Goal: Task Accomplishment & Management: Use online tool/utility

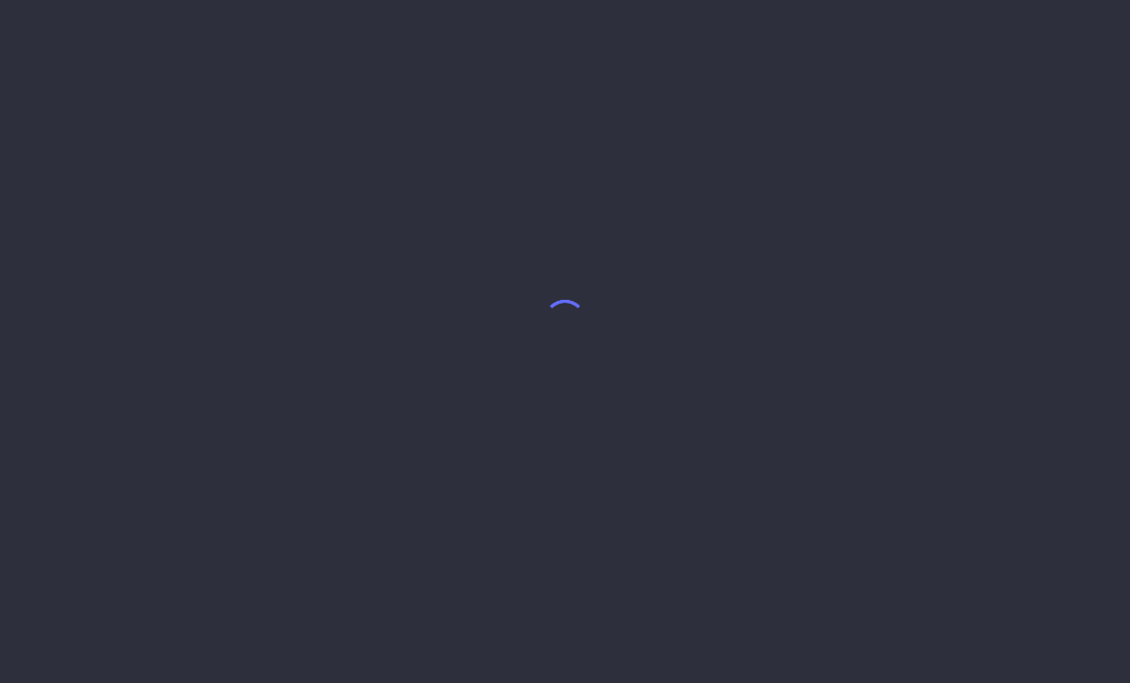
select select "8"
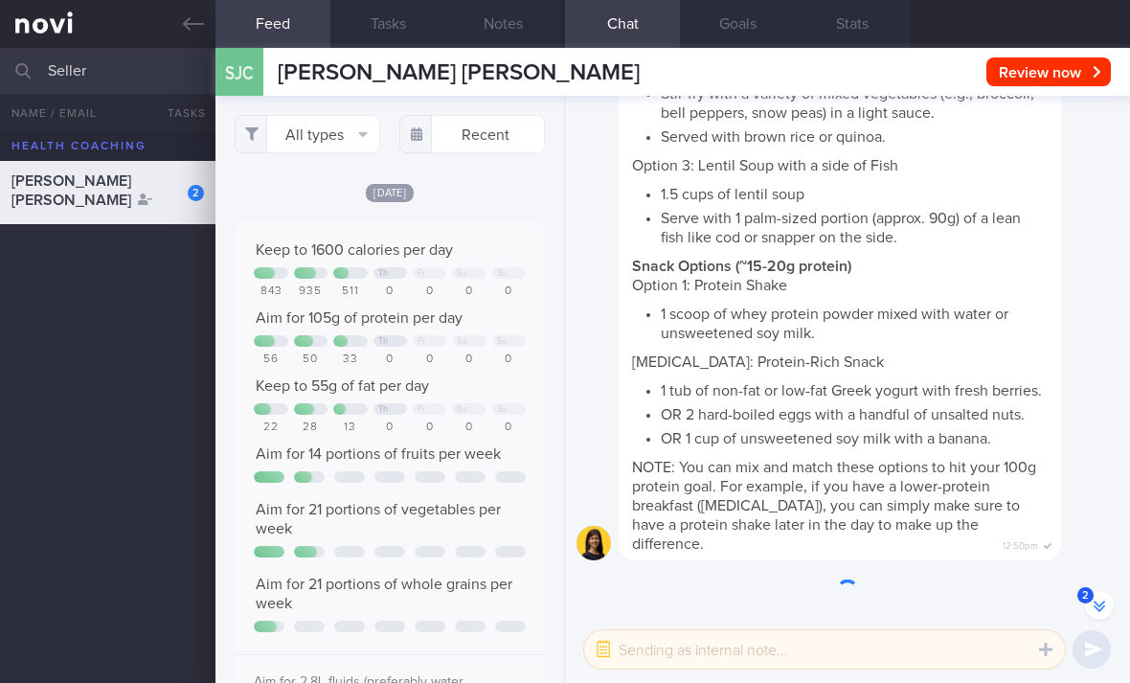
scroll to position [-927, 0]
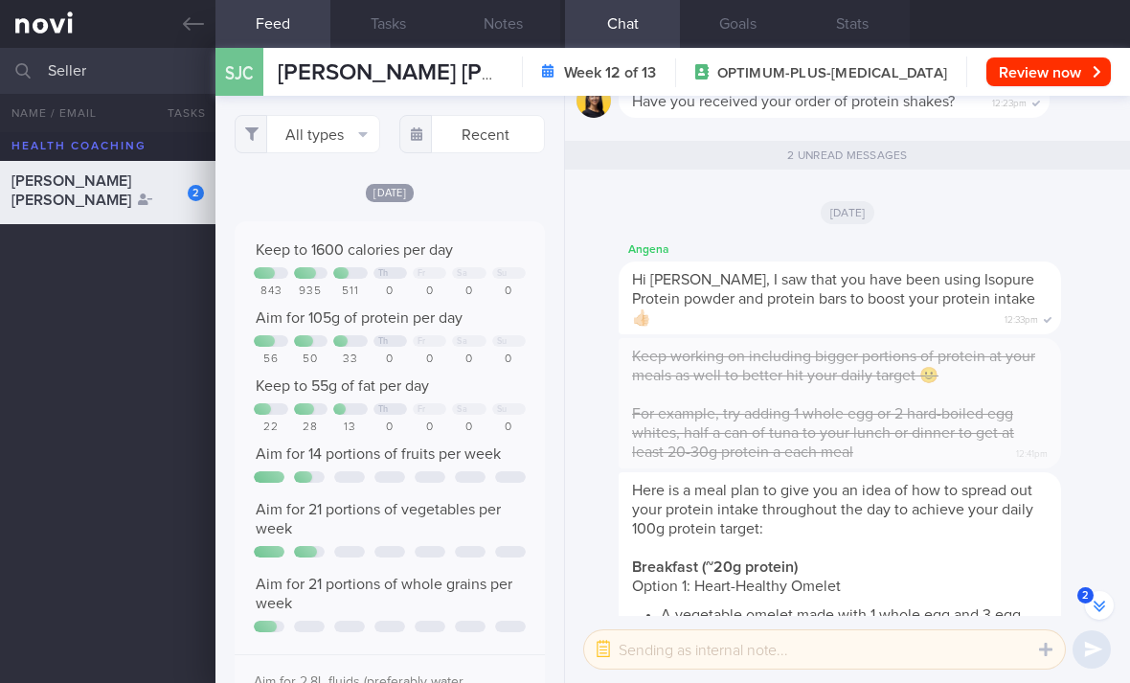
click at [349, 137] on button "All types" at bounding box center [307, 134] width 145 height 38
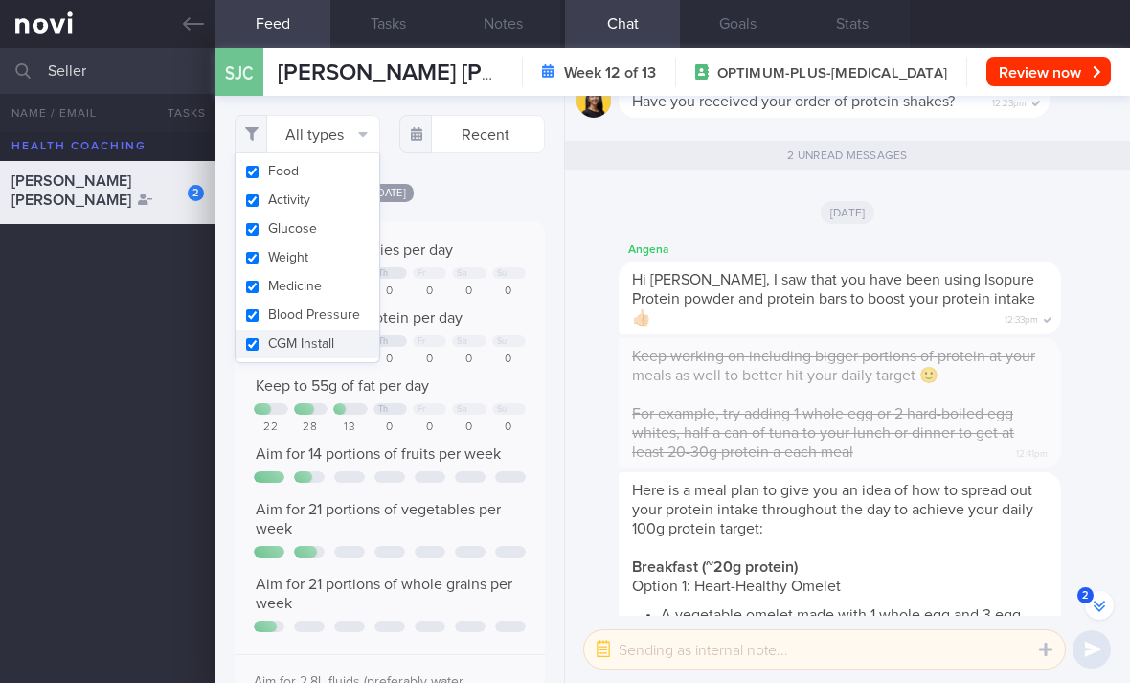
click at [340, 202] on button "Activity" at bounding box center [307, 200] width 144 height 29
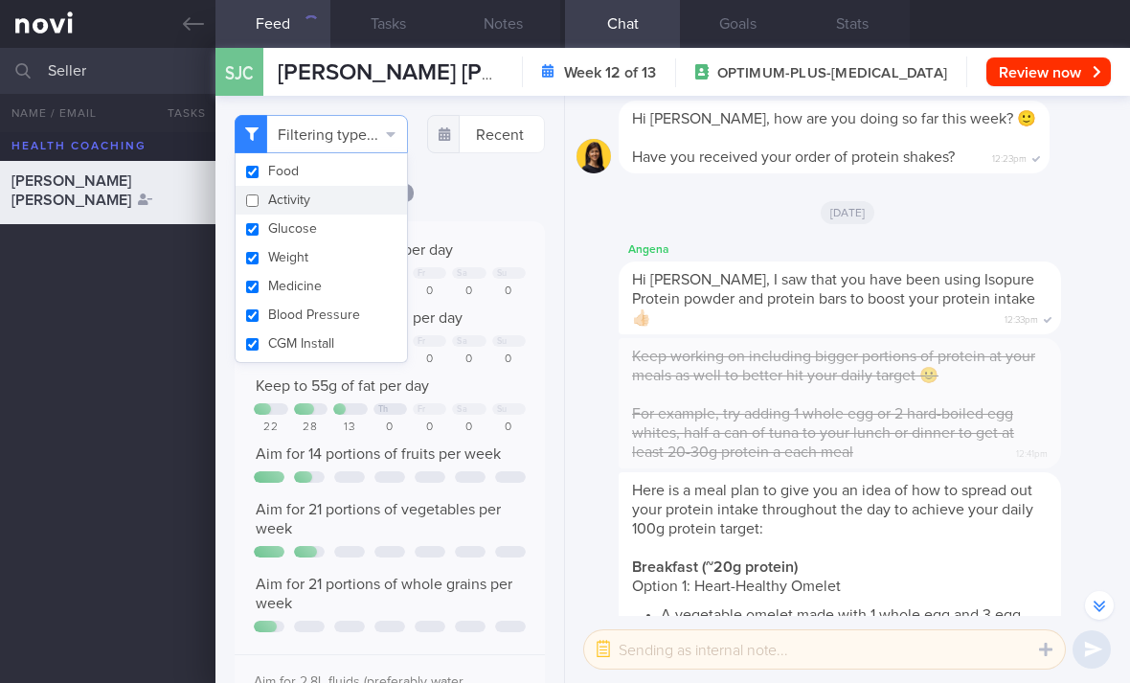
click at [339, 201] on button "Activity" at bounding box center [320, 200] width 171 height 29
checkbox input "true"
click at [352, 245] on button "Weight" at bounding box center [307, 257] width 144 height 29
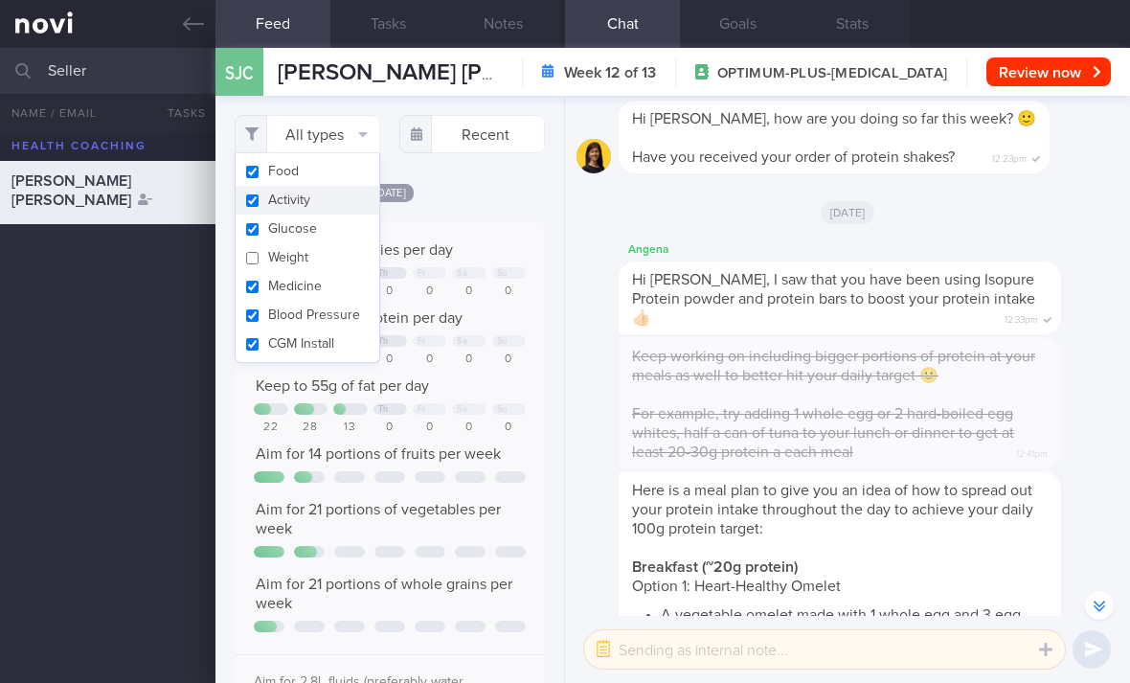
checkbox input "false"
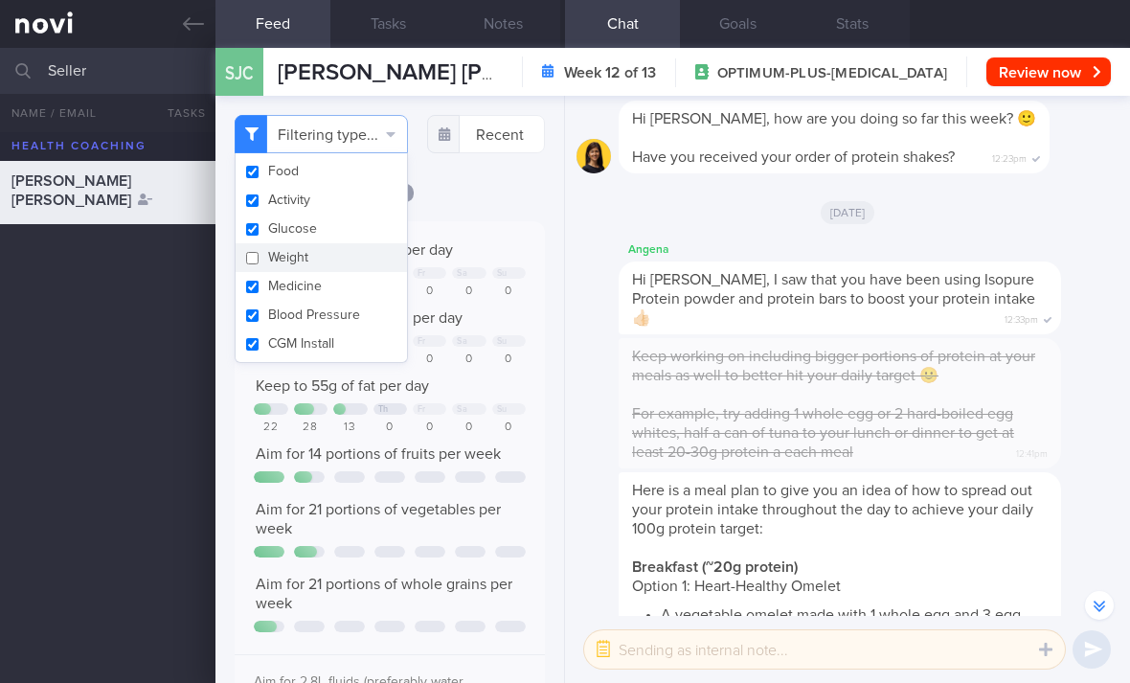
click at [342, 230] on button "Glucose" at bounding box center [320, 228] width 171 height 29
click at [341, 229] on button "Glucose" at bounding box center [320, 228] width 171 height 29
checkbox input "true"
click at [347, 207] on button "Activity" at bounding box center [320, 200] width 171 height 29
click at [346, 206] on button "Activity" at bounding box center [320, 200] width 171 height 29
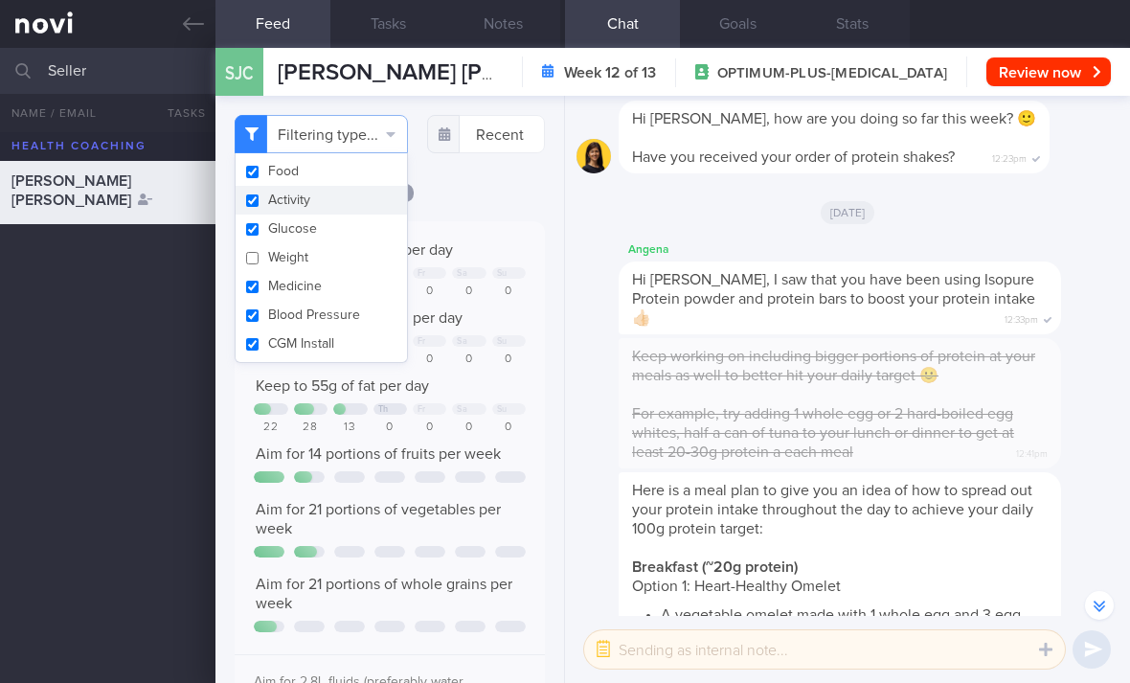
checkbox input "true"
click at [355, 302] on button "Blood Pressure" at bounding box center [320, 315] width 171 height 29
checkbox input "false"
click at [350, 338] on button "CGM Install" at bounding box center [320, 343] width 171 height 29
checkbox input "false"
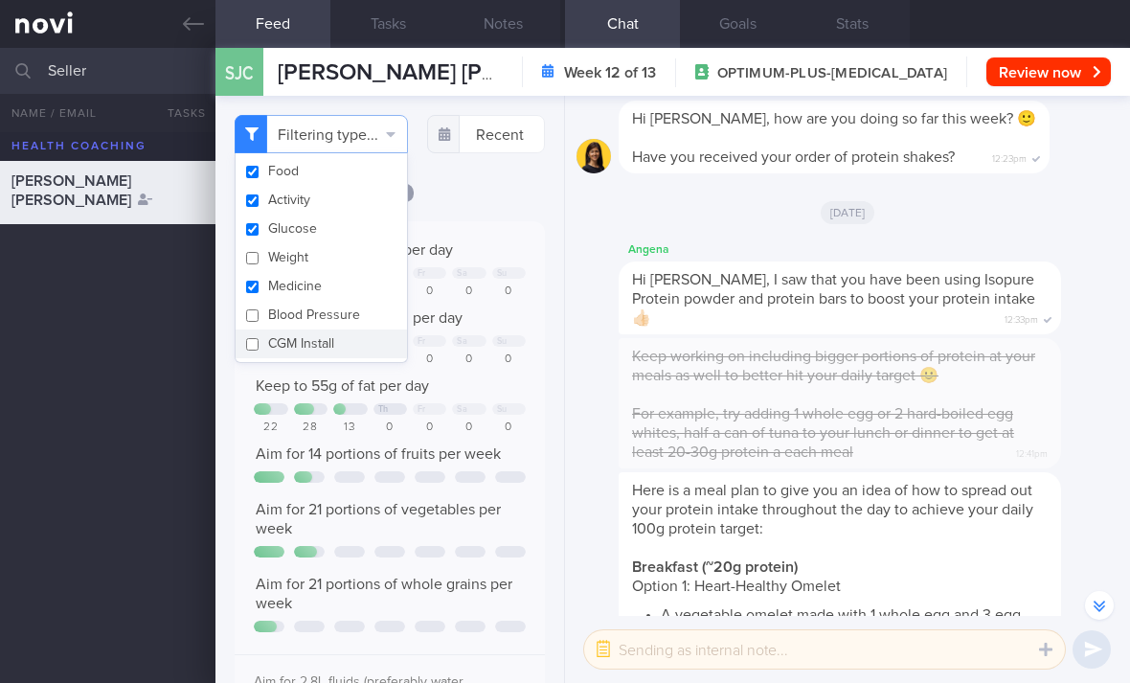
click at [374, 277] on button "Medicine" at bounding box center [320, 286] width 171 height 29
checkbox input "false"
click at [470, 203] on div "Filtering type... Food Activity Glucose Weight Medicine Blood Pressure CGM Inst…" at bounding box center [389, 389] width 348 height 587
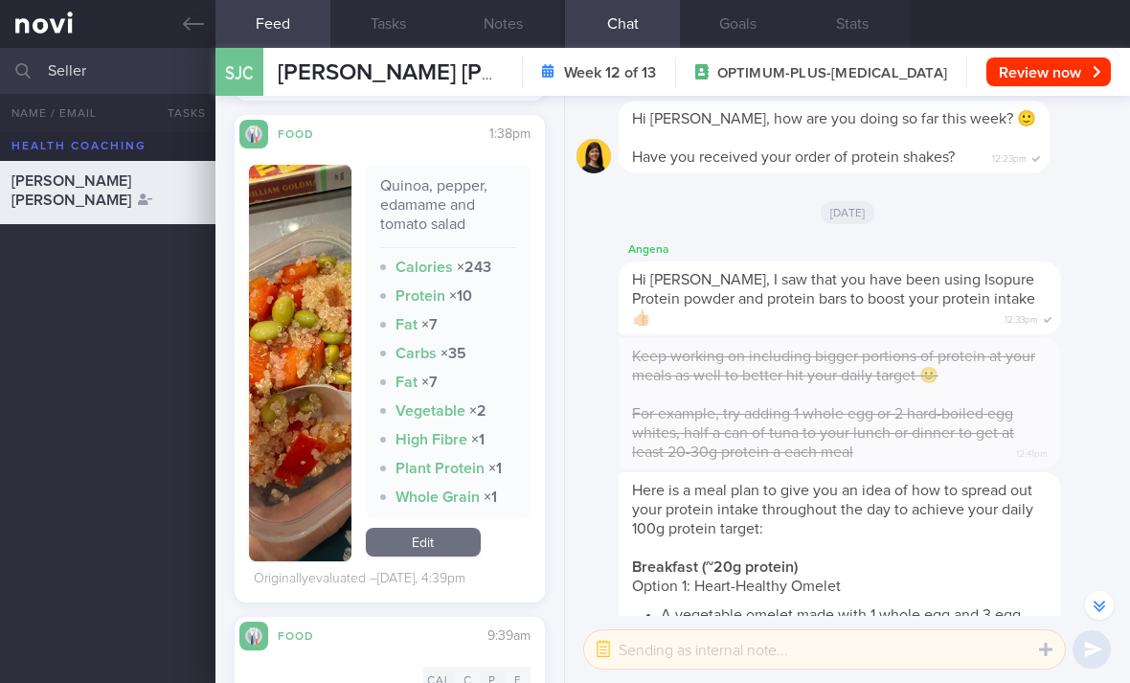
scroll to position [892, 0]
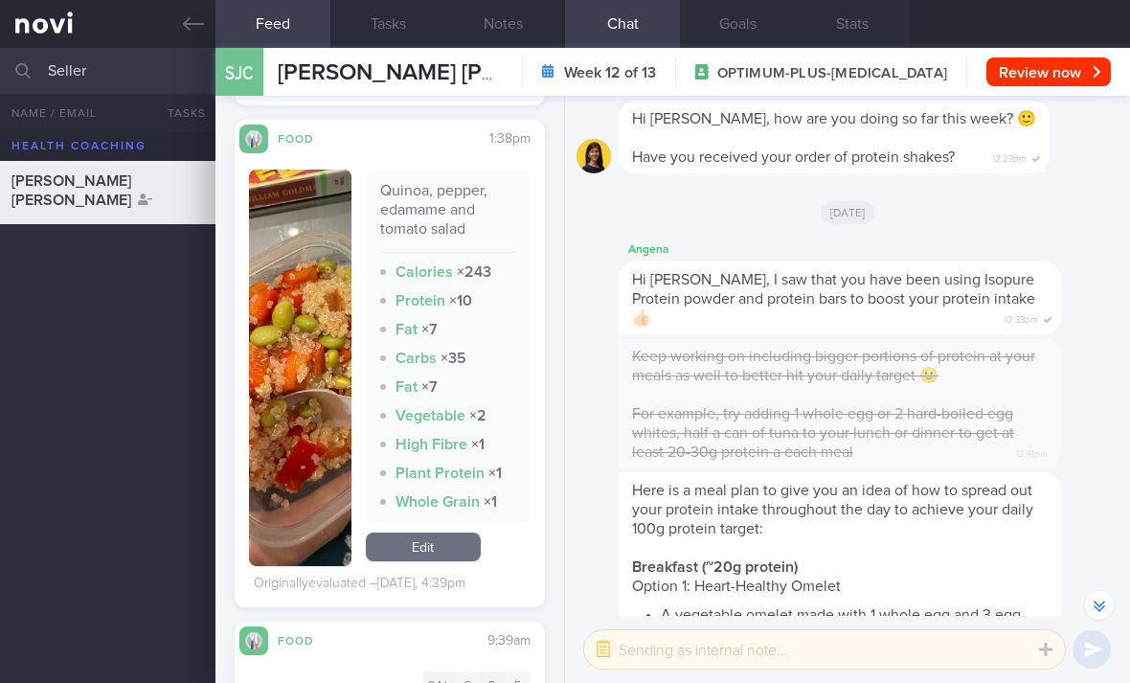
click at [451, 536] on link "Edit" at bounding box center [423, 546] width 115 height 29
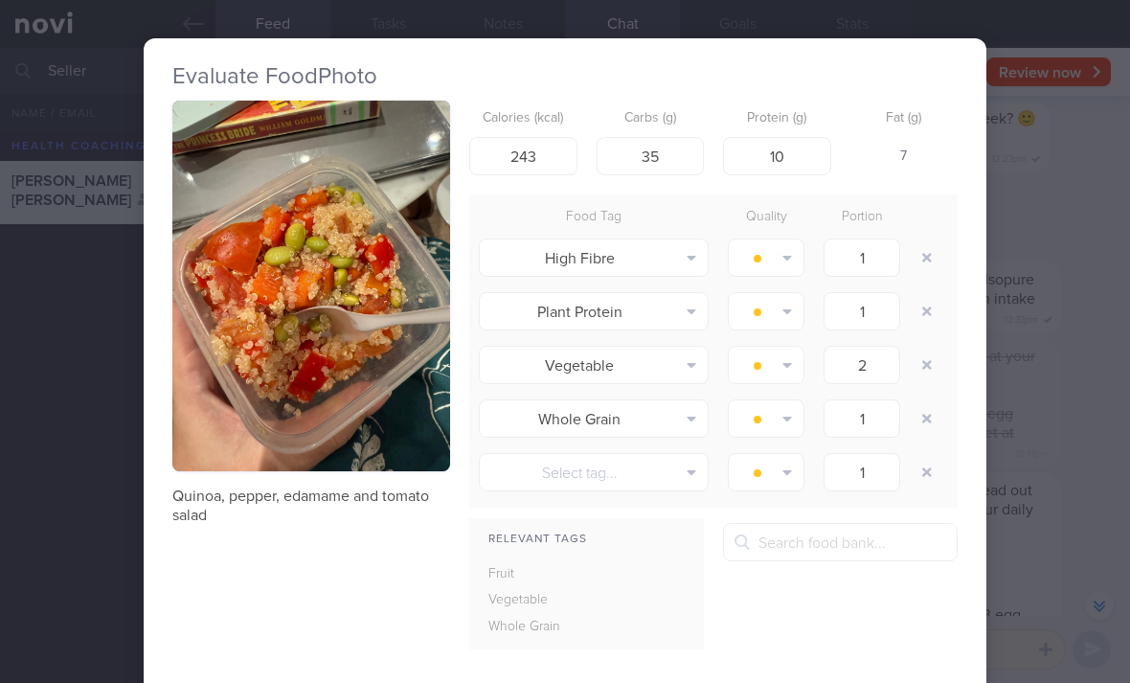
click at [915, 258] on button "button" at bounding box center [926, 257] width 34 height 34
type input "2"
type input "1"
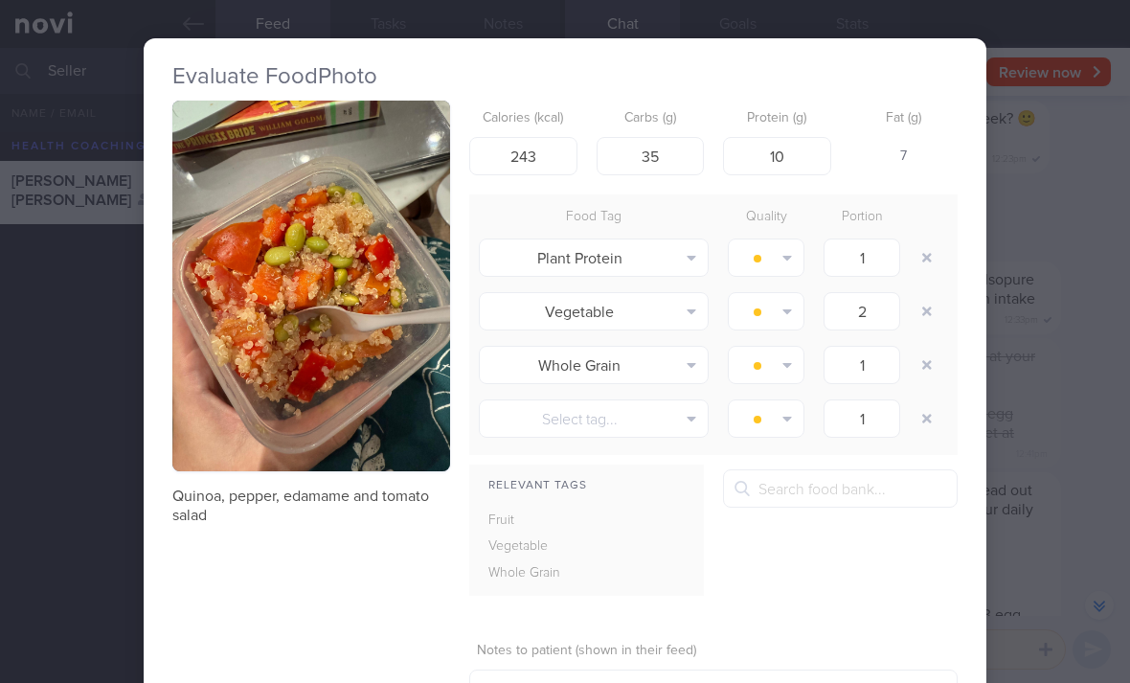
click at [922, 253] on button "button" at bounding box center [926, 257] width 34 height 34
type input "2"
type input "1"
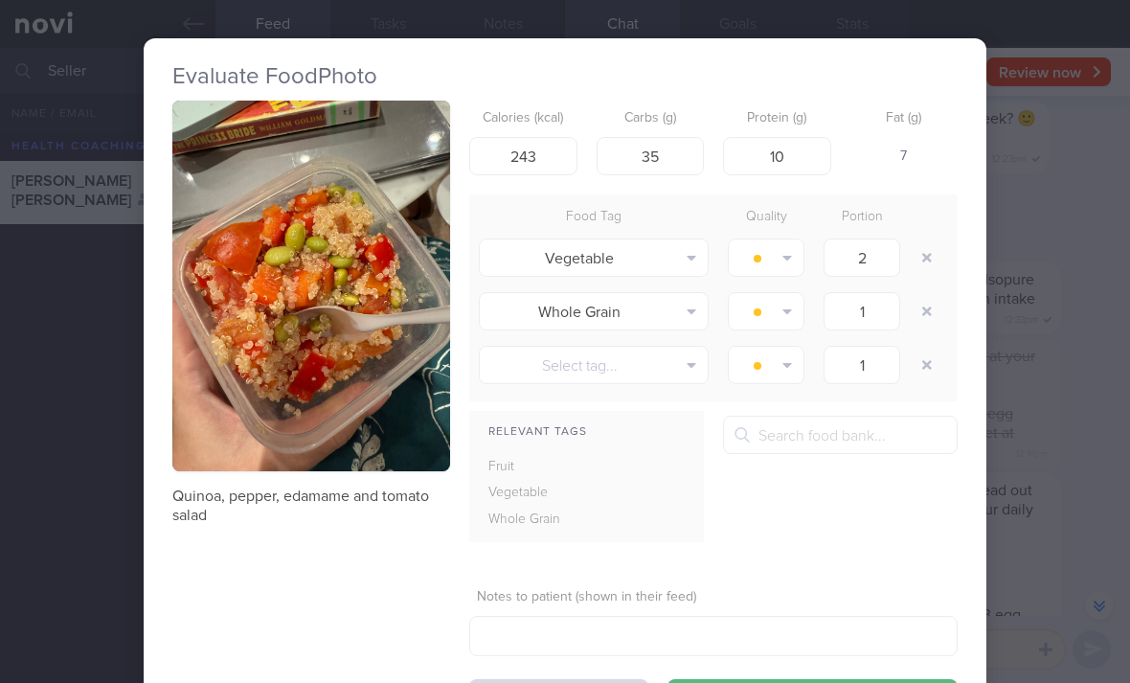
click at [922, 254] on button "button" at bounding box center [926, 257] width 34 height 34
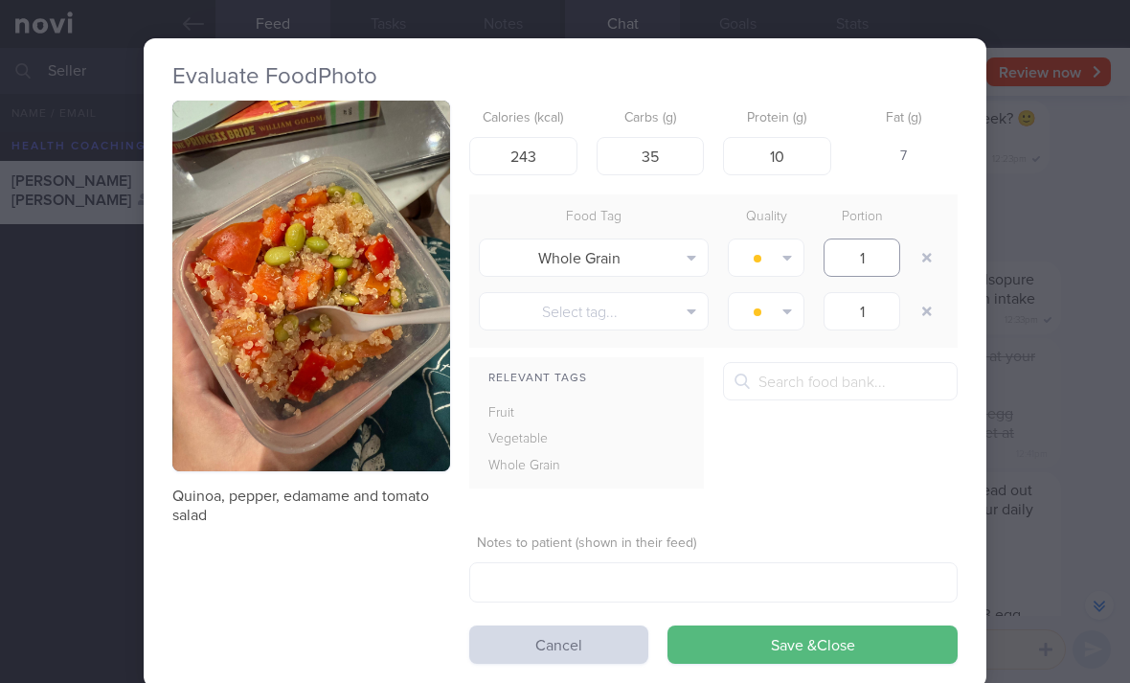
type input "1"
click at [926, 258] on button "button" at bounding box center [926, 257] width 34 height 34
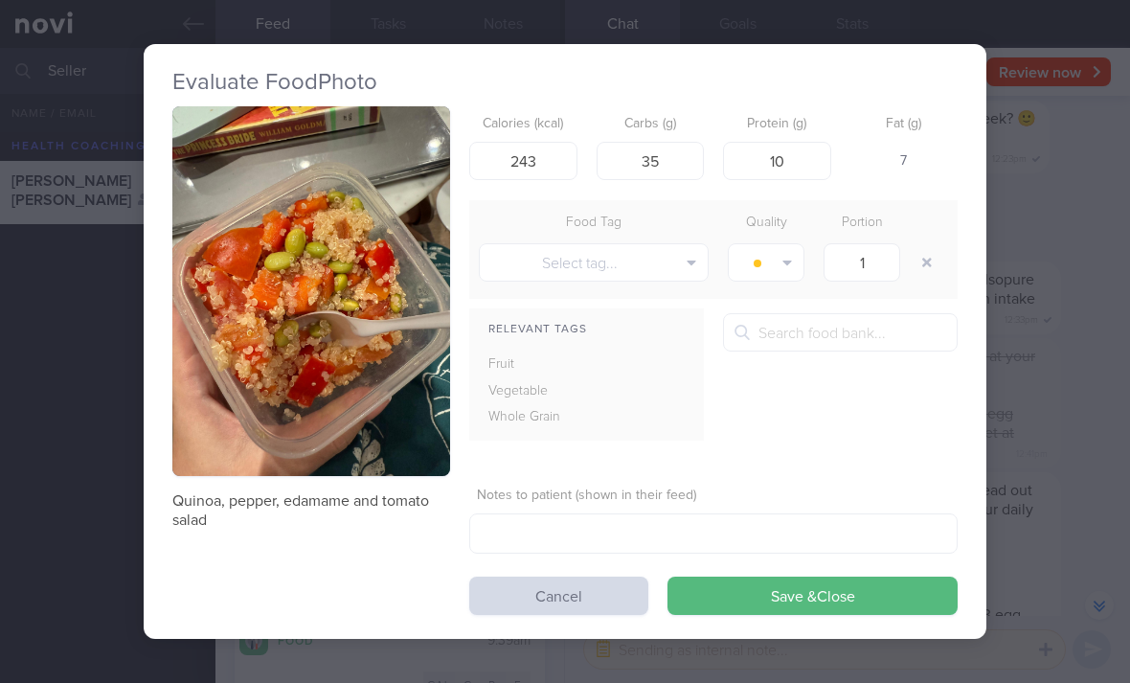
click at [836, 600] on button "Save & Close" at bounding box center [812, 595] width 290 height 38
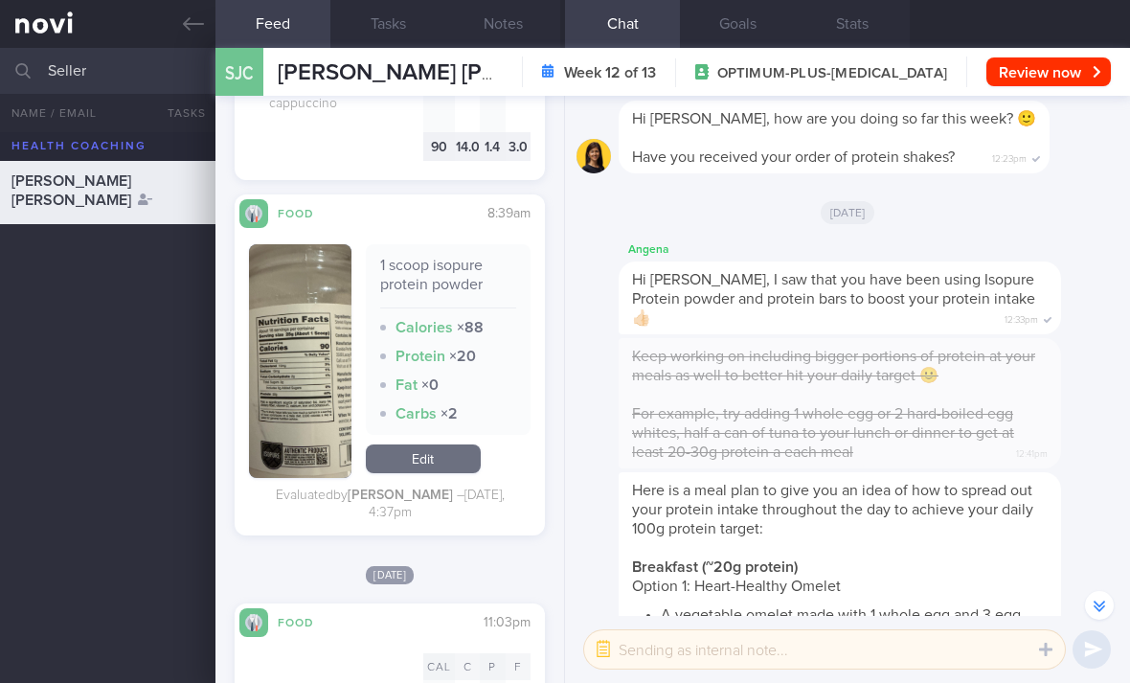
scroll to position [1458, 0]
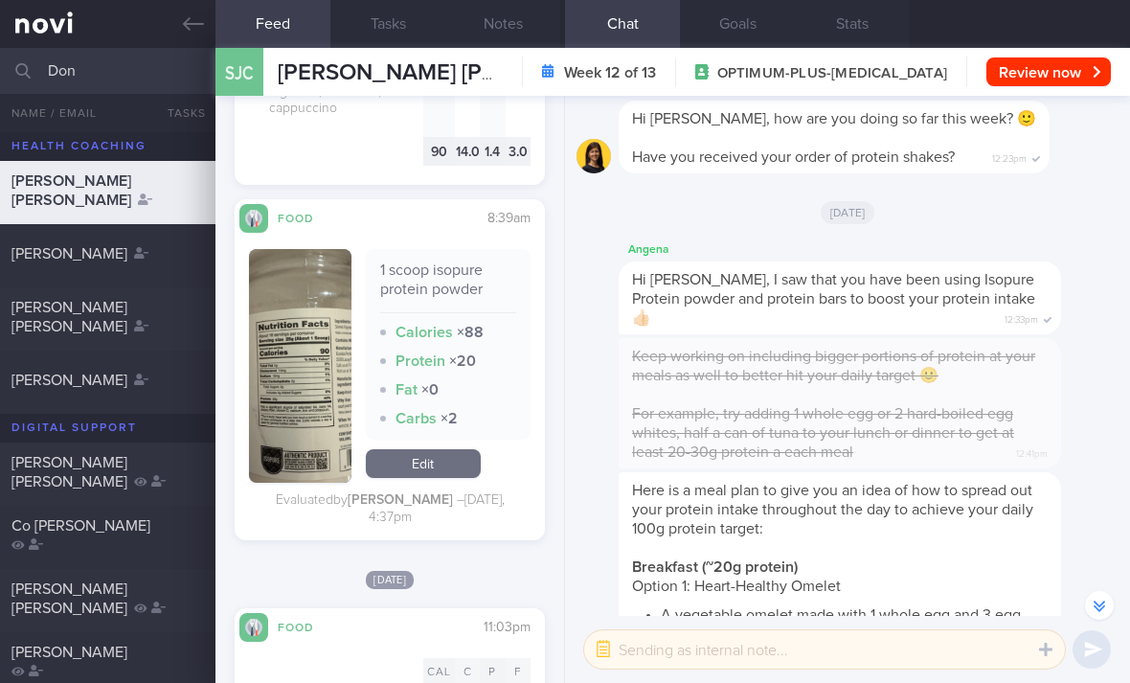
type input "Don"
click at [143, 326] on div "Don Marco Angelo Francis" at bounding box center [105, 317] width 188 height 38
checkbox input "true"
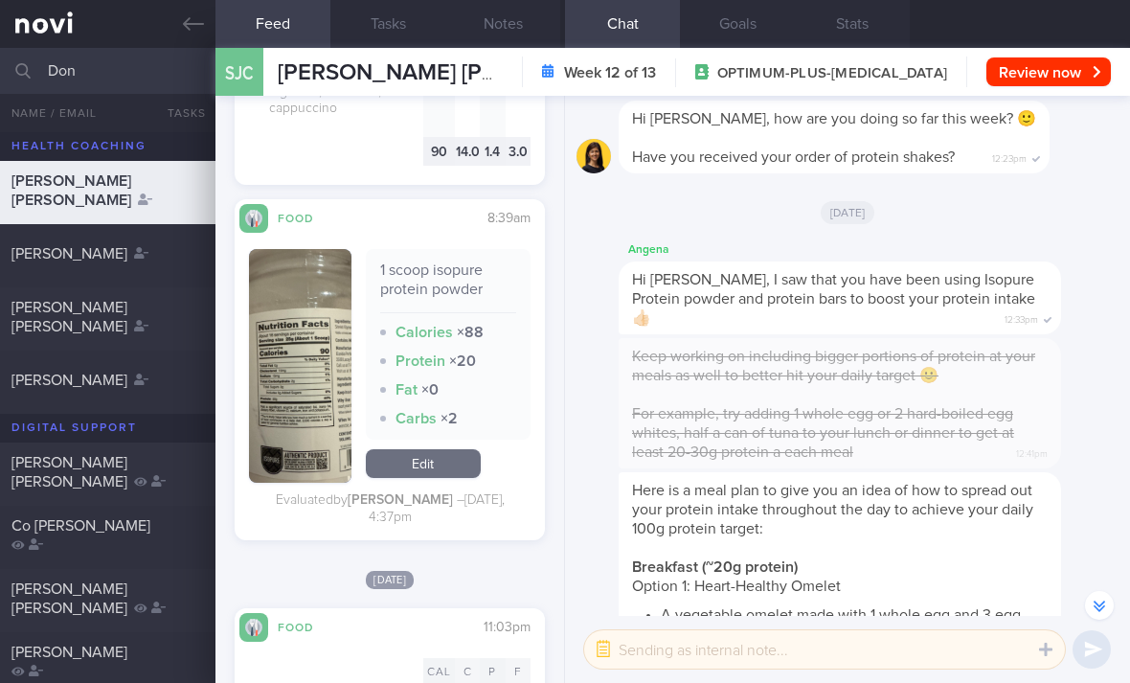
checkbox input "true"
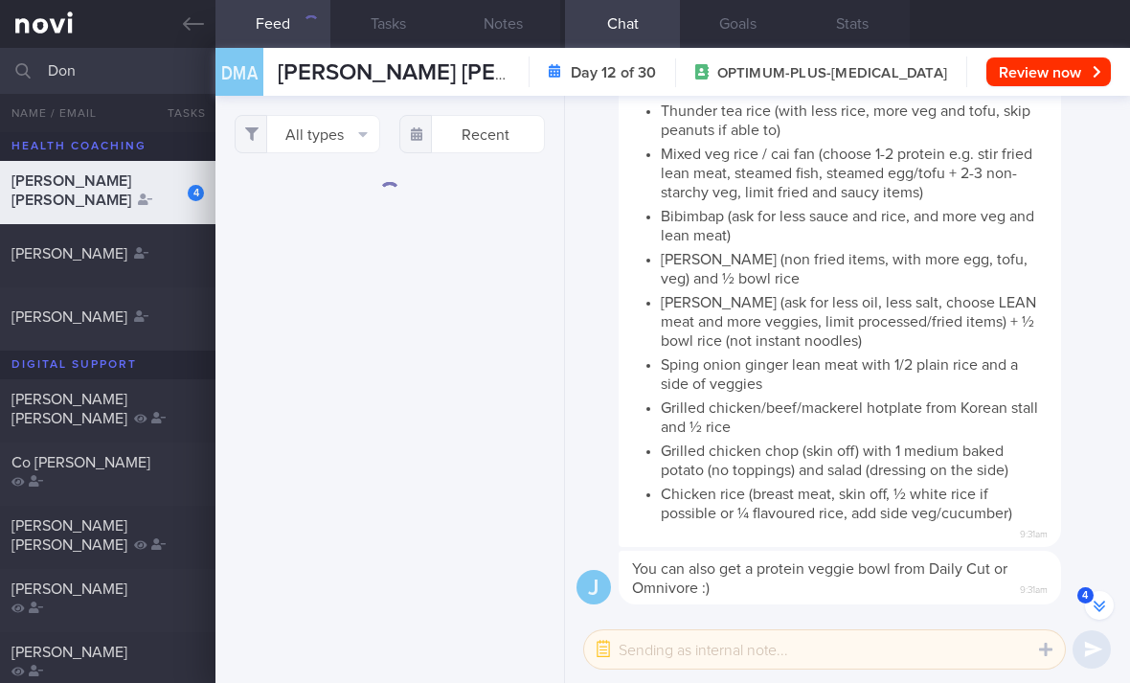
scroll to position [-291, 0]
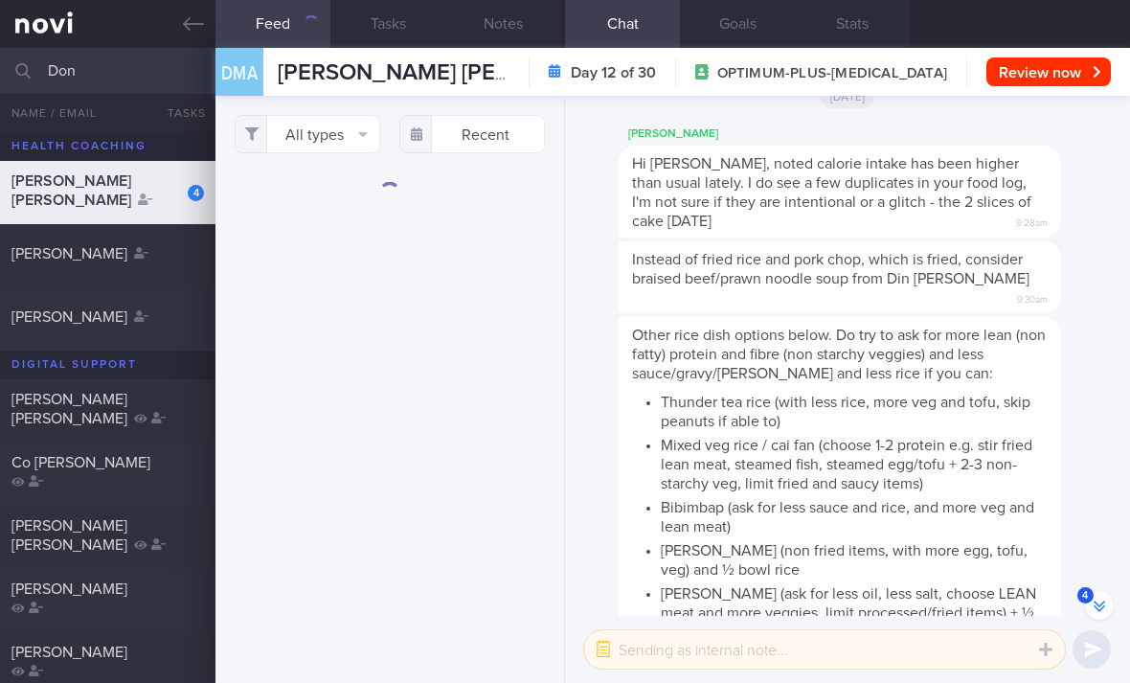
click at [358, 144] on button "All types" at bounding box center [307, 134] width 145 height 38
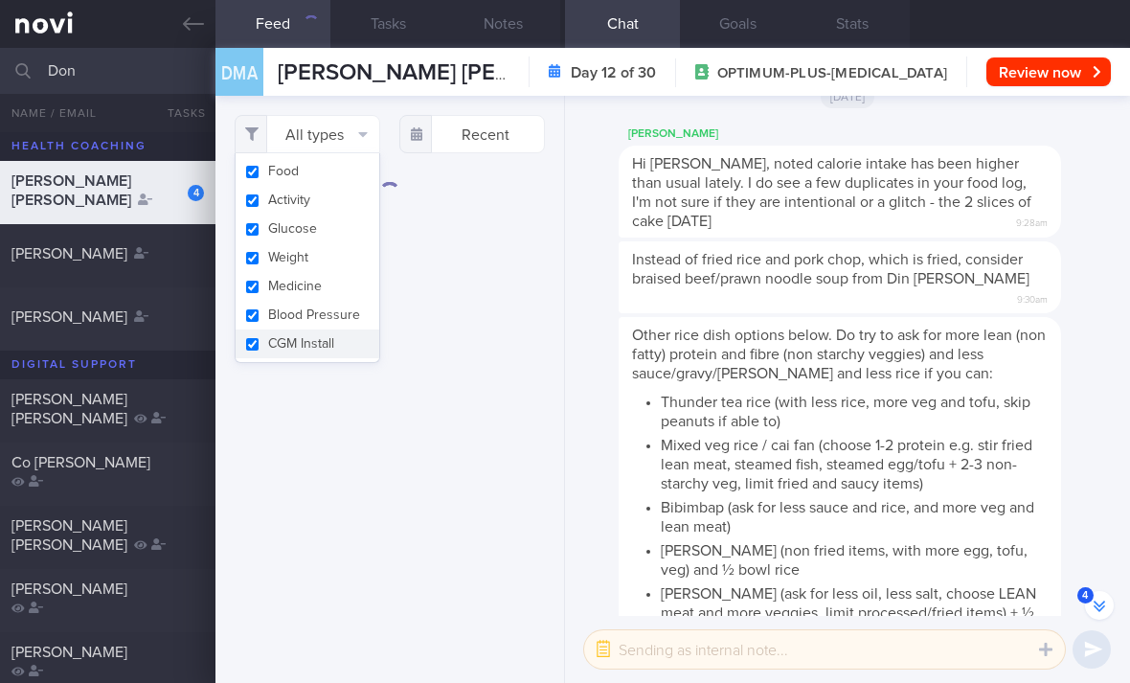
click at [354, 195] on button "Activity" at bounding box center [307, 200] width 144 height 29
checkbox input "false"
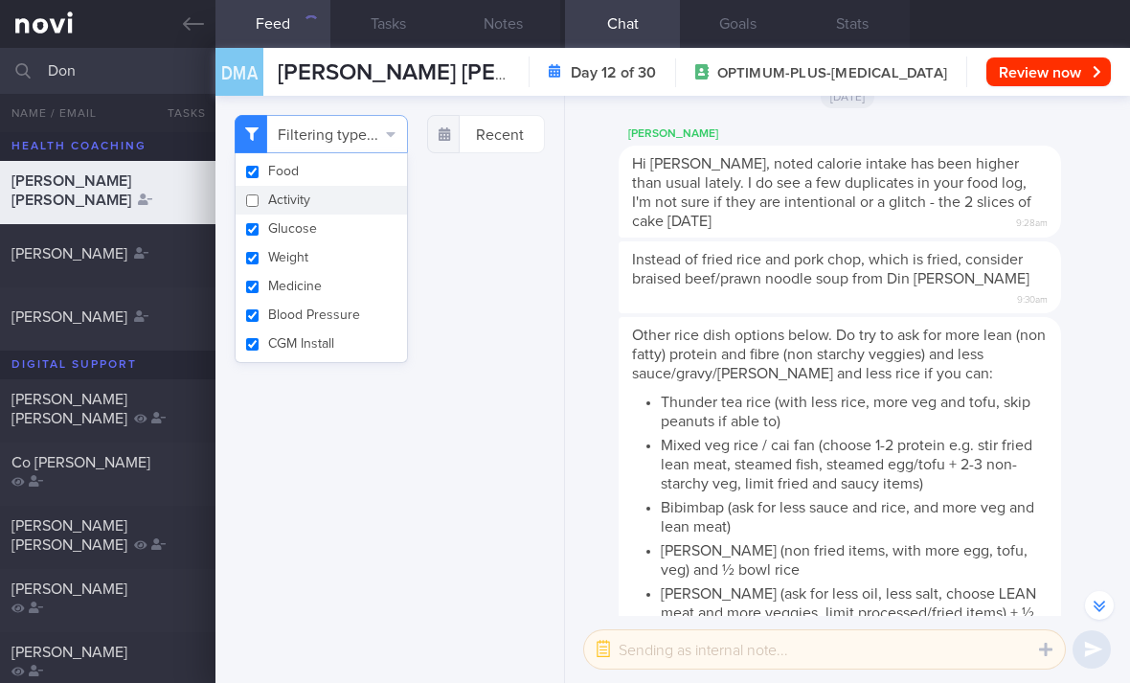
click at [354, 229] on button "Glucose" at bounding box center [320, 228] width 171 height 29
checkbox input "false"
click at [355, 258] on button "Weight" at bounding box center [320, 257] width 171 height 29
click at [354, 257] on button "Weight" at bounding box center [320, 257] width 171 height 29
checkbox input "true"
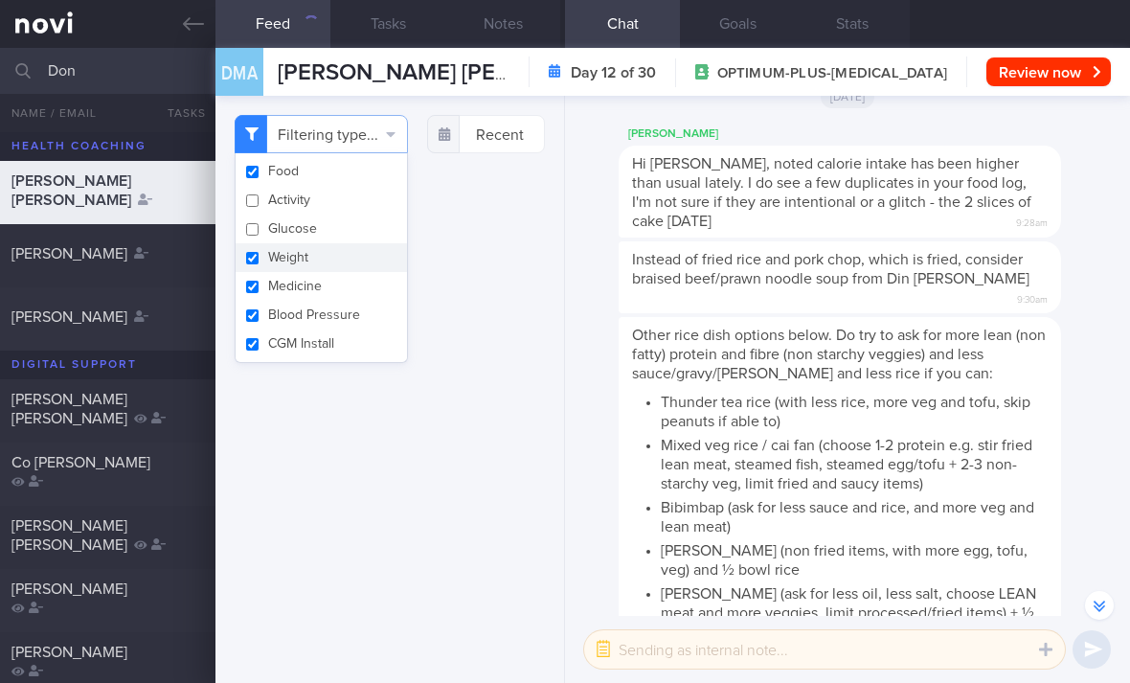
click at [356, 328] on button "Blood Pressure" at bounding box center [320, 315] width 171 height 29
checkbox input "false"
click at [362, 293] on button "Medicine" at bounding box center [320, 286] width 171 height 29
checkbox input "false"
click at [364, 263] on button "Weight" at bounding box center [320, 257] width 171 height 29
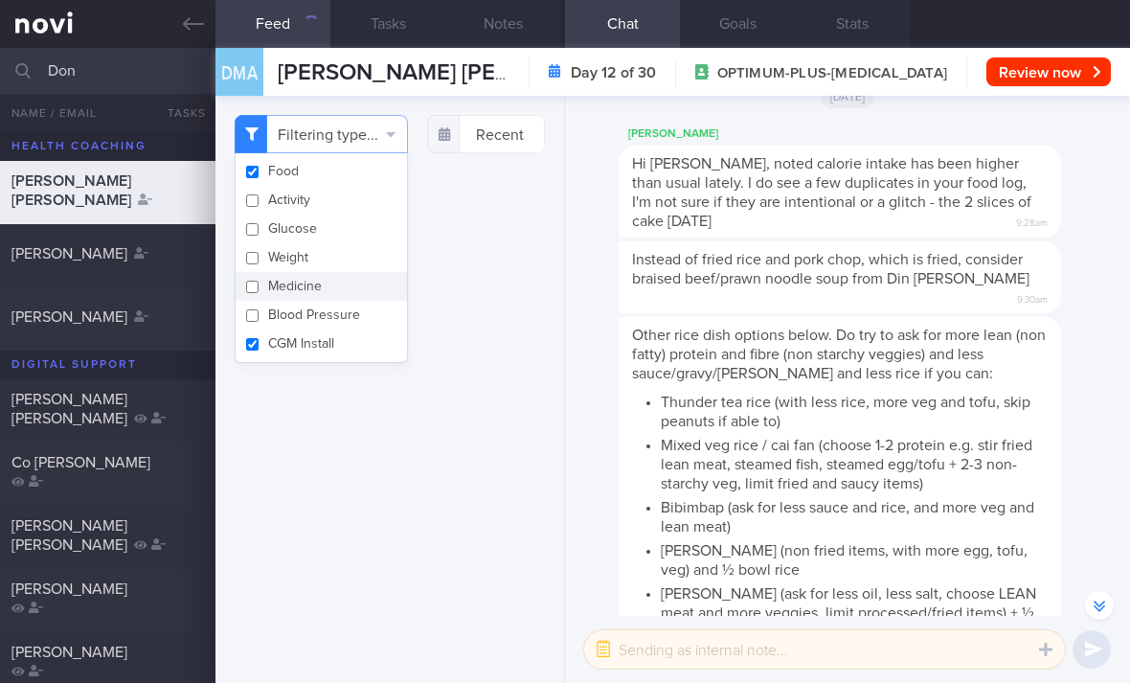
checkbox input "false"
click at [374, 350] on button "CGM Install" at bounding box center [320, 343] width 171 height 29
checkbox input "false"
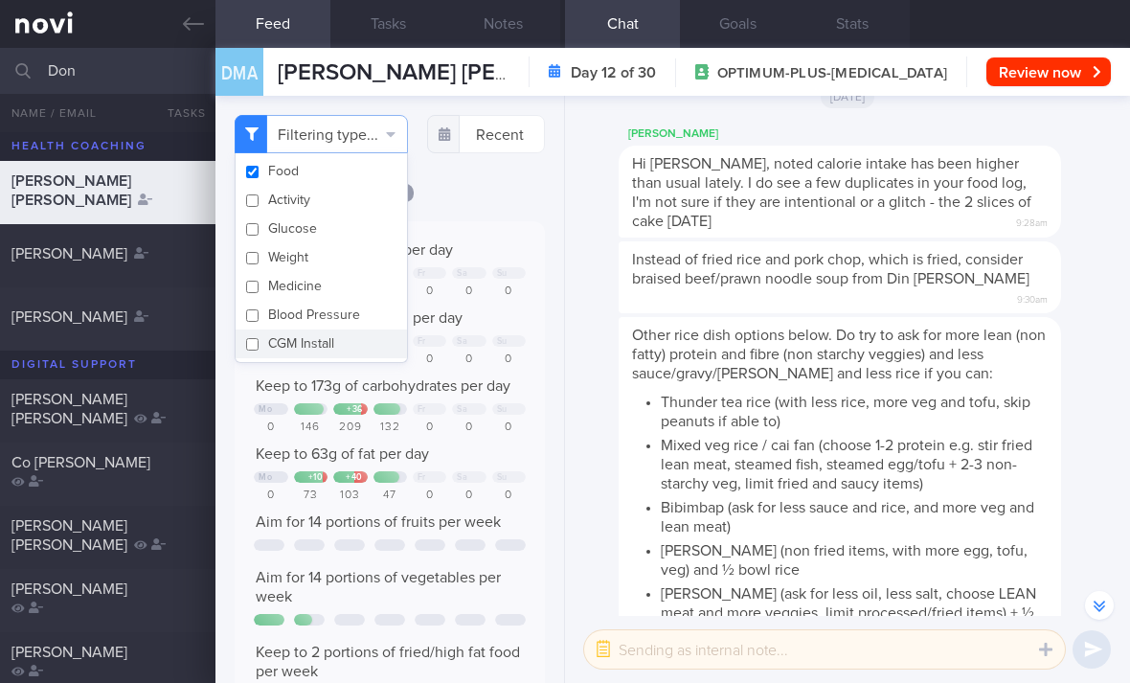
scroll to position [-271, 0]
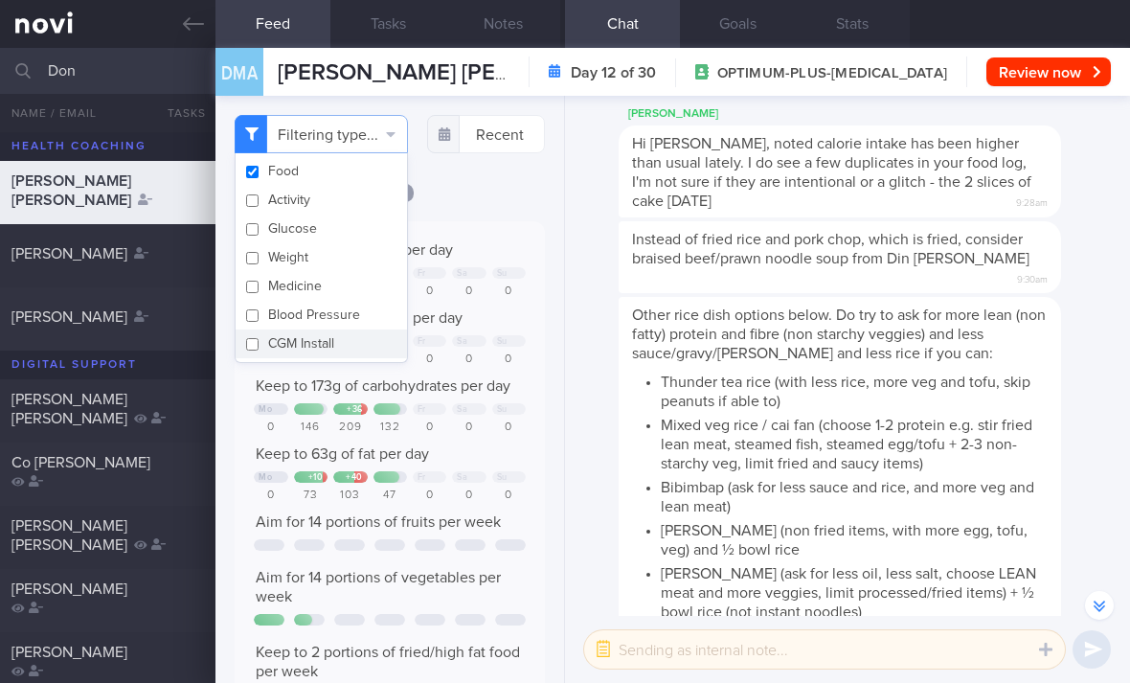
click at [463, 202] on div "[DATE]" at bounding box center [390, 192] width 310 height 20
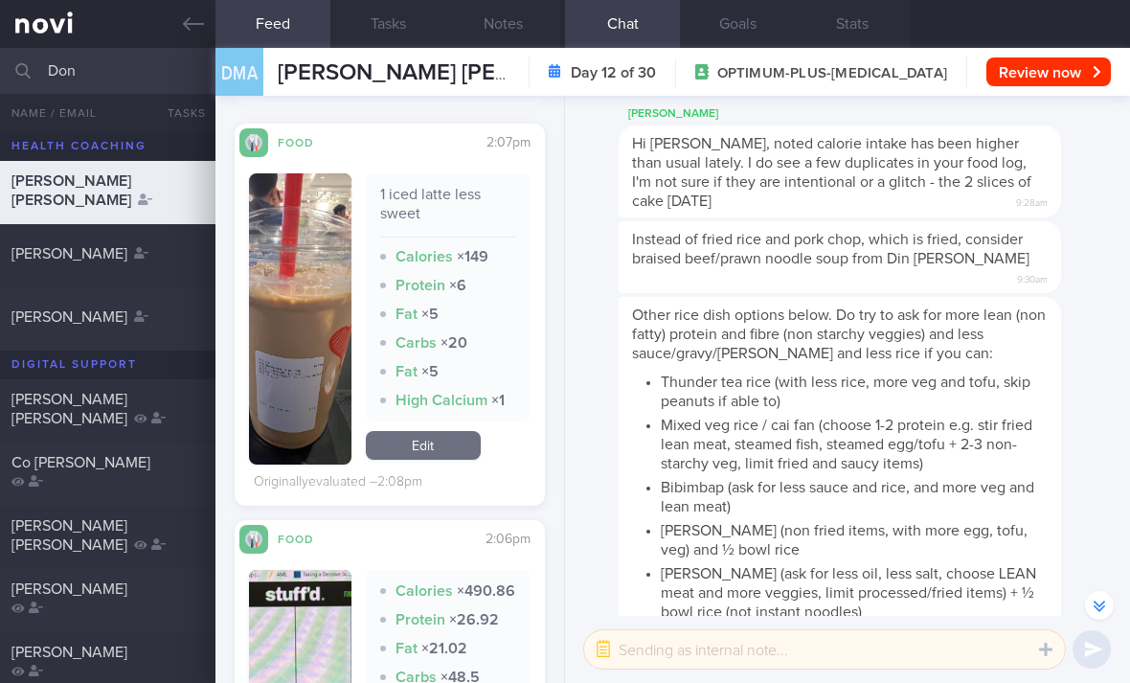
scroll to position [646, 0]
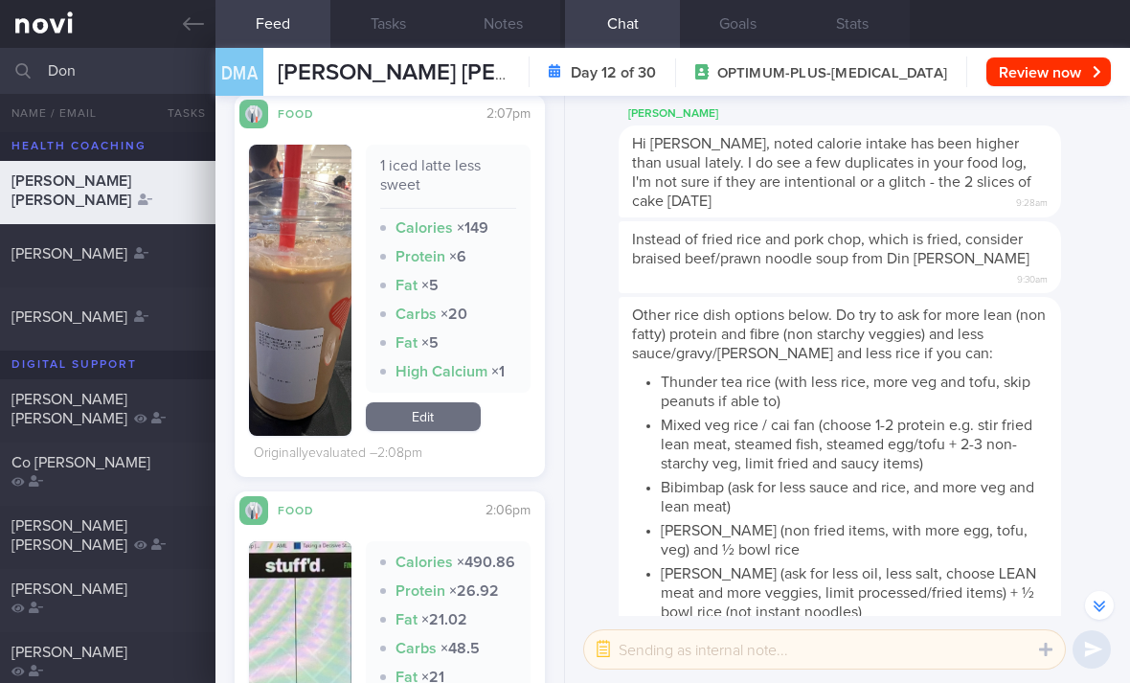
click at [436, 431] on link "Edit" at bounding box center [423, 416] width 115 height 29
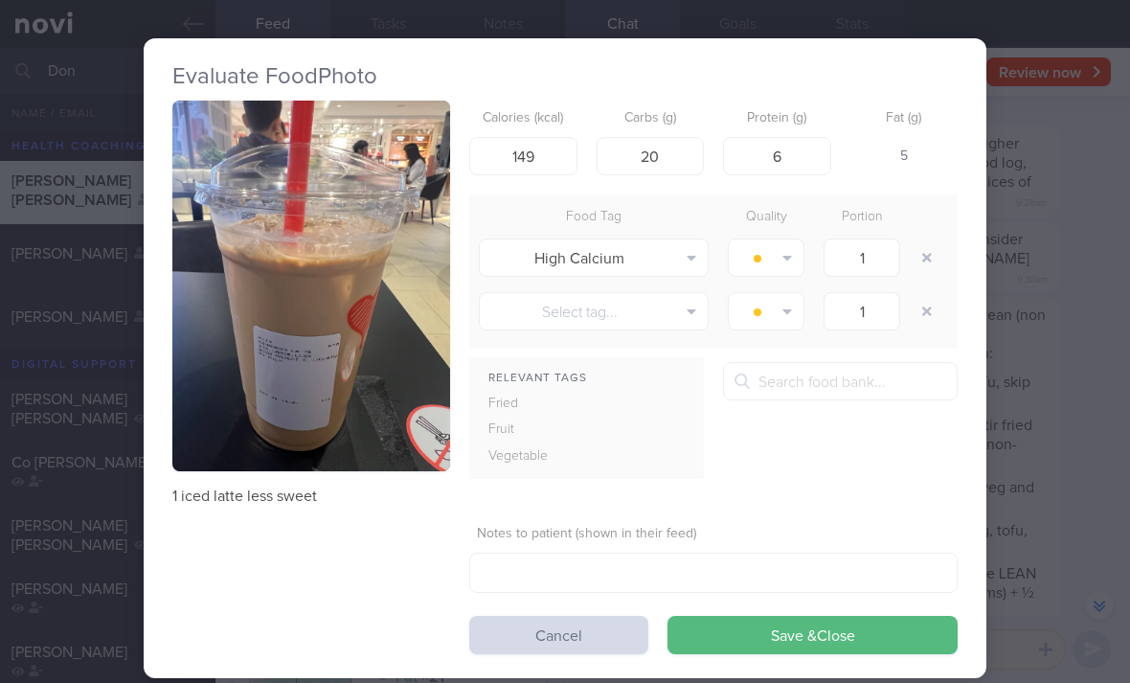
scroll to position [0, 7]
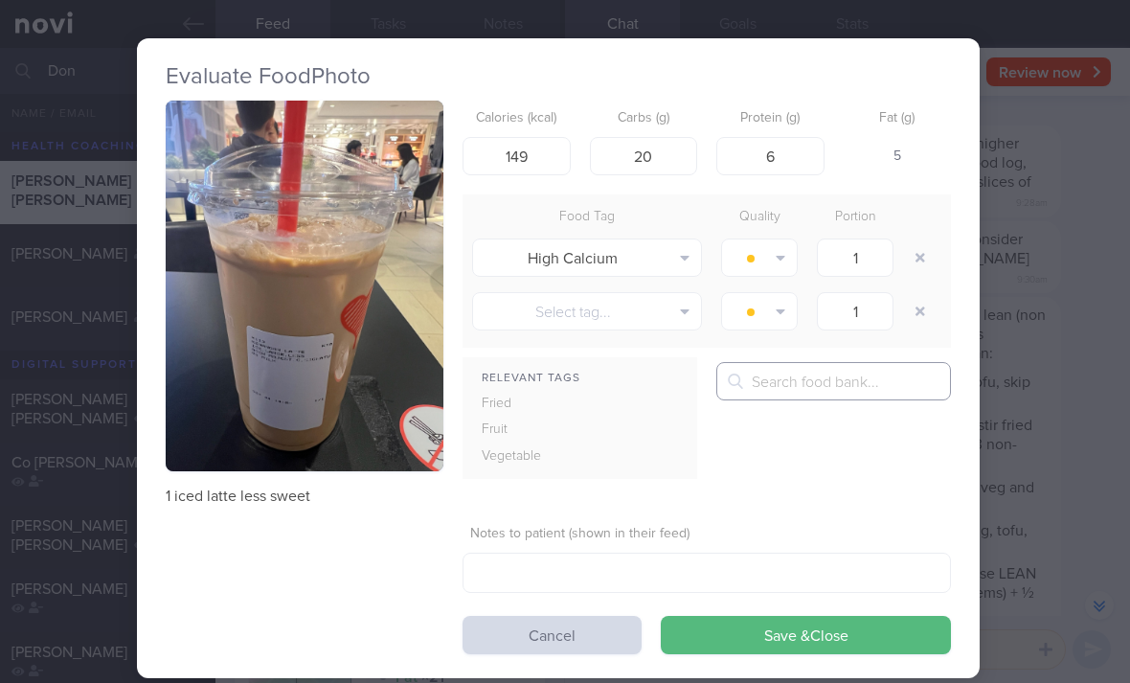
type input "Latte"
click at [1009, 205] on div "Evaluate Food Photo 1 iced latte less sweet Calories (kcal) 149 Carbs (g) 20 Pr…" at bounding box center [565, 341] width 1130 height 683
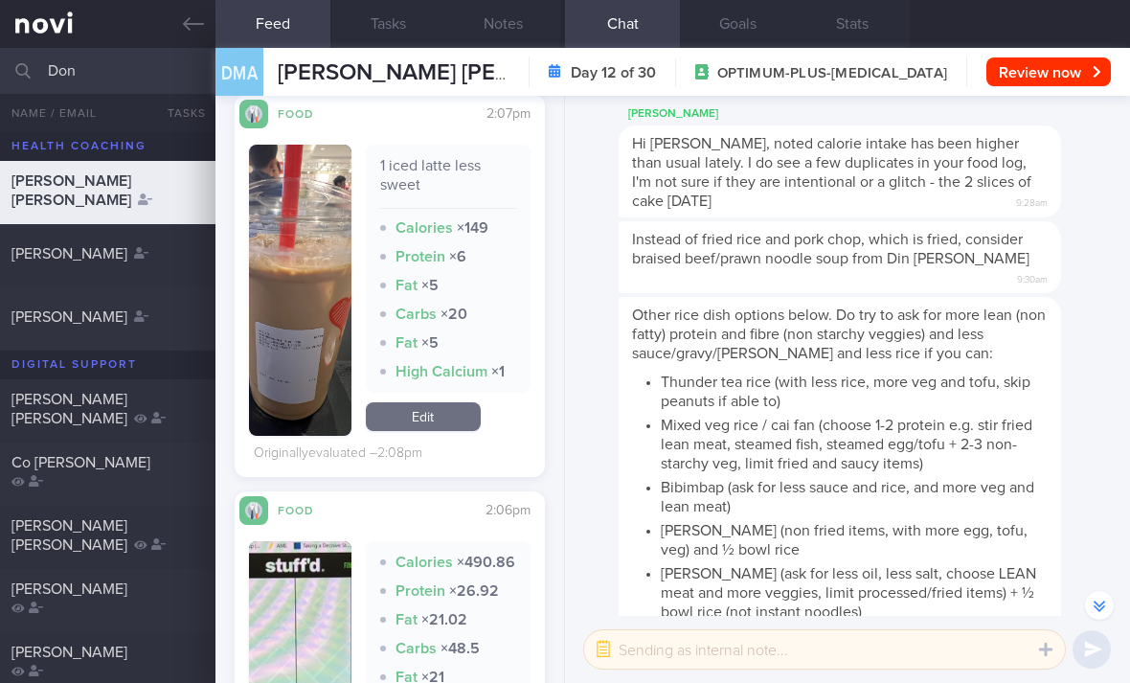
click at [988, 125] on div "[PERSON_NAME]" at bounding box center [868, 113] width 500 height 23
click at [825, 516] on li "Bibimbap (ask for less sauce and rice, and more veg and lean meat)" at bounding box center [853, 494] width 387 height 43
click at [444, 431] on link "Edit" at bounding box center [423, 416] width 115 height 29
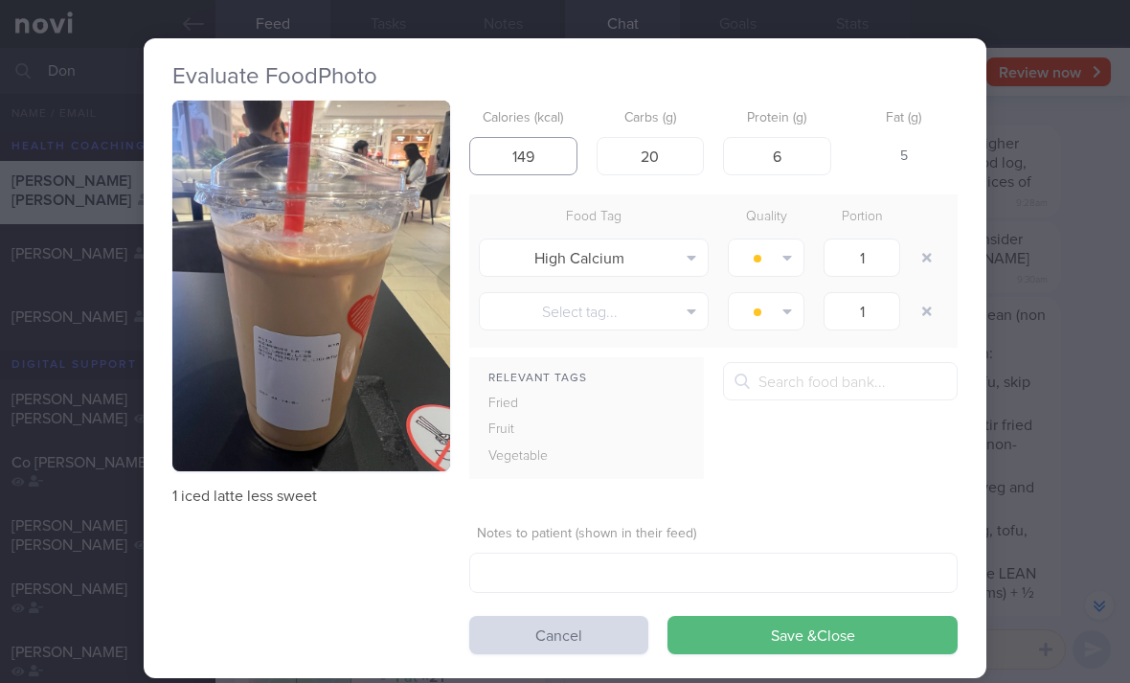
type input "1"
type input "144"
type input "13"
type input "5"
click at [924, 254] on button "button" at bounding box center [926, 257] width 34 height 34
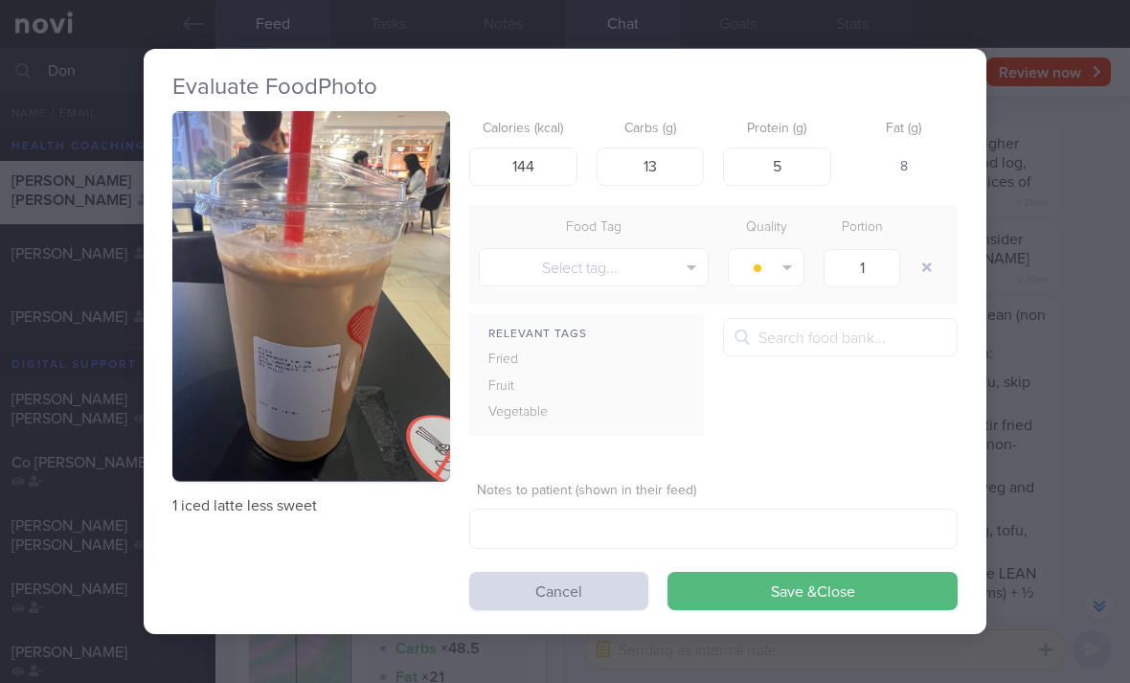
click at [838, 587] on button "Save & Close" at bounding box center [812, 590] width 290 height 38
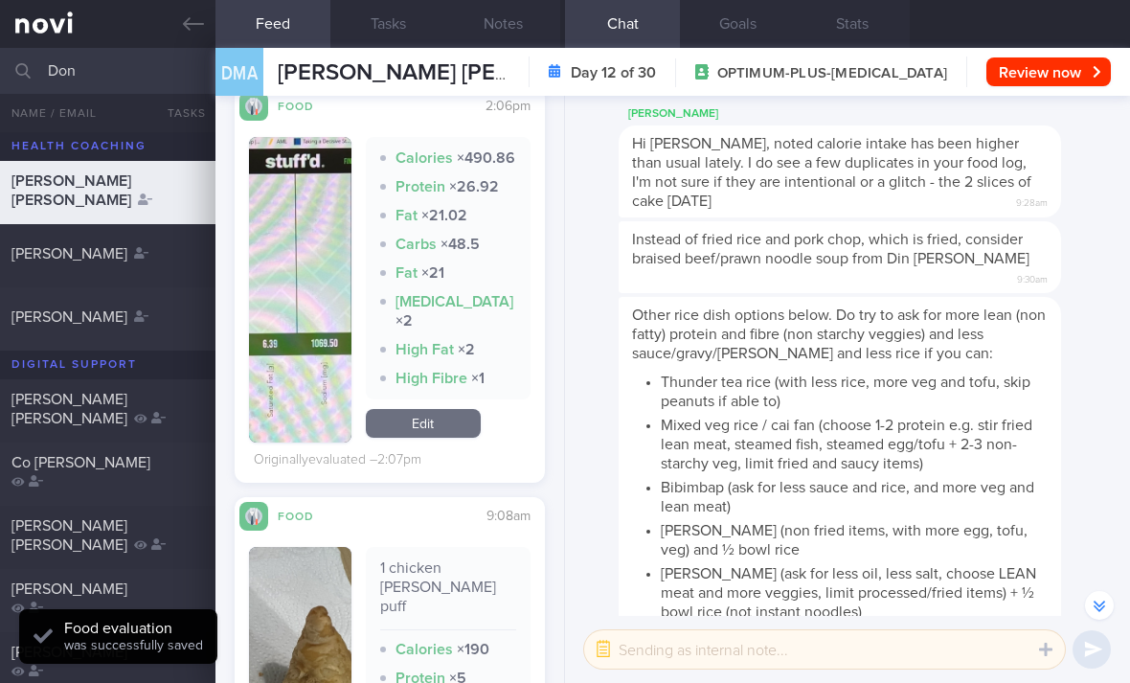
scroll to position [1021, 0]
click at [457, 437] on link "Edit" at bounding box center [423, 423] width 115 height 29
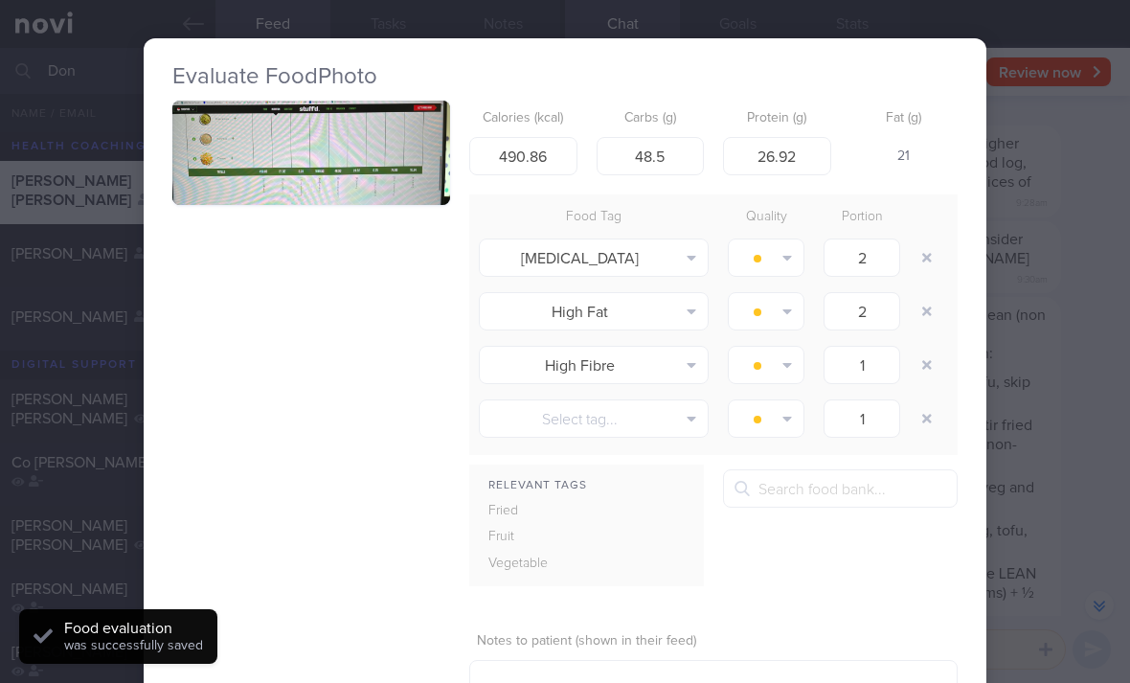
click at [343, 183] on button "button" at bounding box center [311, 153] width 278 height 104
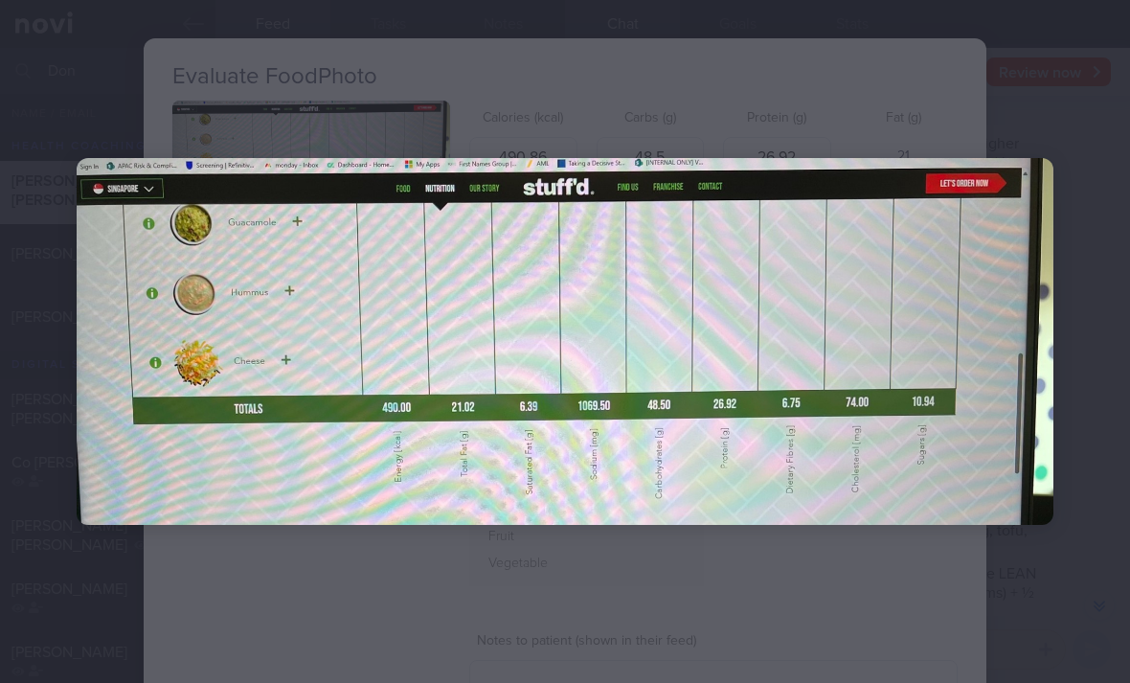
click at [712, 621] on div at bounding box center [565, 341] width 1130 height 683
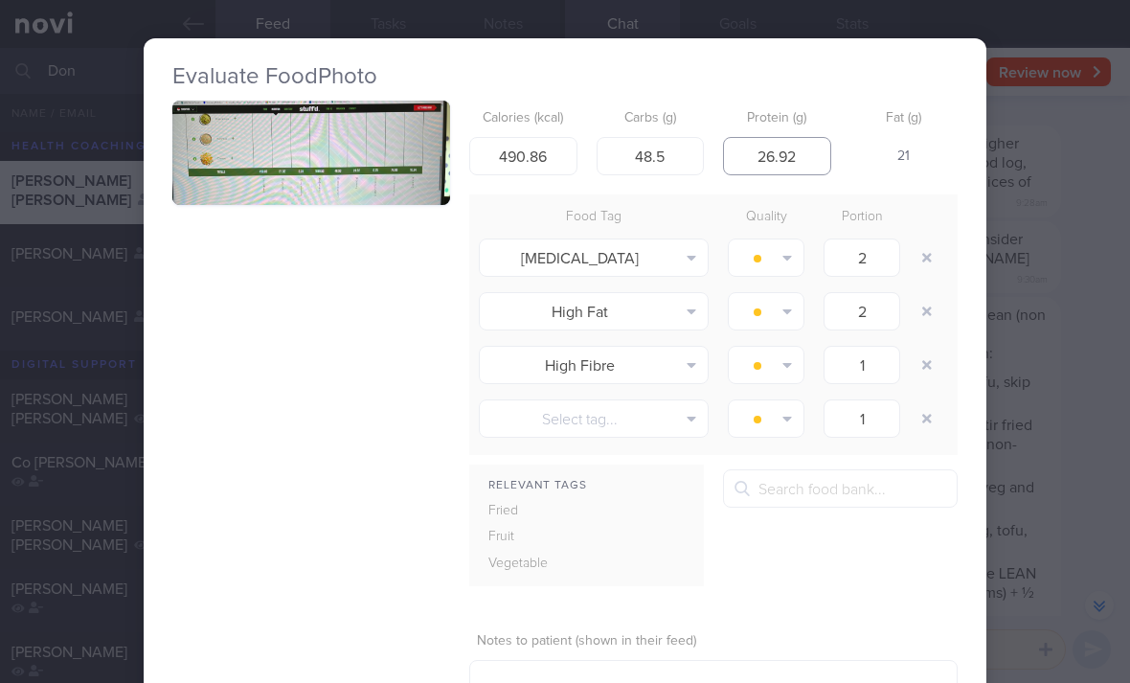
click at [796, 145] on input "26.92" at bounding box center [777, 156] width 108 height 38
type input "490"
click at [917, 249] on button "button" at bounding box center [926, 257] width 34 height 34
type input "1"
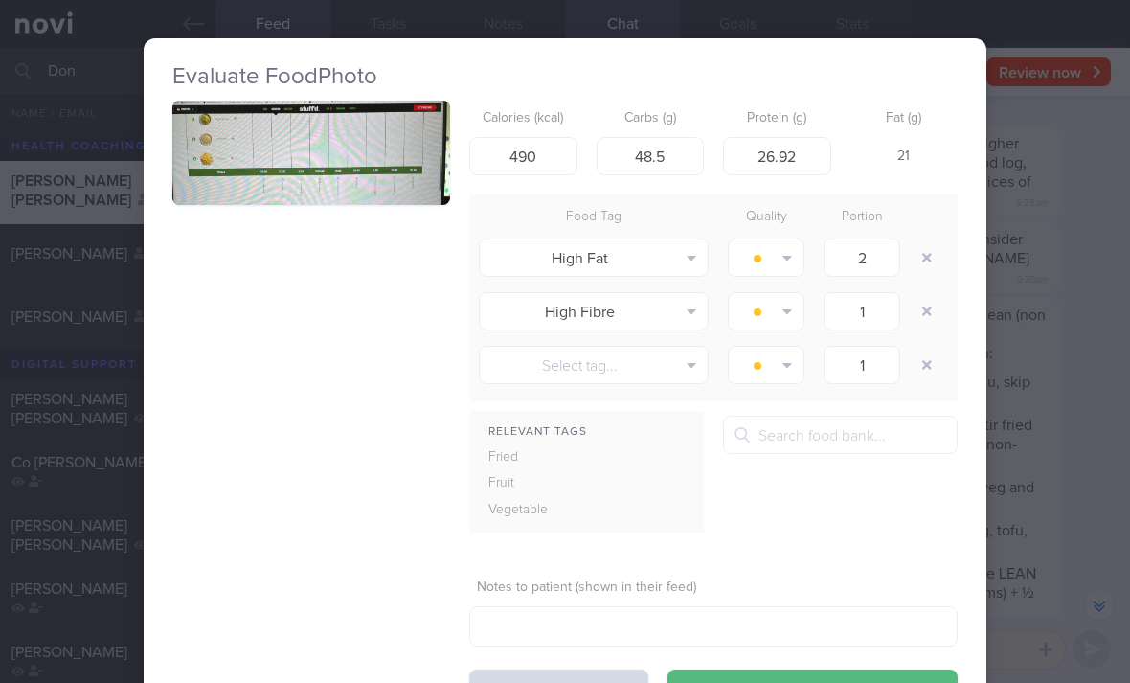
click at [917, 249] on button "button" at bounding box center [926, 257] width 34 height 34
type input "1"
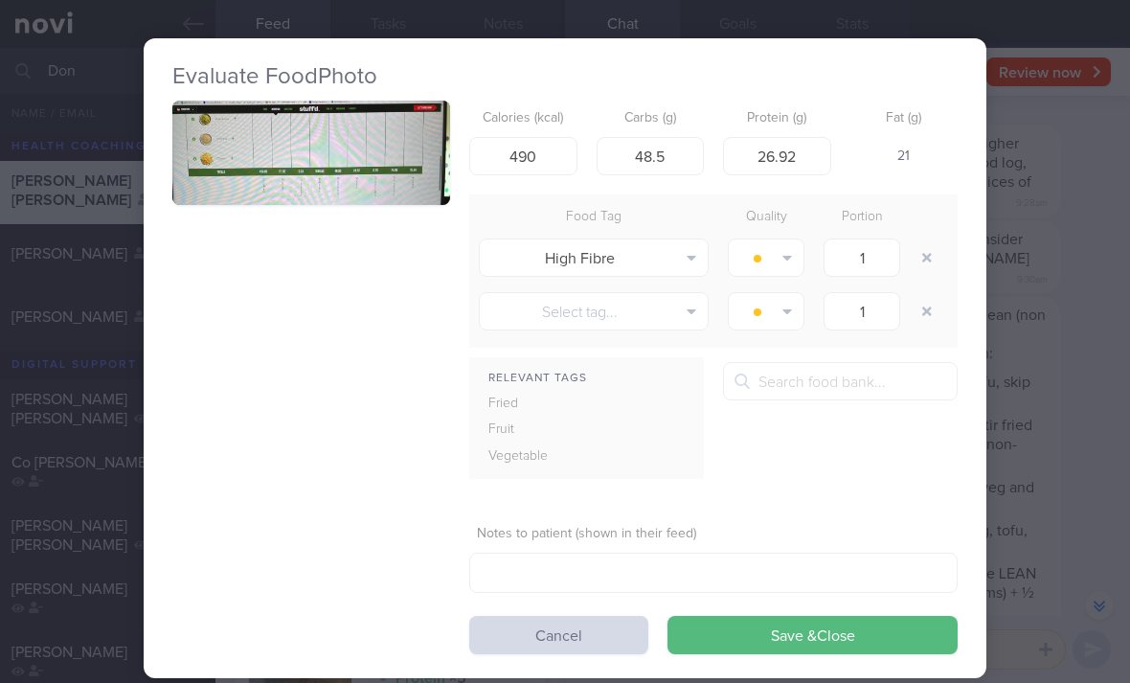
click at [917, 252] on button "button" at bounding box center [926, 257] width 34 height 34
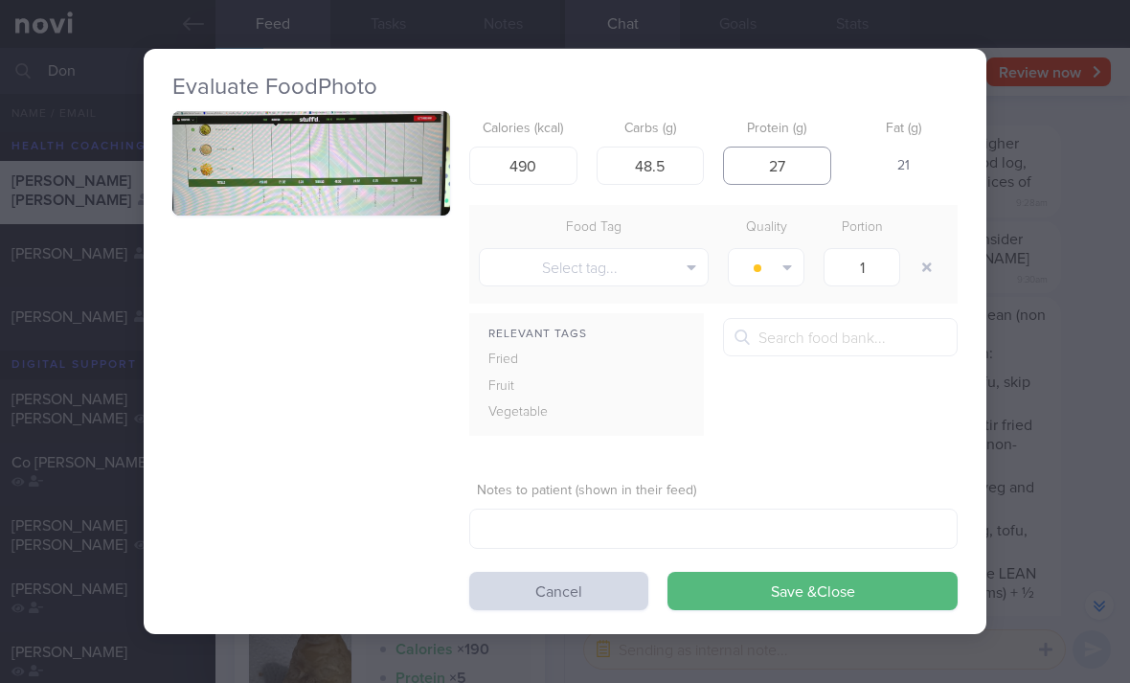
type input "27"
click at [820, 595] on button "Save & Close" at bounding box center [812, 590] width 290 height 38
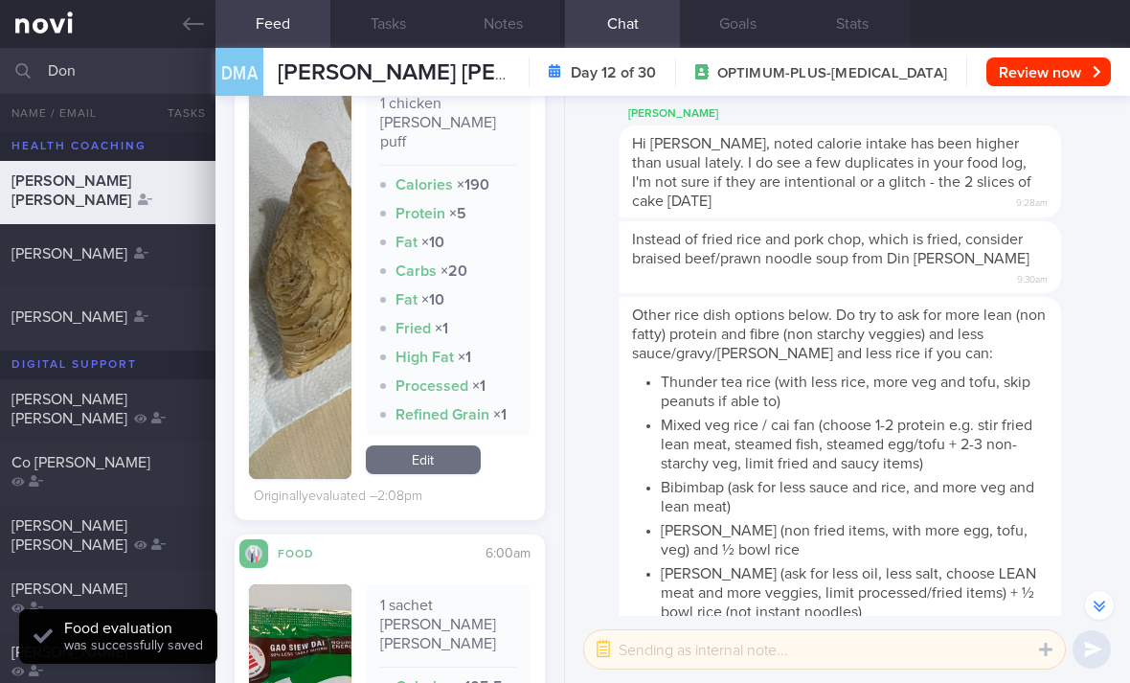
scroll to position [1376, 0]
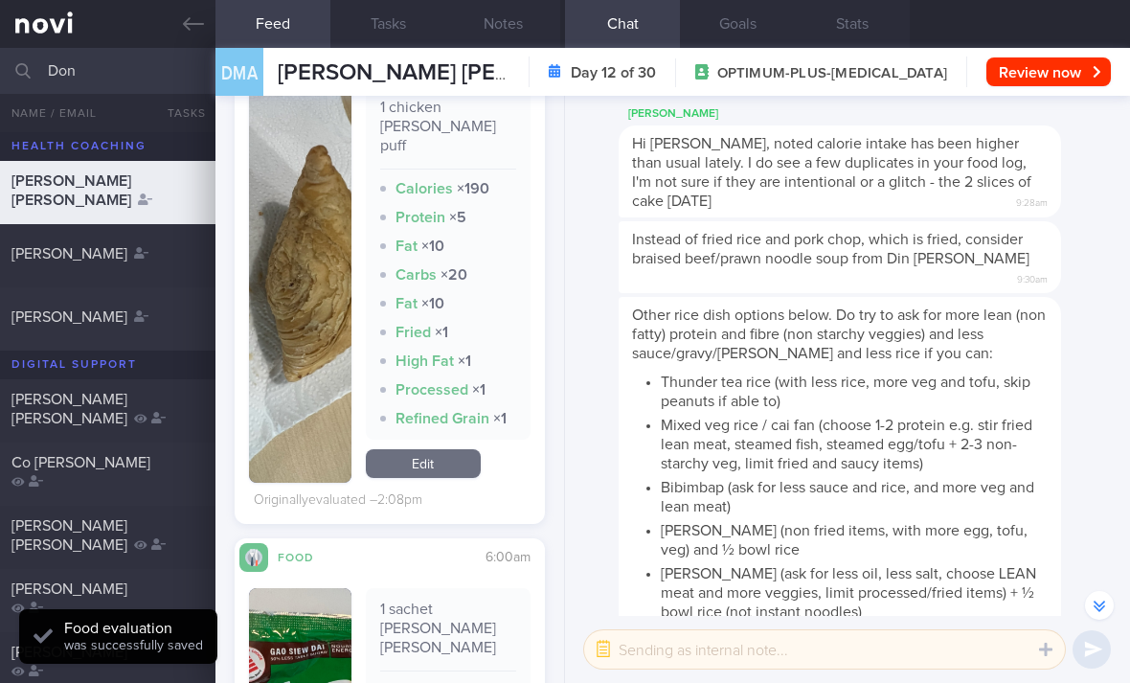
click at [447, 449] on link "Edit" at bounding box center [423, 463] width 115 height 29
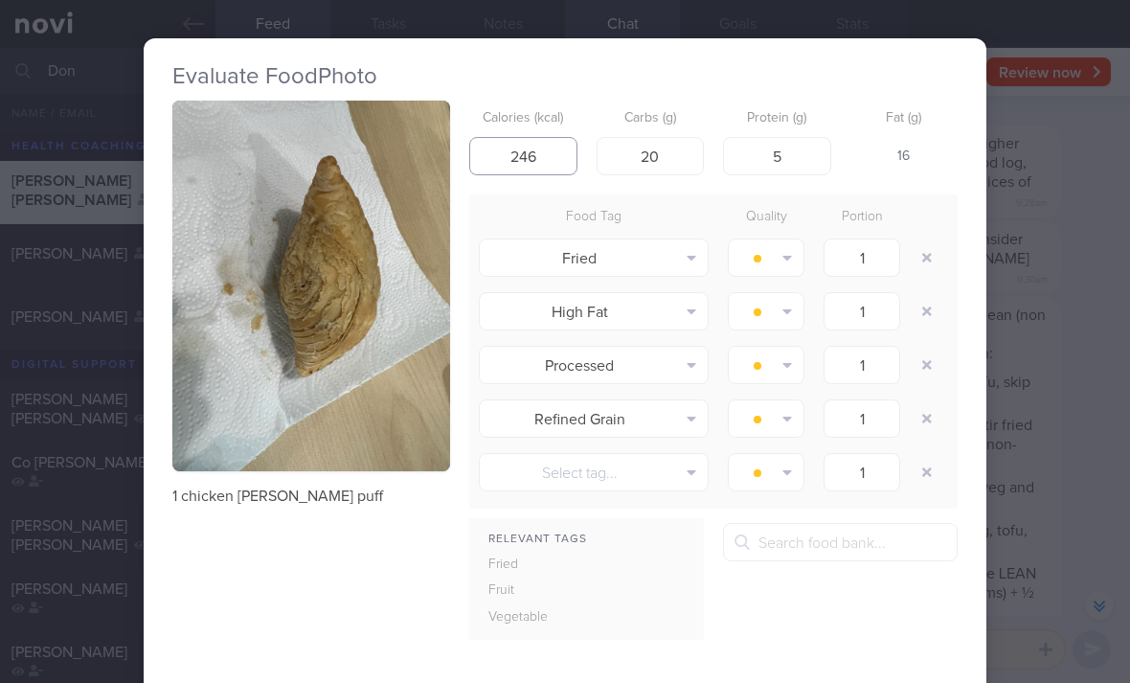
type input "246"
click at [925, 262] on button "button" at bounding box center [926, 257] width 34 height 34
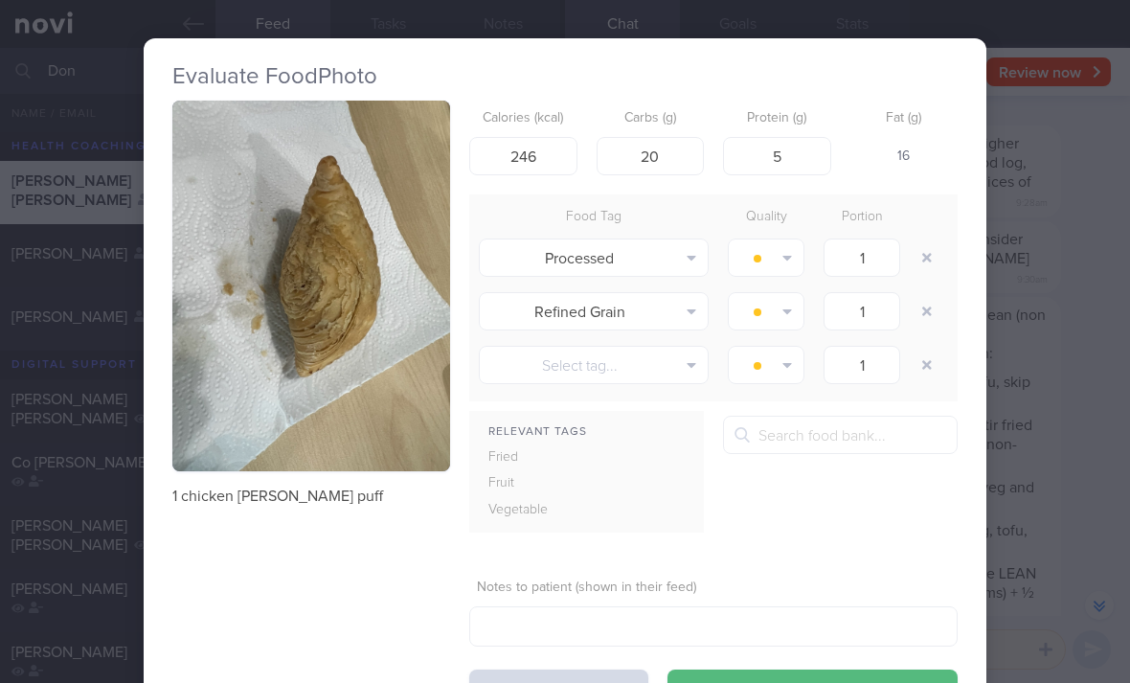
click at [923, 262] on button "button" at bounding box center [926, 257] width 34 height 34
click at [922, 261] on button "button" at bounding box center [926, 257] width 34 height 34
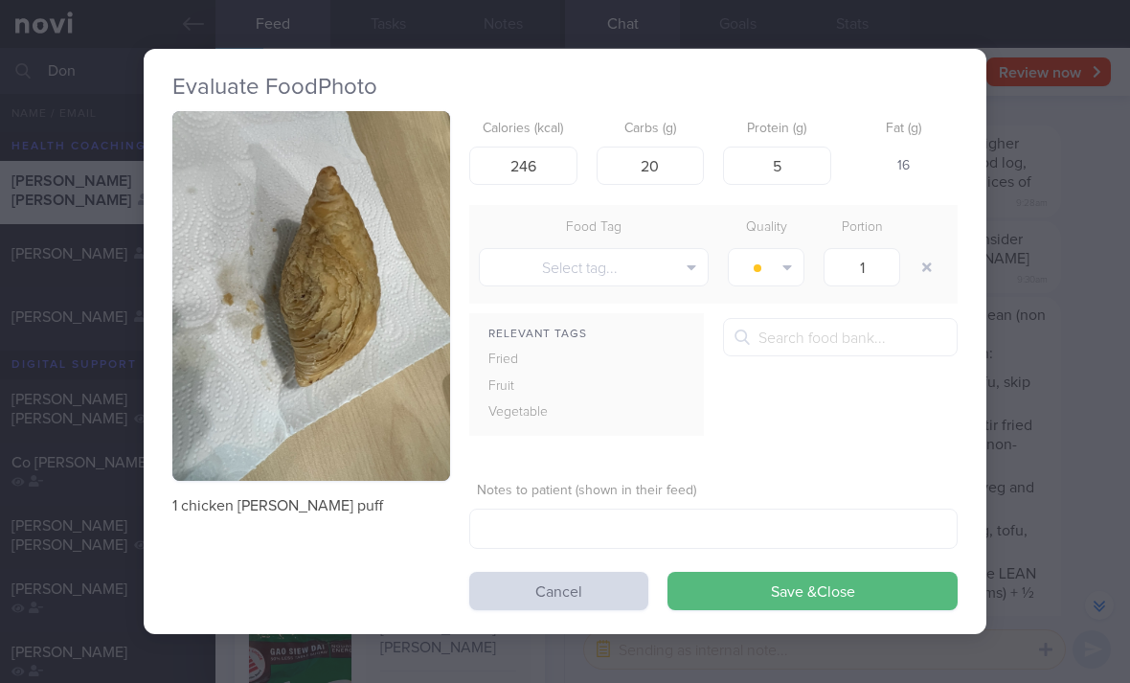
click at [675, 264] on button "Select tag..." at bounding box center [594, 267] width 230 height 38
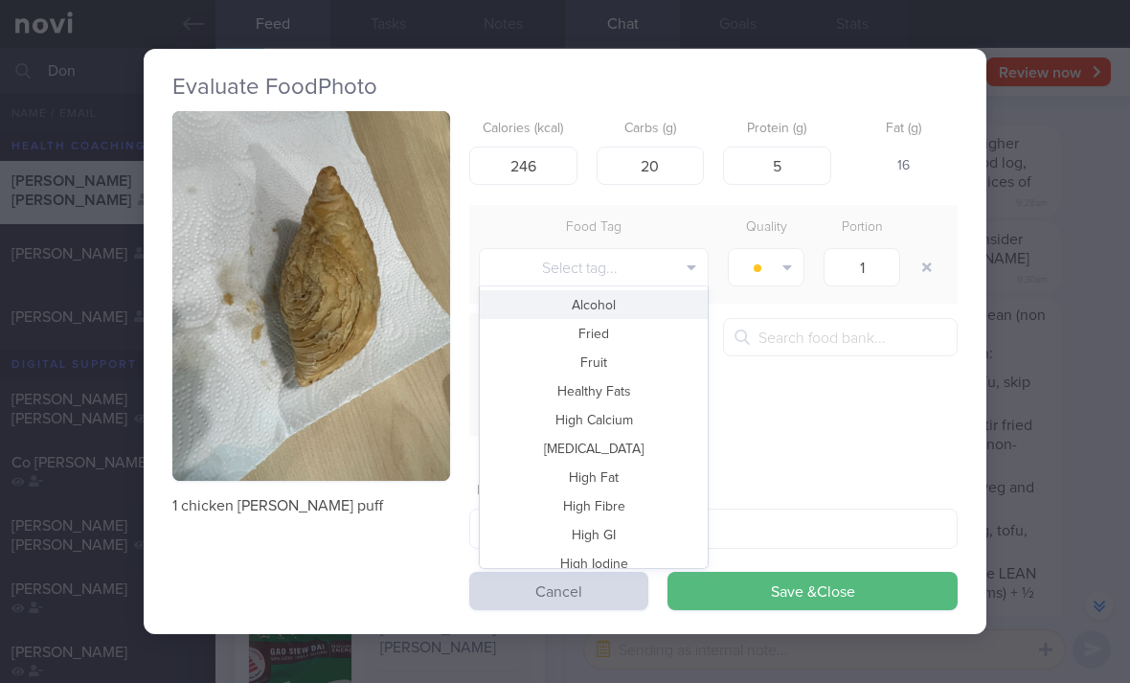
click at [636, 341] on button "Fried" at bounding box center [594, 333] width 228 height 29
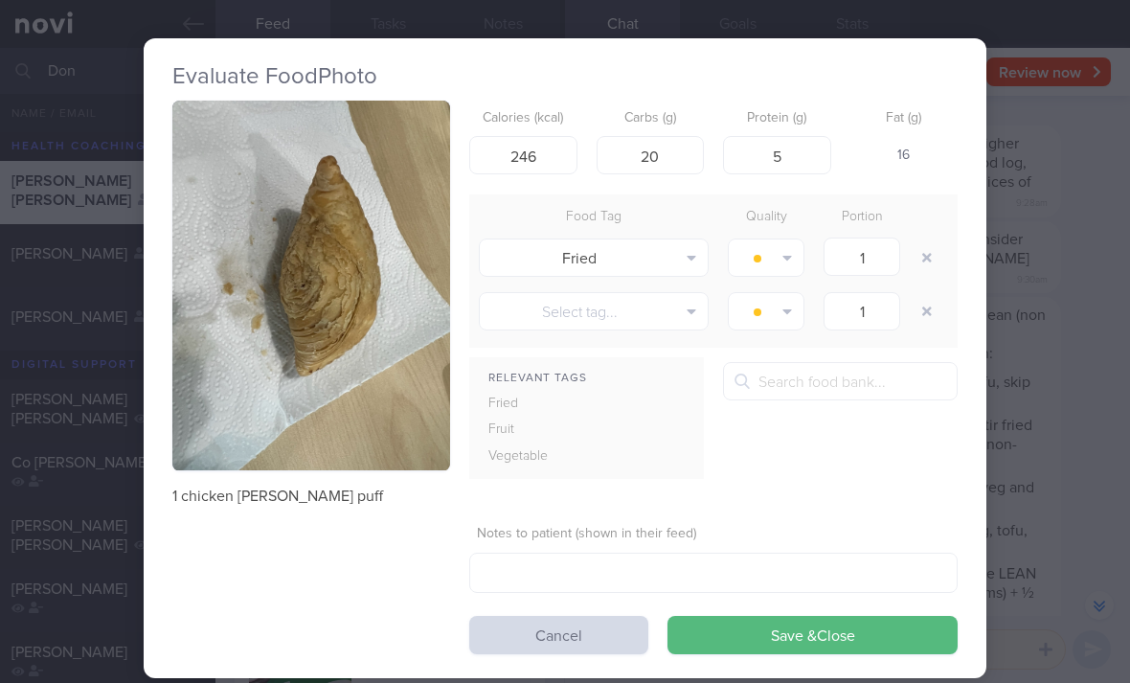
click at [768, 638] on button "Save & Close" at bounding box center [812, 634] width 290 height 38
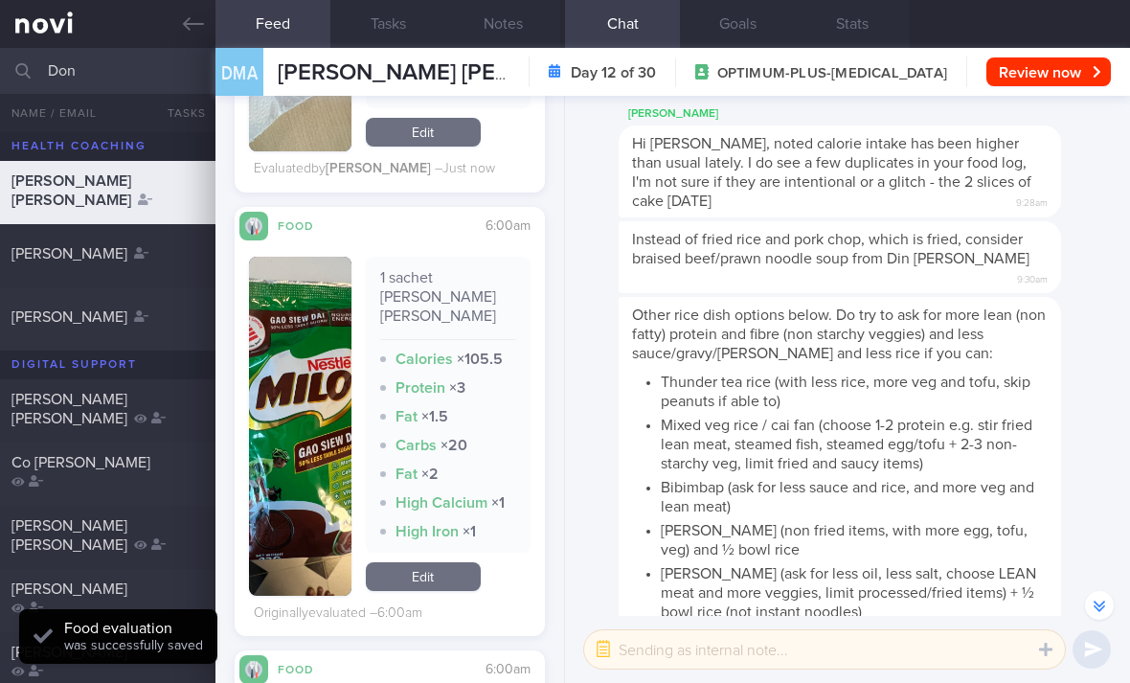
scroll to position [1823, 0]
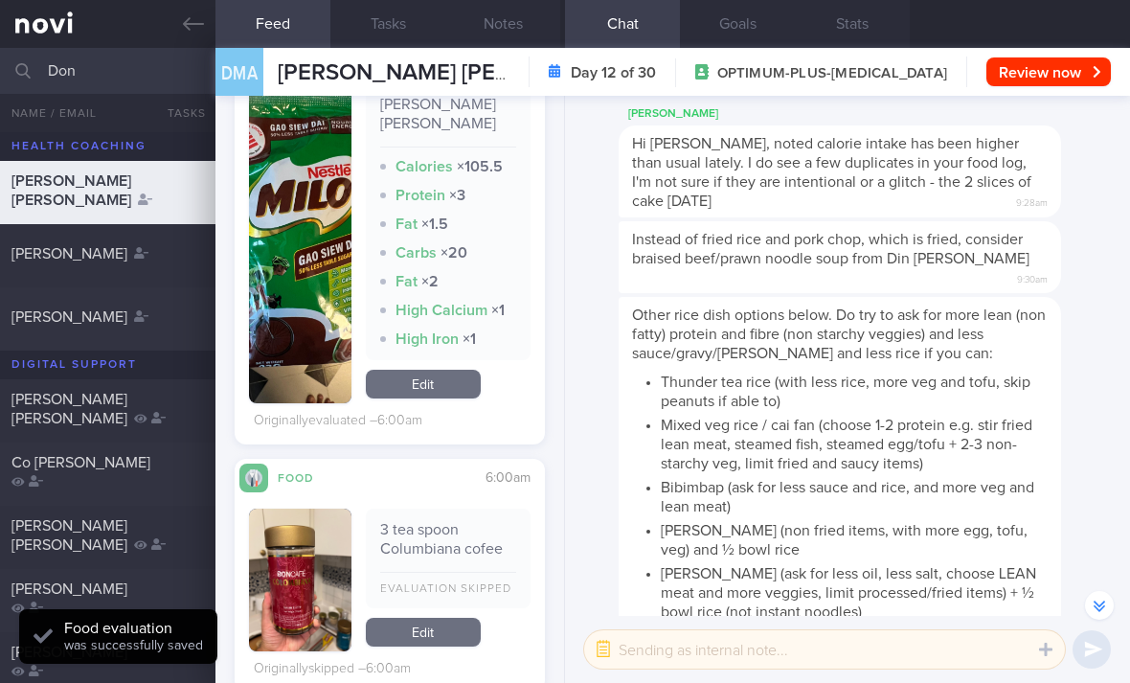
click at [436, 369] on link "Edit" at bounding box center [423, 383] width 115 height 29
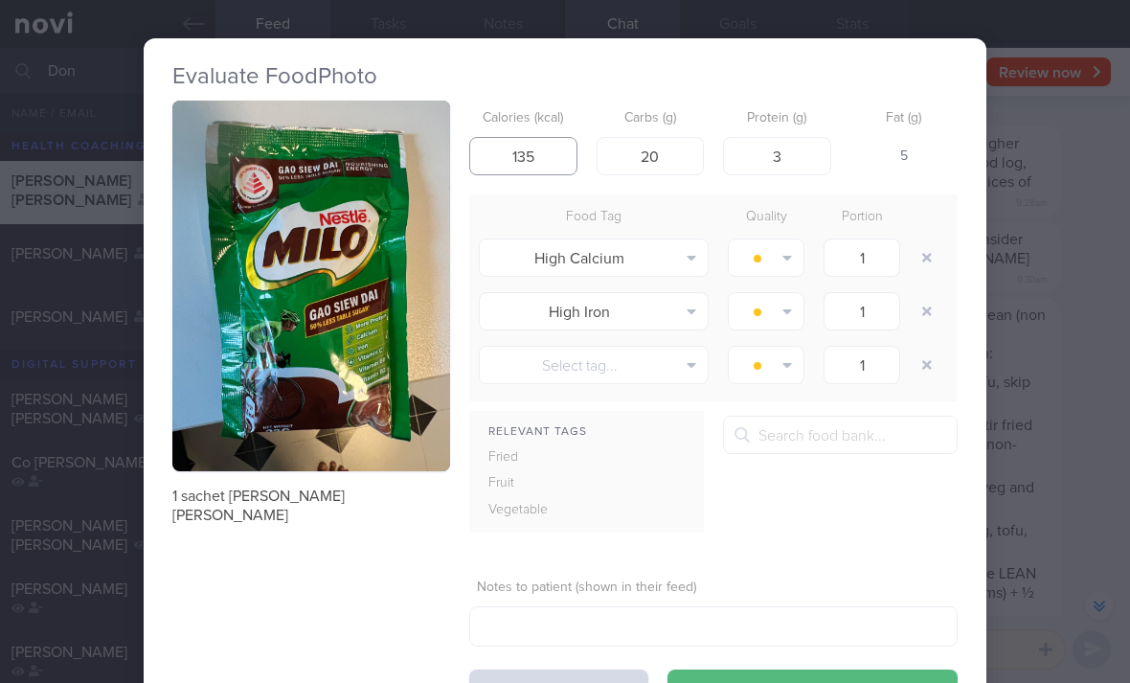
type input "135"
type input "21"
click at [923, 254] on button "button" at bounding box center [926, 257] width 34 height 34
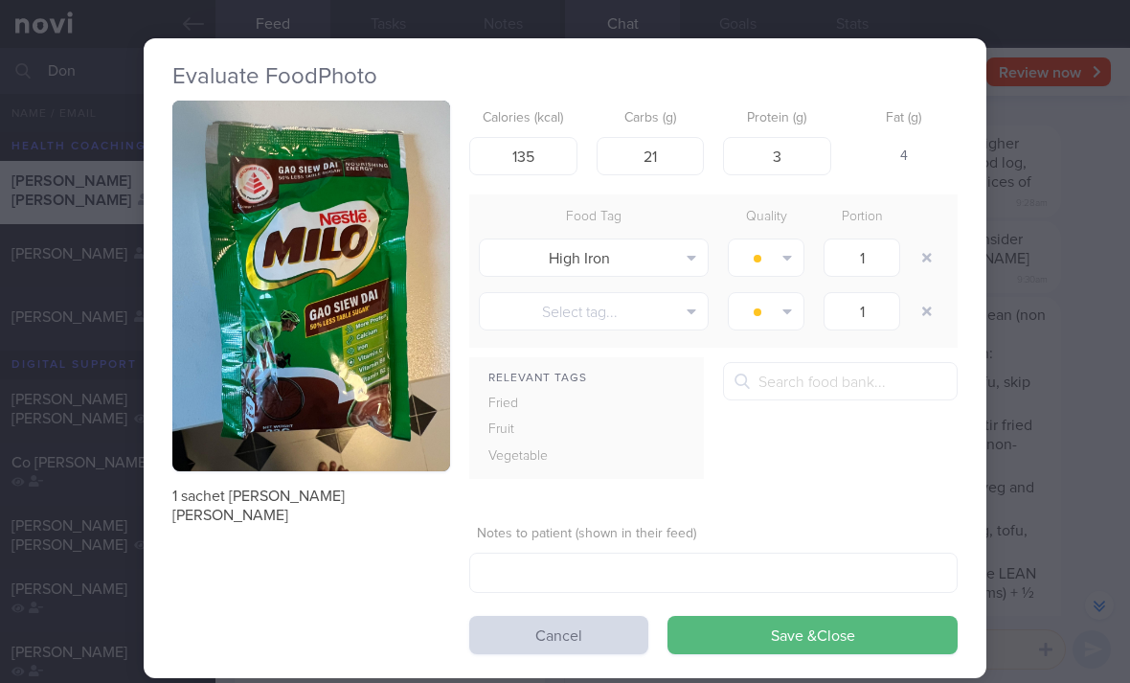
click at [922, 253] on button "button" at bounding box center [926, 257] width 34 height 34
click at [927, 256] on button "button" at bounding box center [926, 257] width 34 height 34
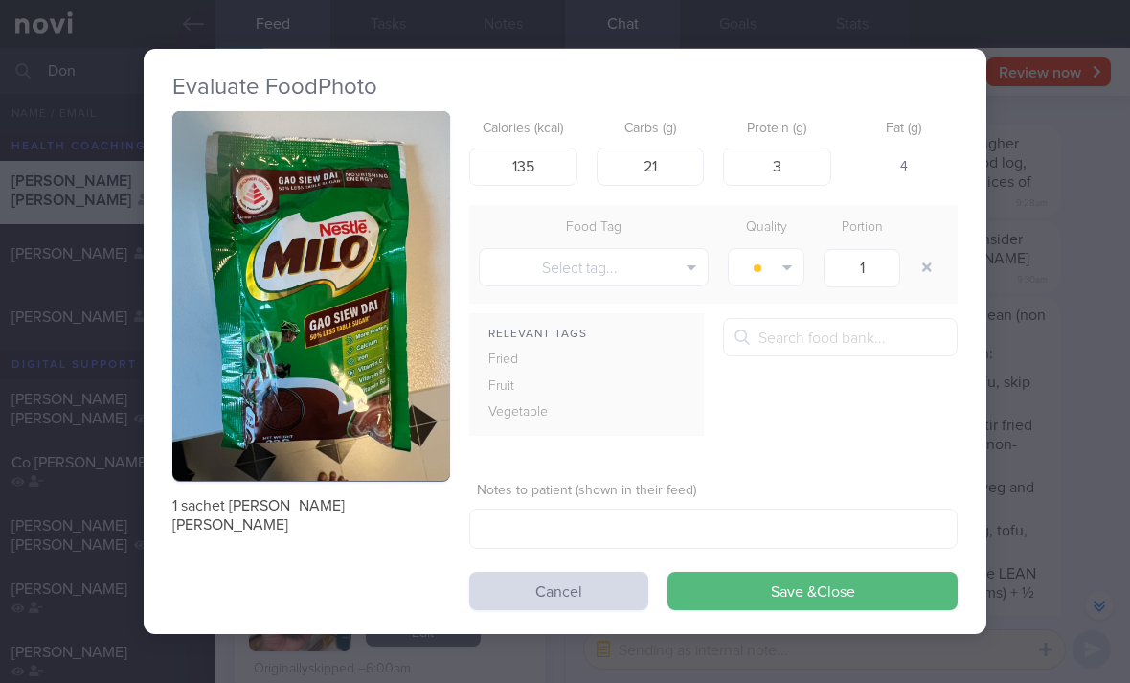
click at [814, 584] on button "Save & Close" at bounding box center [812, 590] width 290 height 38
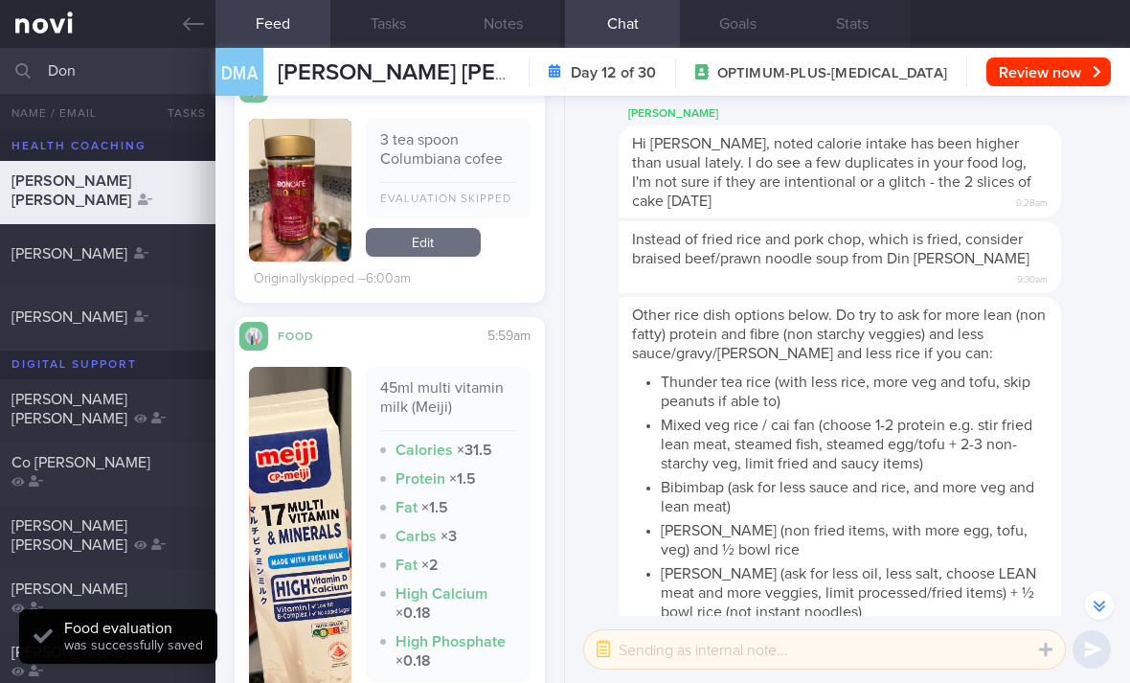
scroll to position [2282, 0]
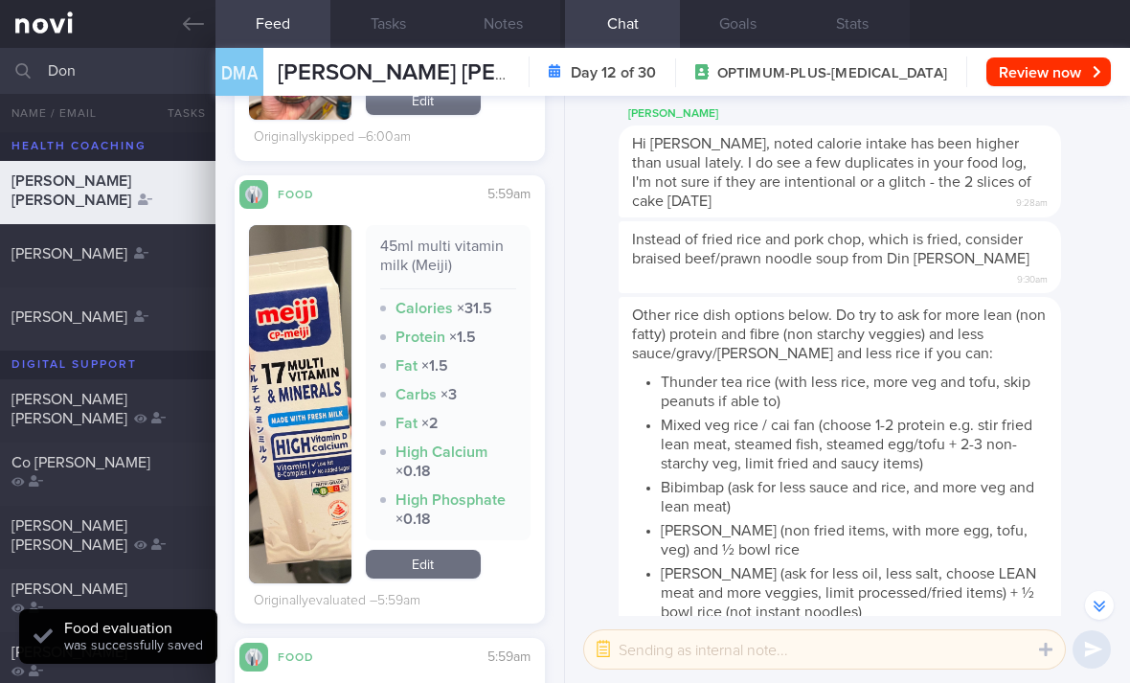
click at [458, 549] on link "Edit" at bounding box center [423, 563] width 115 height 29
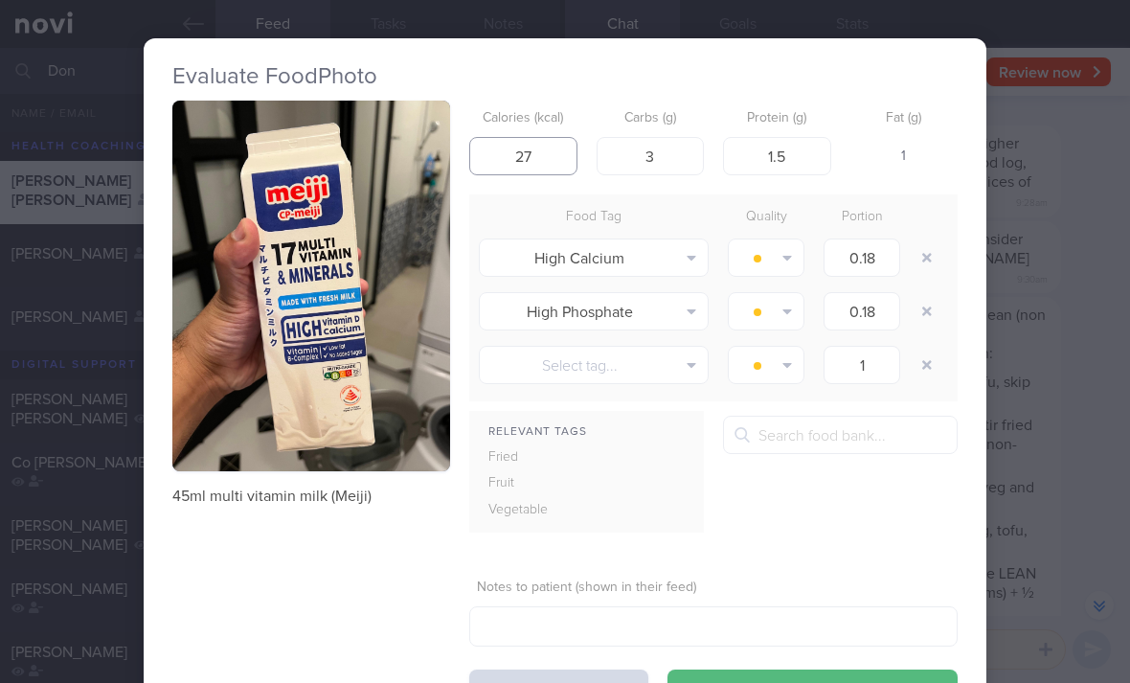
type input "27"
click at [912, 257] on button "button" at bounding box center [926, 257] width 34 height 34
type input "1"
click at [912, 257] on button "button" at bounding box center [926, 257] width 34 height 34
type input "1"
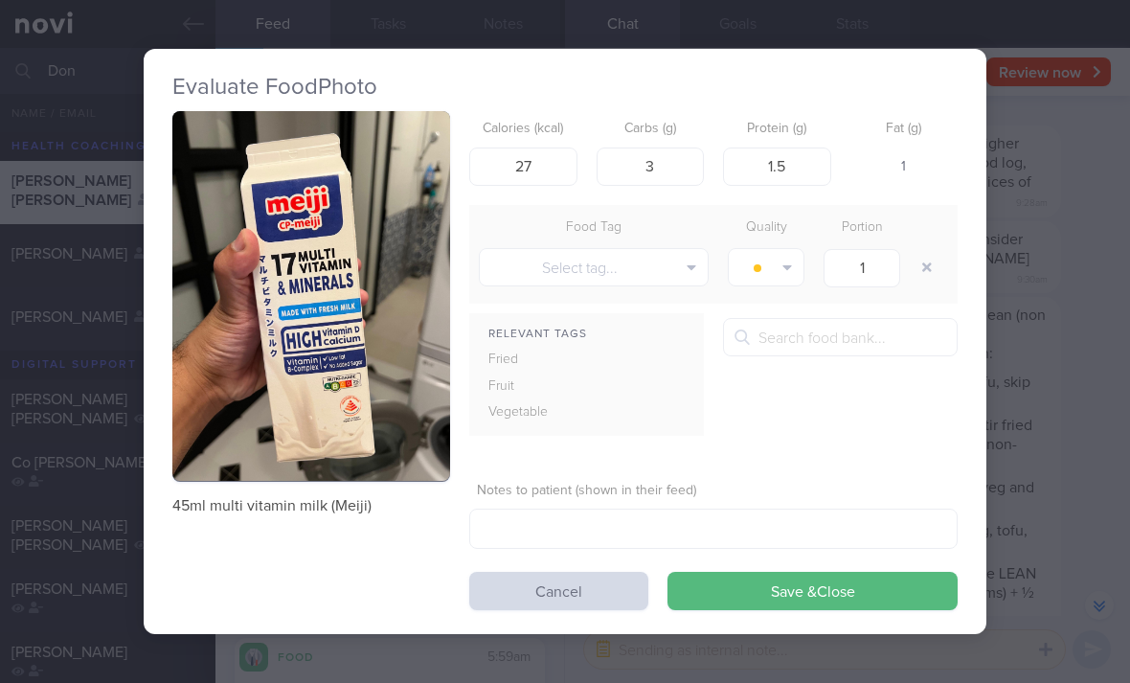
click at [917, 257] on button "button" at bounding box center [926, 267] width 34 height 34
click at [818, 578] on button "Save & Close" at bounding box center [812, 590] width 290 height 38
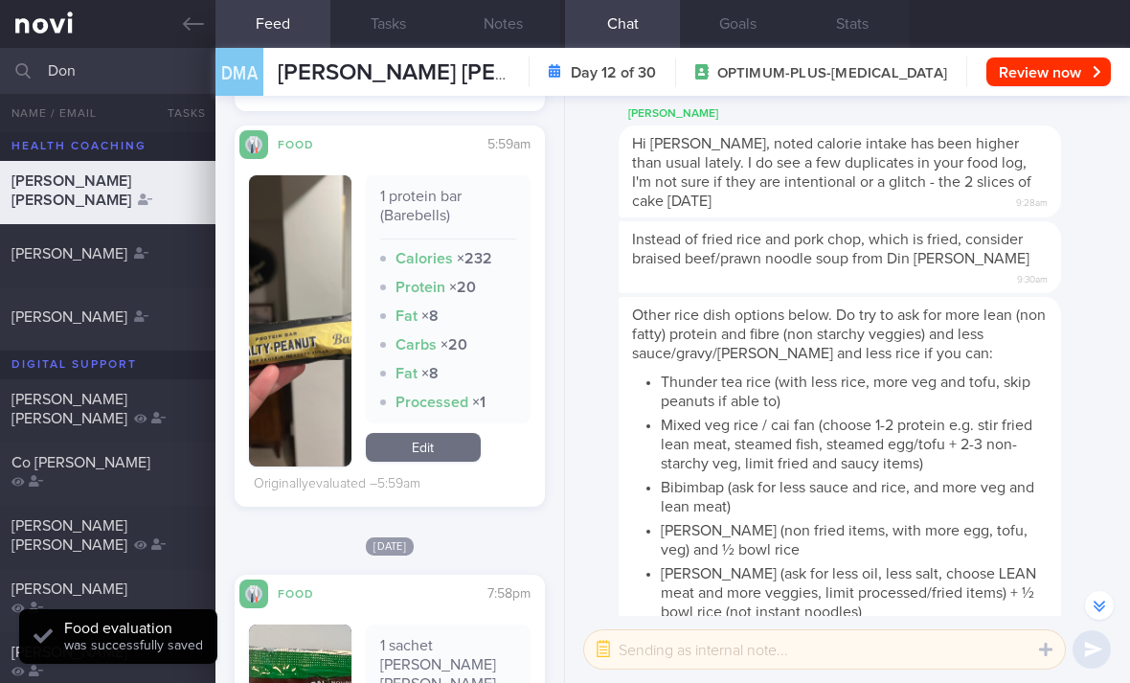
scroll to position [2650, 0]
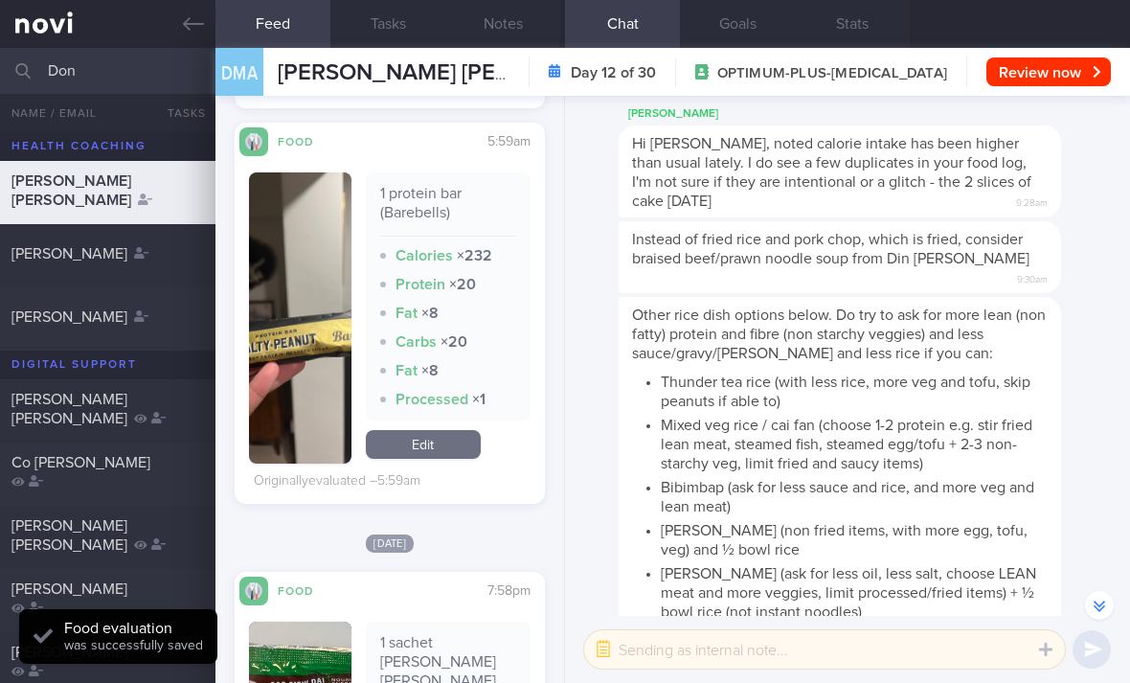
click at [439, 431] on link "Edit" at bounding box center [423, 444] width 115 height 29
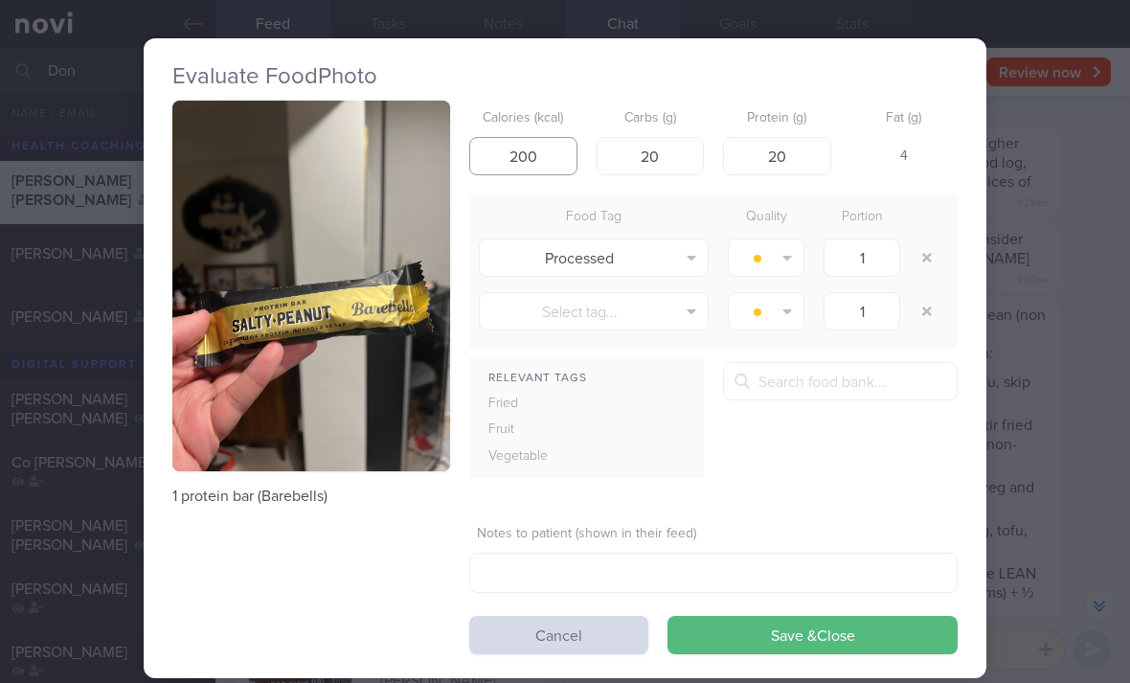
type input "200"
type input "18"
click at [920, 265] on button "button" at bounding box center [926, 257] width 34 height 34
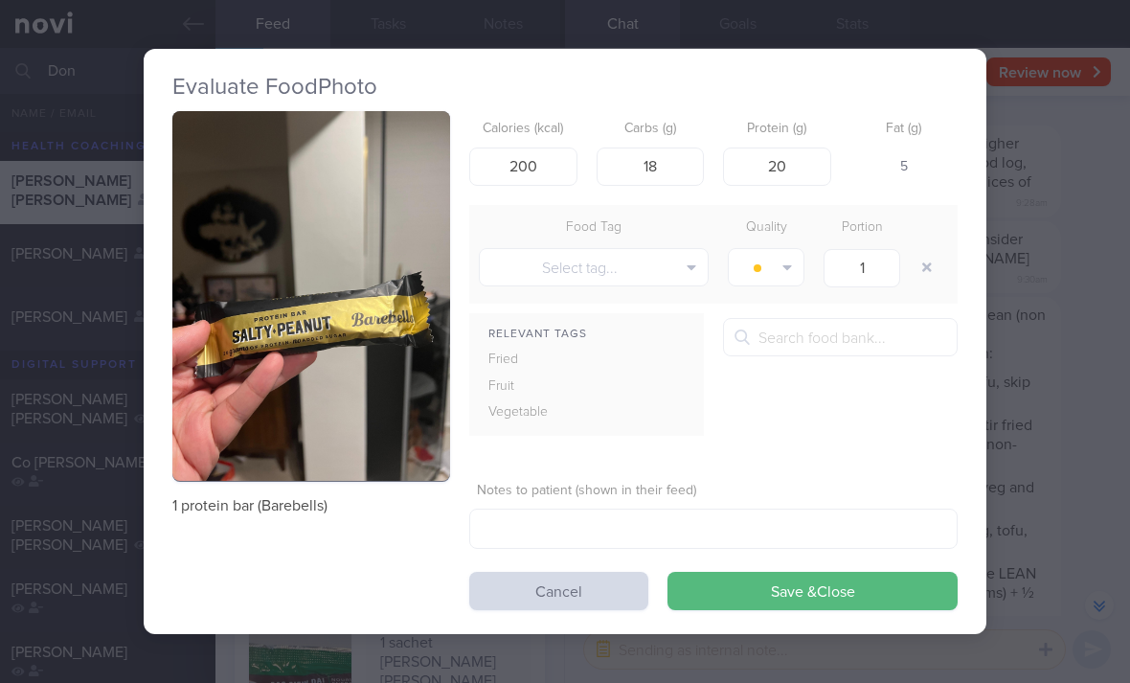
click at [787, 604] on button "Save & Close" at bounding box center [812, 590] width 290 height 38
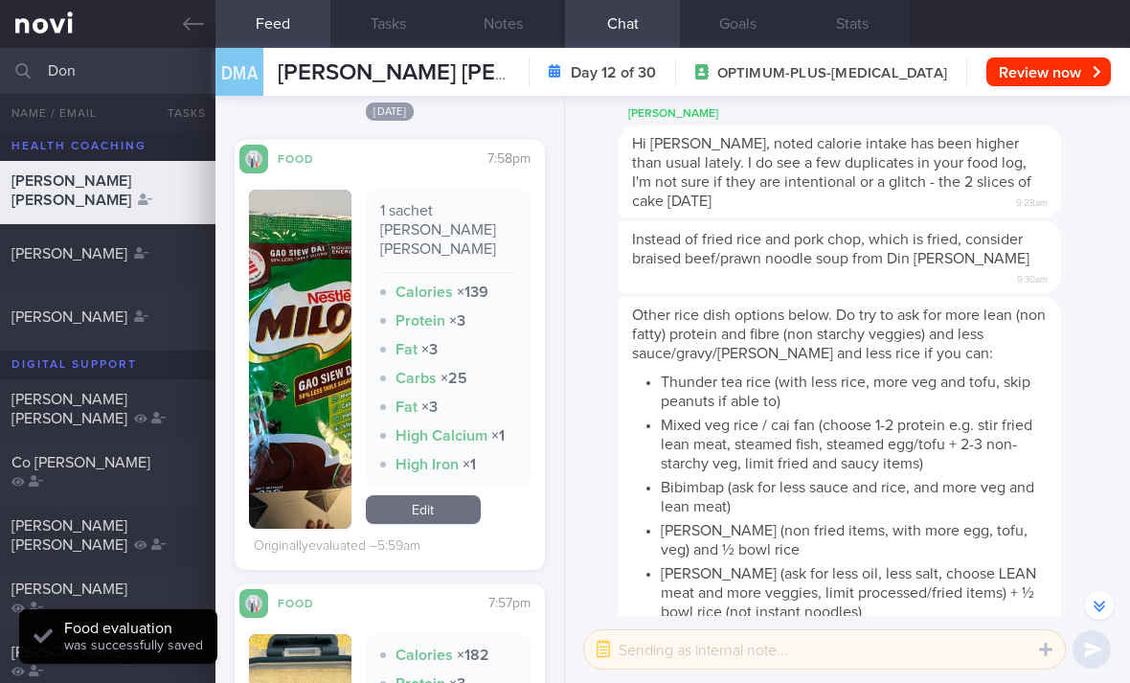
scroll to position [3009, 0]
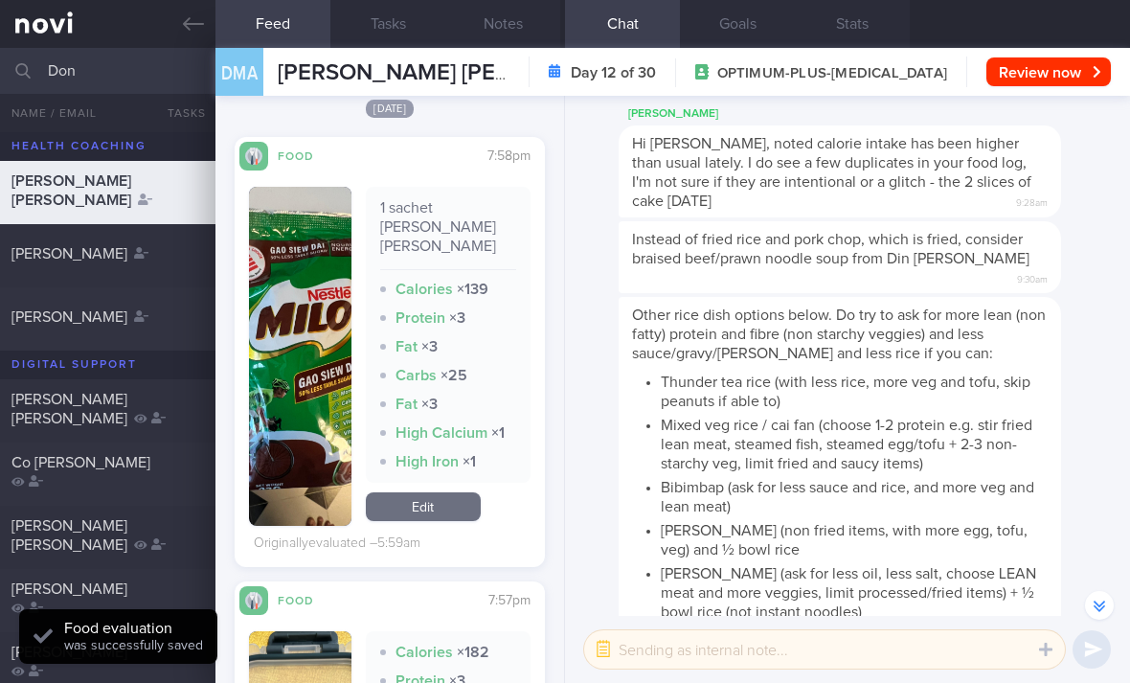
click at [437, 492] on link "Edit" at bounding box center [423, 506] width 115 height 29
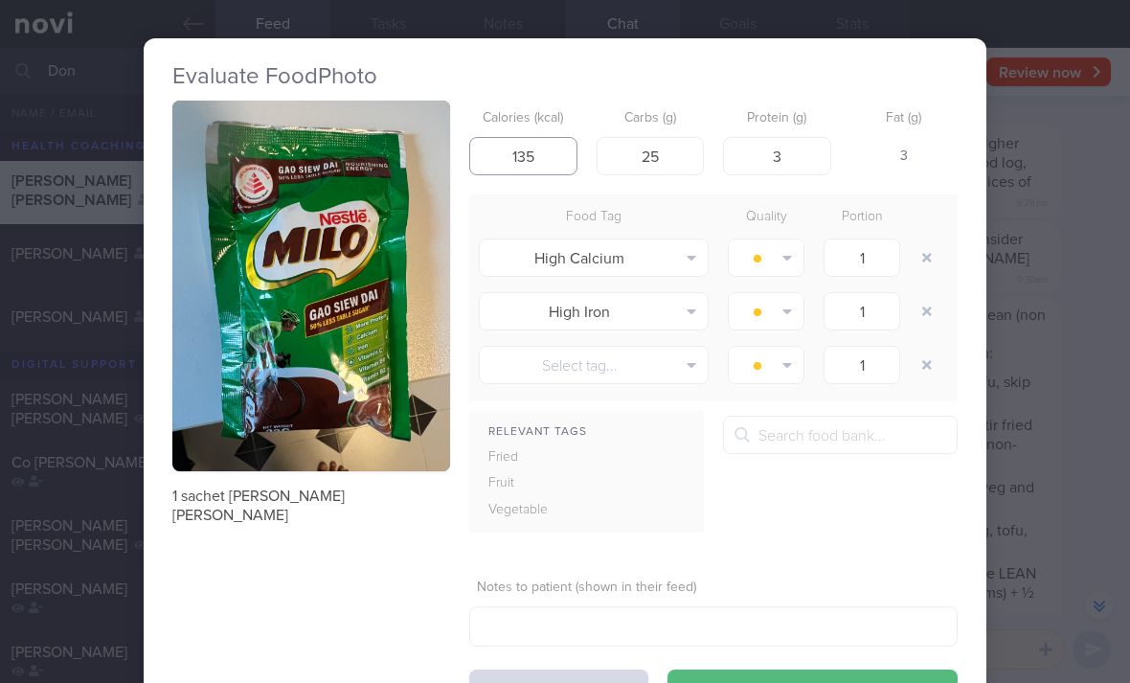
type input "135"
type input "21"
click at [897, 252] on input "1" at bounding box center [861, 257] width 77 height 38
click at [904, 257] on div "1" at bounding box center [862, 258] width 96 height 48
click at [919, 253] on button "button" at bounding box center [926, 257] width 34 height 34
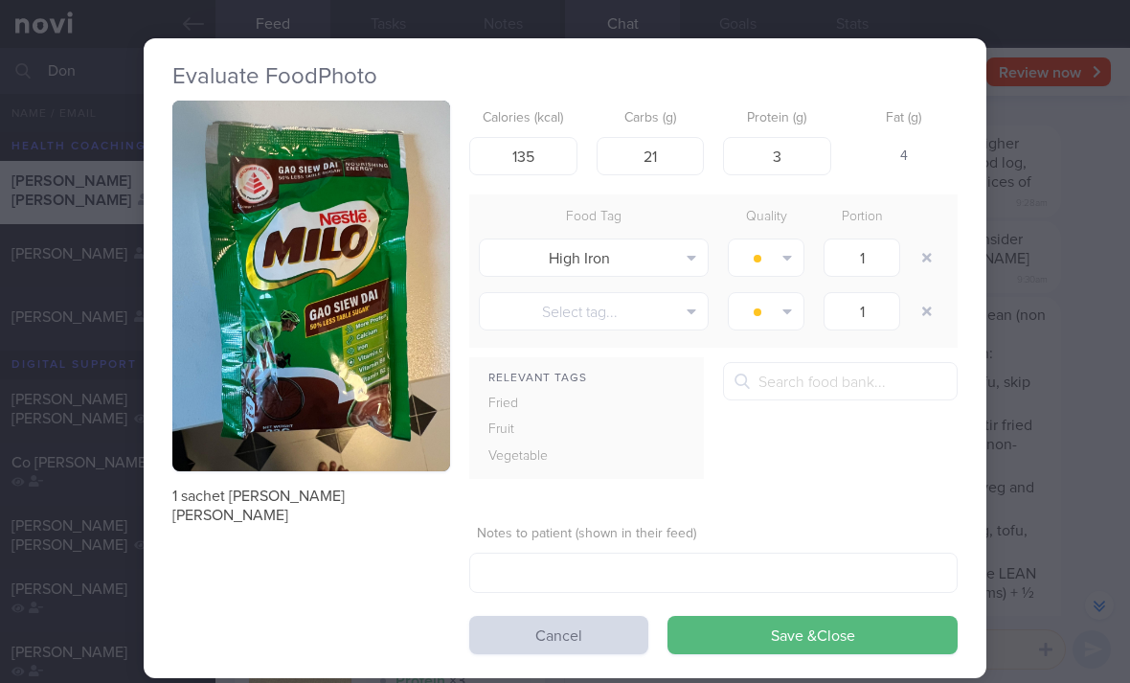
click at [919, 253] on button "button" at bounding box center [926, 257] width 34 height 34
click at [927, 259] on button "button" at bounding box center [926, 257] width 34 height 34
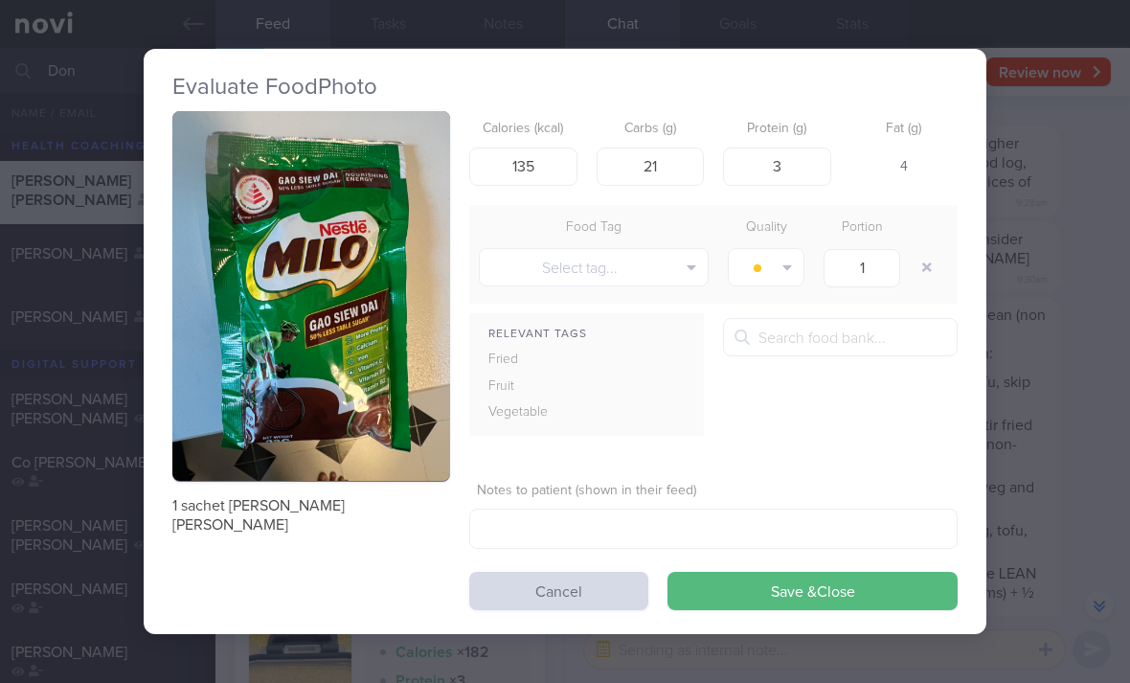
click at [824, 582] on button "Save & Close" at bounding box center [812, 590] width 290 height 38
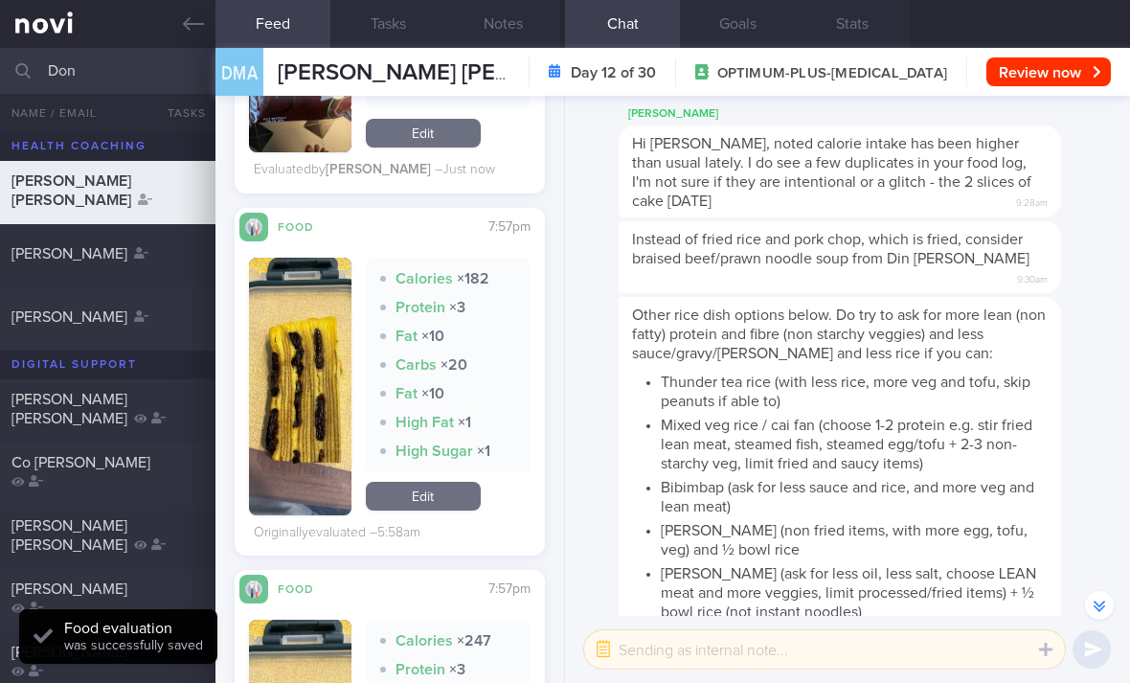
scroll to position [3324, 0]
click at [451, 481] on link "Edit" at bounding box center [423, 495] width 115 height 29
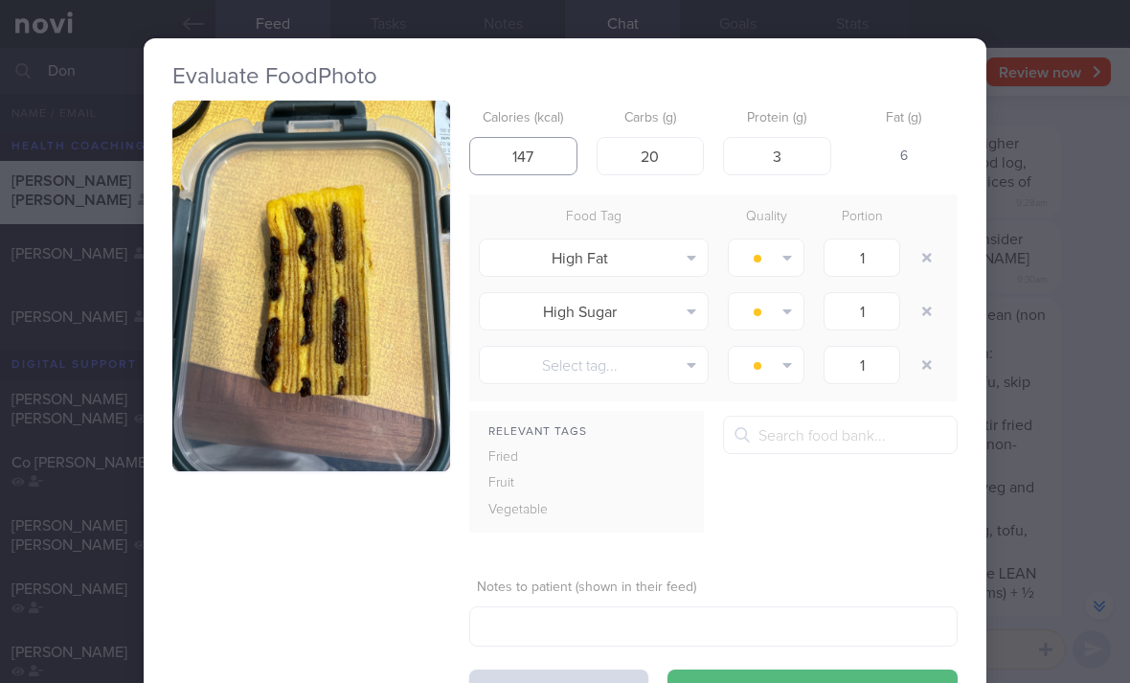
type input "147"
type input "11"
click at [812, 682] on button "Save & Close" at bounding box center [812, 688] width 290 height 38
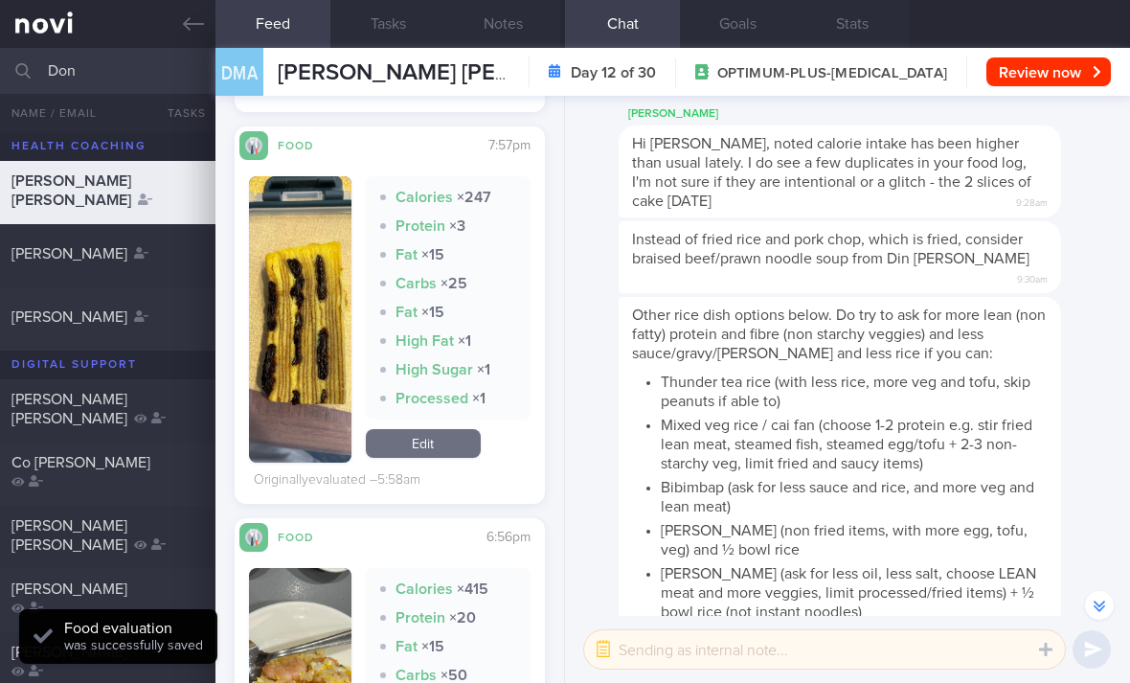
scroll to position [3748, 0]
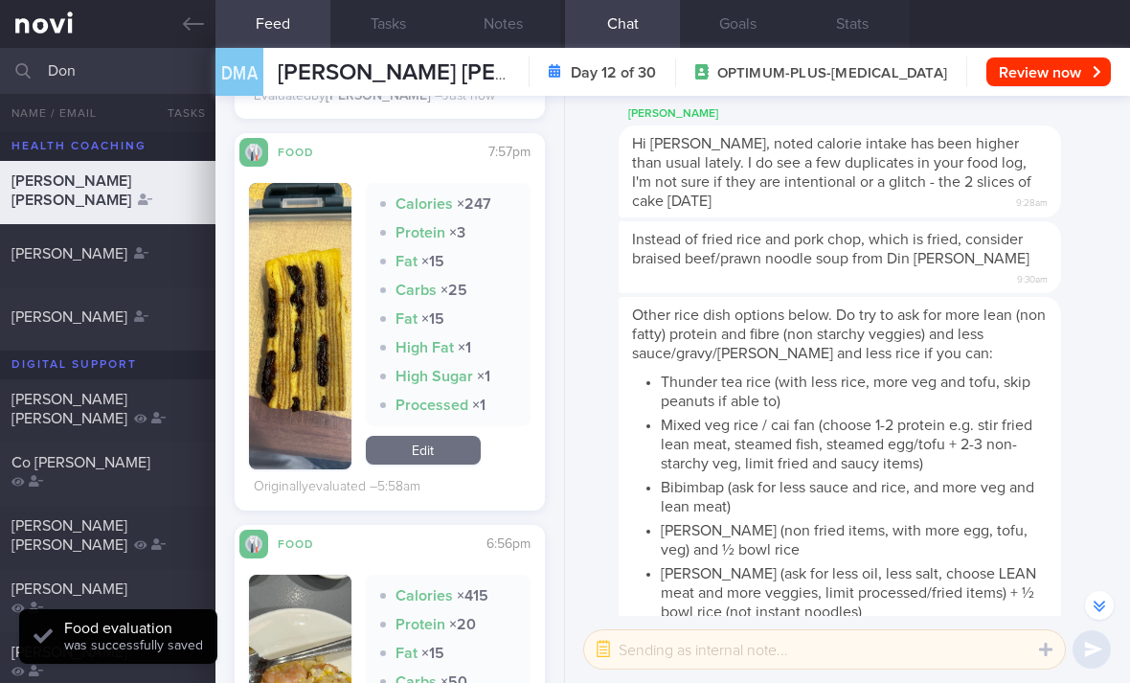
click at [455, 436] on link "Edit" at bounding box center [423, 450] width 115 height 29
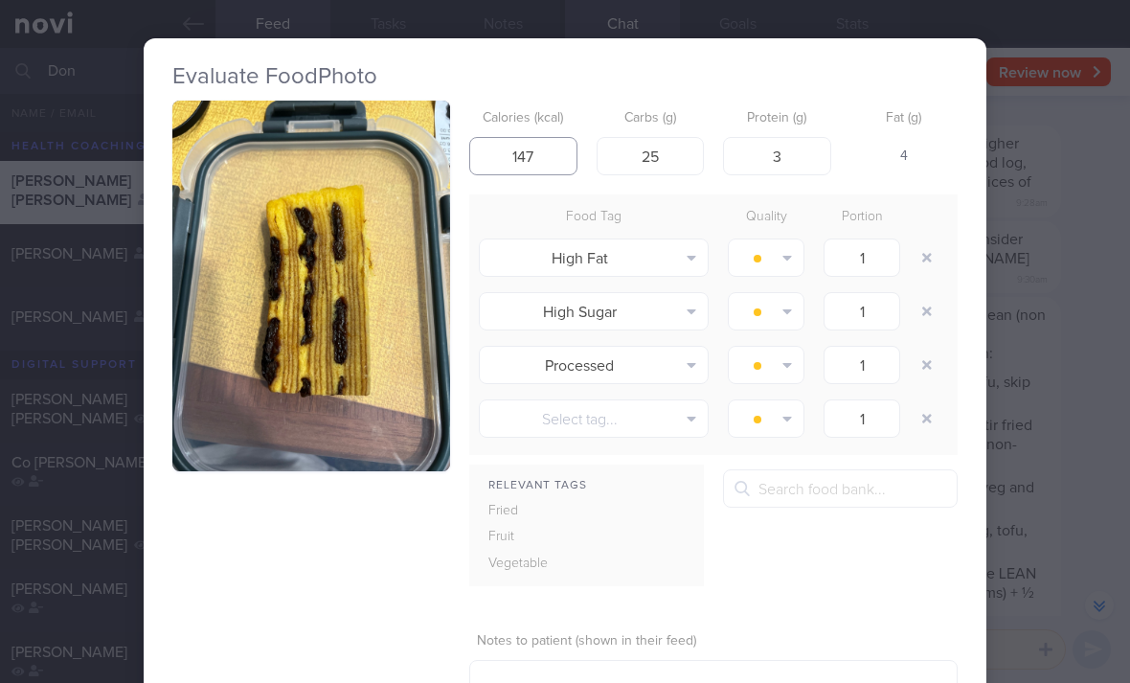
type input "147"
type input "11"
click at [926, 262] on button "button" at bounding box center [926, 257] width 34 height 34
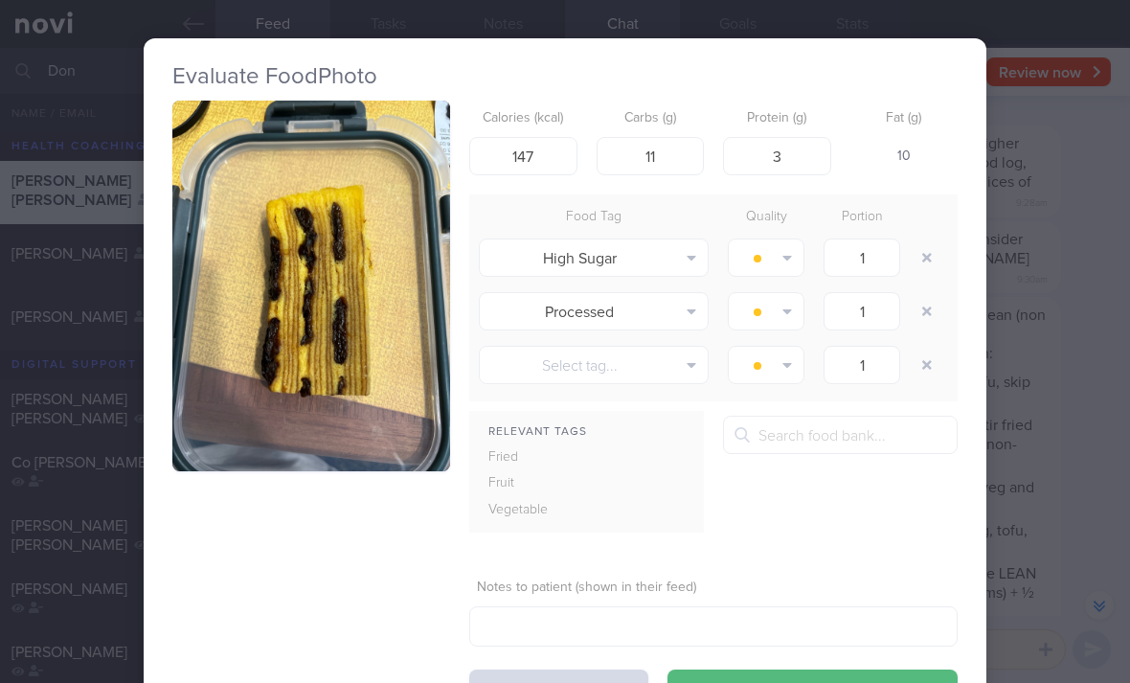
click at [925, 261] on button "button" at bounding box center [926, 257] width 34 height 34
click at [926, 263] on button "button" at bounding box center [926, 257] width 34 height 34
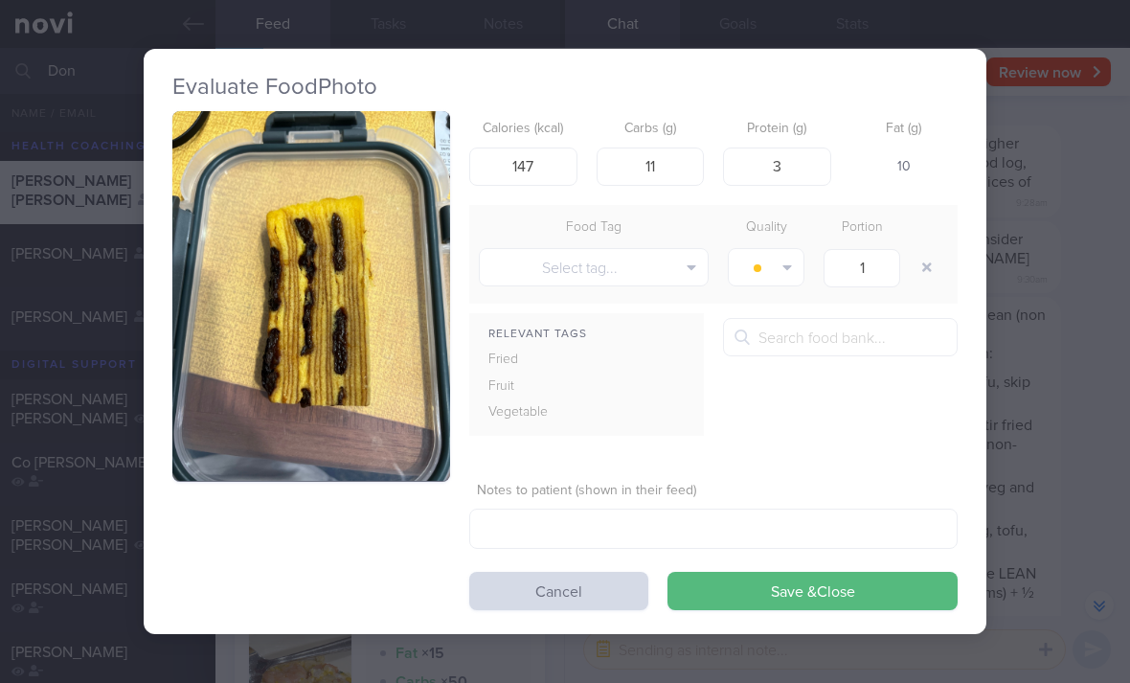
click at [926, 262] on button "button" at bounding box center [926, 267] width 34 height 34
click at [826, 579] on button "Save & Close" at bounding box center [812, 590] width 290 height 38
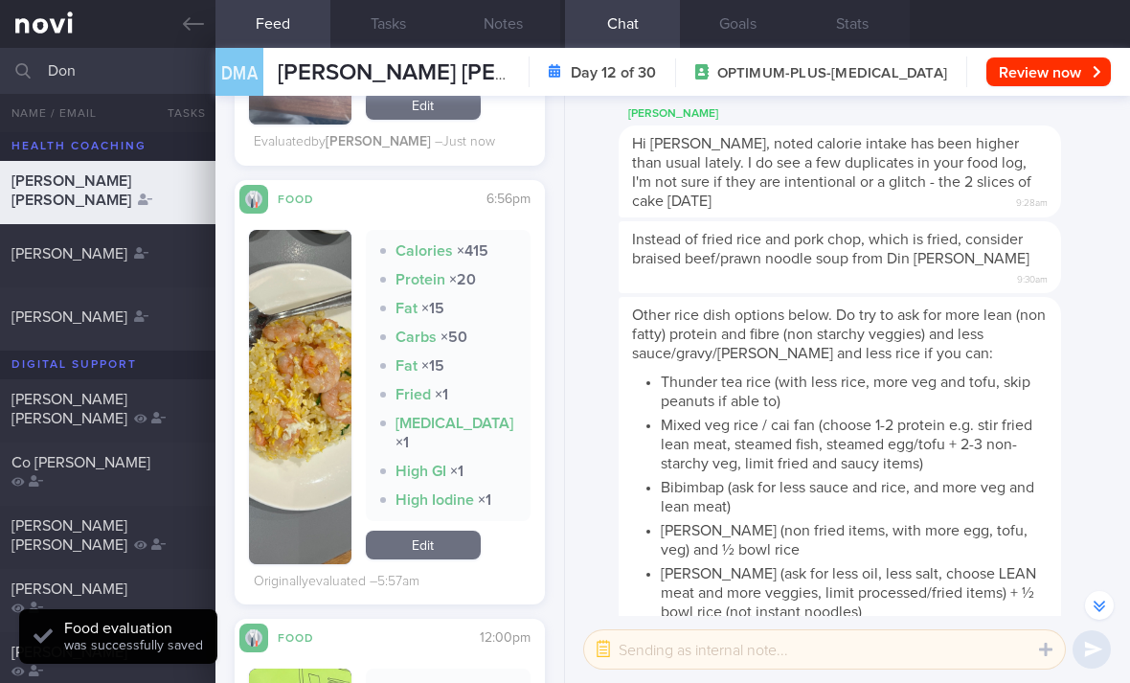
scroll to position [4014, 0]
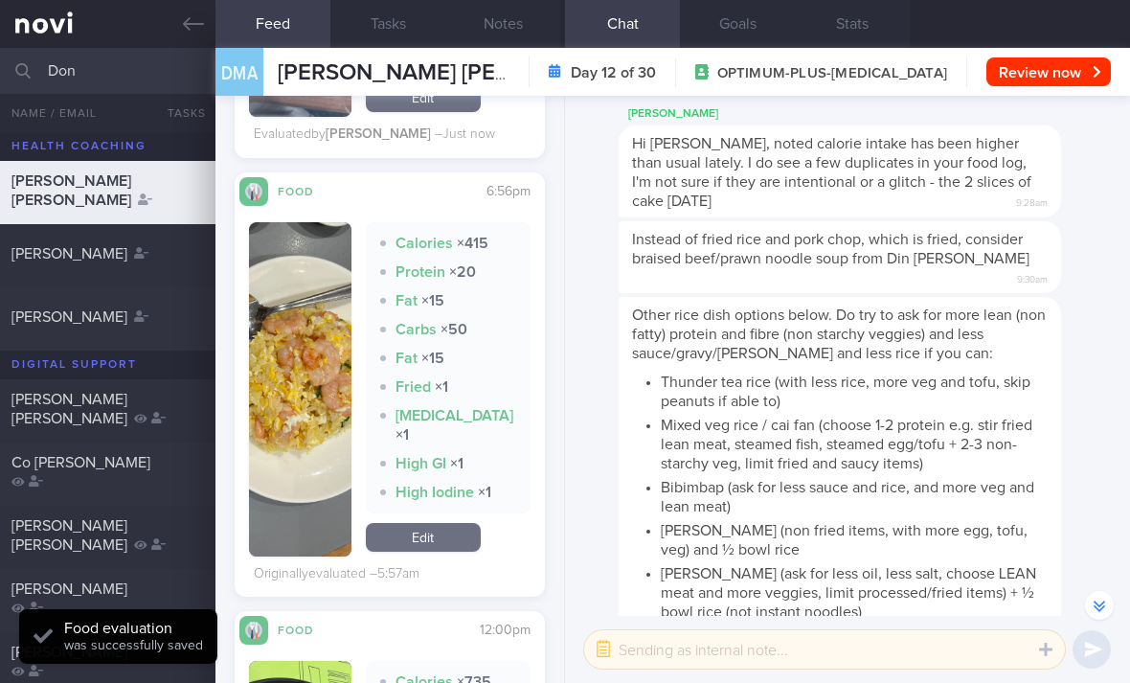
click at [446, 523] on link "Edit" at bounding box center [423, 537] width 115 height 29
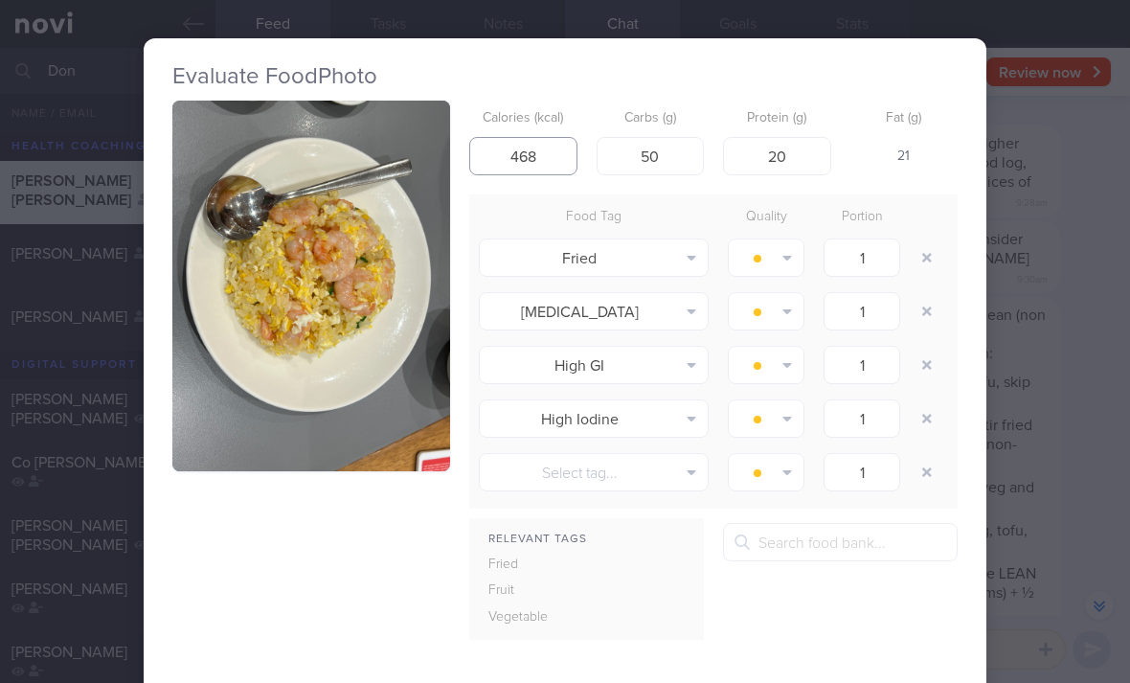
type input "468"
type input "58"
type input "20"
click at [929, 253] on button "button" at bounding box center [926, 257] width 34 height 34
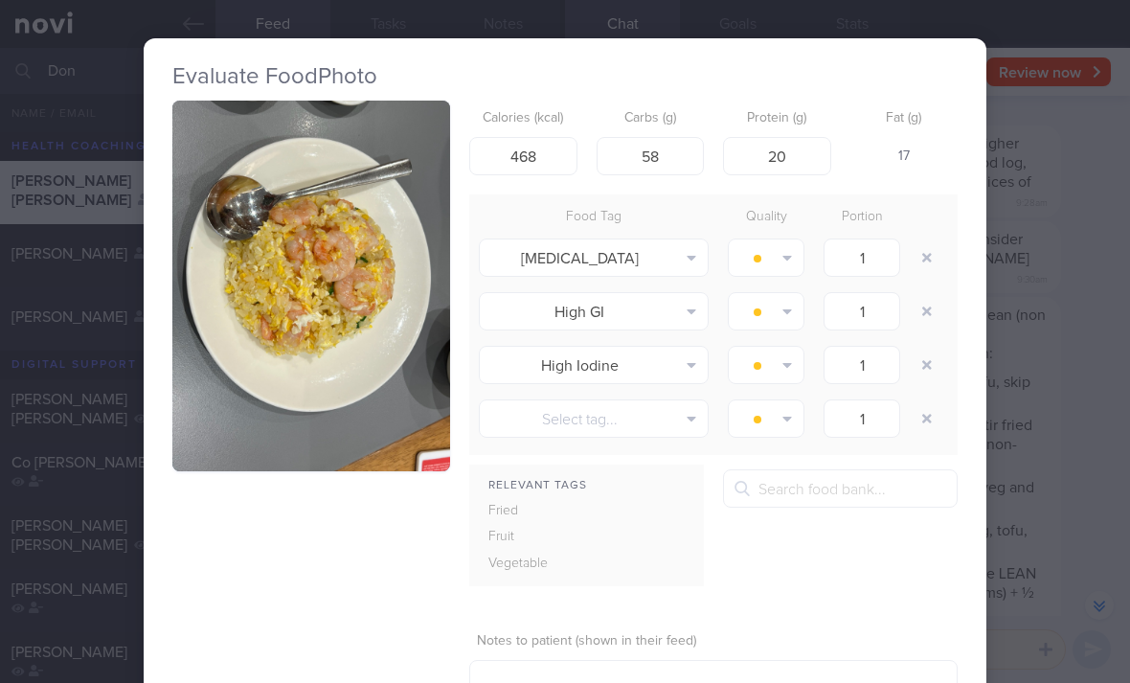
click at [929, 252] on button "button" at bounding box center [926, 257] width 34 height 34
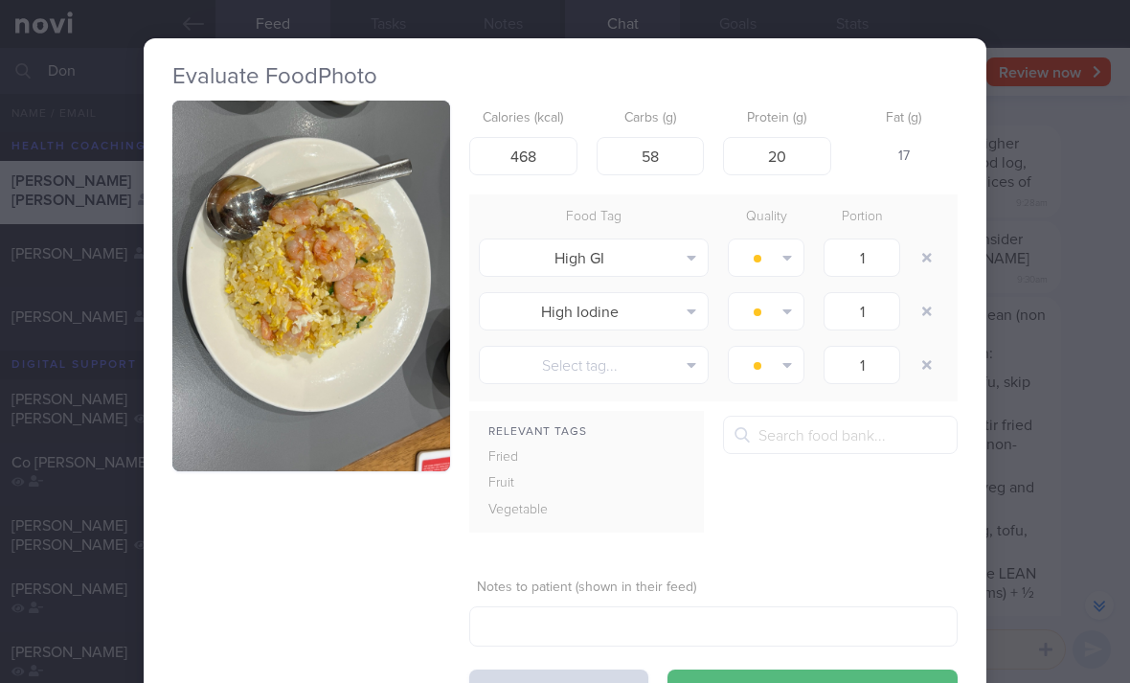
click at [928, 257] on button "button" at bounding box center [926, 257] width 34 height 34
click at [928, 256] on button "button" at bounding box center [926, 257] width 34 height 34
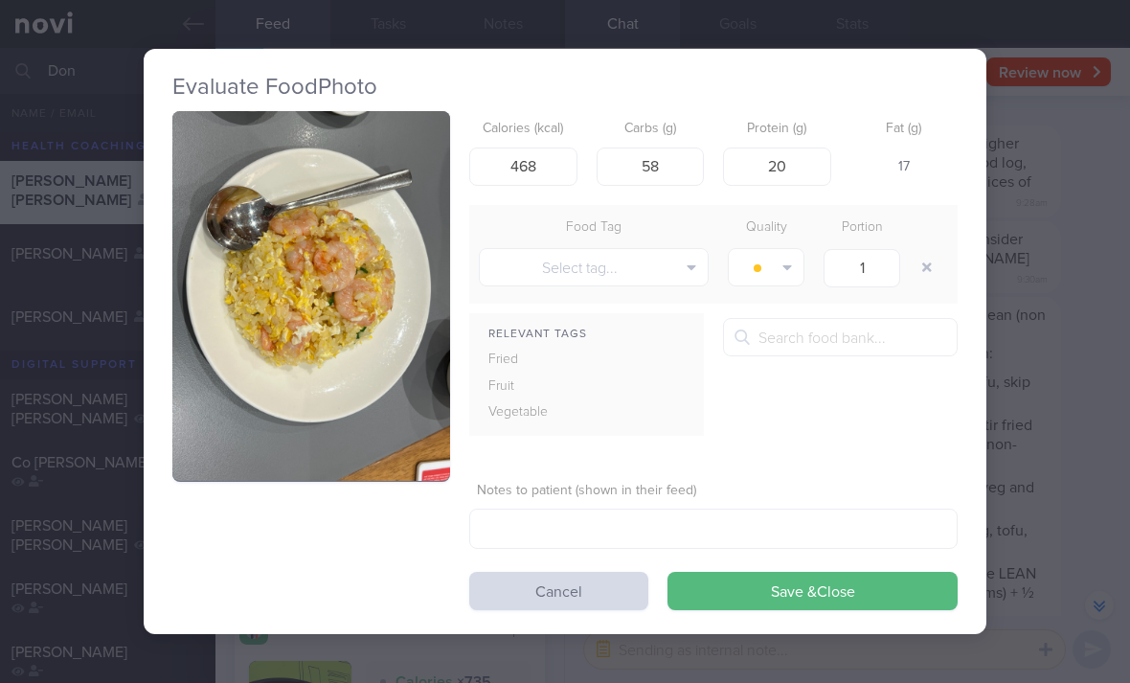
click at [925, 264] on button "button" at bounding box center [926, 267] width 34 height 34
click at [924, 263] on button "button" at bounding box center [926, 267] width 34 height 34
type input "478"
click at [856, 601] on button "Save & Close" at bounding box center [812, 590] width 290 height 38
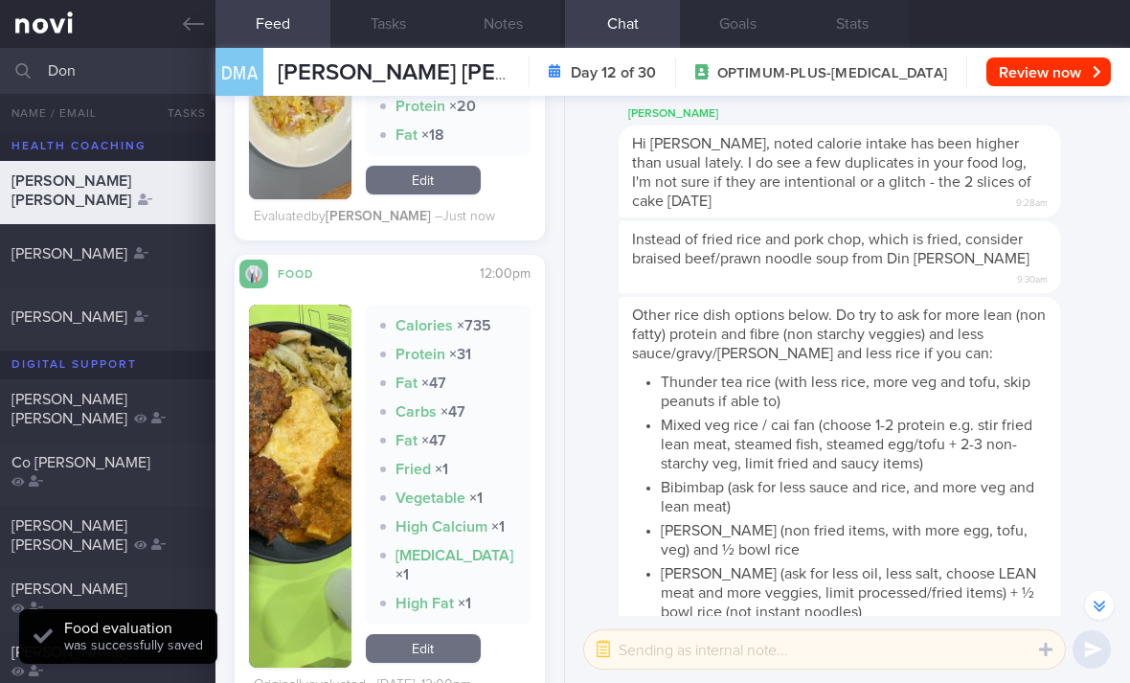
scroll to position [4443, 0]
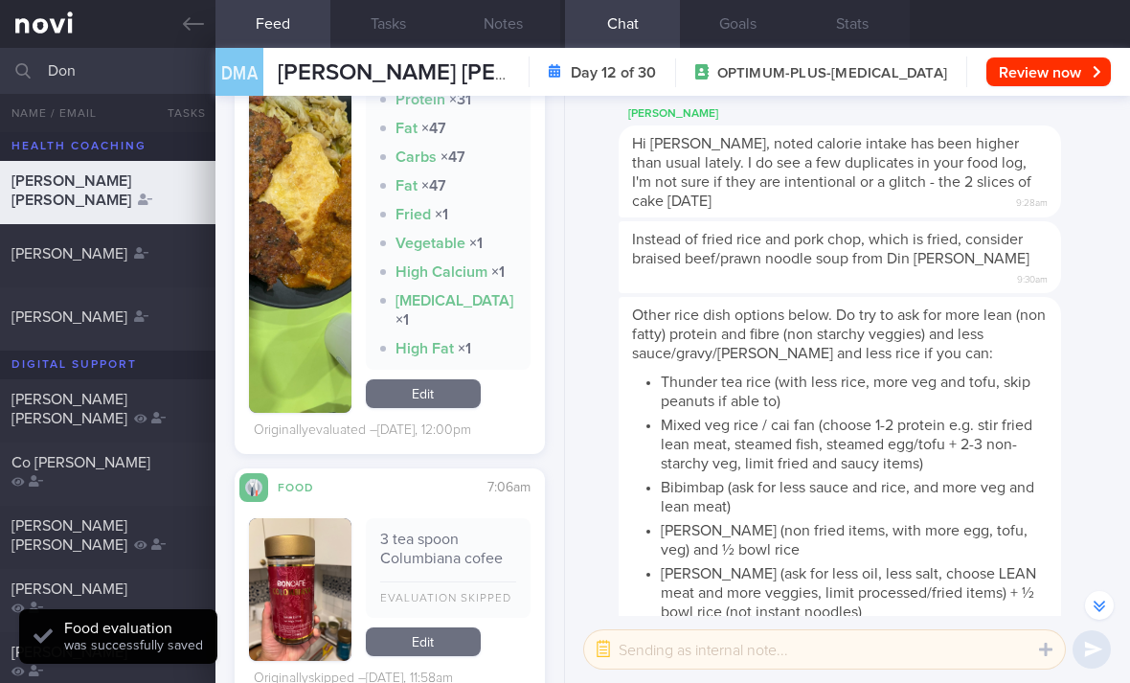
click at [440, 389] on link "Edit" at bounding box center [423, 393] width 115 height 29
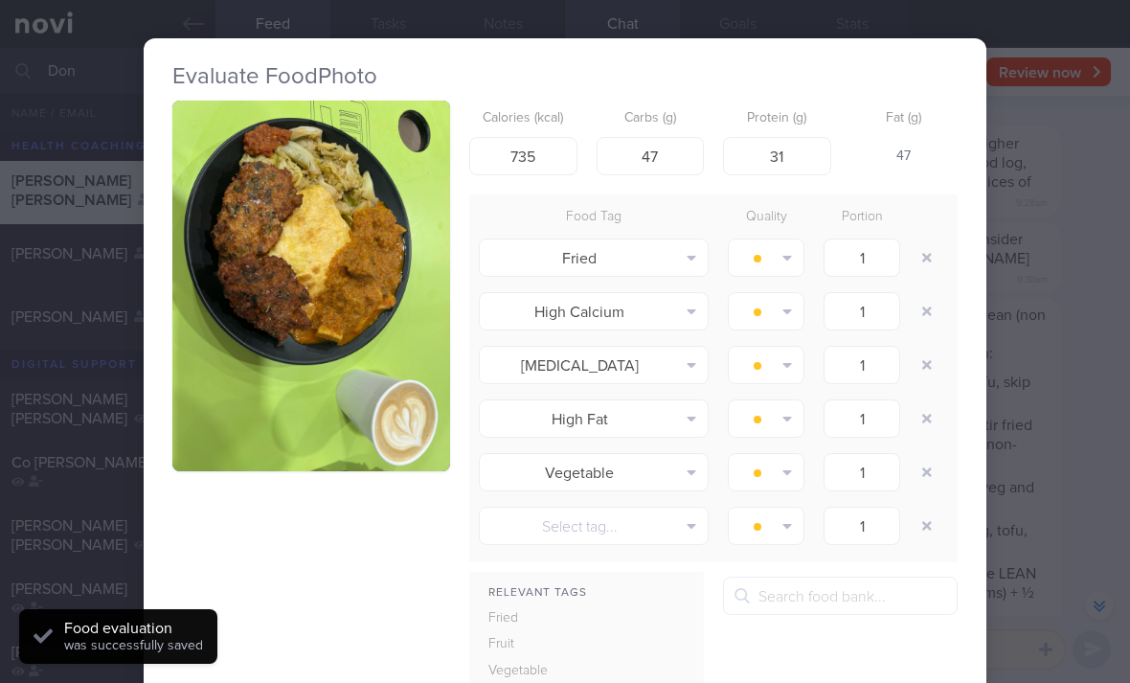
click at [916, 258] on button "button" at bounding box center [926, 257] width 34 height 34
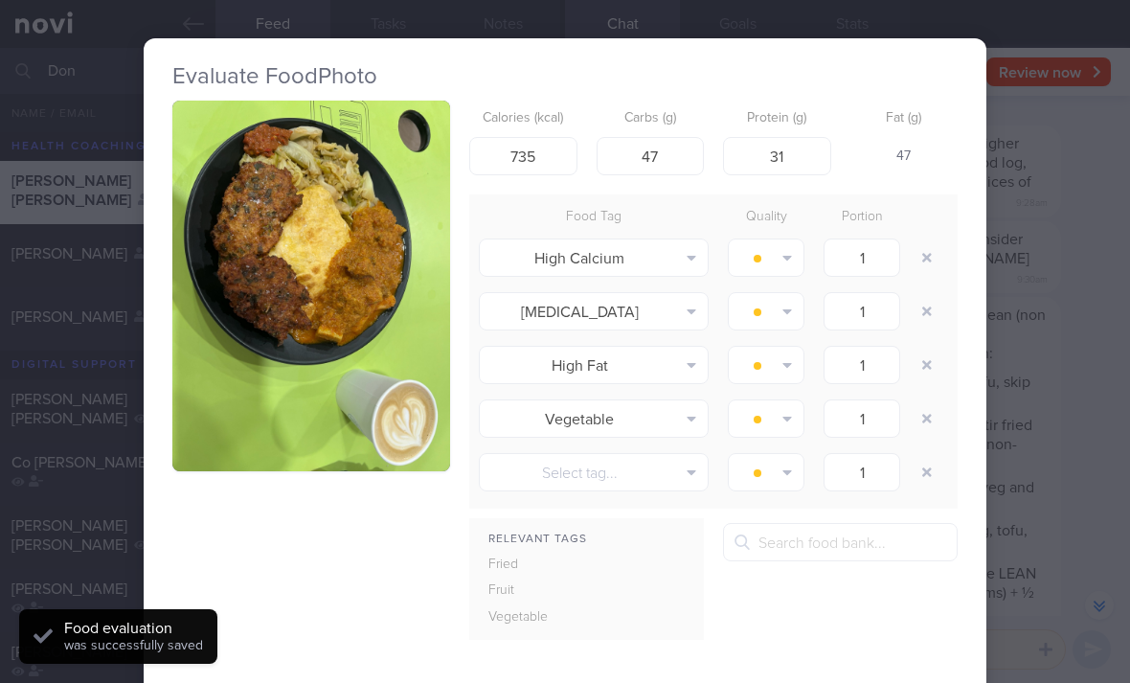
click at [915, 258] on button "button" at bounding box center [926, 257] width 34 height 34
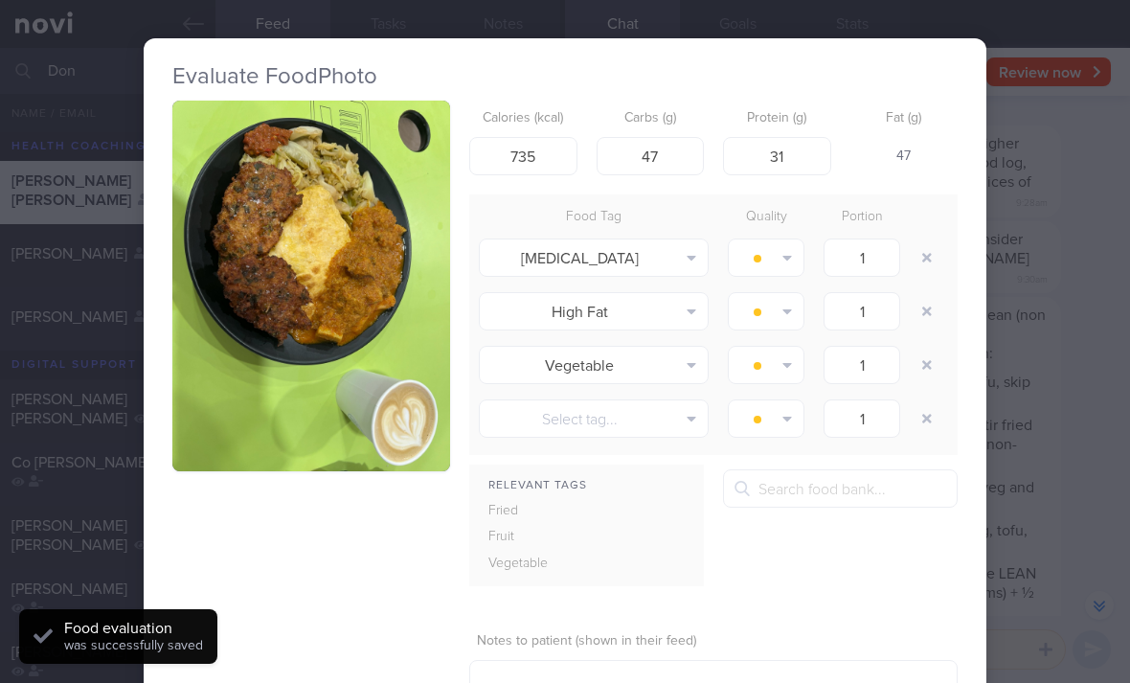
click at [918, 258] on button "button" at bounding box center [926, 257] width 34 height 34
click at [917, 257] on button "button" at bounding box center [926, 257] width 34 height 34
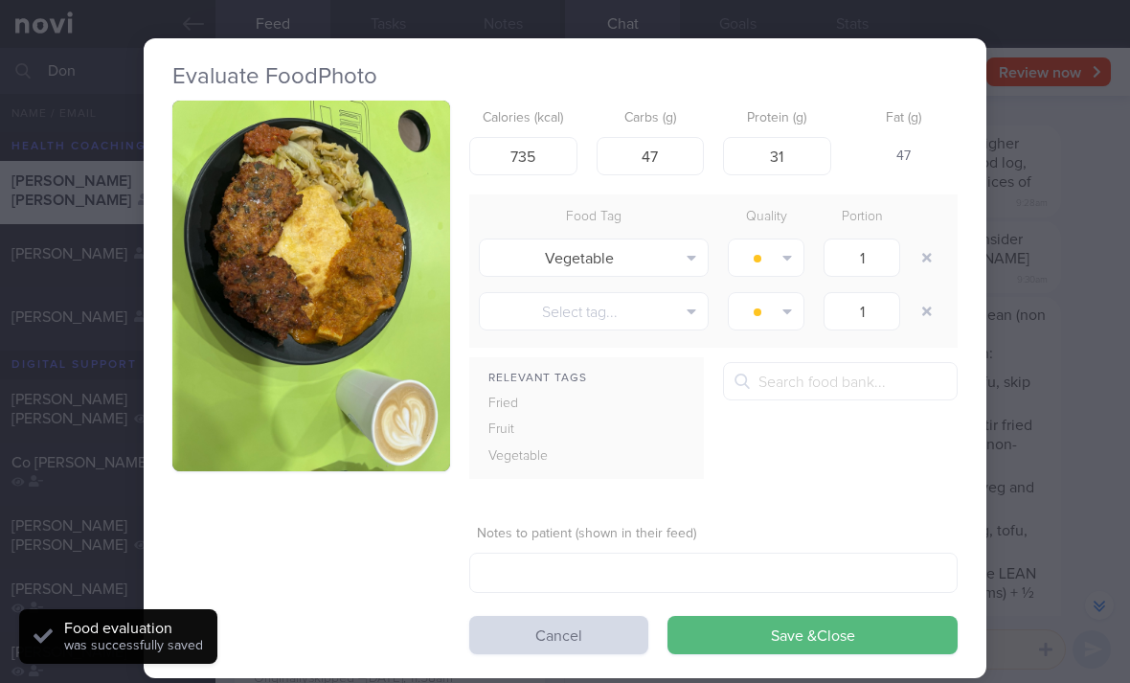
click at [917, 263] on button "button" at bounding box center [926, 257] width 34 height 34
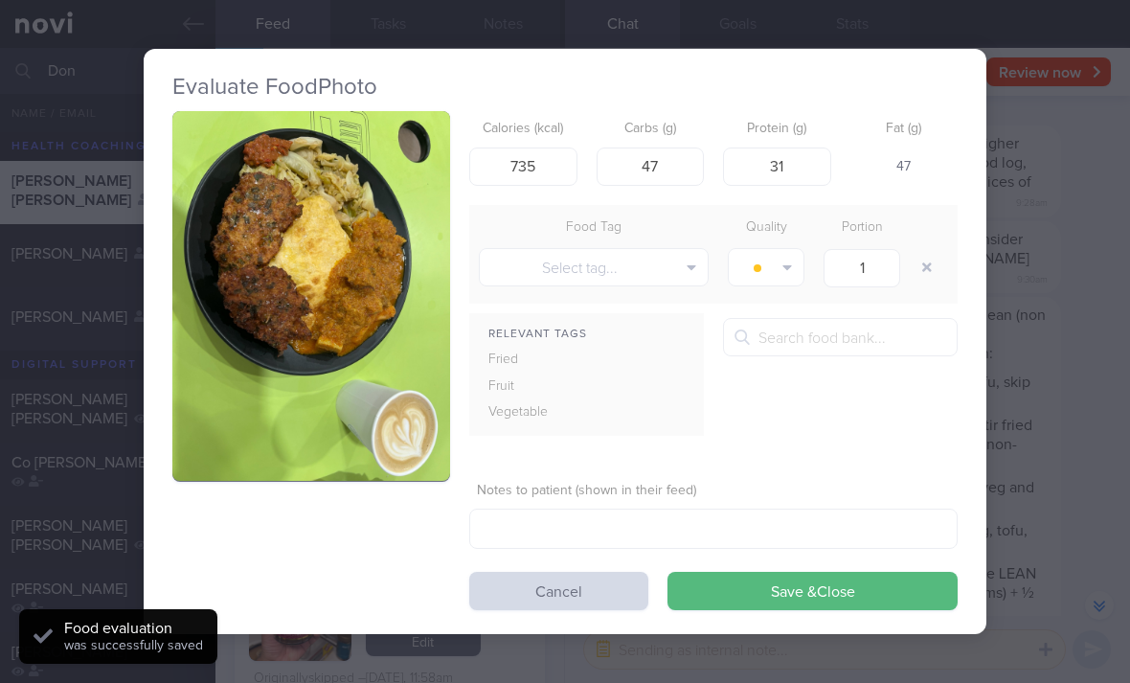
click at [921, 269] on button "button" at bounding box center [926, 267] width 34 height 34
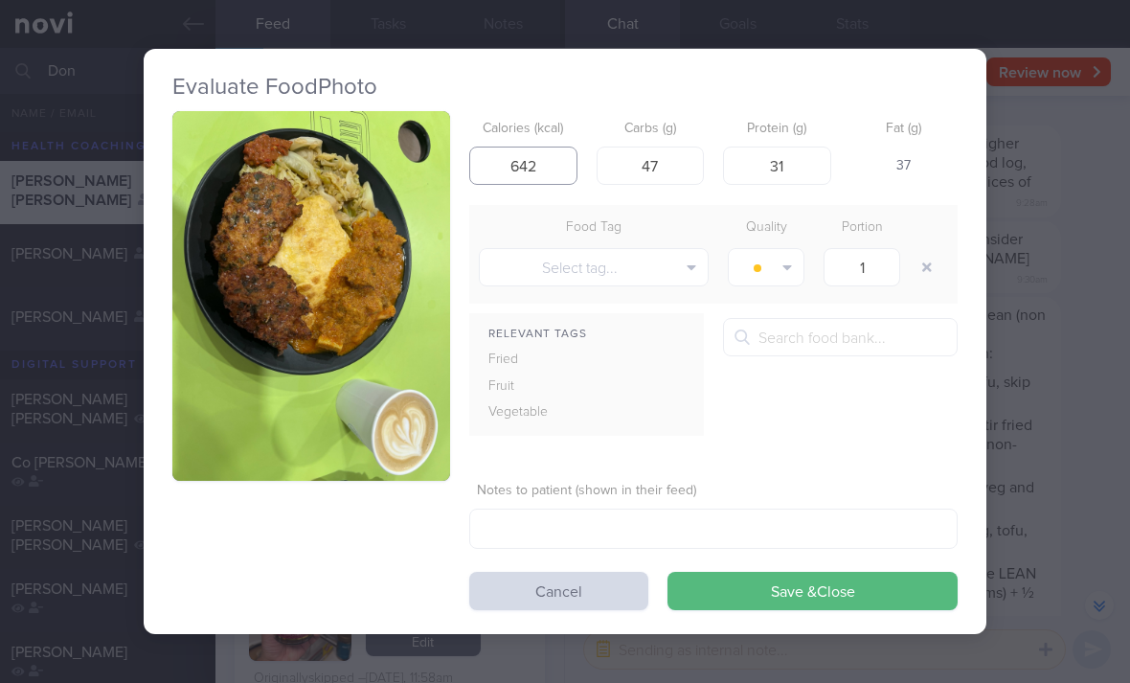
type input "642"
type input "56"
click at [766, 587] on button "Save & Close" at bounding box center [812, 590] width 290 height 38
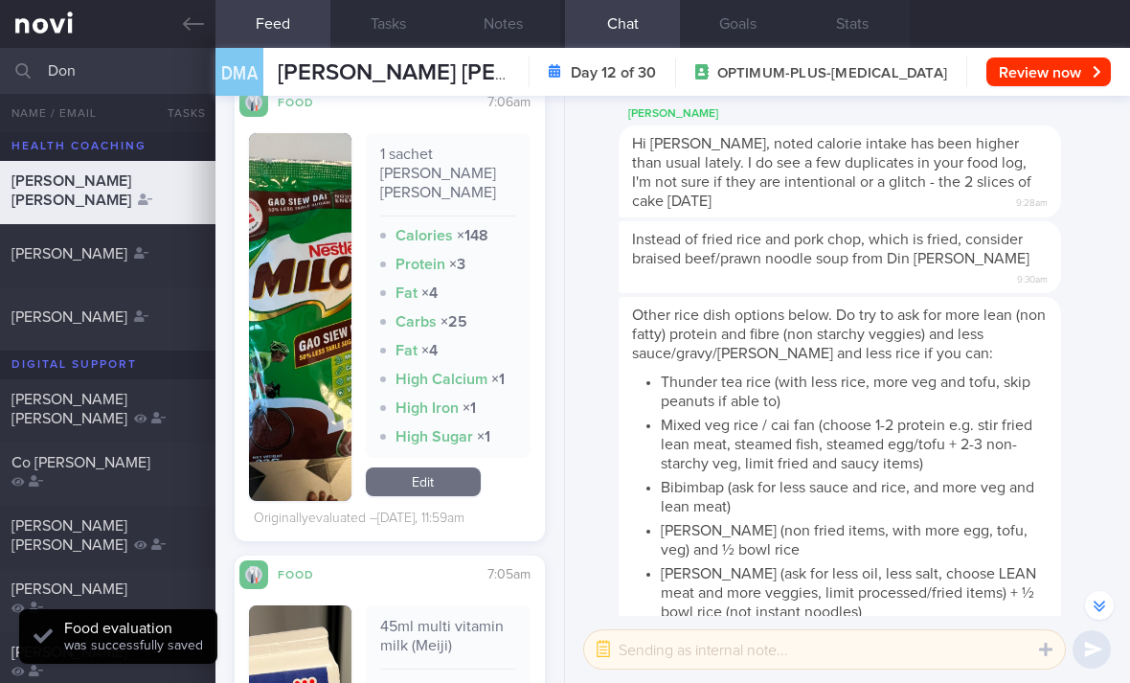
scroll to position [4895, 0]
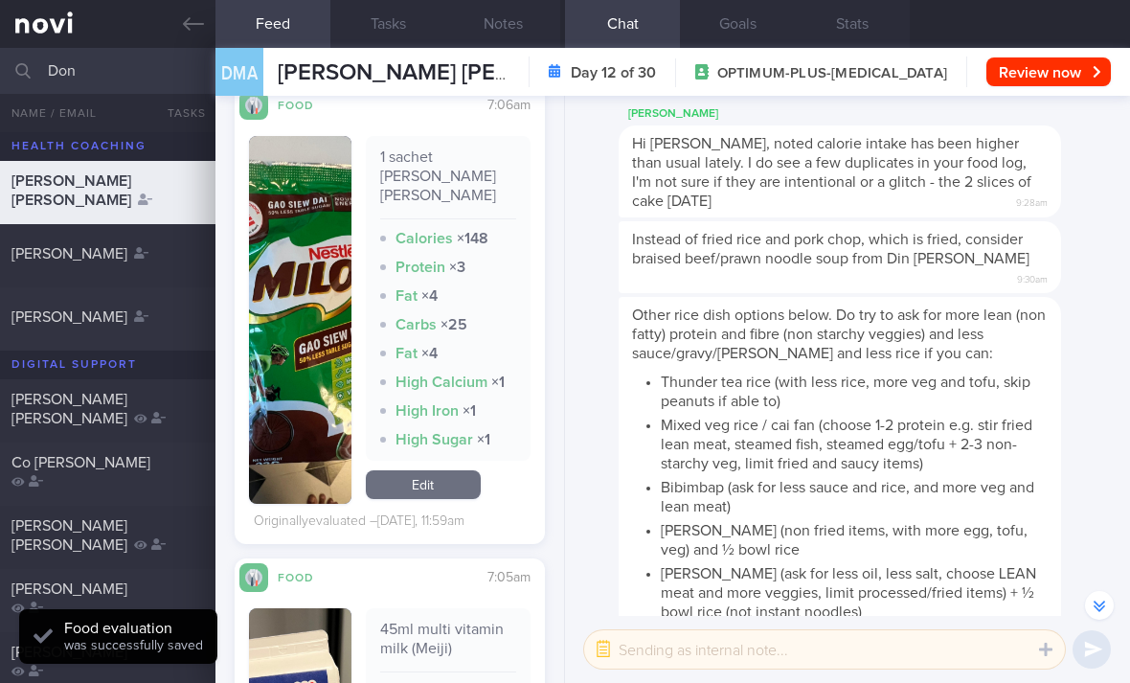
click at [441, 470] on link "Edit" at bounding box center [423, 484] width 115 height 29
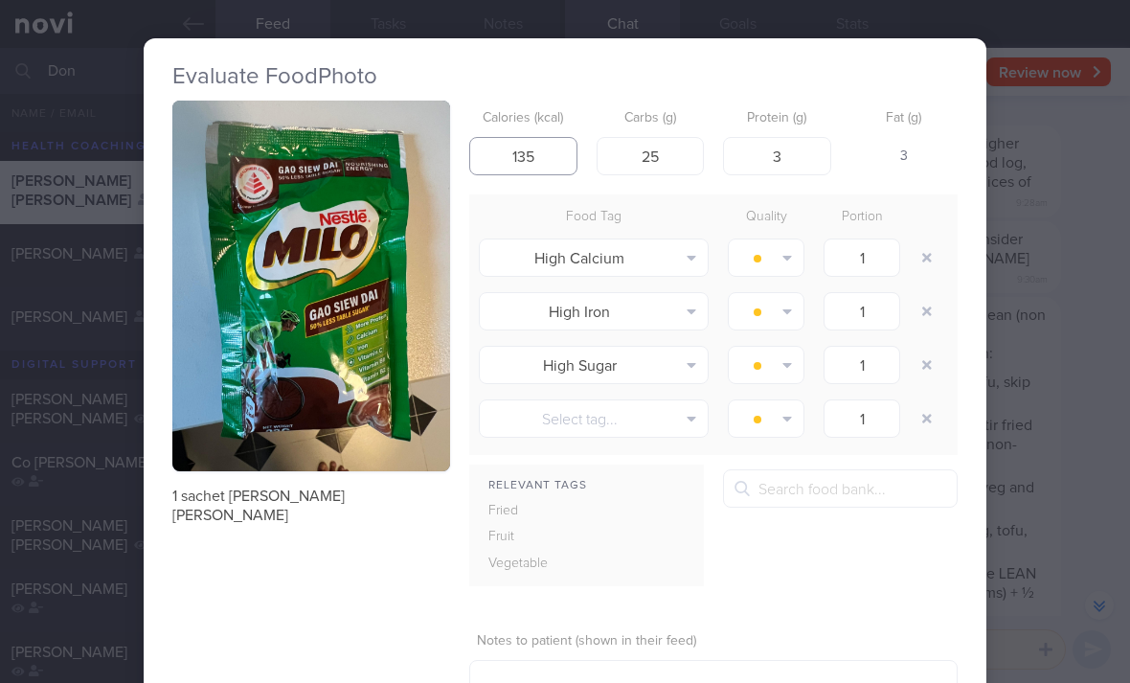
type input "135"
type input "21"
click at [924, 262] on button "button" at bounding box center [926, 257] width 34 height 34
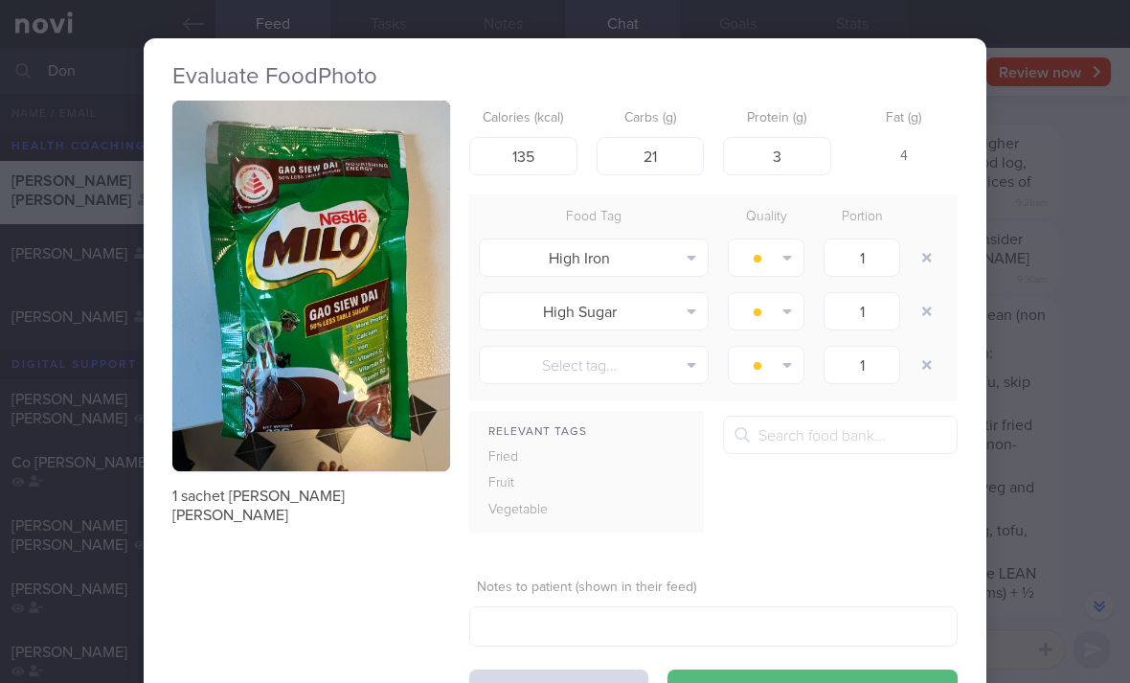
click at [924, 262] on button "button" at bounding box center [926, 257] width 34 height 34
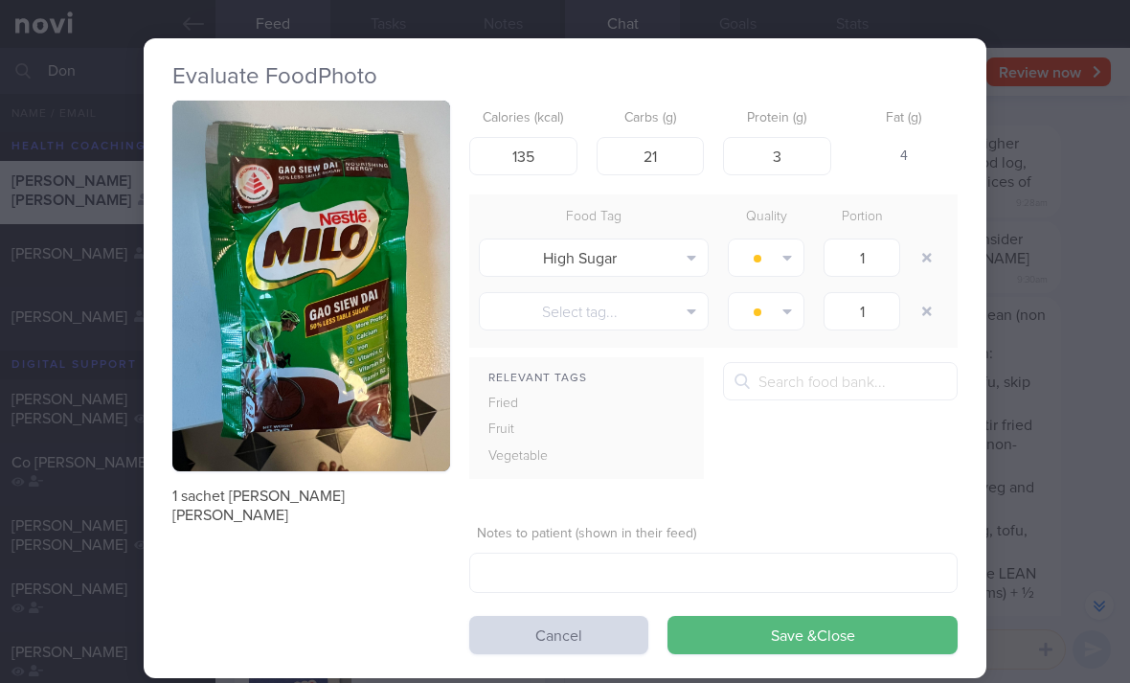
click at [929, 261] on button "button" at bounding box center [926, 257] width 34 height 34
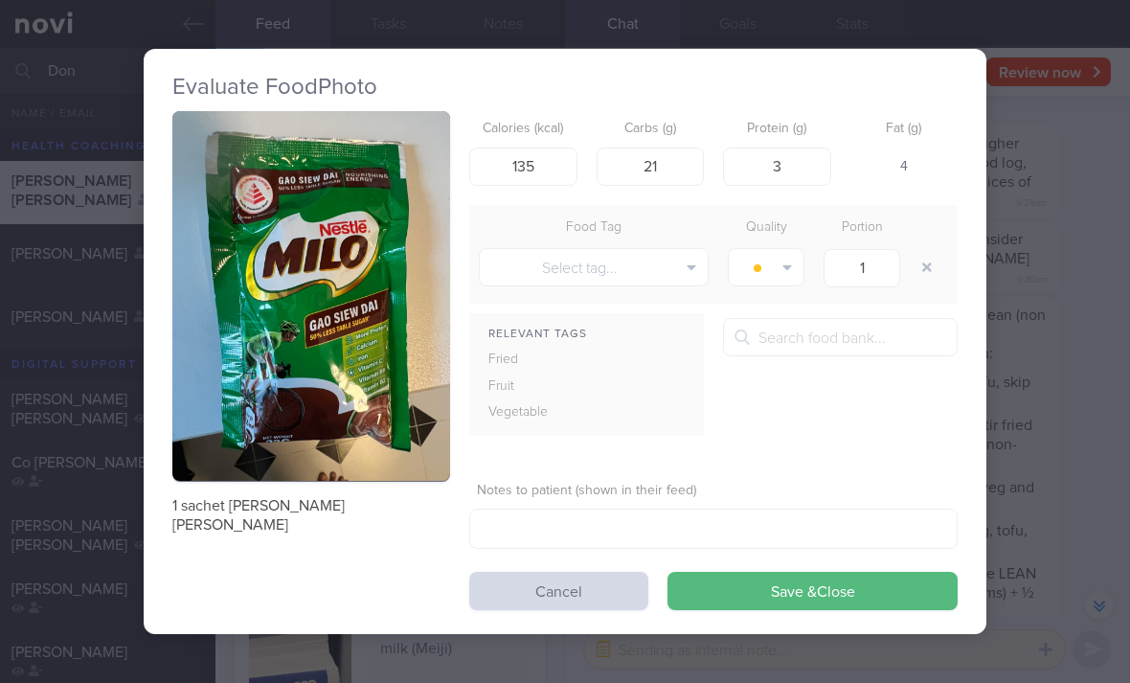
click at [833, 579] on button "Save & Close" at bounding box center [812, 590] width 290 height 38
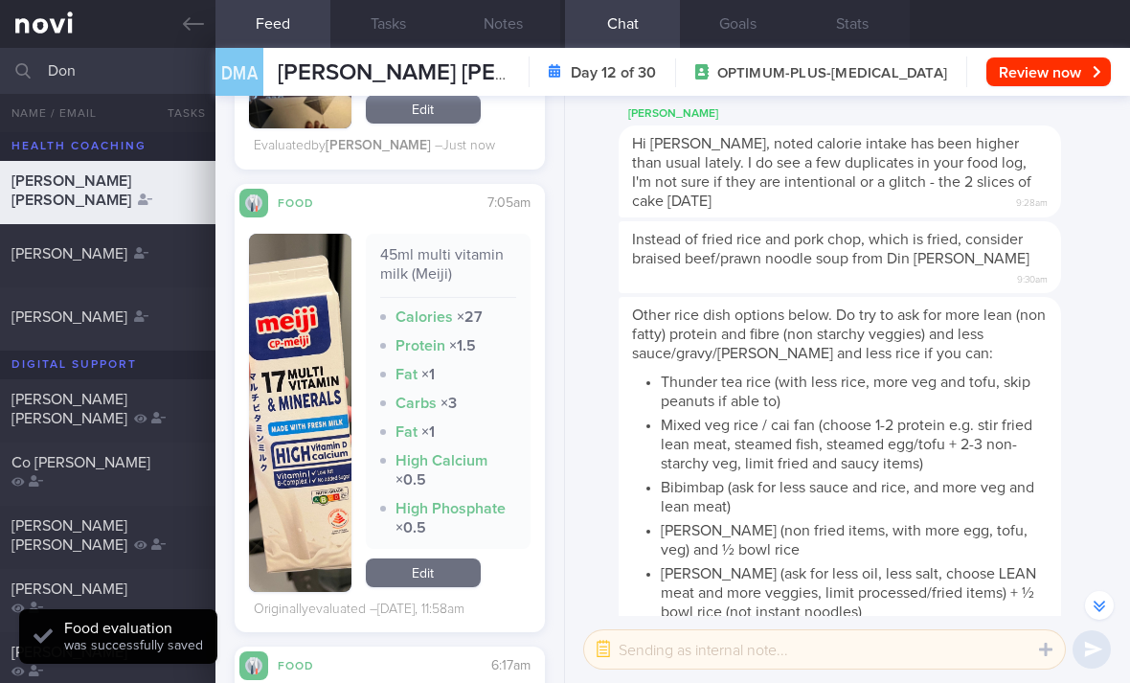
scroll to position [5186, 0]
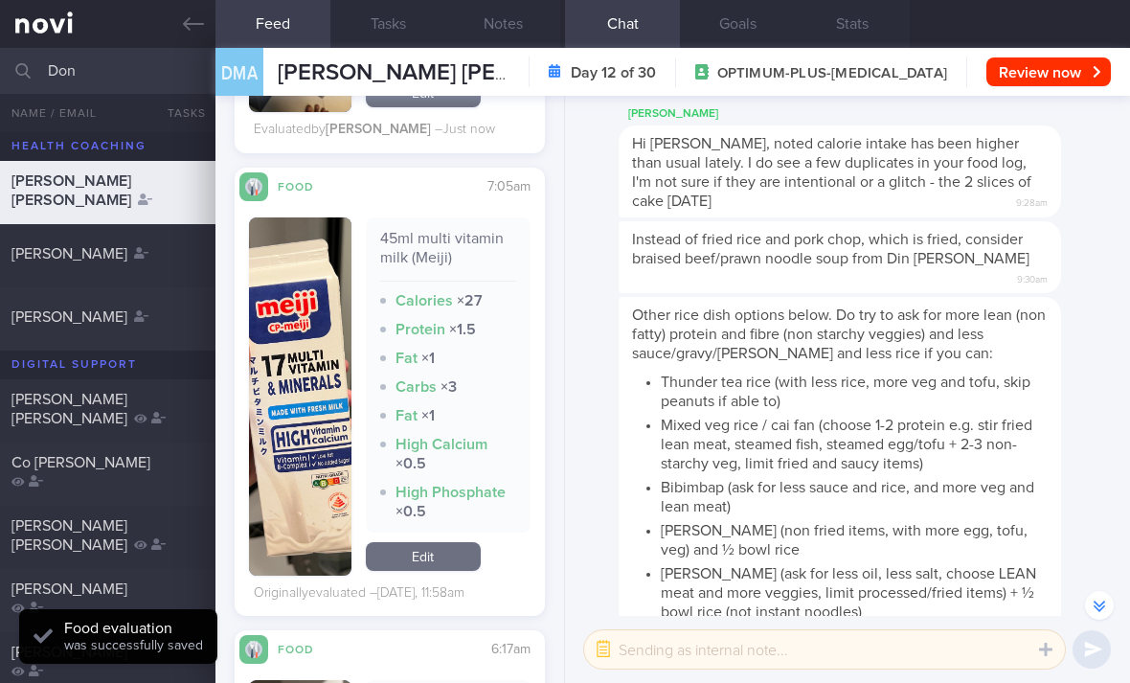
click at [438, 542] on link "Edit" at bounding box center [423, 556] width 115 height 29
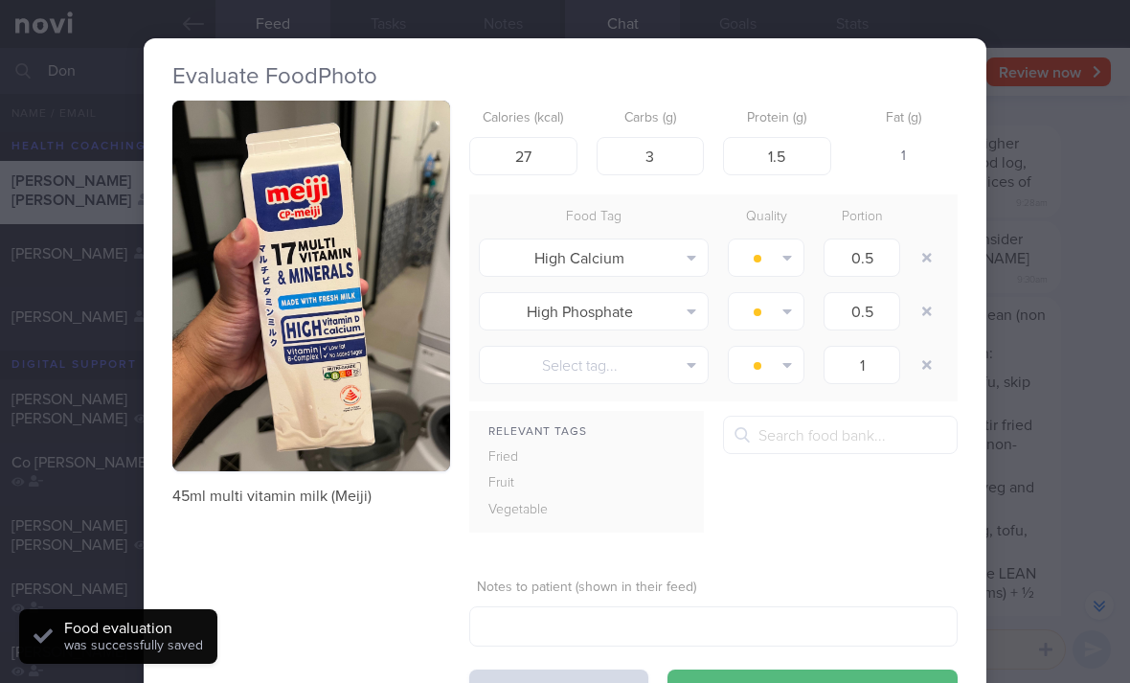
click at [924, 259] on button "button" at bounding box center [926, 257] width 34 height 34
type input "1"
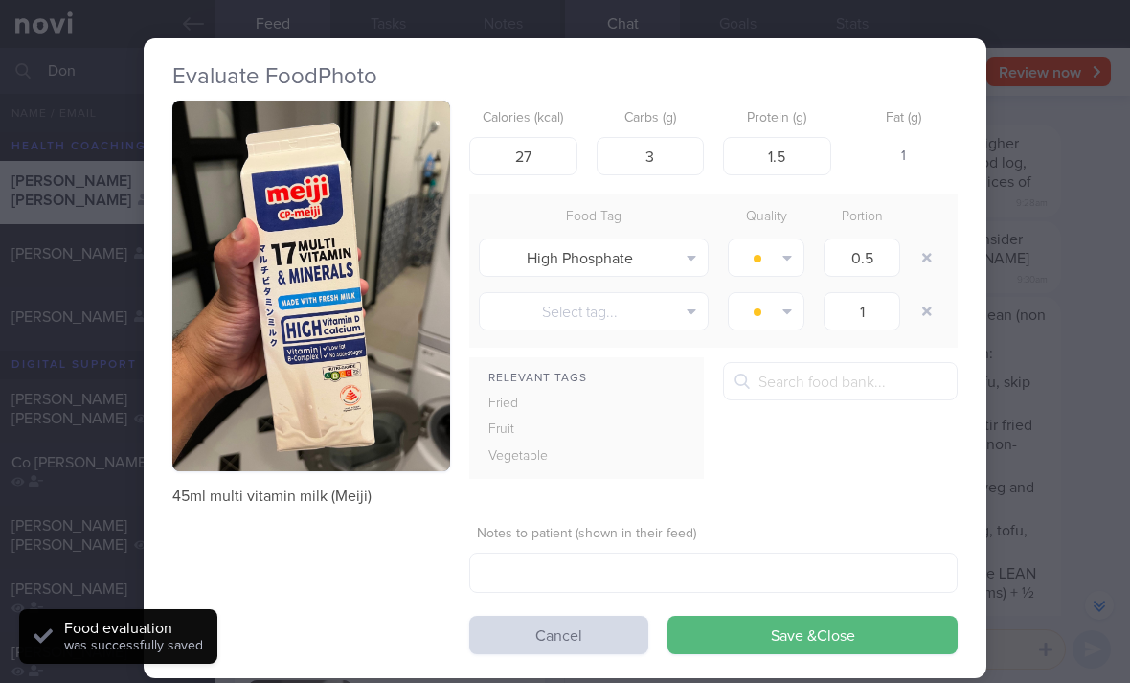
click at [924, 258] on button "button" at bounding box center [926, 257] width 34 height 34
type input "1"
click at [921, 263] on button "button" at bounding box center [926, 257] width 34 height 34
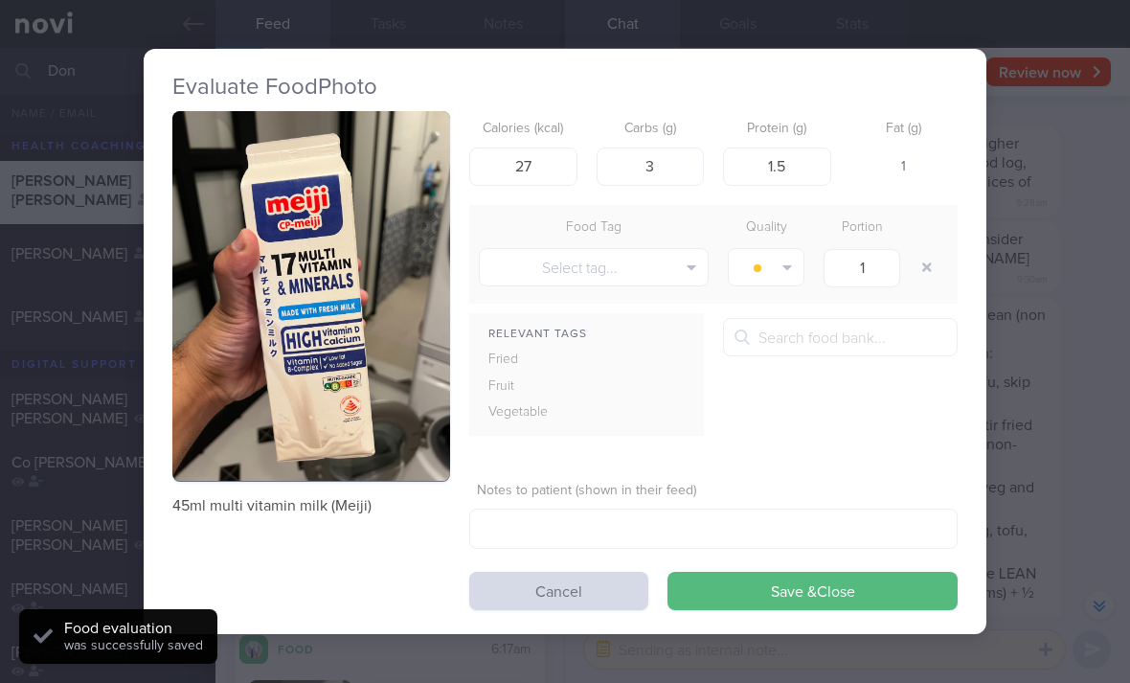
click at [815, 599] on button "Save & Close" at bounding box center [812, 590] width 290 height 38
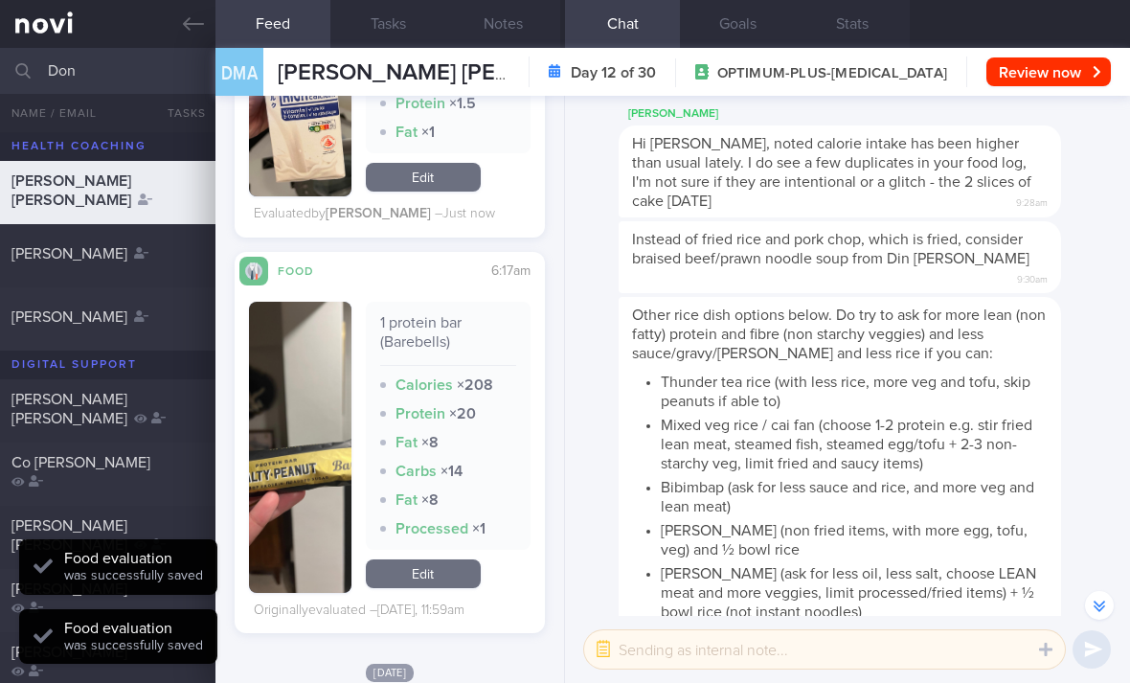
scroll to position [5545, 0]
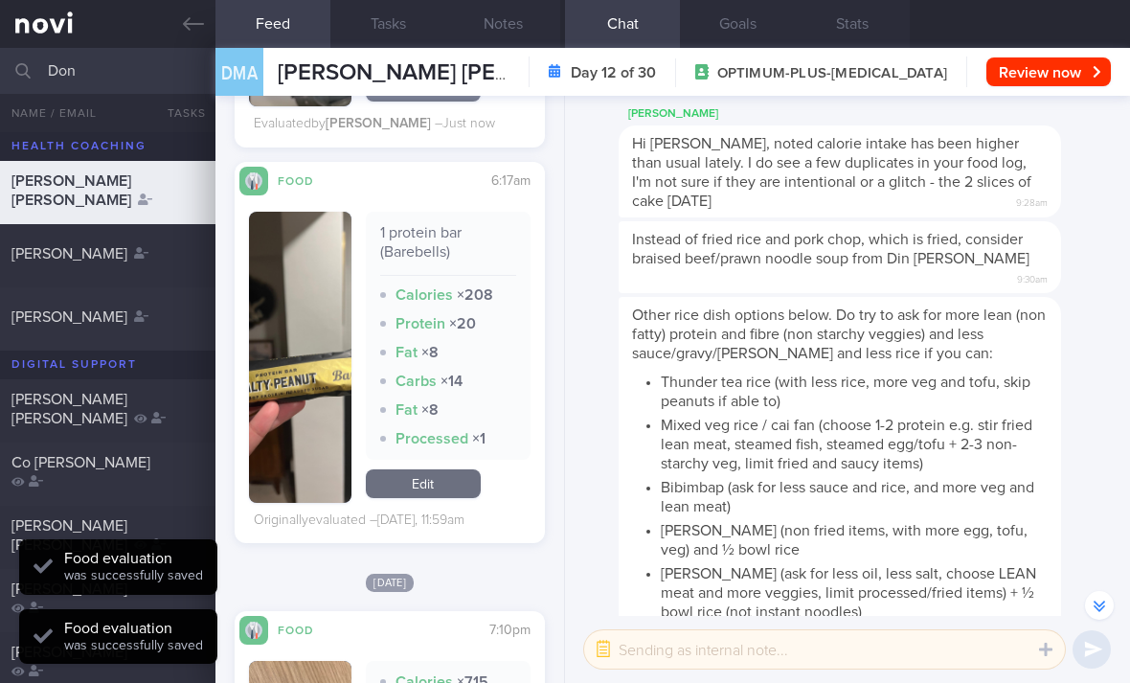
click at [447, 470] on link "Edit" at bounding box center [423, 483] width 115 height 29
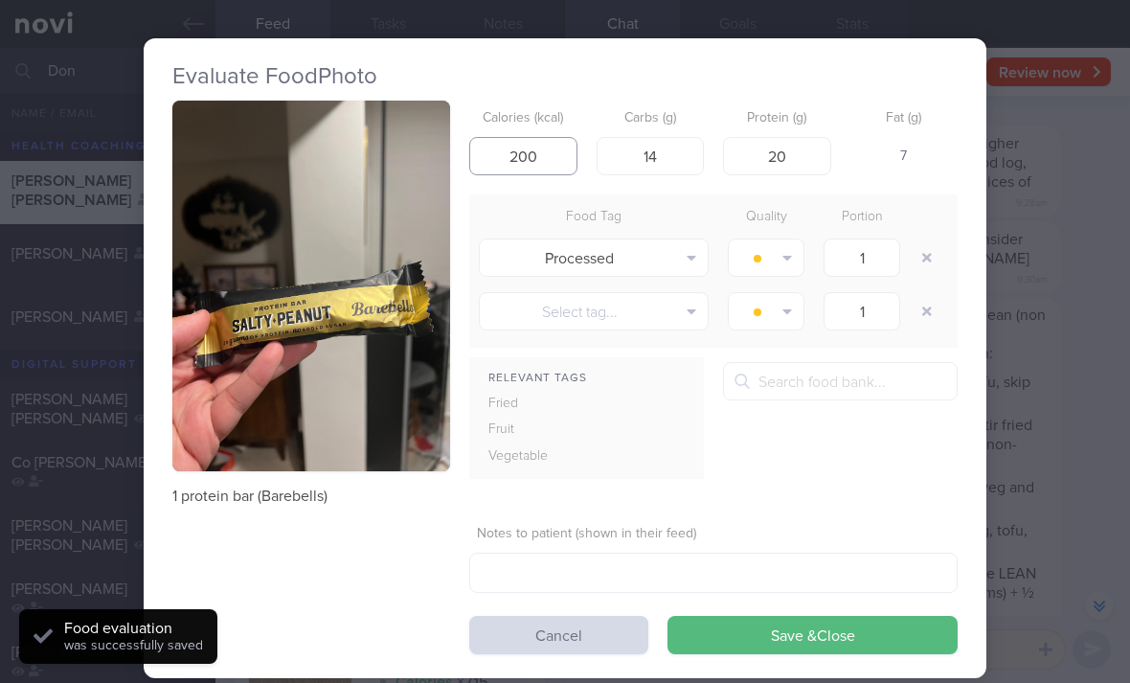
type input "200"
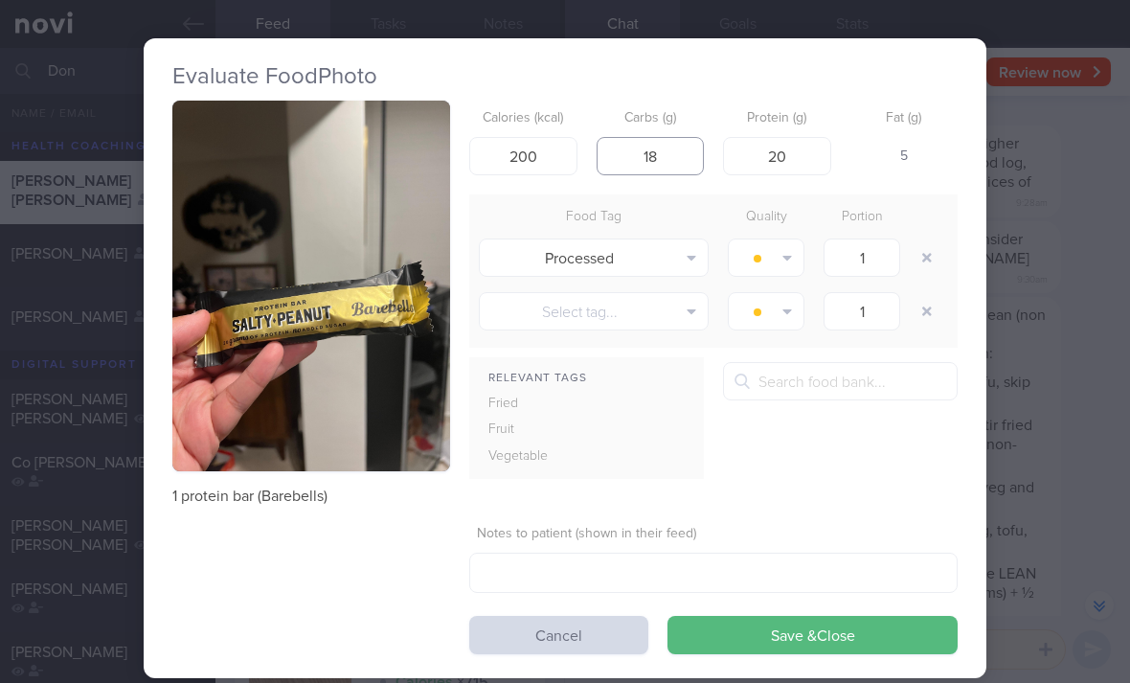
type input "18"
click at [932, 257] on button "button" at bounding box center [926, 257] width 34 height 34
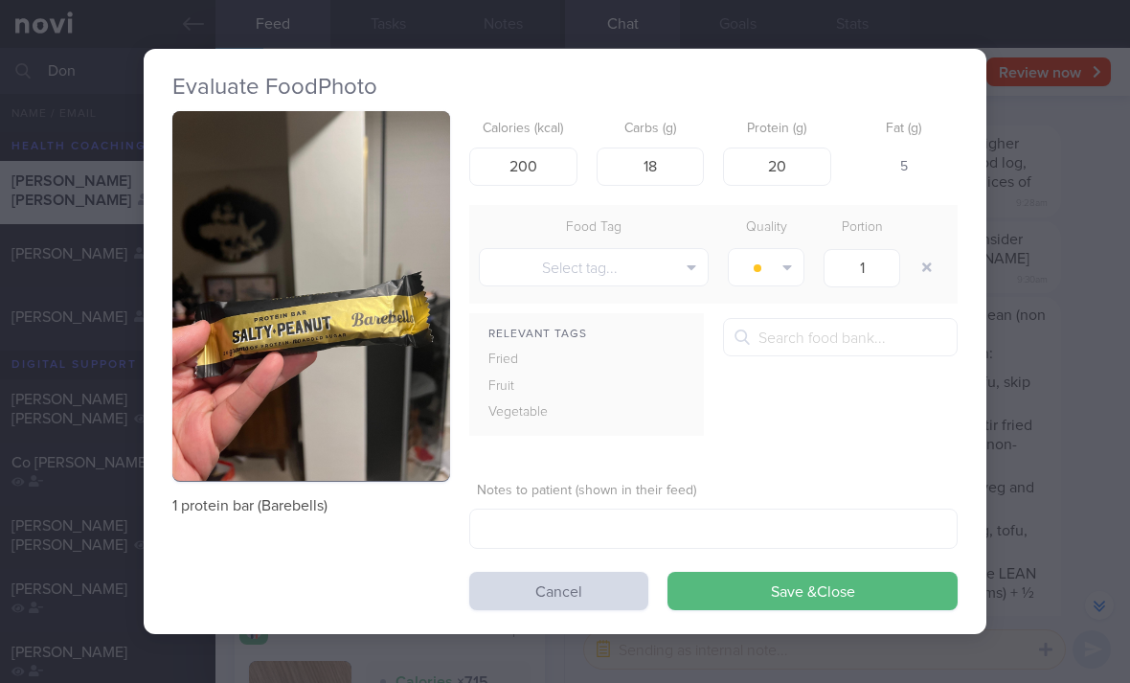
click at [817, 592] on button "Save & Close" at bounding box center [812, 590] width 290 height 38
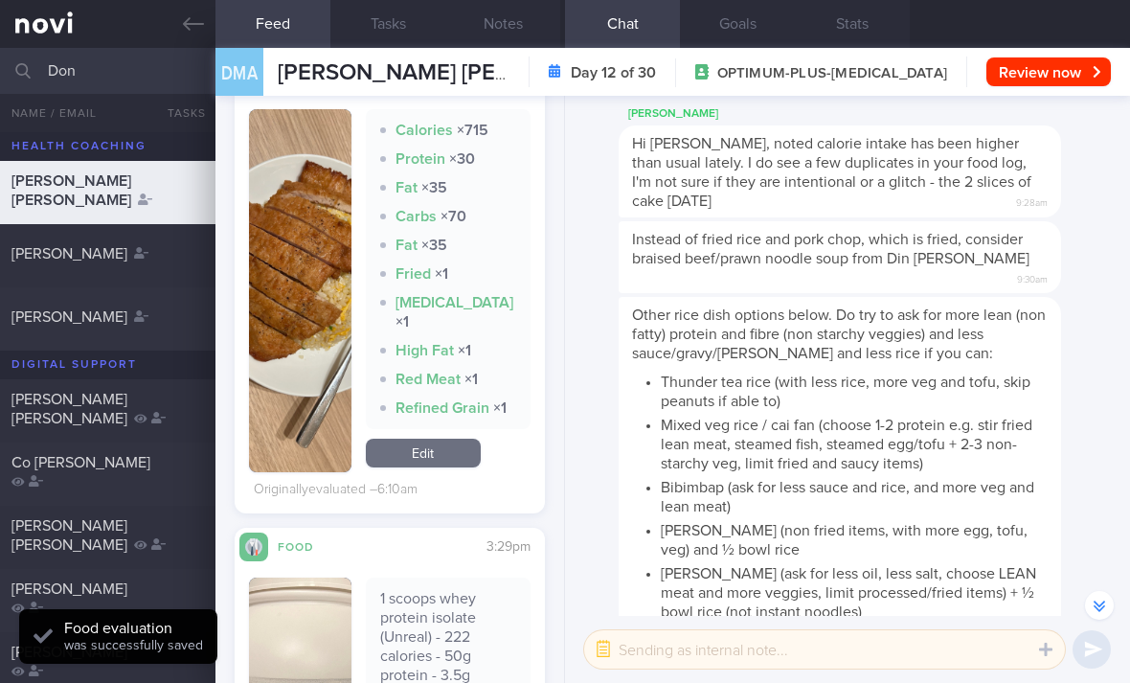
scroll to position [5985, 0]
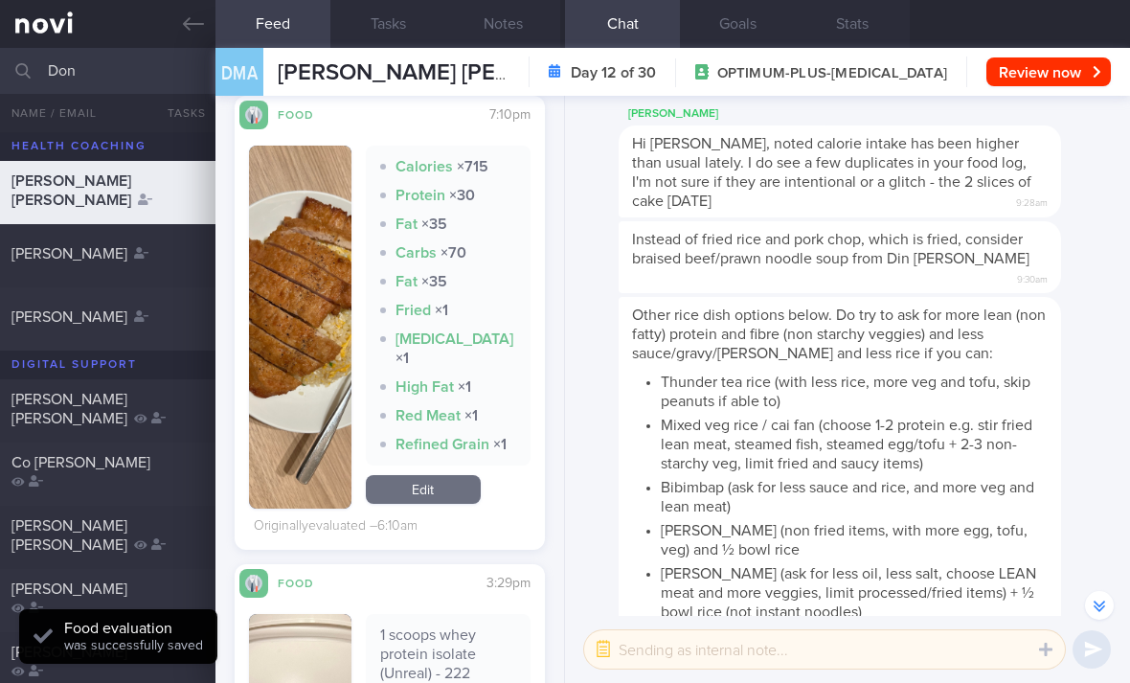
click at [447, 498] on link "Edit" at bounding box center [423, 489] width 115 height 29
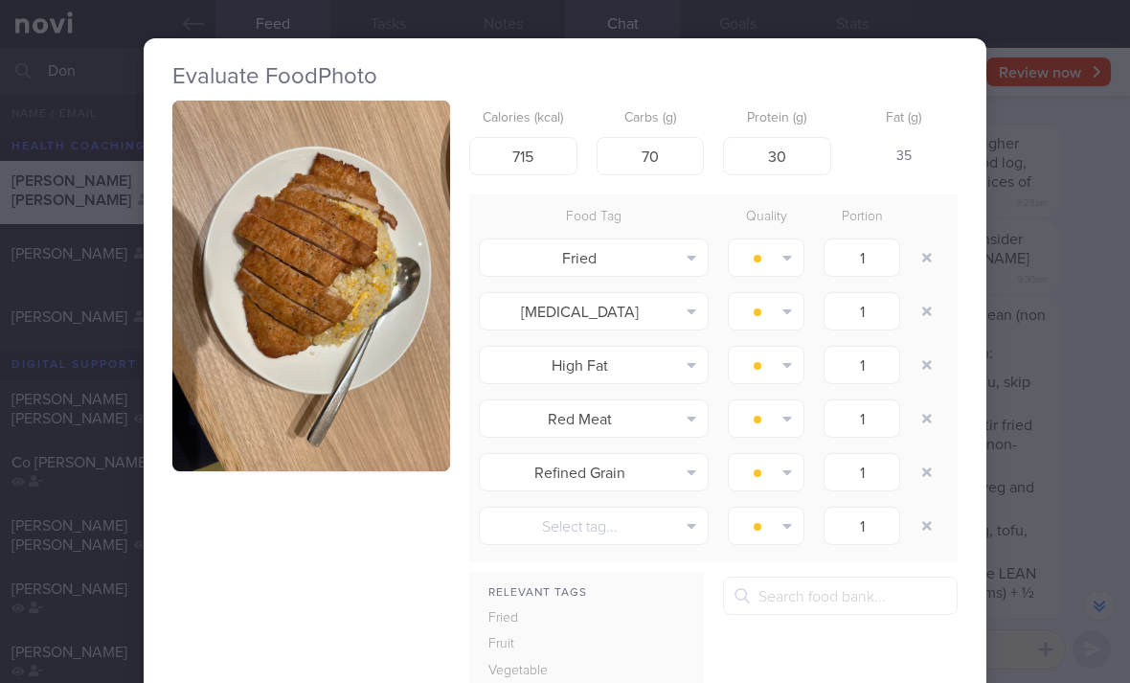
click at [929, 266] on button "button" at bounding box center [926, 257] width 34 height 34
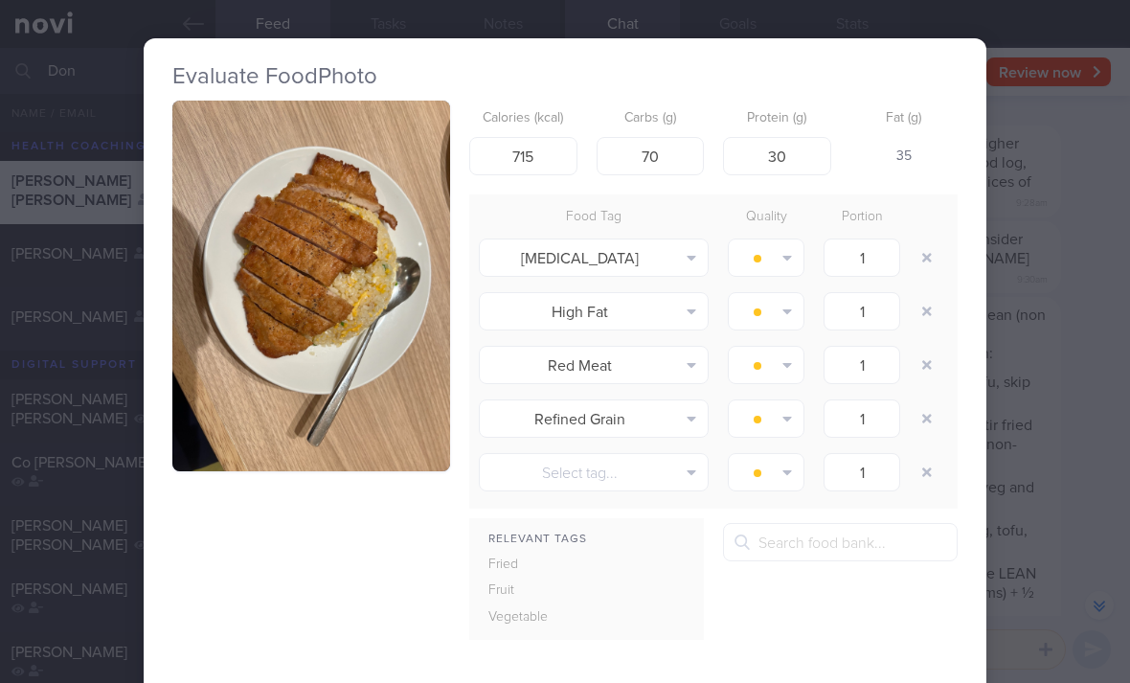
click at [929, 265] on button "button" at bounding box center [926, 257] width 34 height 34
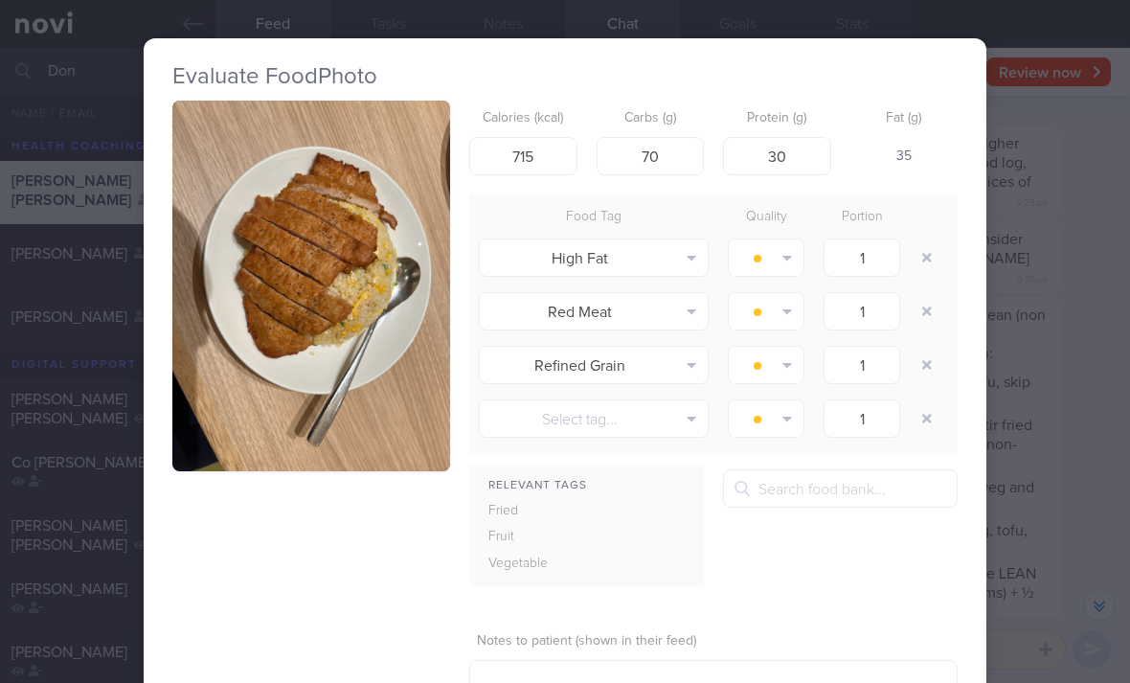
click at [929, 263] on button "button" at bounding box center [926, 257] width 34 height 34
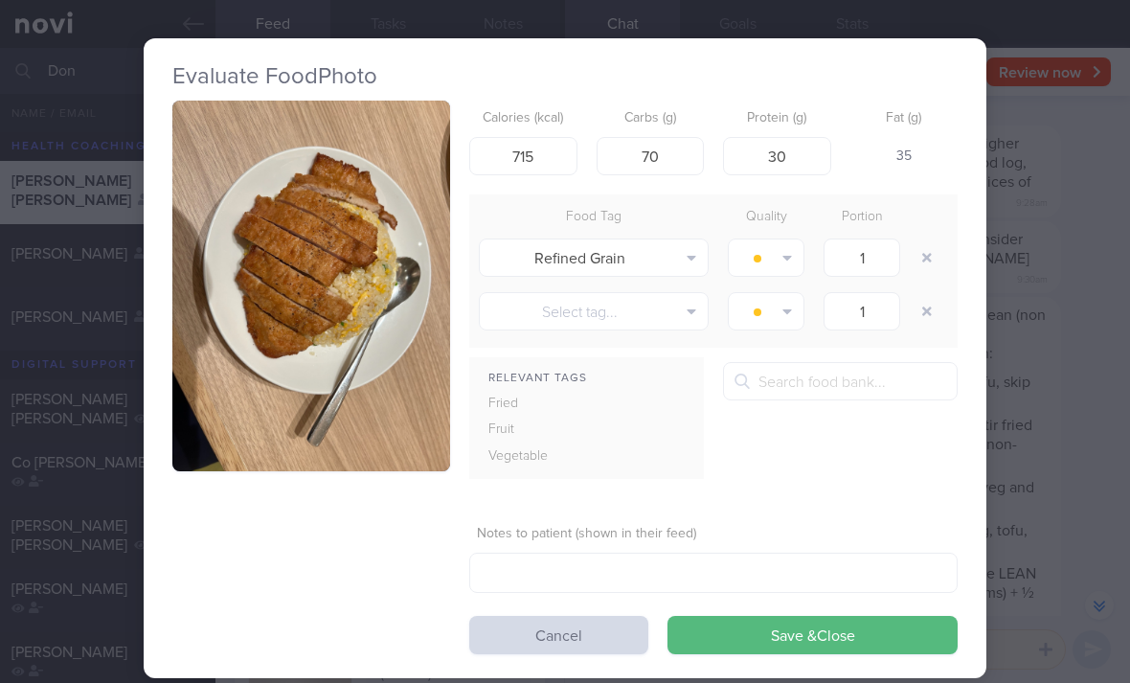
click at [926, 269] on button "button" at bounding box center [926, 257] width 34 height 34
click at [926, 268] on button "button" at bounding box center [926, 257] width 34 height 34
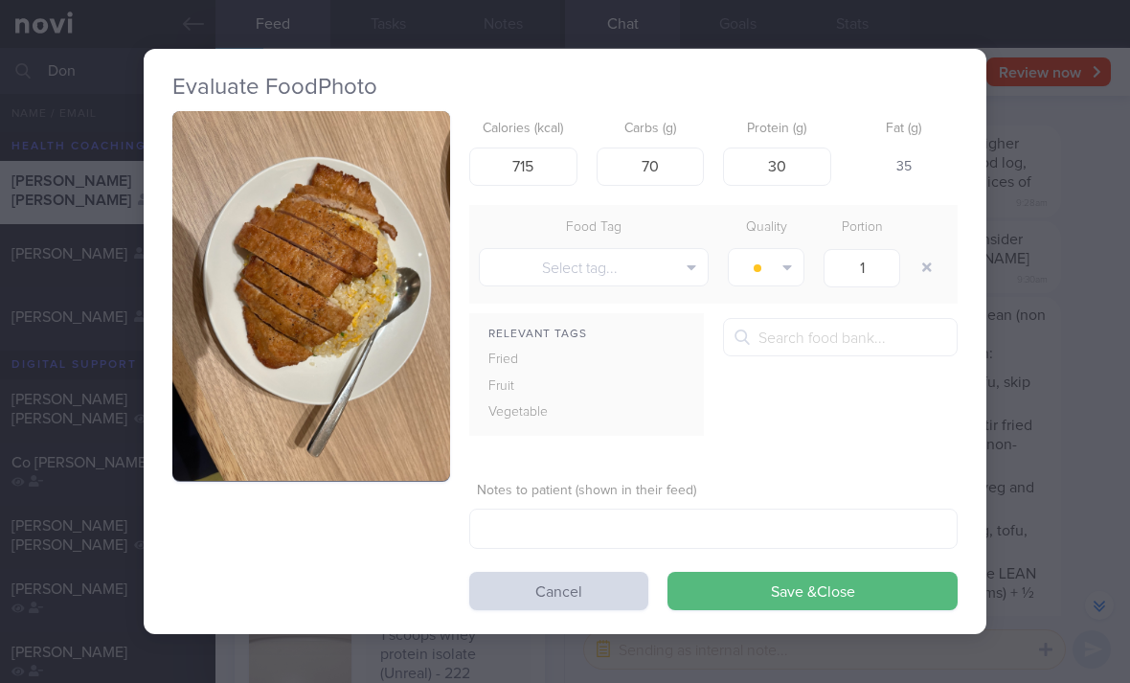
click at [815, 595] on button "Save & Close" at bounding box center [812, 590] width 290 height 38
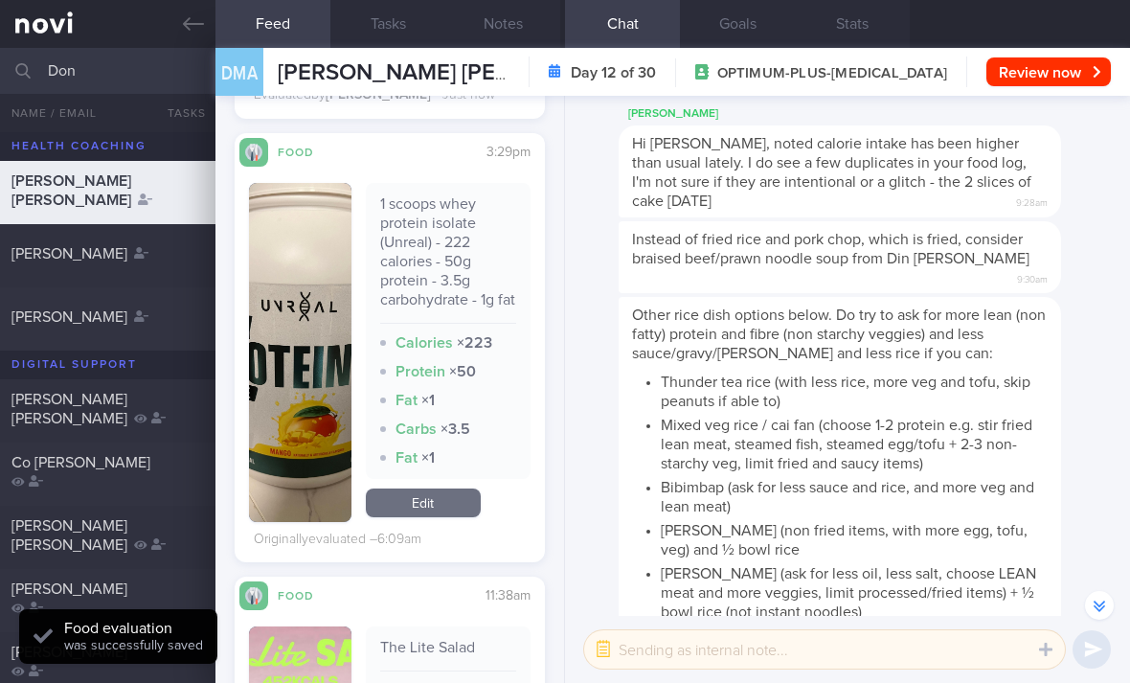
scroll to position [6271, 0]
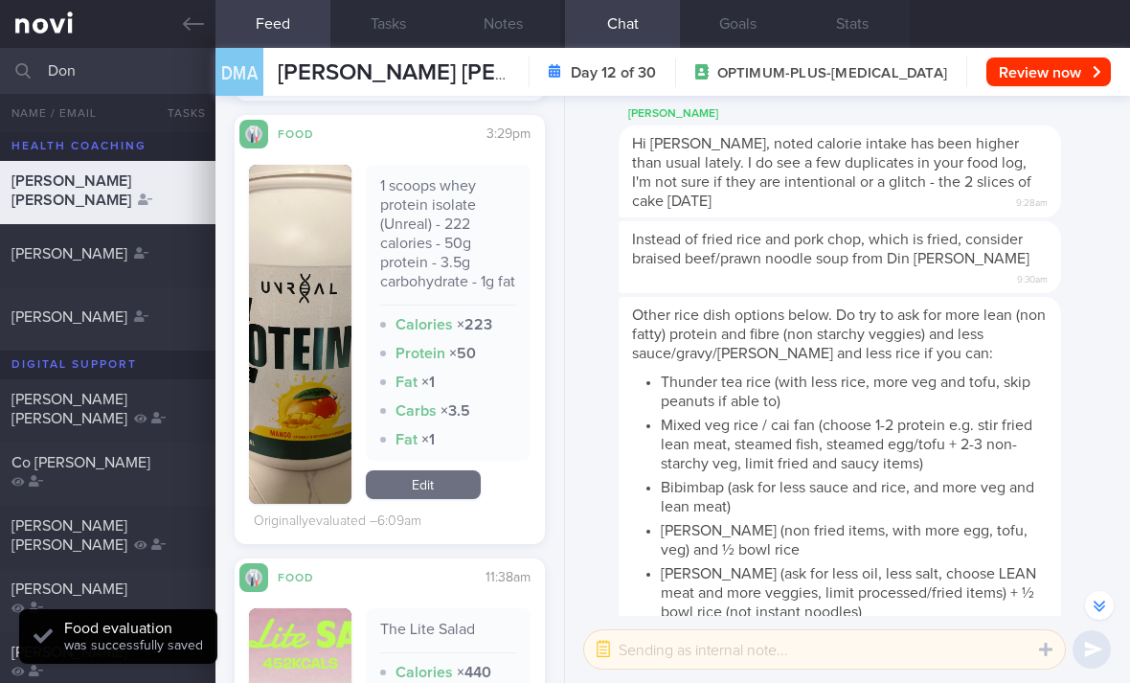
click at [463, 498] on link "Edit" at bounding box center [423, 484] width 115 height 29
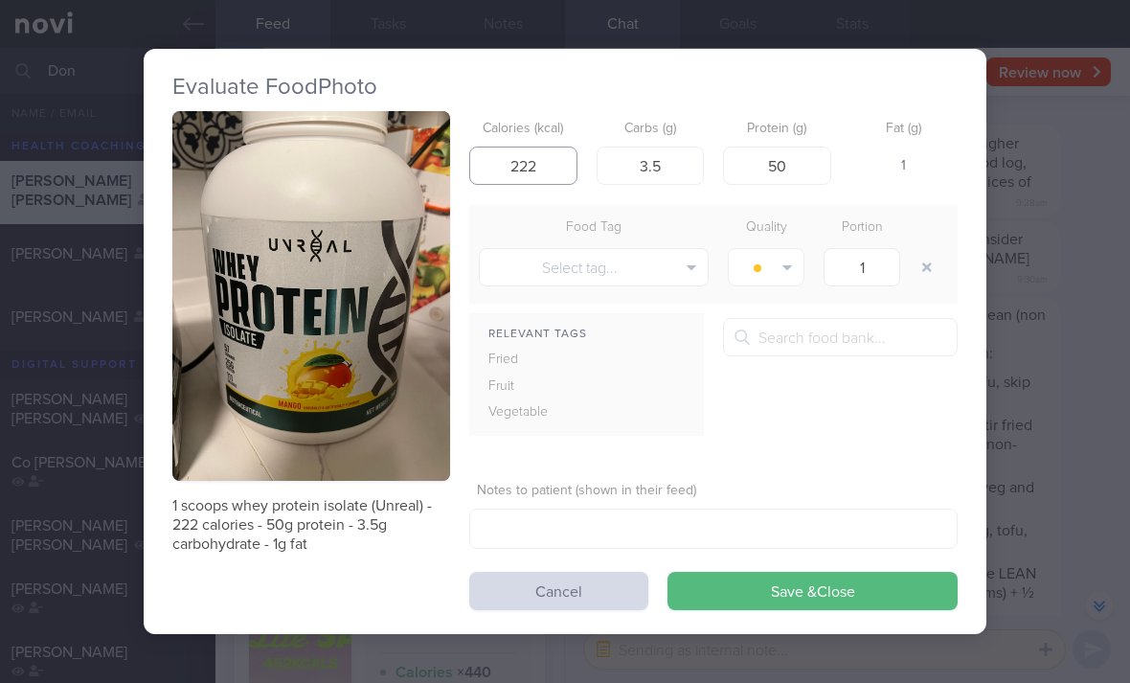
type input "222"
click at [796, 599] on button "Save & Close" at bounding box center [812, 590] width 290 height 38
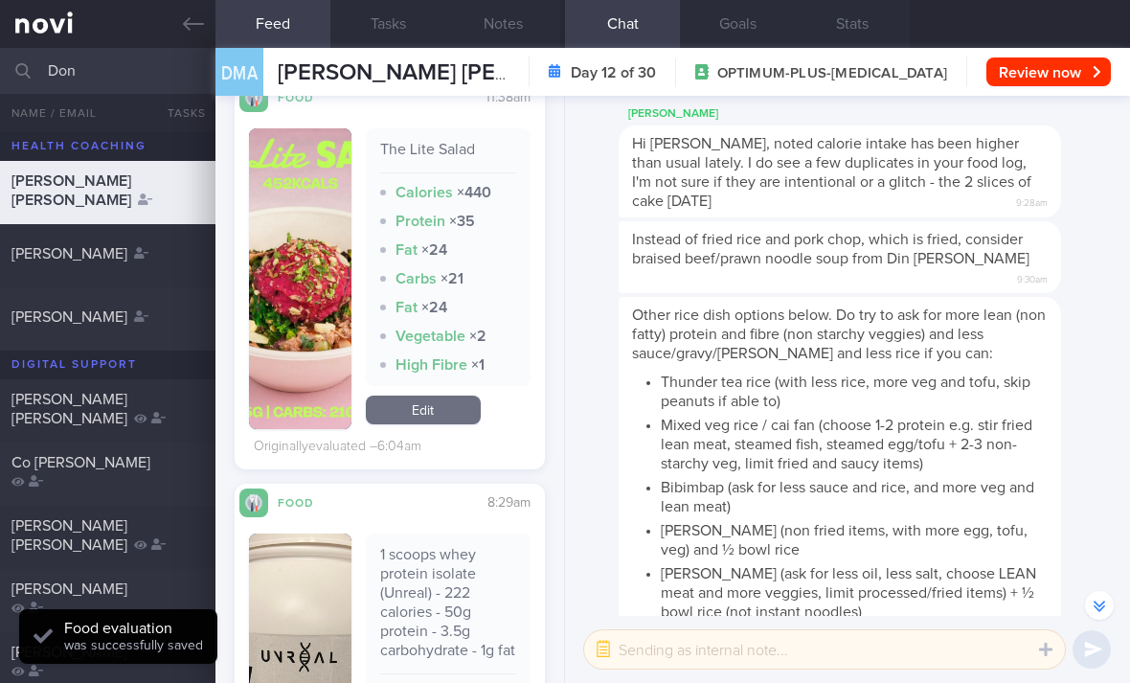
scroll to position [6740, 0]
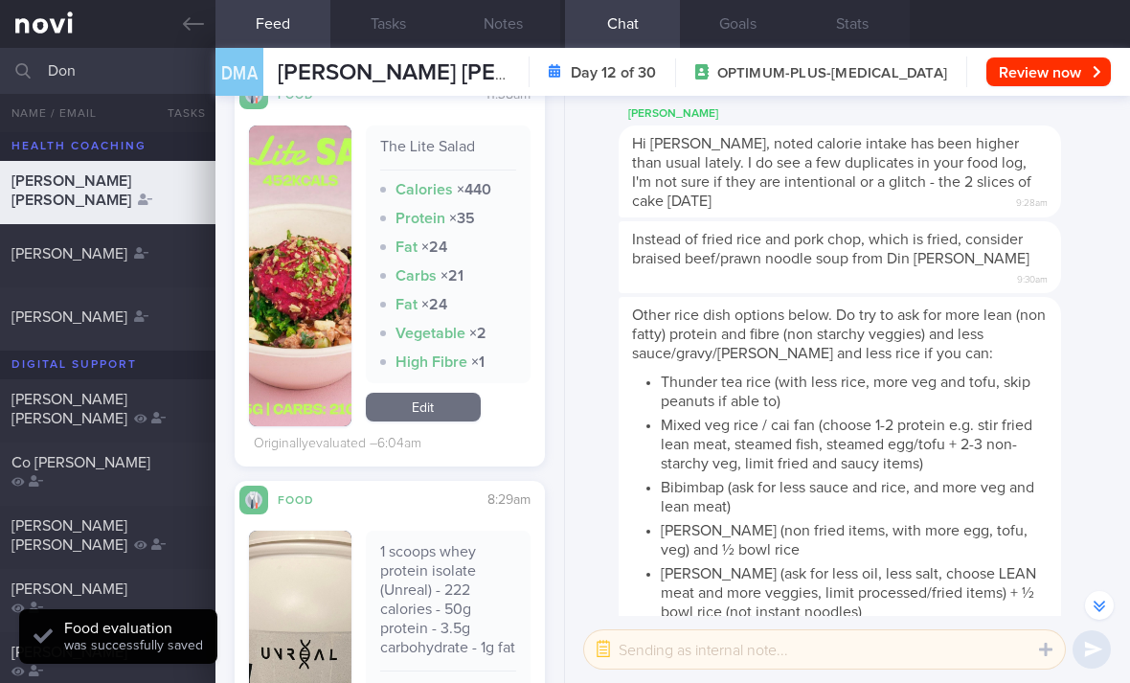
click at [453, 421] on link "Edit" at bounding box center [423, 406] width 115 height 29
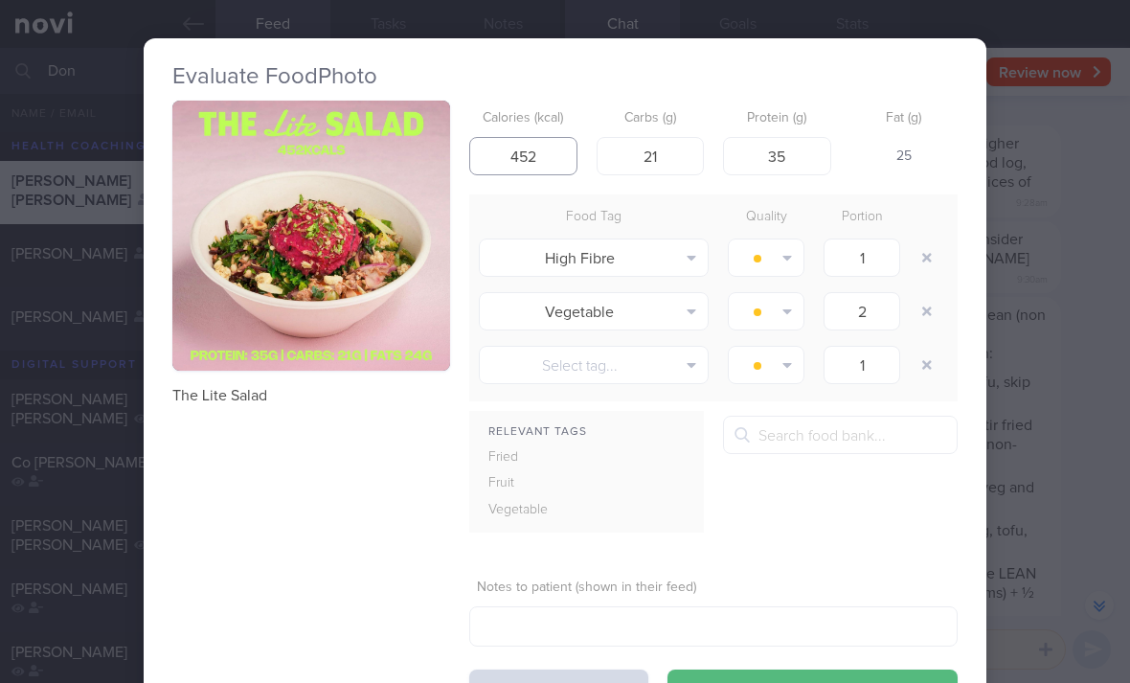
type input "452"
click at [935, 252] on button "button" at bounding box center [926, 257] width 34 height 34
type input "2"
type input "1"
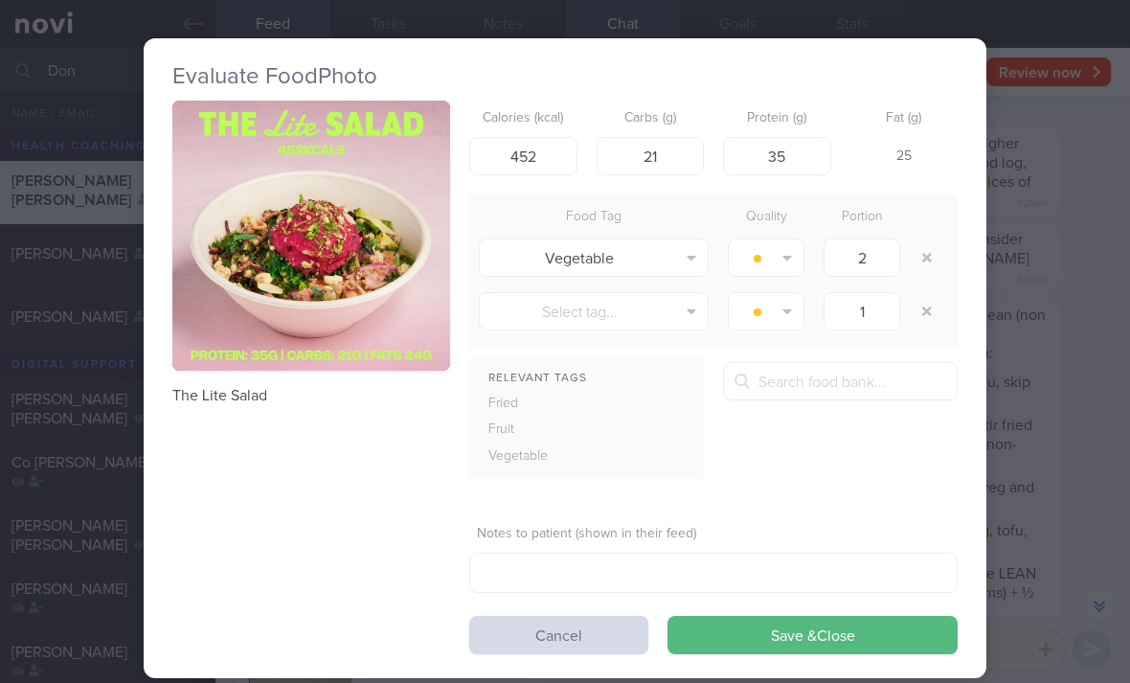
click at [767, 626] on button "Save & Close" at bounding box center [812, 634] width 290 height 38
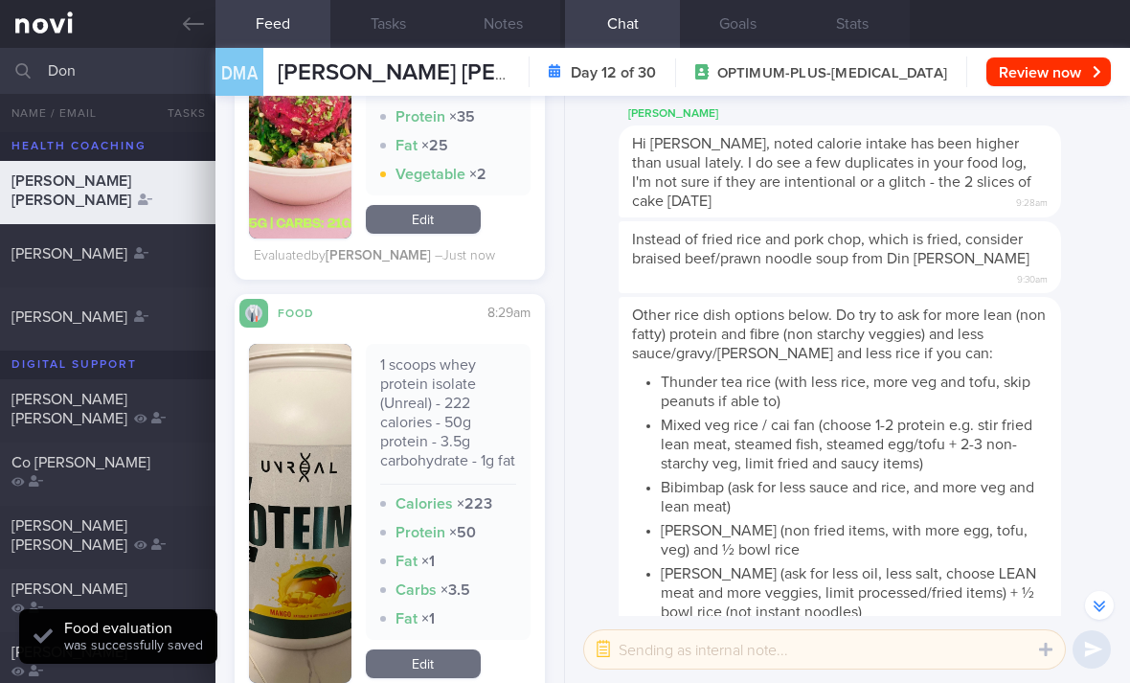
scroll to position [7109, 0]
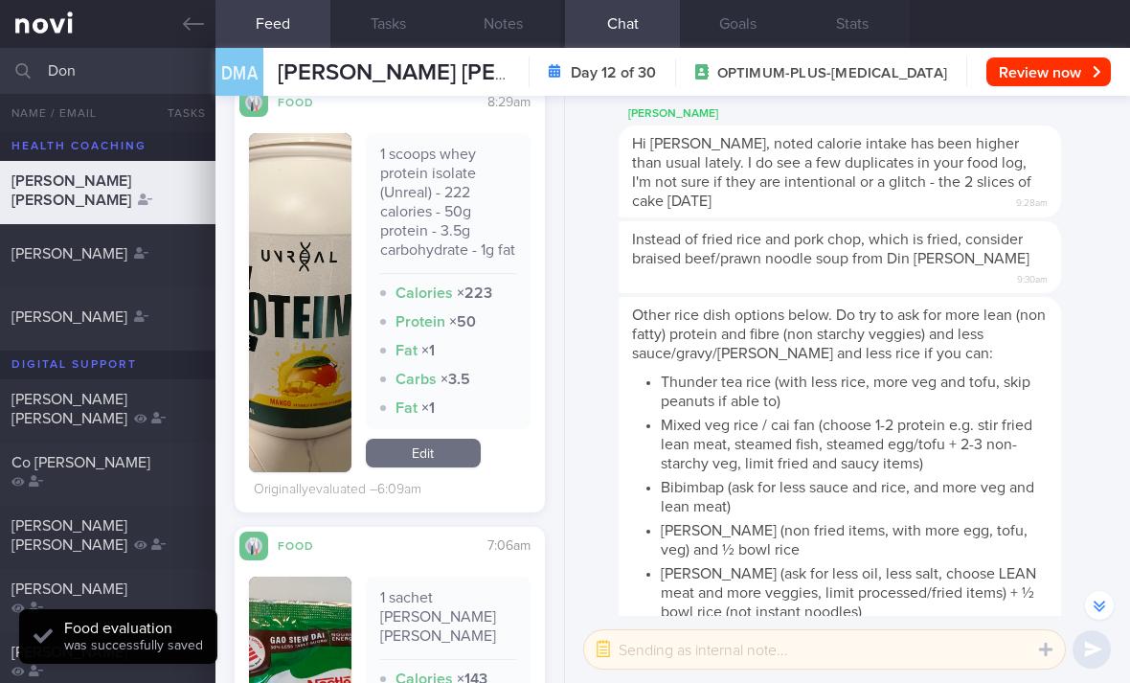
click at [452, 467] on link "Edit" at bounding box center [423, 452] width 115 height 29
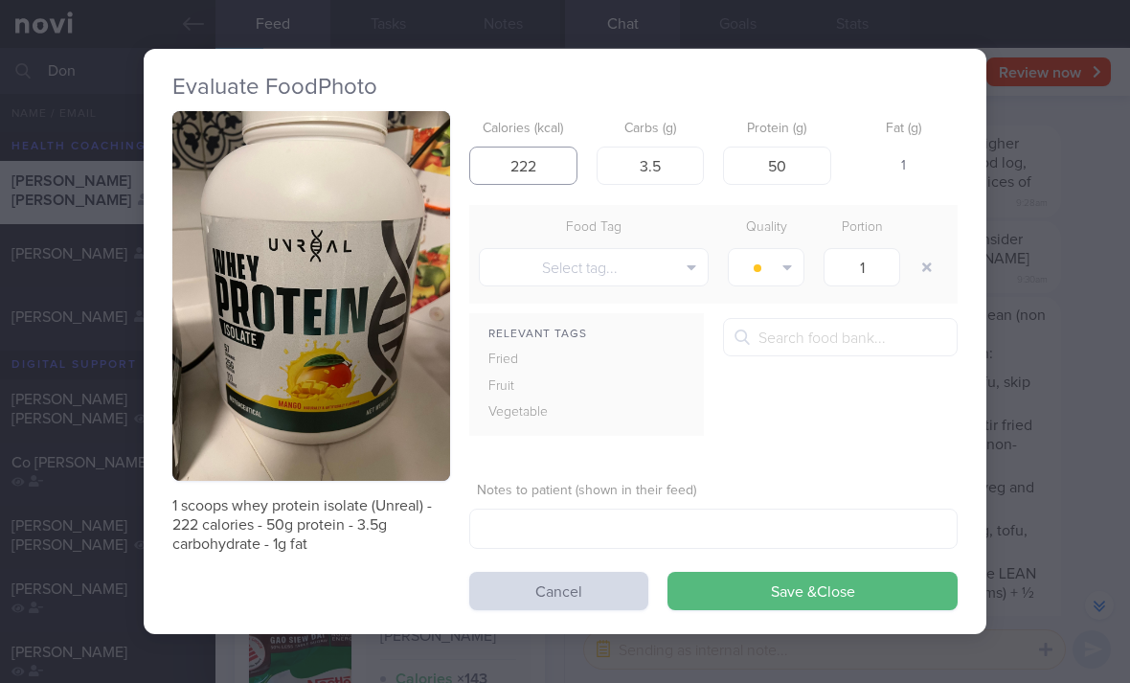
type input "222"
click at [817, 600] on button "Save & Close" at bounding box center [812, 590] width 290 height 38
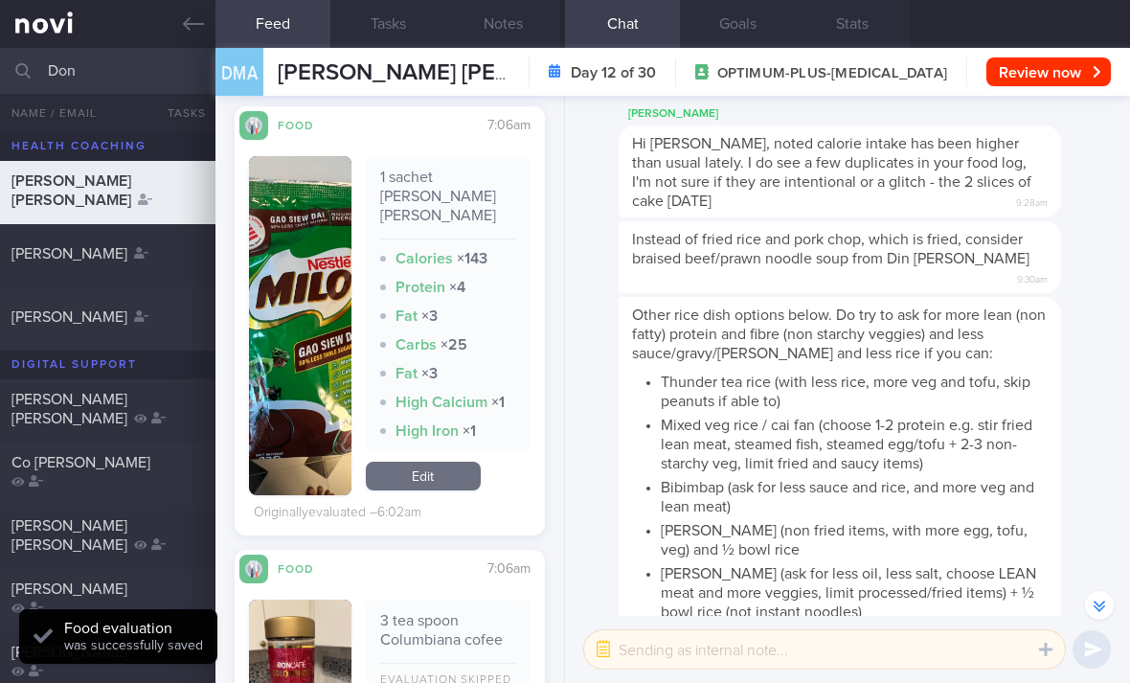
scroll to position [7523, 0]
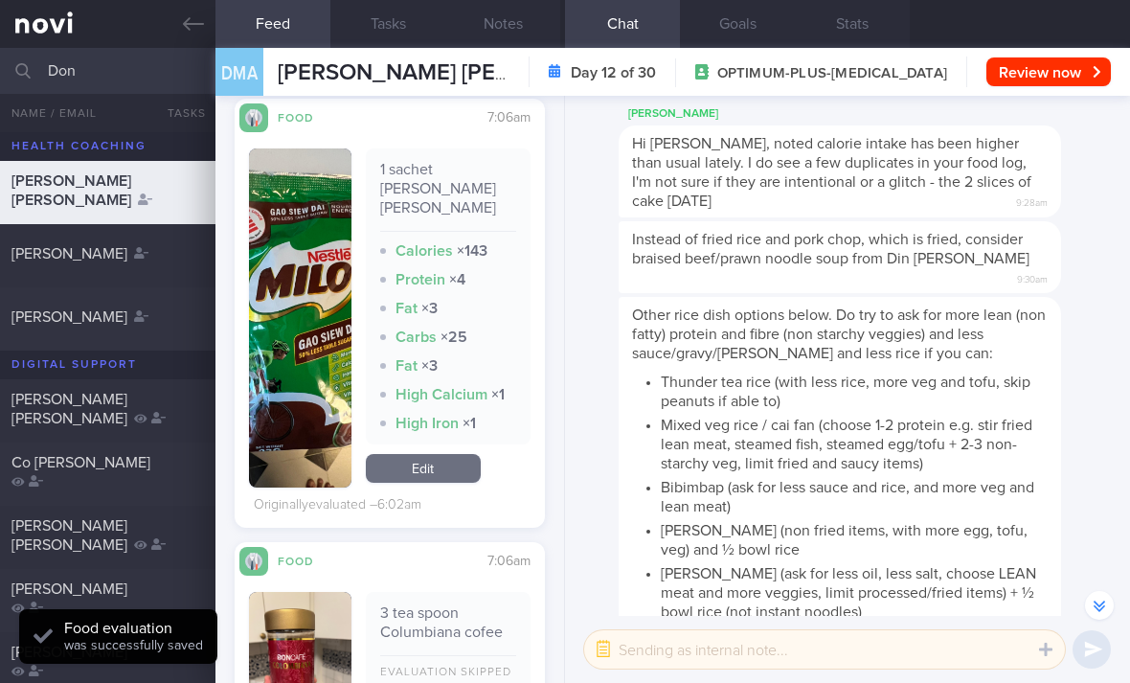
click at [448, 482] on link "Edit" at bounding box center [423, 468] width 115 height 29
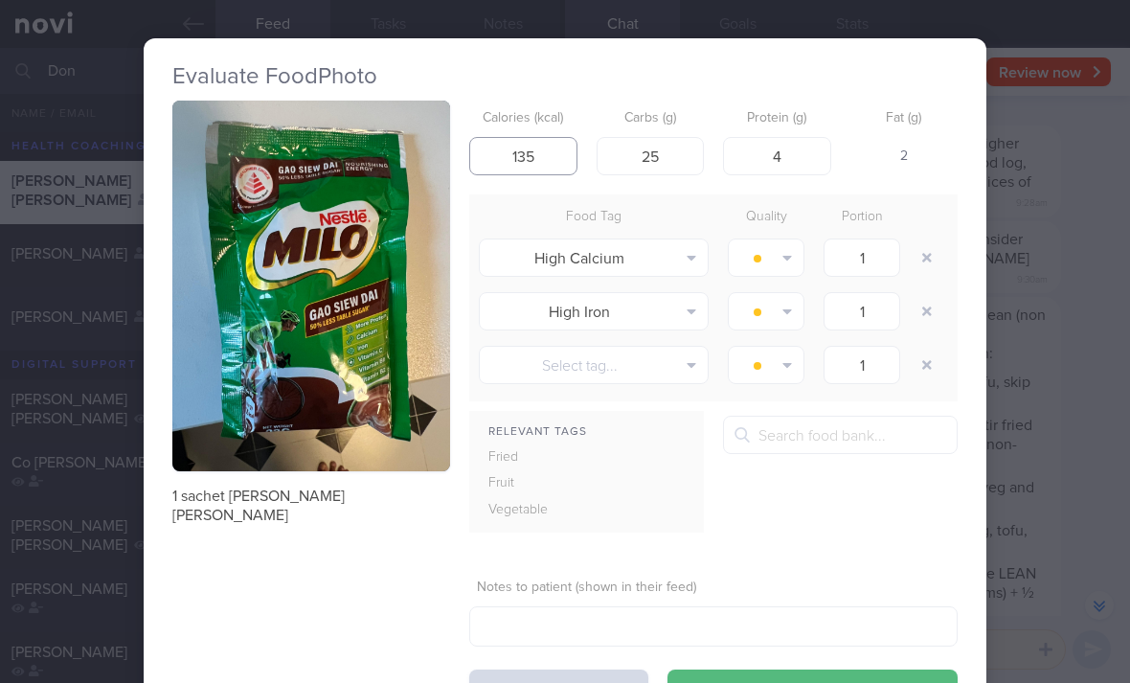
type input "135"
type input "21"
type input "3"
click at [927, 257] on button "button" at bounding box center [926, 257] width 34 height 34
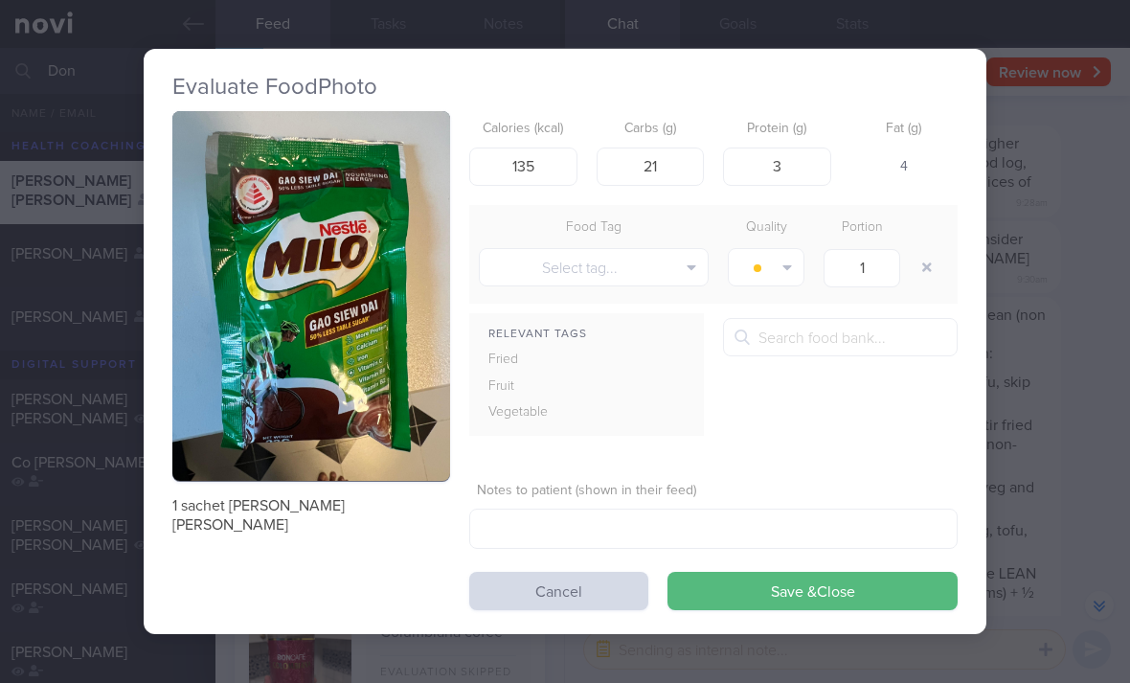
click at [927, 258] on button "button" at bounding box center [926, 267] width 34 height 34
click at [833, 574] on button "Save & Close" at bounding box center [812, 590] width 290 height 38
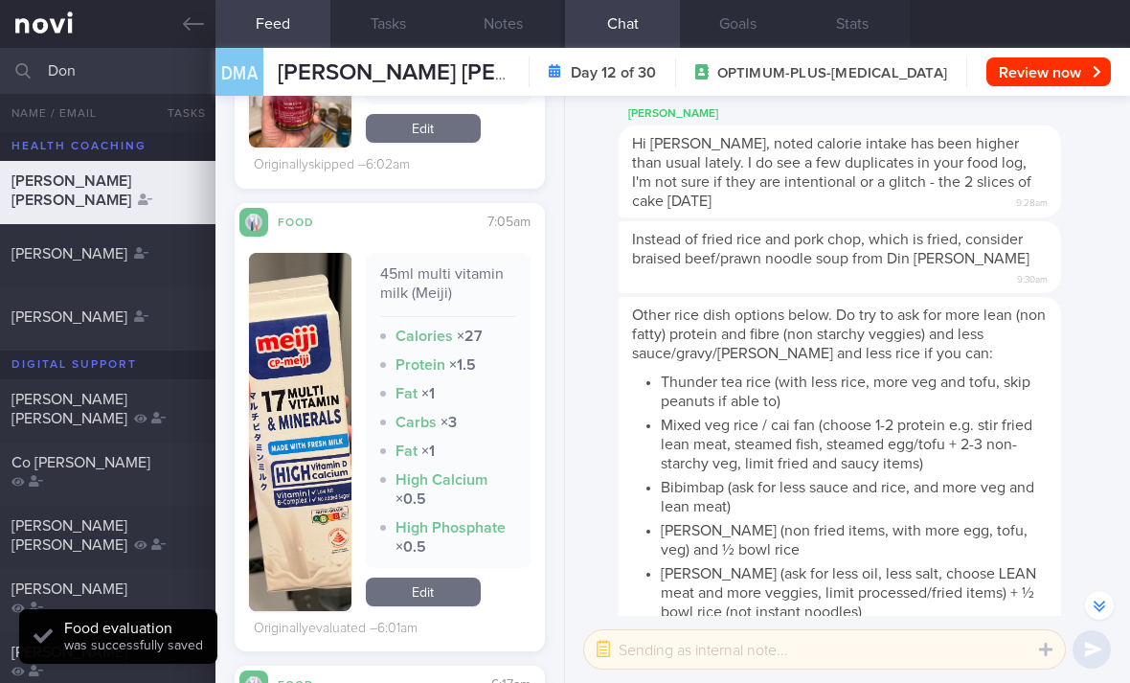
scroll to position [8039, 0]
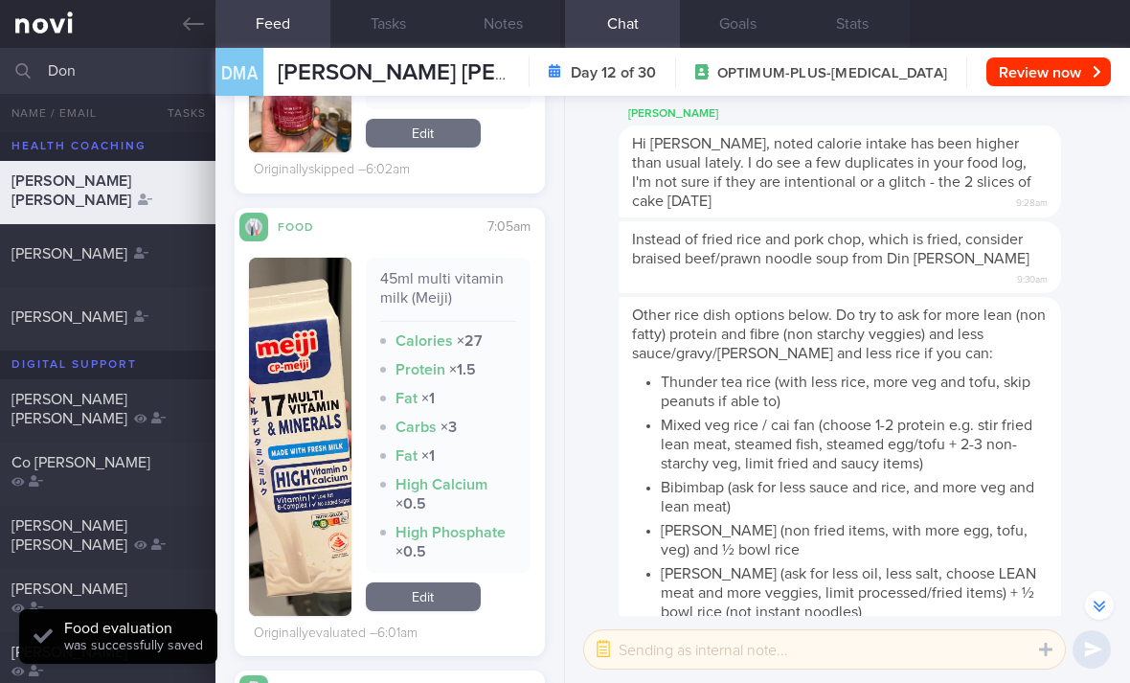
click at [414, 602] on link "Edit" at bounding box center [423, 596] width 115 height 29
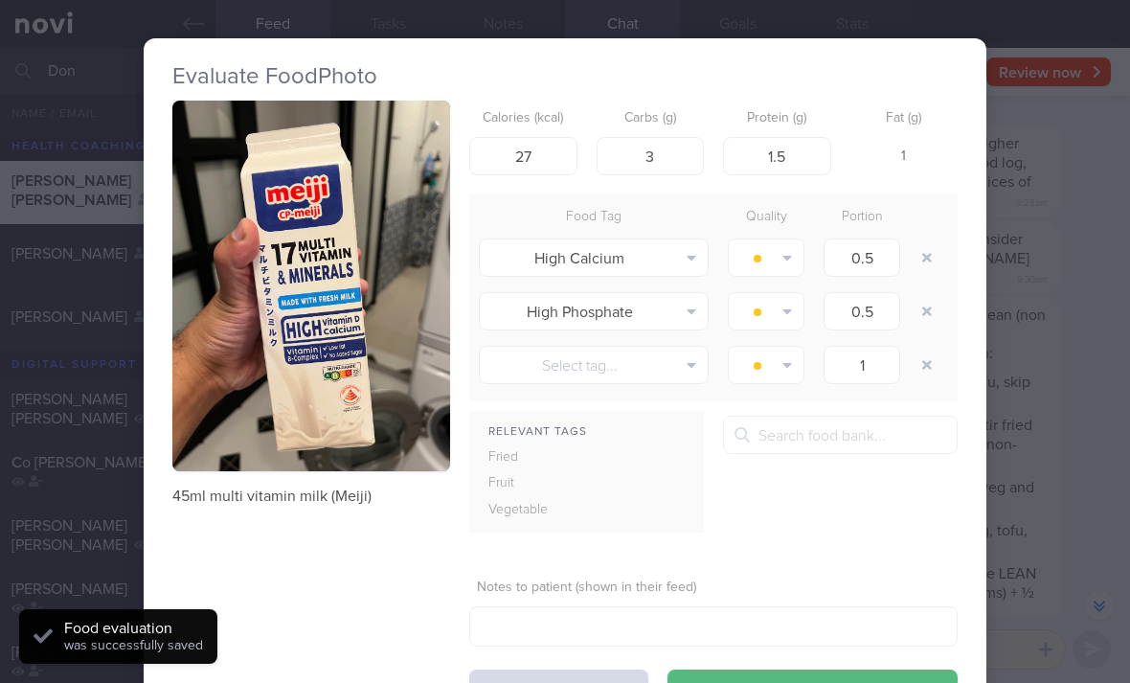
click at [581, 679] on button "Cancel" at bounding box center [558, 688] width 179 height 38
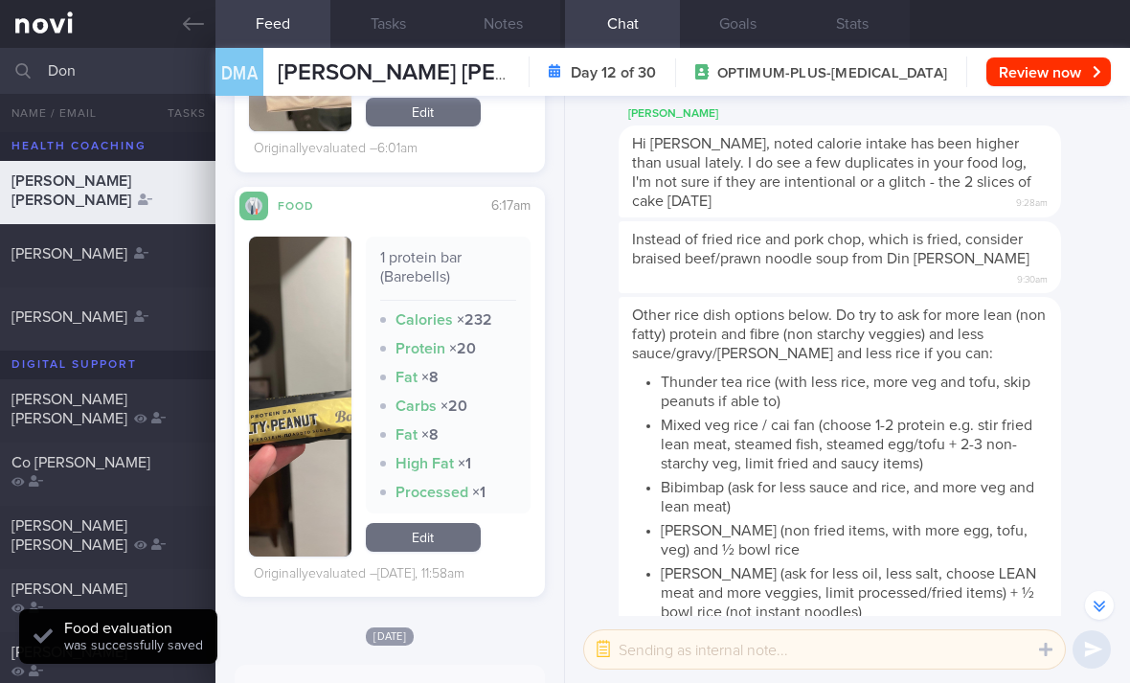
scroll to position [8534, 0]
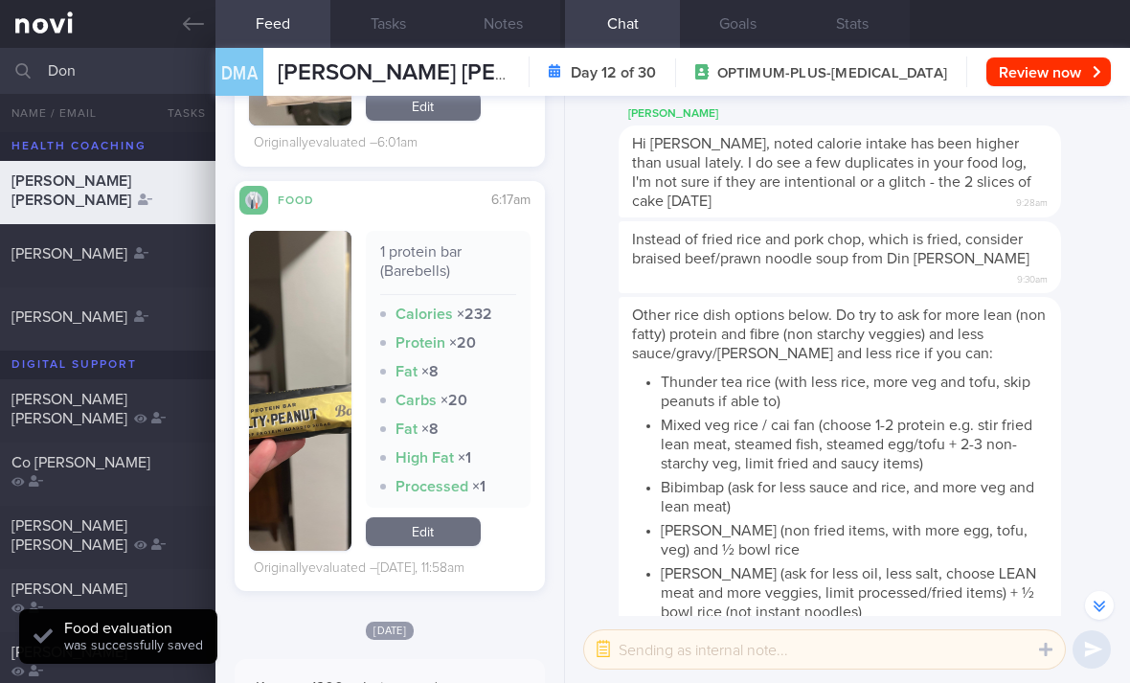
click at [450, 517] on link "Edit" at bounding box center [423, 531] width 115 height 29
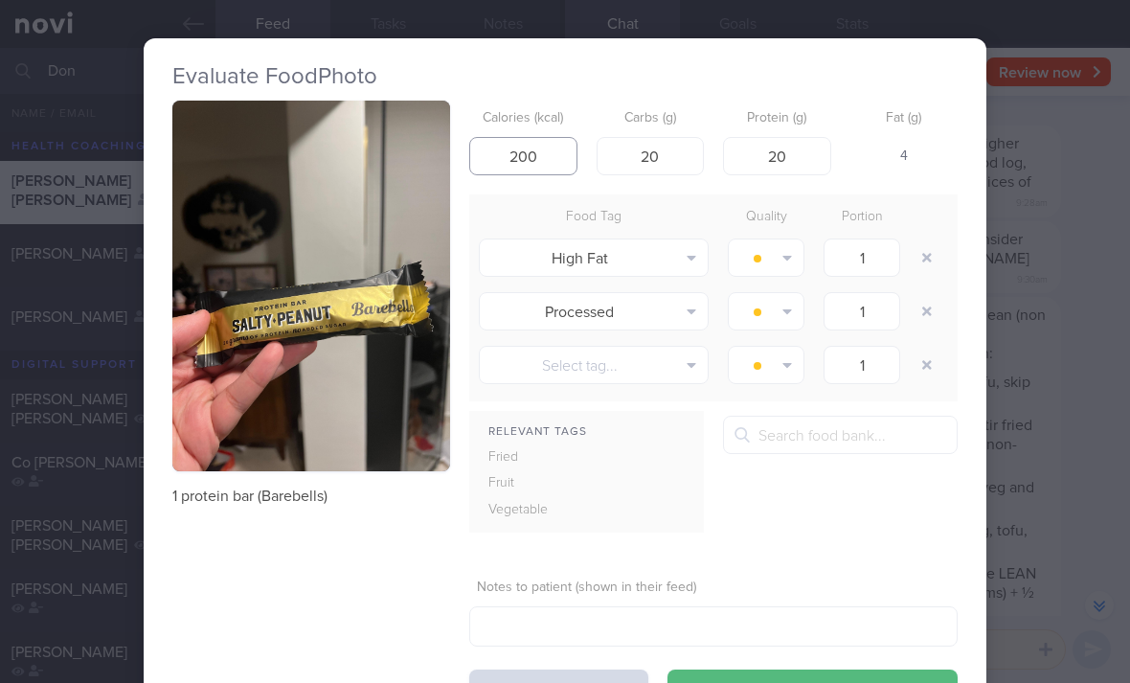
type input "200"
click at [924, 257] on button "button" at bounding box center [926, 257] width 34 height 34
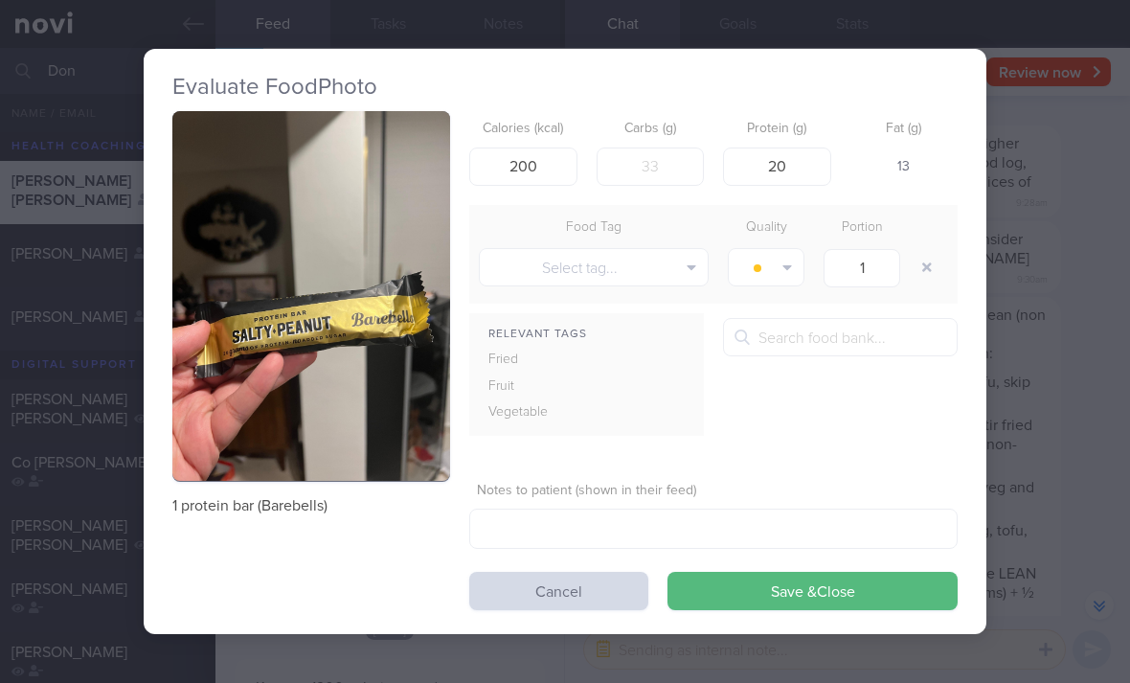
click at [925, 265] on button "button" at bounding box center [926, 267] width 34 height 34
type input "18"
click at [814, 598] on button "Save & Close" at bounding box center [812, 590] width 290 height 38
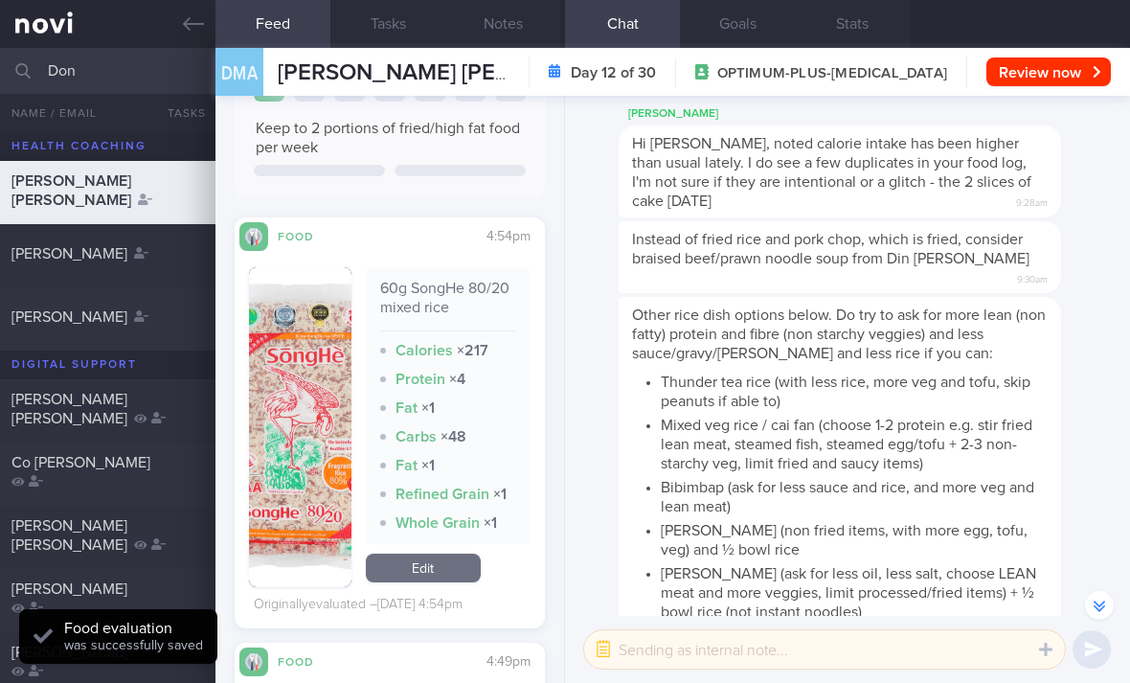
scroll to position [9427, 0]
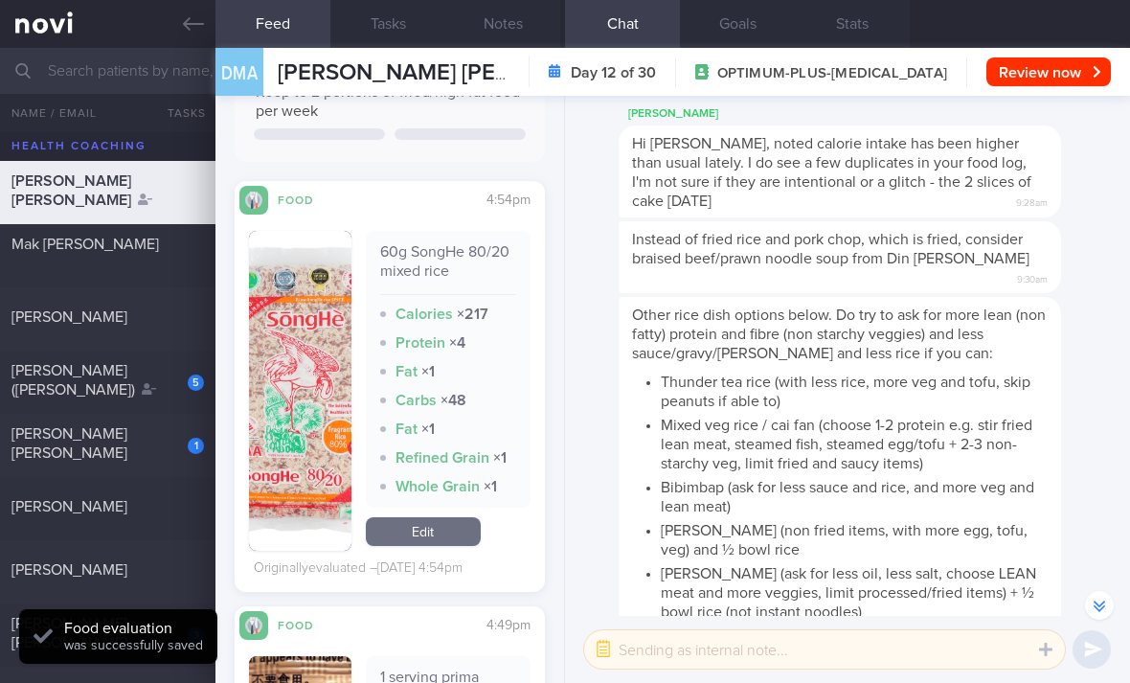
click at [49, 25] on link at bounding box center [107, 24] width 215 height 48
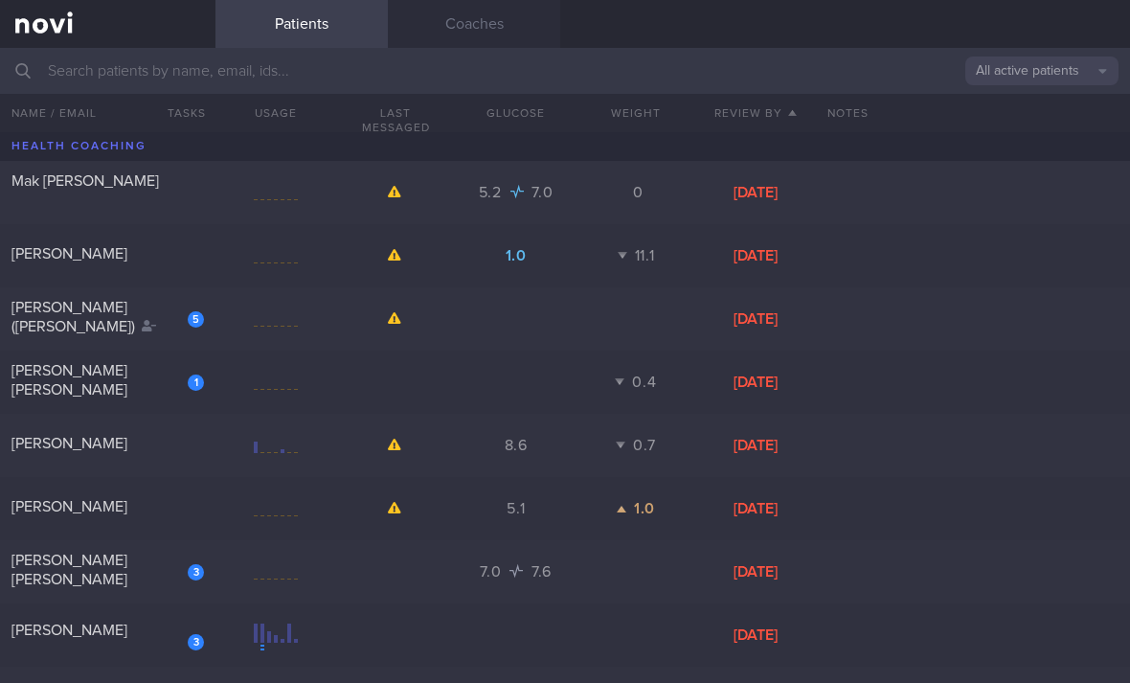
click at [1045, 62] on button "All active patients" at bounding box center [1041, 70] width 153 height 29
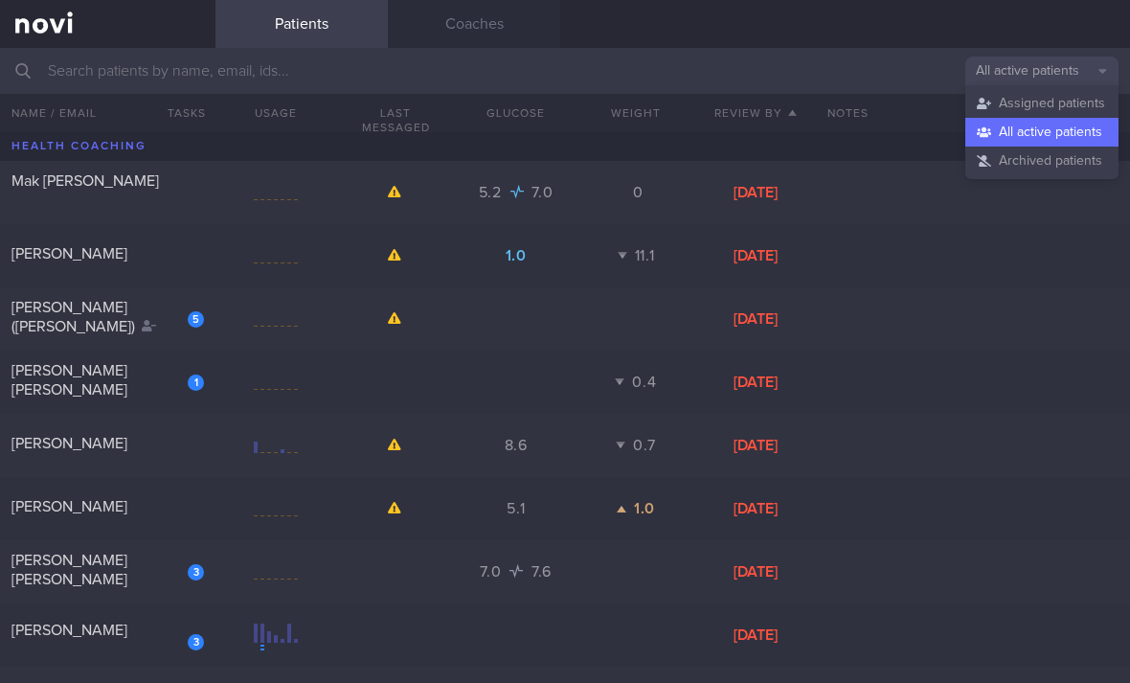
click at [1047, 110] on button "Assigned patients" at bounding box center [1041, 103] width 153 height 29
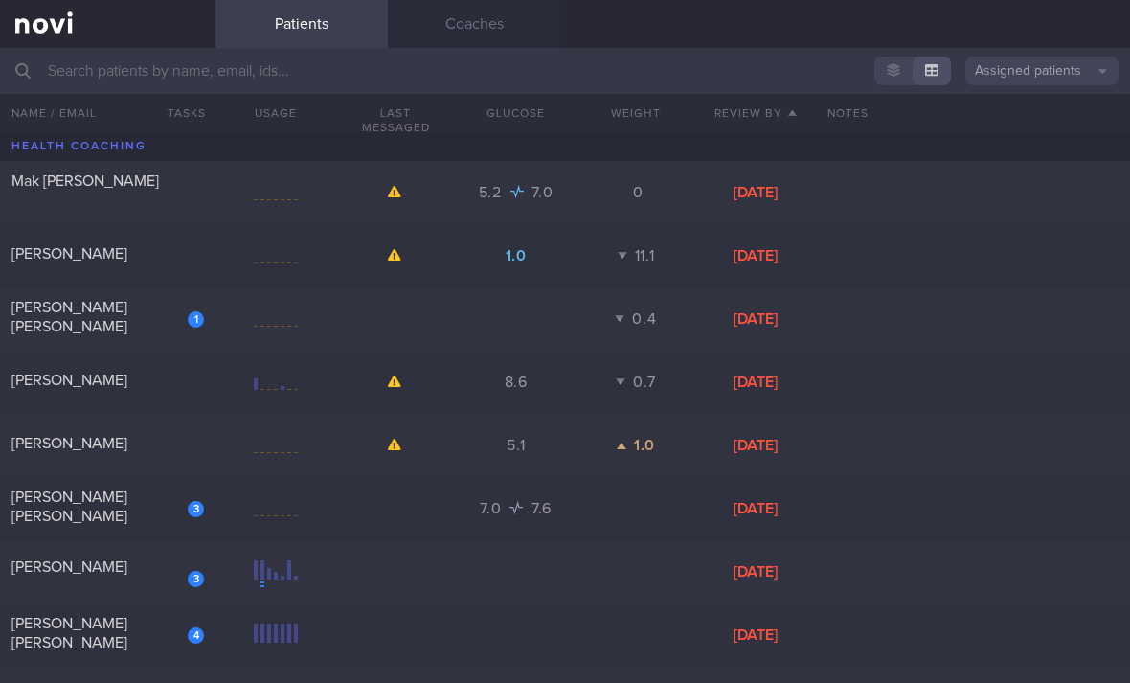
click at [170, 325] on div "1" at bounding box center [183, 313] width 42 height 30
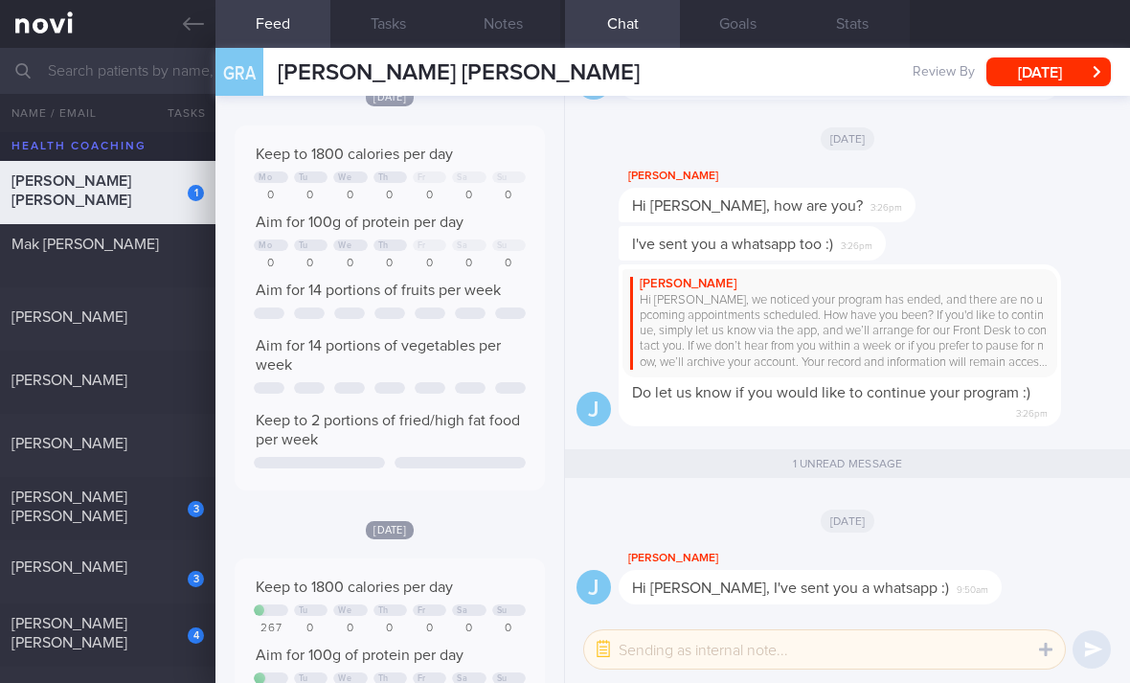
click at [165, 391] on div "[PERSON_NAME]" at bounding box center [107, 382] width 215 height 24
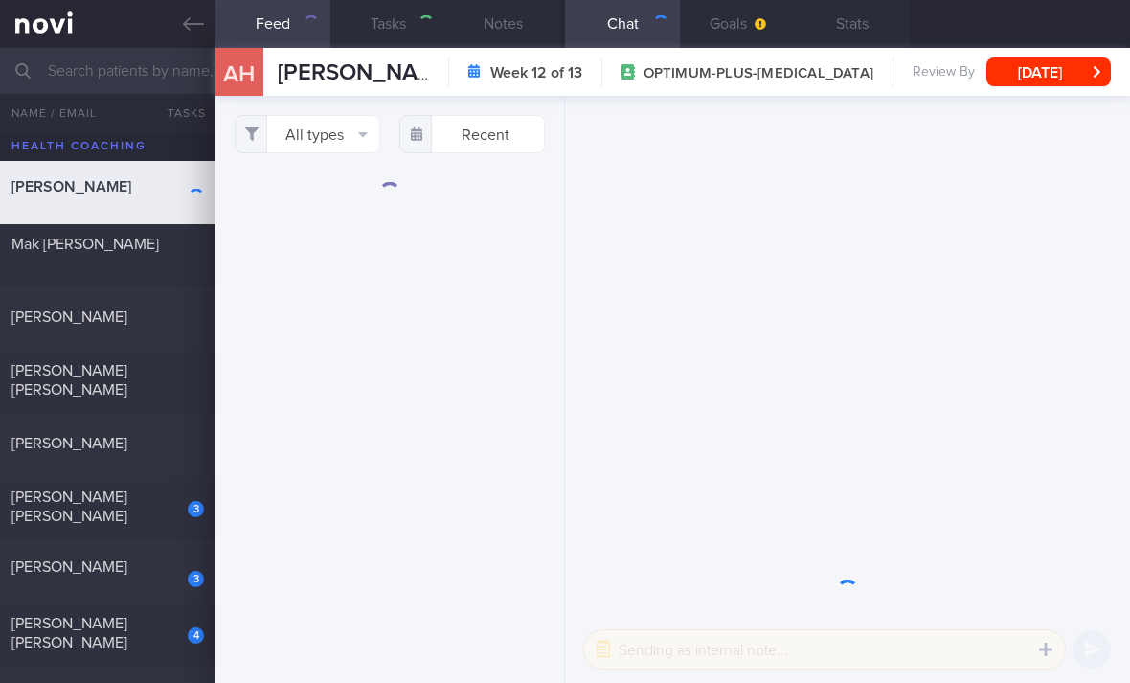
click at [166, 381] on div "[PERSON_NAME] [PERSON_NAME]" at bounding box center [105, 380] width 188 height 38
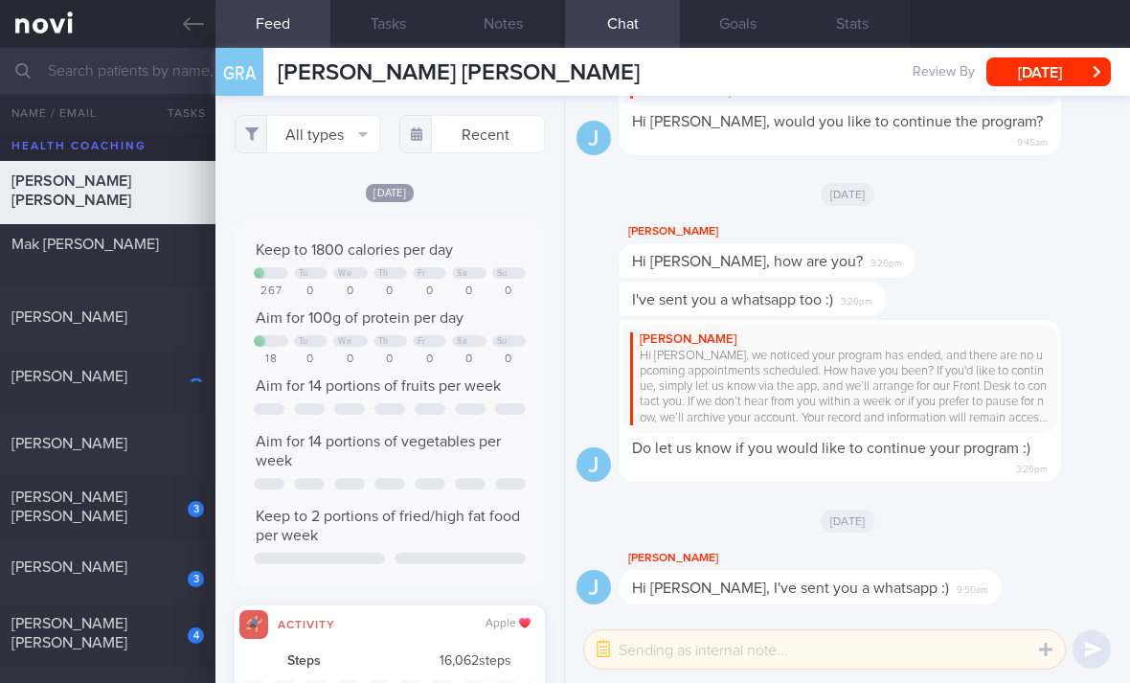
scroll to position [957160, 956946]
click at [143, 396] on div "[PERSON_NAME] 8.6 0.7 [DATE]" at bounding box center [565, 381] width 1130 height 63
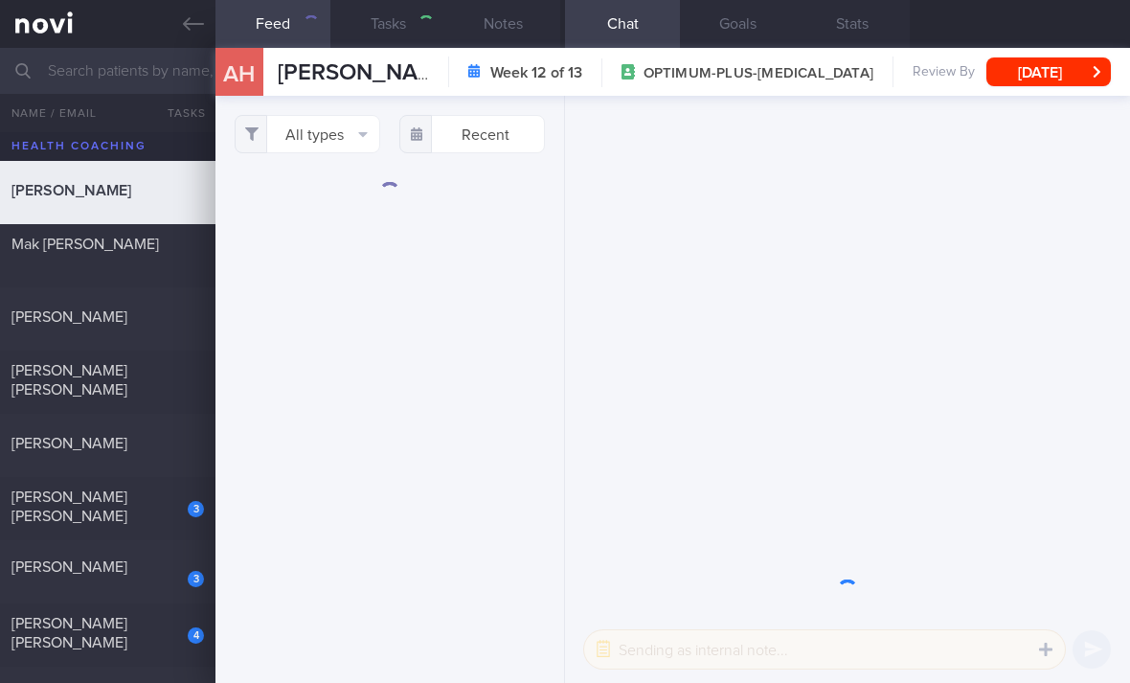
select select "5"
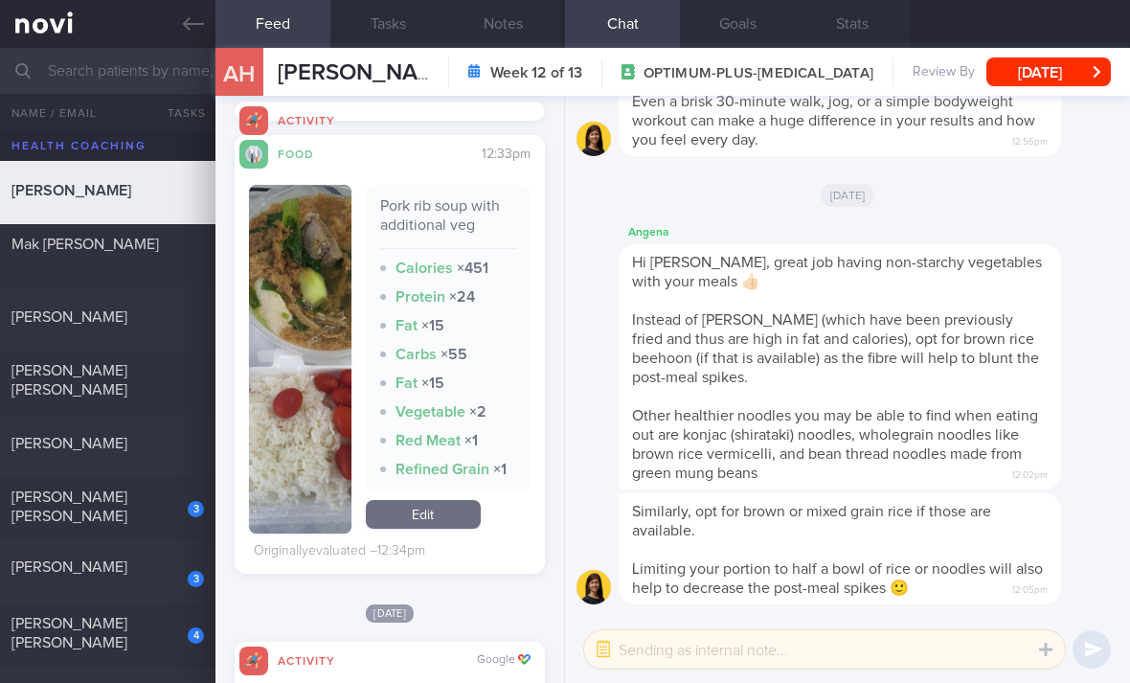
click at [418, 521] on link "Edit" at bounding box center [423, 514] width 115 height 29
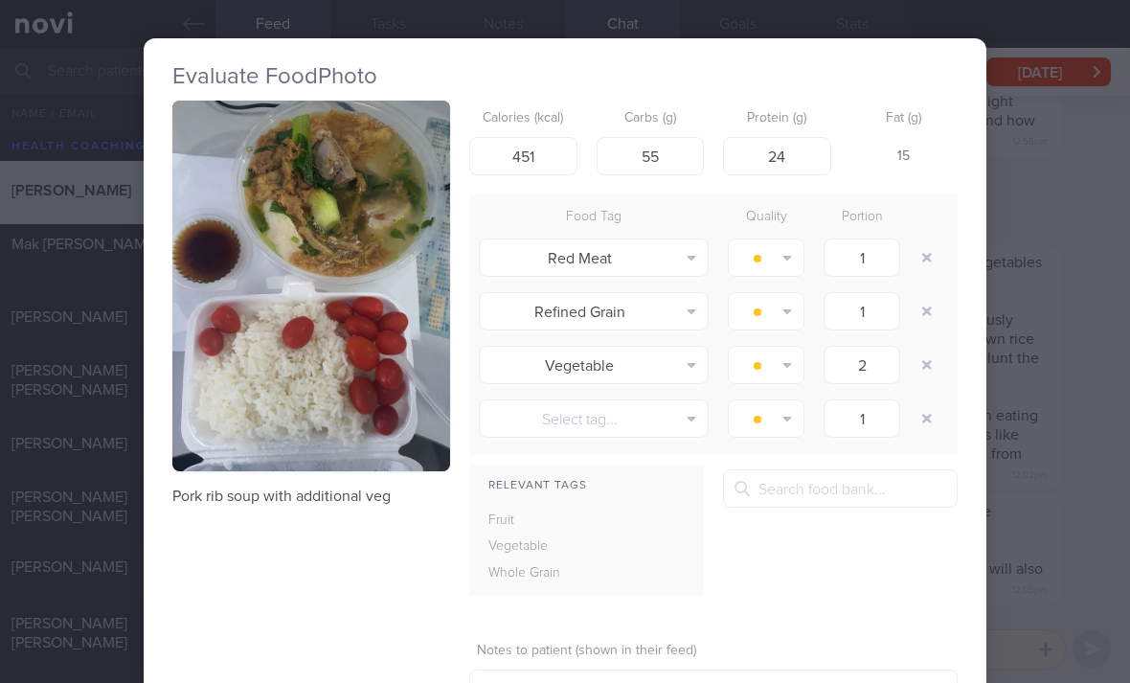
click at [918, 255] on button "button" at bounding box center [926, 257] width 34 height 34
type input "2"
type input "1"
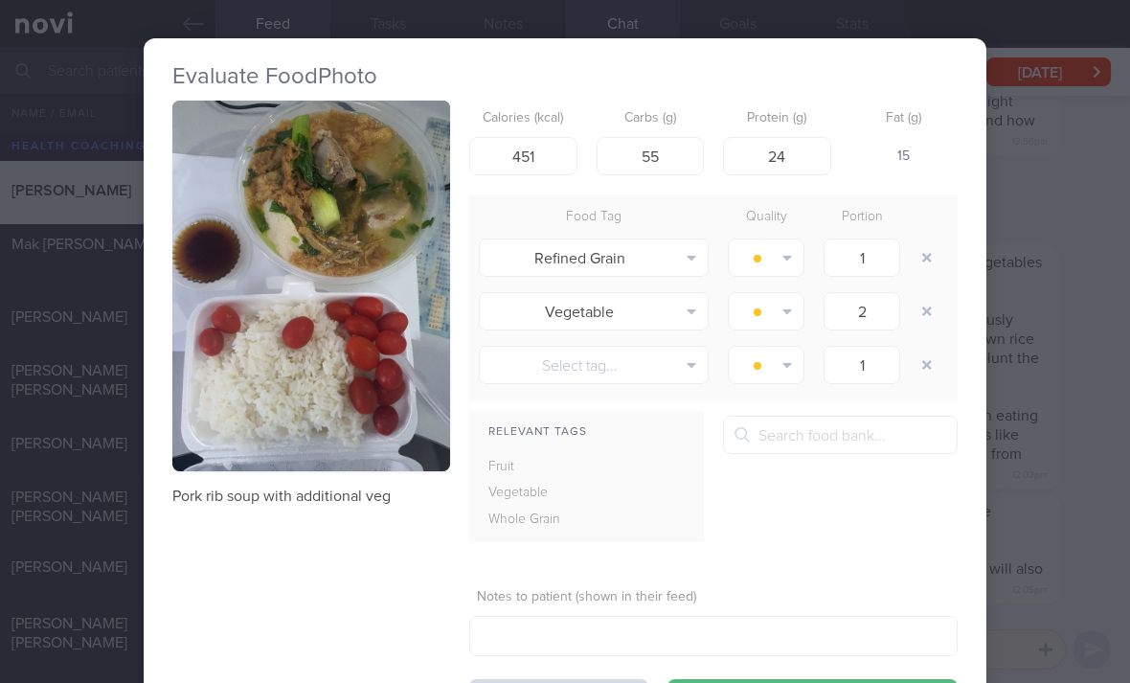
click at [917, 255] on button "button" at bounding box center [926, 257] width 34 height 34
type input "2"
type input "1"
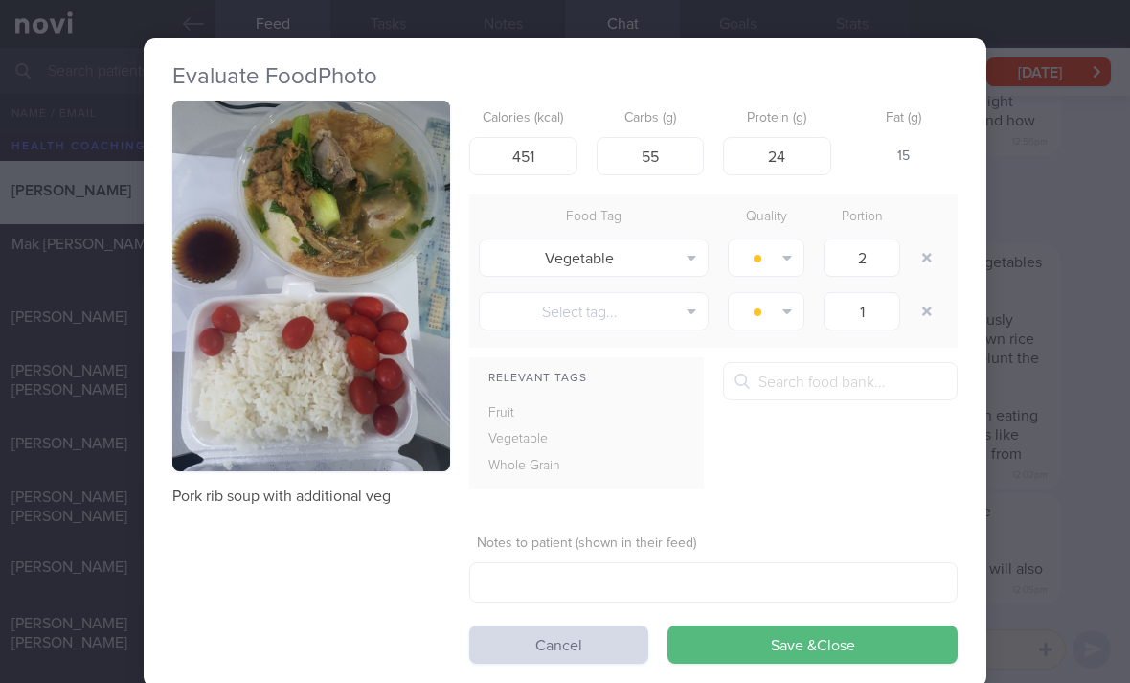
click at [920, 256] on button "button" at bounding box center [926, 257] width 34 height 34
type input "1"
click at [919, 255] on button "button" at bounding box center [926, 257] width 34 height 34
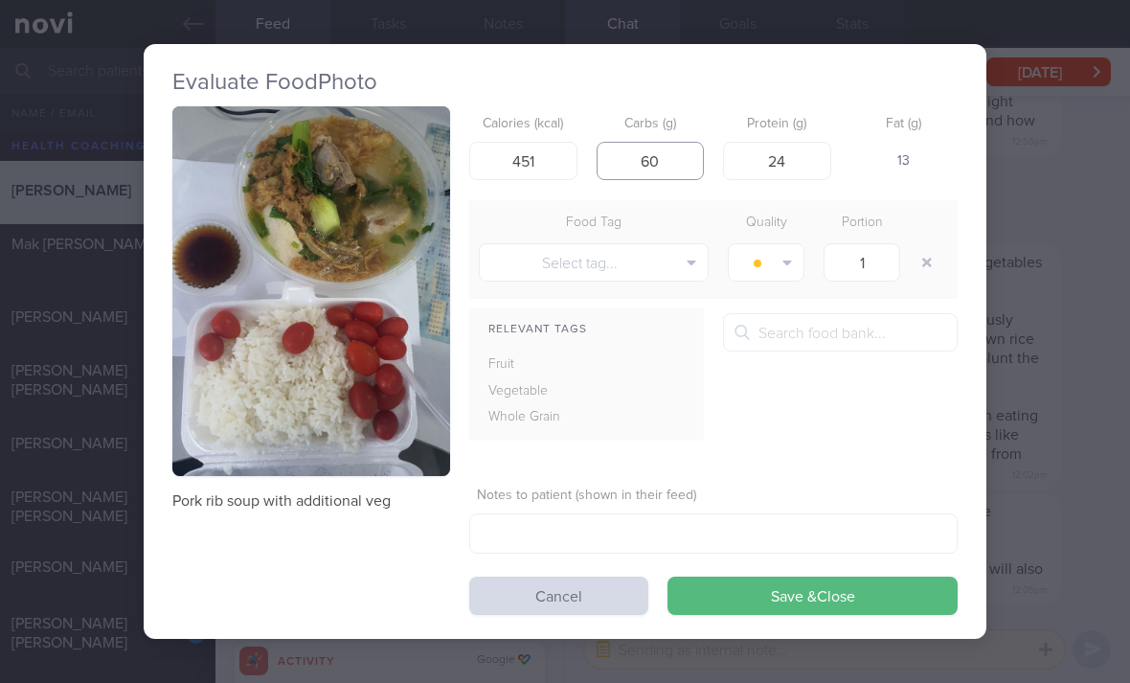
type input "60"
click at [816, 602] on button "Save & Close" at bounding box center [812, 595] width 290 height 38
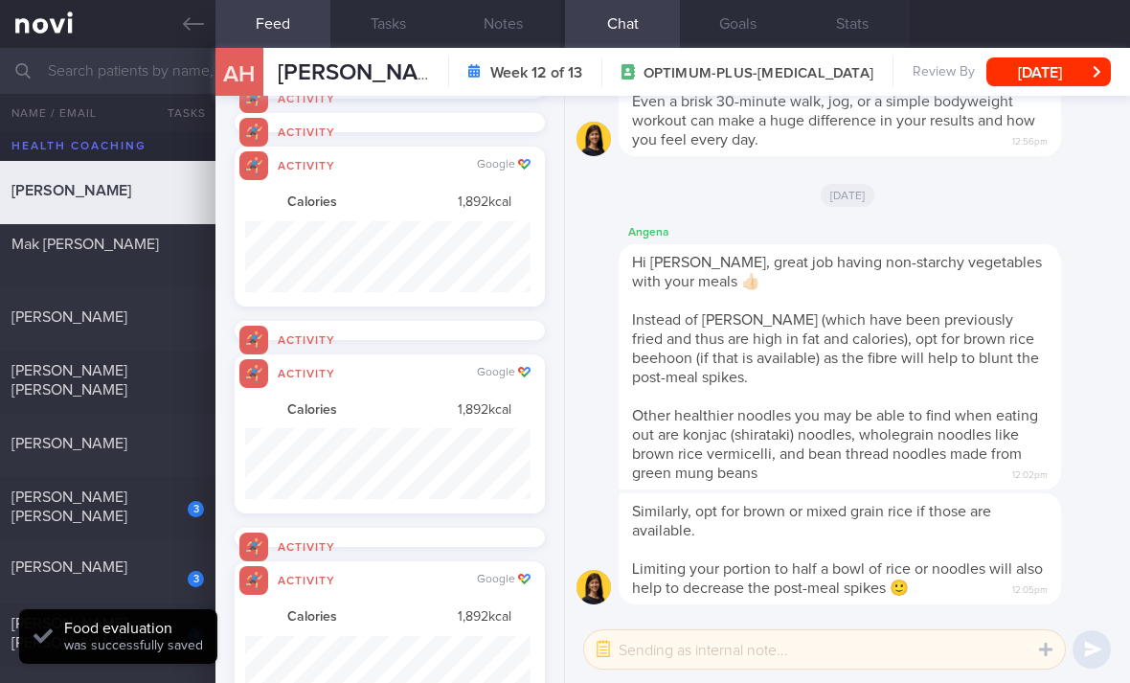
click at [158, 521] on div "[PERSON_NAME] [PERSON_NAME]" at bounding box center [105, 506] width 188 height 38
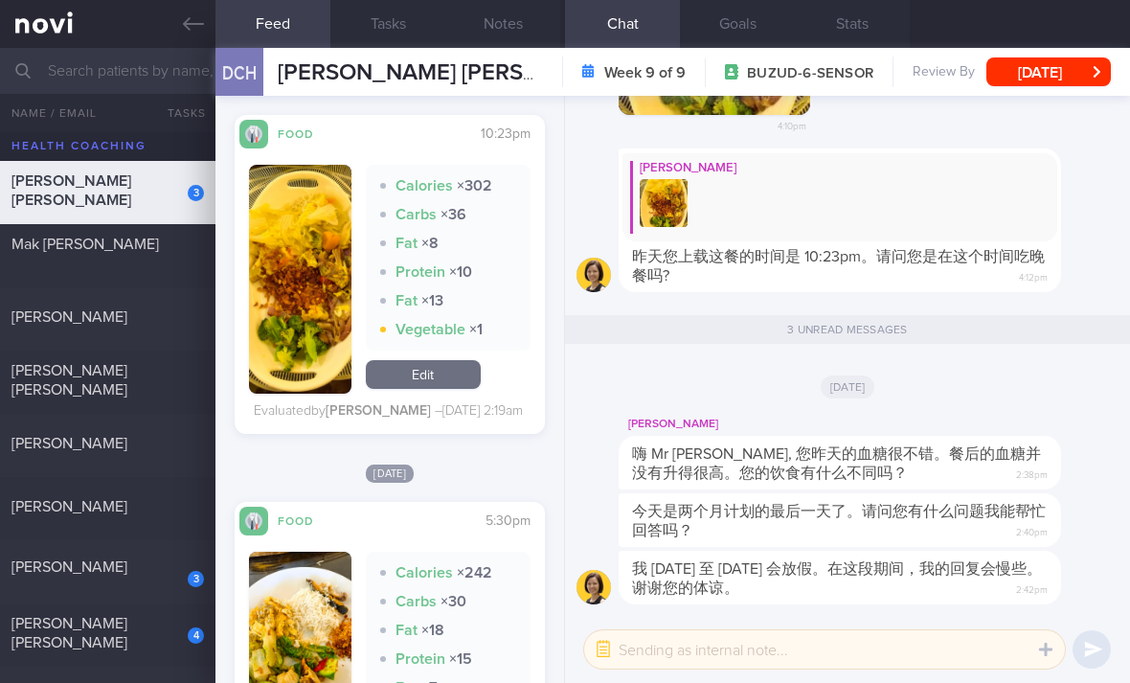
click at [175, 568] on div "3" at bounding box center [183, 572] width 42 height 30
select select "8"
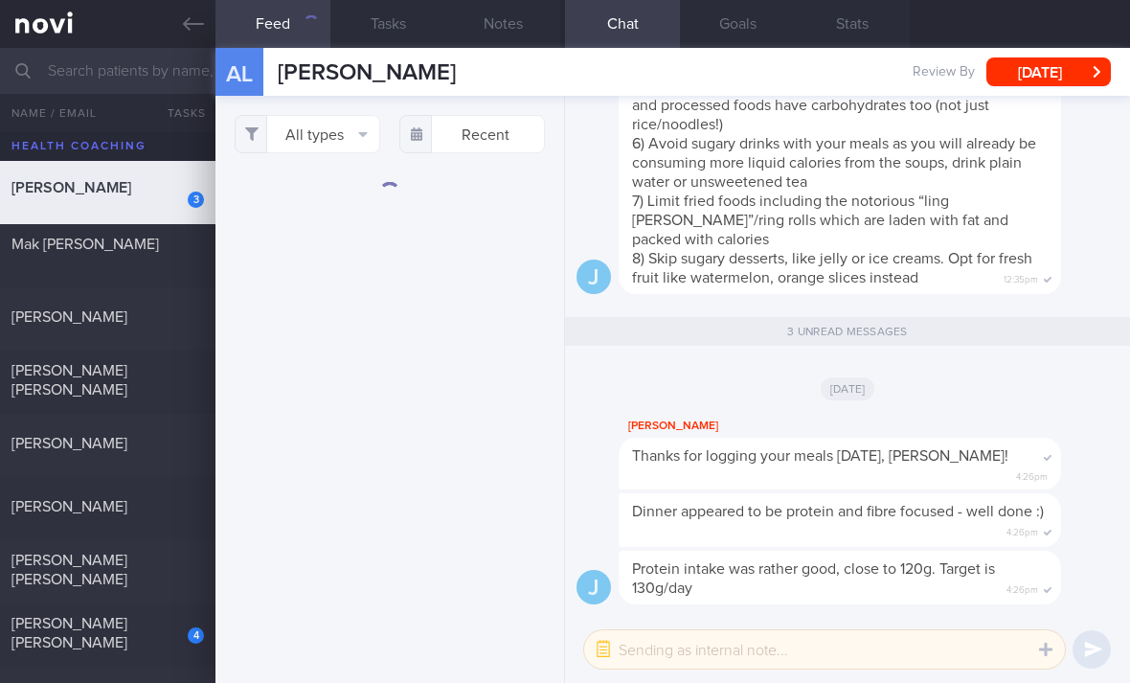
click at [356, 145] on button "All types" at bounding box center [307, 134] width 145 height 38
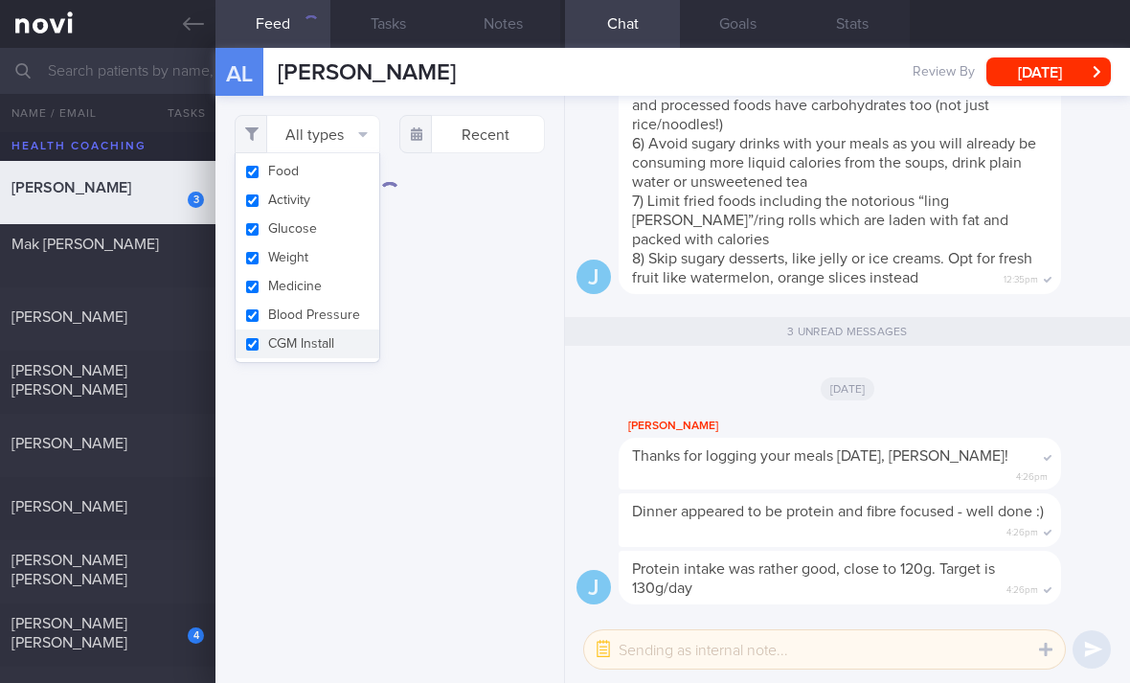
click at [333, 202] on button "Activity" at bounding box center [307, 200] width 144 height 29
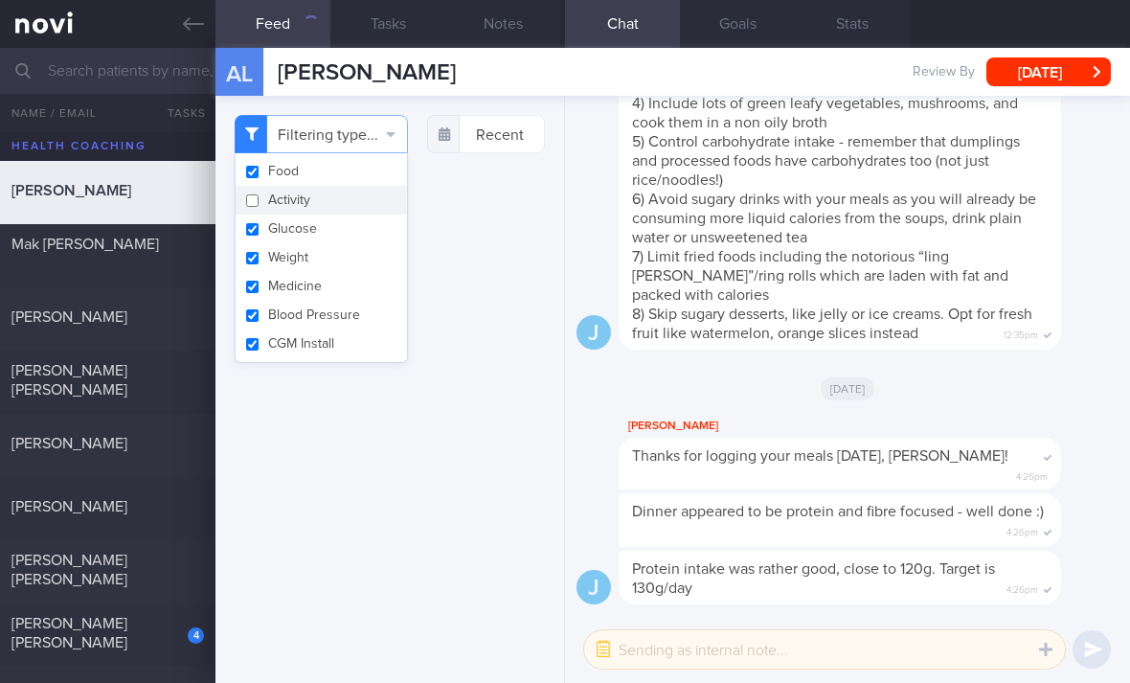
click at [333, 201] on button "Activity" at bounding box center [320, 200] width 171 height 29
checkbox input "true"
click at [351, 258] on button "Weight" at bounding box center [307, 257] width 144 height 29
checkbox input "false"
click at [358, 229] on button "Glucose" at bounding box center [320, 228] width 171 height 29
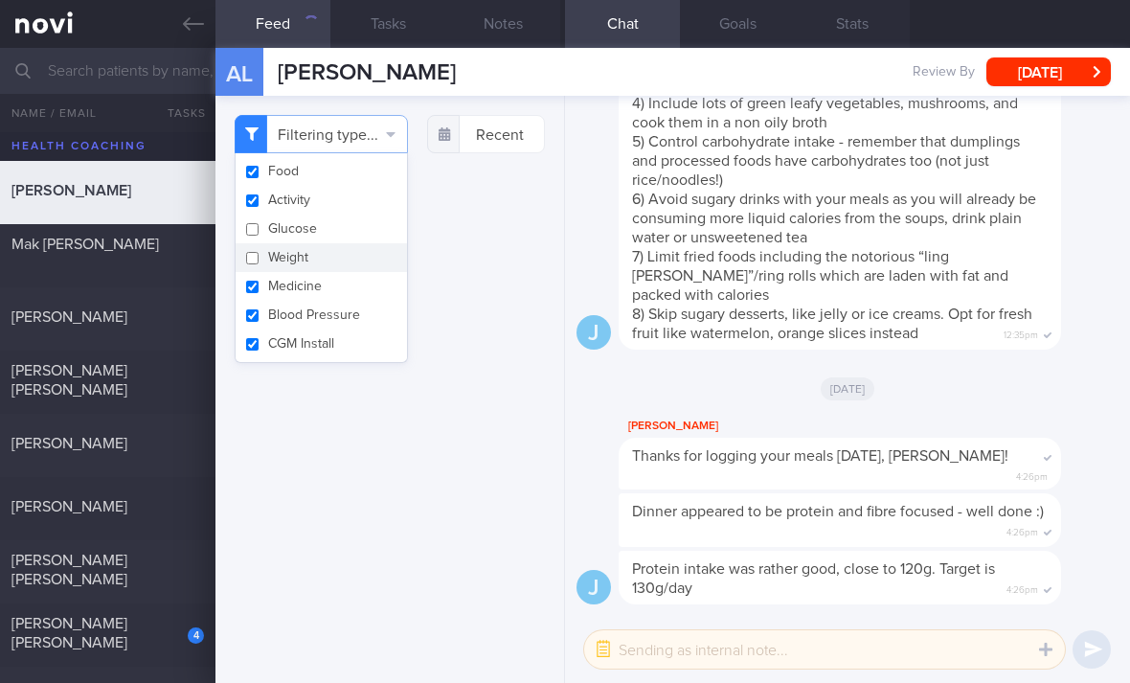
checkbox input "false"
click at [368, 208] on button "Activity" at bounding box center [320, 200] width 171 height 29
checkbox input "false"
click at [330, 313] on button "Blood Pressure" at bounding box center [320, 315] width 171 height 29
click at [329, 312] on button "Blood Pressure" at bounding box center [320, 315] width 171 height 29
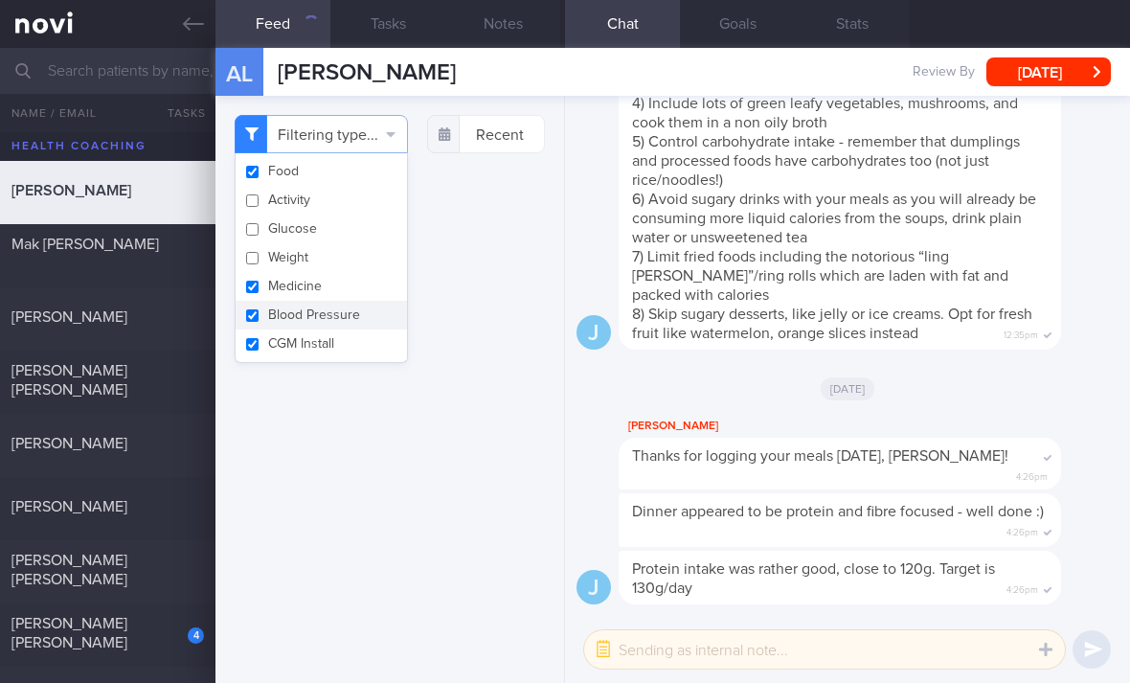
checkbox input "true"
click at [366, 280] on button "Medicine" at bounding box center [320, 286] width 171 height 29
checkbox input "false"
click at [364, 318] on button "Blood Pressure" at bounding box center [320, 315] width 171 height 29
checkbox input "false"
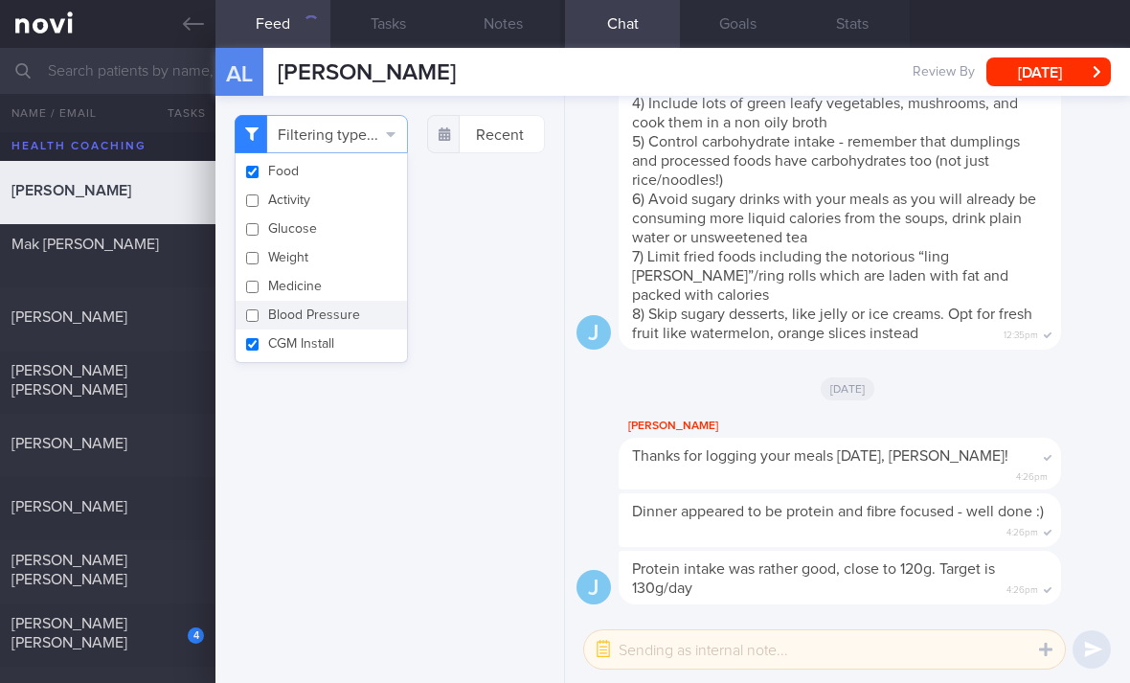
click at [358, 351] on button "CGM Install" at bounding box center [320, 343] width 171 height 29
checkbox input "false"
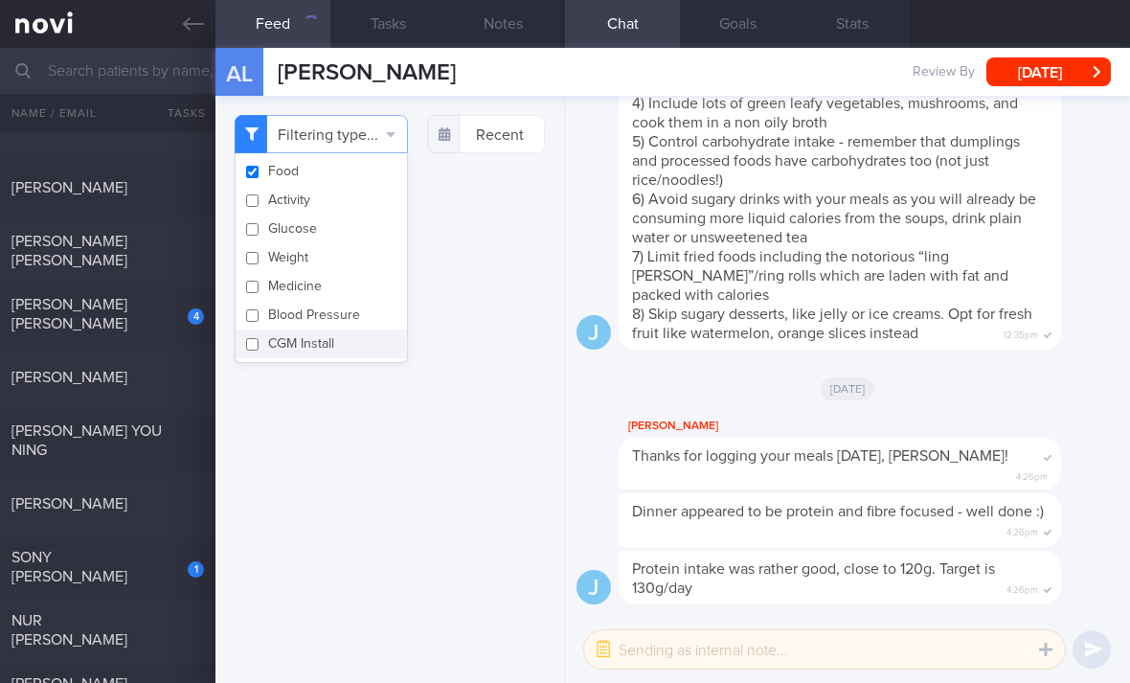
click at [382, 515] on div "Filtering type... Food Activity Glucose Weight Medicine Blood Pressure [MEDICAL…" at bounding box center [389, 389] width 348 height 587
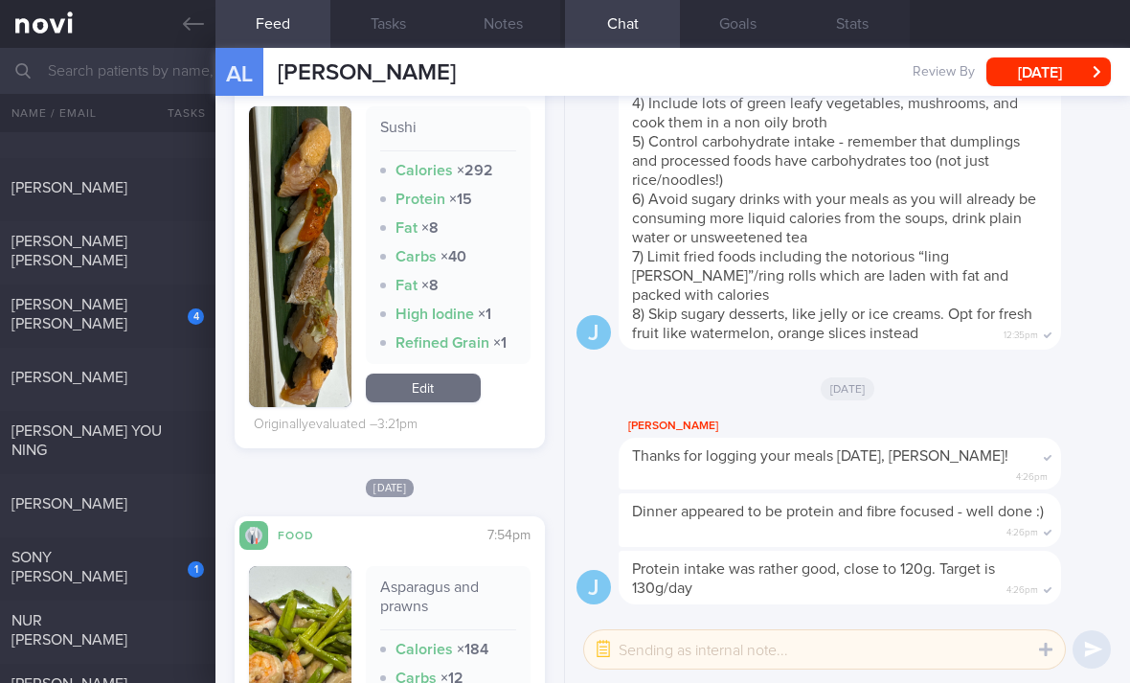
scroll to position [720, 0]
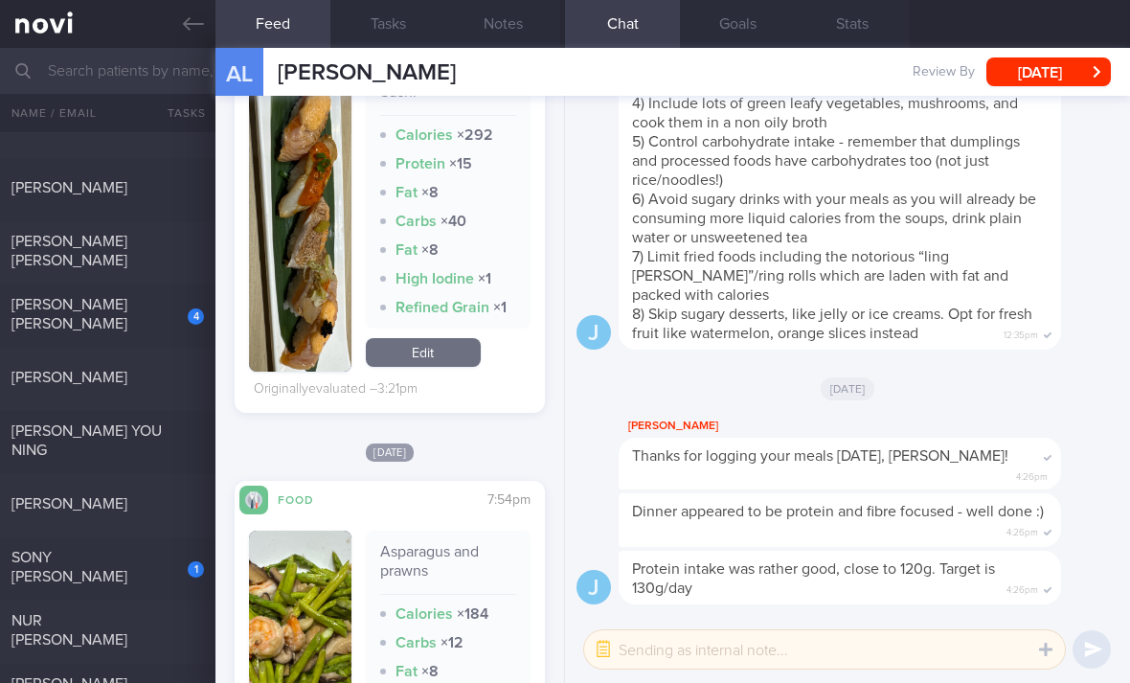
click at [439, 367] on link "Edit" at bounding box center [423, 352] width 115 height 29
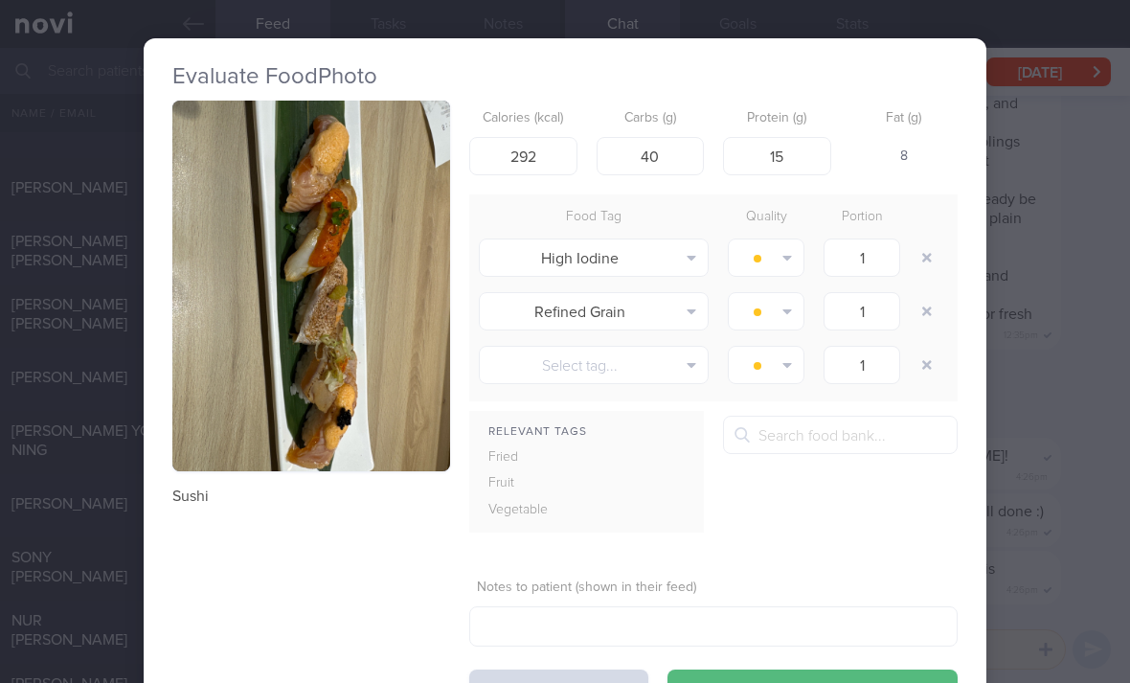
click at [911, 259] on button "button" at bounding box center [926, 257] width 34 height 34
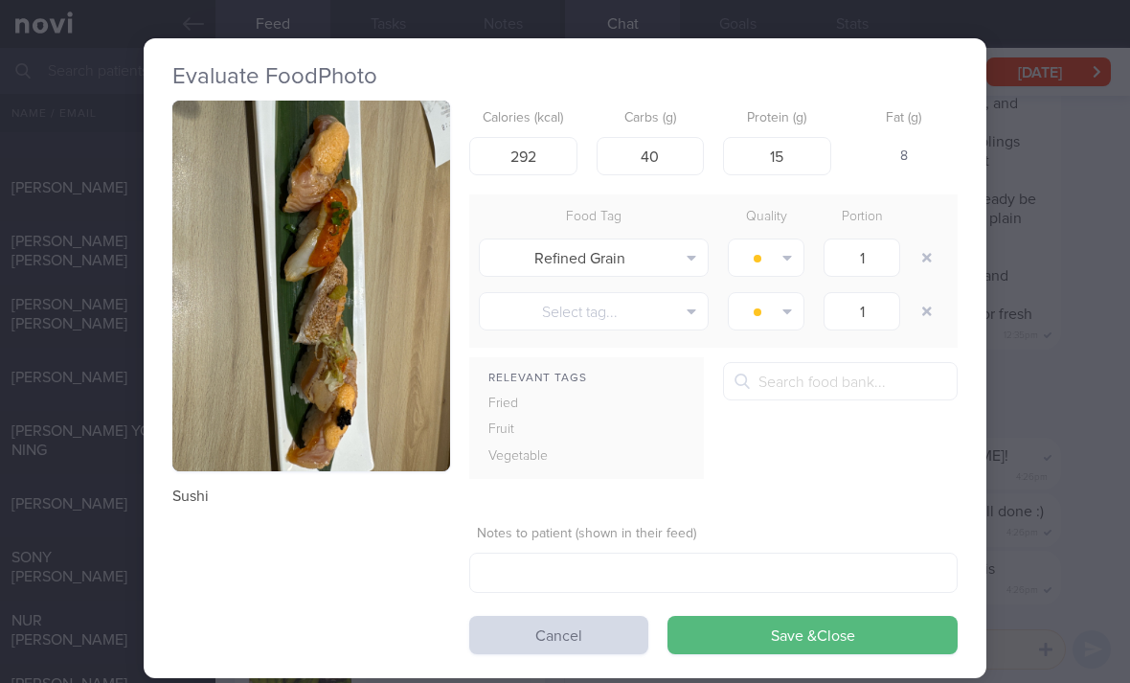
click at [907, 257] on div "1" at bounding box center [862, 258] width 96 height 48
click at [923, 248] on button "button" at bounding box center [926, 257] width 34 height 34
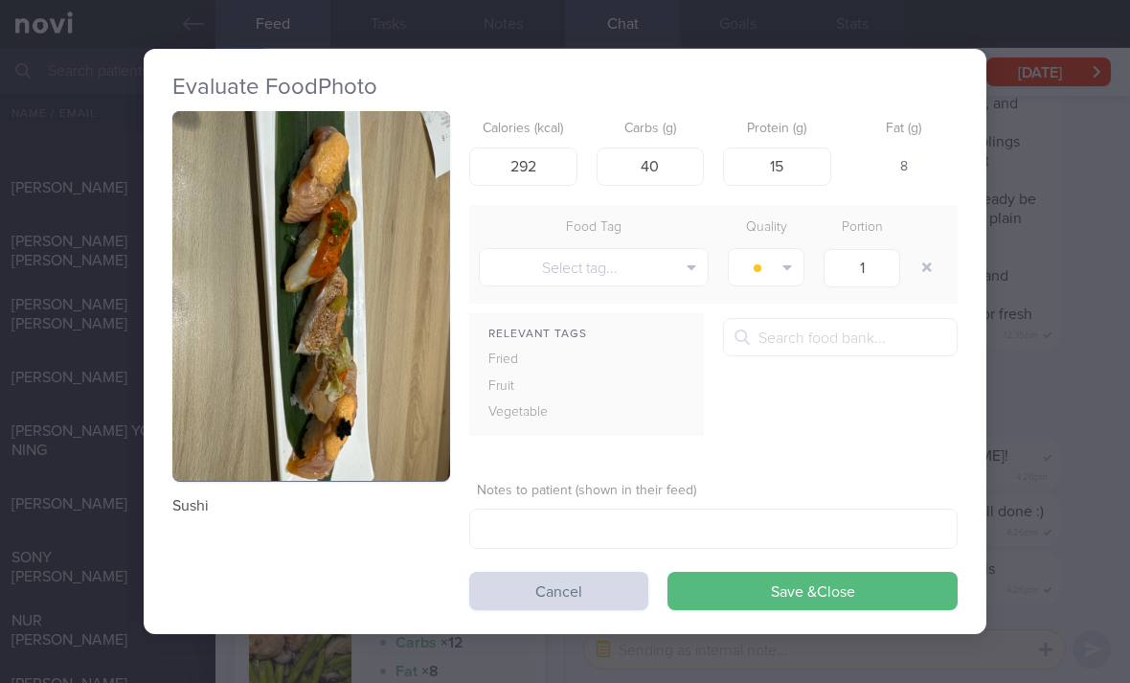
click at [841, 571] on button "Save & Close" at bounding box center [812, 590] width 290 height 38
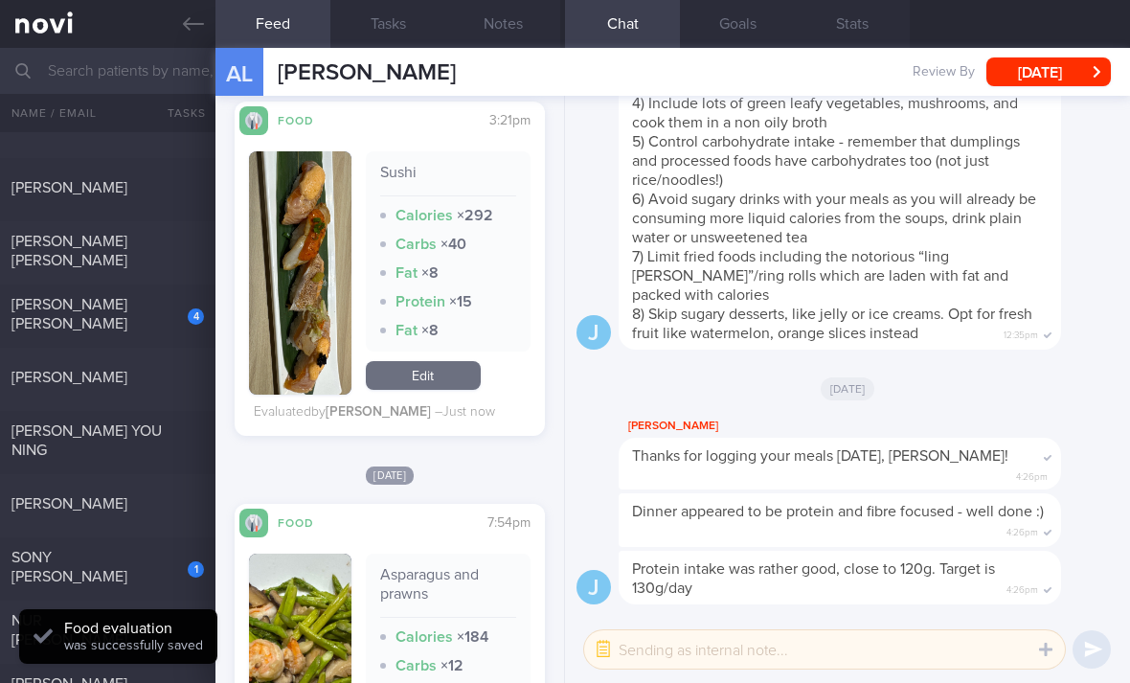
scroll to position [637, 0]
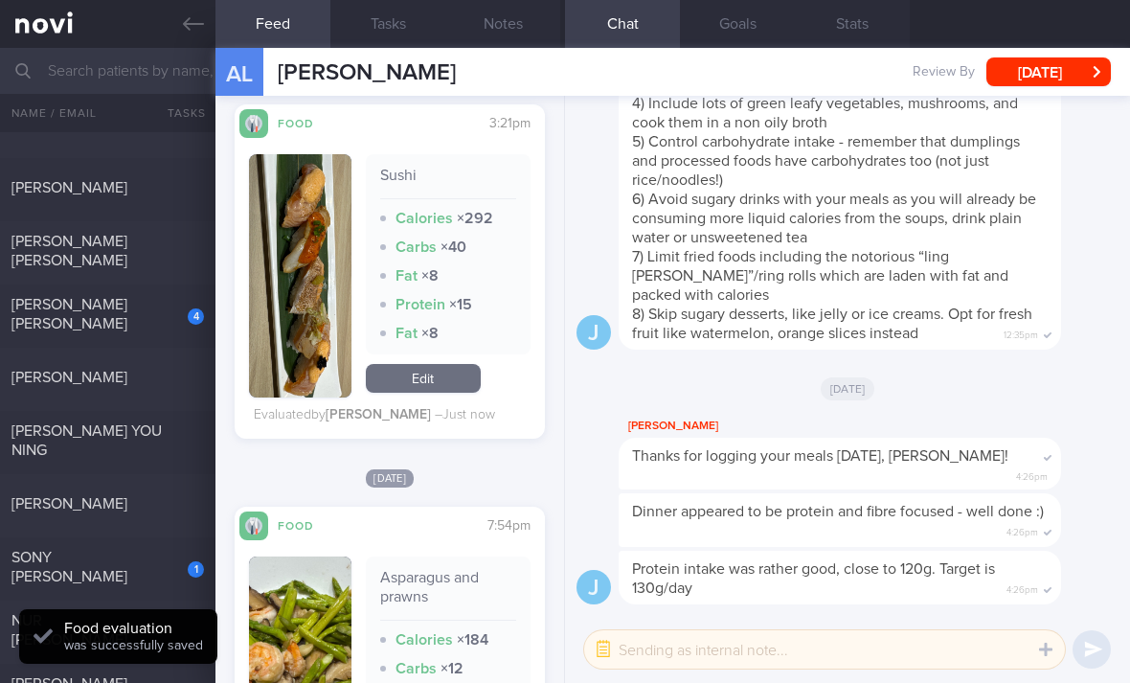
click at [164, 310] on div "4" at bounding box center [183, 310] width 42 height 30
checkbox input "true"
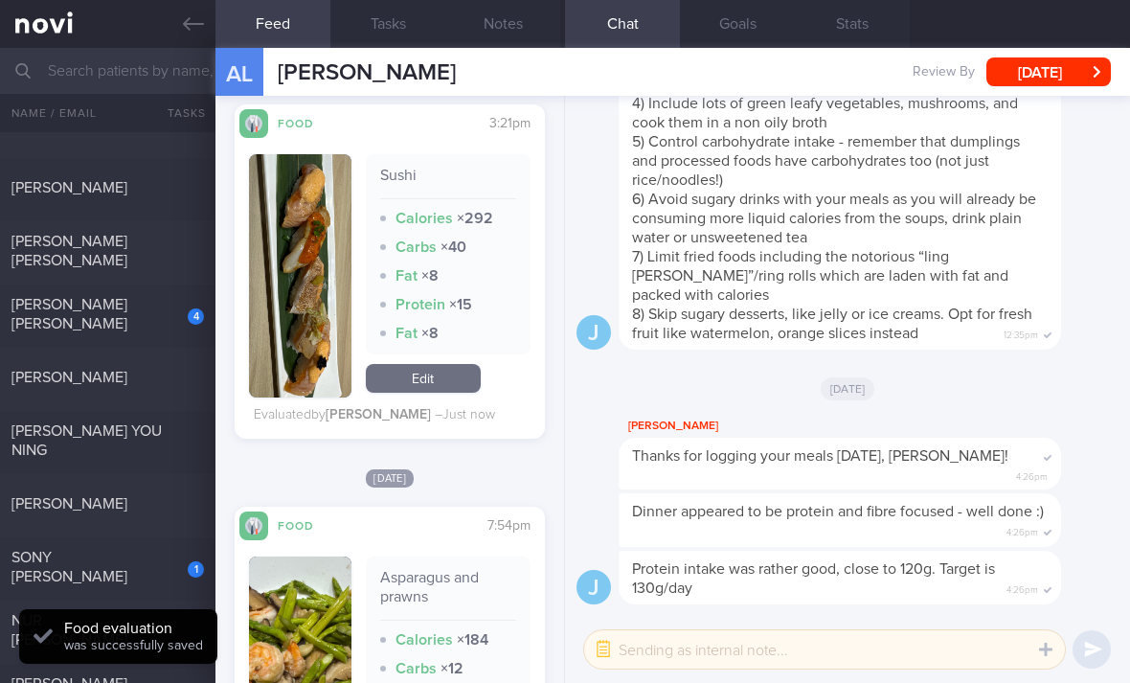
checkbox input "true"
select select "6"
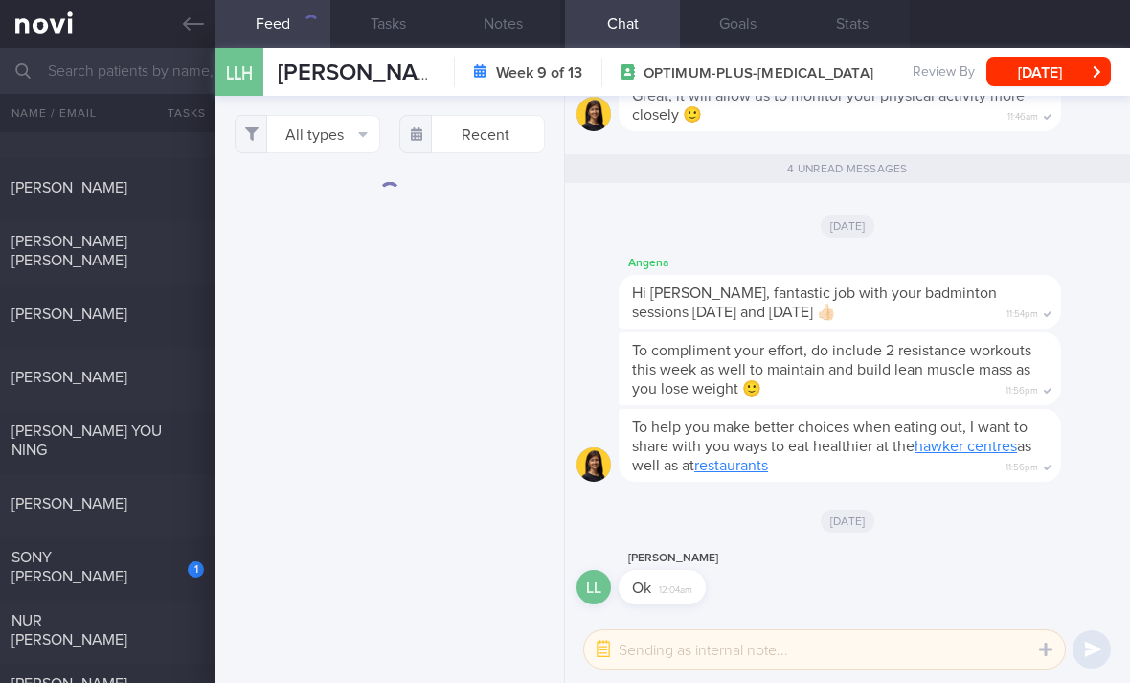
click at [334, 145] on button "All types" at bounding box center [307, 134] width 145 height 38
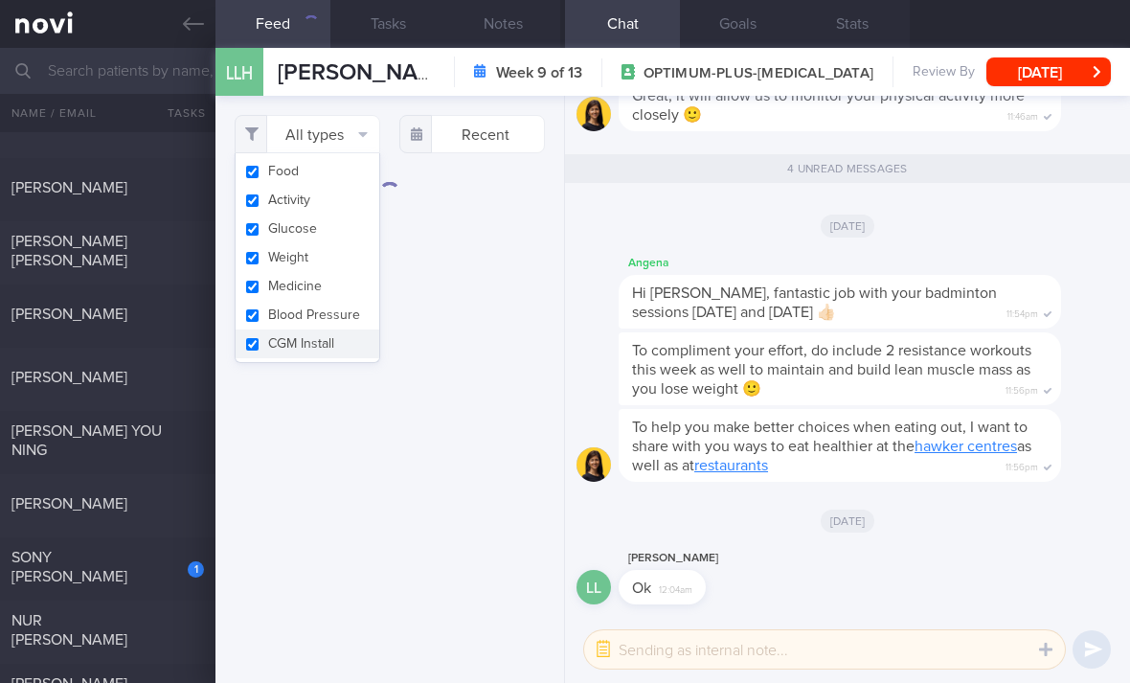
click at [342, 205] on button "Activity" at bounding box center [307, 200] width 144 height 29
checkbox input "false"
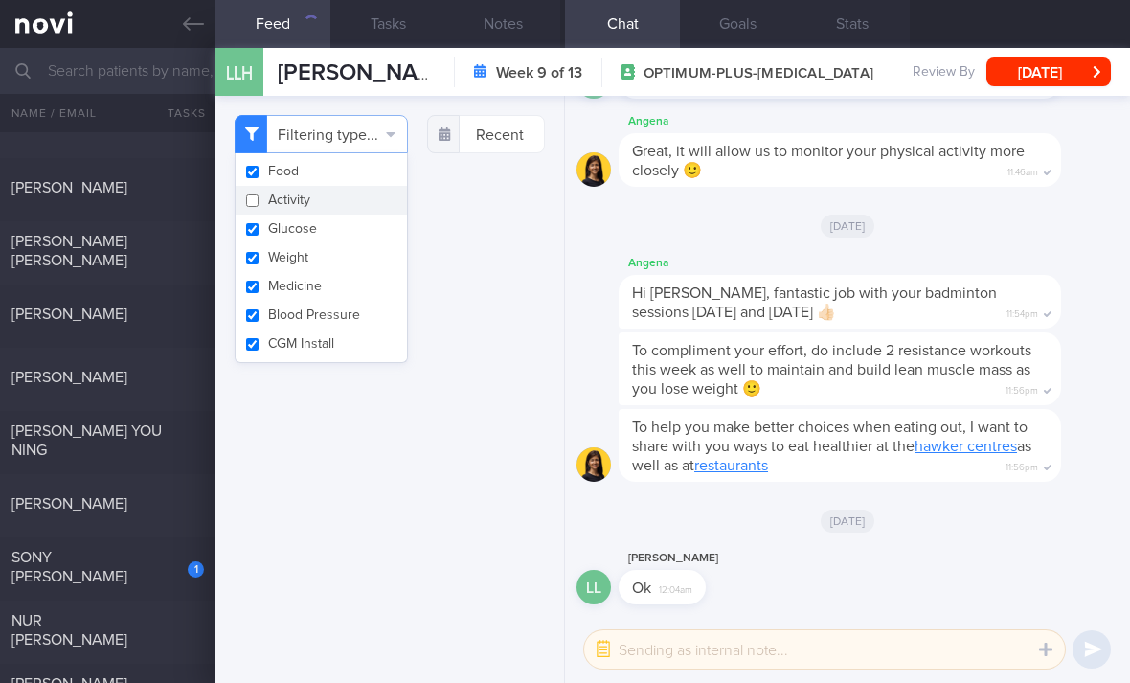
click at [353, 228] on button "Glucose" at bounding box center [320, 228] width 171 height 29
checkbox input "false"
click at [351, 272] on button "Medicine" at bounding box center [320, 286] width 171 height 29
checkbox input "false"
click at [349, 305] on button "Blood Pressure" at bounding box center [320, 315] width 171 height 29
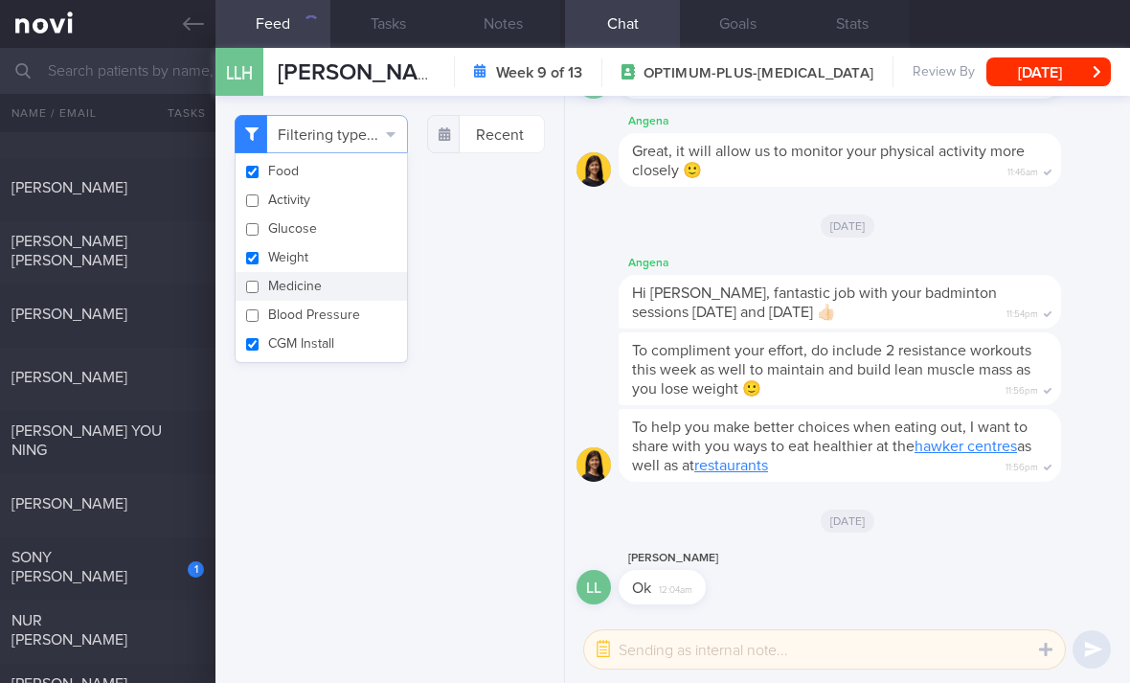
checkbox input "false"
click at [349, 332] on button "CGM Install" at bounding box center [320, 343] width 171 height 29
checkbox input "false"
click at [364, 260] on button "Weight" at bounding box center [320, 257] width 171 height 29
checkbox input "false"
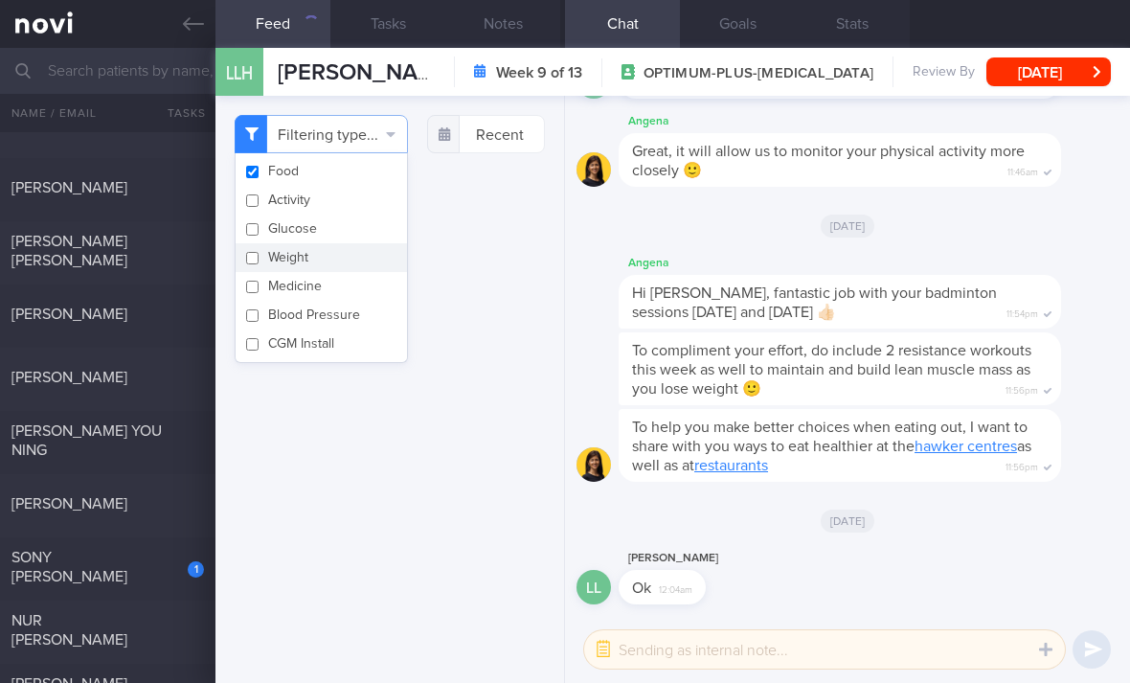
click at [407, 475] on div "Filtering type... Food Activity Glucose Weight Medicine Blood Pressure [MEDICAL…" at bounding box center [389, 389] width 348 height 587
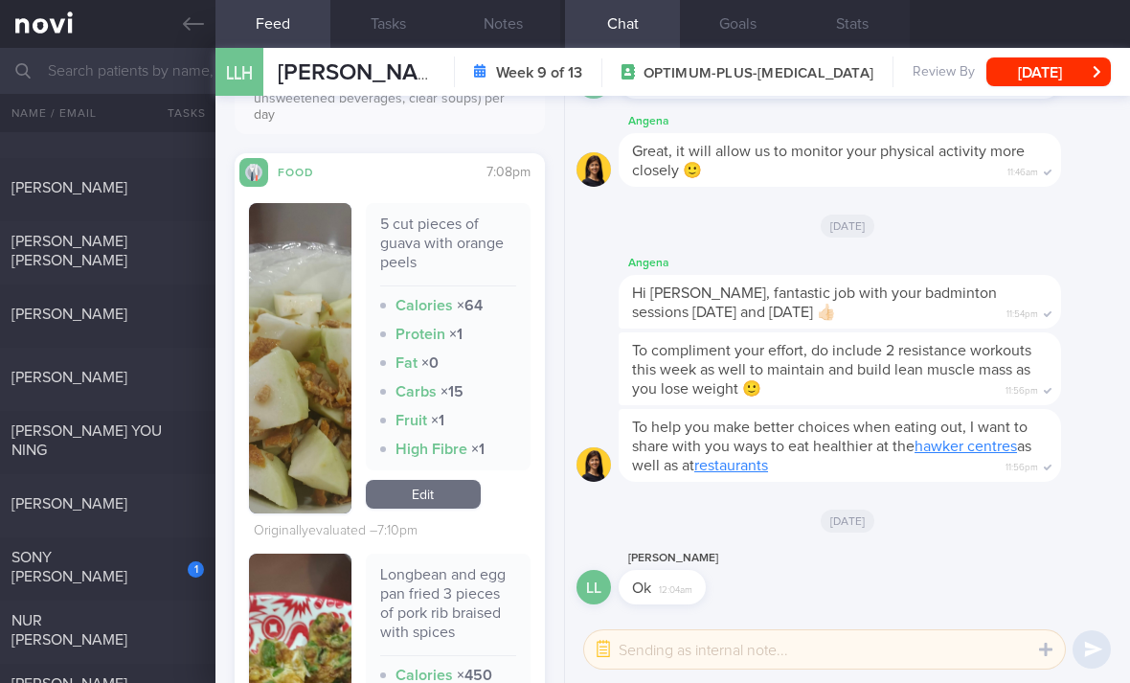
scroll to position [764, 0]
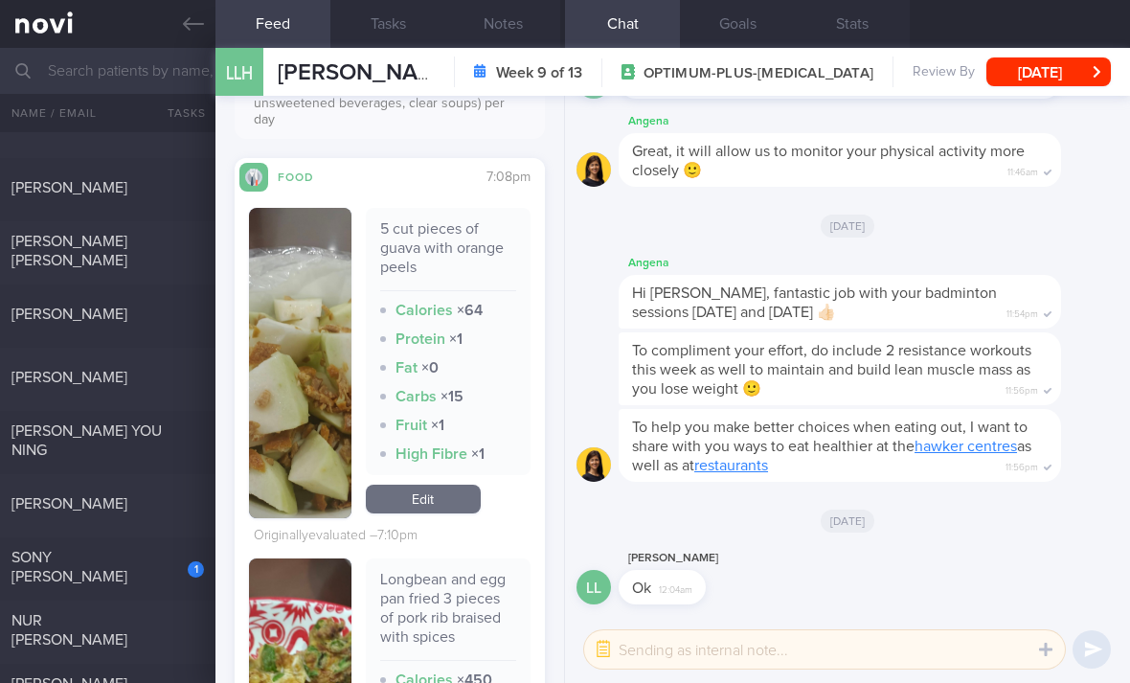
click at [437, 510] on link "Edit" at bounding box center [423, 498] width 115 height 29
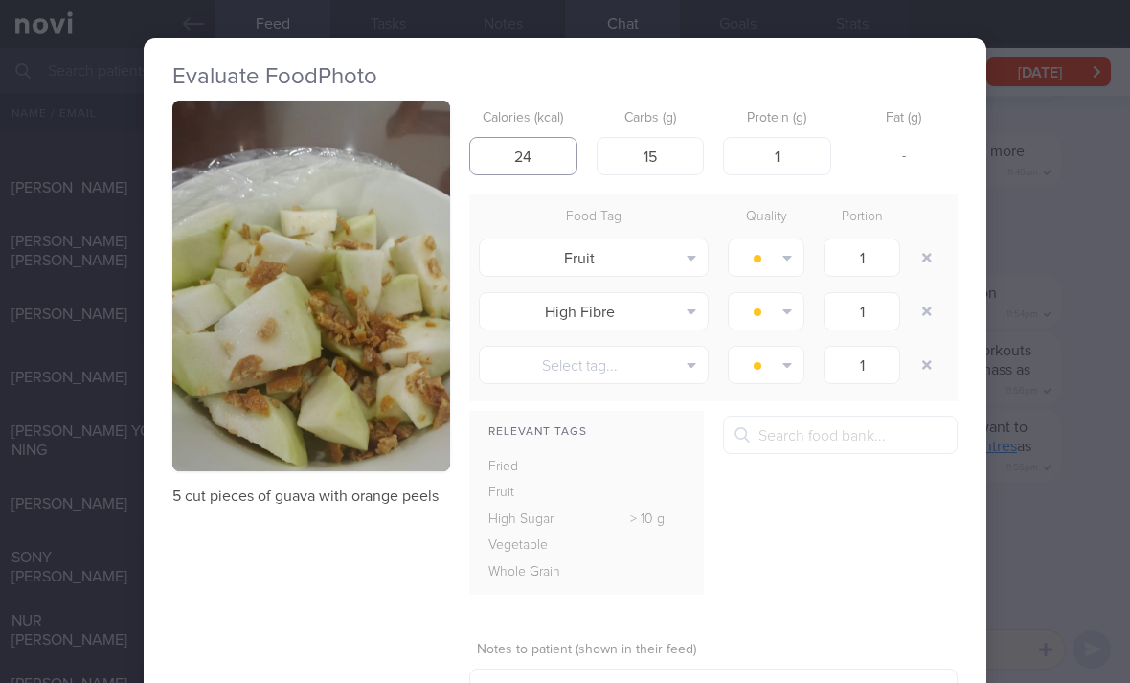
type input "24"
type input "0"
type input "8"
click at [922, 257] on button "button" at bounding box center [926, 257] width 34 height 34
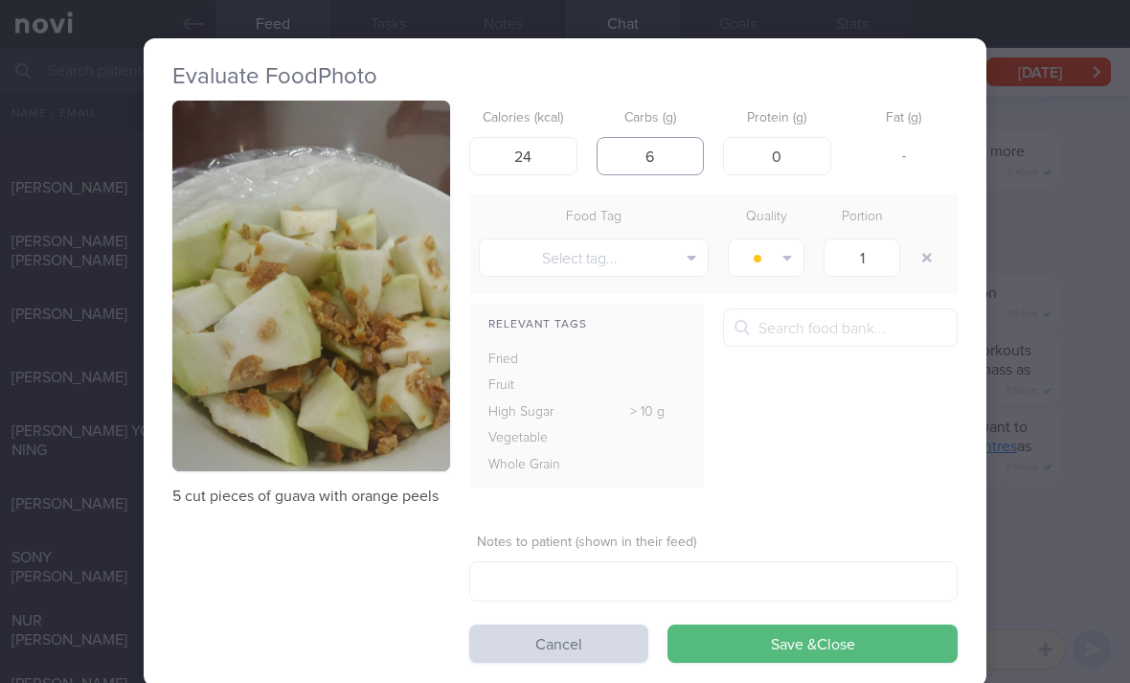
type input "6"
click at [799, 635] on button "Save & Close" at bounding box center [812, 643] width 290 height 38
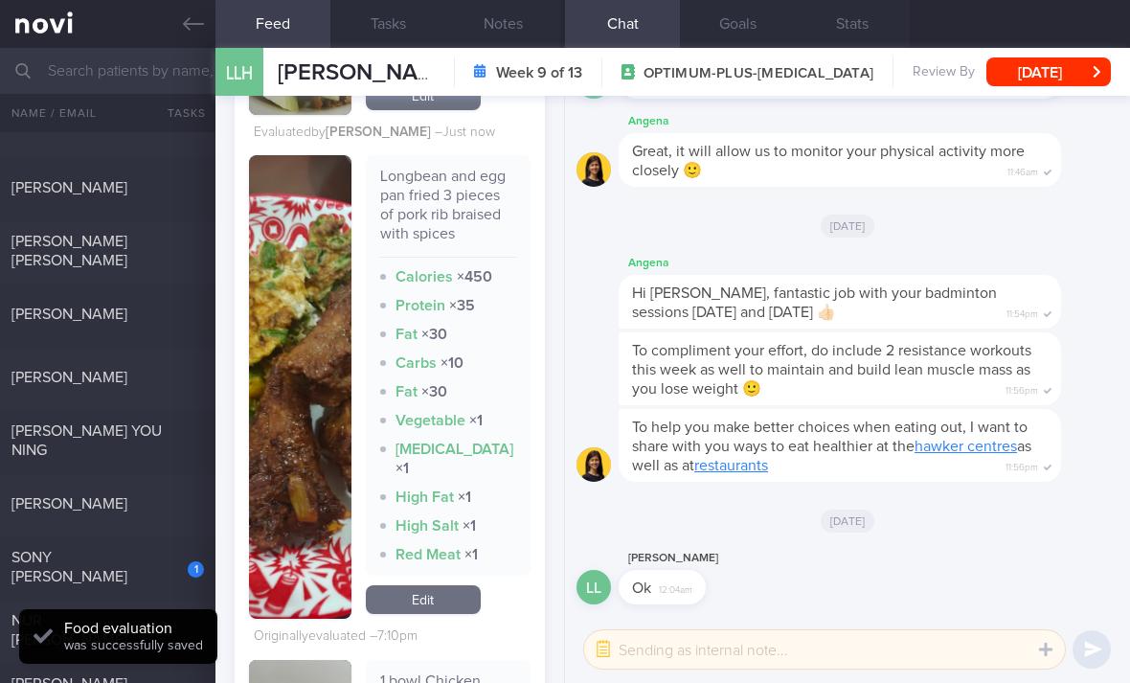
scroll to position [1129, 0]
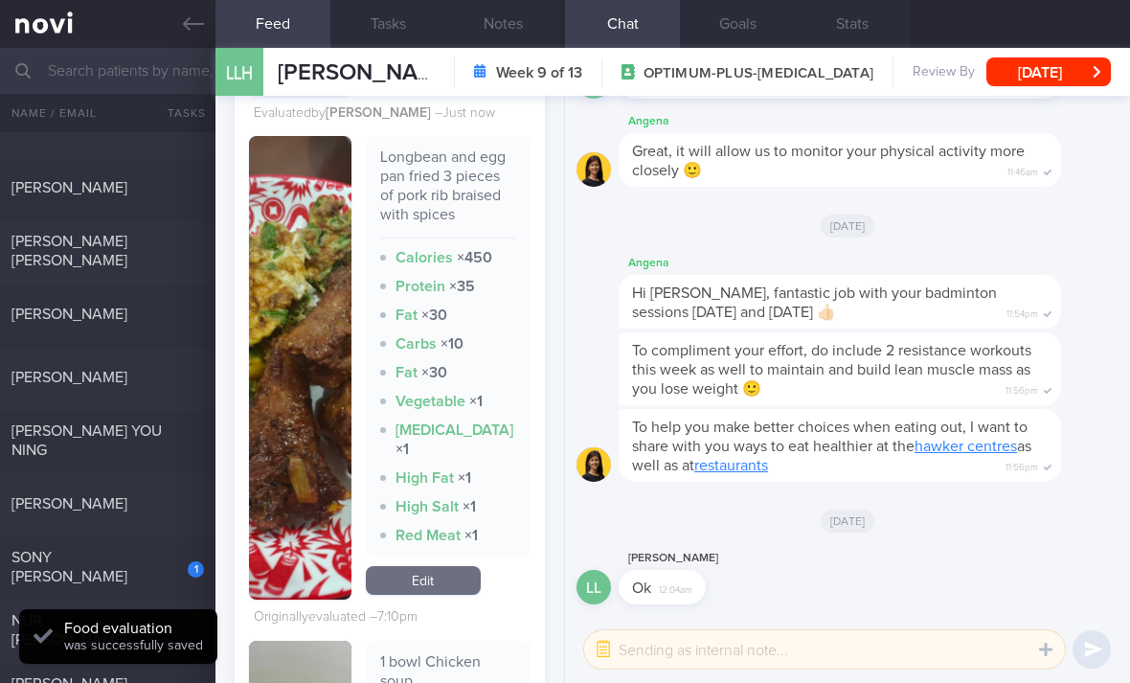
click at [432, 579] on link "Edit" at bounding box center [423, 580] width 115 height 29
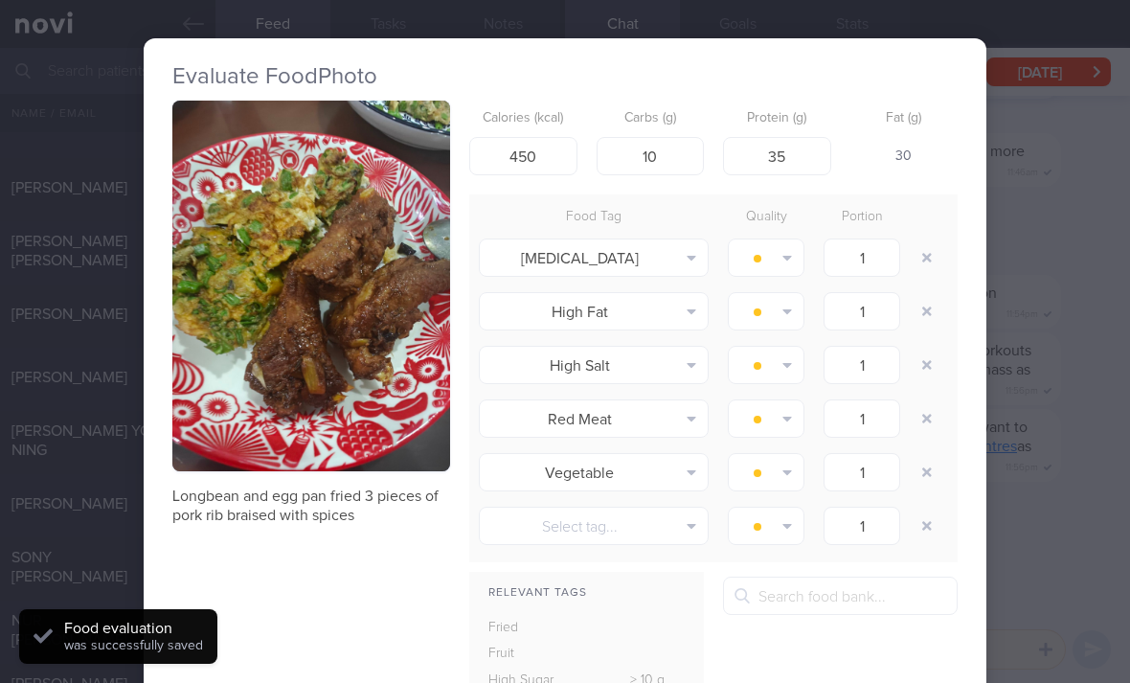
click at [924, 257] on button "button" at bounding box center [926, 257] width 34 height 34
click at [923, 257] on button "button" at bounding box center [926, 257] width 34 height 34
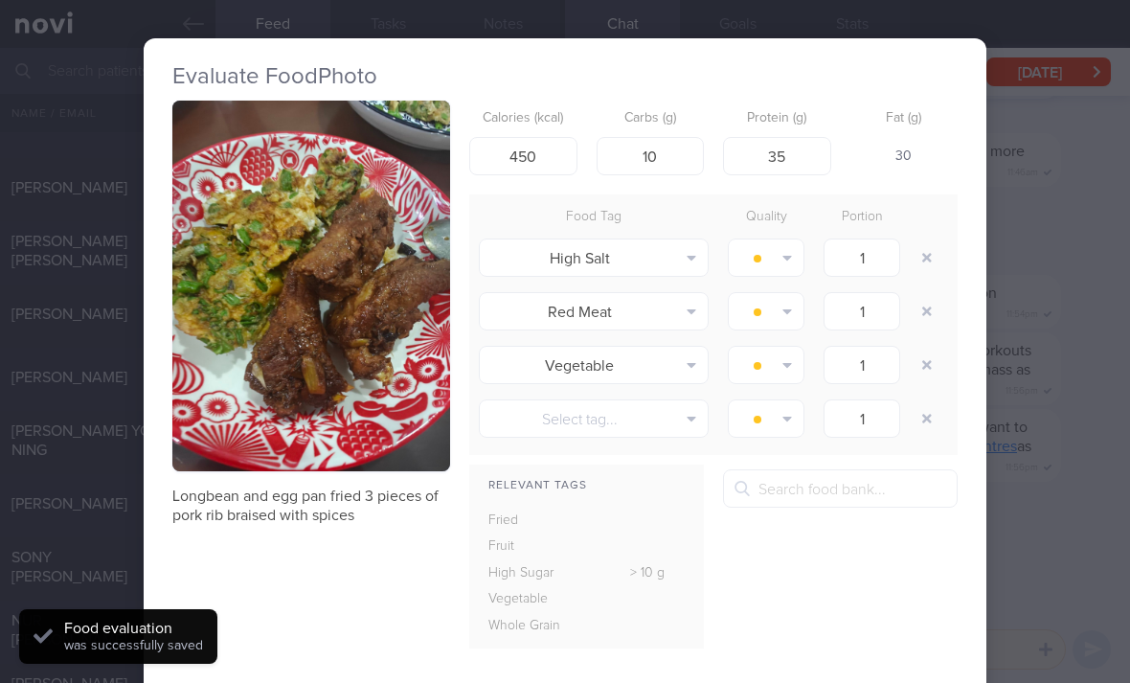
click at [924, 257] on button "button" at bounding box center [926, 257] width 34 height 34
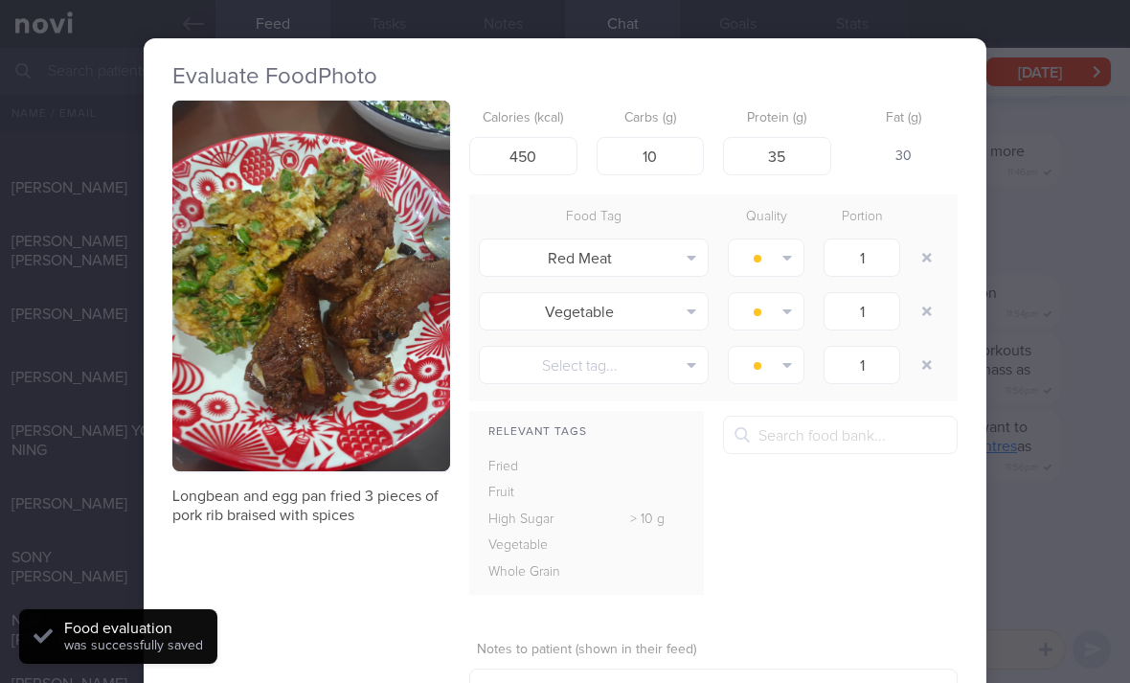
click at [923, 257] on button "button" at bounding box center [926, 257] width 34 height 34
click at [920, 263] on button "button" at bounding box center [926, 257] width 34 height 34
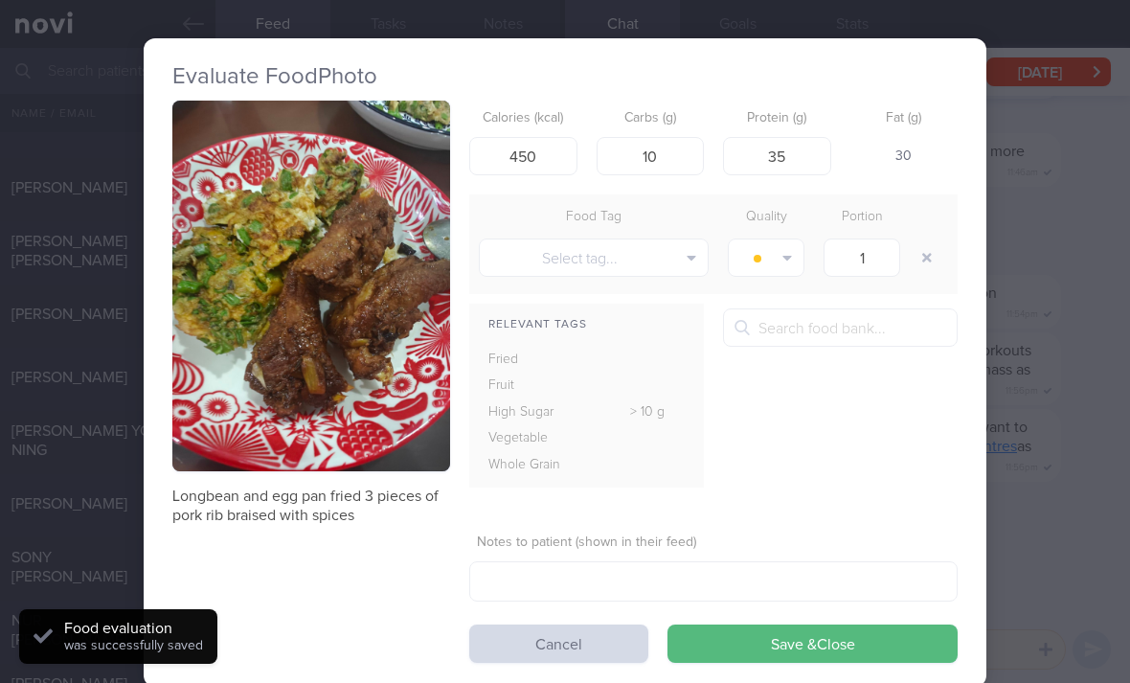
click at [919, 263] on button "button" at bounding box center [926, 257] width 34 height 34
click at [921, 267] on button "button" at bounding box center [926, 257] width 34 height 34
click at [921, 266] on button "button" at bounding box center [926, 257] width 34 height 34
click at [913, 270] on button "button" at bounding box center [926, 257] width 34 height 34
click at [915, 273] on div at bounding box center [928, 258] width 38 height 54
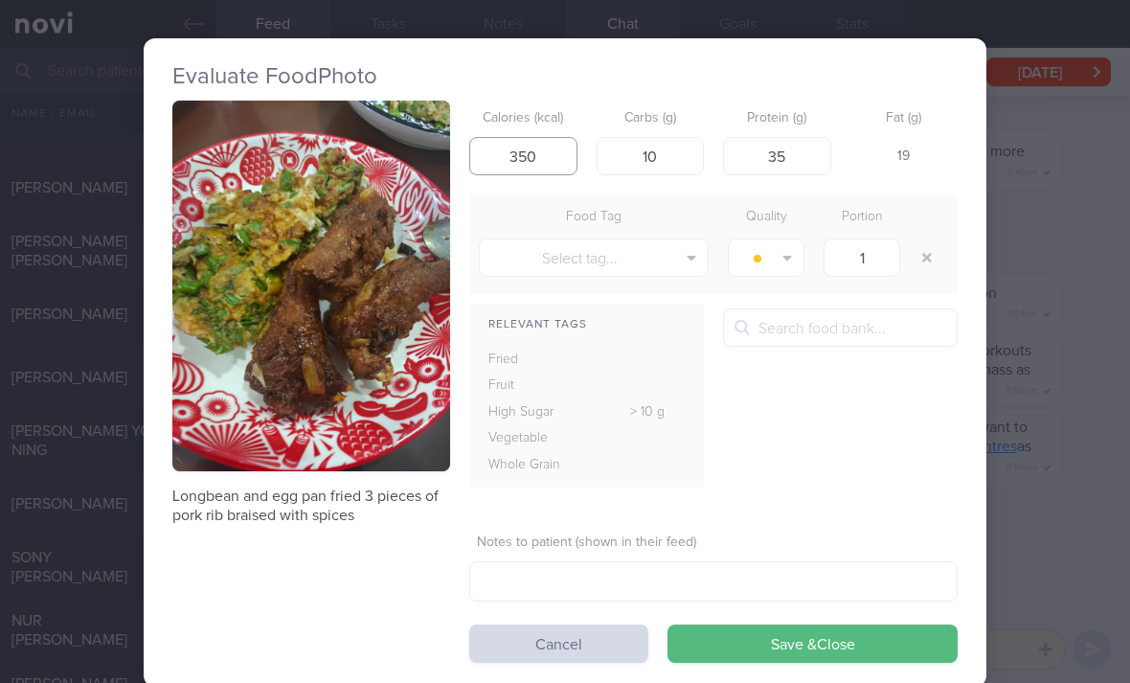
type input "350"
click at [812, 638] on button "Save & Close" at bounding box center [812, 643] width 290 height 38
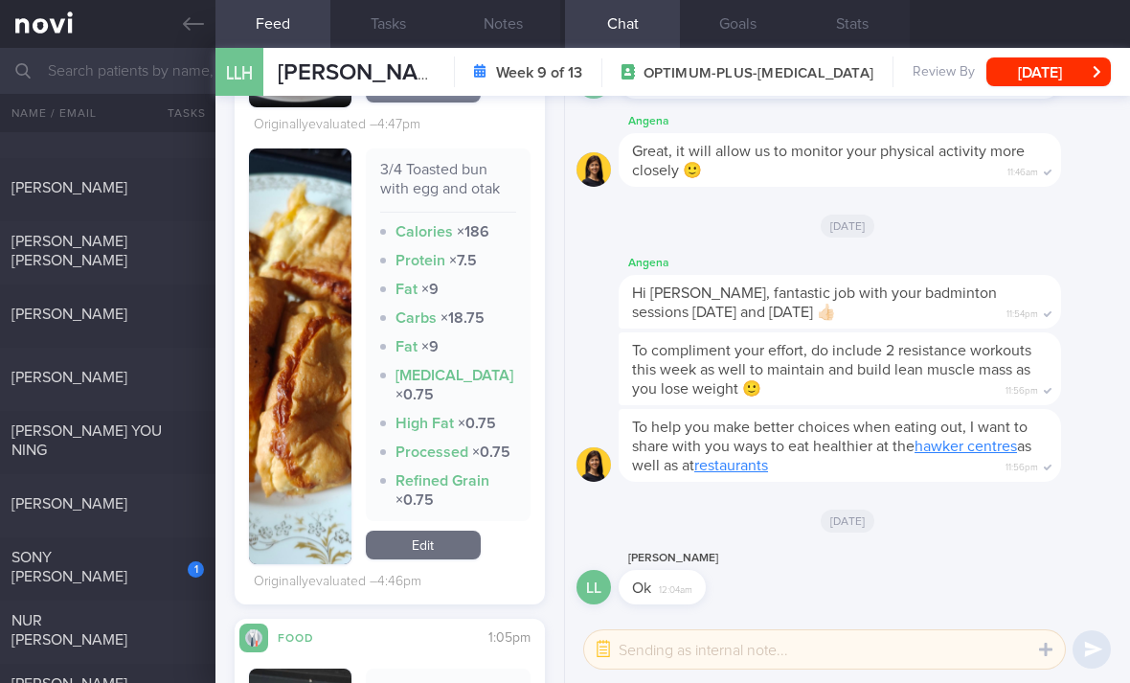
scroll to position [2212, 0]
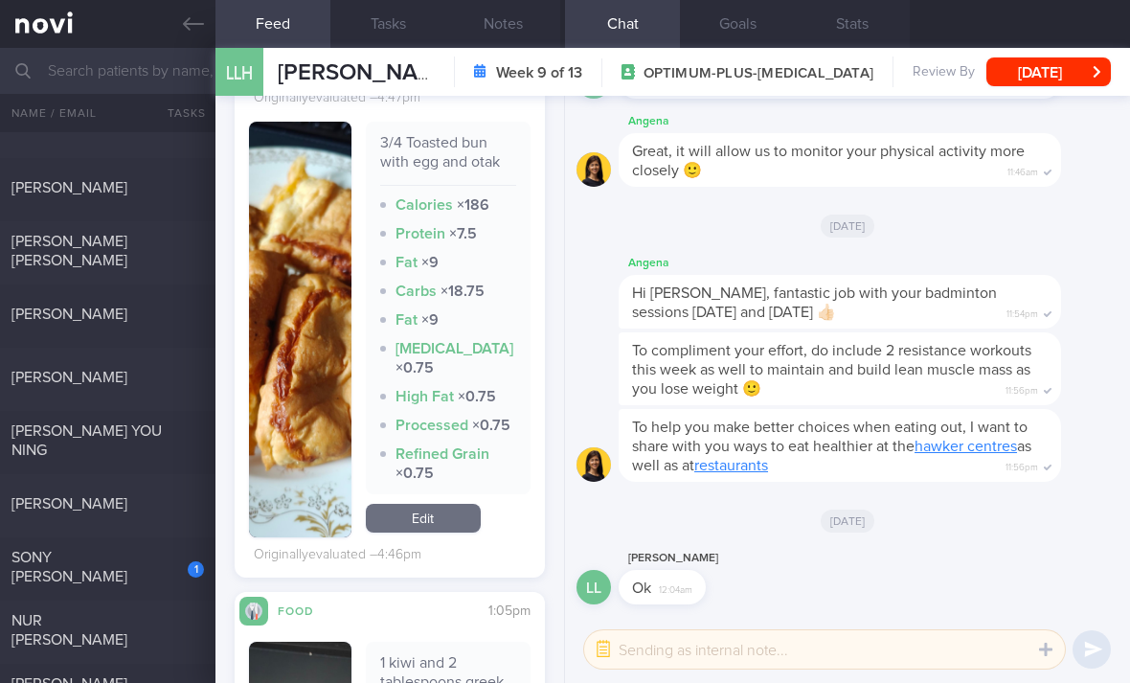
click at [436, 532] on link "Edit" at bounding box center [423, 518] width 115 height 29
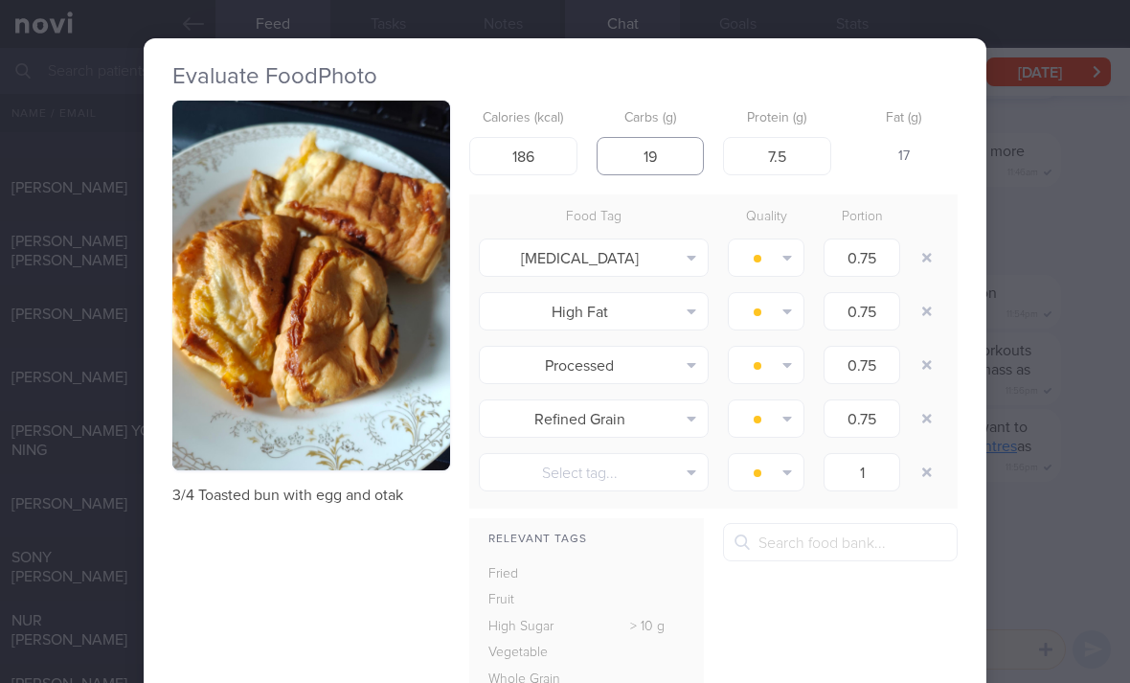
type input "19"
type input "8"
click at [924, 256] on button "button" at bounding box center [926, 257] width 34 height 34
type input "1"
click at [923, 255] on button "button" at bounding box center [926, 257] width 34 height 34
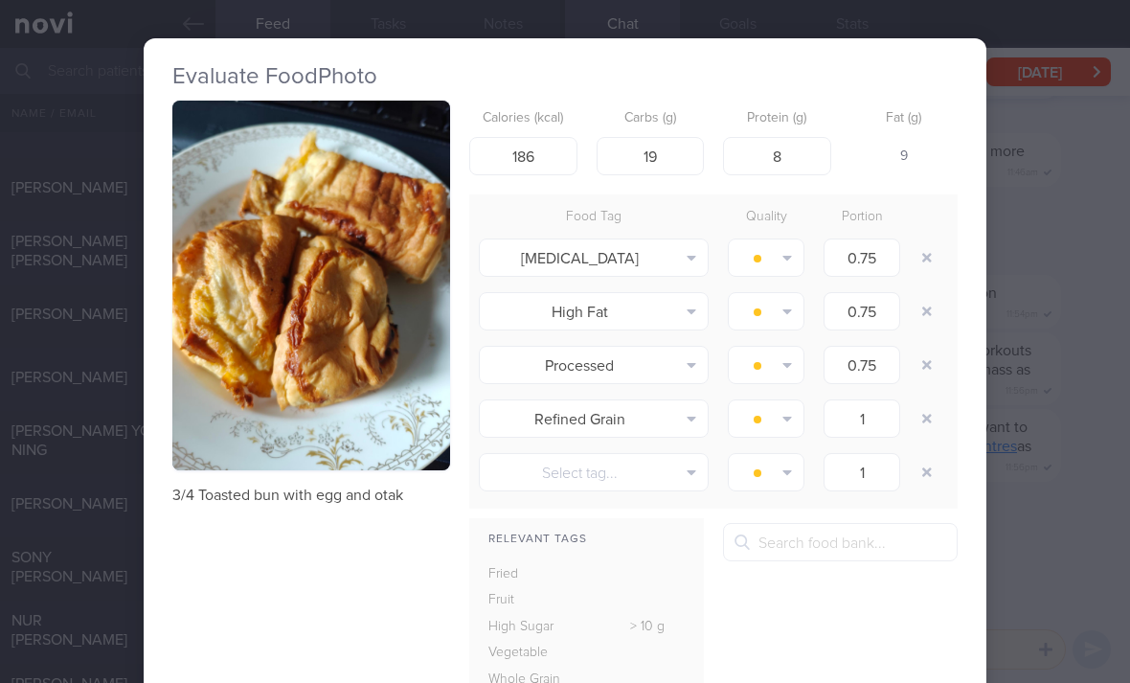
type input "1"
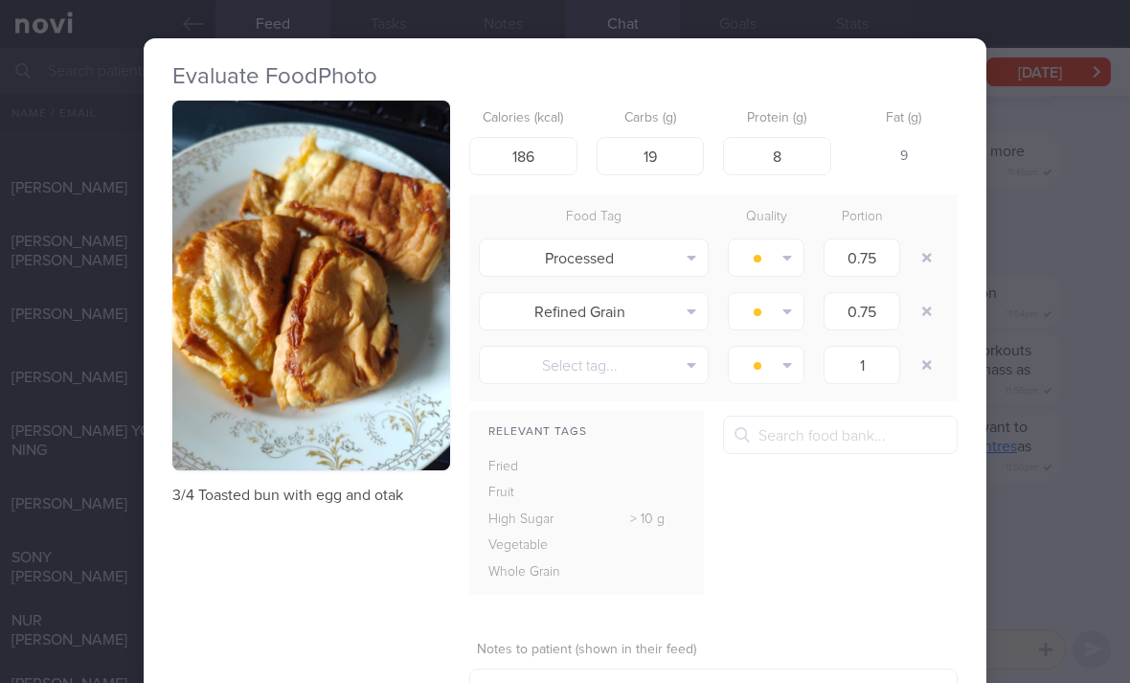
click at [923, 258] on button "button" at bounding box center [926, 257] width 34 height 34
type input "1"
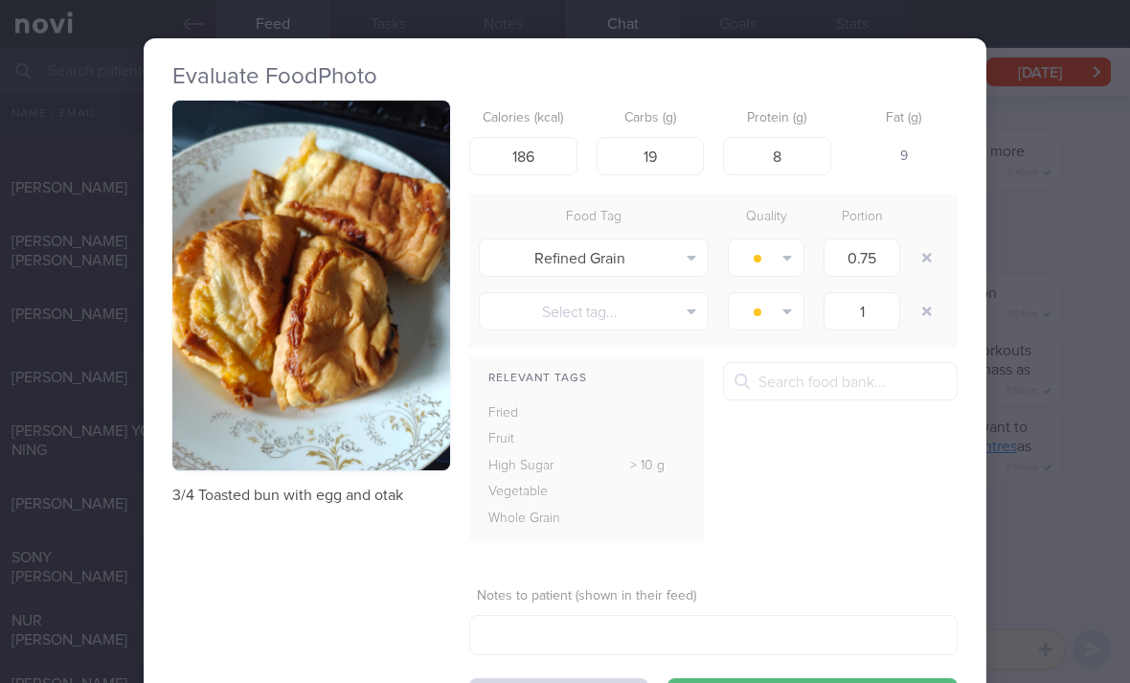
click at [922, 258] on button "button" at bounding box center [926, 257] width 34 height 34
type input "1"
click at [921, 263] on button "button" at bounding box center [926, 257] width 34 height 34
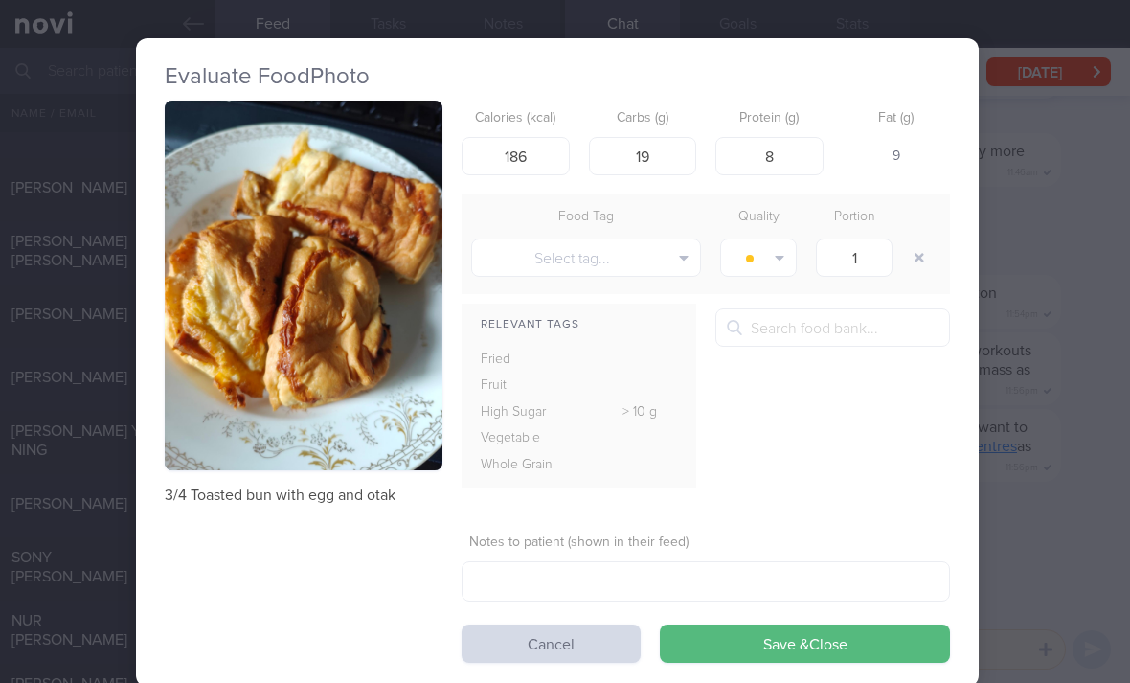
scroll to position [0, 9]
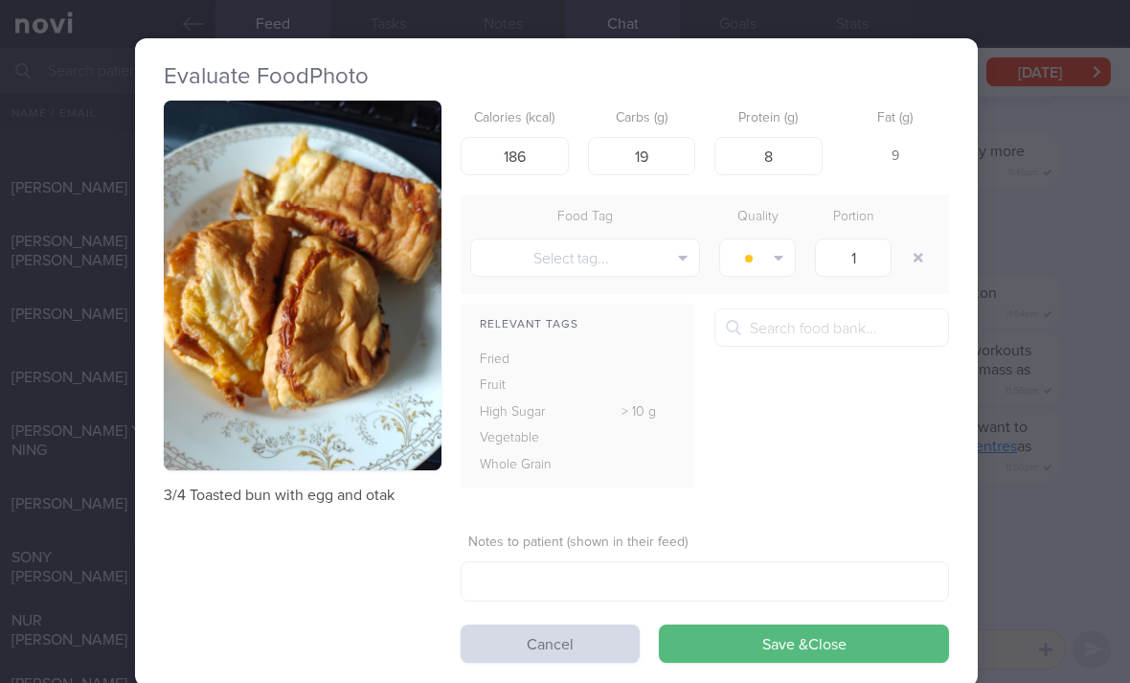
click at [818, 652] on button "Save & Close" at bounding box center [804, 643] width 290 height 38
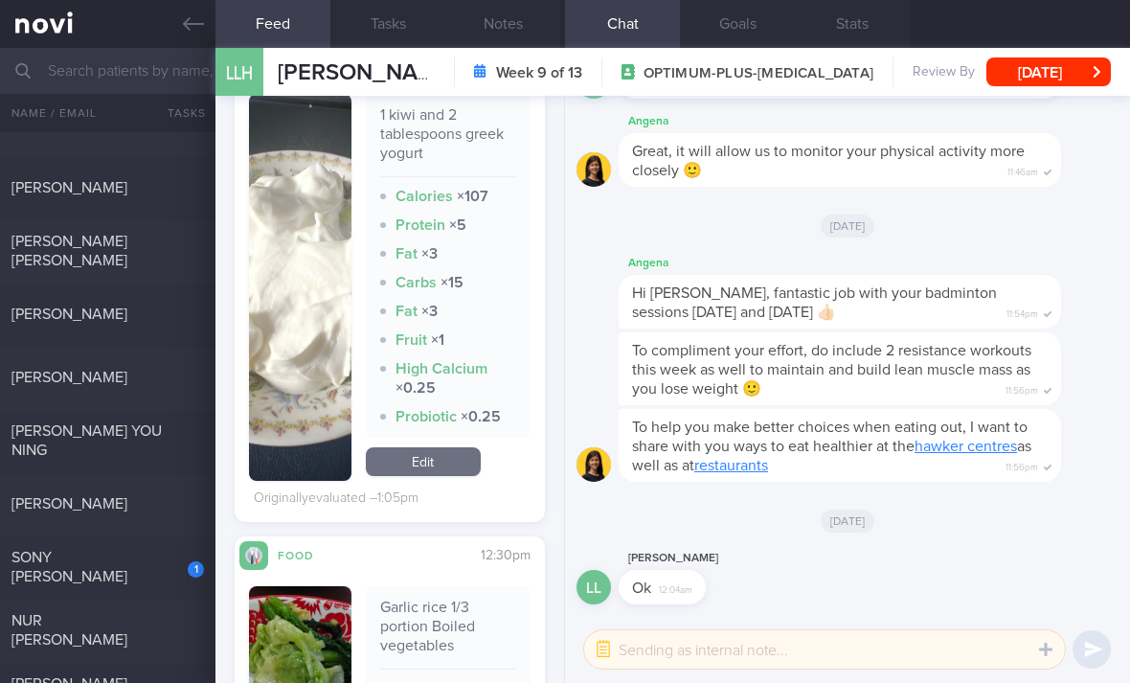
scroll to position [2502, 0]
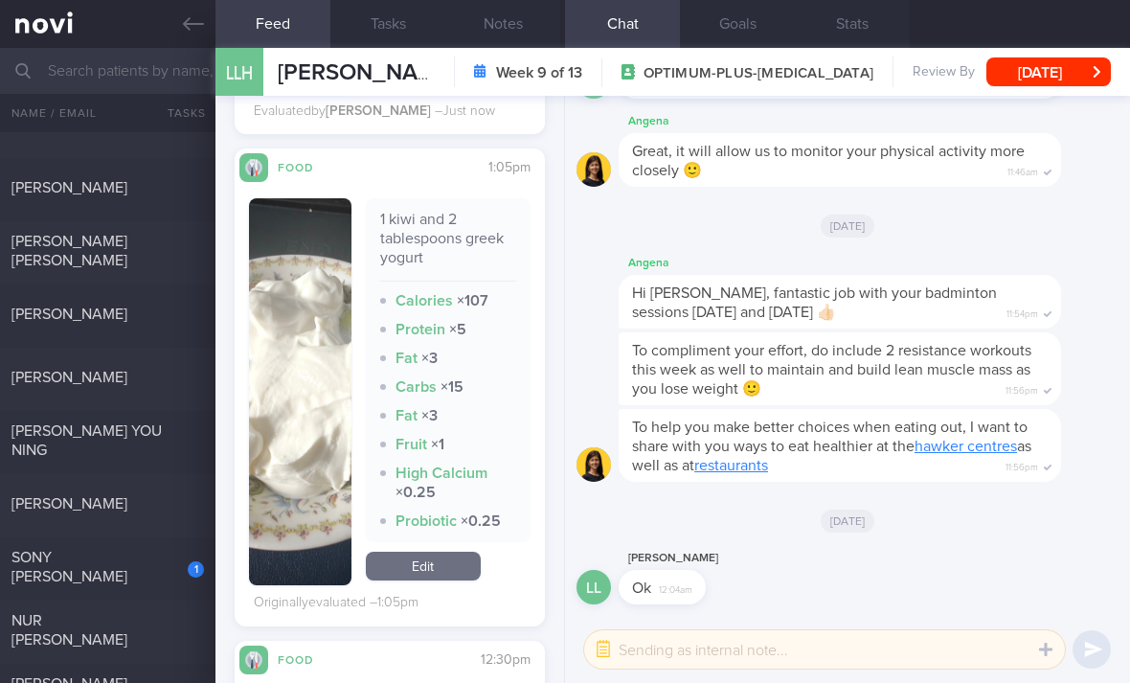
click at [443, 577] on link "Edit" at bounding box center [423, 565] width 115 height 29
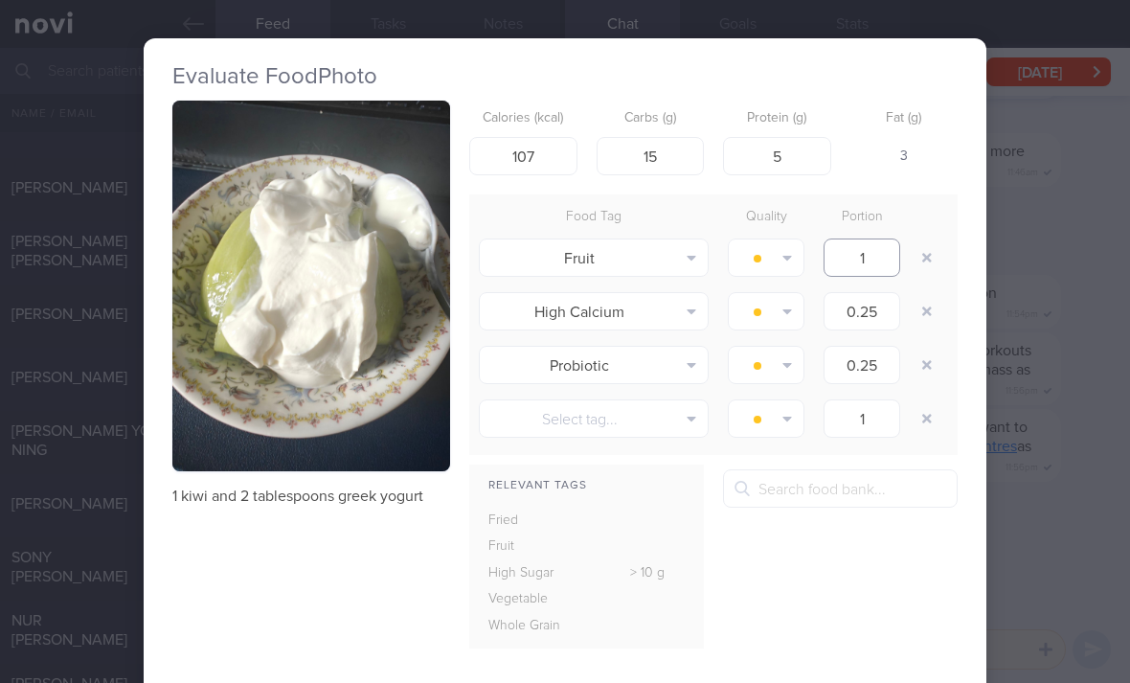
click at [899, 243] on input "1" at bounding box center [861, 257] width 77 height 38
click at [905, 249] on div "1" at bounding box center [862, 258] width 96 height 48
click at [920, 251] on button "button" at bounding box center [926, 257] width 34 height 34
type input "0.25"
type input "1"
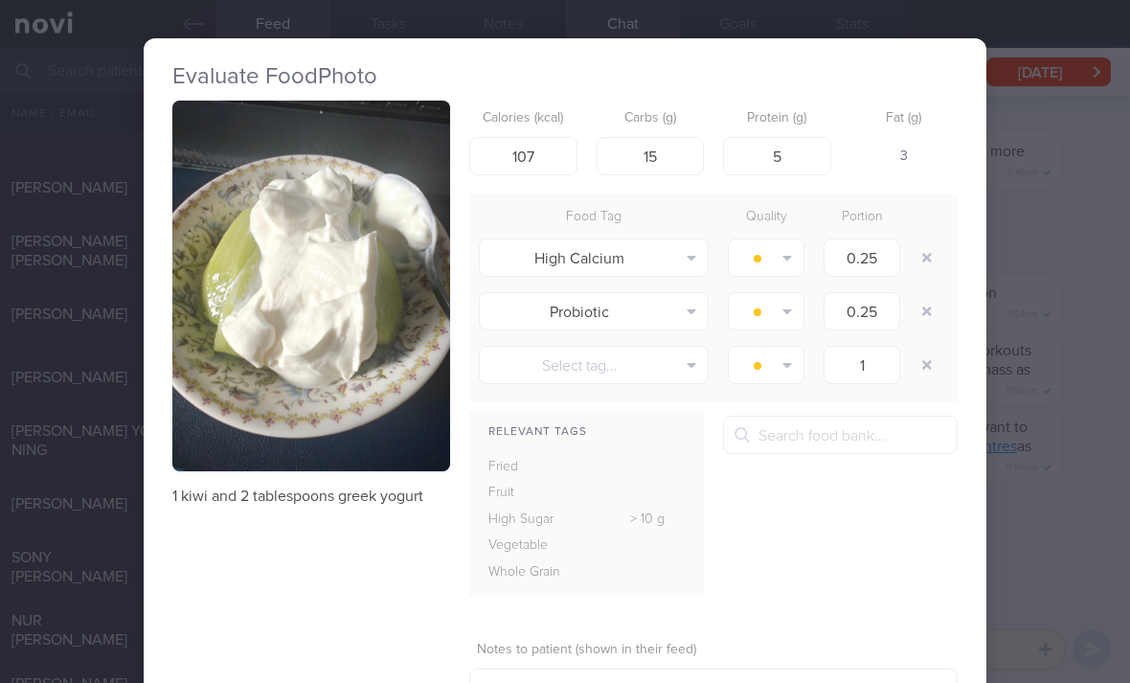
click at [919, 250] on button "button" at bounding box center [926, 257] width 34 height 34
type input "1"
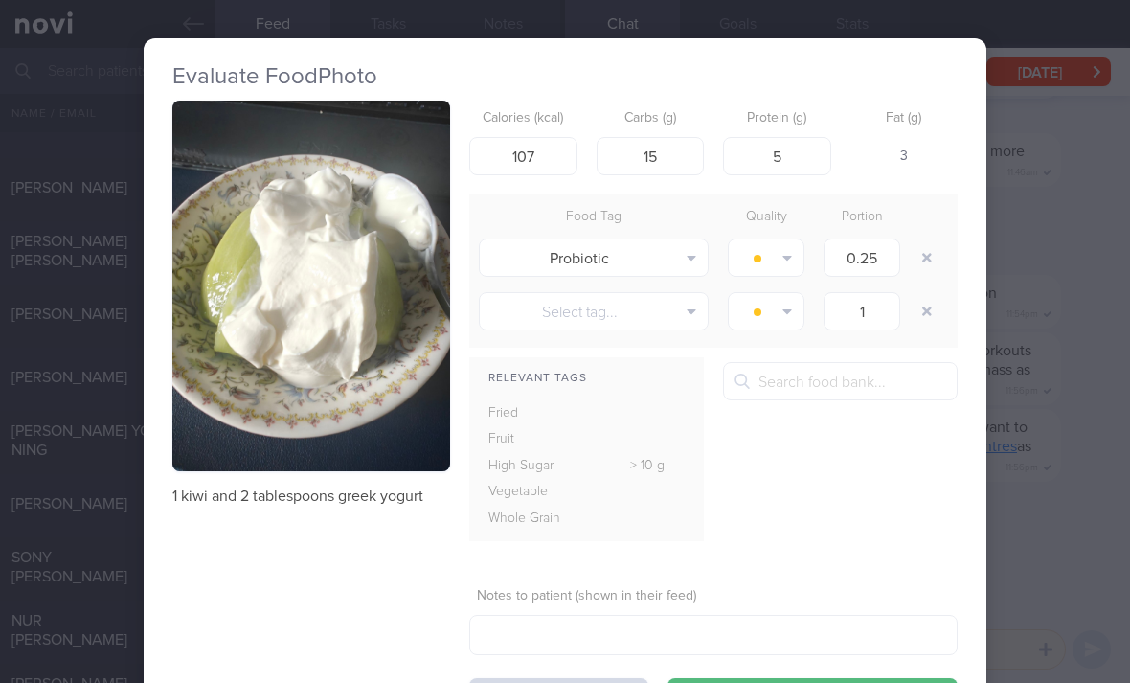
click at [922, 262] on button "button" at bounding box center [926, 257] width 34 height 34
type input "1"
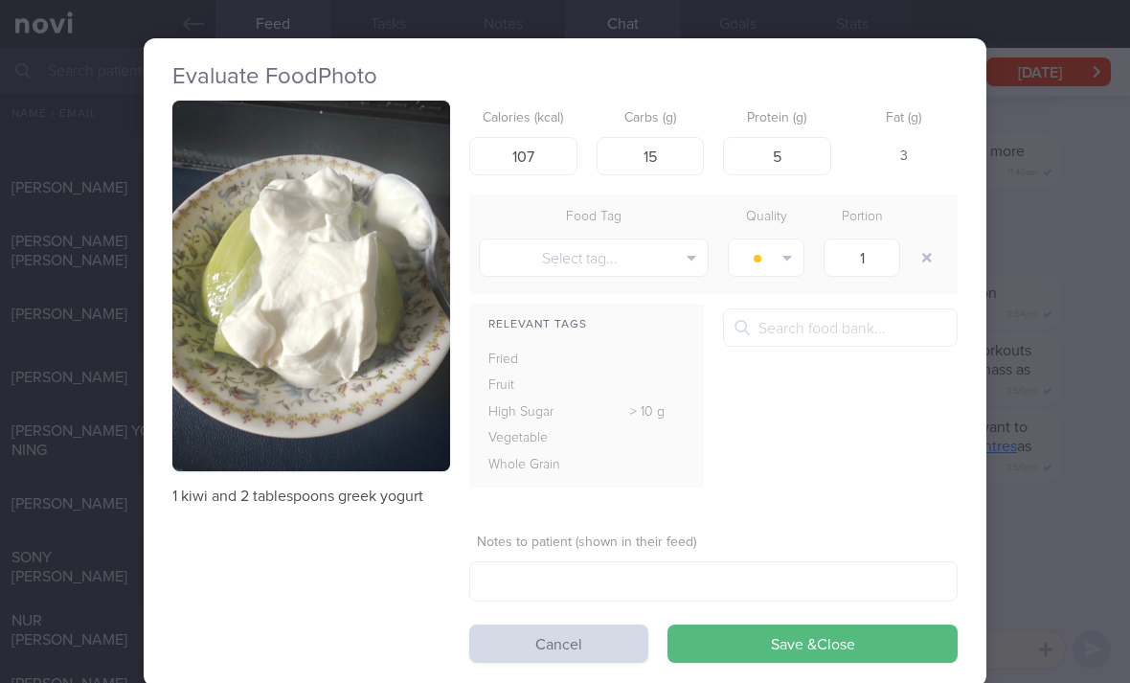
click at [750, 656] on button "Save & Close" at bounding box center [812, 643] width 290 height 38
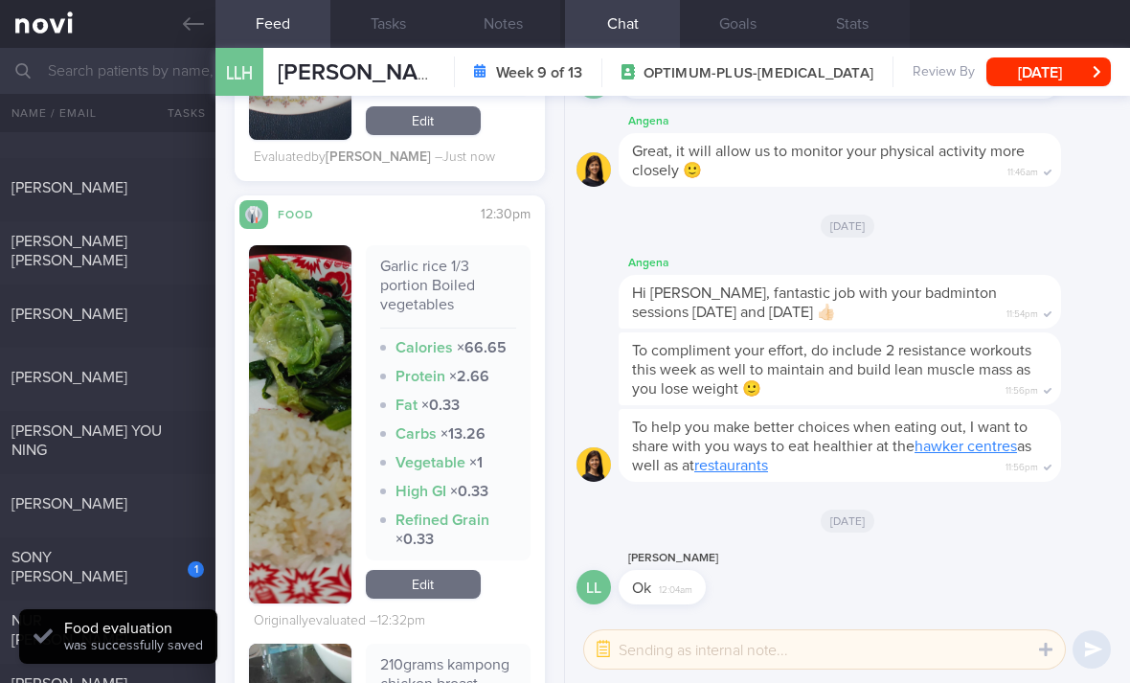
scroll to position [2854, 0]
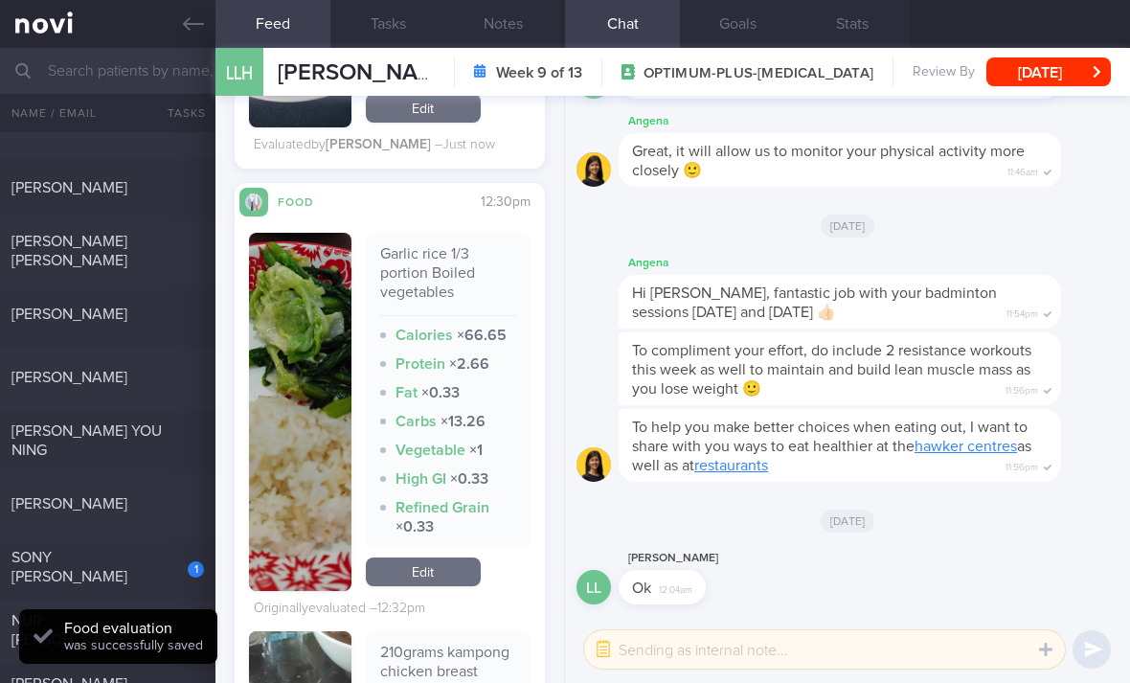
click at [439, 580] on link "Edit" at bounding box center [423, 571] width 115 height 29
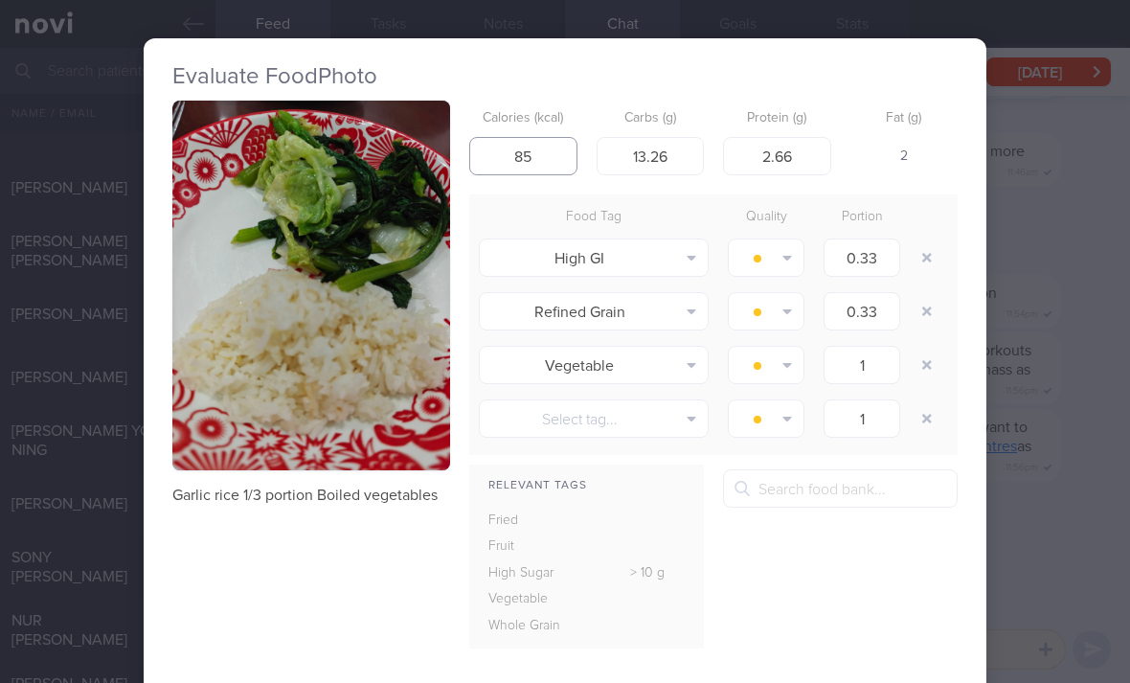
type input "85"
type input "2"
type input "14"
click at [927, 256] on button "button" at bounding box center [926, 257] width 34 height 34
type input "1"
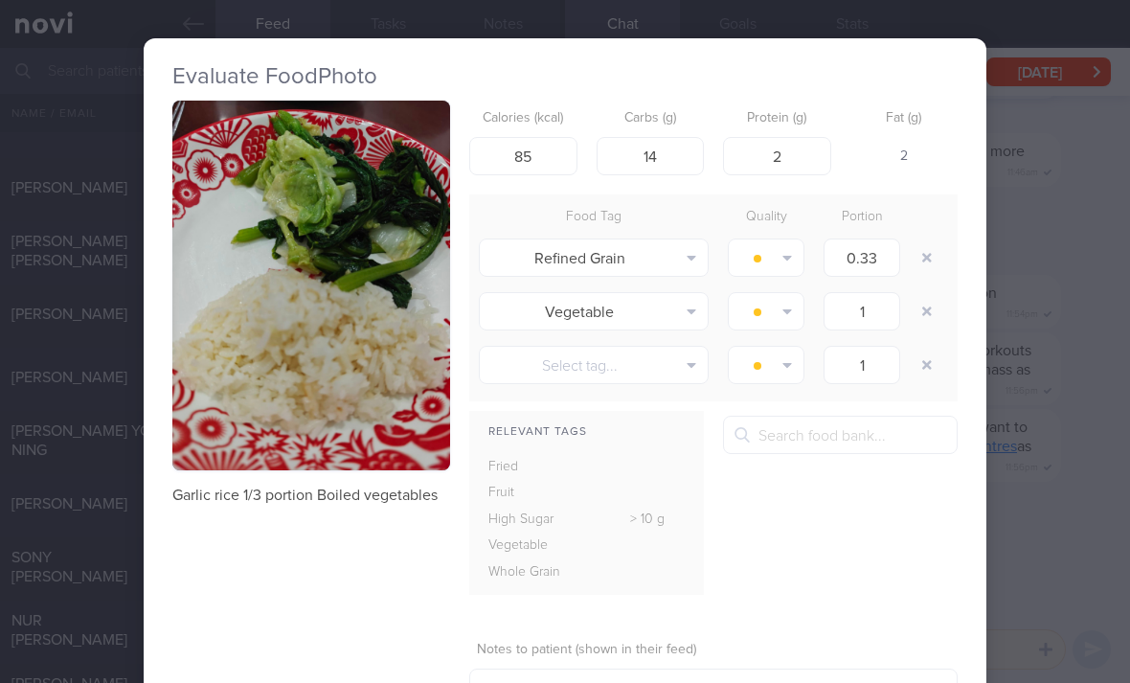
click at [927, 256] on button "button" at bounding box center [926, 257] width 34 height 34
type input "1"
click at [923, 265] on button "button" at bounding box center [926, 257] width 34 height 34
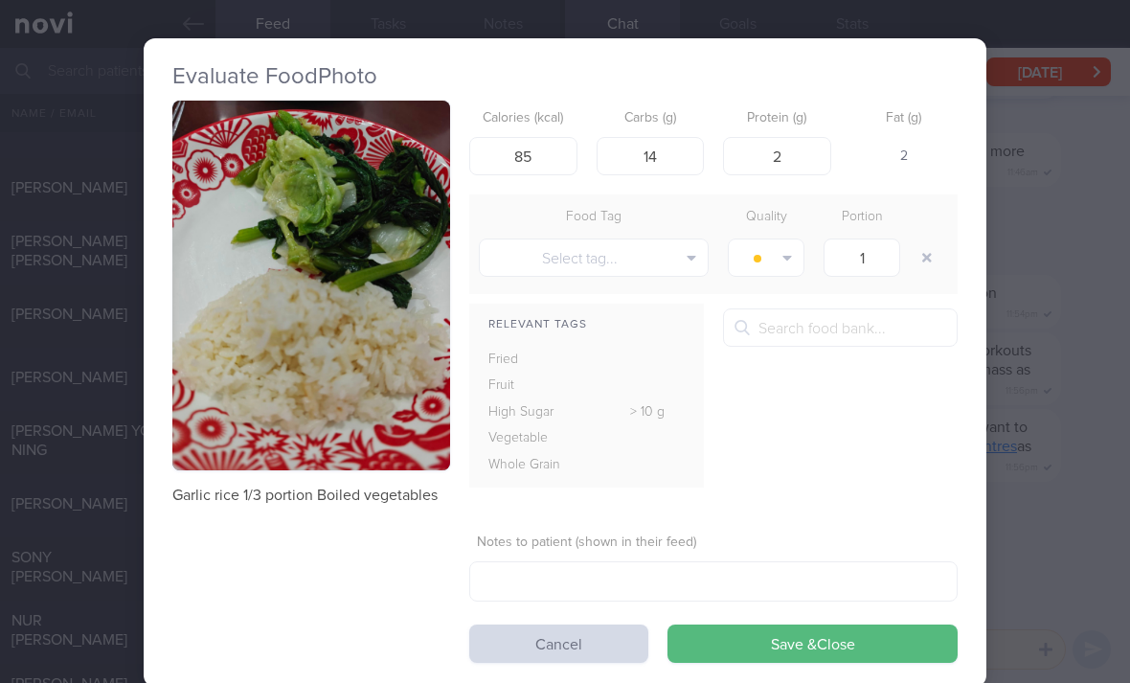
click at [826, 641] on button "Save & Close" at bounding box center [812, 643] width 290 height 38
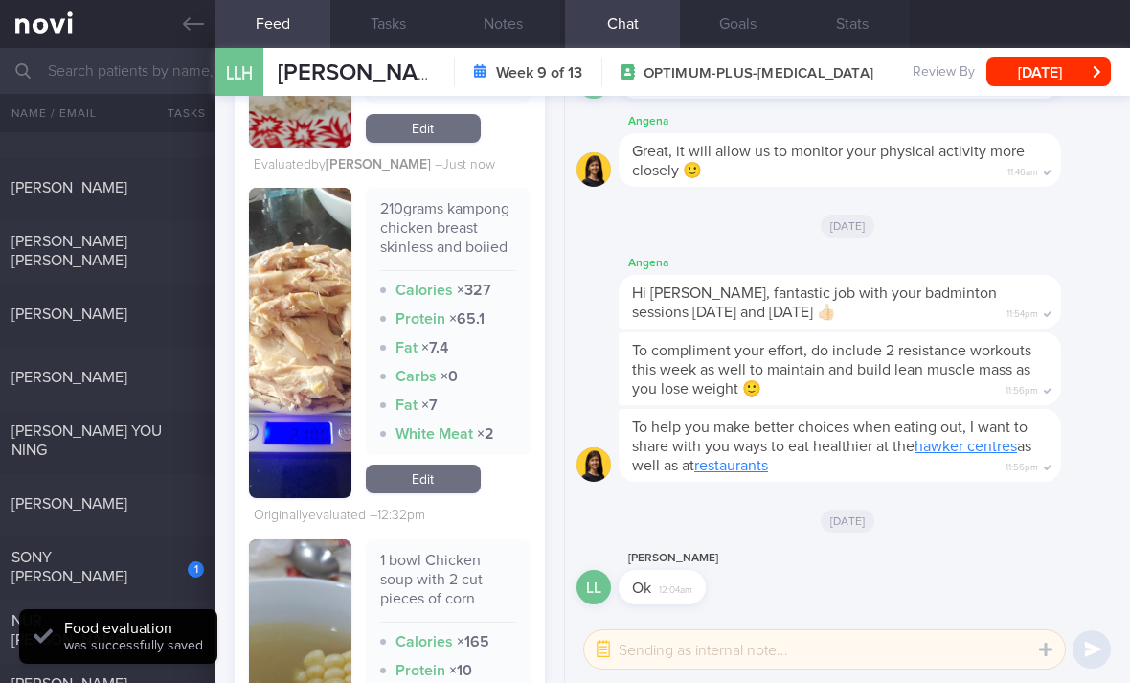
scroll to position [3232, 0]
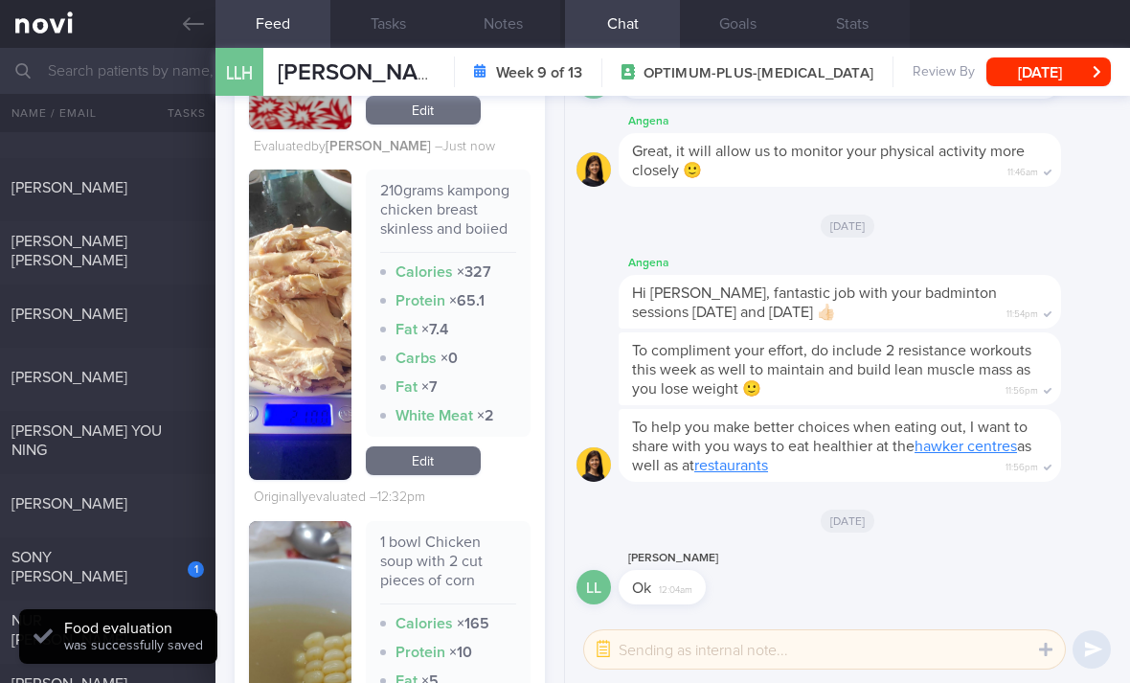
click at [447, 474] on link "Edit" at bounding box center [423, 460] width 115 height 29
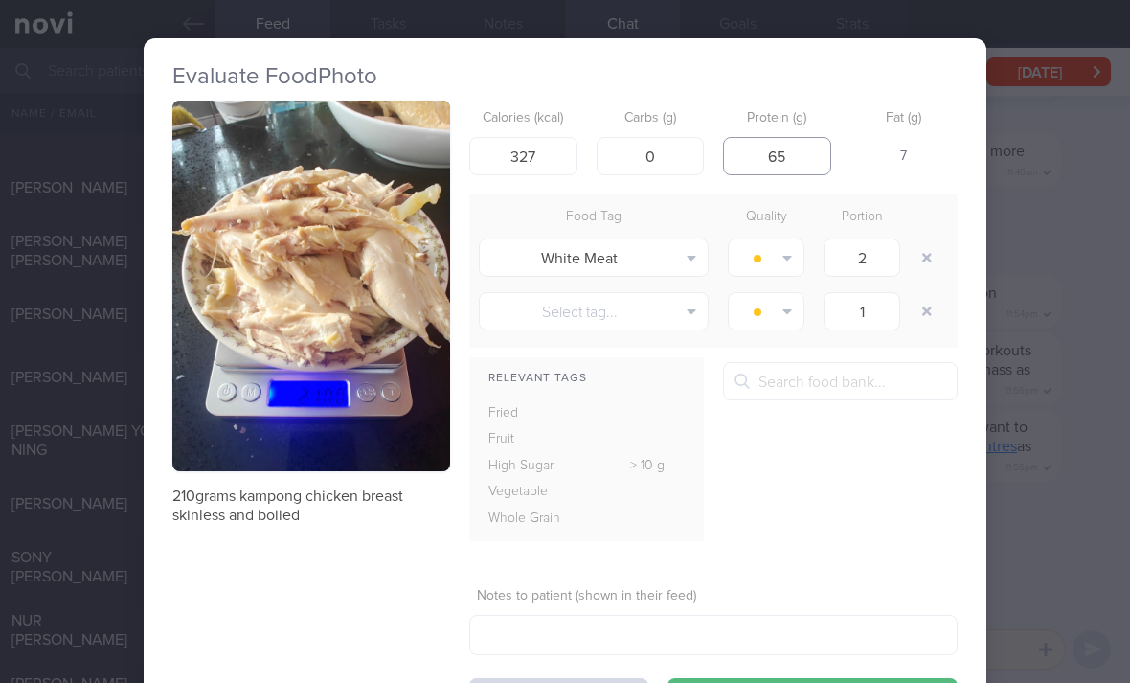
type input "65"
type input "317"
type input "61"
click at [927, 257] on button "button" at bounding box center [926, 257] width 34 height 34
type input "1"
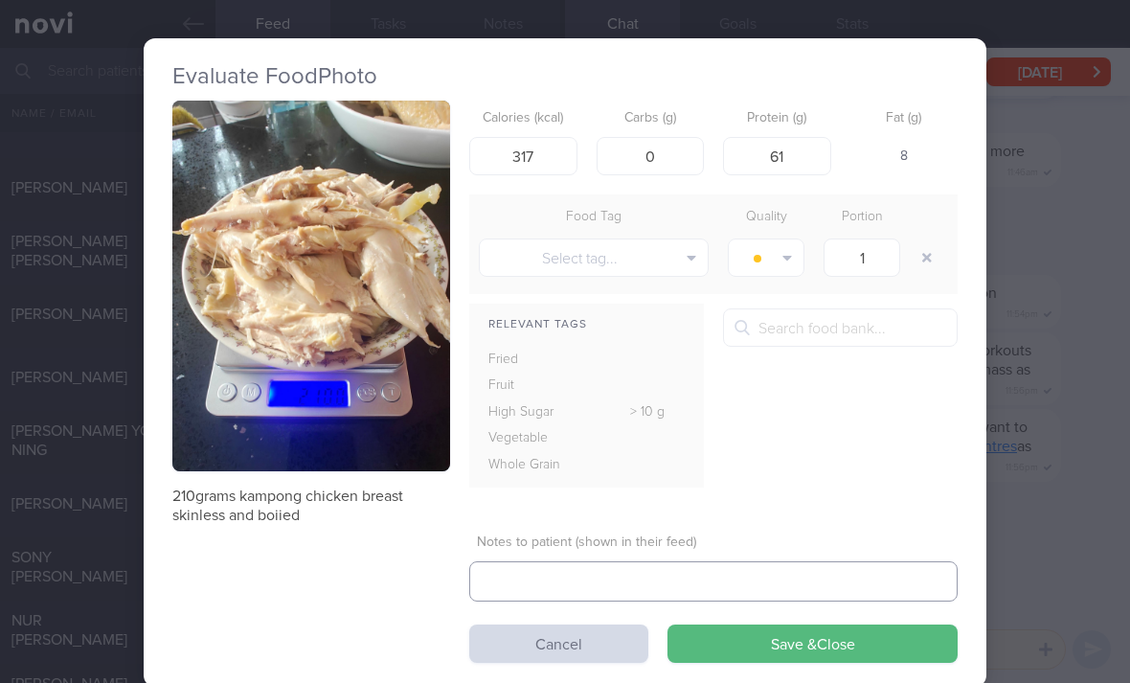
type textarea "."
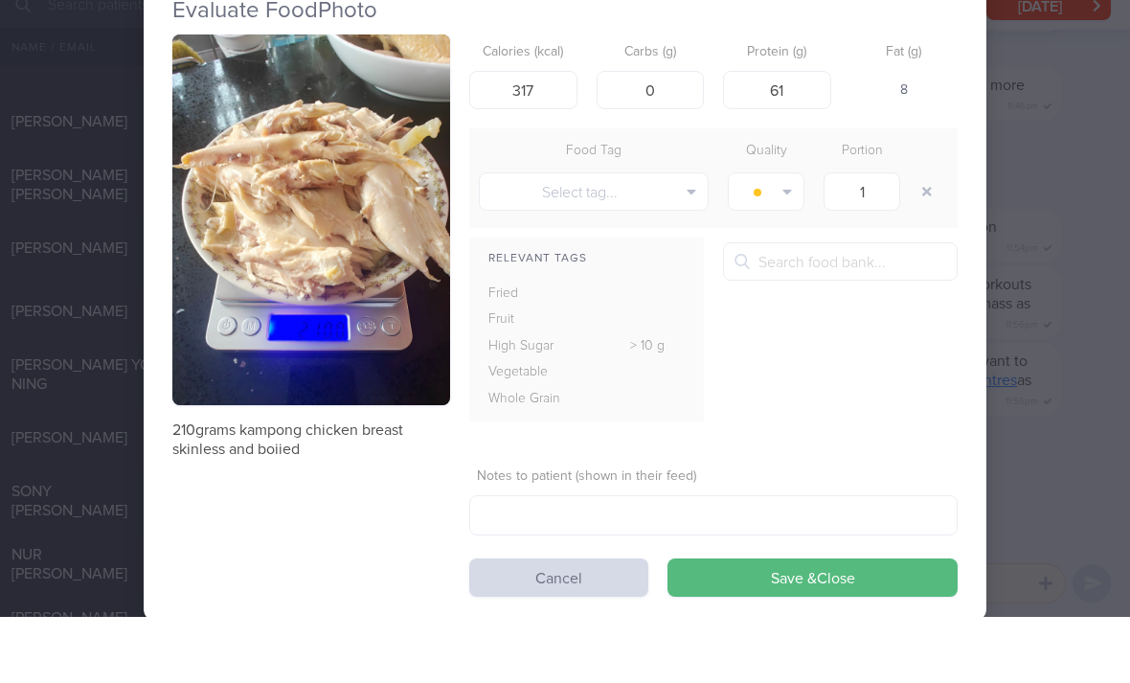
click at [759, 624] on button "Save & Close" at bounding box center [812, 643] width 290 height 38
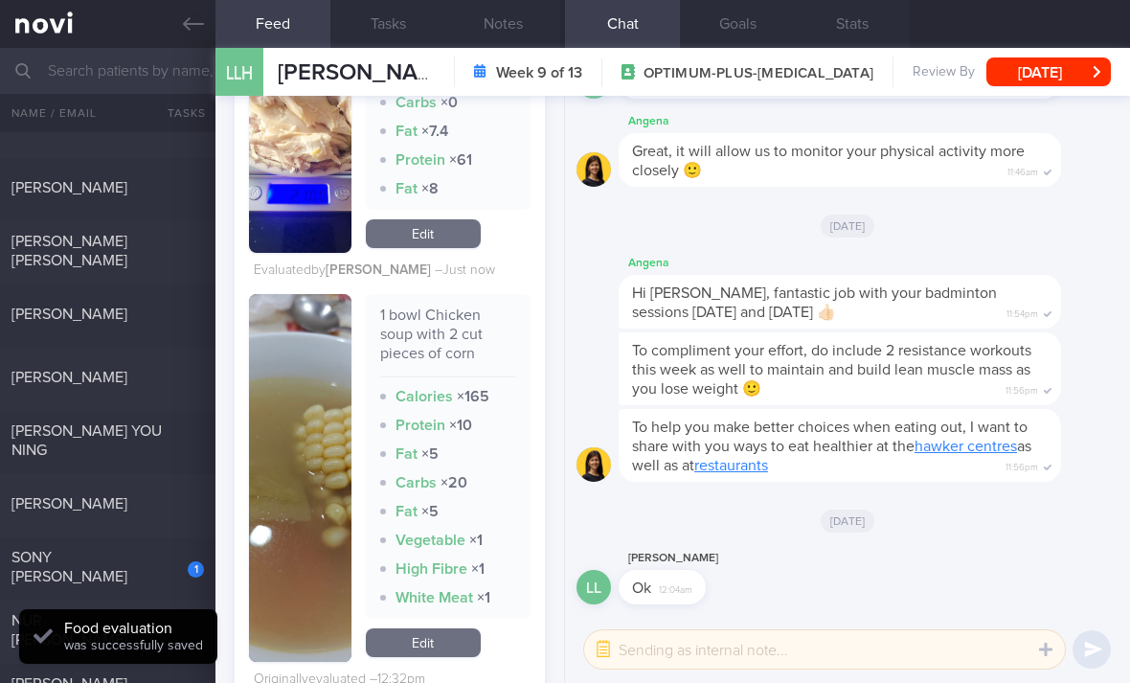
scroll to position [3443, 0]
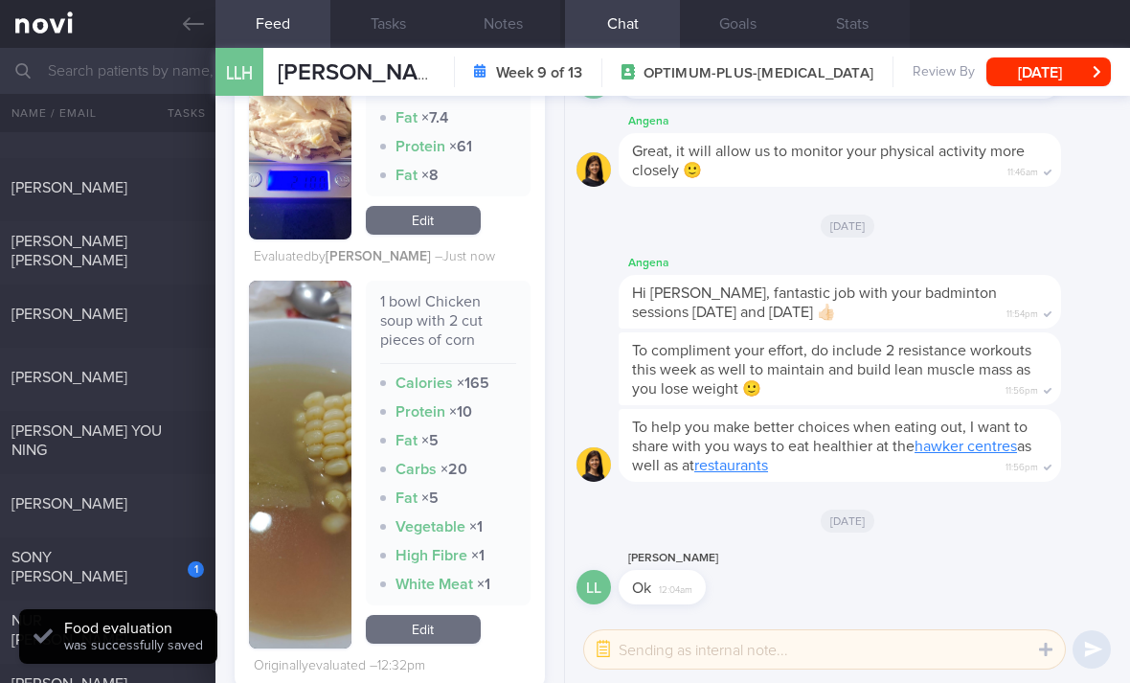
click at [449, 615] on link "Edit" at bounding box center [423, 629] width 115 height 29
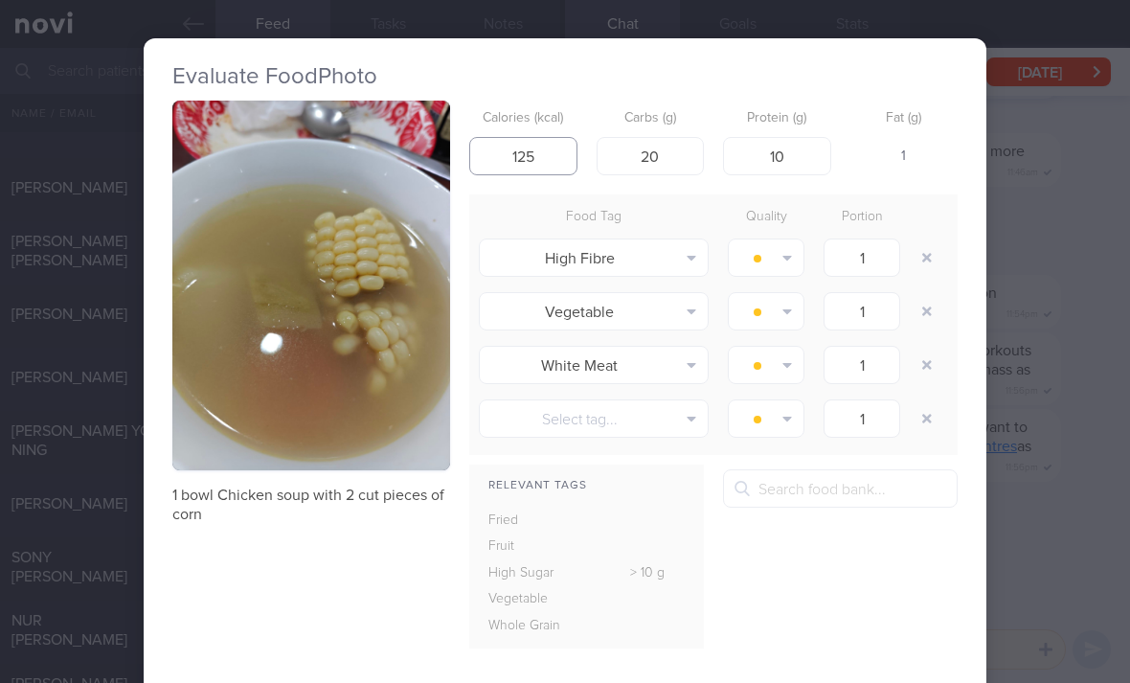
type input "125"
type input "3"
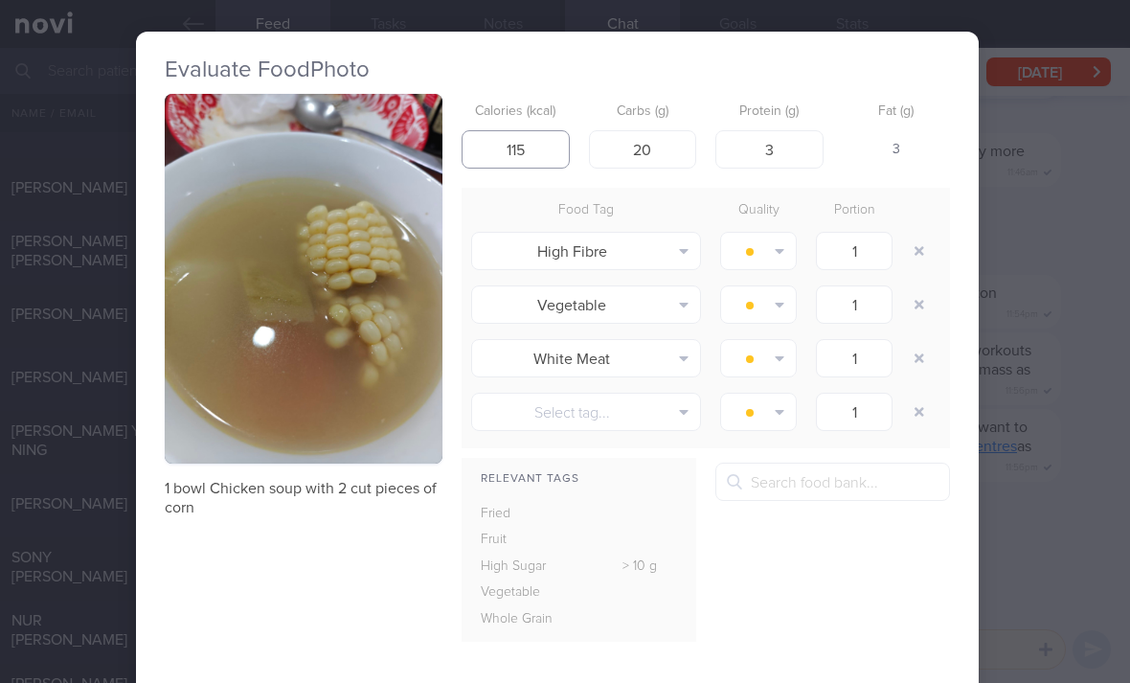
type input "115"
click at [920, 234] on button "button" at bounding box center [919, 251] width 34 height 34
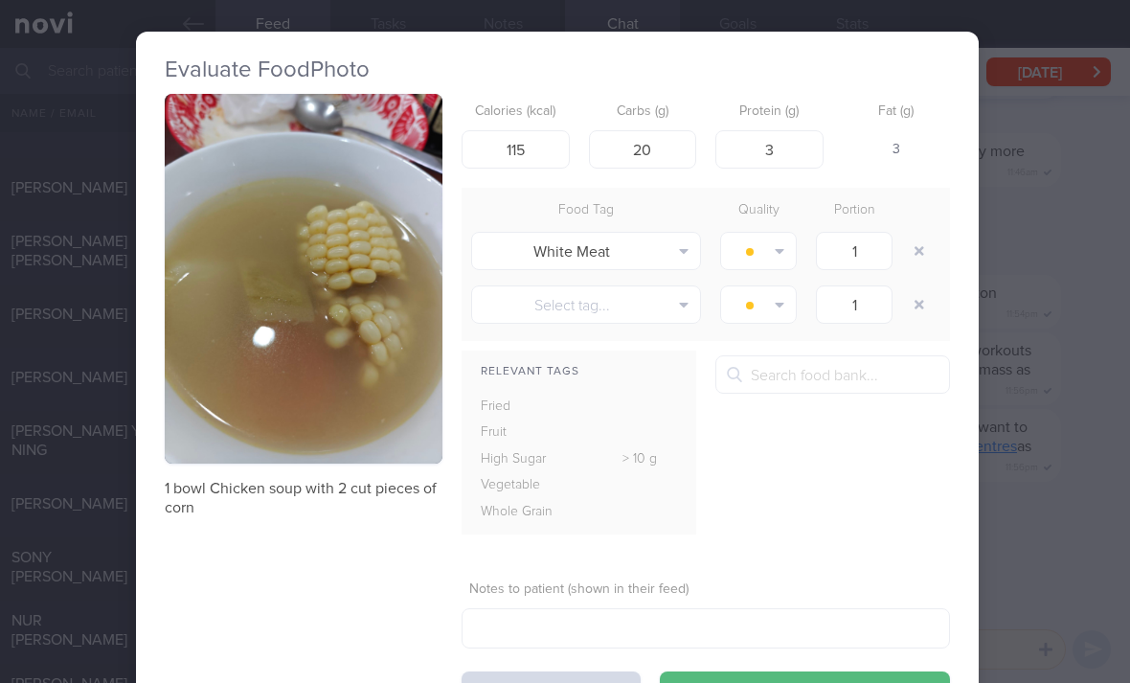
click at [923, 234] on button "button" at bounding box center [919, 251] width 34 height 34
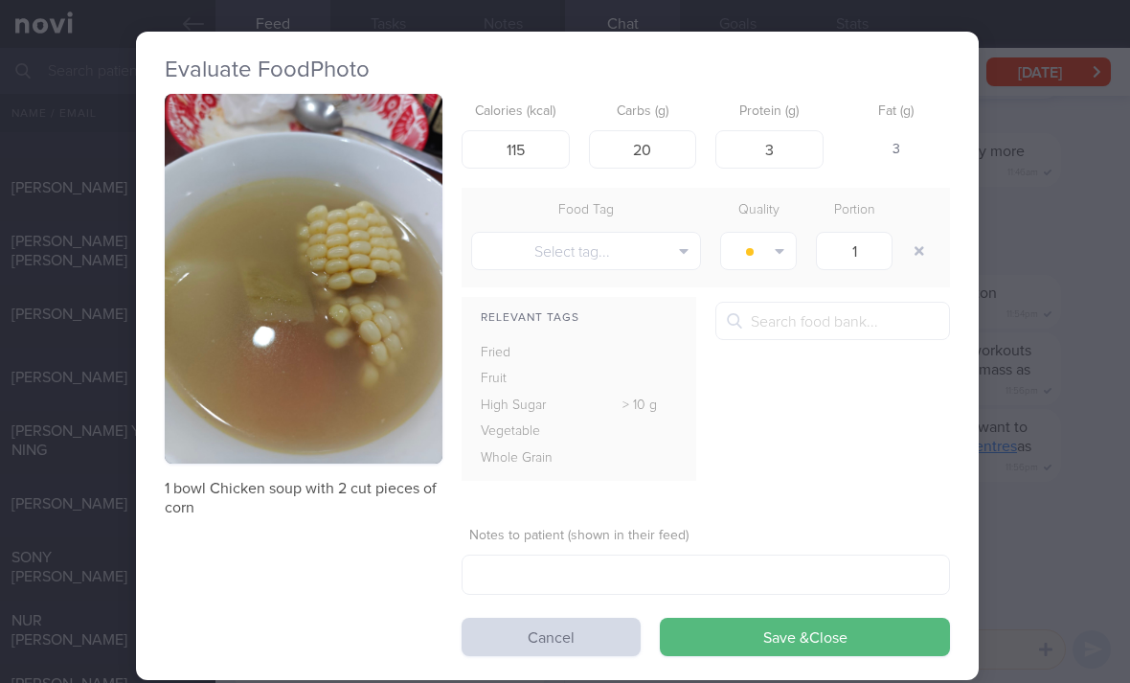
click at [784, 617] on button "Save & Close" at bounding box center [805, 636] width 290 height 38
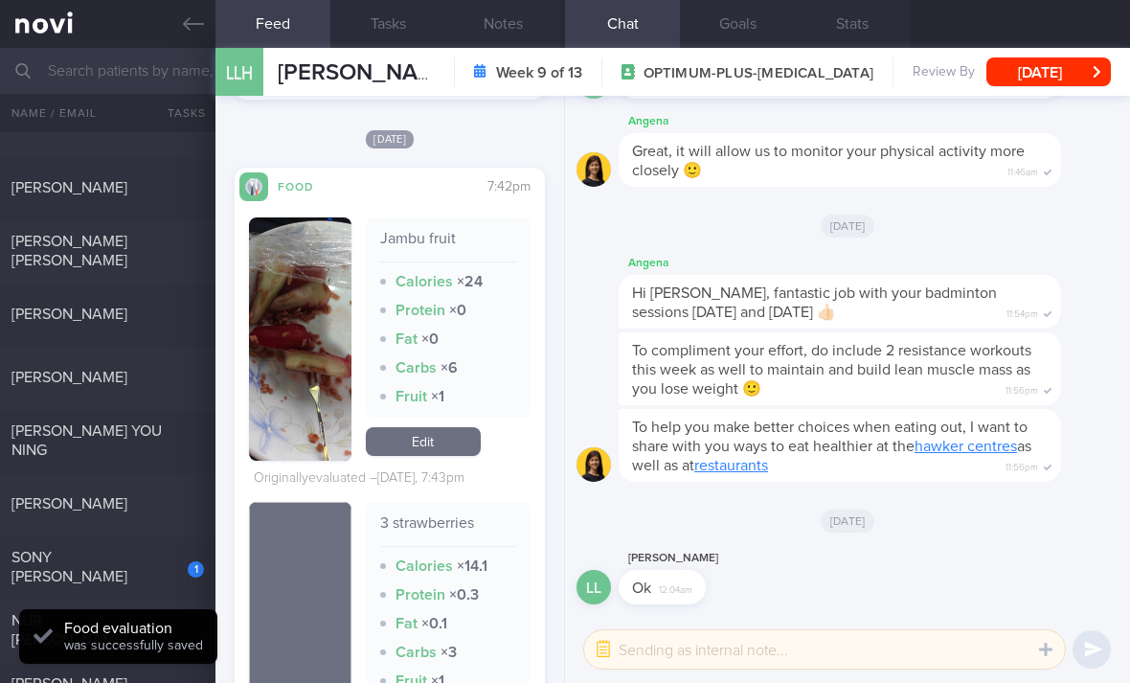
scroll to position [3950, 0]
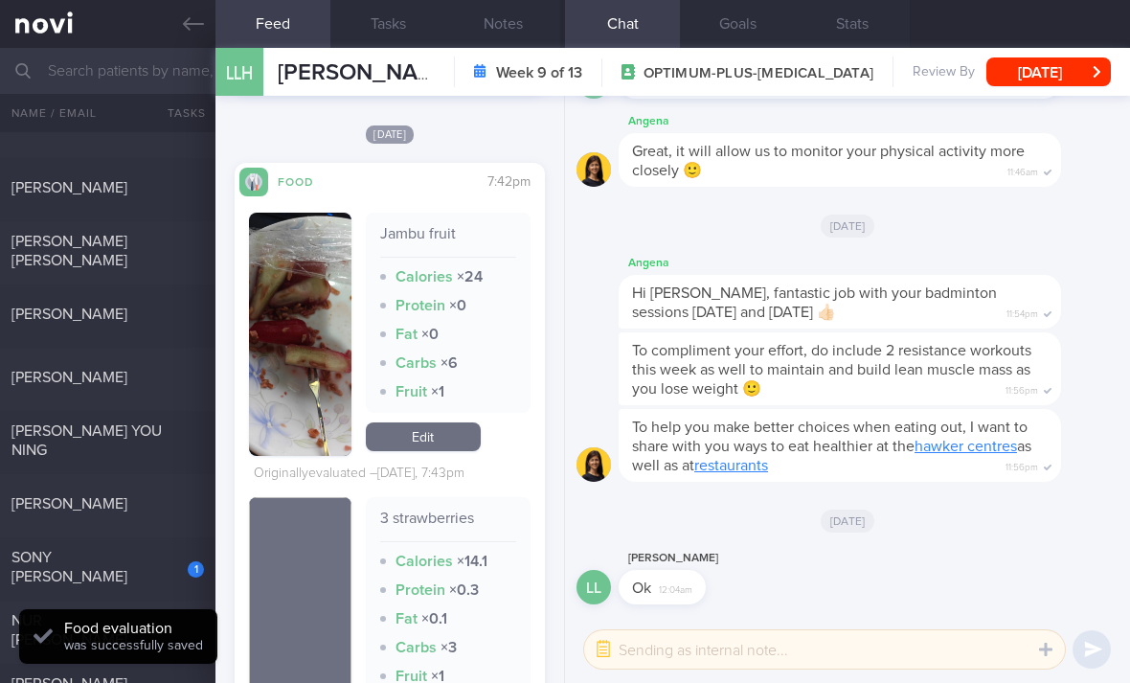
click at [432, 422] on link "Edit" at bounding box center [423, 436] width 115 height 29
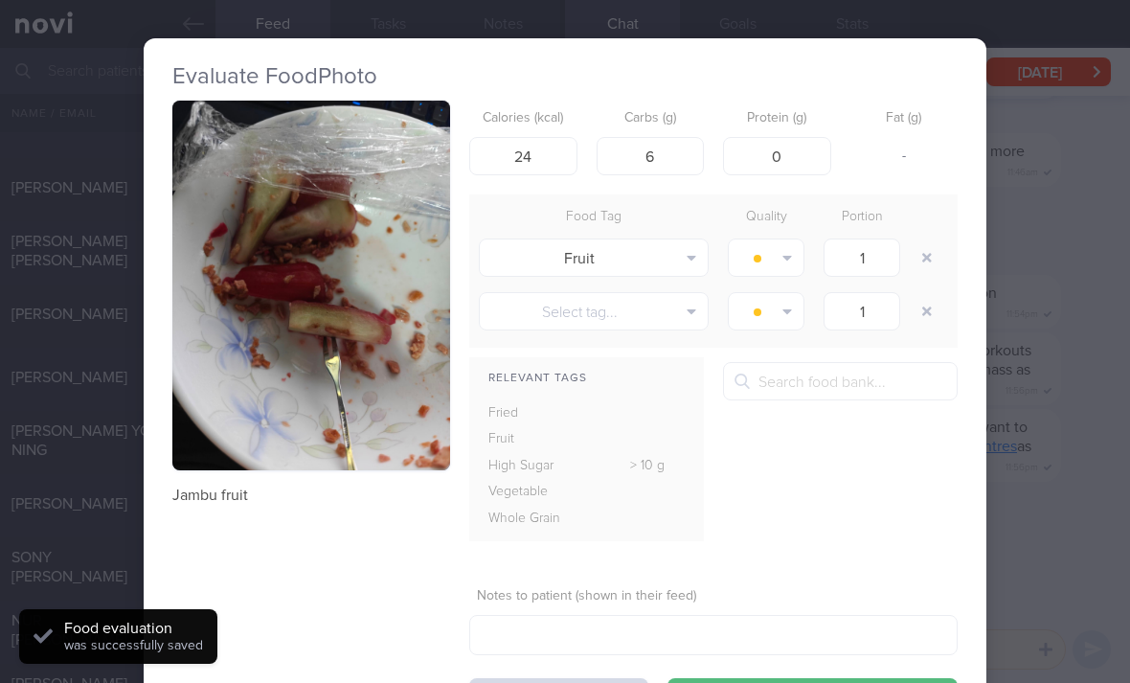
click at [916, 240] on button "button" at bounding box center [926, 257] width 34 height 34
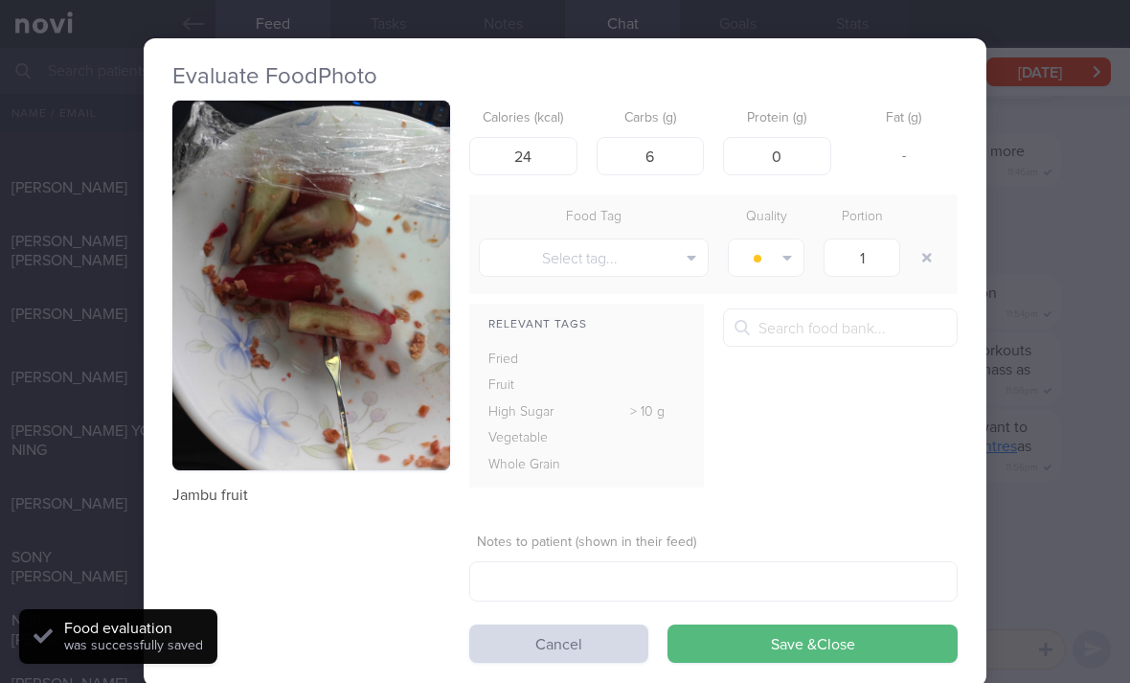
click at [766, 624] on button "Save & Close" at bounding box center [812, 643] width 290 height 38
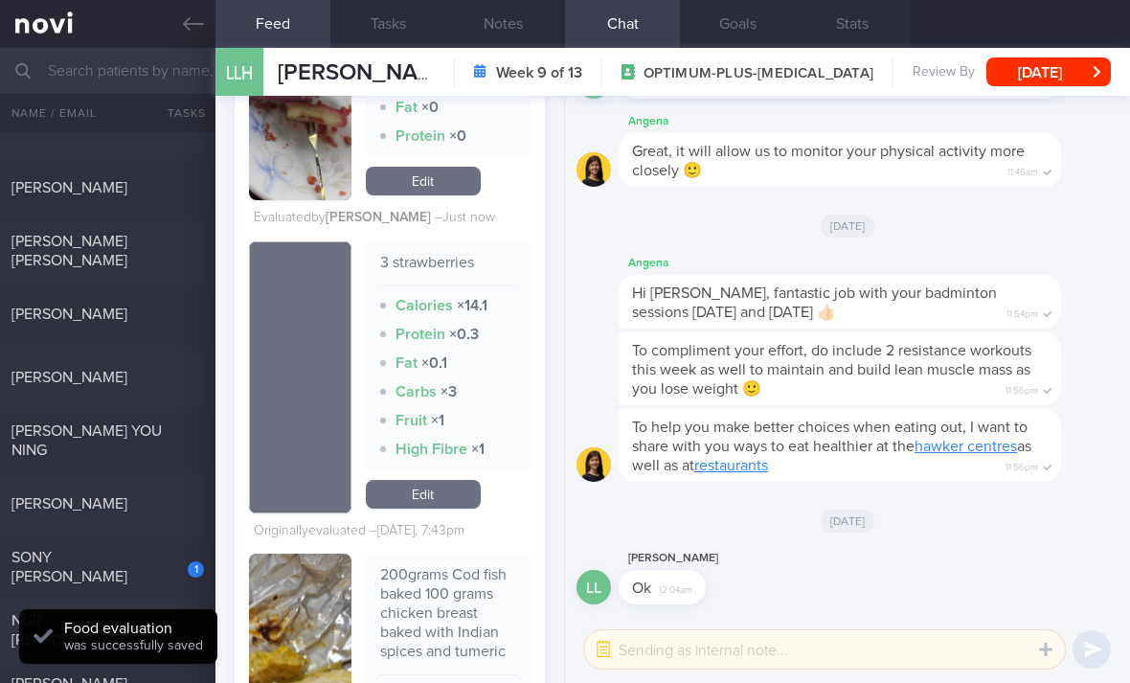
scroll to position [4166, 0]
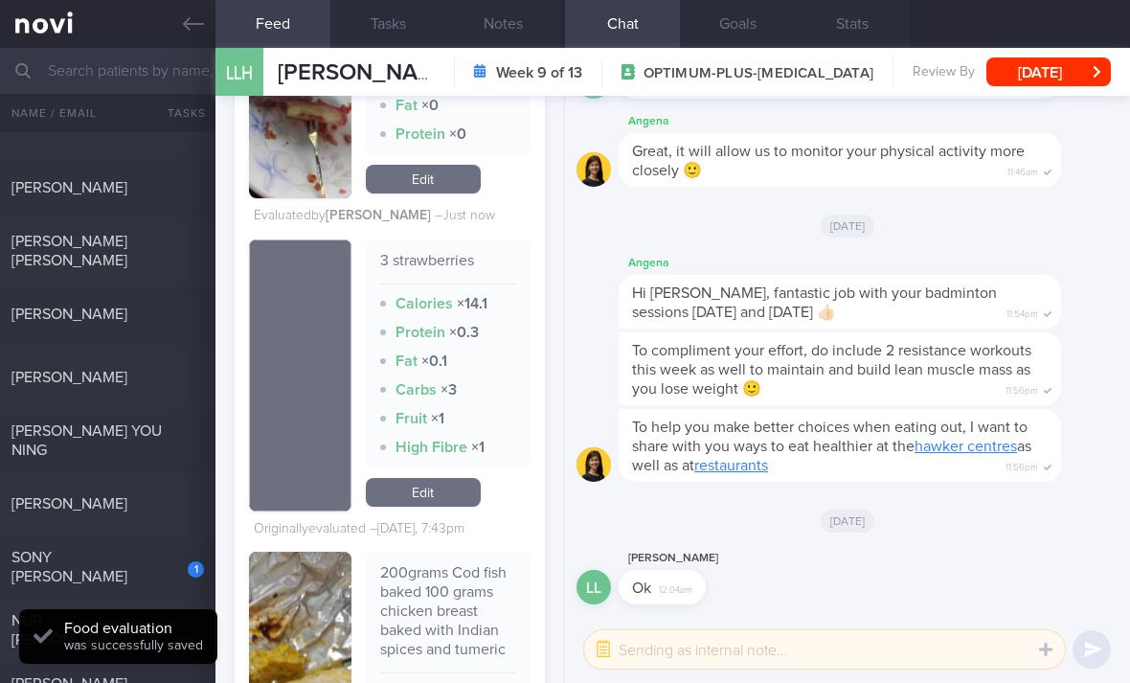
click at [441, 478] on link "Edit" at bounding box center [423, 492] width 115 height 29
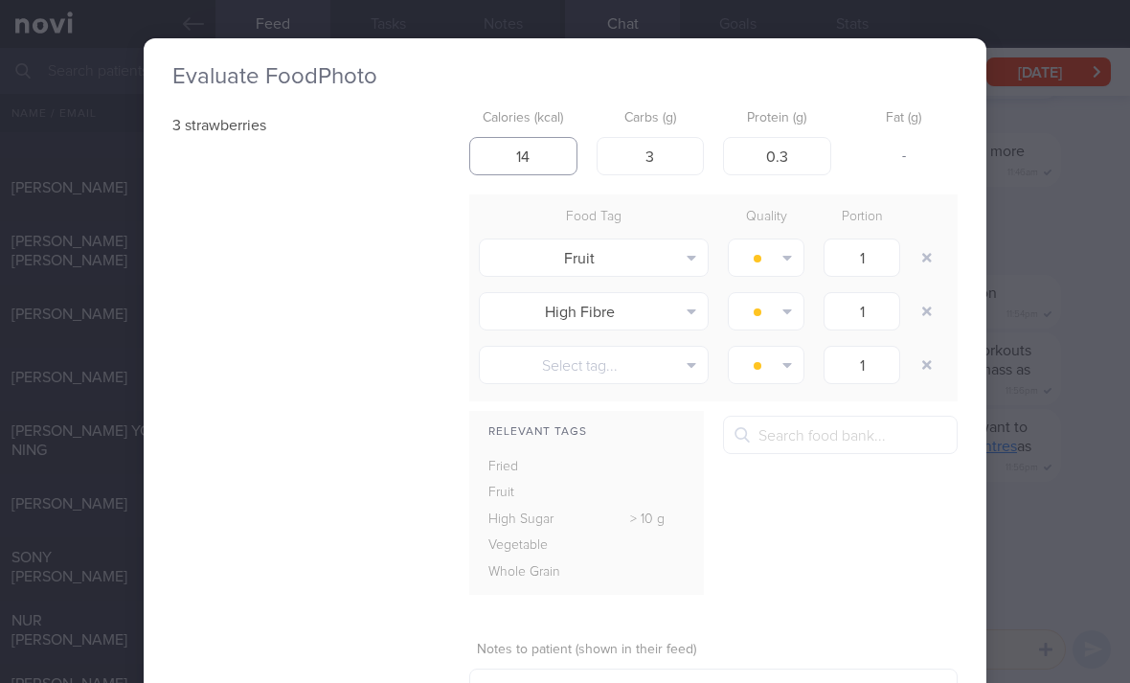
type input "14"
click at [924, 240] on button "button" at bounding box center [926, 257] width 34 height 34
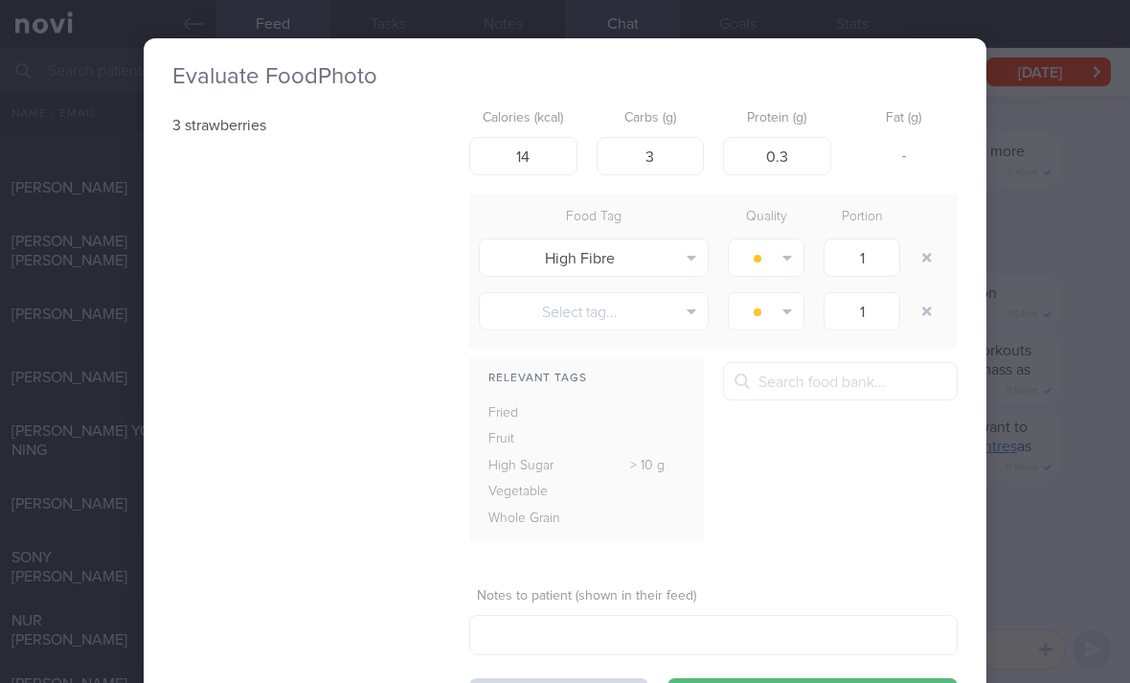
click at [924, 240] on button "button" at bounding box center [926, 257] width 34 height 34
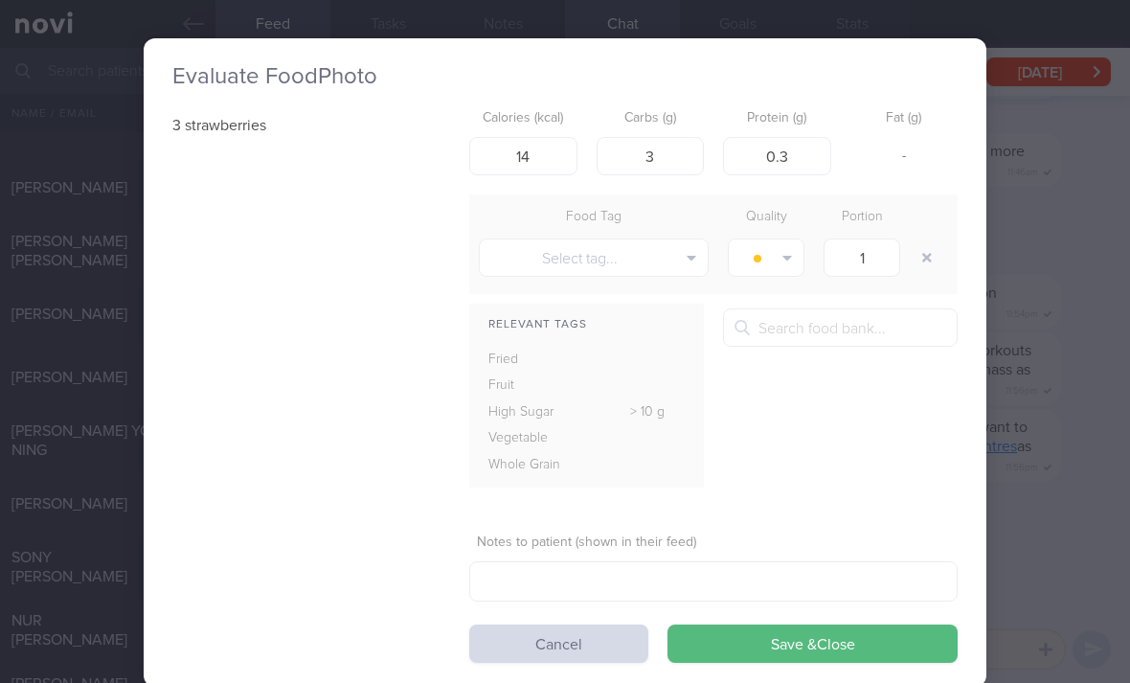
click at [817, 624] on button "Save & Close" at bounding box center [812, 643] width 290 height 38
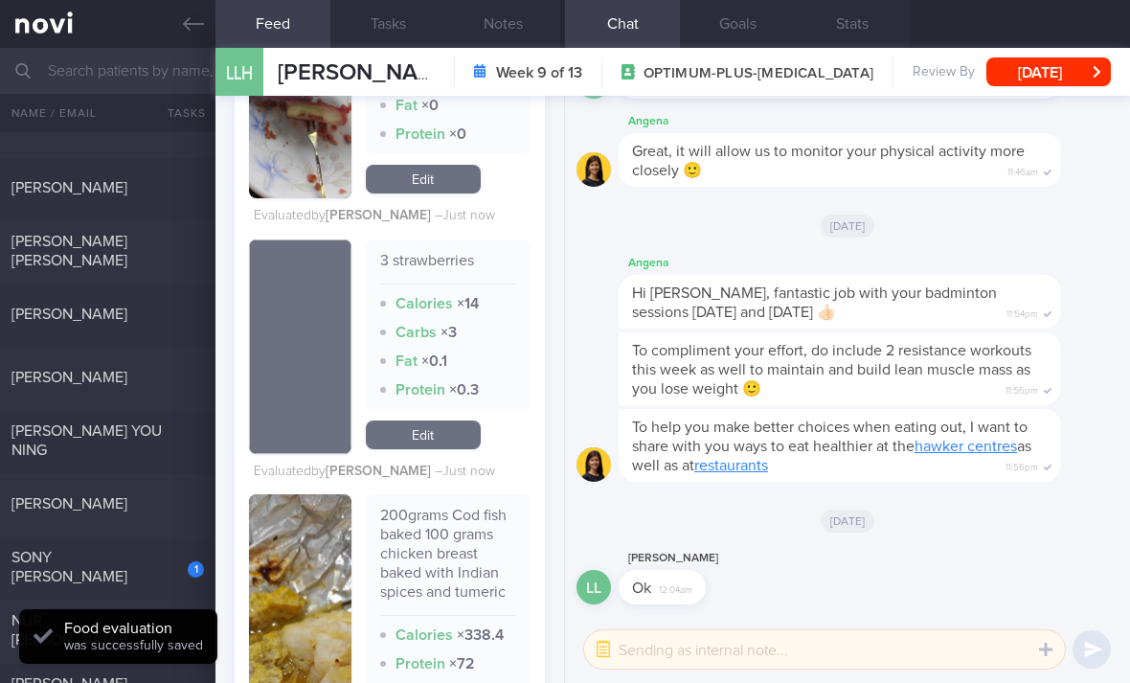
scroll to position [4186, 0]
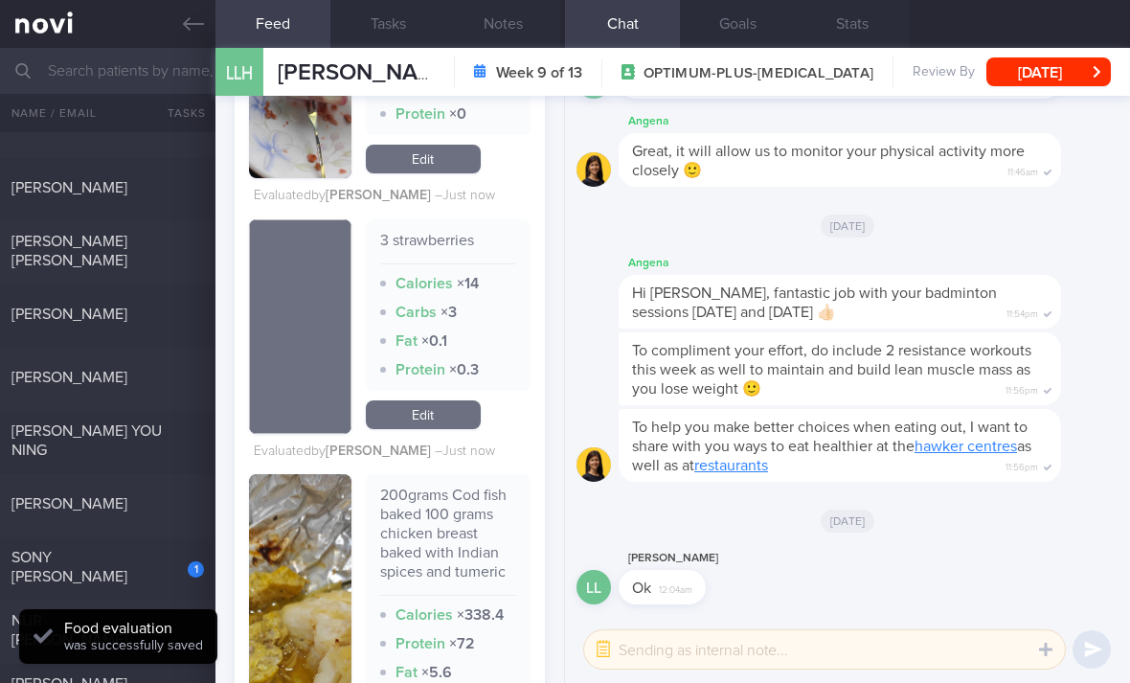
click at [452, 400] on link "Edit" at bounding box center [423, 414] width 115 height 29
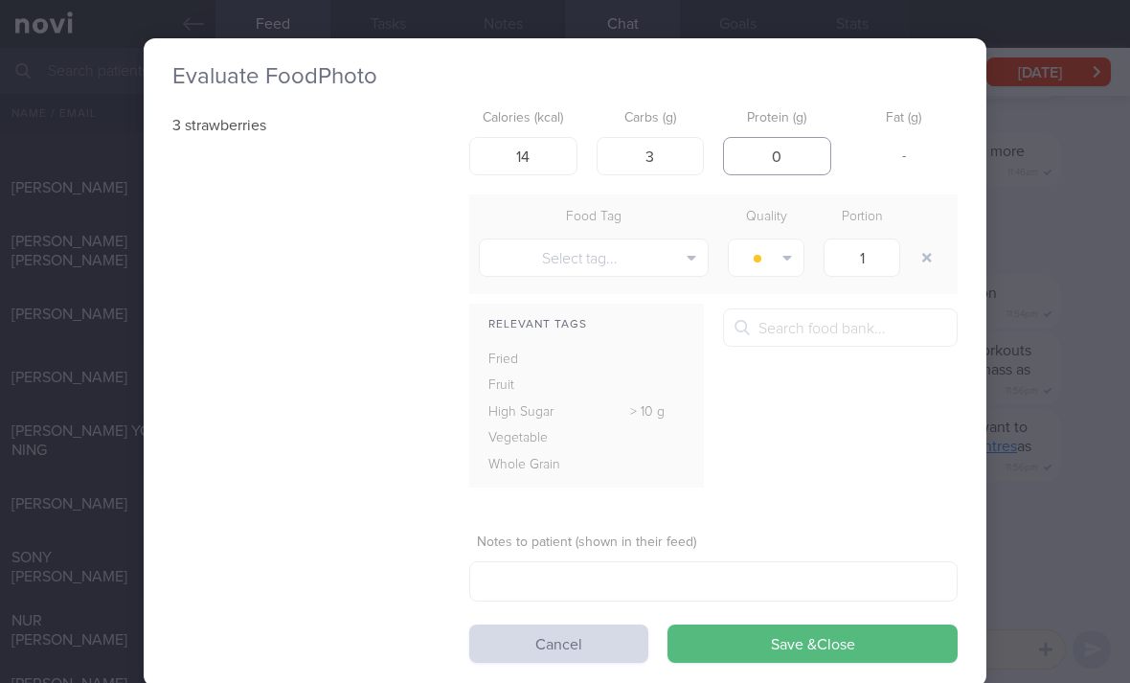
type input "0"
click at [766, 624] on button "Save & Close" at bounding box center [812, 643] width 290 height 38
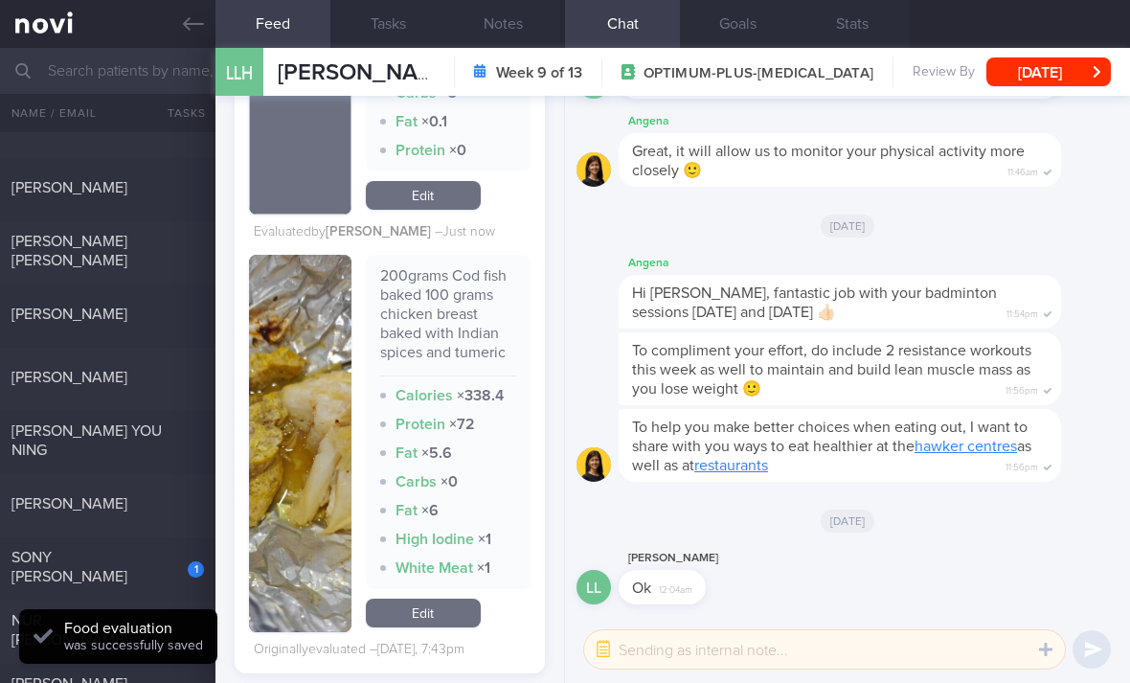
scroll to position [4426, 0]
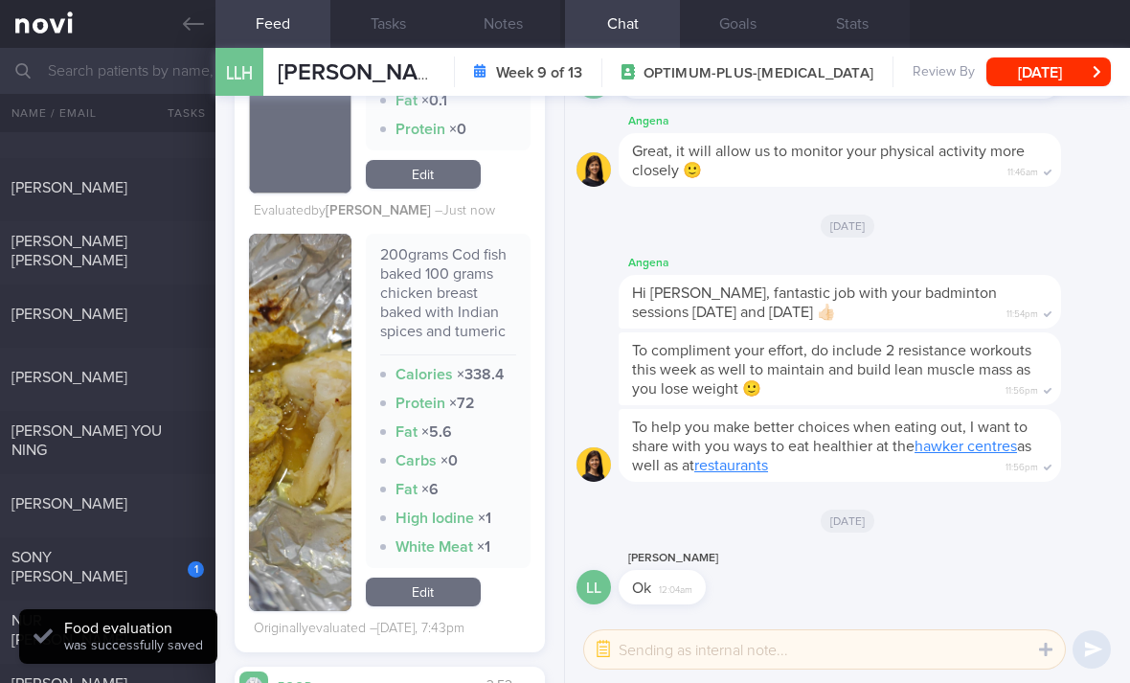
click at [451, 577] on link "Edit" at bounding box center [423, 591] width 115 height 29
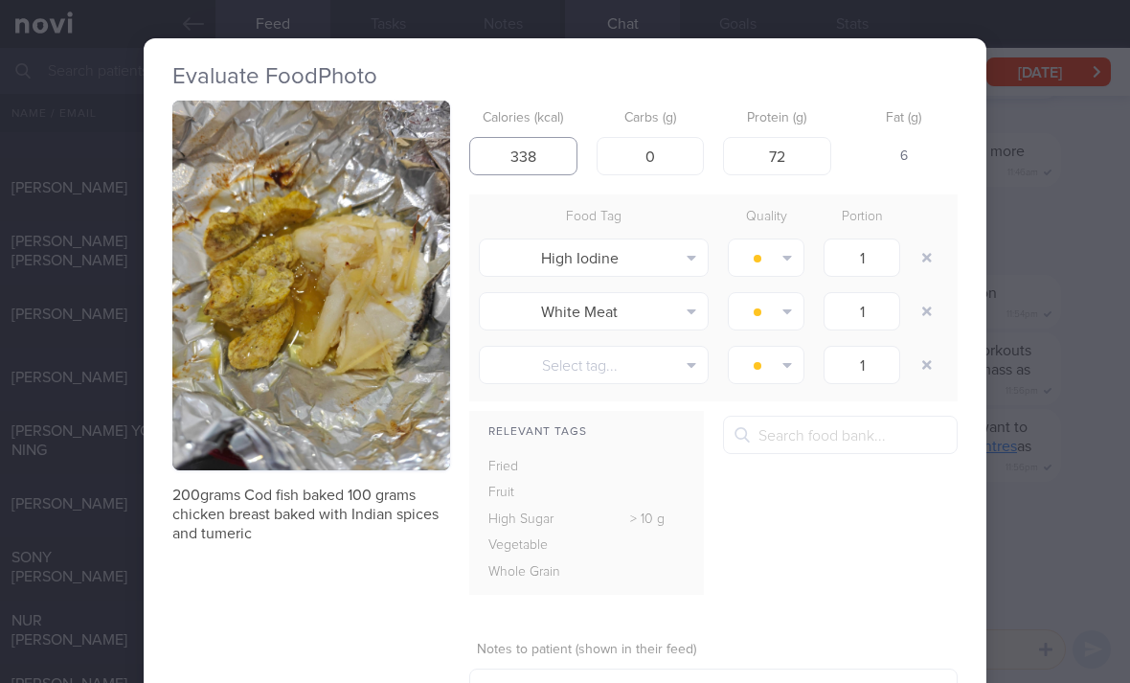
type input "338"
click at [927, 240] on button "button" at bounding box center [926, 257] width 34 height 34
click at [926, 240] on button "button" at bounding box center [926, 257] width 34 height 34
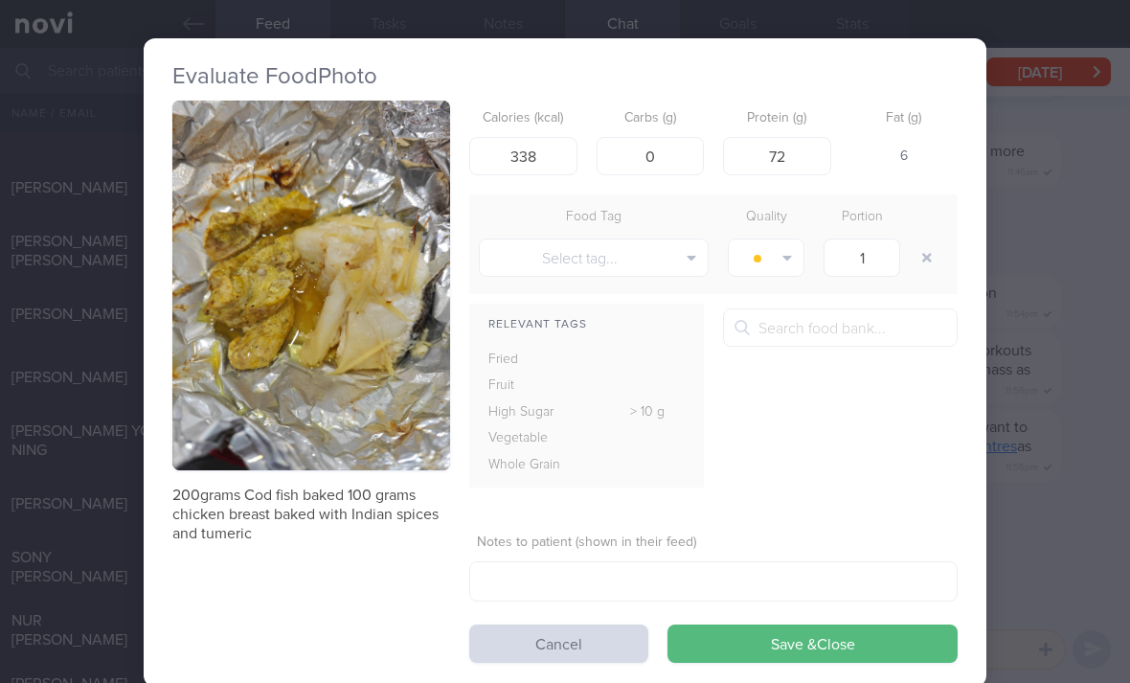
click at [929, 240] on button "button" at bounding box center [926, 257] width 34 height 34
click at [821, 624] on button "Save & Close" at bounding box center [812, 643] width 290 height 38
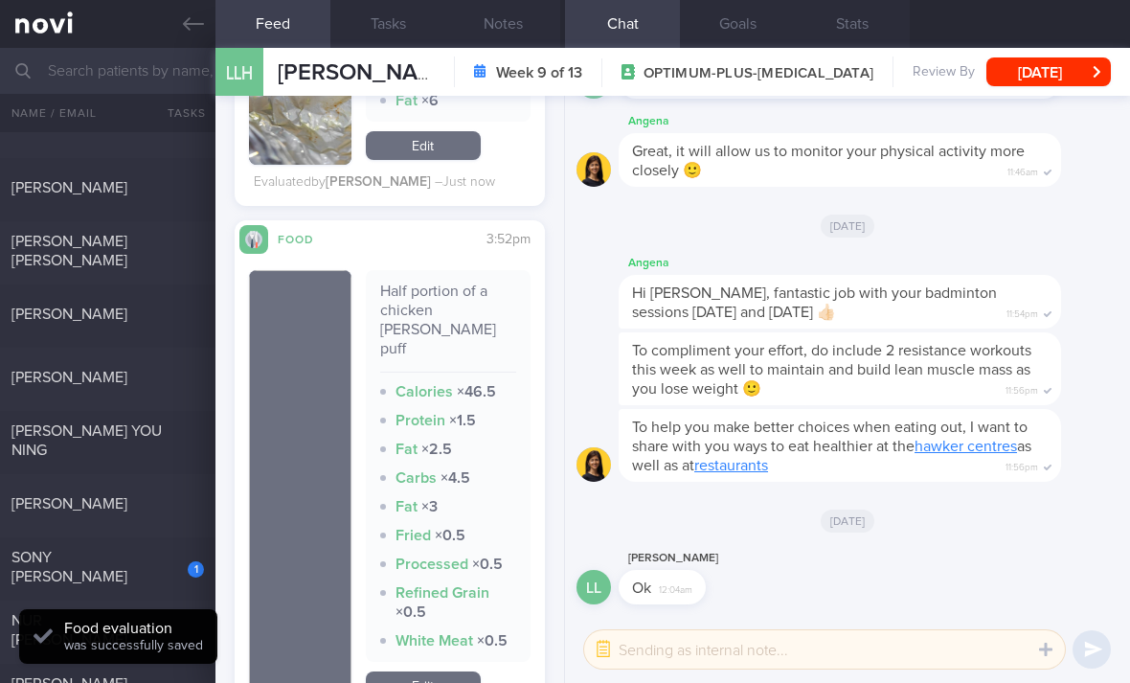
scroll to position [4820, 0]
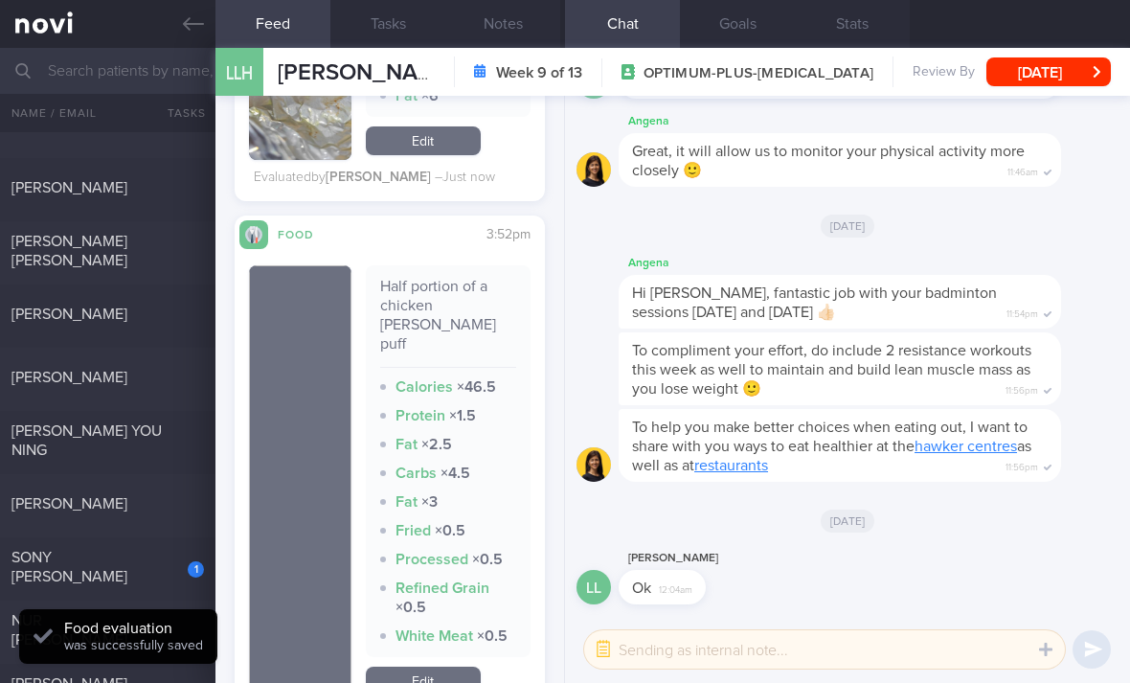
click at [441, 666] on link "Edit" at bounding box center [423, 680] width 115 height 29
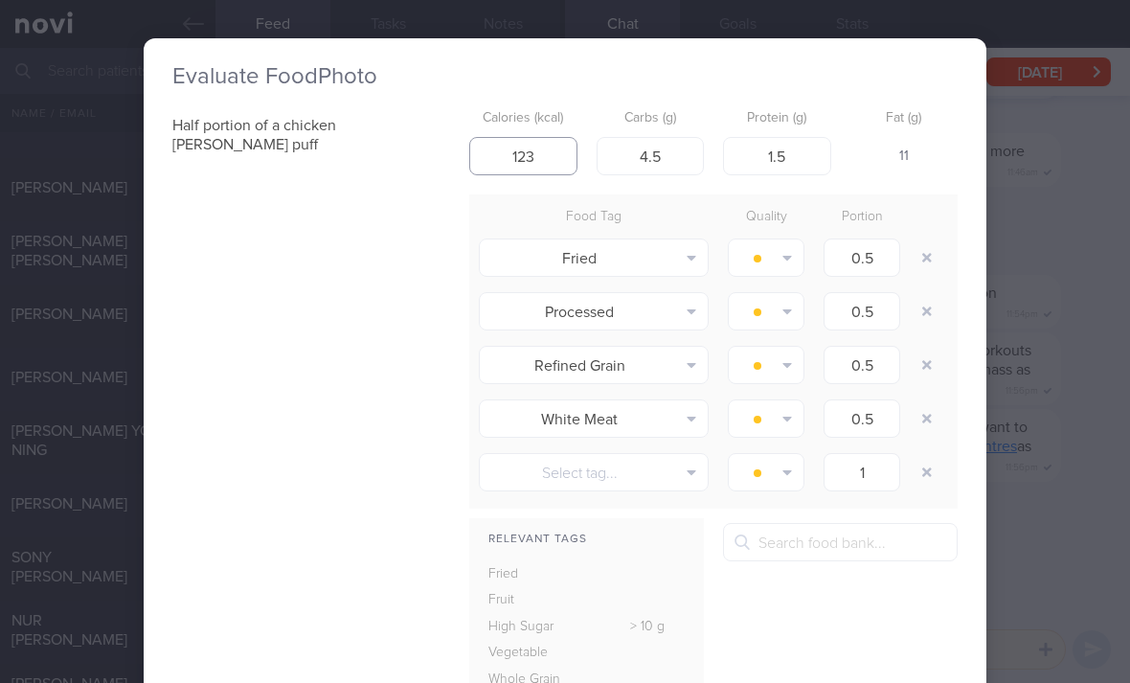
type input "123"
type input "10"
type input "3"
click at [921, 294] on button "button" at bounding box center [926, 311] width 34 height 34
type input "1"
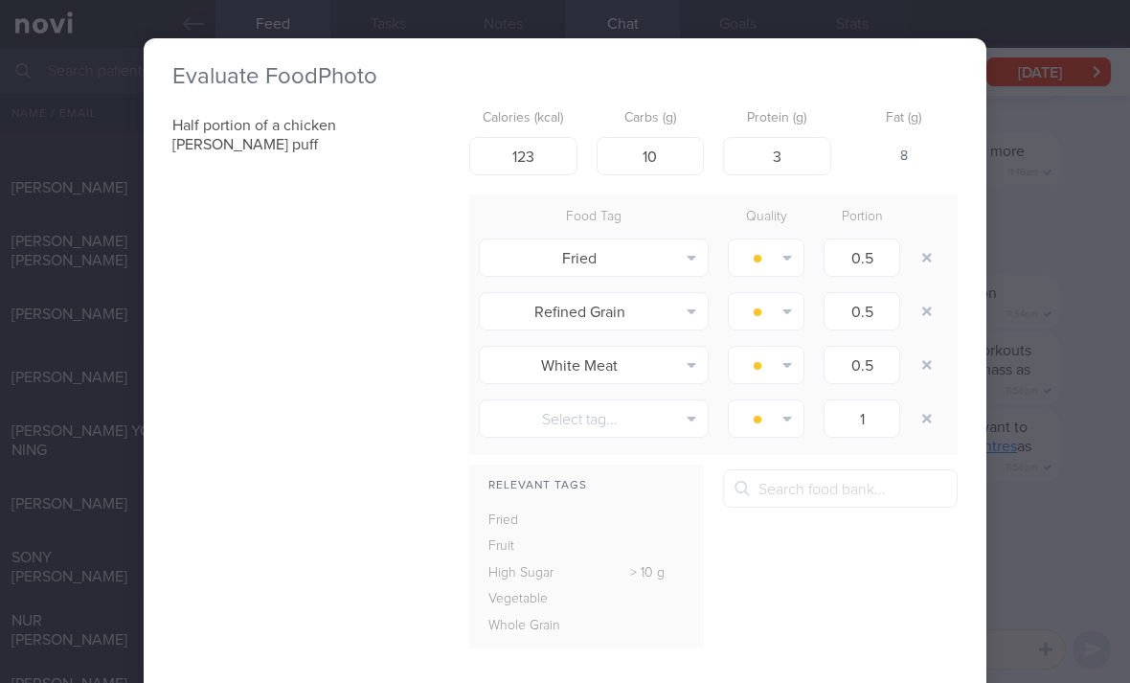
click at [921, 294] on button "button" at bounding box center [926, 311] width 34 height 34
type input "1"
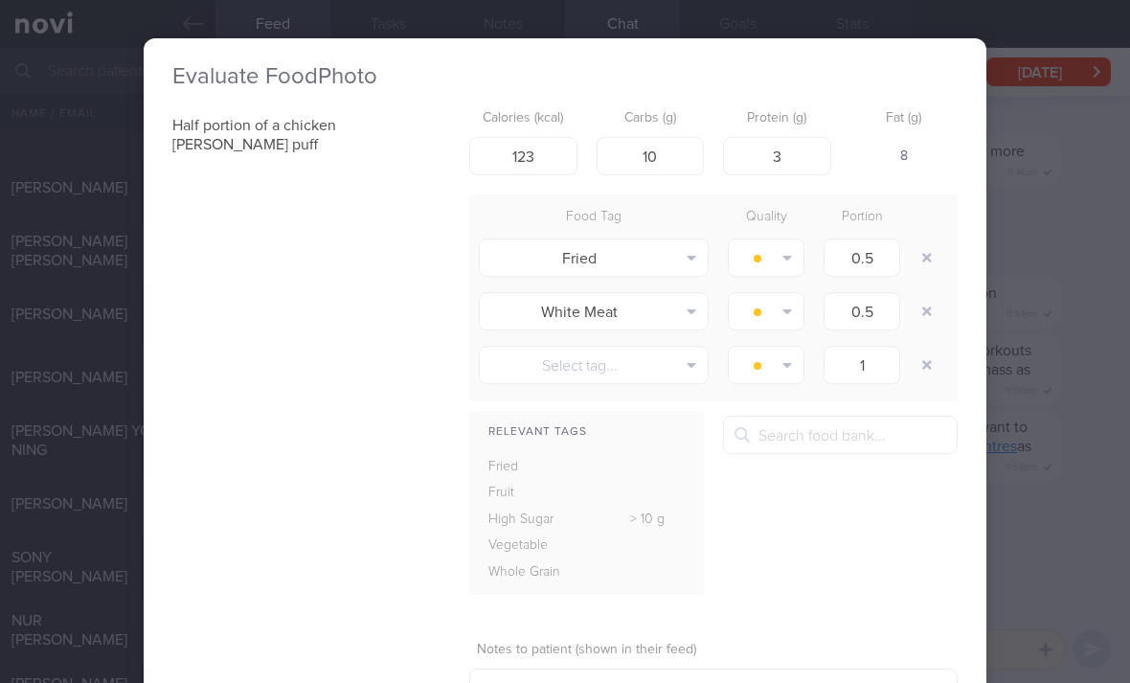
click at [923, 294] on button "button" at bounding box center [926, 311] width 34 height 34
type input "1"
click at [923, 294] on button "button" at bounding box center [926, 311] width 34 height 34
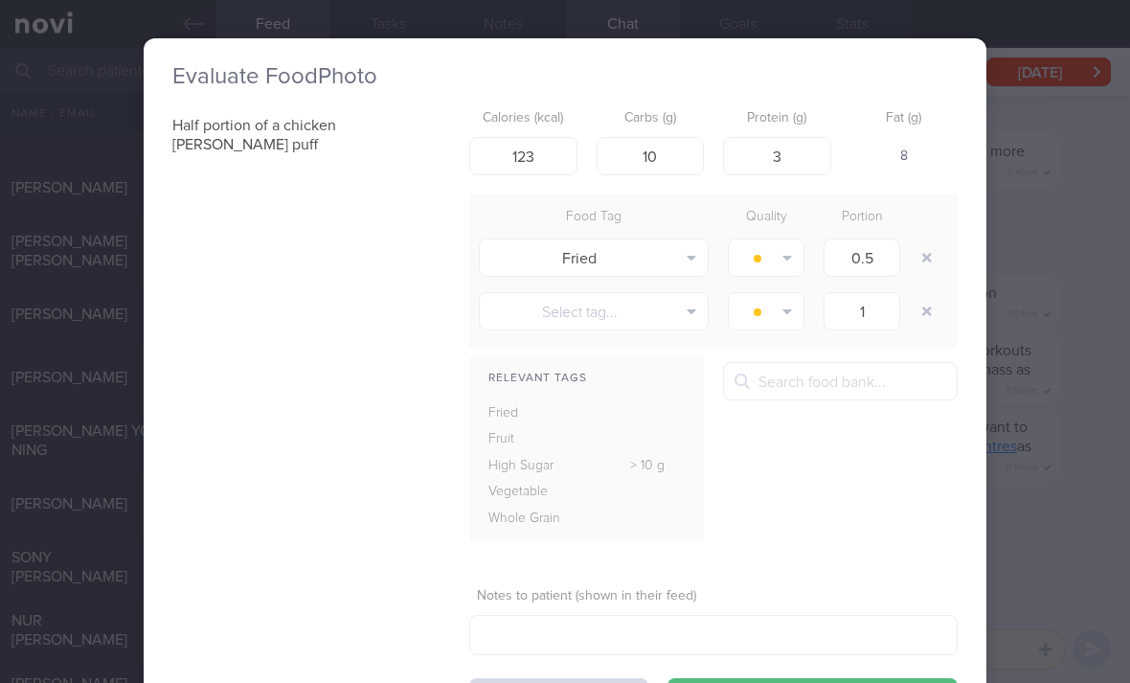
click at [757, 633] on textarea at bounding box center [824, 649] width 481 height 38
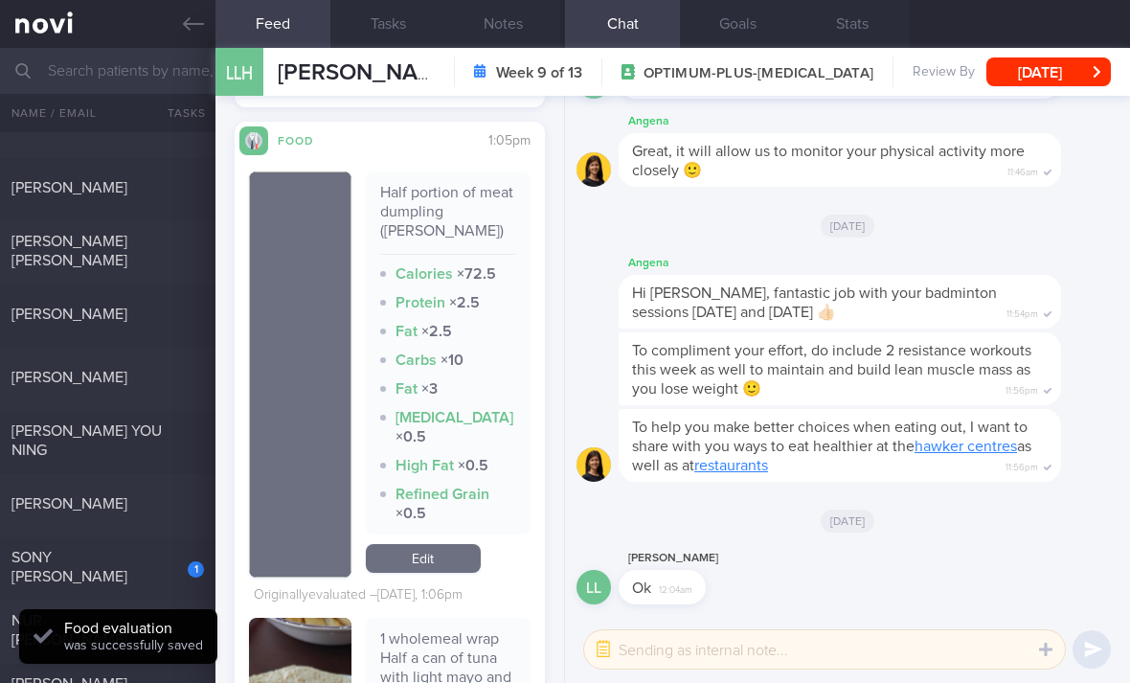
scroll to position [5330, 0]
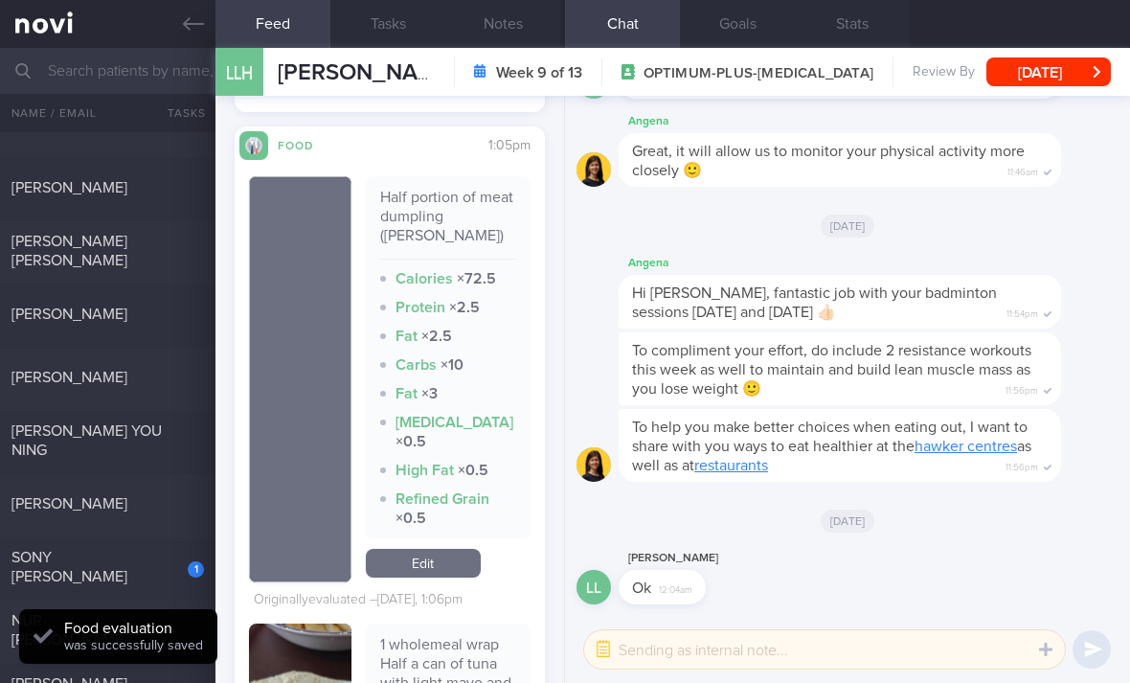
click at [436, 548] on link "Edit" at bounding box center [423, 562] width 115 height 29
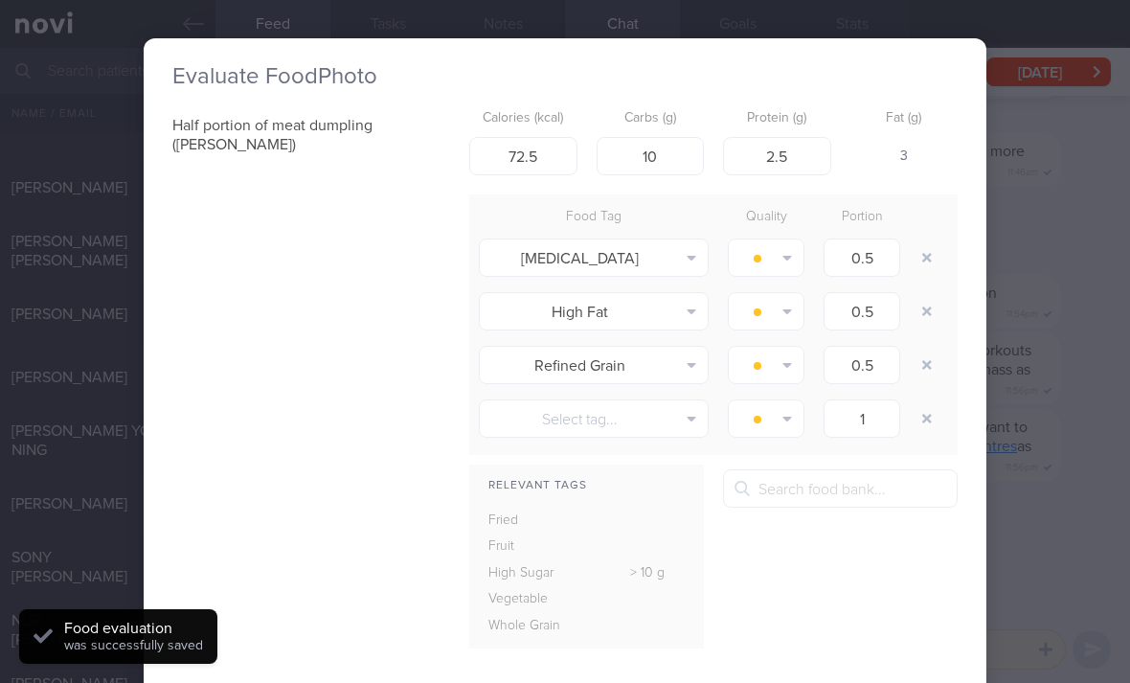
click at [931, 240] on button "button" at bounding box center [926, 257] width 34 height 34
type input "1"
click at [931, 240] on button "button" at bounding box center [926, 257] width 34 height 34
type input "1"
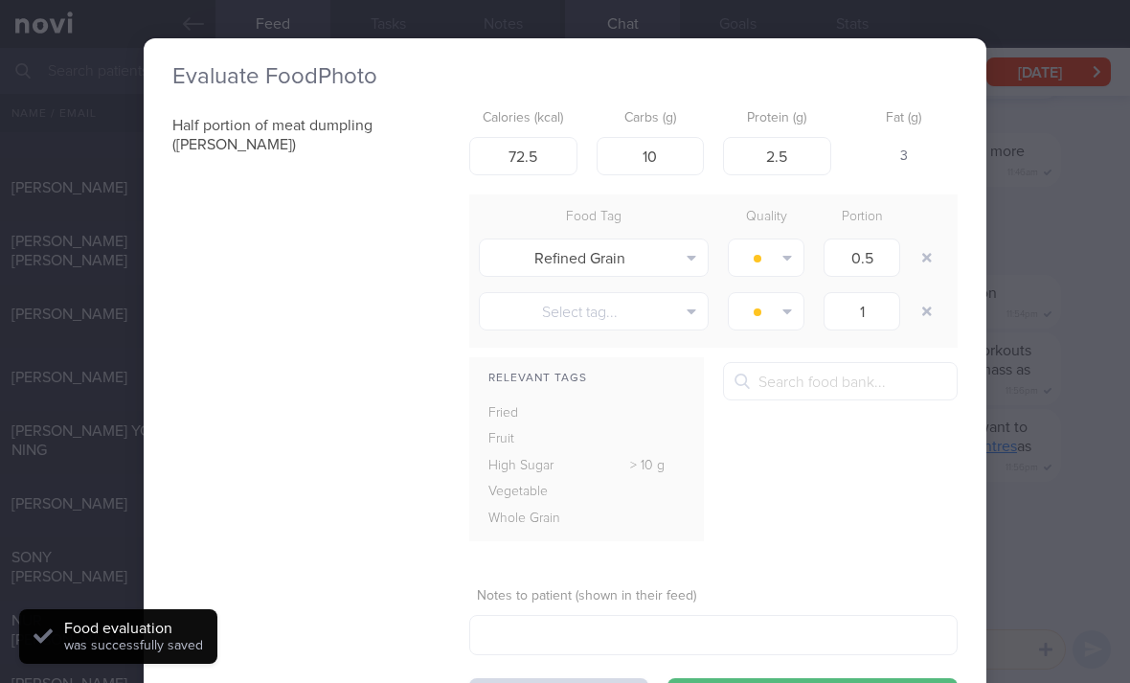
click at [922, 240] on button "button" at bounding box center [926, 257] width 34 height 34
type input "1"
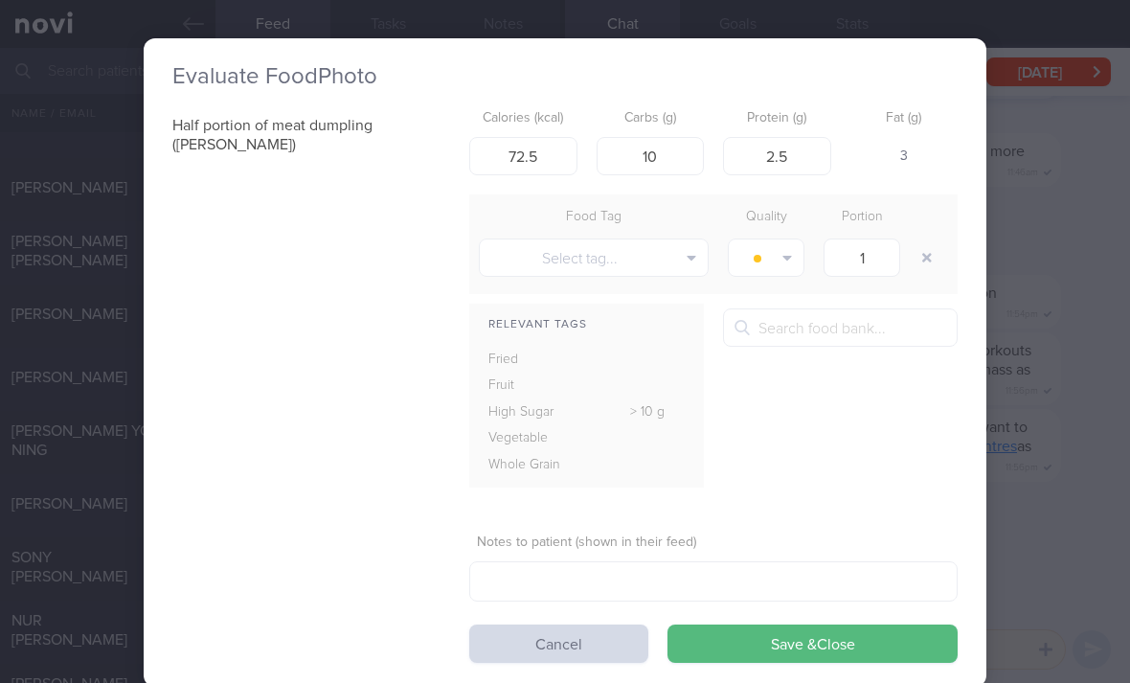
click at [922, 240] on button "button" at bounding box center [926, 257] width 34 height 34
type input "195"
type input "27"
type input "6"
click at [839, 624] on button "Save & Close" at bounding box center [812, 643] width 290 height 38
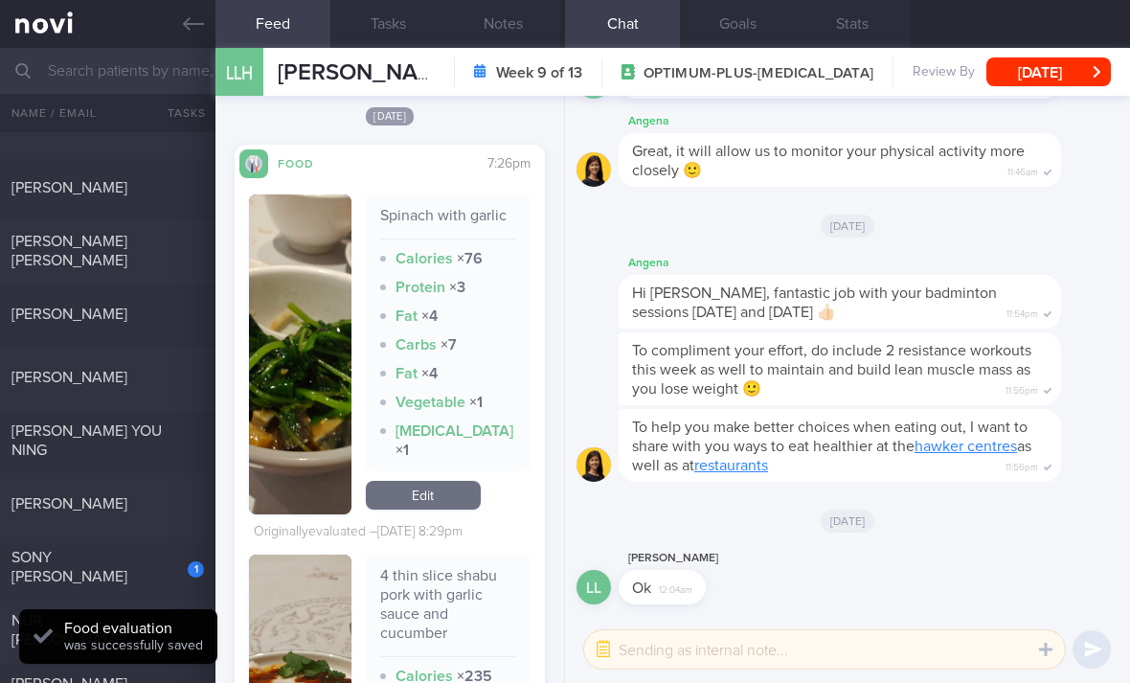
scroll to position [6138, 0]
click at [162, 421] on div "[PERSON_NAME] YOU NING" at bounding box center [105, 440] width 188 height 38
checkbox input "true"
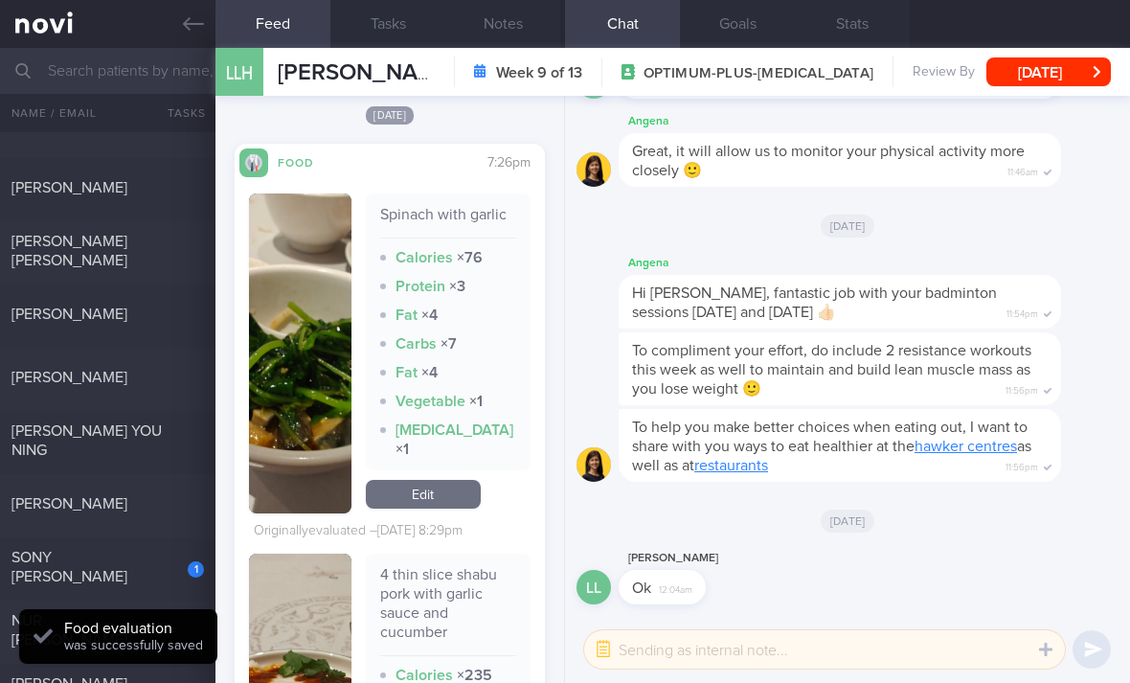
checkbox input "true"
select select "7"
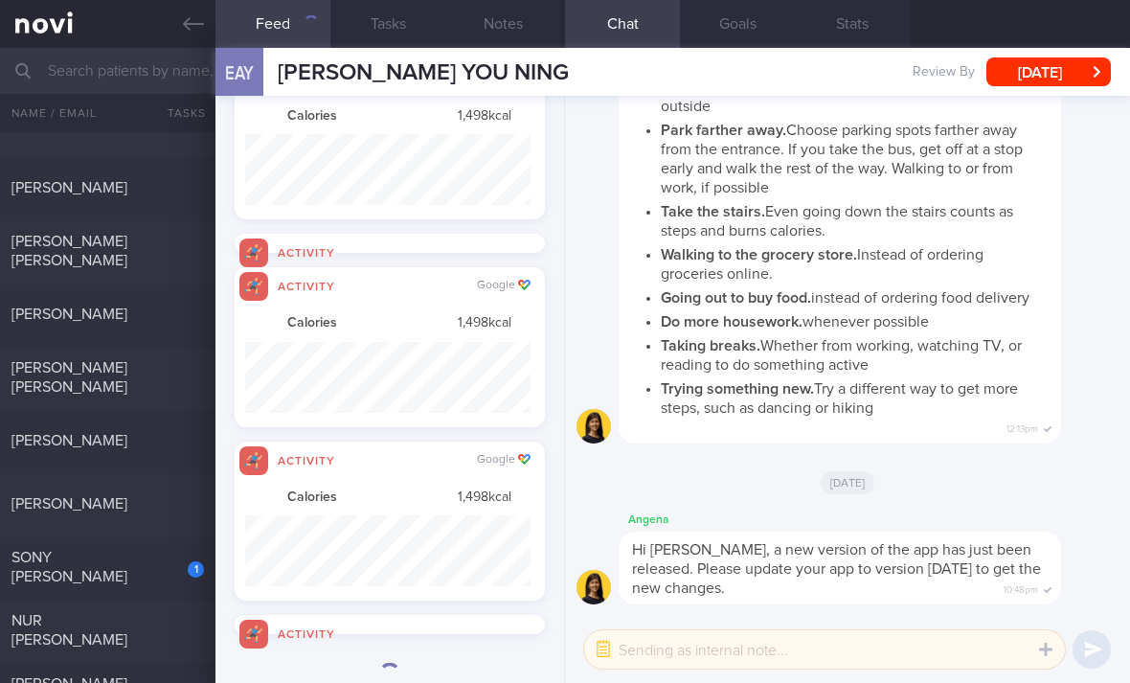
scroll to position [957160, 956946]
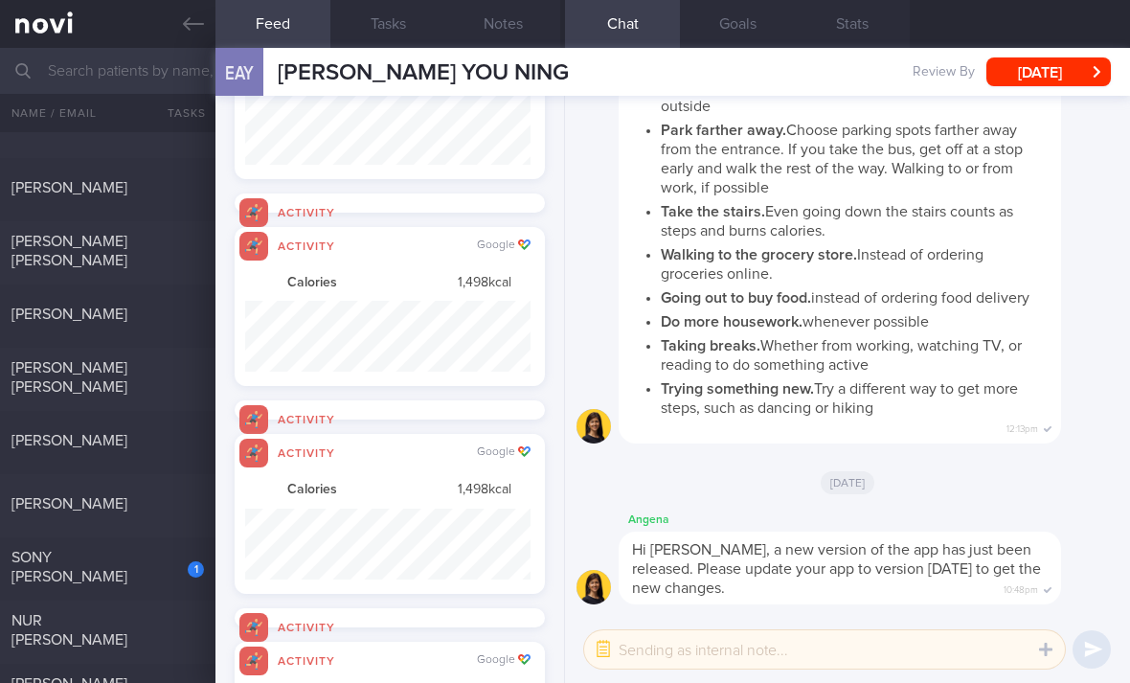
click at [139, 548] on div "1 SONY [PERSON_NAME]" at bounding box center [107, 569] width 215 height 43
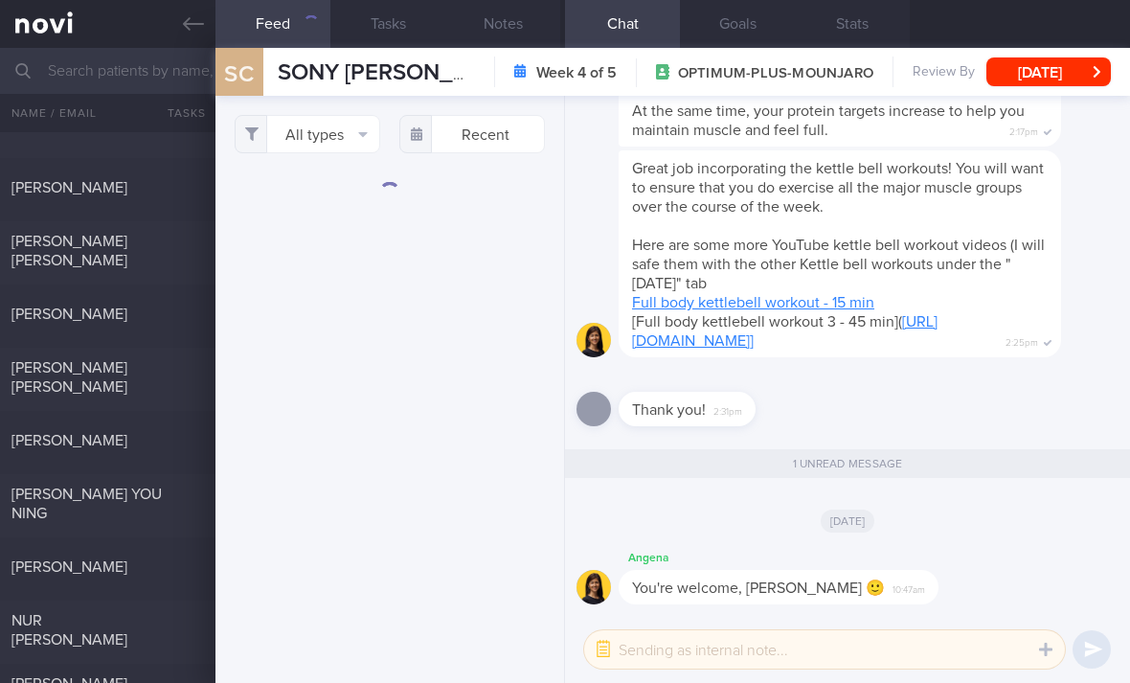
click at [324, 115] on button "All types" at bounding box center [307, 134] width 145 height 38
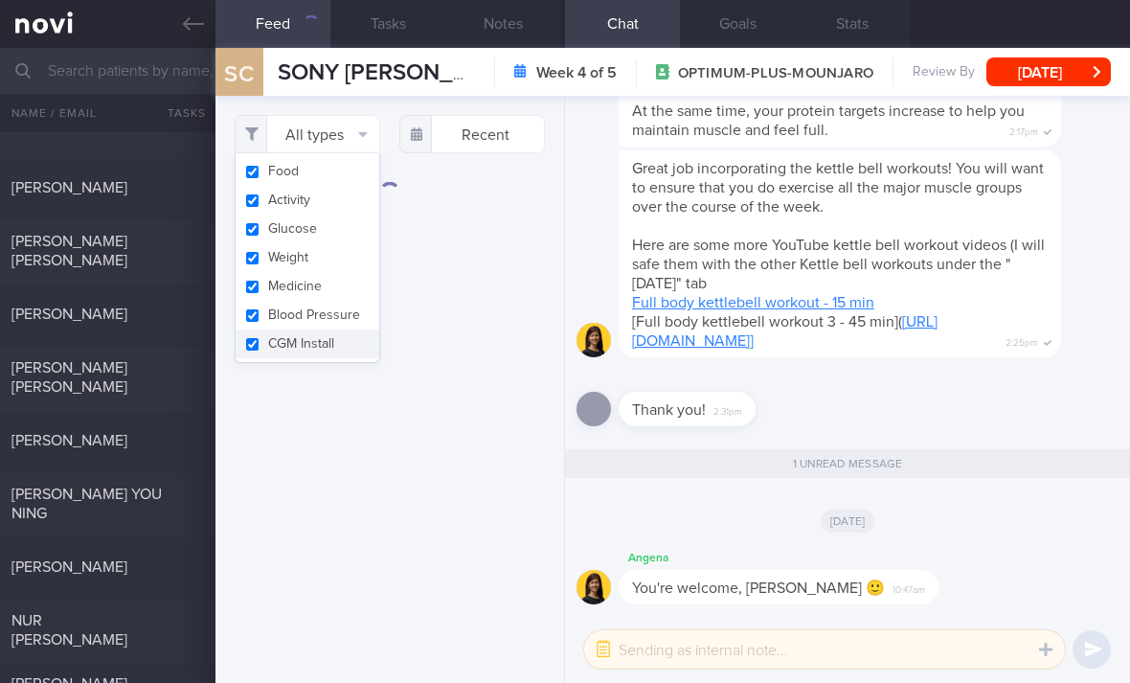
click at [324, 186] on button "Activity" at bounding box center [307, 200] width 144 height 29
checkbox input "false"
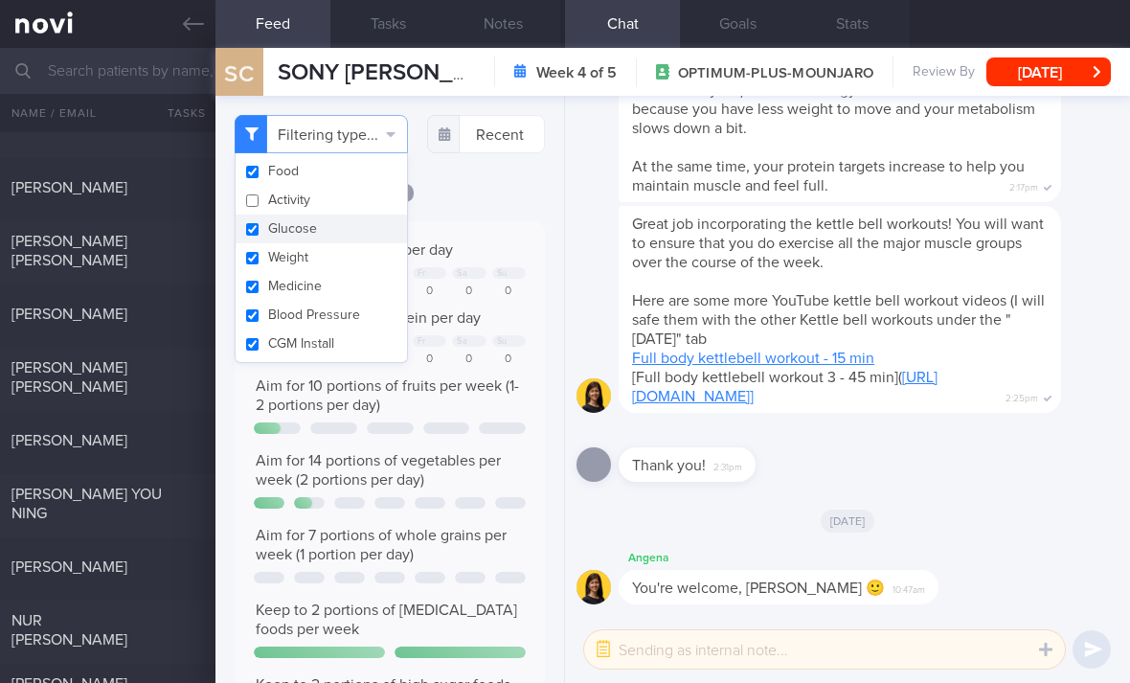
click at [332, 272] on button "Medicine" at bounding box center [320, 286] width 171 height 29
checkbox input "false"
click at [338, 243] on button "Weight" at bounding box center [320, 257] width 171 height 29
checkbox input "true"
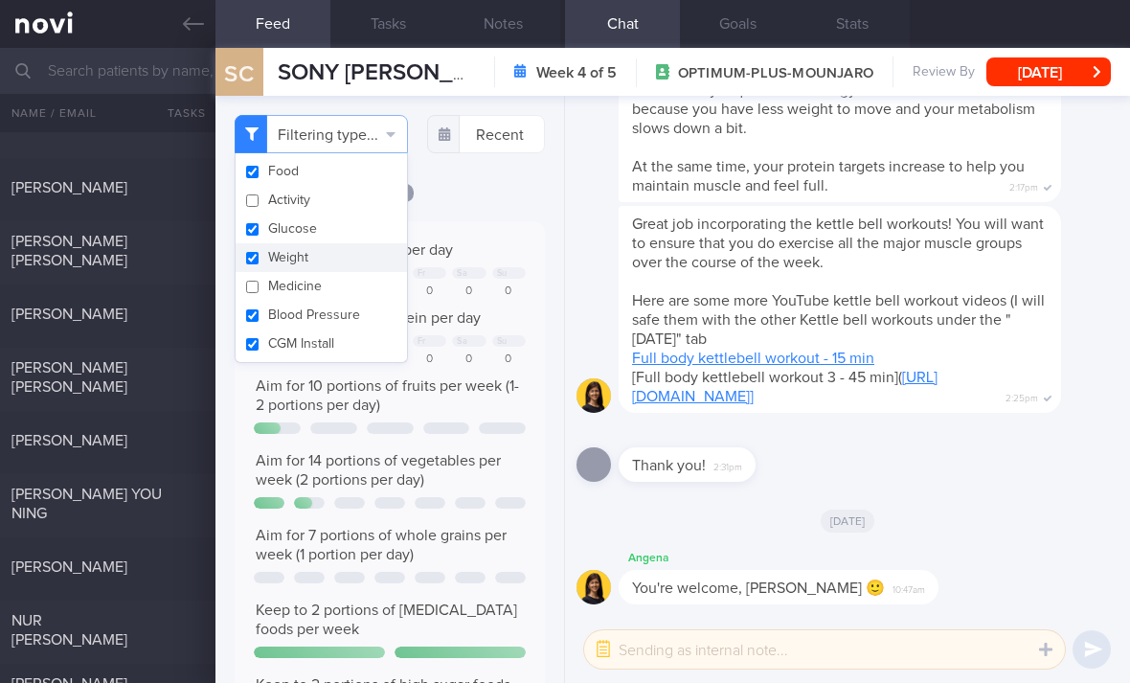
click at [373, 214] on button "Glucose" at bounding box center [320, 228] width 171 height 29
checkbox input "false"
click at [353, 243] on button "Weight" at bounding box center [320, 257] width 171 height 29
checkbox input "false"
click at [337, 301] on button "Blood Pressure" at bounding box center [320, 315] width 171 height 29
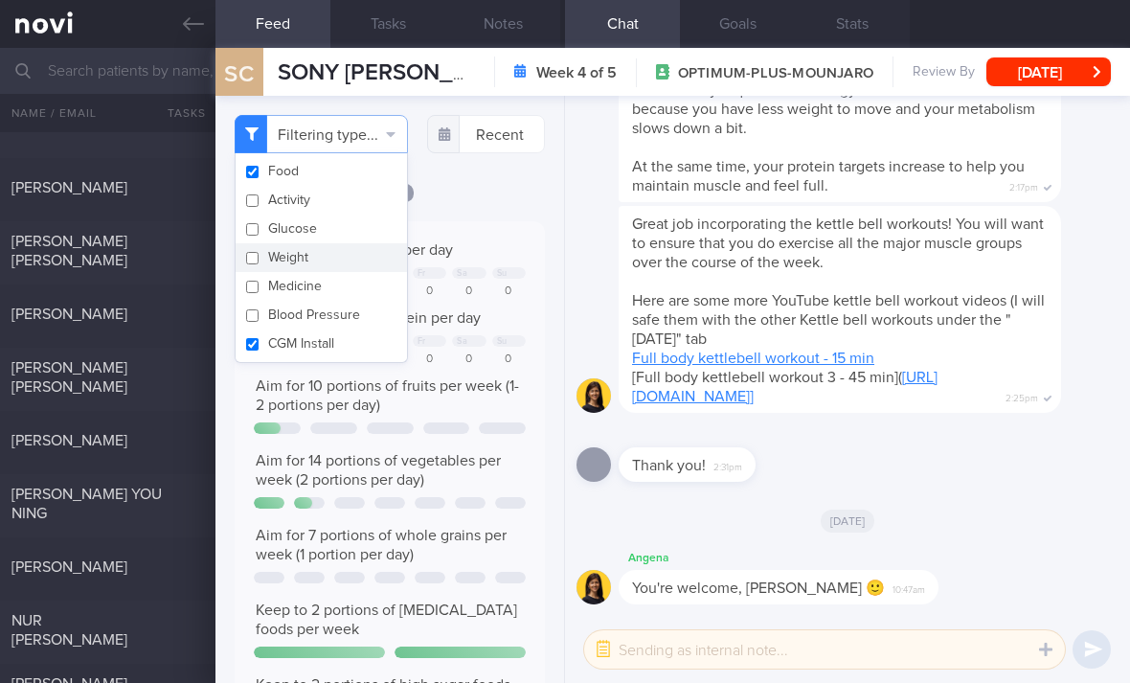
checkbox input "false"
click at [339, 329] on button "CGM Install" at bounding box center [320, 343] width 171 height 29
checkbox input "false"
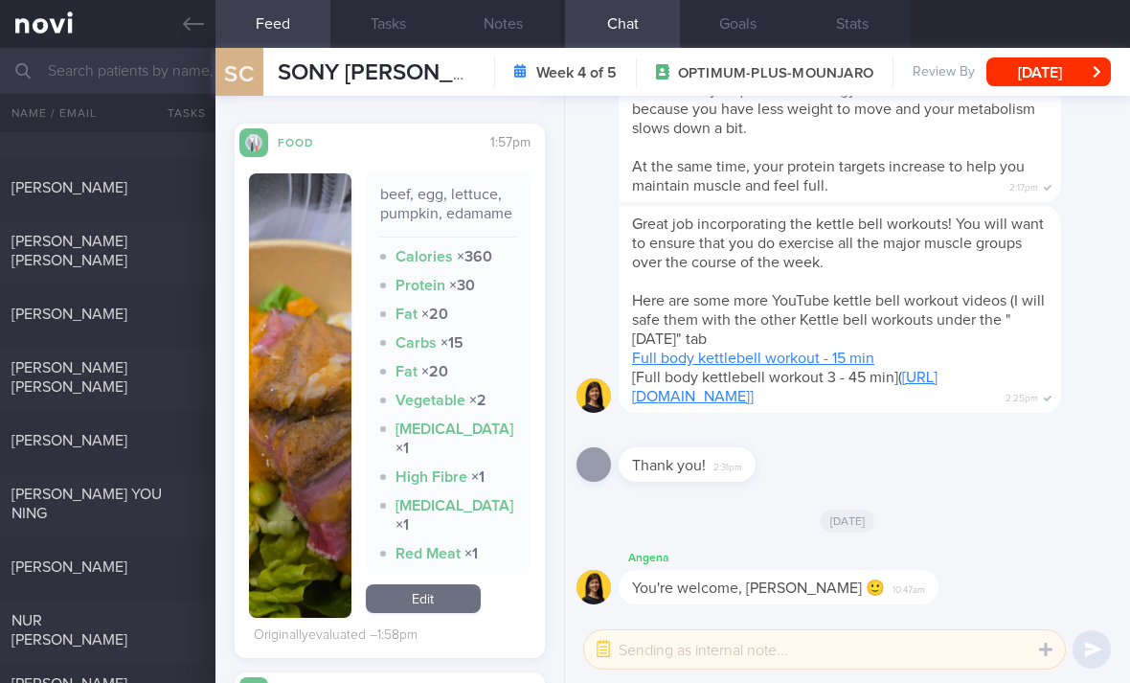
click at [444, 584] on link "Edit" at bounding box center [423, 598] width 115 height 29
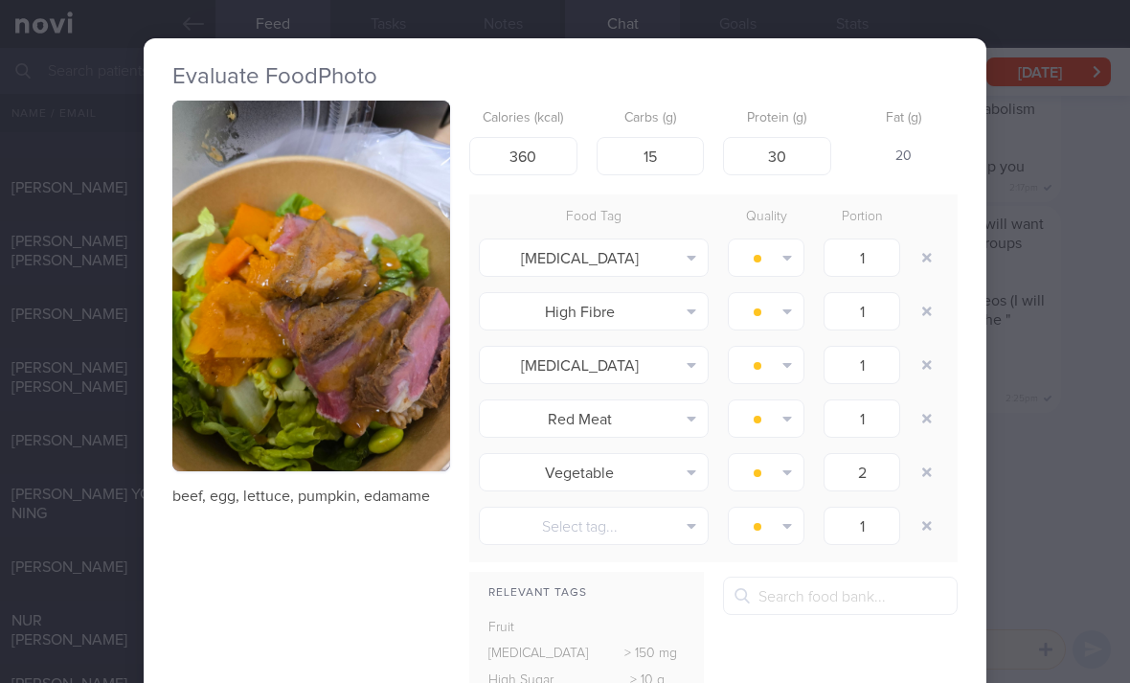
click at [929, 253] on icon "button" at bounding box center [927, 258] width 10 height 10
type input "2"
type input "1"
click at [929, 251] on icon "button" at bounding box center [927, 257] width 10 height 13
type input "2"
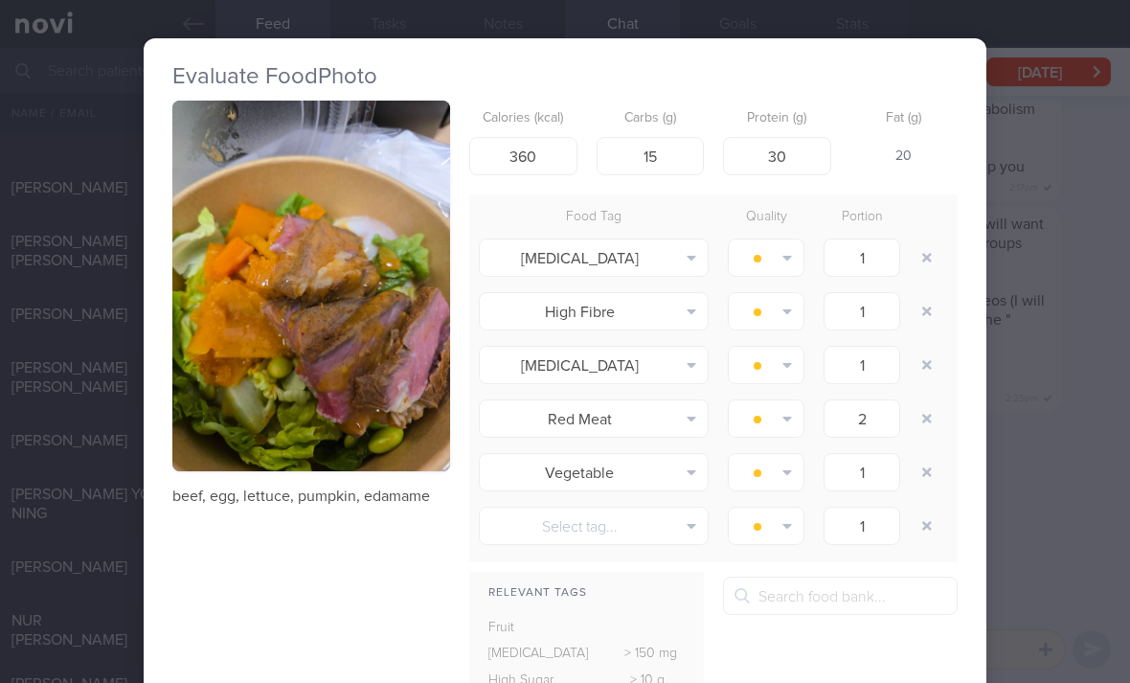
type input "1"
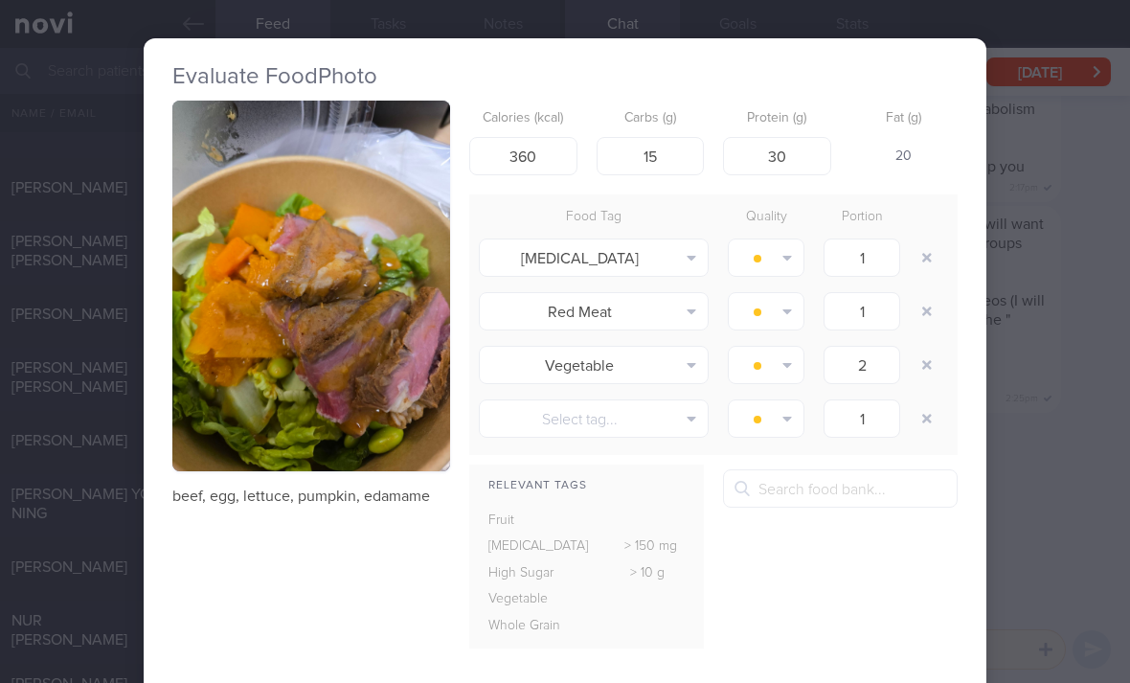
click at [925, 240] on button "button" at bounding box center [926, 257] width 34 height 34
type input "2"
type input "1"
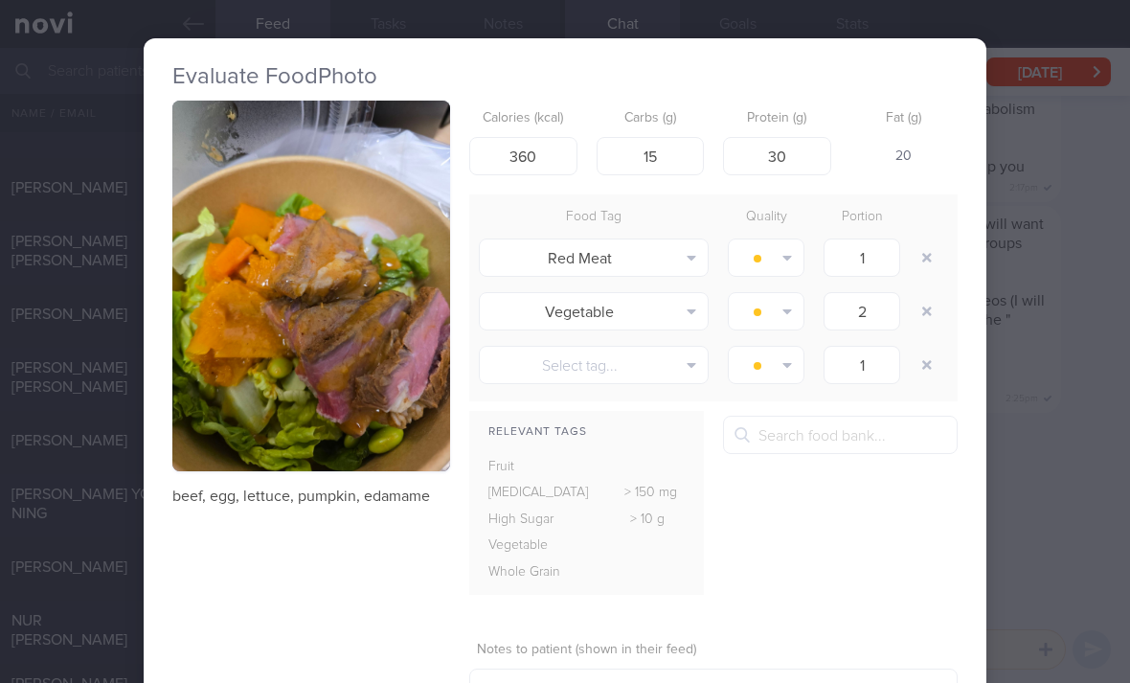
click at [927, 240] on button "button" at bounding box center [926, 257] width 34 height 34
type input "2"
type input "1"
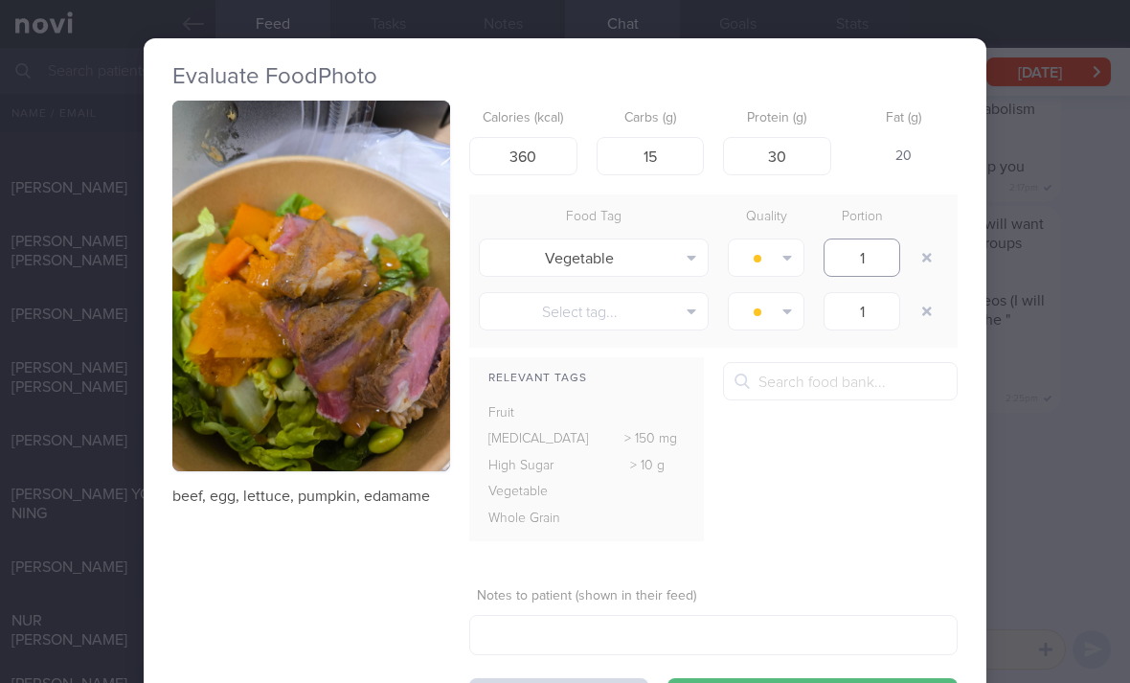
type input "1"
click at [768, 238] on button "button" at bounding box center [765, 257] width 77 height 38
click at [786, 338] on button "Eat anytime" at bounding box center [799, 352] width 142 height 29
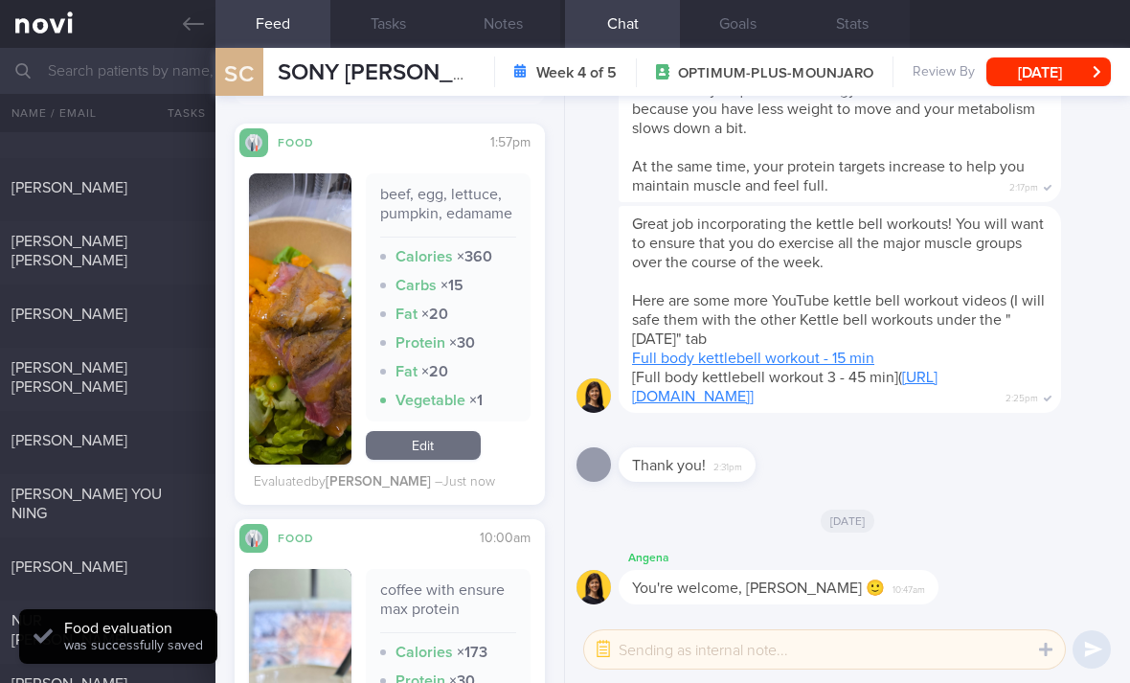
click at [441, 431] on link "Edit" at bounding box center [423, 445] width 115 height 29
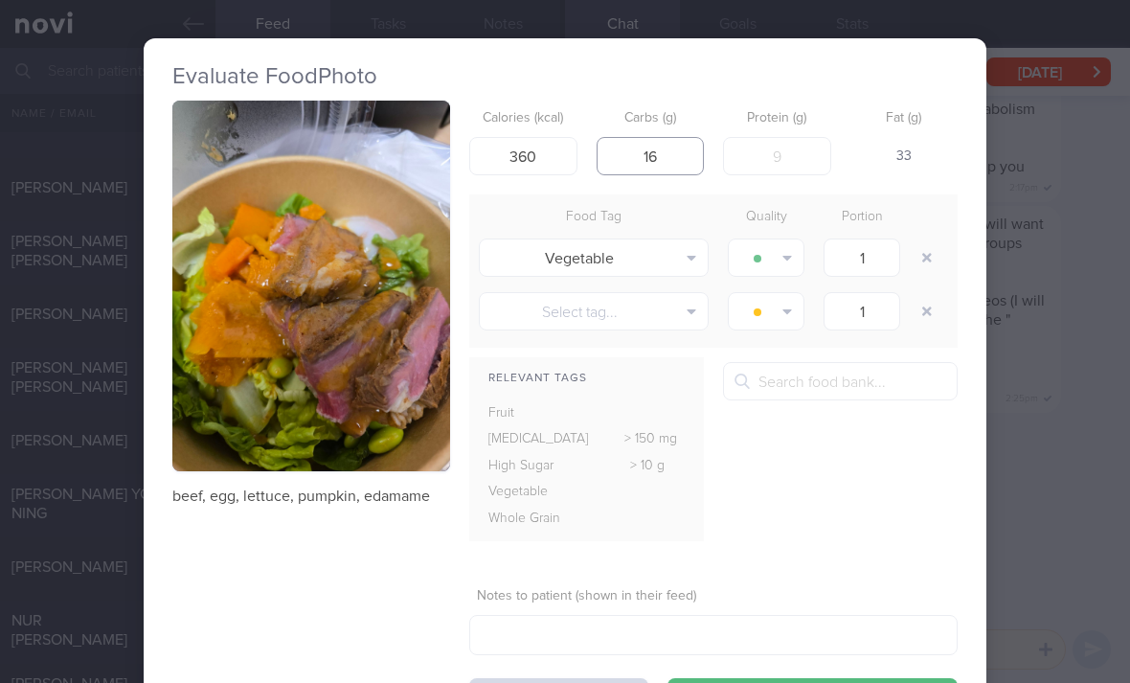
type input "16"
type input "32"
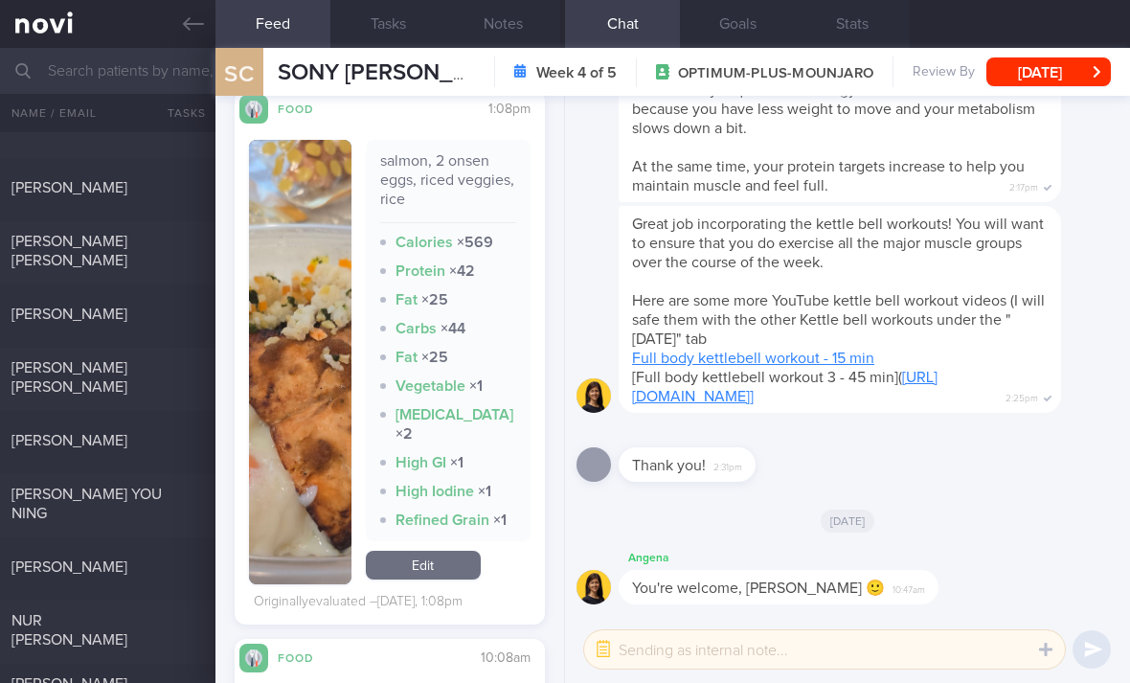
click at [416, 550] on link "Edit" at bounding box center [423, 564] width 115 height 29
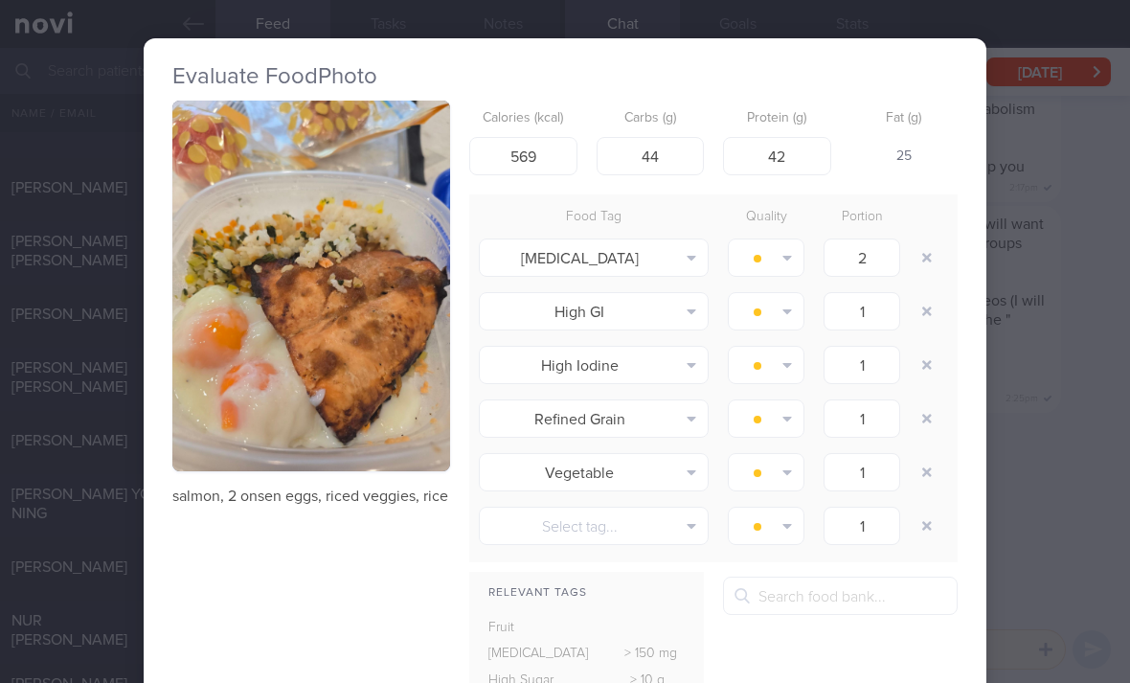
click at [936, 240] on button "button" at bounding box center [926, 257] width 34 height 34
click at [935, 240] on button "button" at bounding box center [926, 257] width 34 height 34
click at [917, 240] on button "button" at bounding box center [926, 257] width 34 height 34
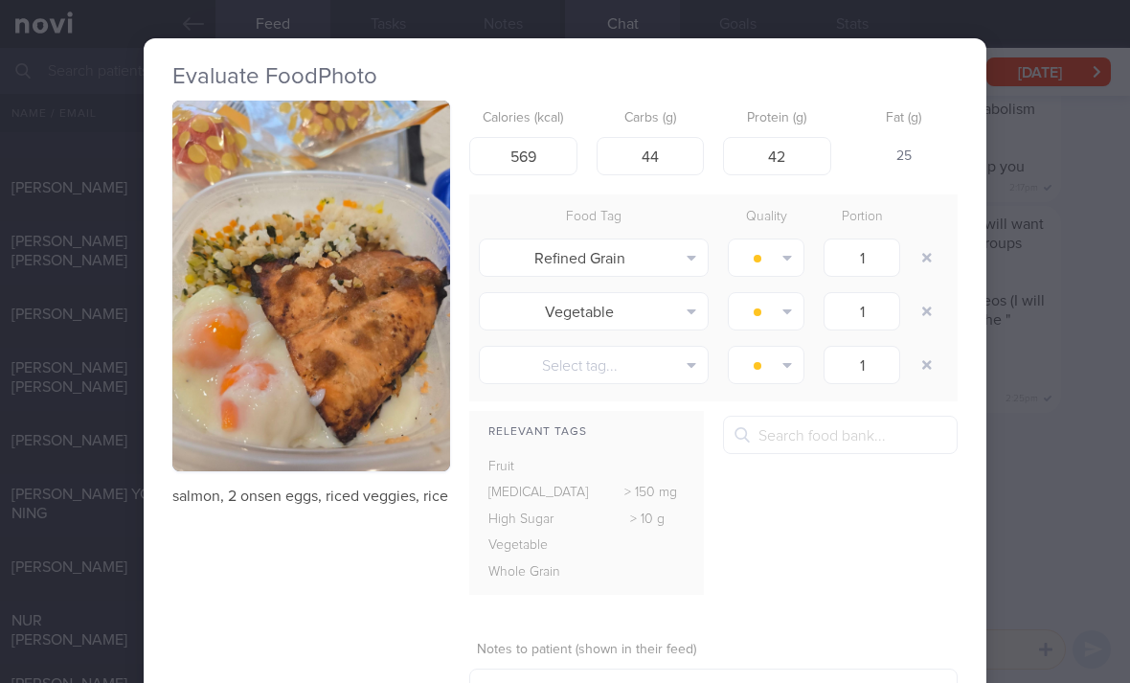
click at [917, 240] on button "button" at bounding box center [926, 257] width 34 height 34
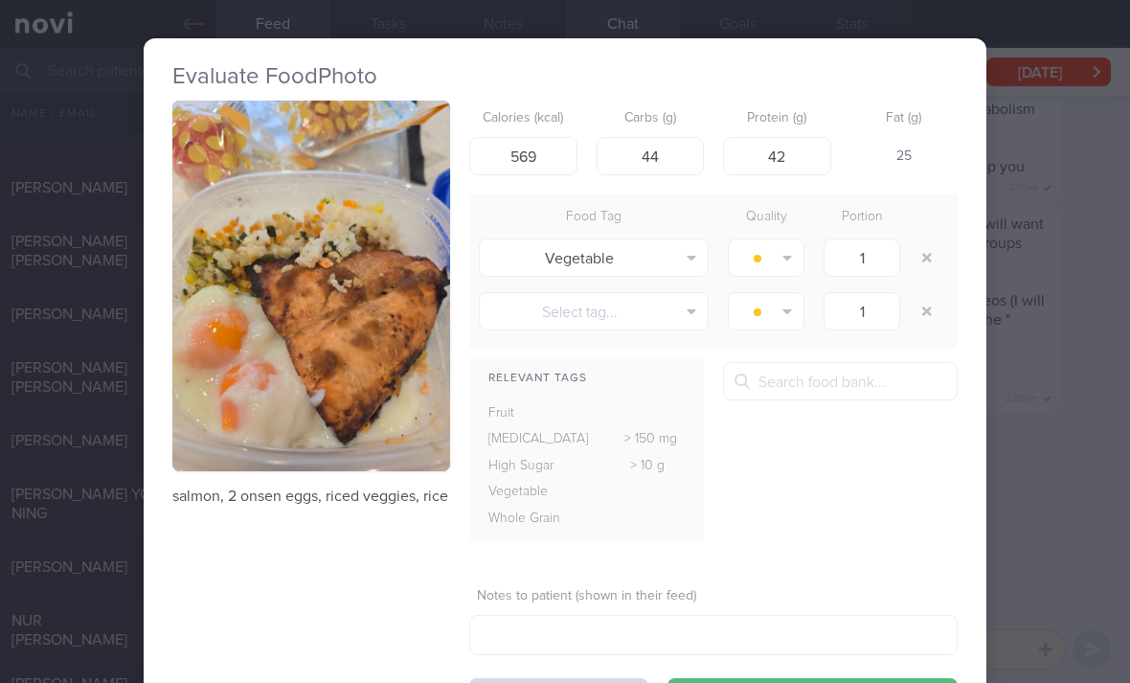
click at [913, 240] on button "button" at bounding box center [926, 257] width 34 height 34
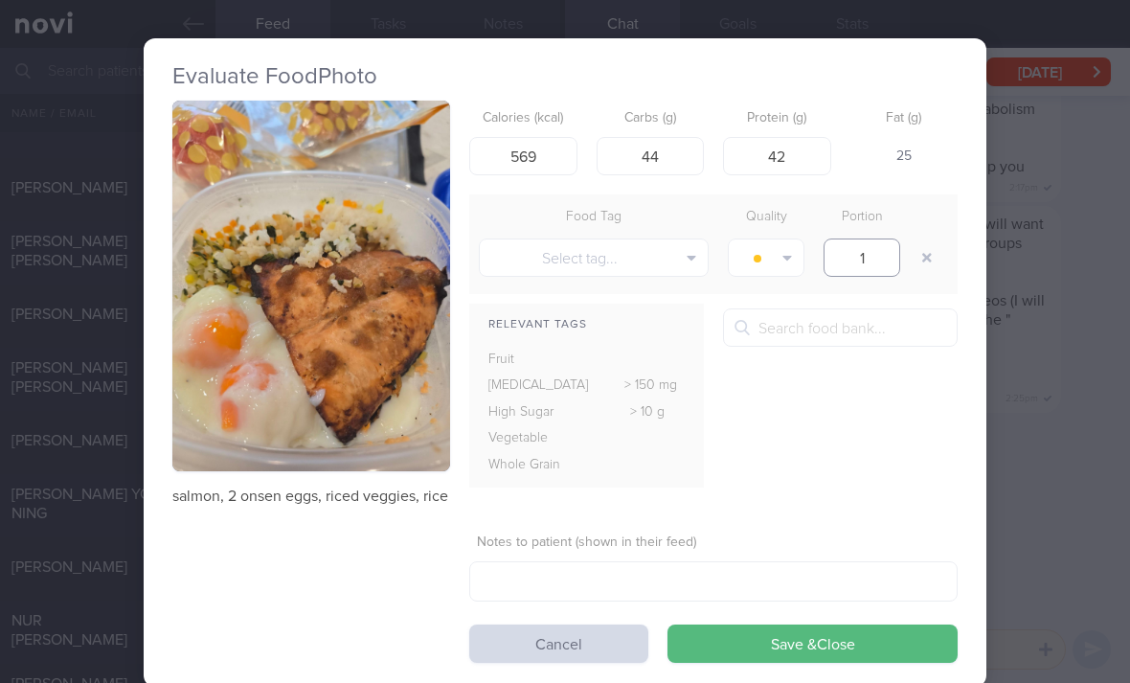
type input "1"
click at [925, 240] on button "button" at bounding box center [926, 257] width 34 height 34
type input "1"
type input "45"
type input "560"
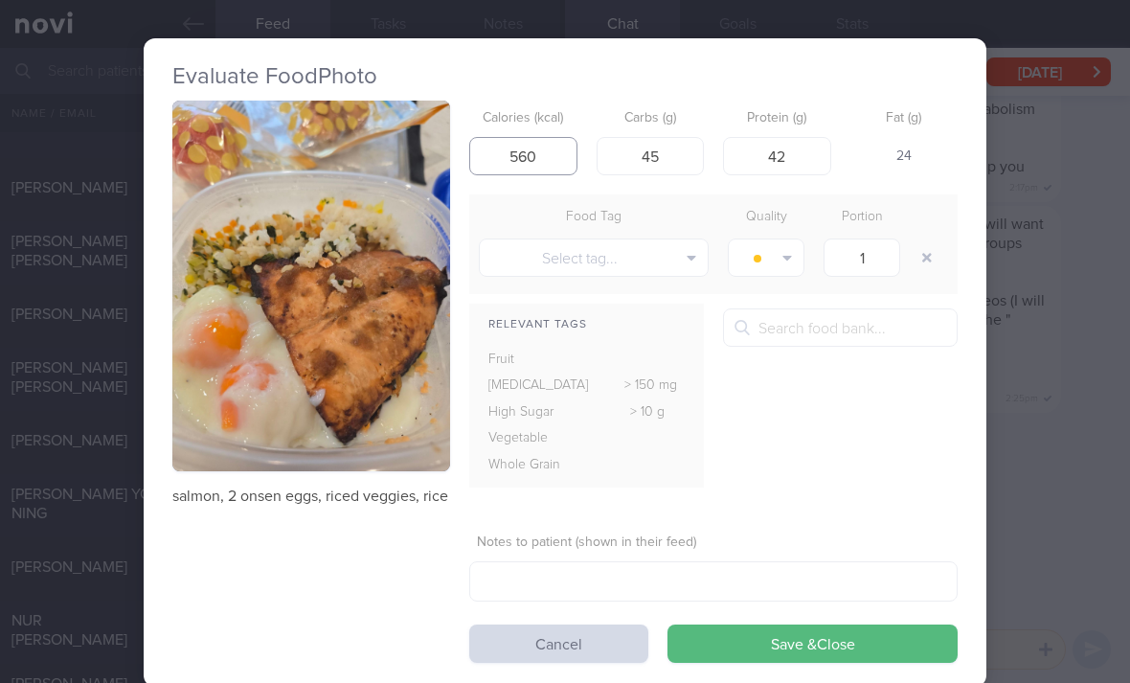
click at [812, 624] on button "Save & Close" at bounding box center [812, 643] width 290 height 38
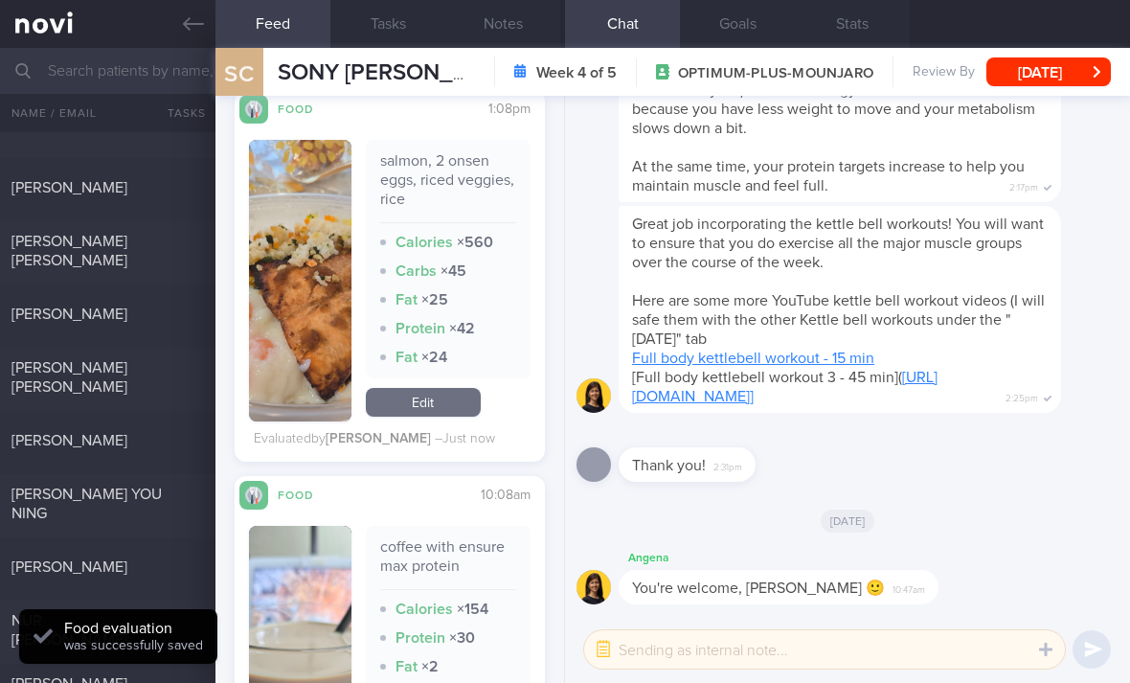
click at [422, 388] on link "Edit" at bounding box center [423, 402] width 115 height 29
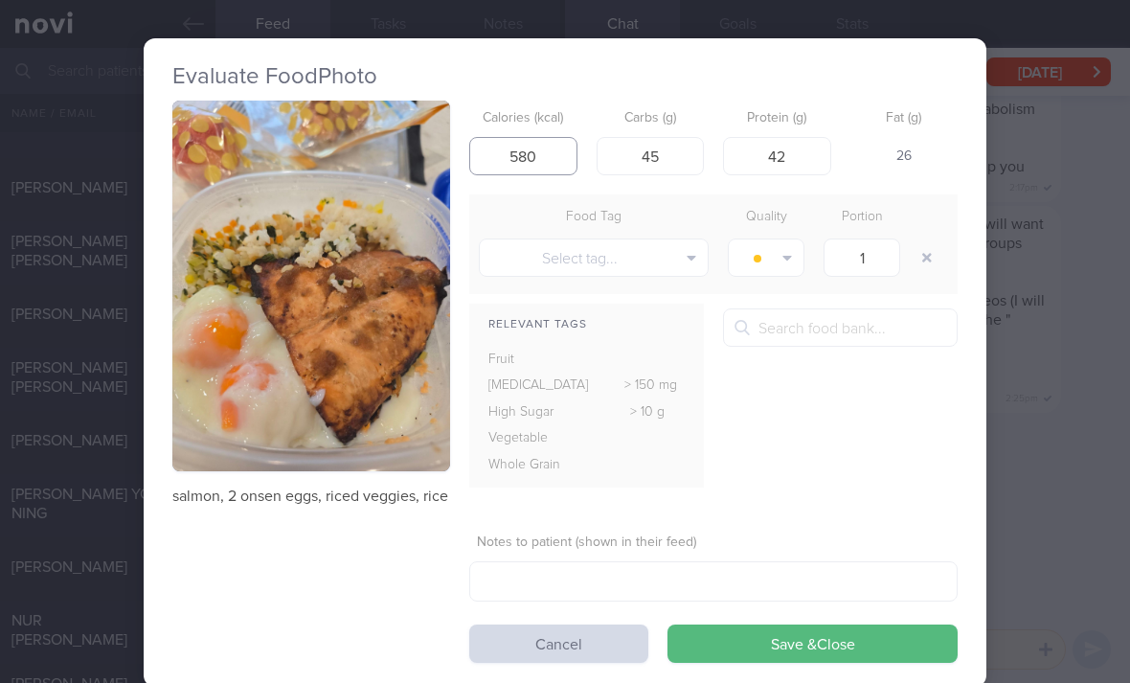
type input "580"
click at [763, 624] on button "Save & Close" at bounding box center [812, 643] width 290 height 38
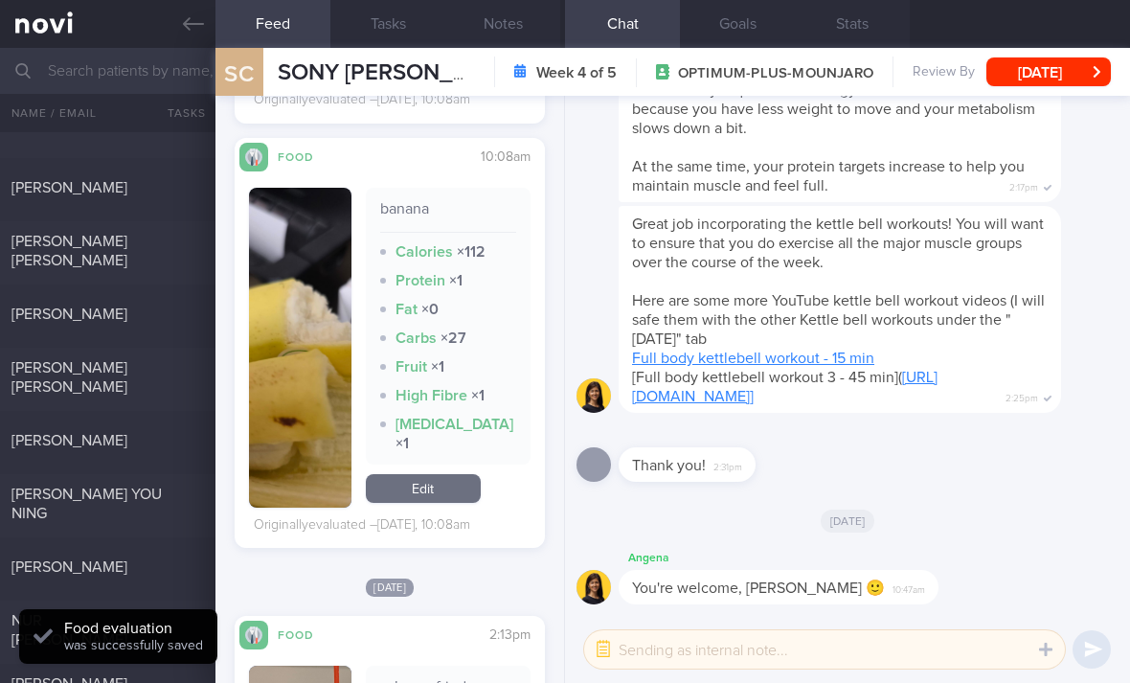
scroll to position [2328, 0]
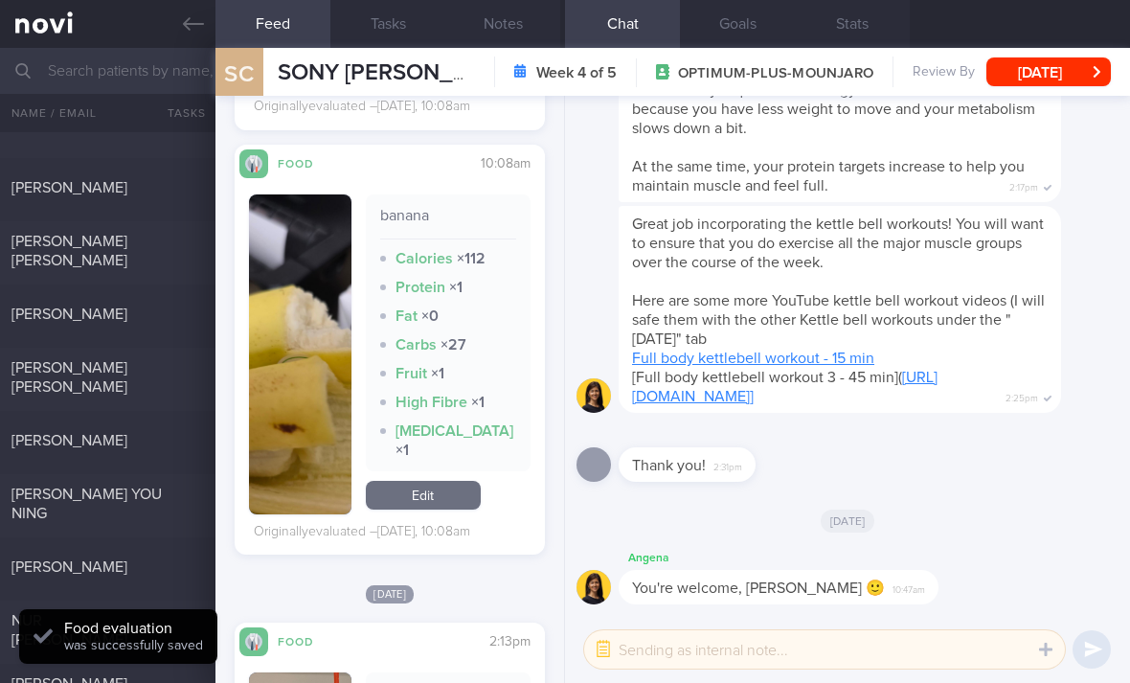
click at [451, 481] on link "Edit" at bounding box center [423, 495] width 115 height 29
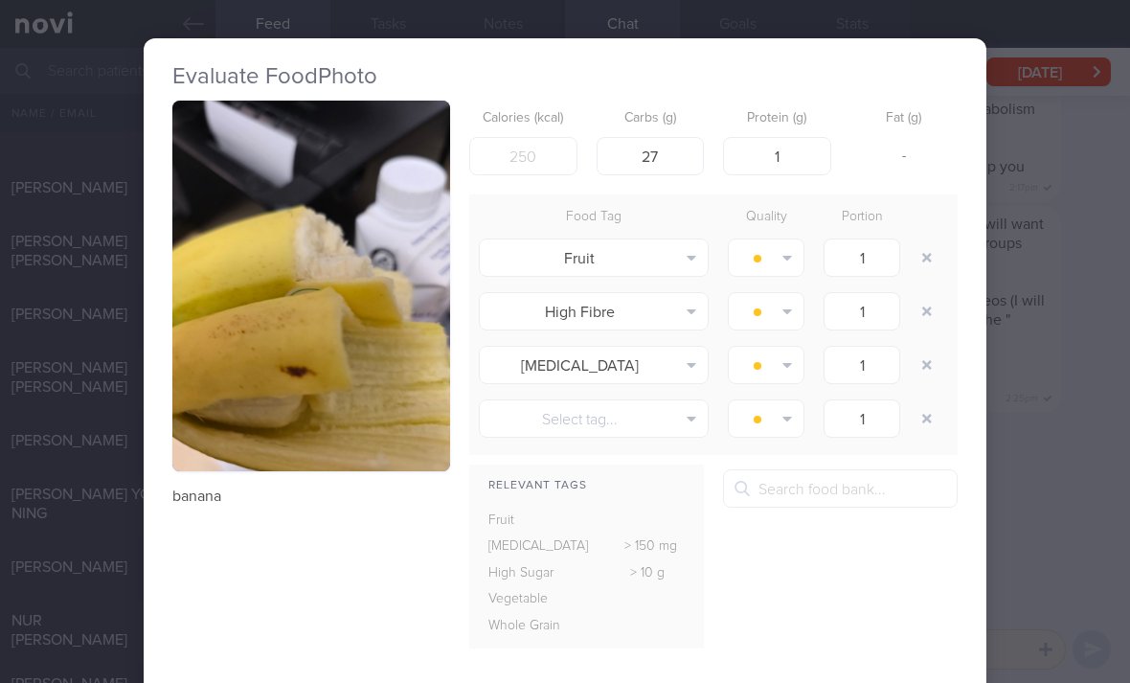
click at [918, 294] on button "button" at bounding box center [926, 311] width 34 height 34
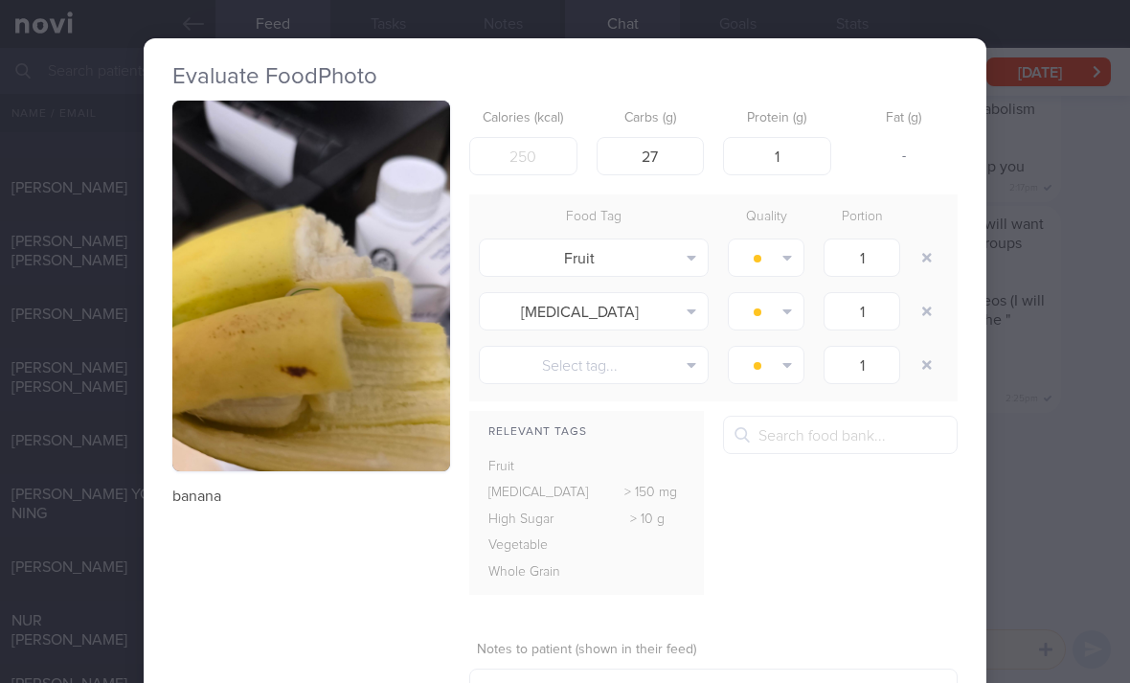
click at [917, 294] on button "button" at bounding box center [926, 311] width 34 height 34
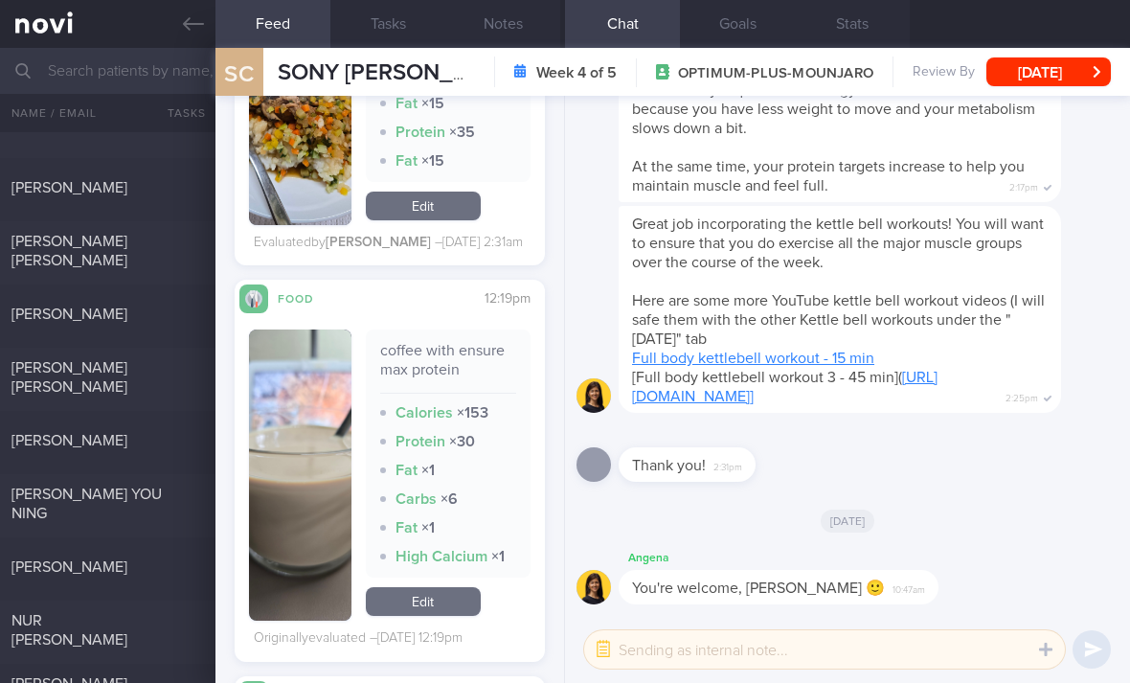
scroll to position [5254, 0]
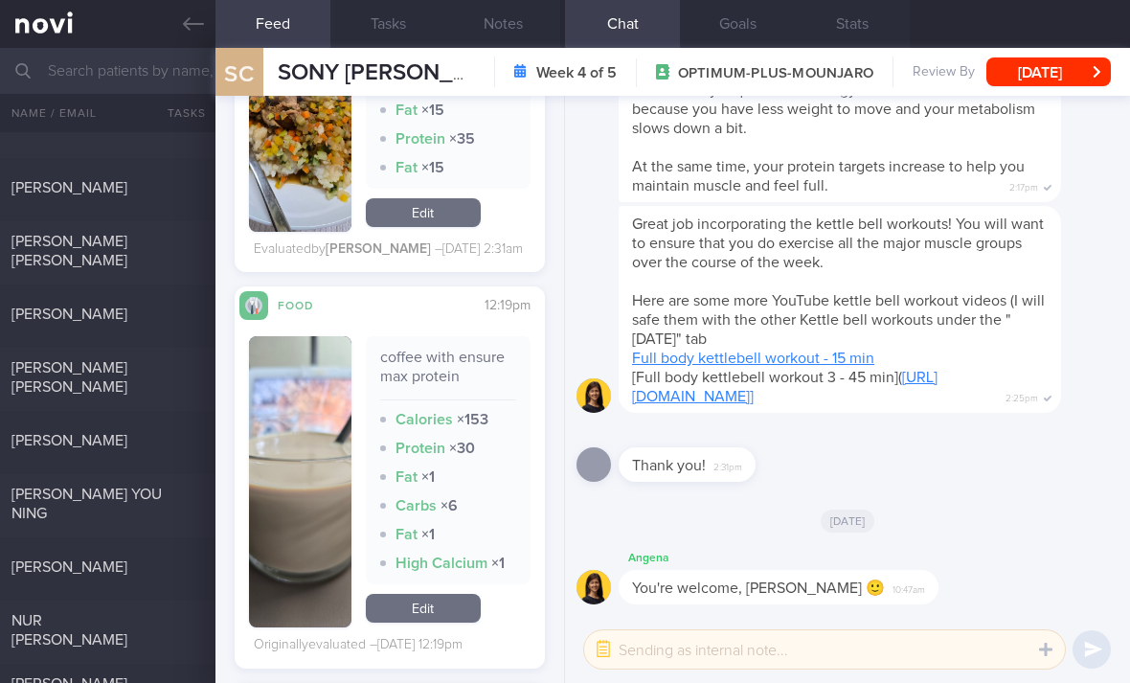
click at [420, 593] on link "Edit" at bounding box center [423, 607] width 115 height 29
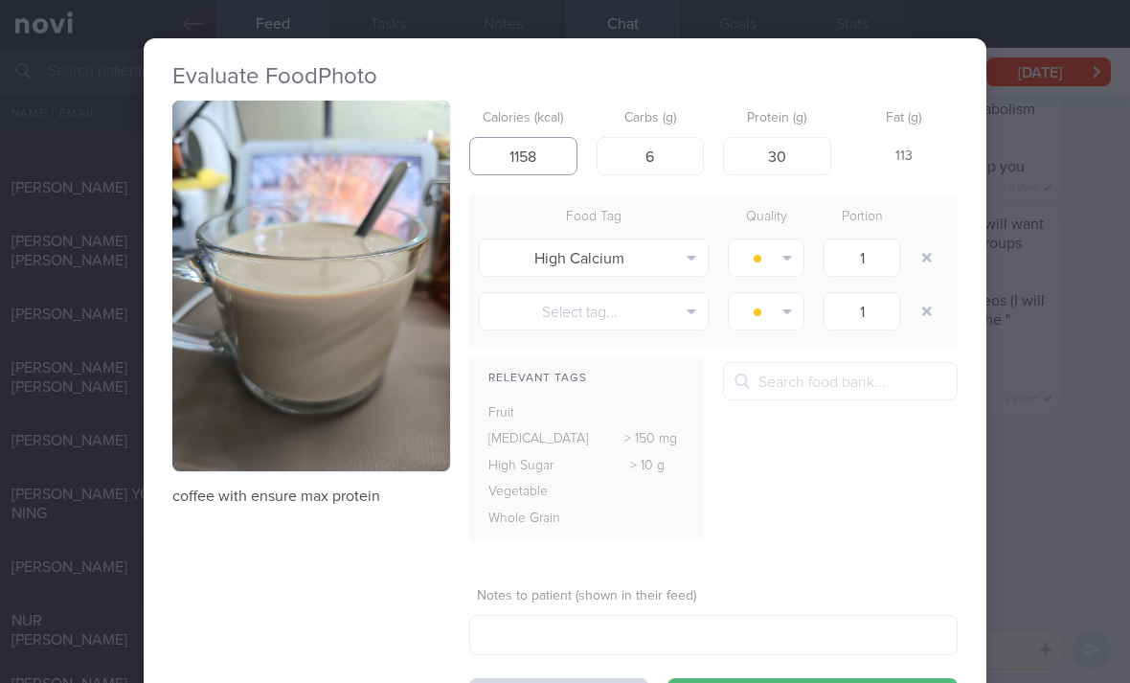
type input "1158"
type input "156"
type input "5"
click at [917, 240] on button "button" at bounding box center [926, 257] width 34 height 34
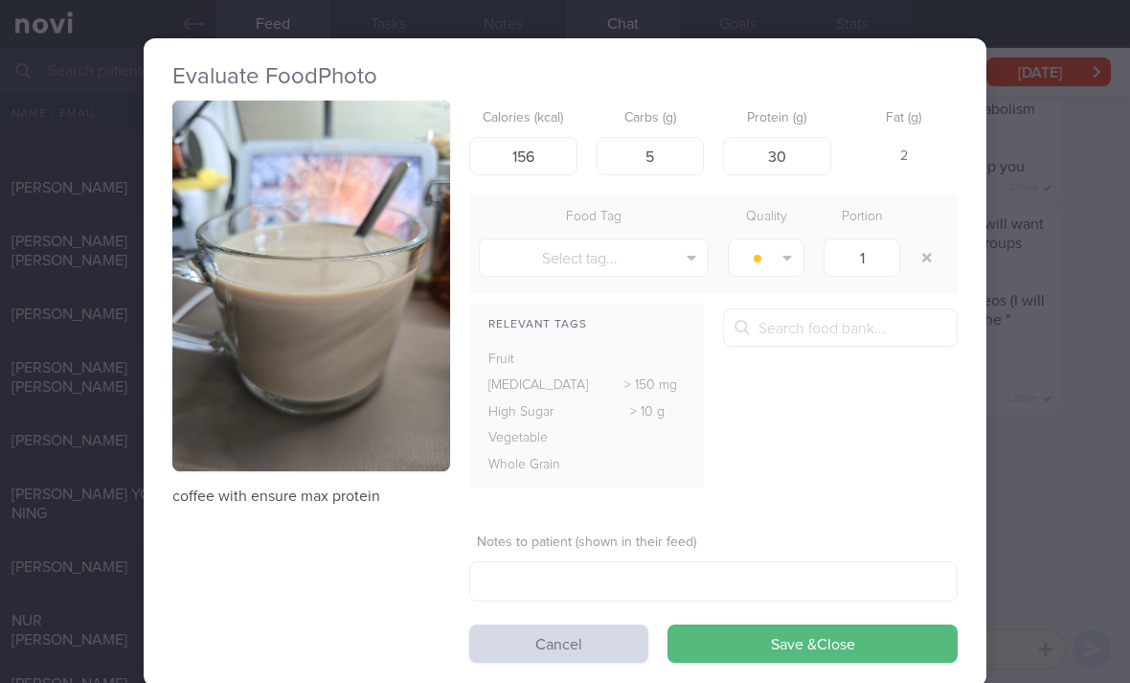
click at [808, 624] on button "Save & Close" at bounding box center [812, 643] width 290 height 38
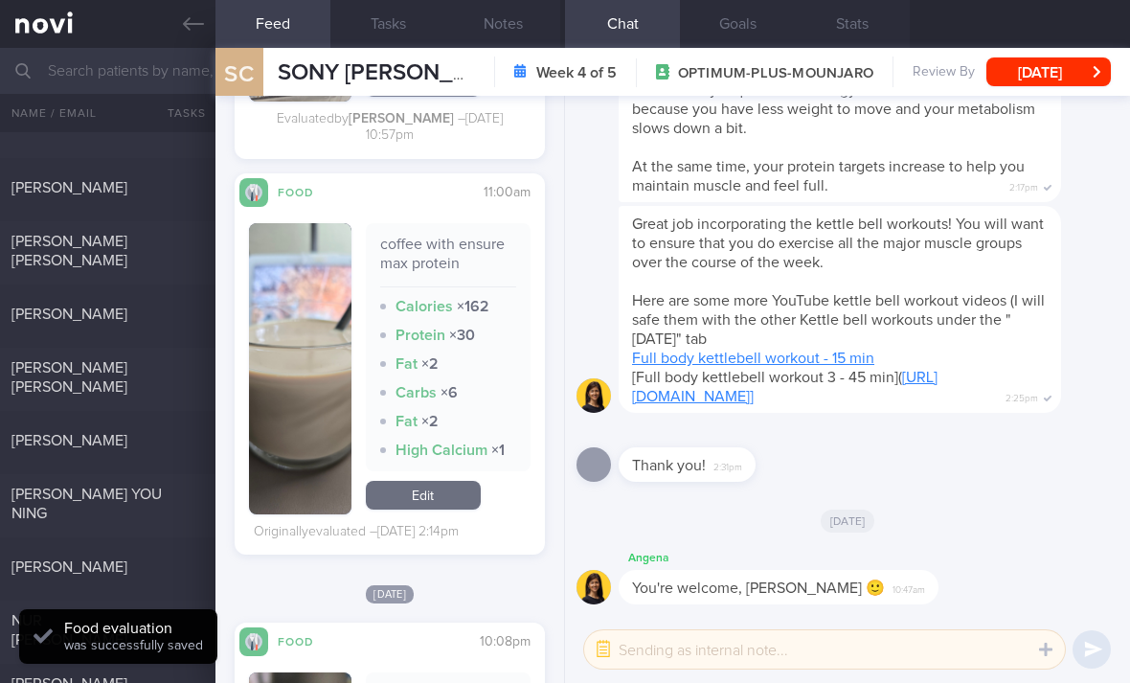
scroll to position [3033, 0]
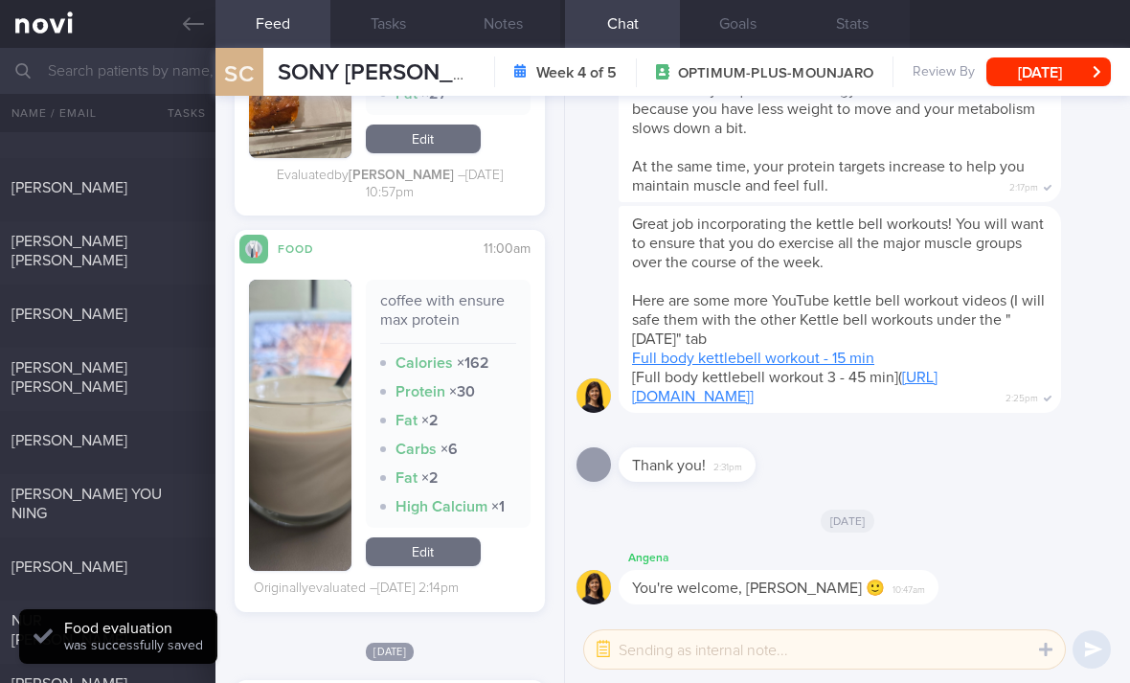
click at [438, 537] on link "Edit" at bounding box center [423, 551] width 115 height 29
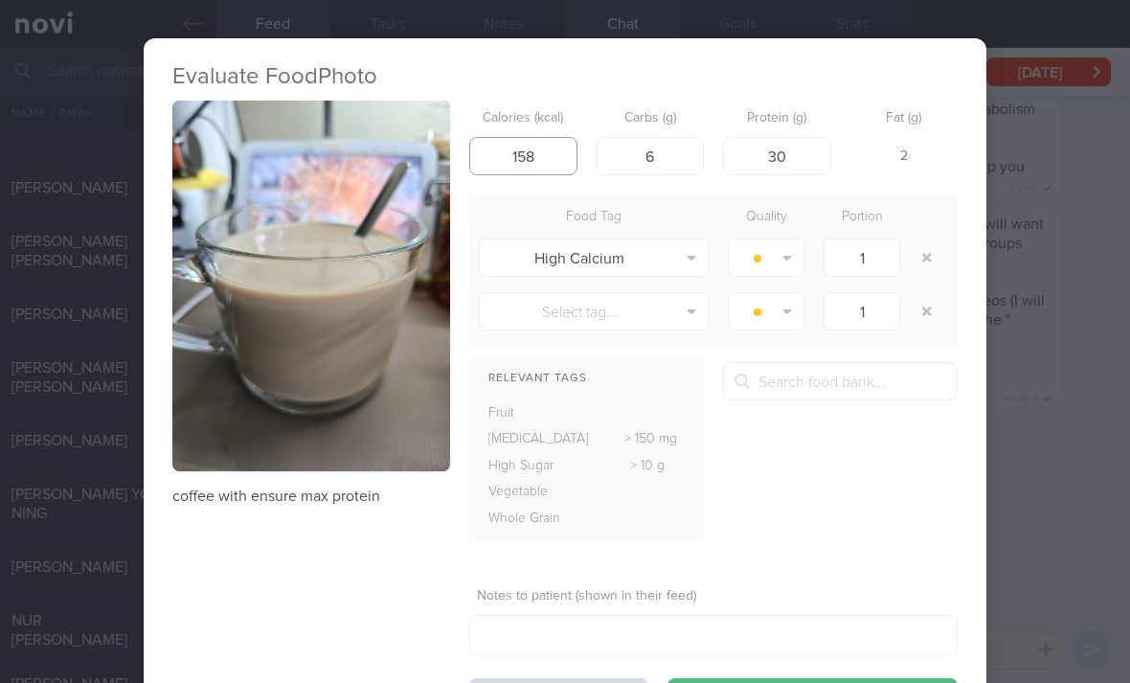
type input "158"
click at [923, 240] on button "button" at bounding box center [926, 257] width 34 height 34
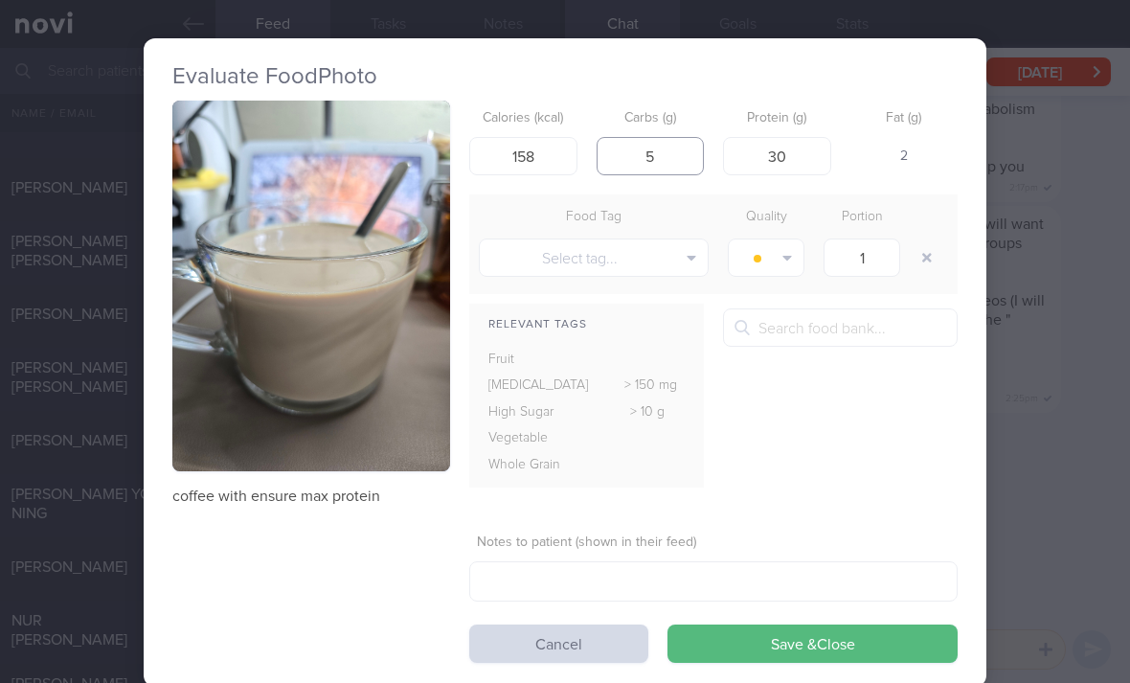
type input "5"
click at [795, 624] on button "Save & Close" at bounding box center [812, 643] width 290 height 38
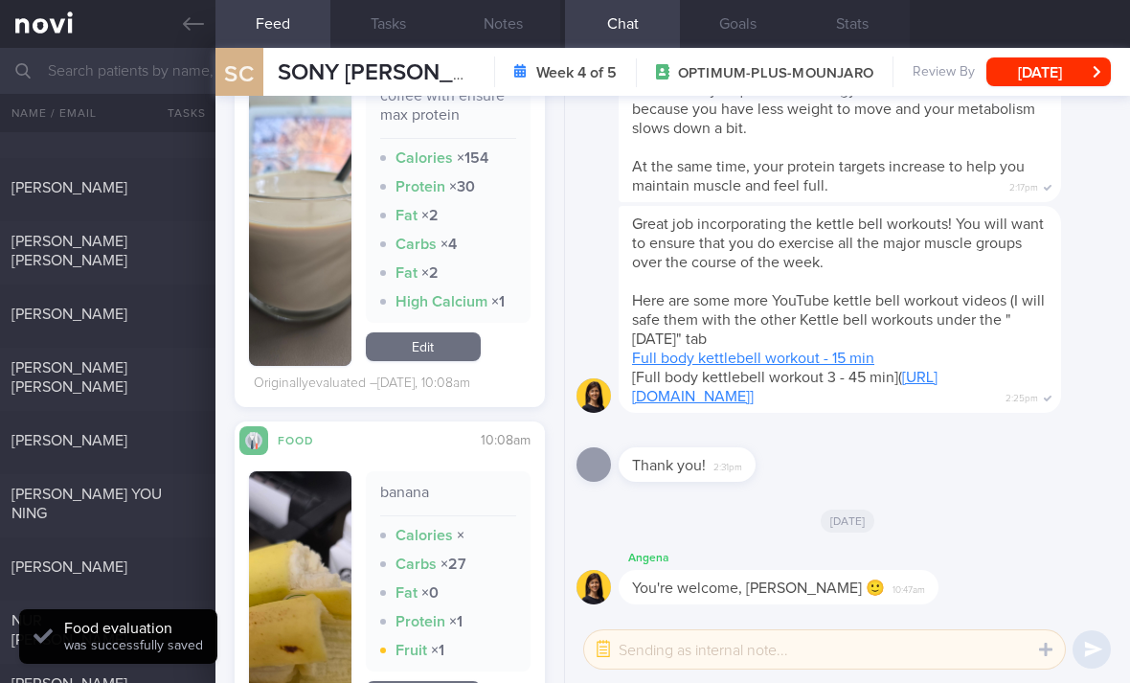
scroll to position [2052, 0]
click at [439, 680] on link "Edit" at bounding box center [423, 694] width 115 height 29
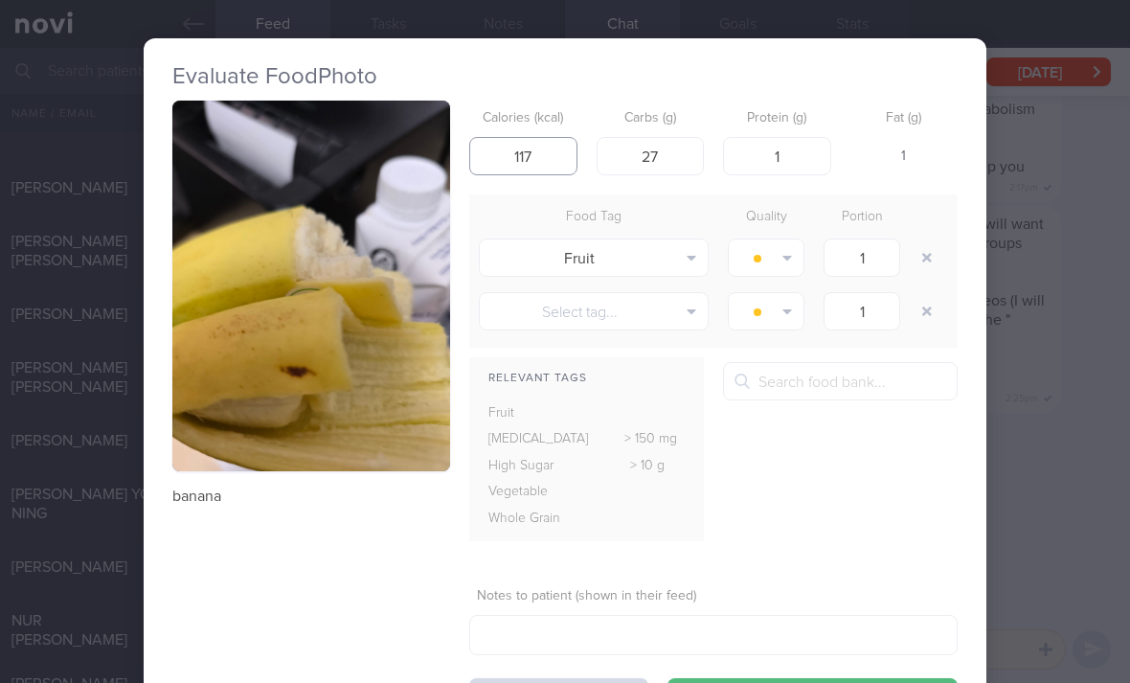
type input "117"
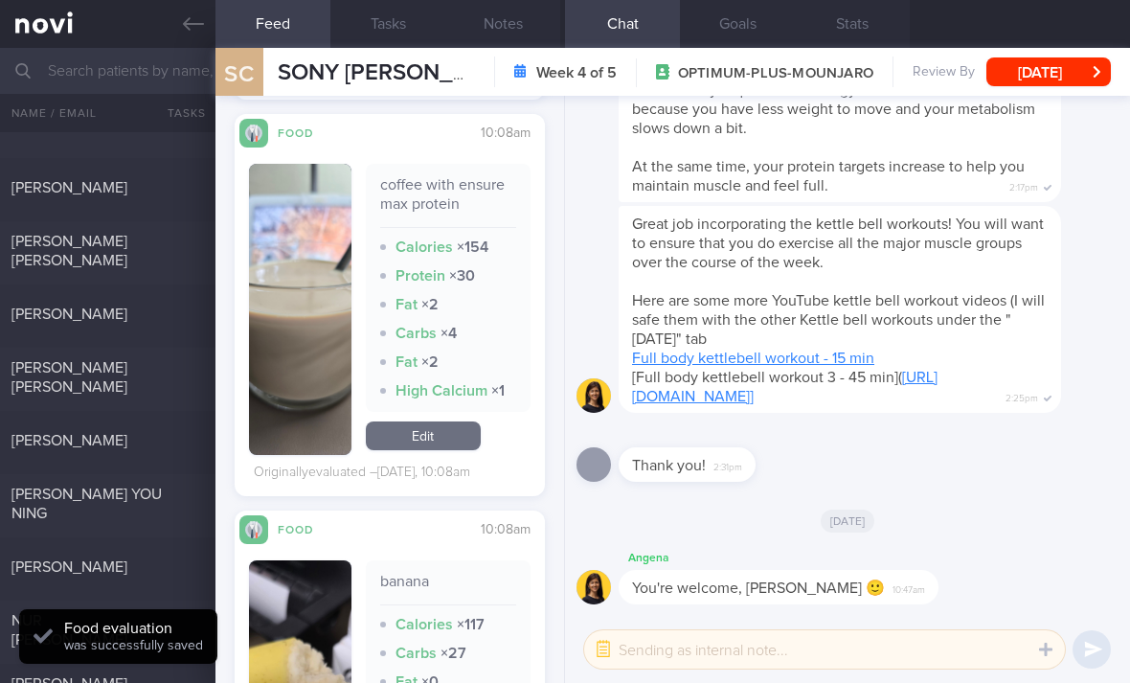
scroll to position [1953, 0]
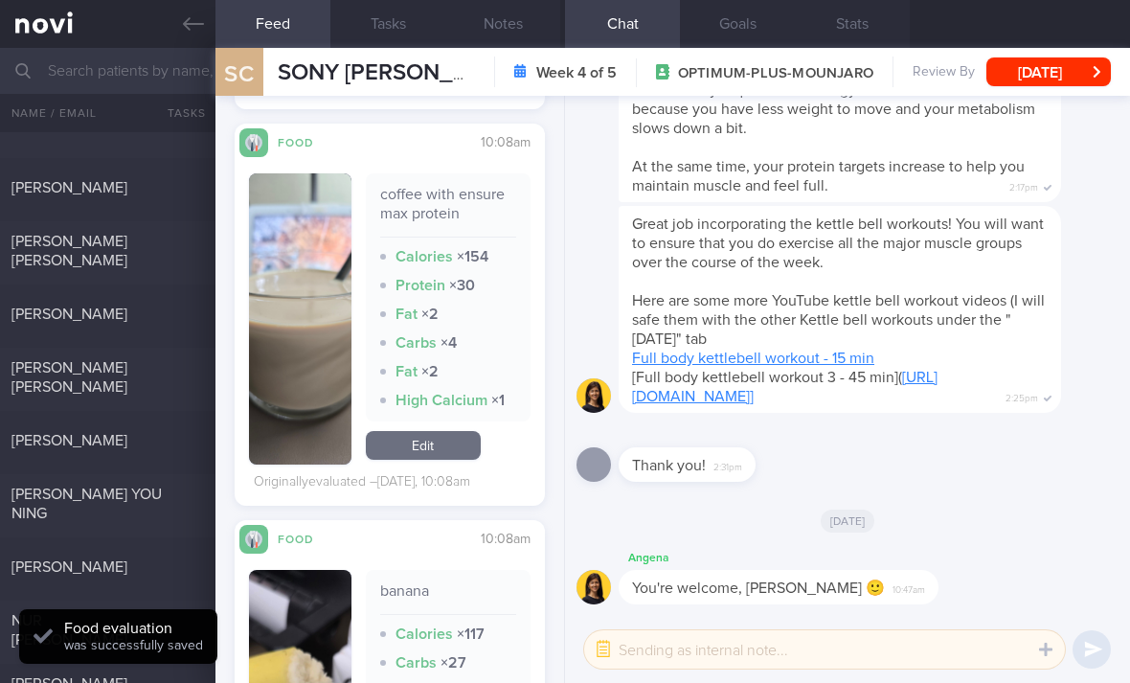
click at [436, 431] on link "Edit" at bounding box center [423, 445] width 115 height 29
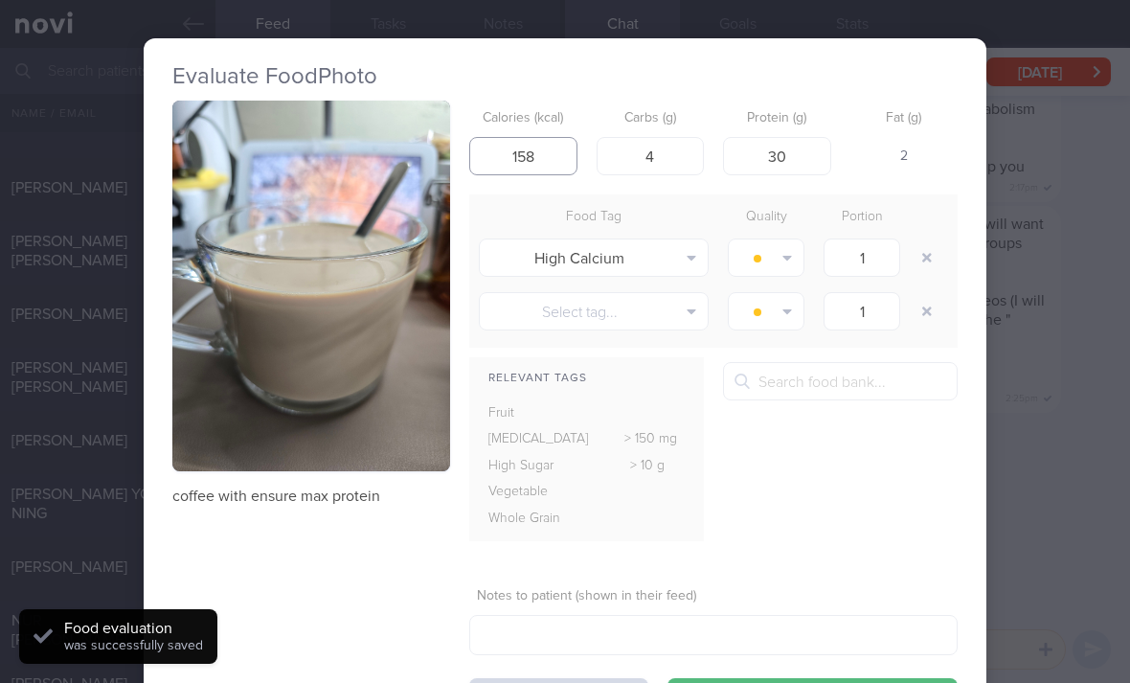
type input "158"
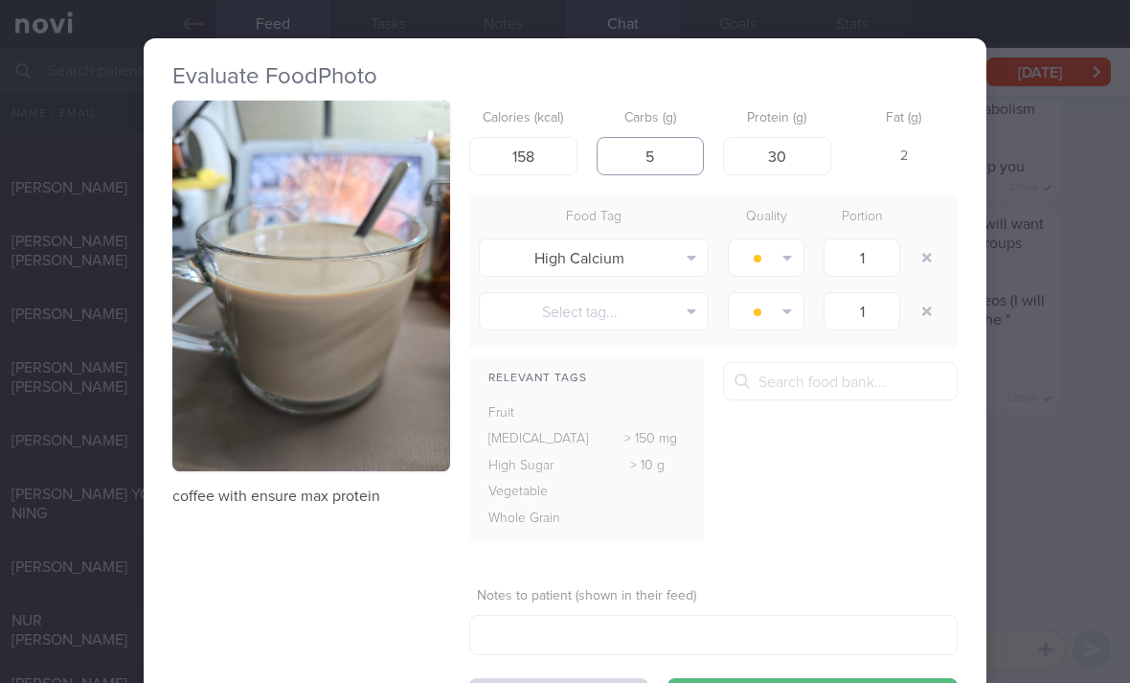
type input "5"
click at [927, 240] on button "button" at bounding box center [926, 257] width 34 height 34
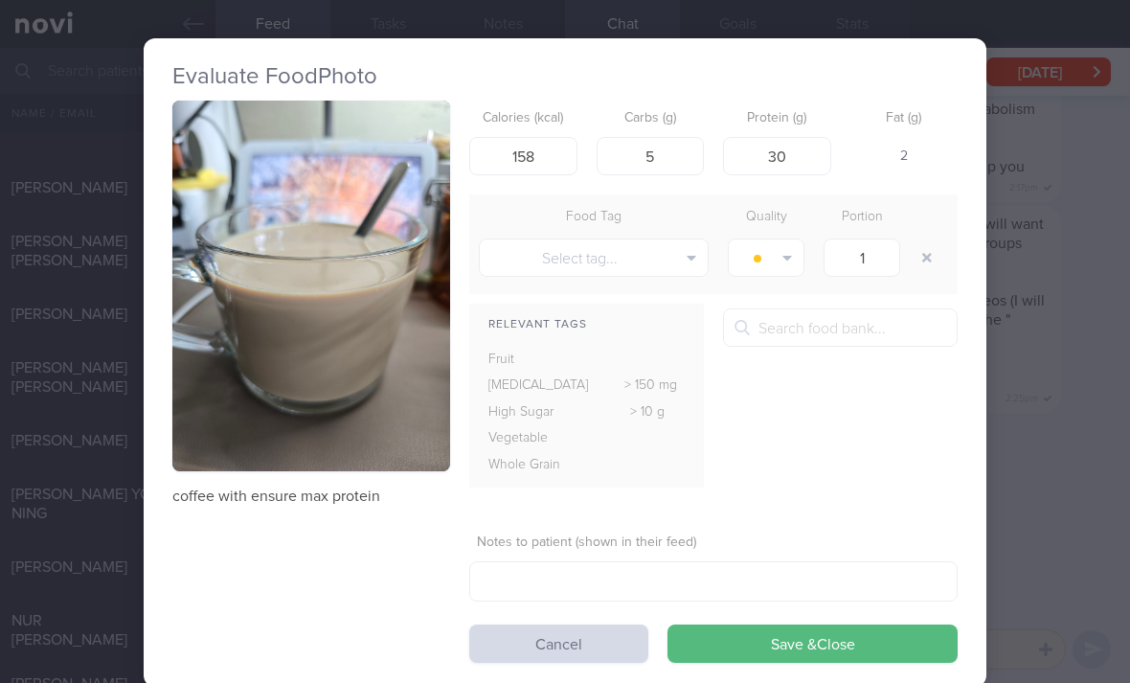
click at [926, 240] on button "button" at bounding box center [926, 257] width 34 height 34
type input "5"
click at [772, 624] on button "Save & Close" at bounding box center [812, 643] width 290 height 38
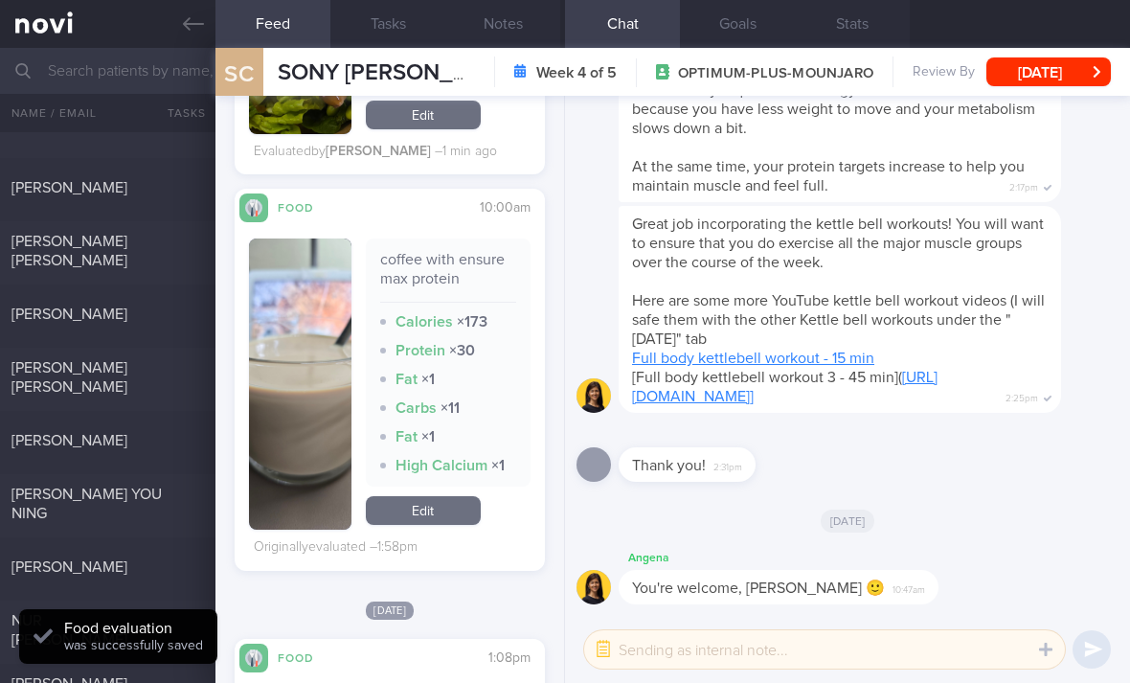
scroll to position [1030, 0]
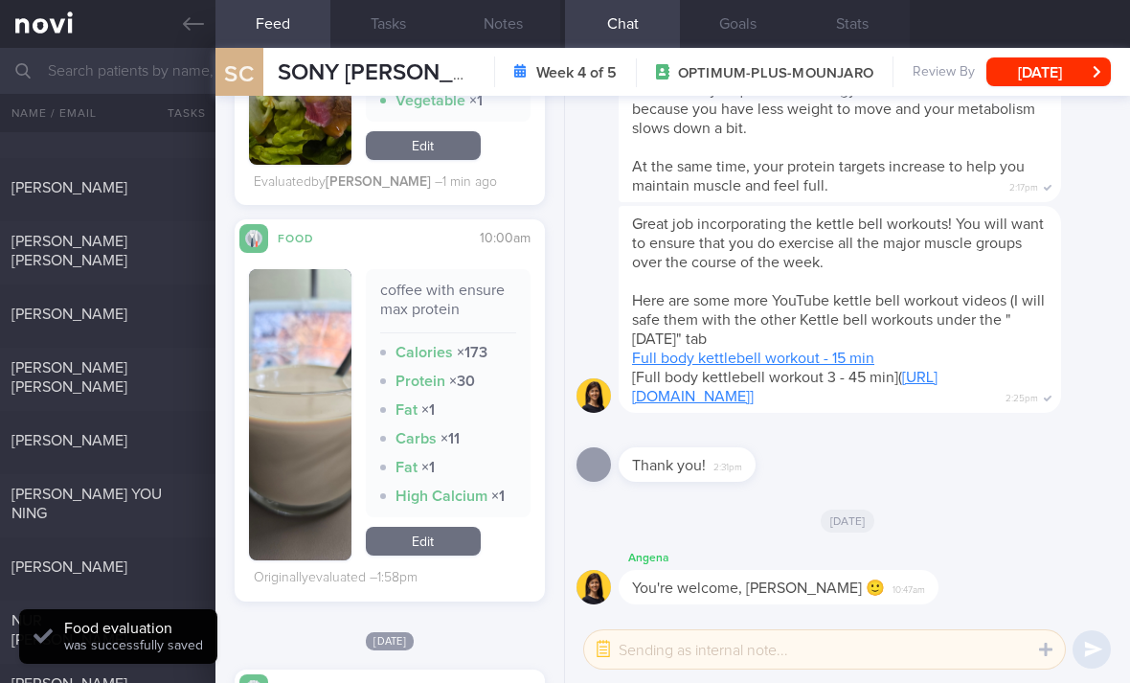
click at [410, 526] on link "Edit" at bounding box center [423, 540] width 115 height 29
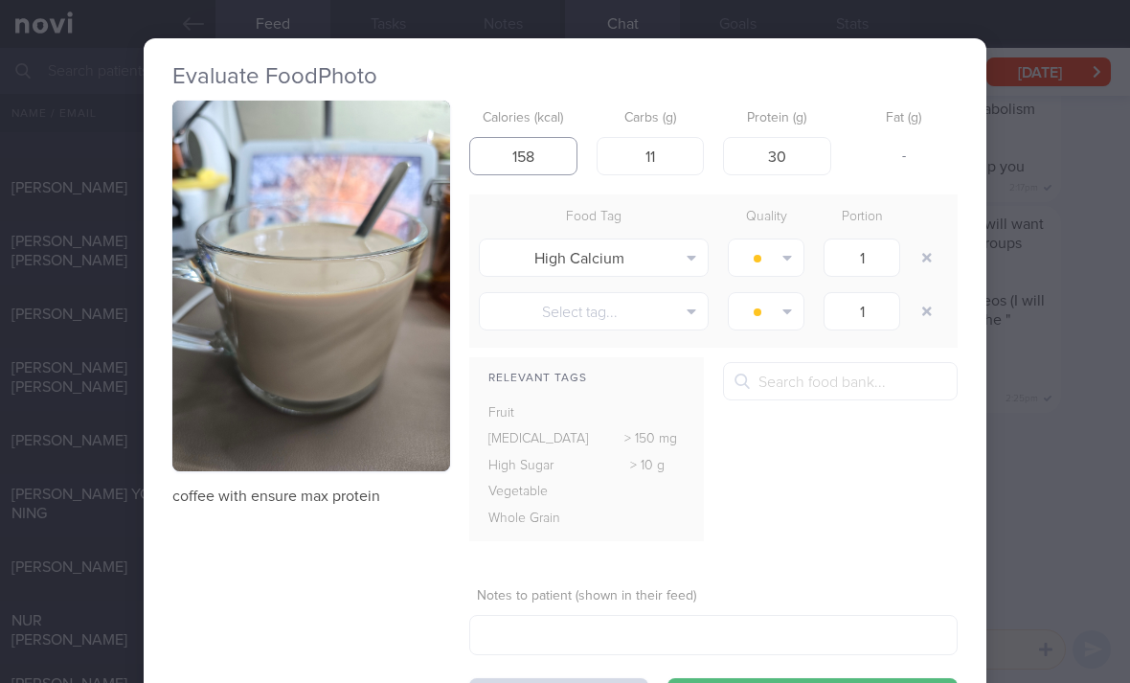
type input "158"
type input "5"
click at [922, 240] on button "button" at bounding box center [926, 257] width 34 height 34
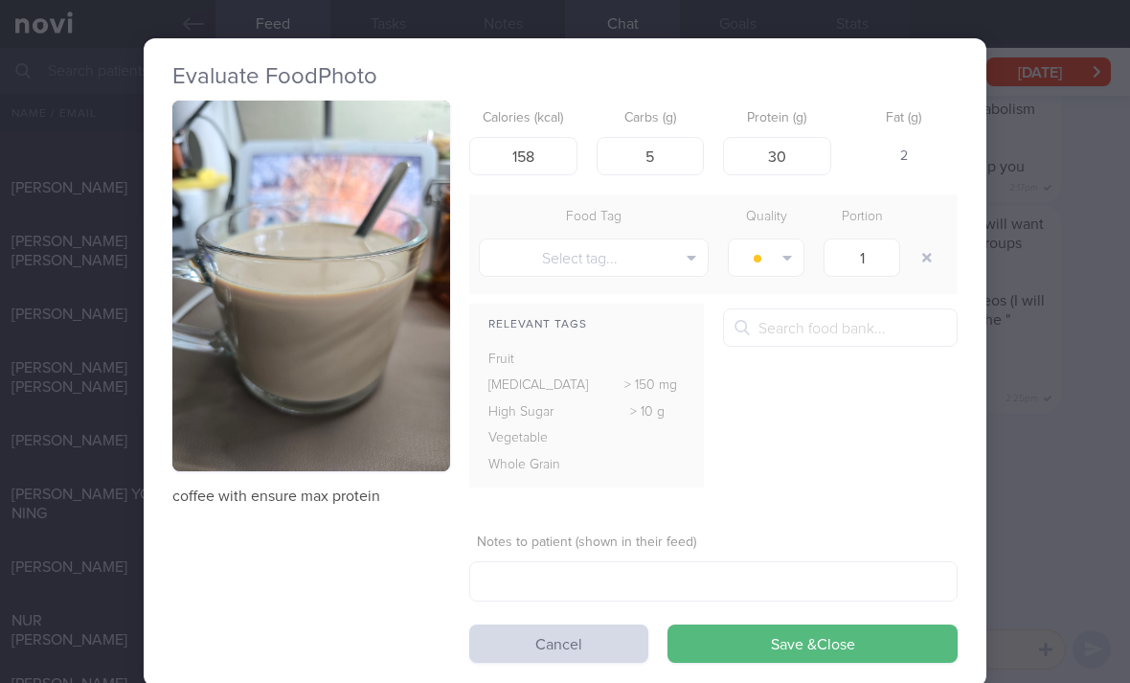
click at [819, 544] on form "Calories (kcal) 158 Carbs (g) 5 Protein (g) 30 Fat (g) 2 Food Tag Quality Porti…" at bounding box center [713, 382] width 488 height 562
click at [818, 543] on form "Calories (kcal) 158 Carbs (g) 5 Protein (g) 30 Fat (g) 2 Food Tag Quality Porti…" at bounding box center [713, 382] width 488 height 562
click at [776, 624] on button "Save & Close" at bounding box center [812, 643] width 290 height 38
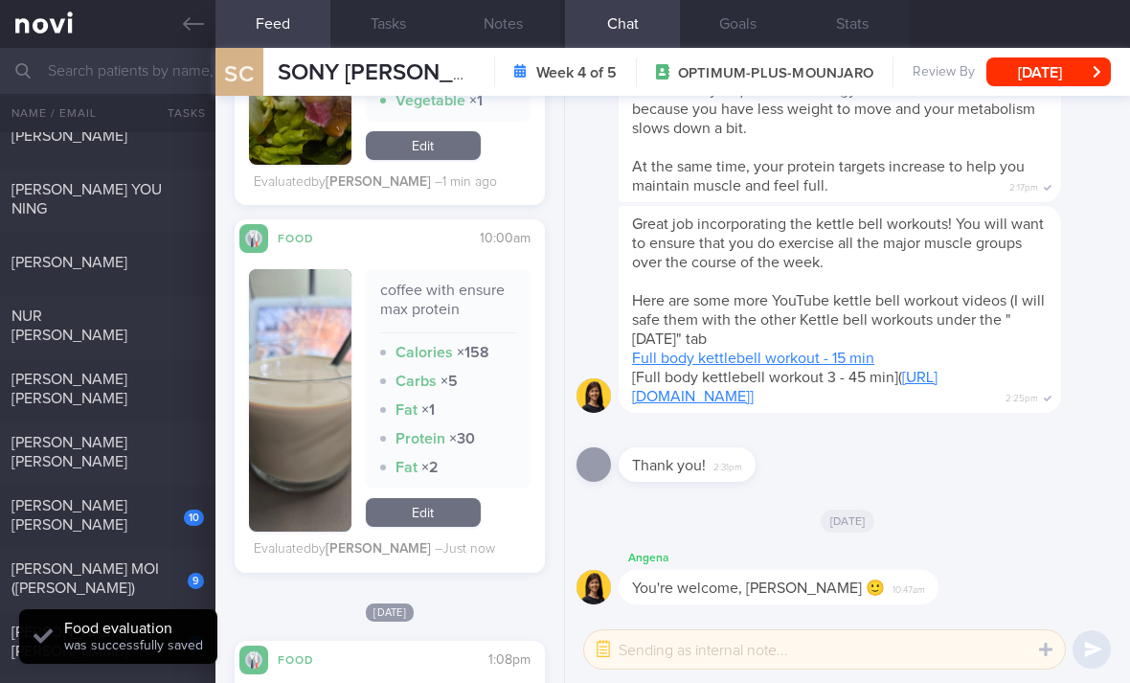
scroll to position [605, 0]
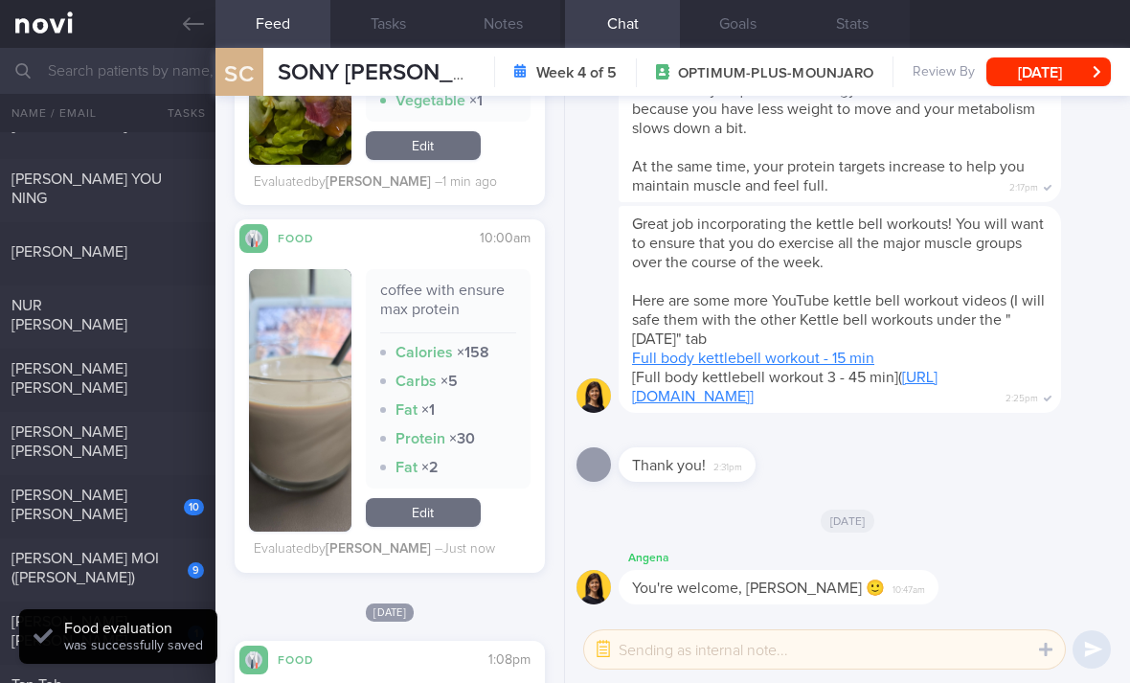
click at [179, 296] on div "NUR [PERSON_NAME]" at bounding box center [105, 315] width 188 height 38
checkbox input "true"
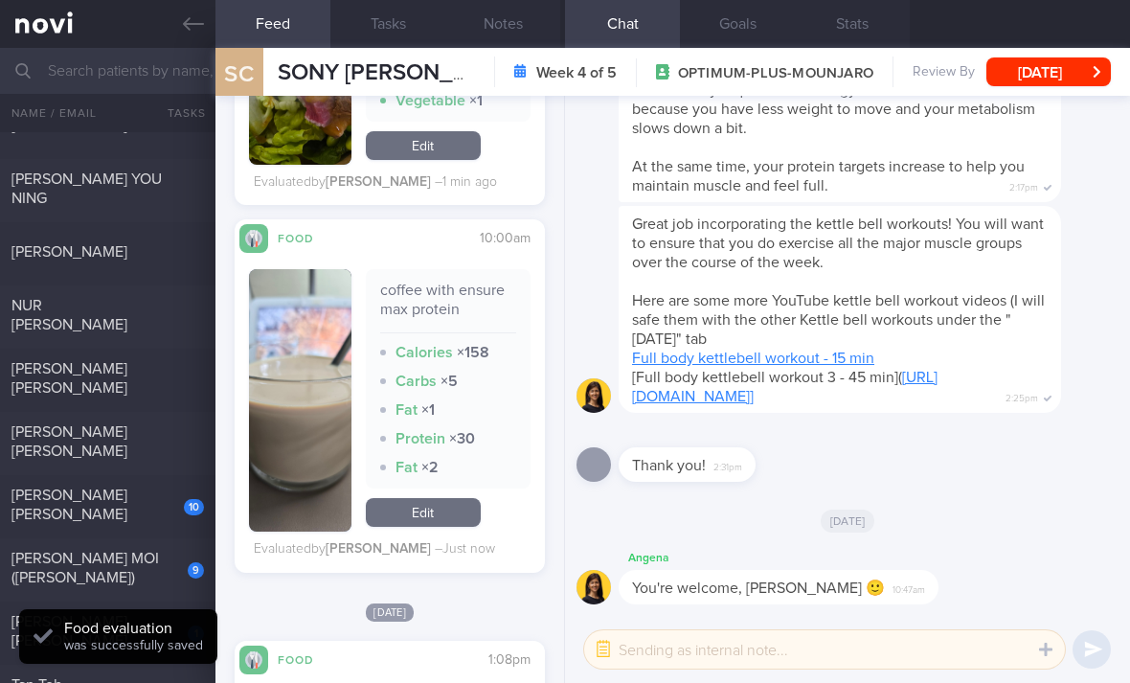
checkbox input "true"
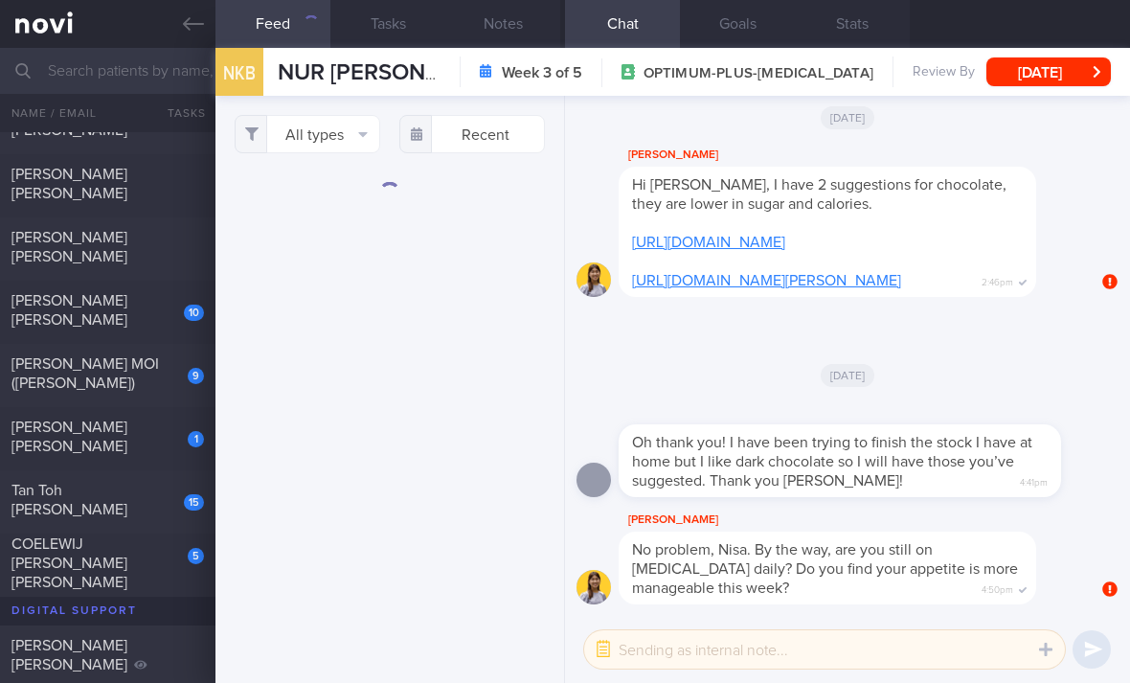
scroll to position [807, 0]
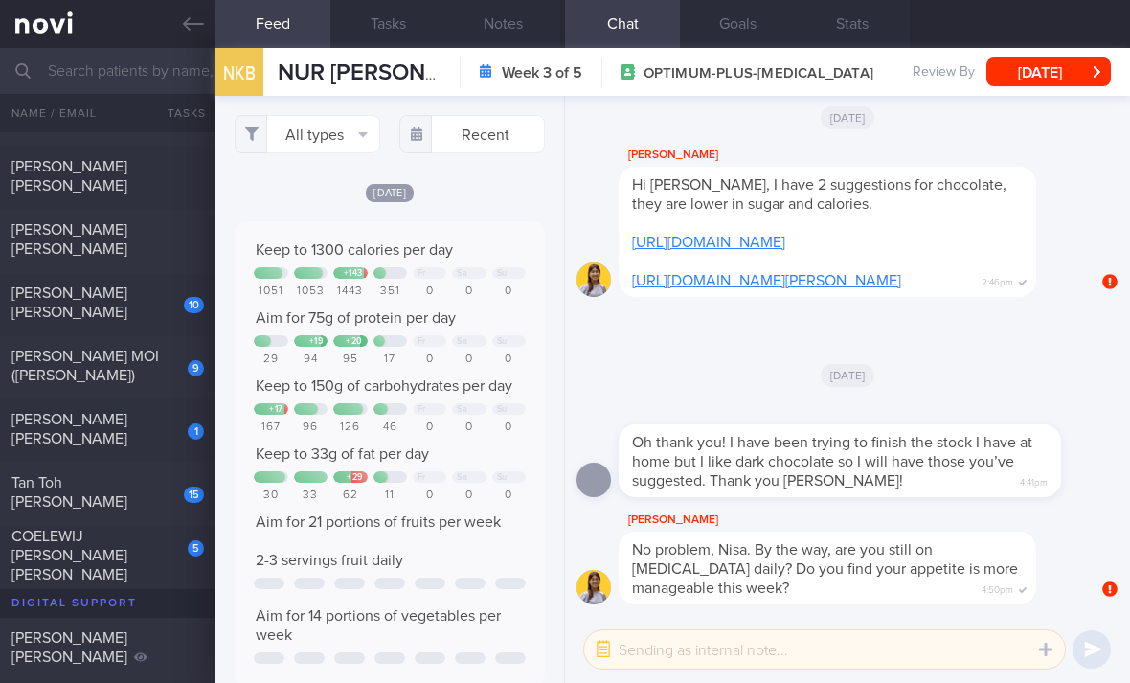
click at [334, 115] on button "All types" at bounding box center [307, 134] width 145 height 38
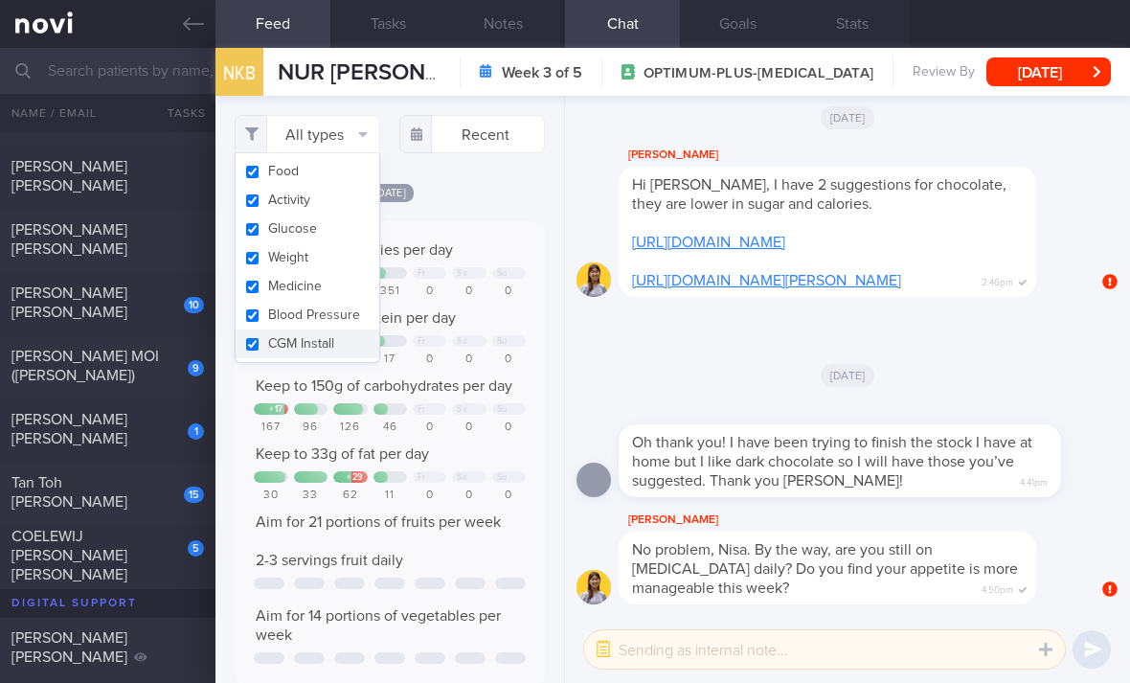
scroll to position [957160, 956946]
click at [345, 186] on button "Activity" at bounding box center [307, 200] width 144 height 29
checkbox input "false"
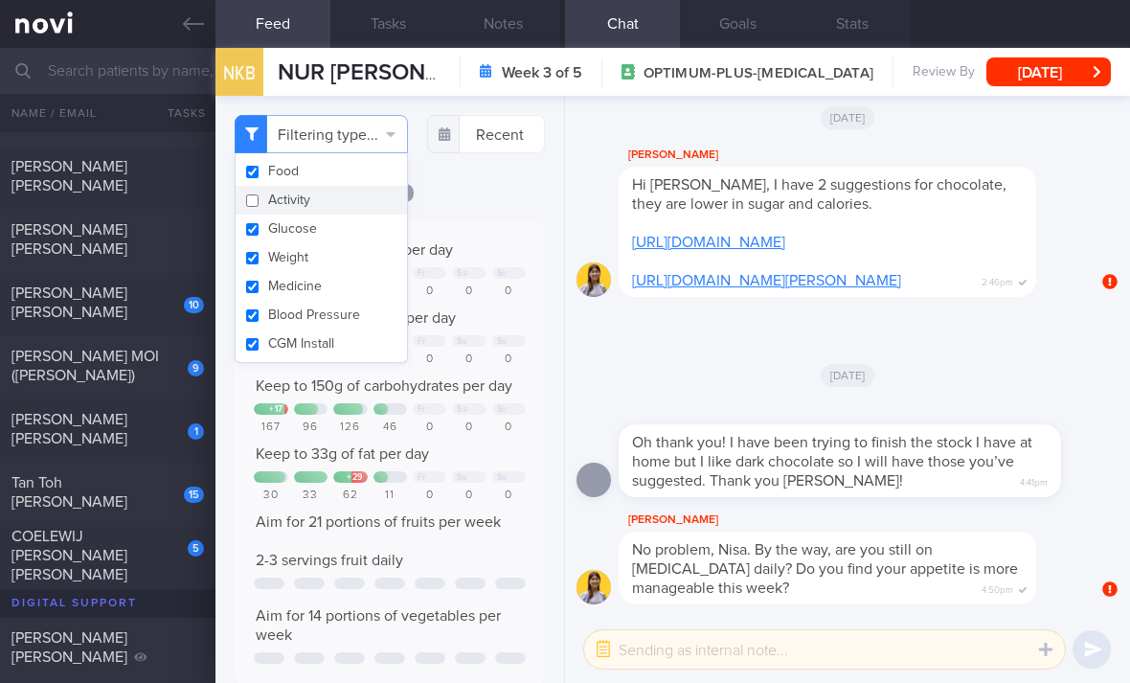
click at [338, 214] on button "Glucose" at bounding box center [320, 228] width 171 height 29
checkbox input "false"
click at [332, 243] on button "Weight" at bounding box center [320, 257] width 171 height 29
checkbox input "false"
click at [332, 272] on button "Medicine" at bounding box center [320, 286] width 171 height 29
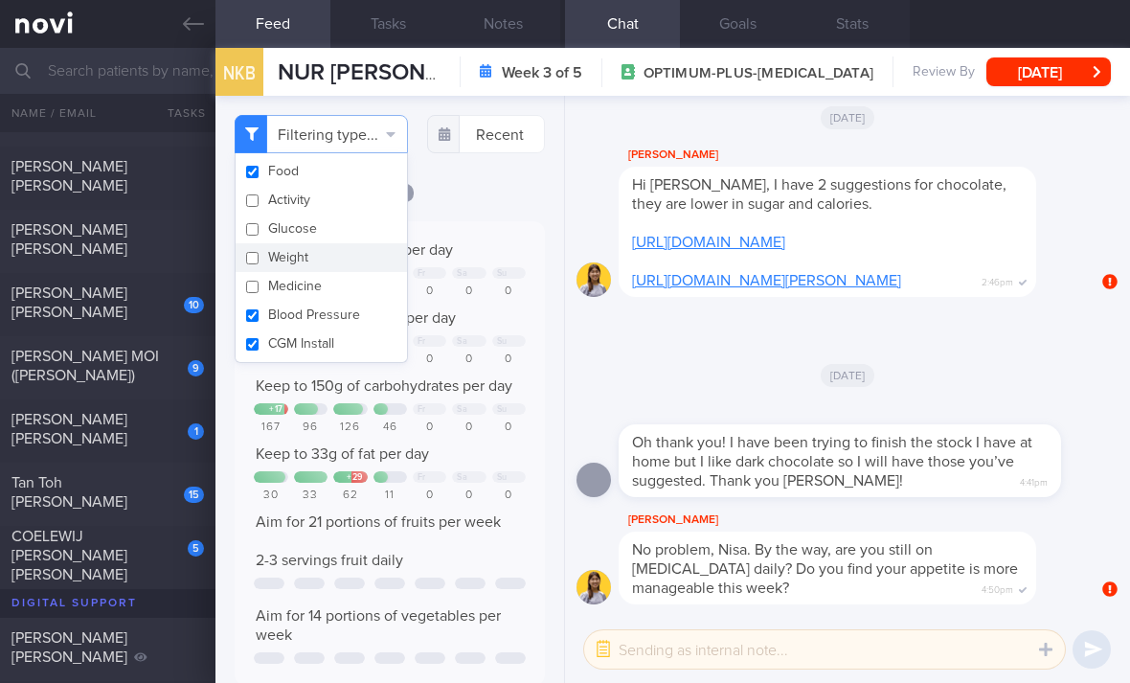
checkbox input "false"
click at [329, 301] on button "Blood Pressure" at bounding box center [320, 315] width 171 height 29
checkbox input "false"
click at [321, 329] on button "CGM Install" at bounding box center [320, 343] width 171 height 29
checkbox input "false"
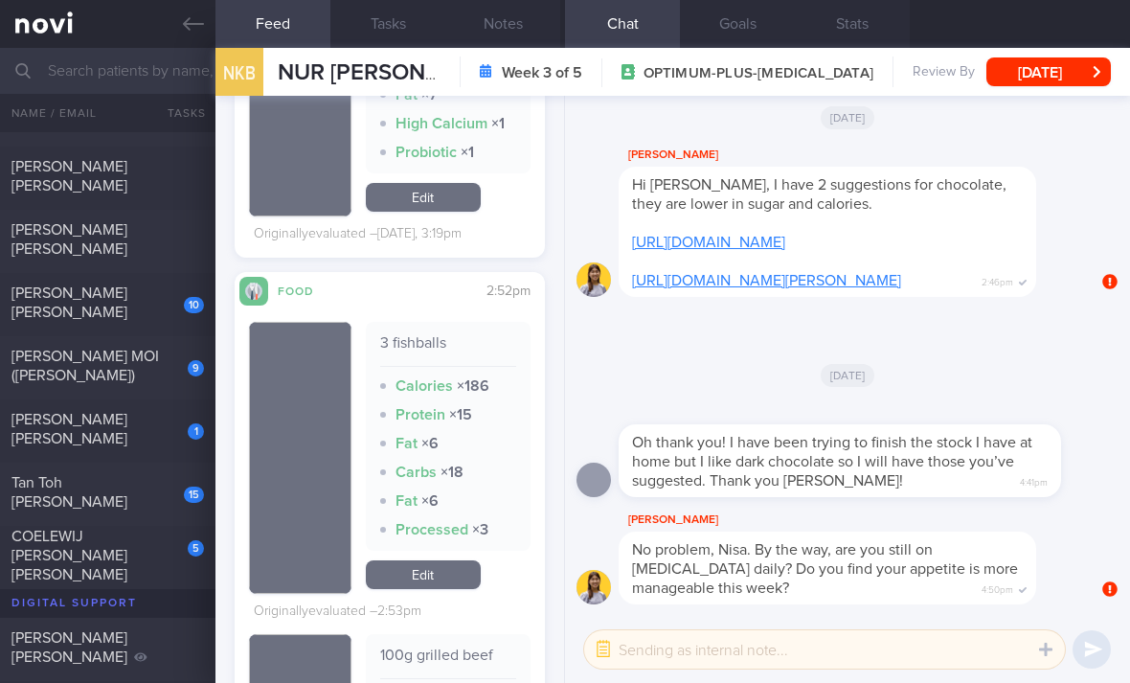
scroll to position [2423, 0]
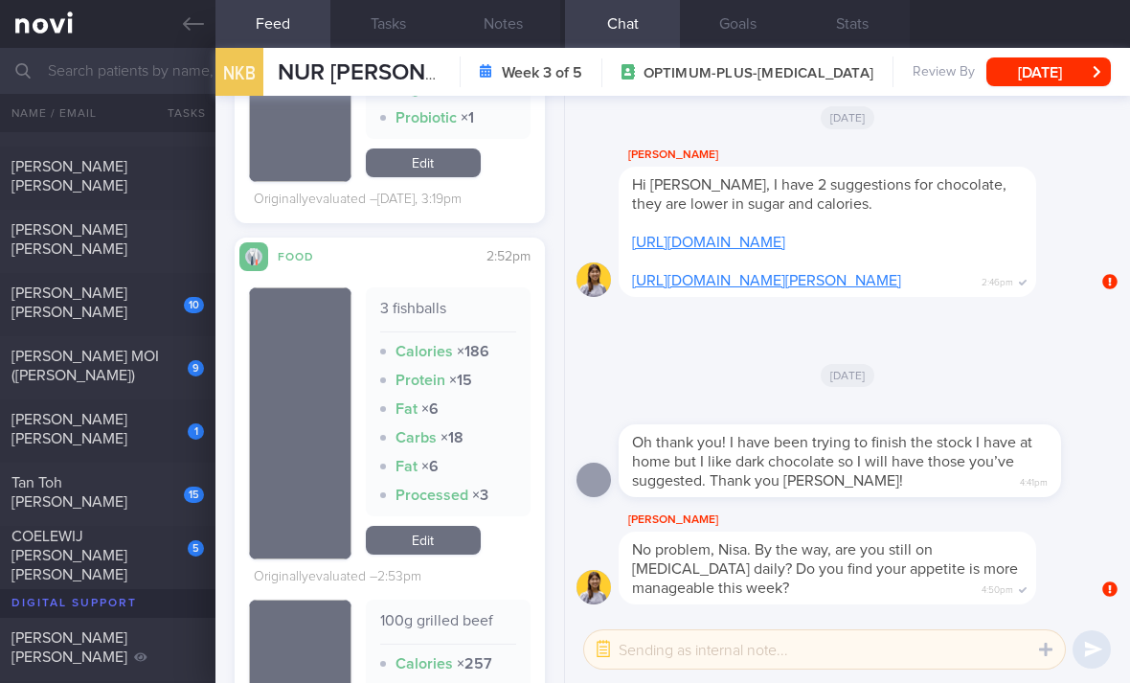
click at [456, 526] on link "Edit" at bounding box center [423, 540] width 115 height 29
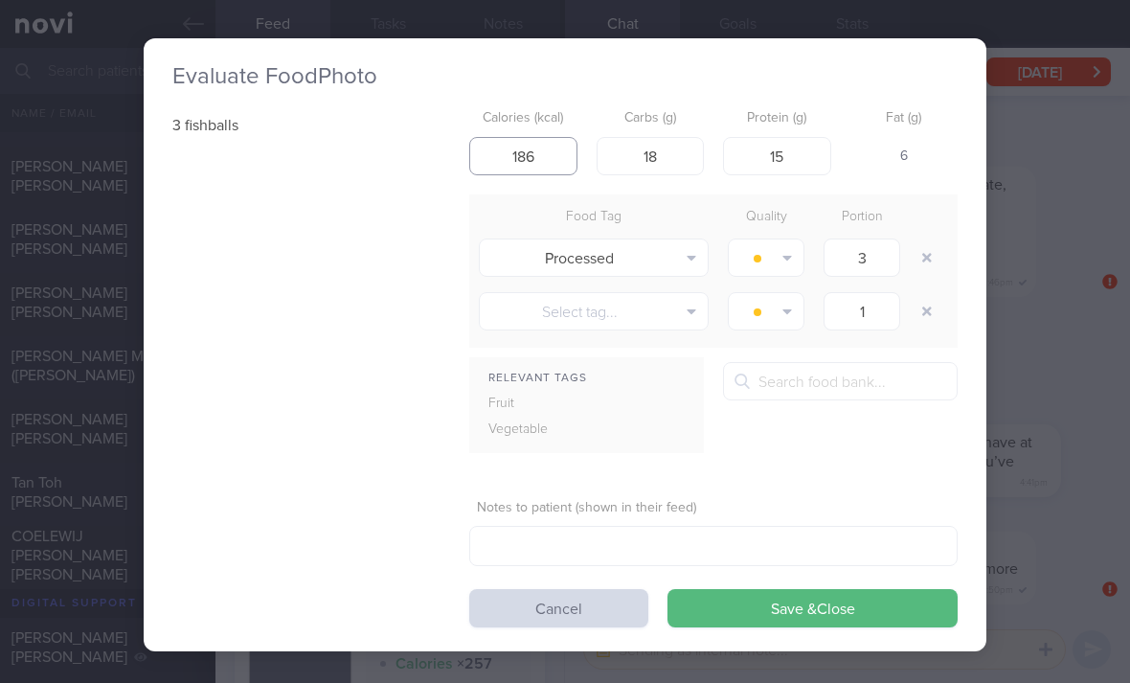
scroll to position [4, 16]
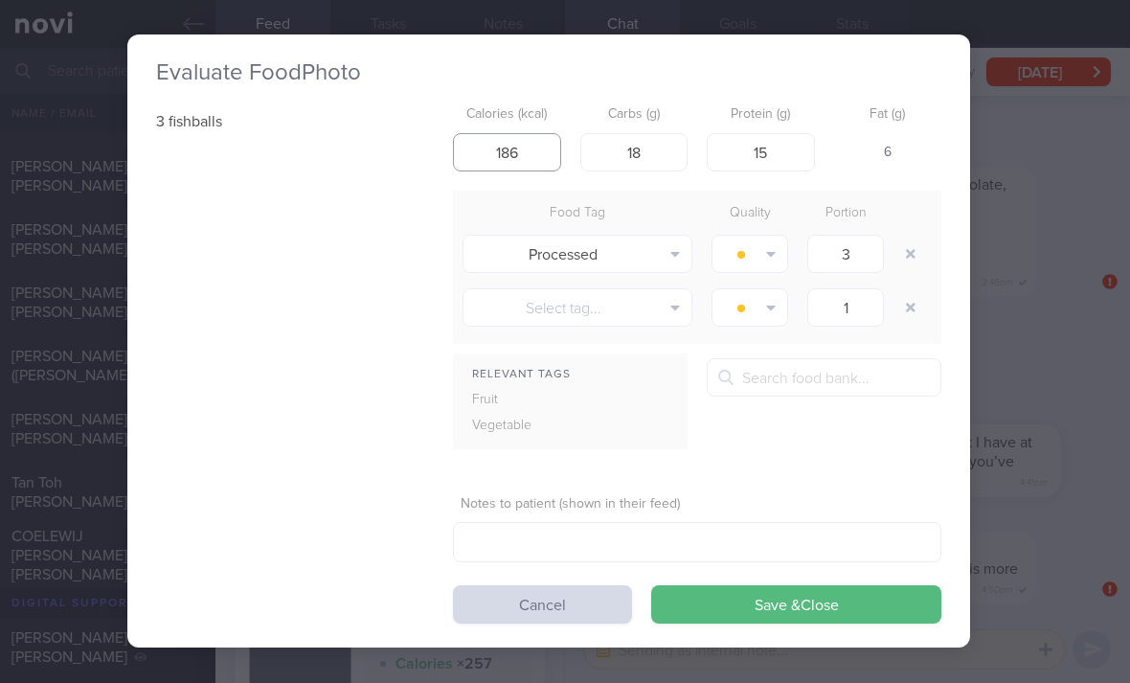
type input "1"
type input "51"
type input "4"
type input "7"
click at [902, 236] on button "button" at bounding box center [910, 253] width 34 height 34
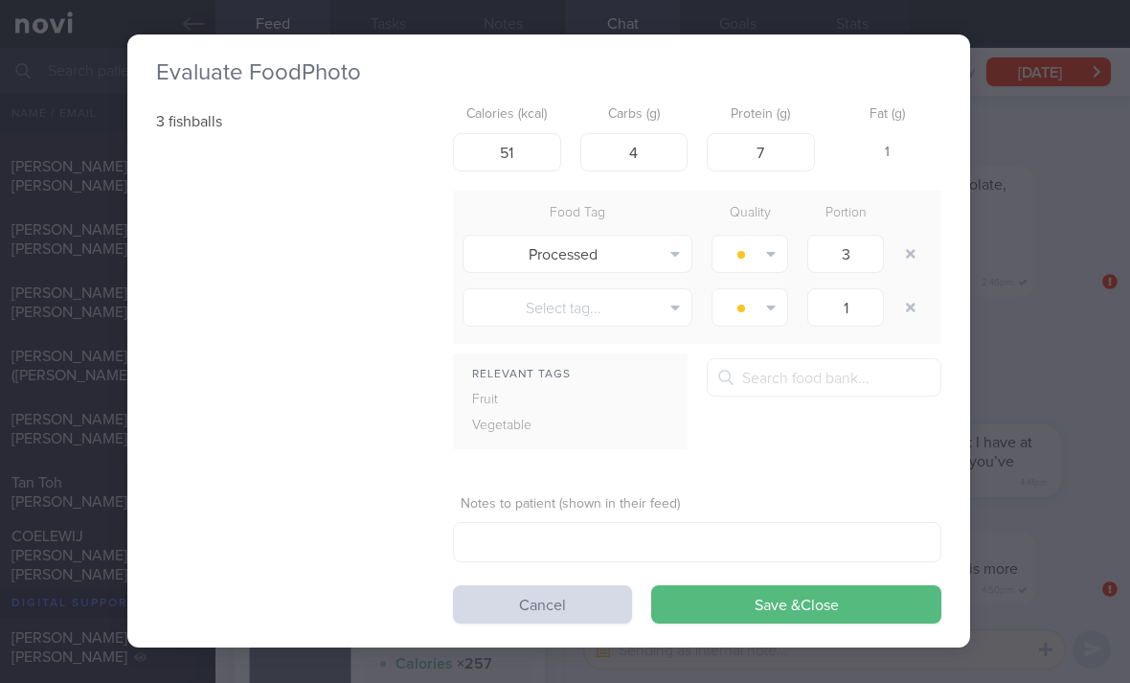
type input "1"
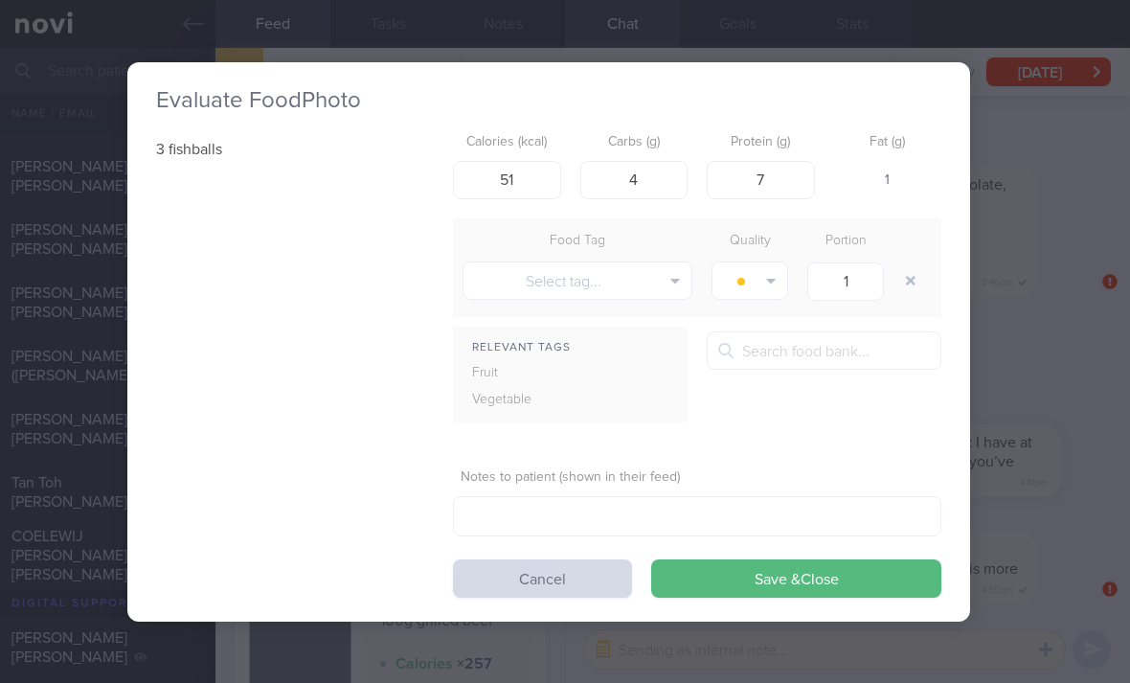
click at [779, 559] on button "Save & Close" at bounding box center [796, 578] width 290 height 38
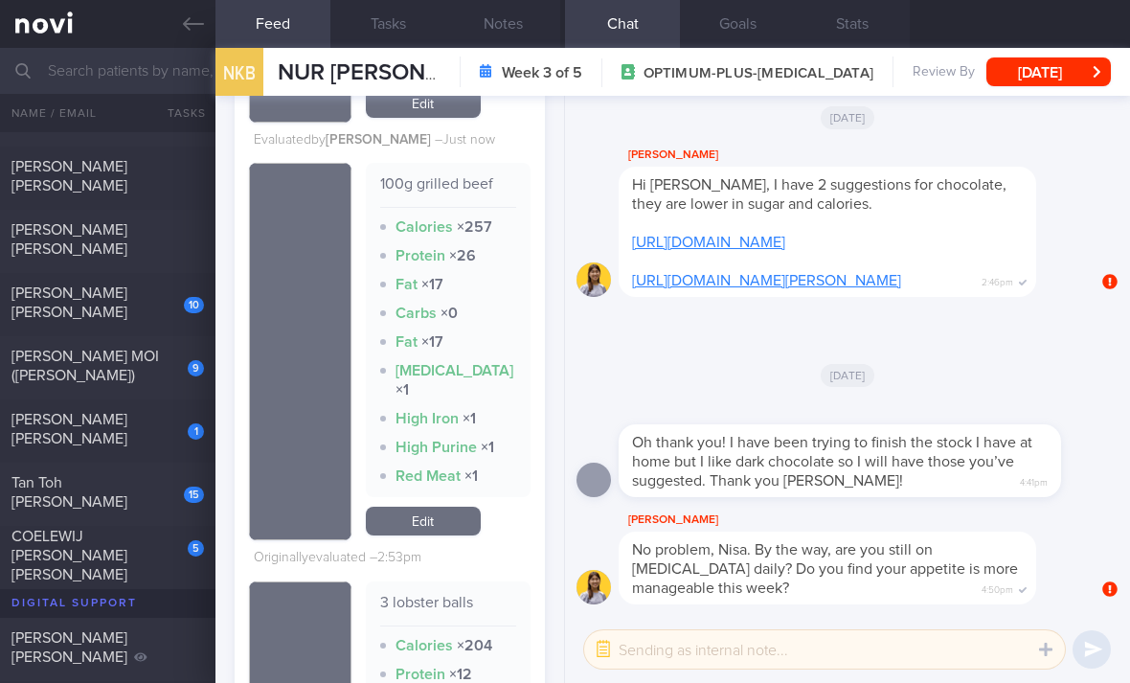
scroll to position [2831, 0]
click at [418, 505] on link "Edit" at bounding box center [423, 519] width 115 height 29
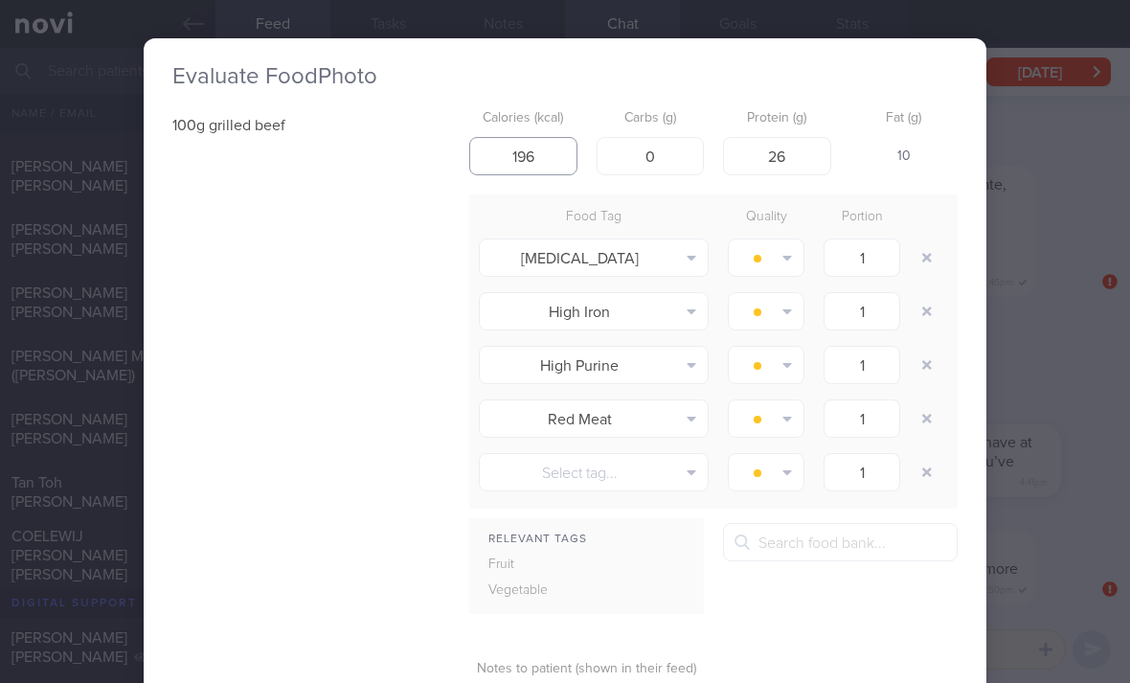
type input "196"
type input "30"
click at [936, 240] on button "button" at bounding box center [926, 257] width 34 height 34
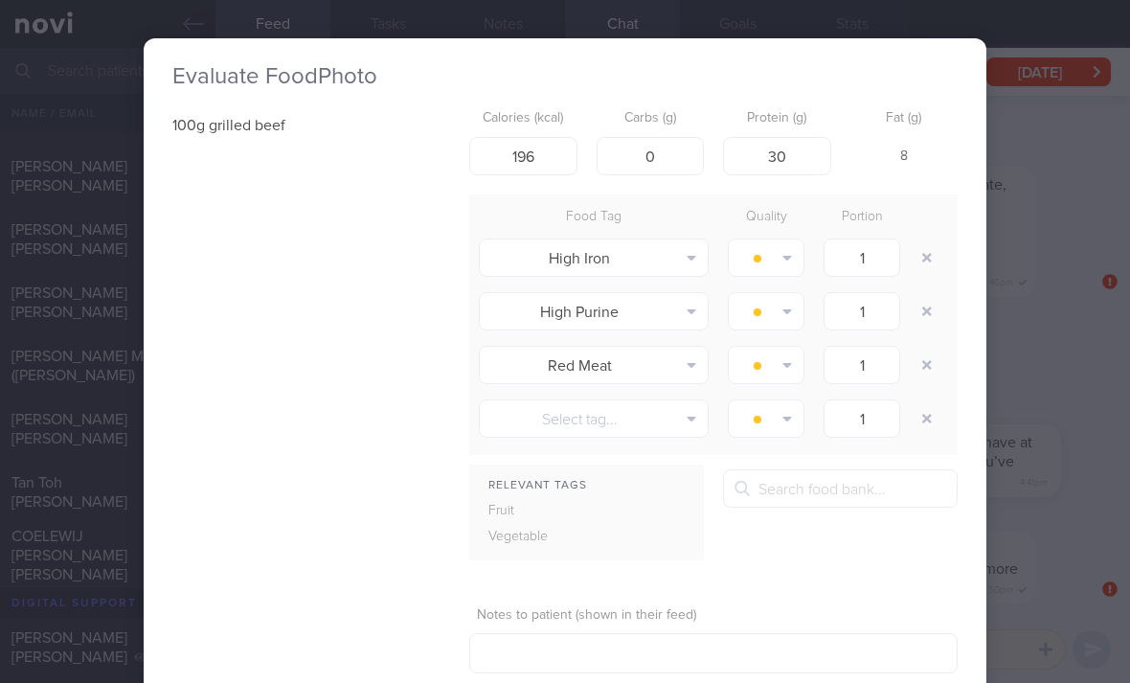
click at [936, 240] on button "button" at bounding box center [926, 257] width 34 height 34
click at [929, 240] on button "button" at bounding box center [926, 257] width 34 height 34
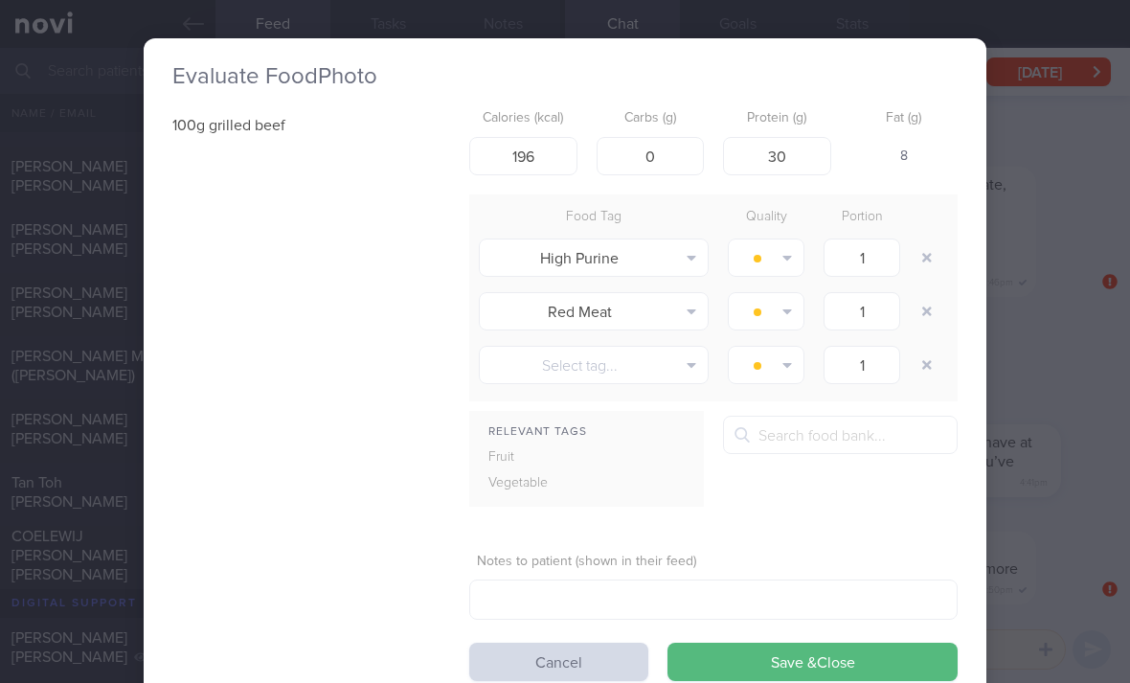
click at [928, 240] on button "button" at bounding box center [926, 257] width 34 height 34
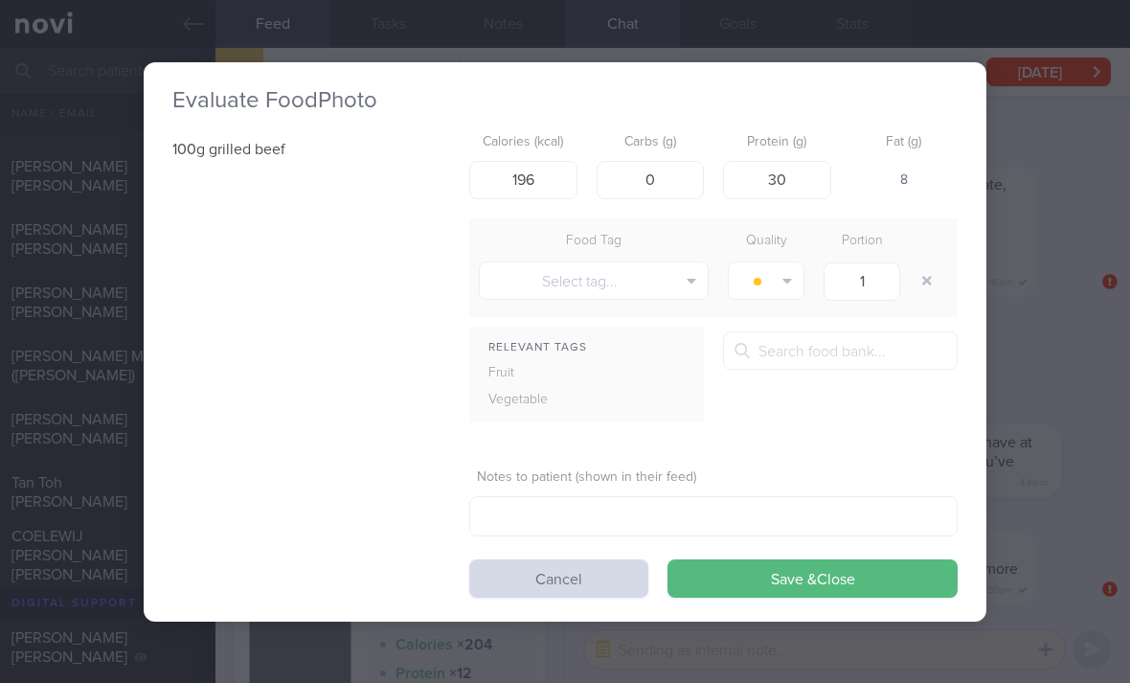
click at [926, 263] on button "button" at bounding box center [926, 280] width 34 height 34
click at [813, 559] on button "Save & Close" at bounding box center [812, 578] width 290 height 38
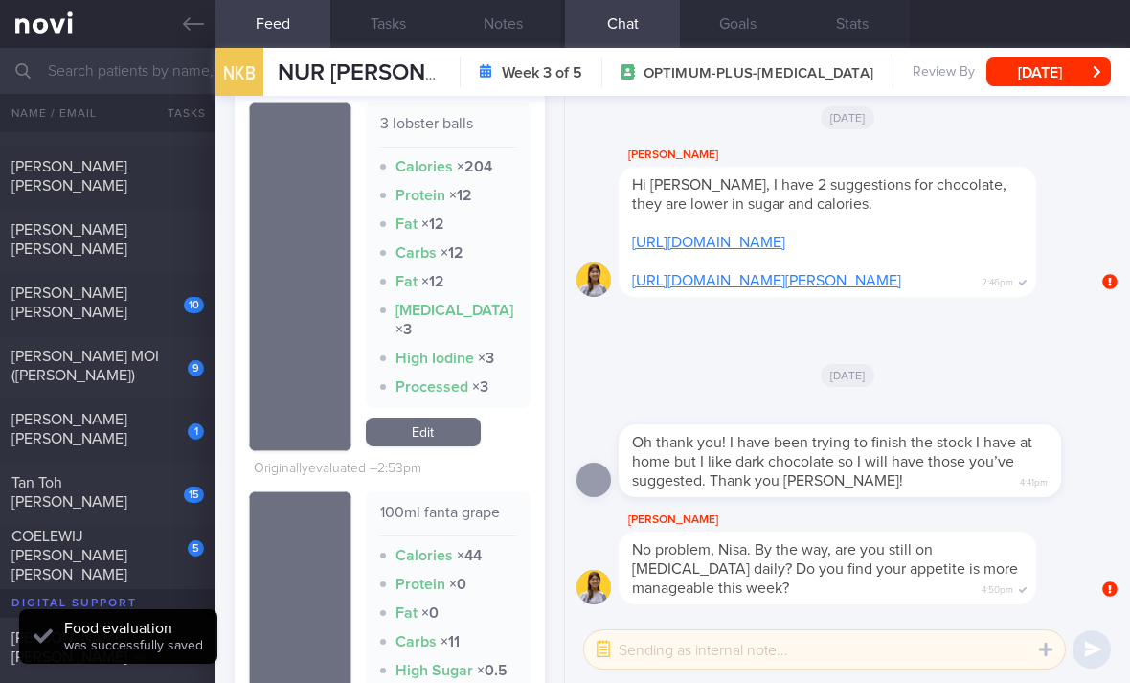
scroll to position [3173, 0]
click at [454, 419] on link "Edit" at bounding box center [423, 433] width 115 height 29
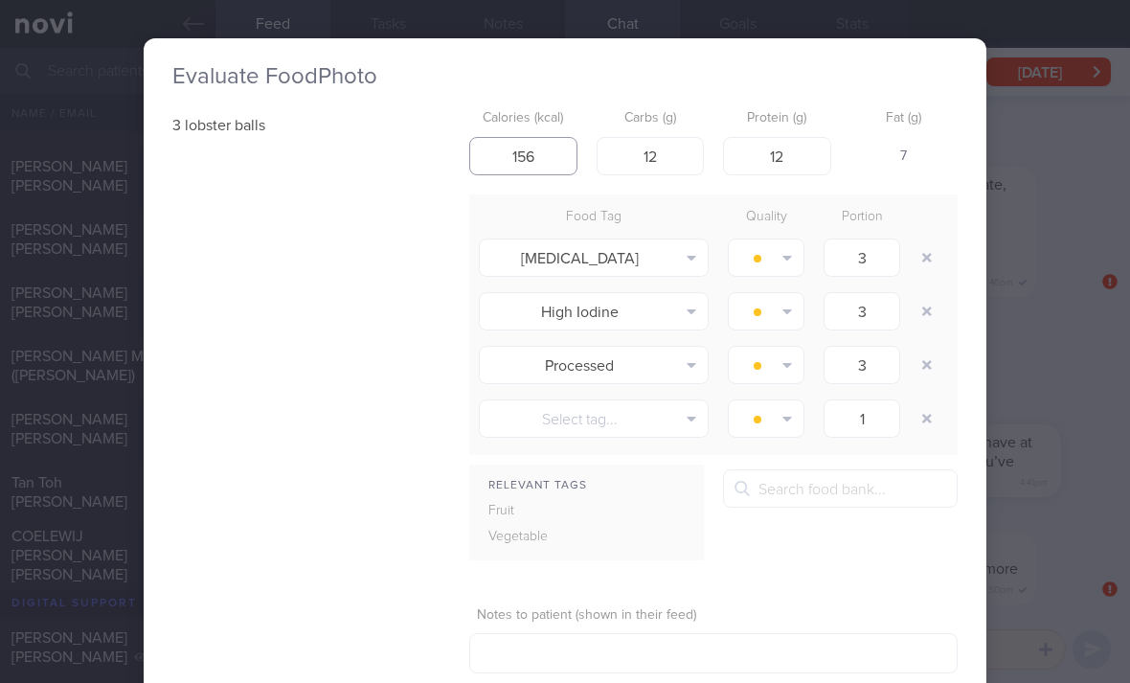
type input "156"
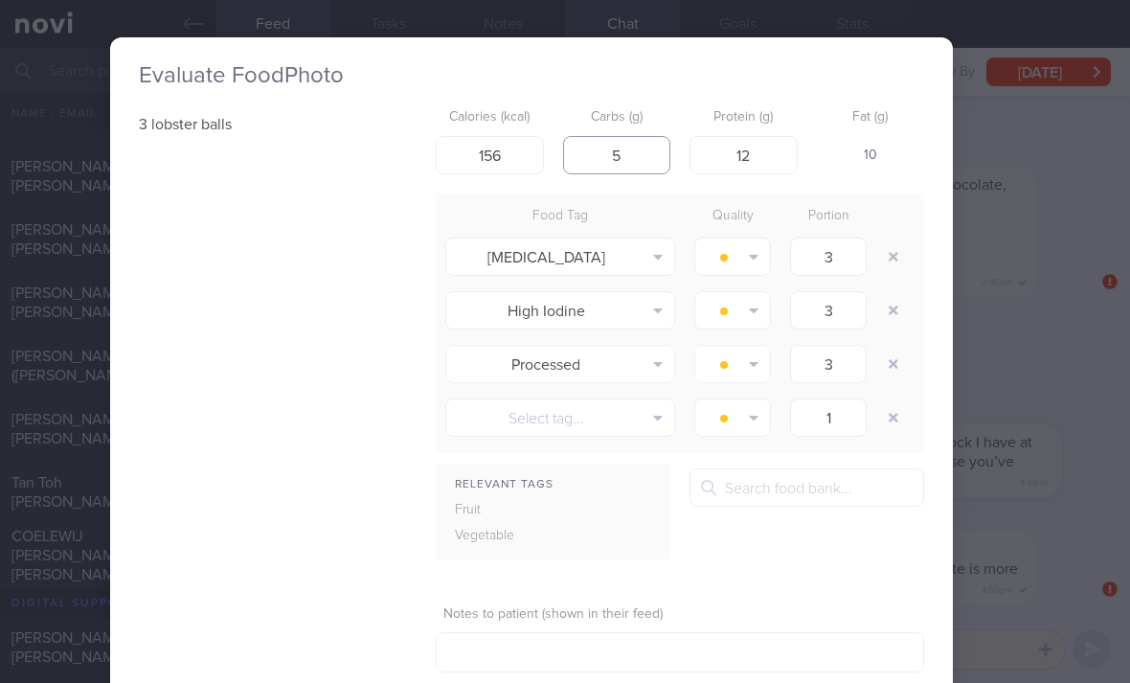
scroll to position [2, 52]
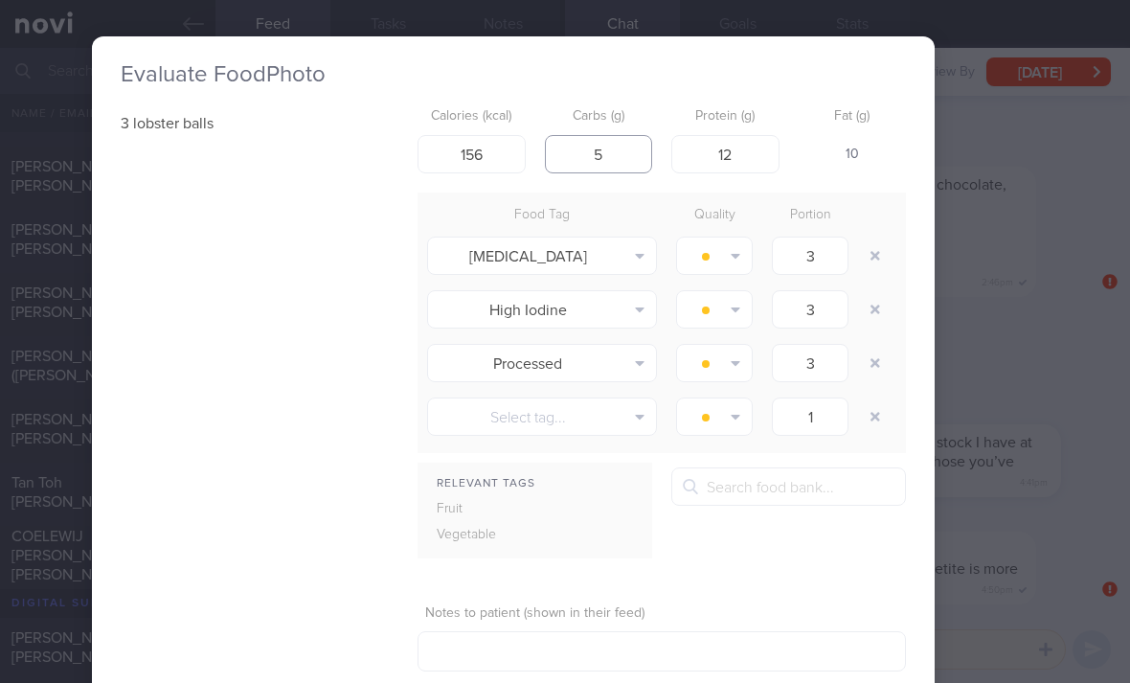
type input "5"
type input "9"
type input "96"
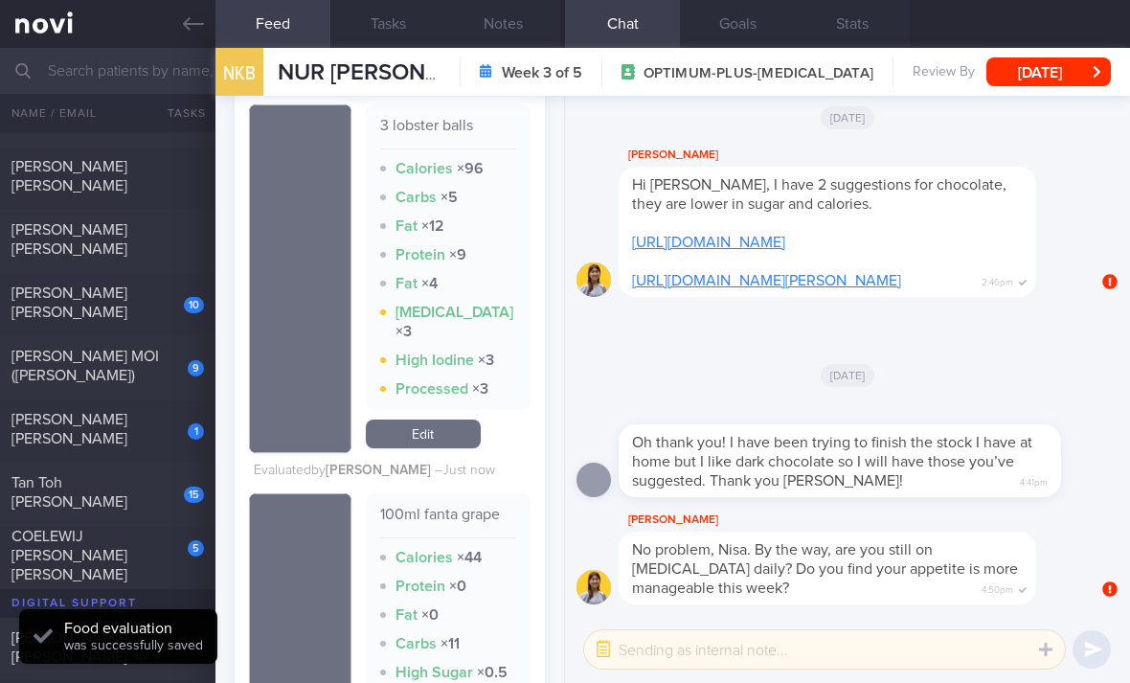
click at [462, 419] on link "Edit" at bounding box center [423, 433] width 115 height 29
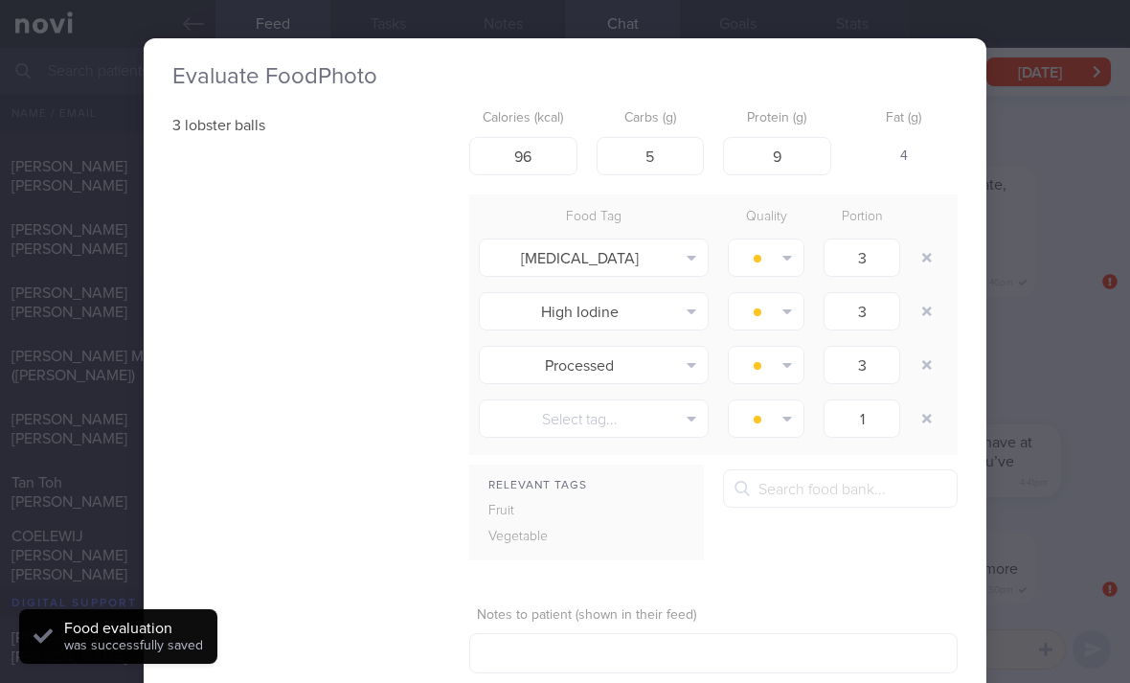
click at [927, 240] on button "button" at bounding box center [926, 257] width 34 height 34
type input "1"
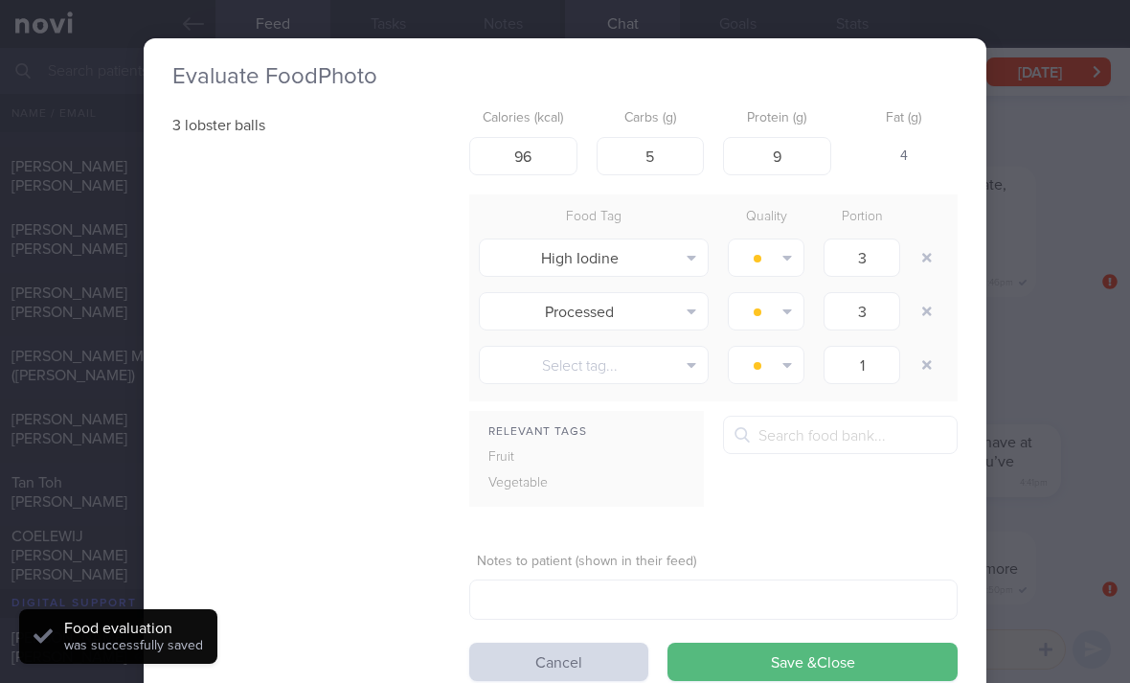
click at [927, 240] on button "button" at bounding box center [926, 257] width 34 height 34
type input "1"
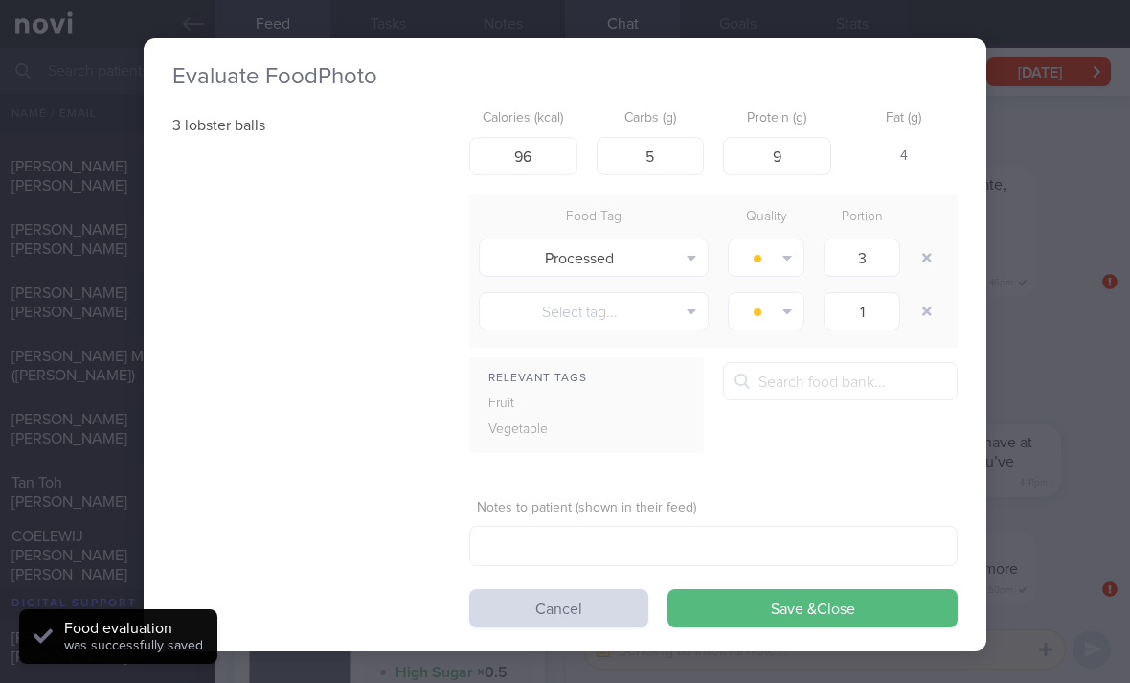
click at [927, 240] on button "button" at bounding box center [926, 257] width 34 height 34
type input "1"
click at [926, 231] on div at bounding box center [928, 258] width 38 height 54
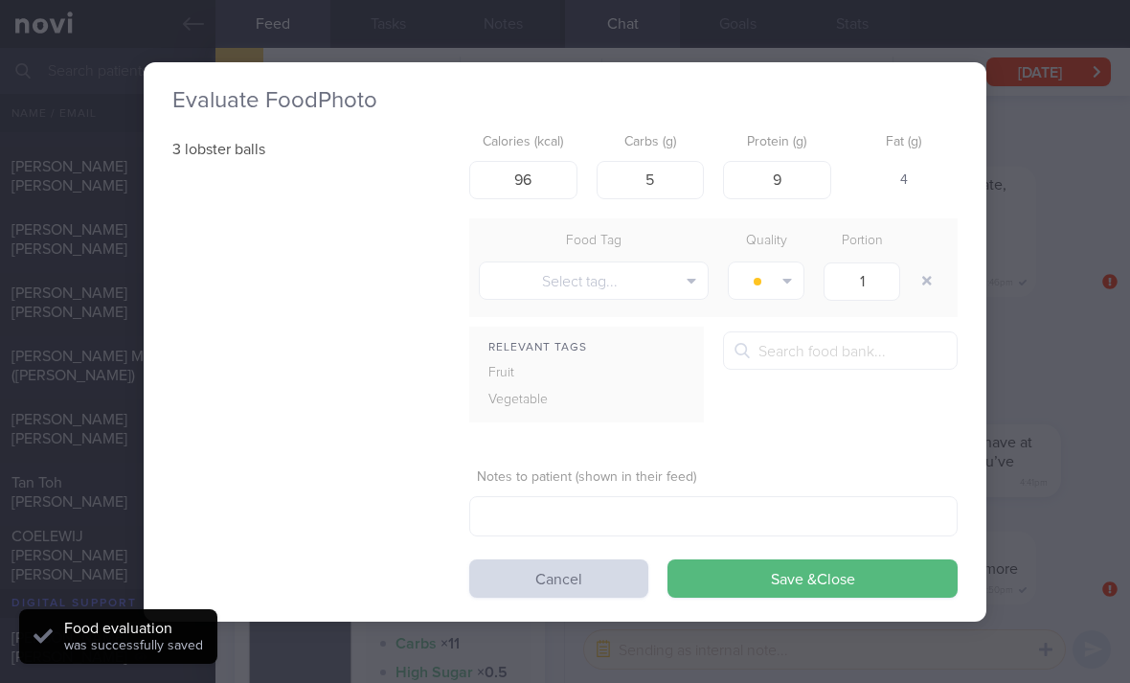
click at [869, 559] on button "Save & Close" at bounding box center [812, 578] width 290 height 38
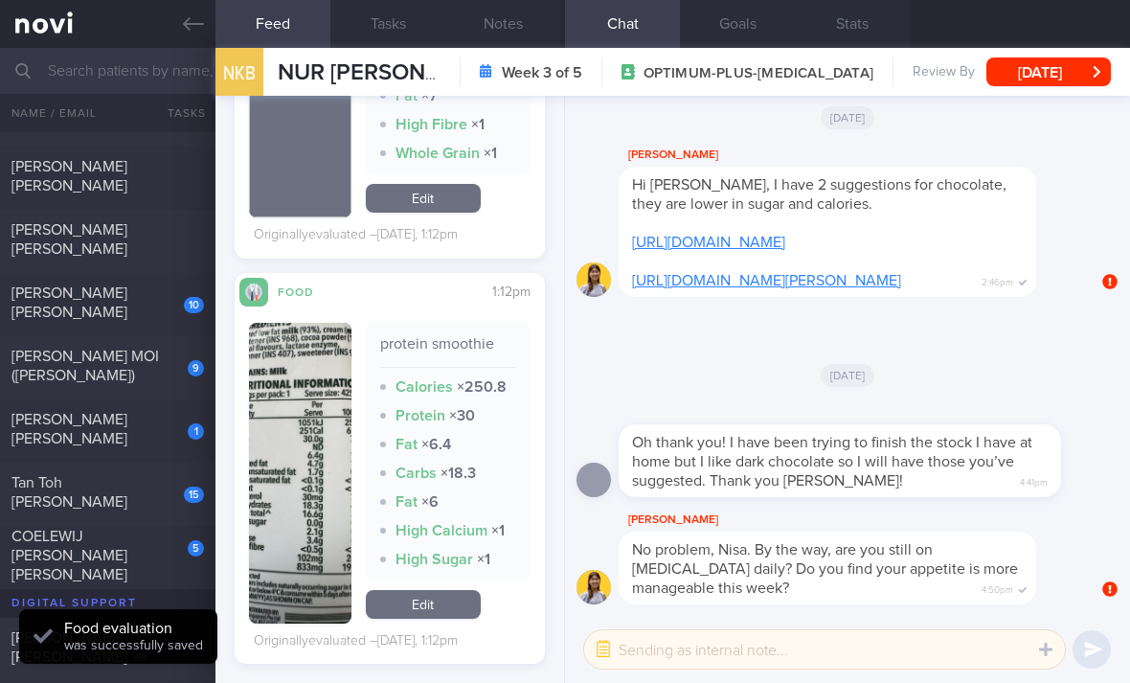
scroll to position [4056, 0]
click at [448, 589] on link "Edit" at bounding box center [423, 603] width 115 height 29
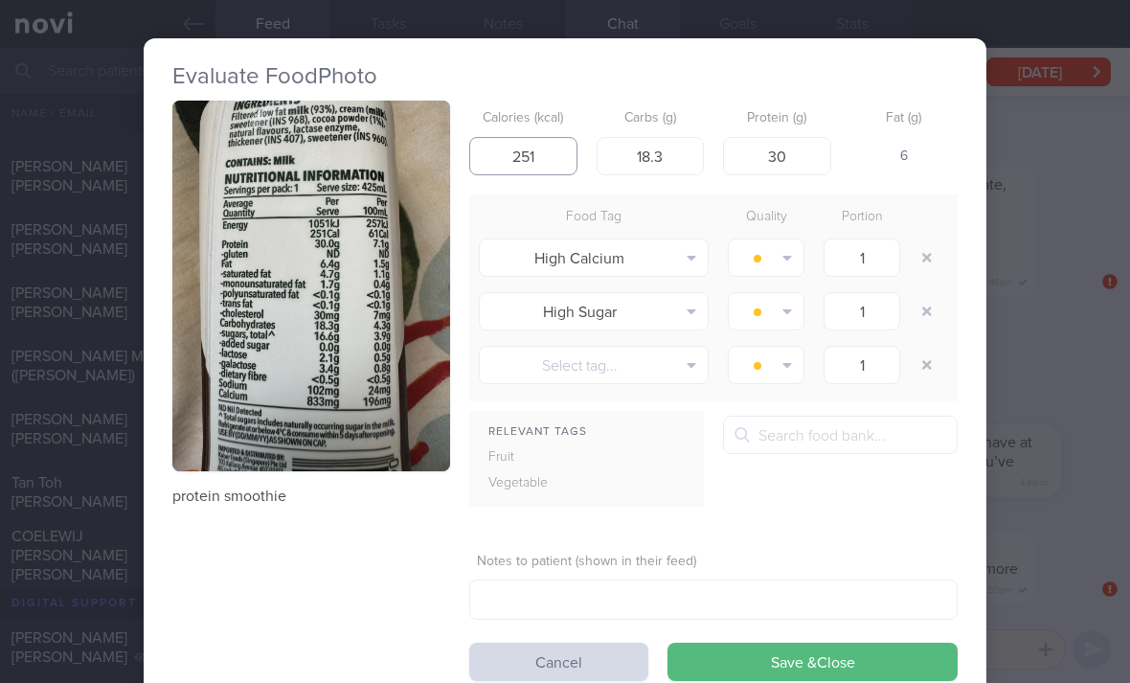
type input "251"
click at [938, 240] on button "button" at bounding box center [926, 257] width 34 height 34
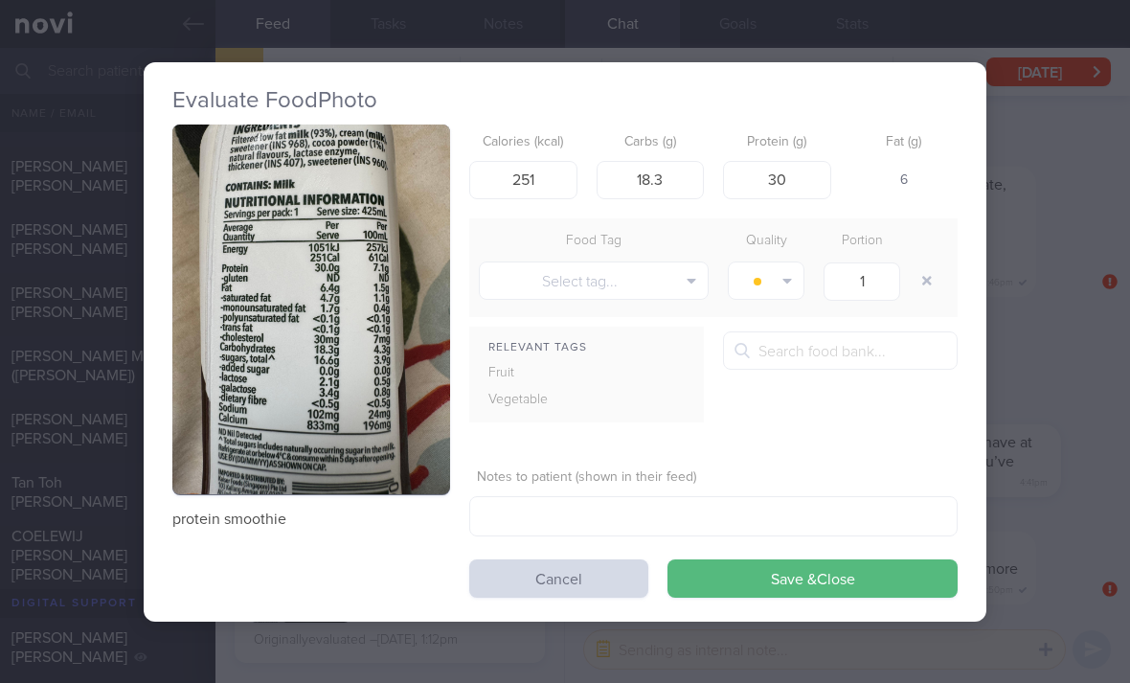
click at [936, 263] on button "button" at bounding box center [926, 280] width 34 height 34
click at [842, 559] on button "Save & Close" at bounding box center [812, 578] width 290 height 38
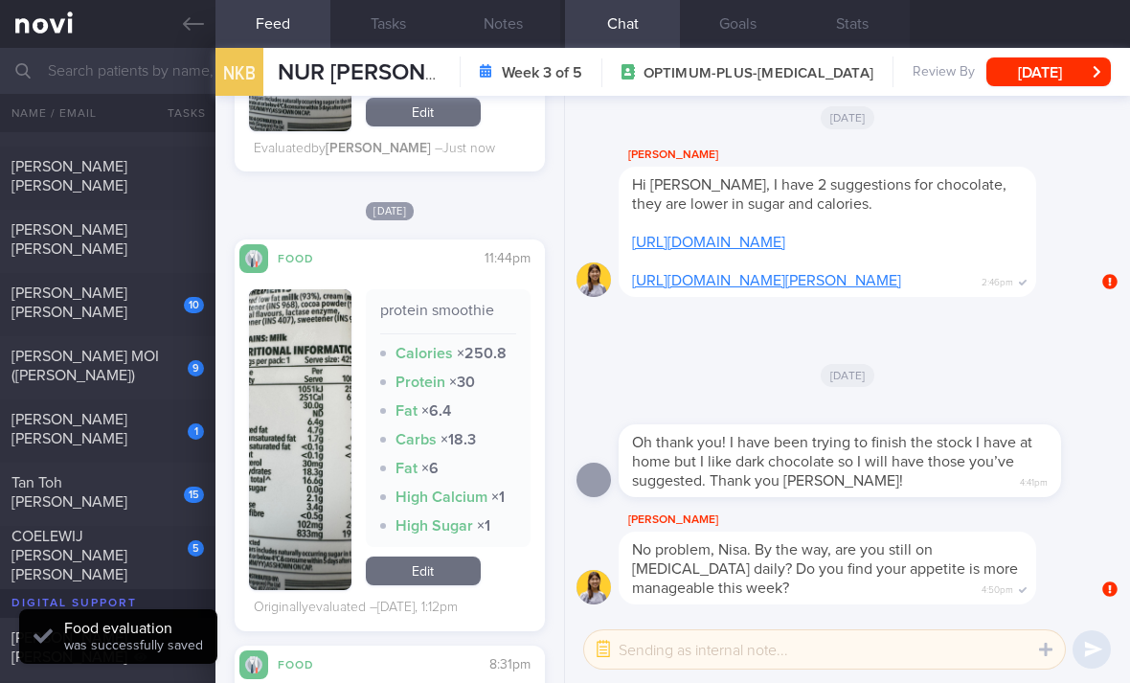
scroll to position [4473, 0]
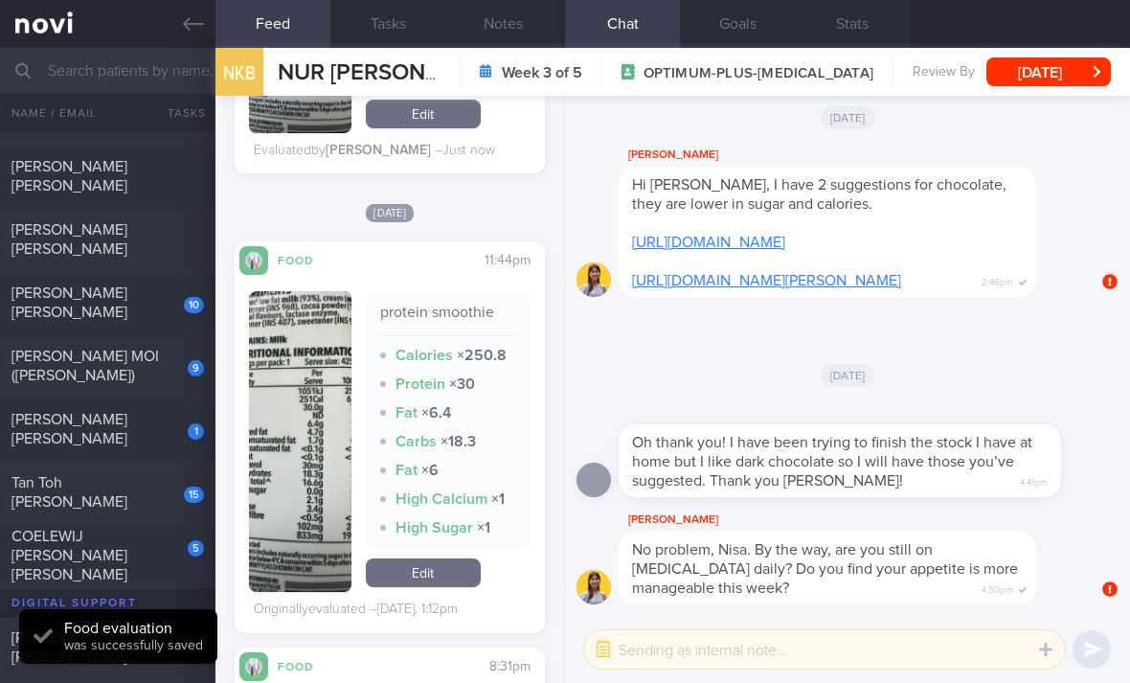
click at [460, 558] on link "Edit" at bounding box center [423, 572] width 115 height 29
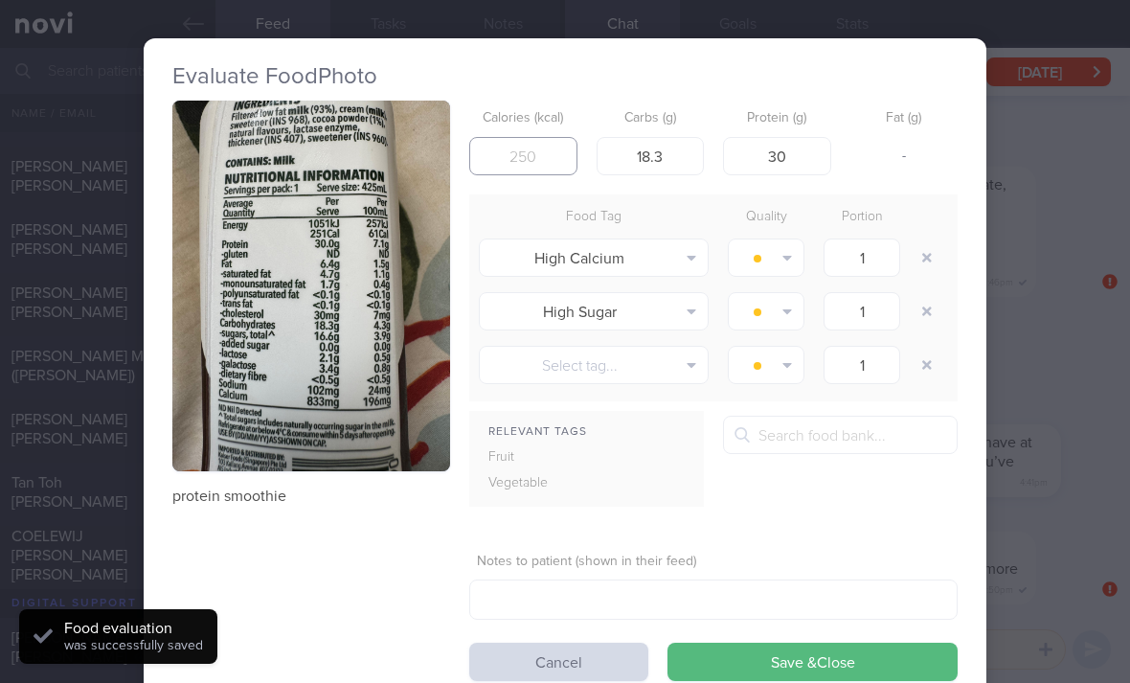
click at [542, 137] on input "number" at bounding box center [523, 156] width 108 height 38
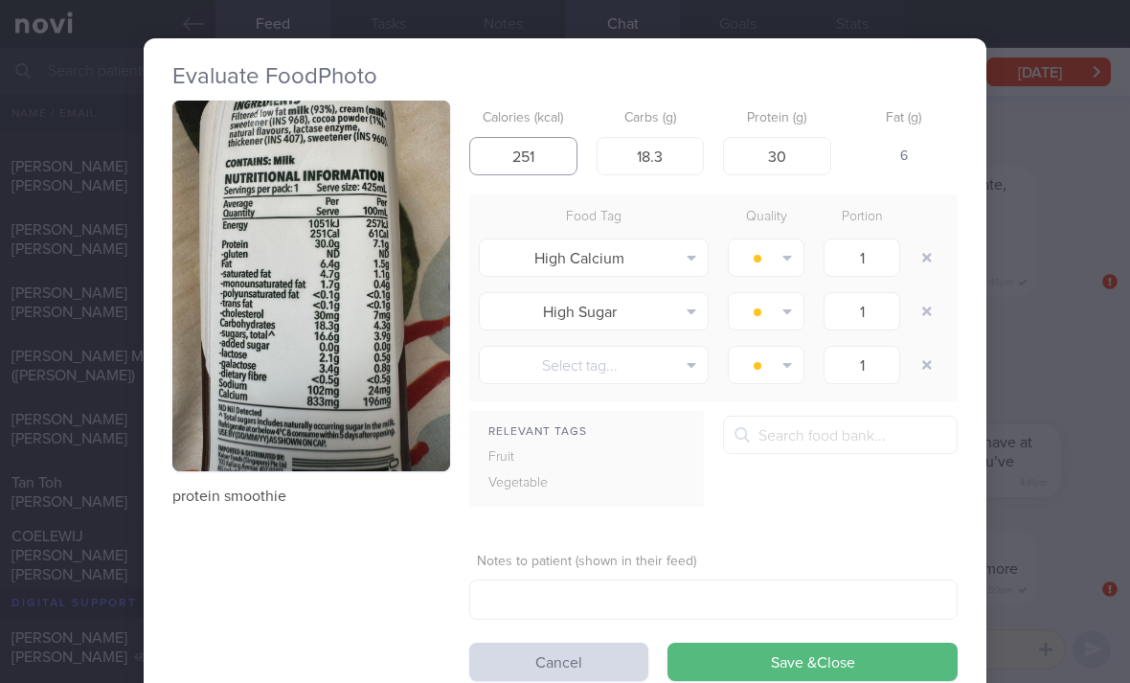
type input "251"
click at [833, 642] on button "Save & Close" at bounding box center [812, 661] width 290 height 38
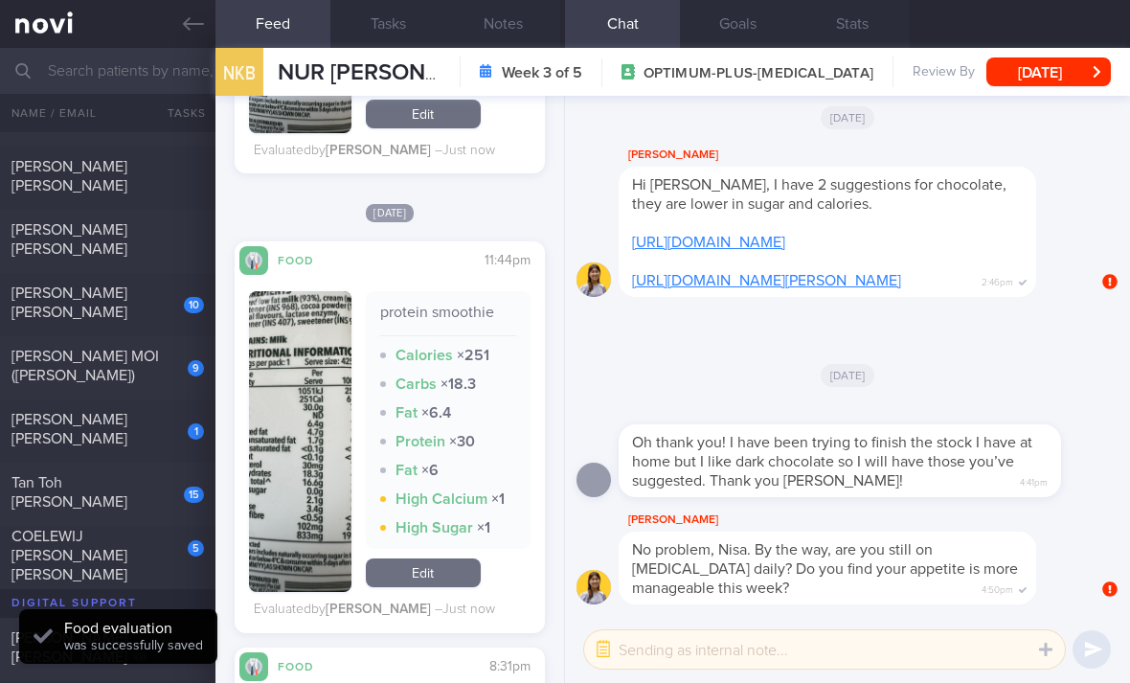
click at [459, 558] on link "Edit" at bounding box center [423, 572] width 115 height 29
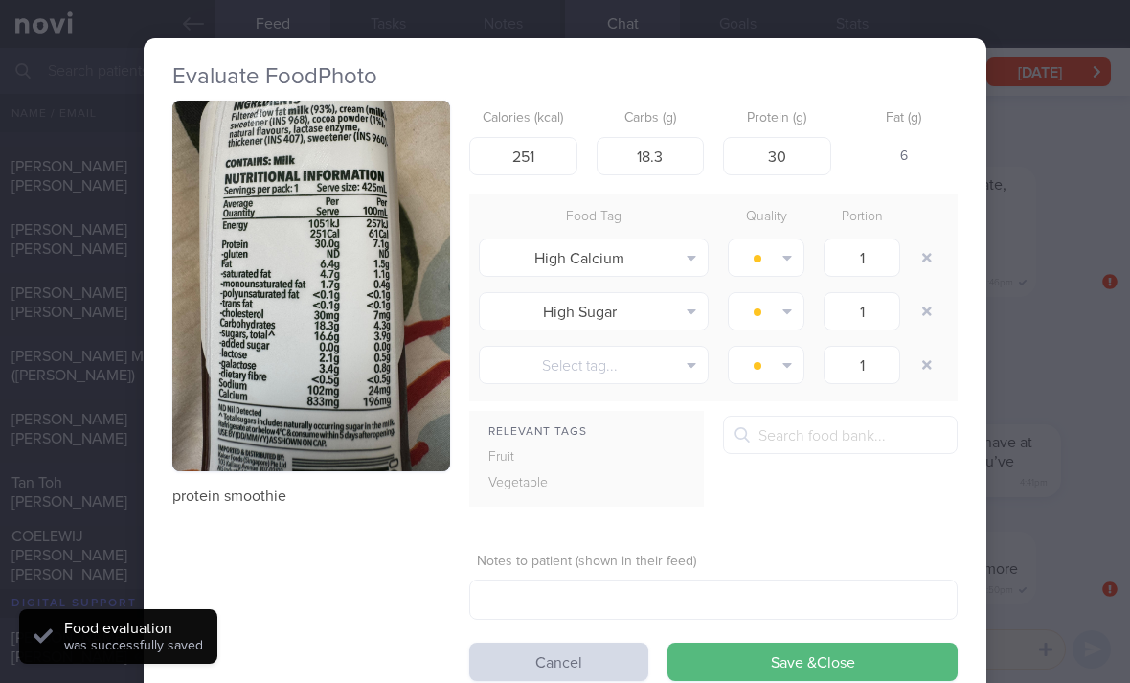
click at [930, 240] on button "button" at bounding box center [926, 257] width 34 height 34
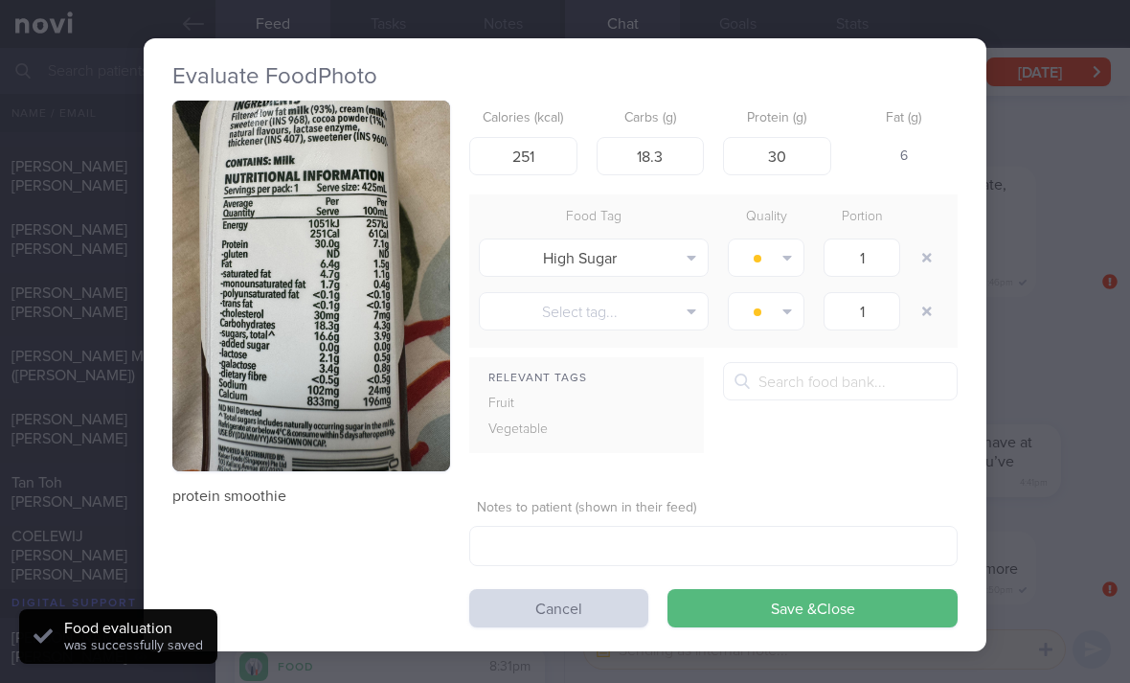
click at [929, 240] on button "button" at bounding box center [926, 257] width 34 height 34
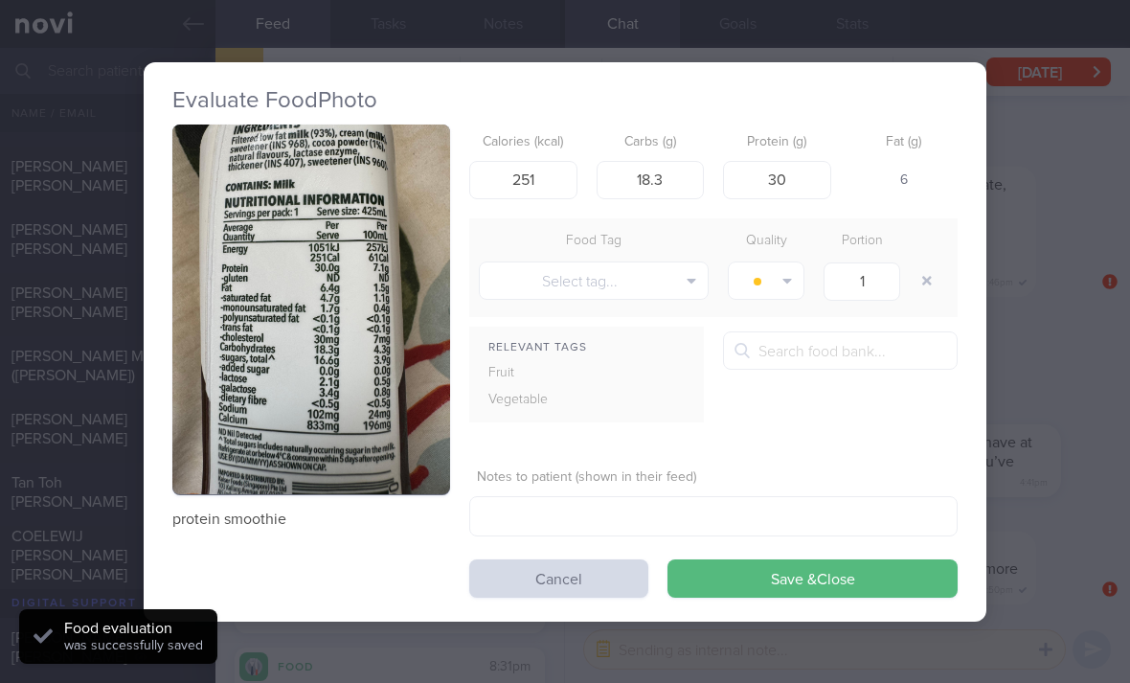
click at [893, 559] on button "Save & Close" at bounding box center [812, 578] width 290 height 38
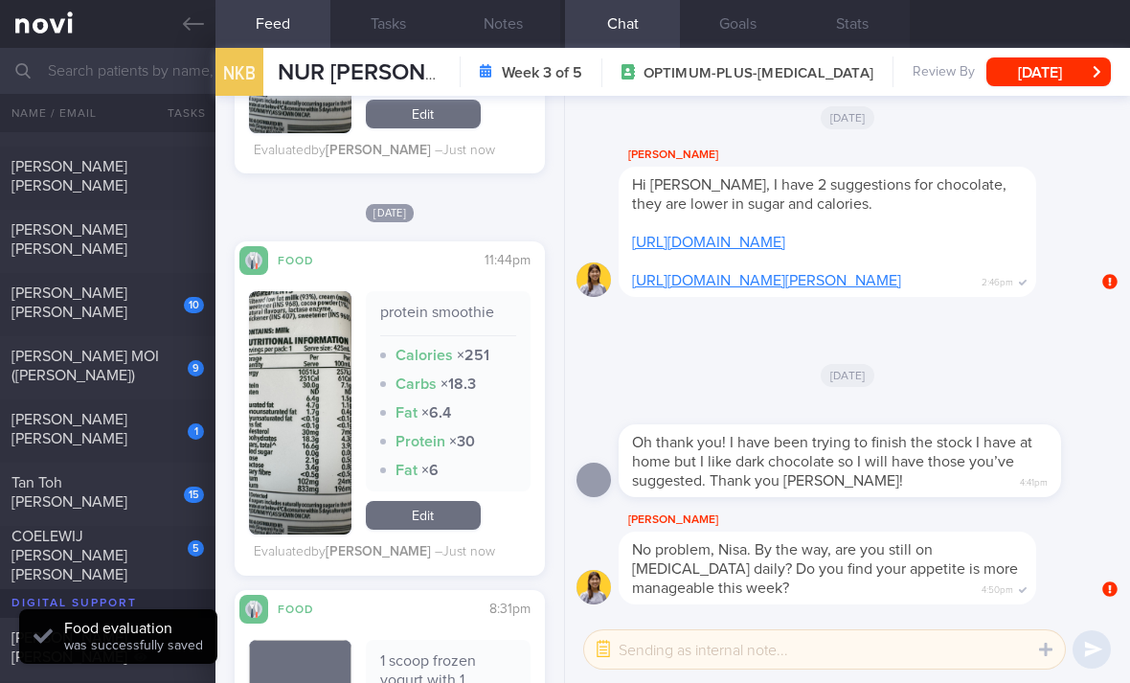
click at [168, 526] on div "COELEWIJ [PERSON_NAME] [PERSON_NAME]" at bounding box center [105, 554] width 188 height 57
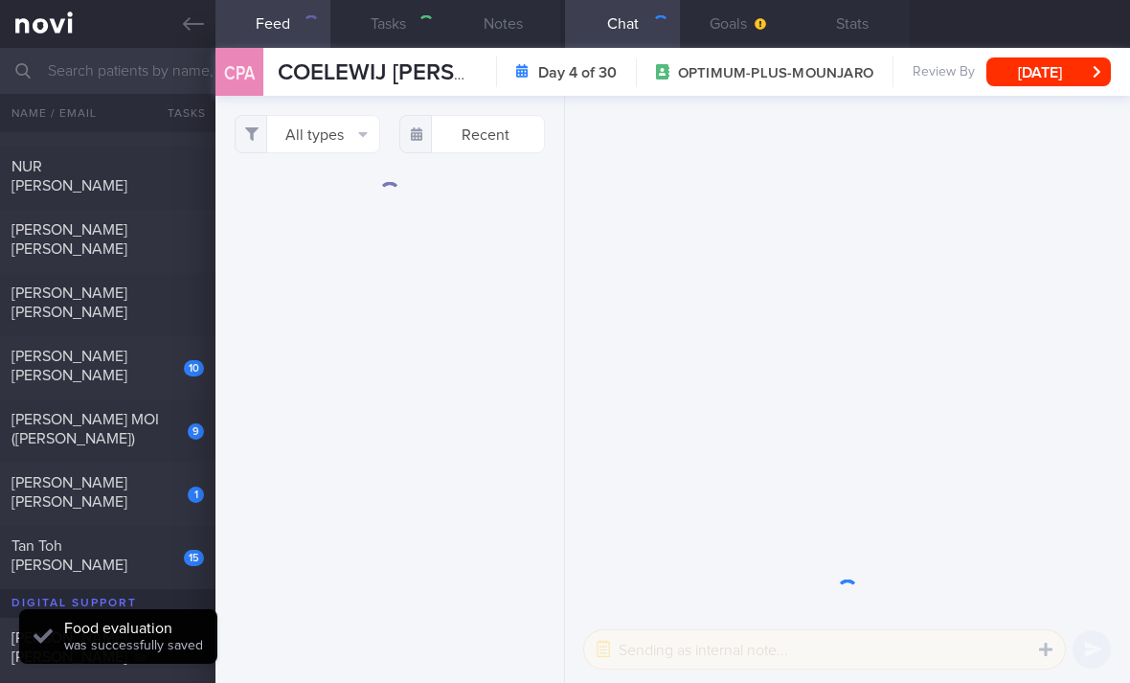
select select "8"
checkbox input "true"
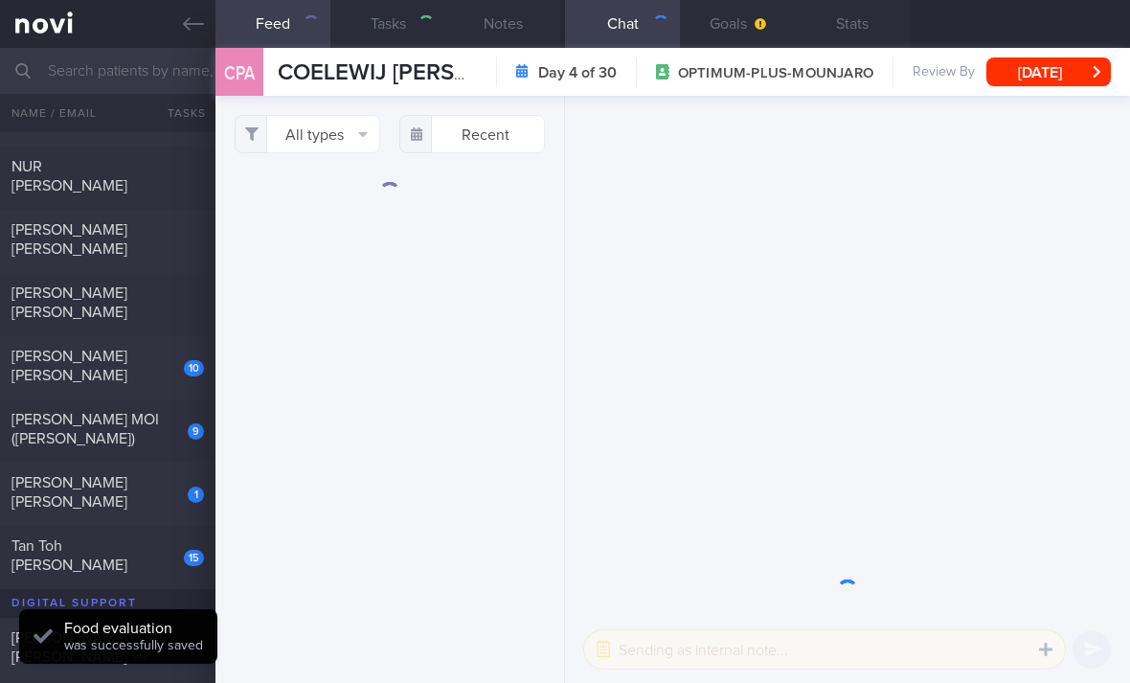
checkbox input "true"
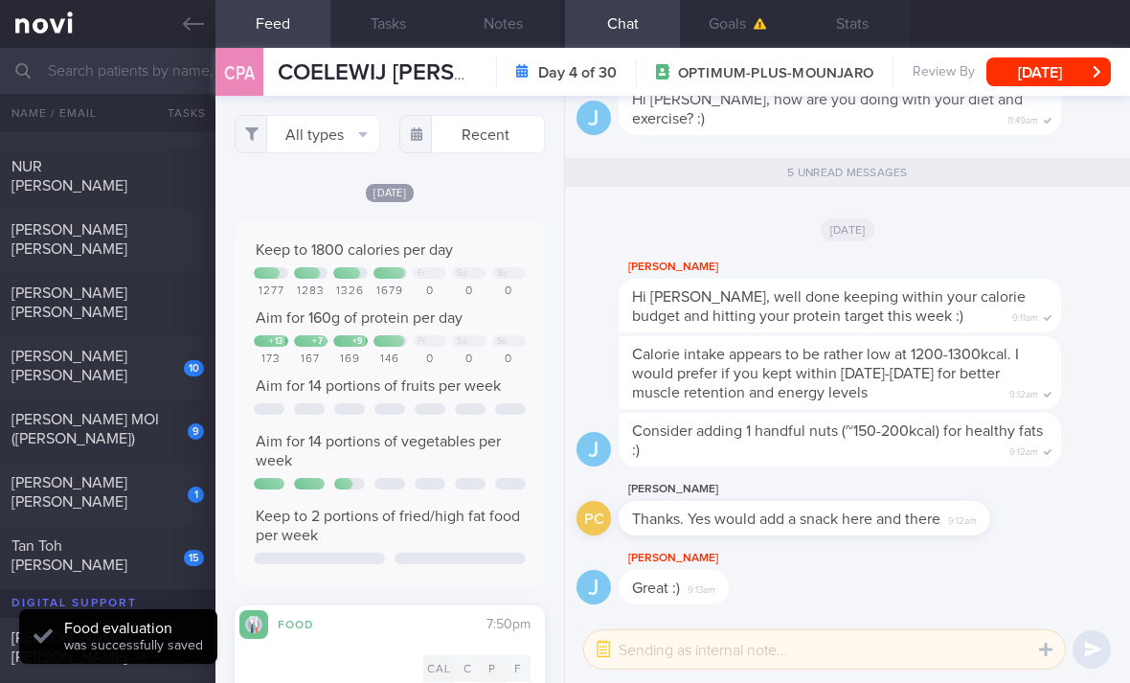
click at [328, 115] on button "All types" at bounding box center [307, 134] width 145 height 38
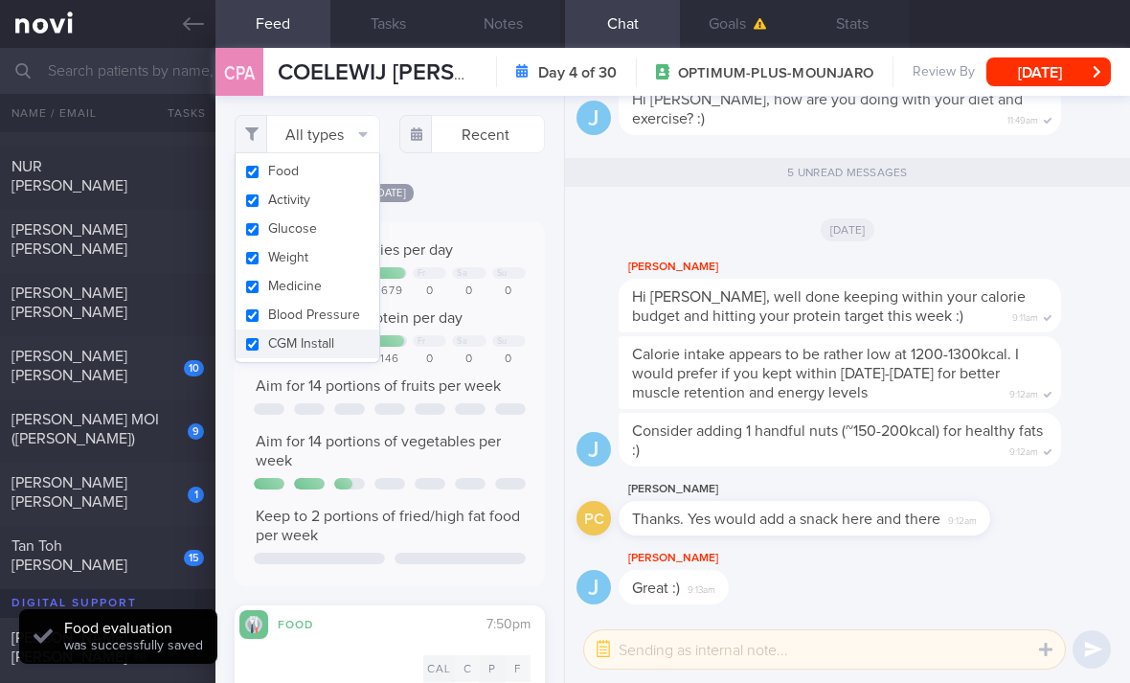
click at [349, 186] on button "Activity" at bounding box center [307, 200] width 144 height 29
checkbox input "false"
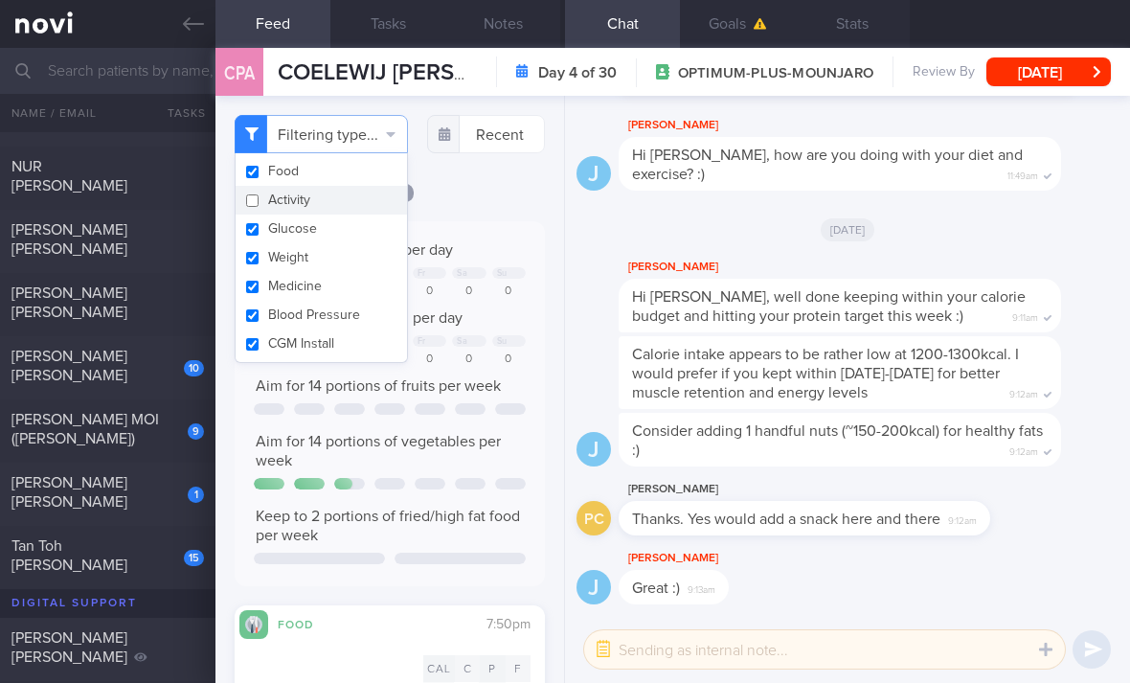
click at [349, 214] on button "Glucose" at bounding box center [320, 228] width 171 height 29
checkbox input "false"
click at [353, 272] on button "Medicine" at bounding box center [320, 286] width 171 height 29
checkbox input "false"
click at [341, 301] on button "Blood Pressure" at bounding box center [320, 315] width 171 height 29
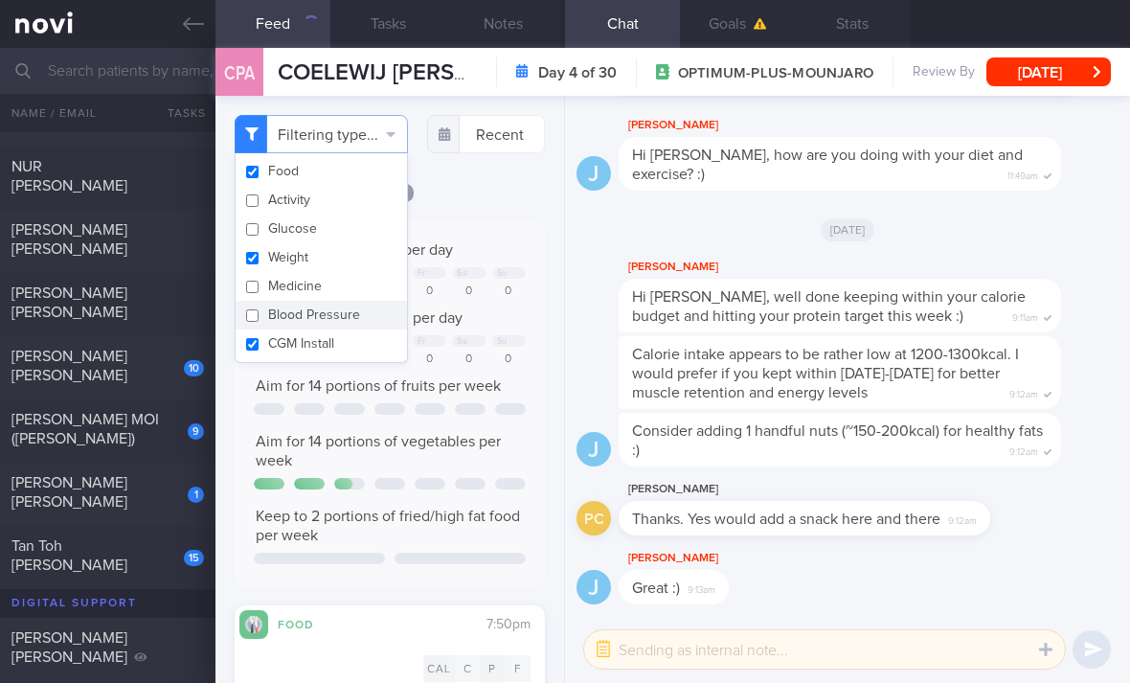
checkbox input "false"
click at [356, 243] on button "Weight" at bounding box center [320, 257] width 171 height 29
checkbox input "false"
click at [370, 329] on button "CGM Install" at bounding box center [320, 343] width 171 height 29
checkbox input "false"
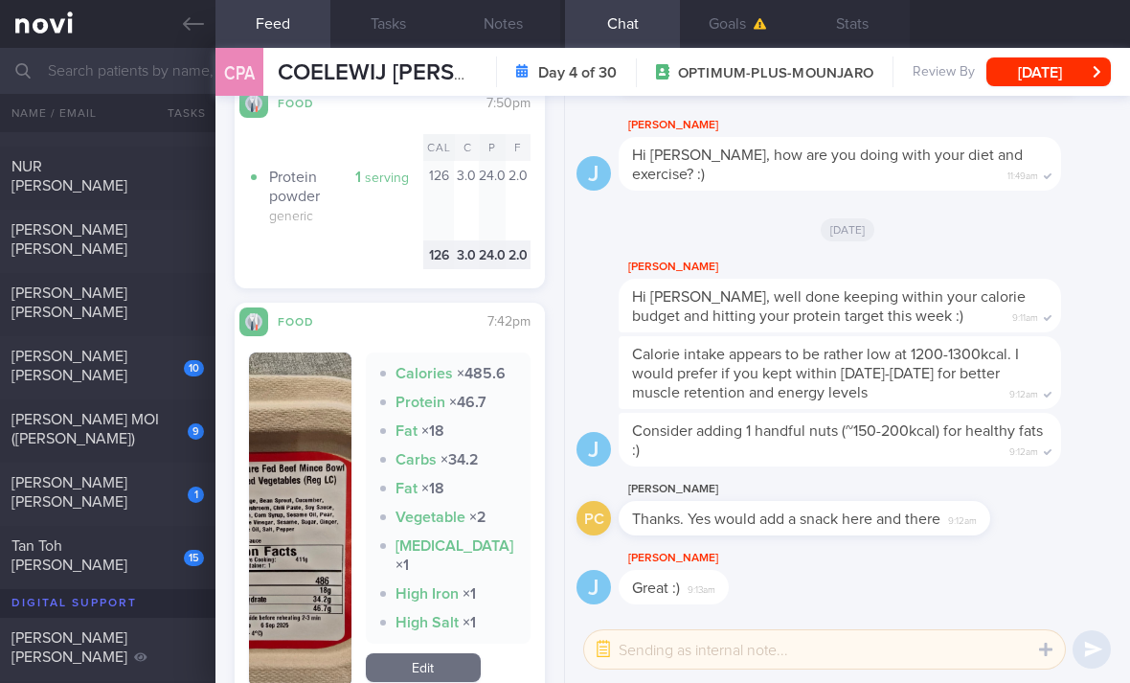
scroll to position [614, 0]
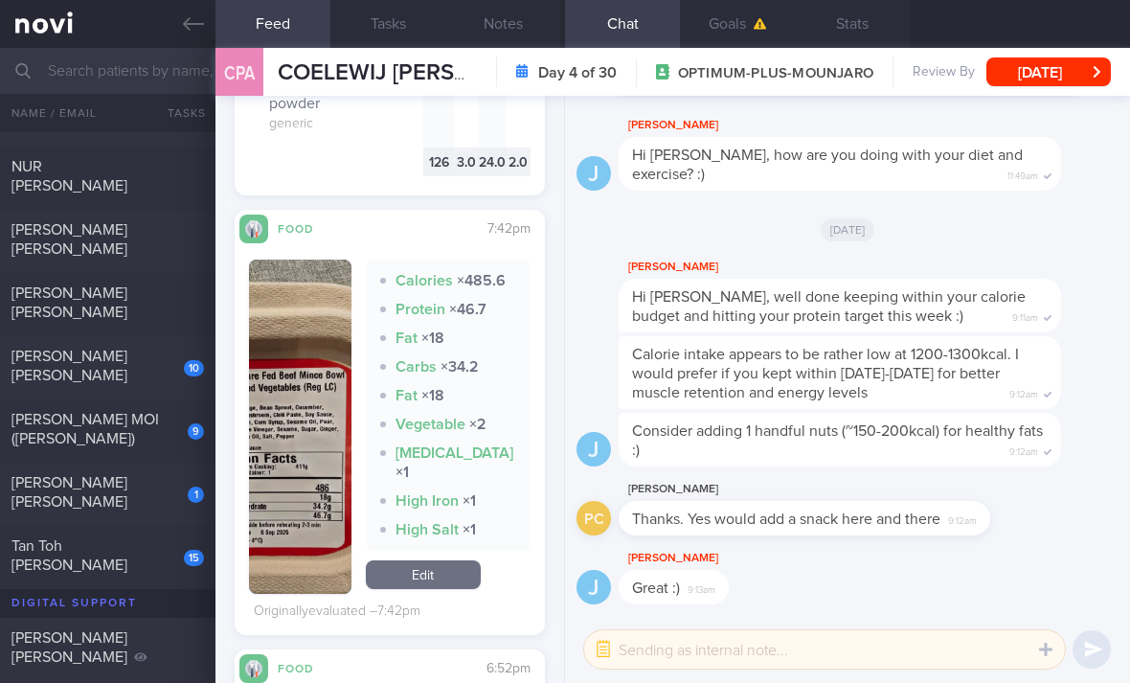
click at [436, 560] on link "Edit" at bounding box center [423, 574] width 115 height 29
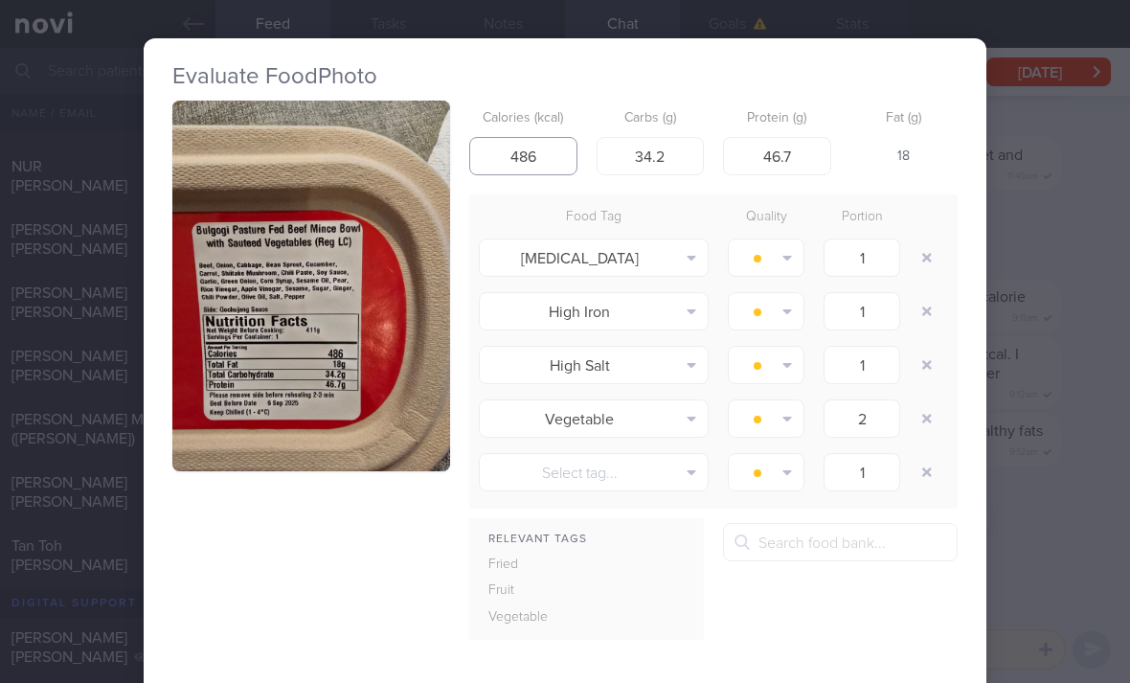
type input "486"
click at [919, 240] on button "button" at bounding box center [926, 257] width 34 height 34
type input "2"
type input "1"
click at [918, 240] on button "button" at bounding box center [926, 257] width 34 height 34
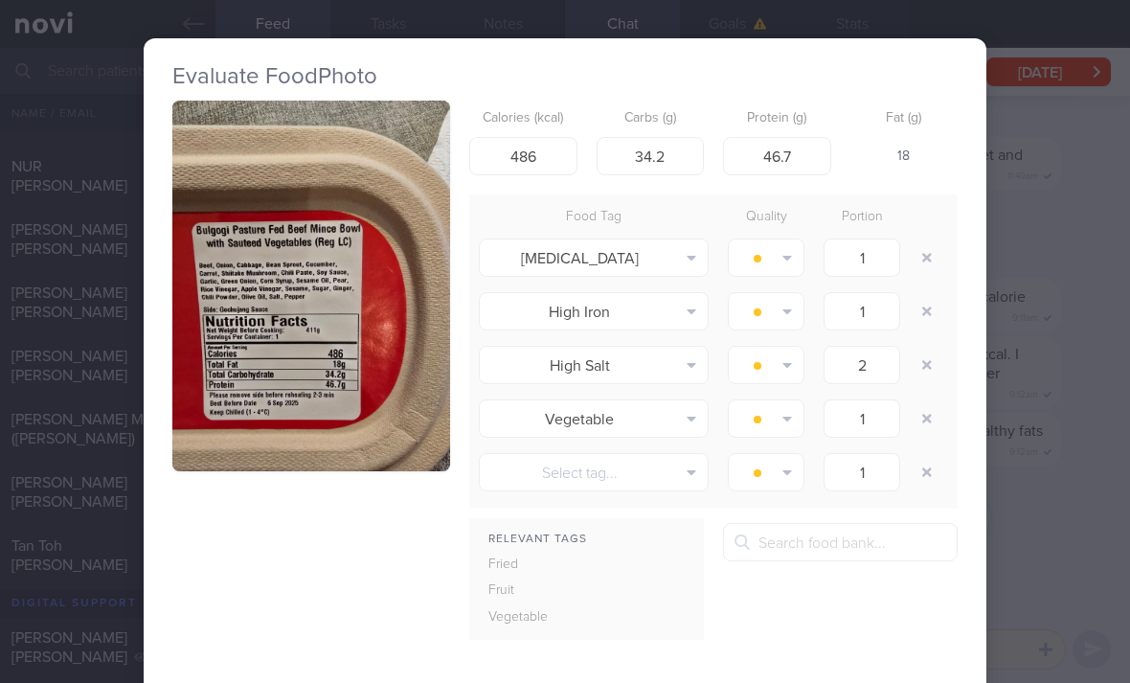
type input "2"
type input "1"
click at [914, 240] on button "button" at bounding box center [926, 257] width 34 height 34
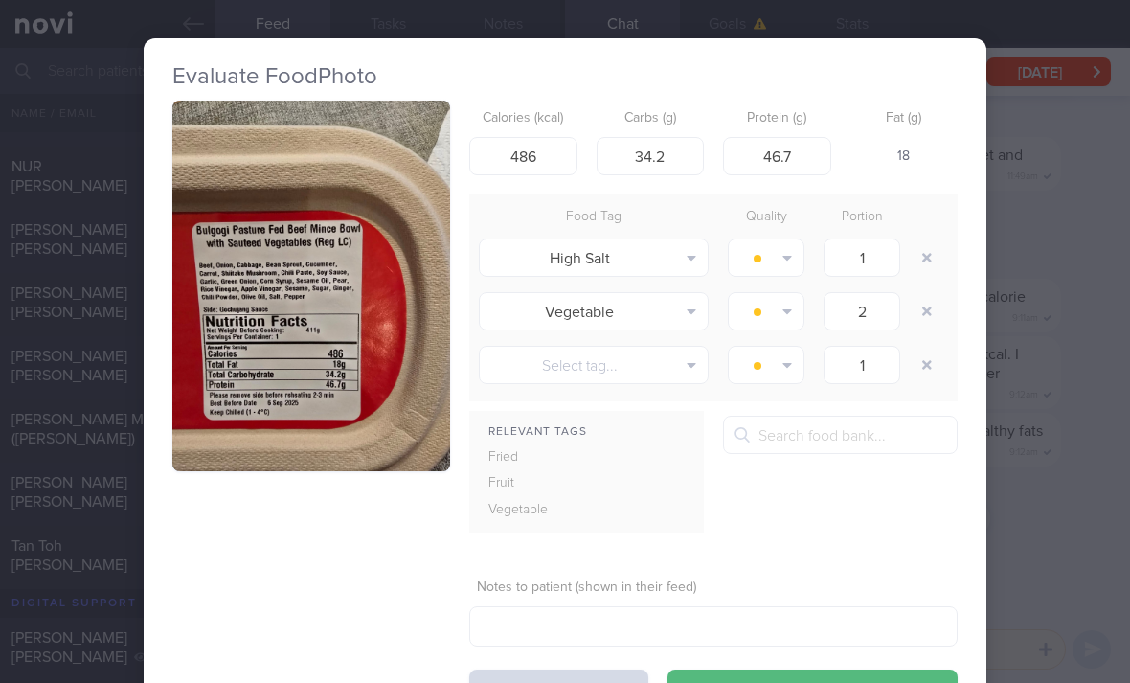
type input "2"
type input "1"
click at [914, 240] on button "button" at bounding box center [926, 257] width 34 height 34
type input "1"
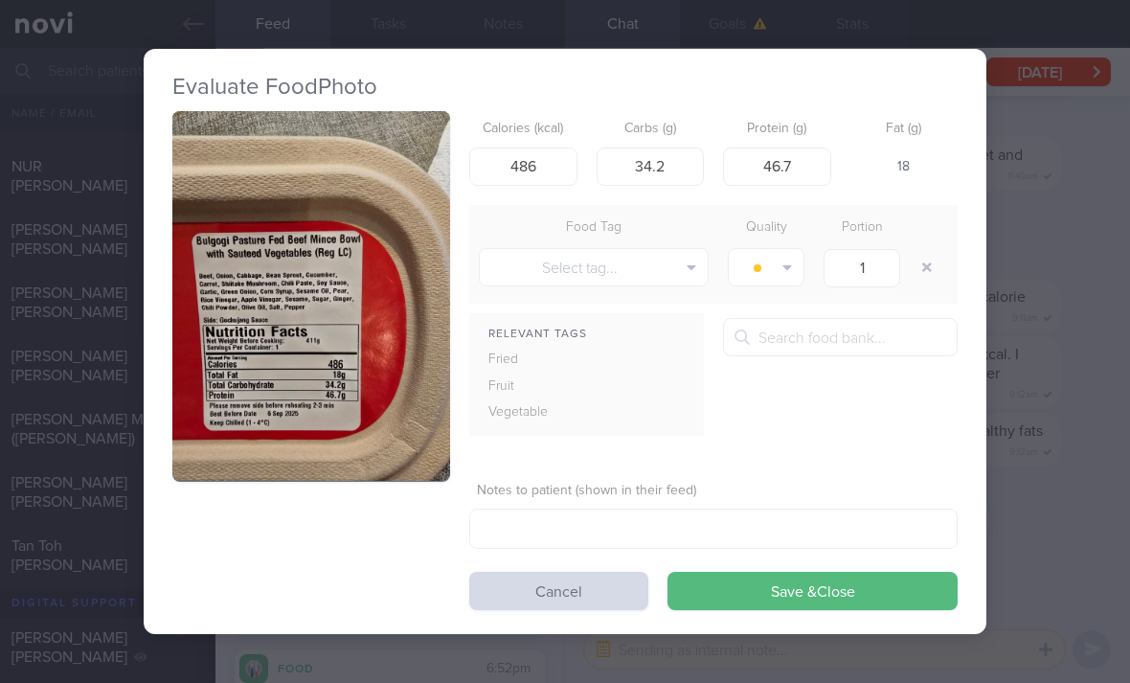
click at [913, 250] on button "button" at bounding box center [926, 267] width 34 height 34
click at [801, 571] on button "Save & Close" at bounding box center [812, 590] width 290 height 38
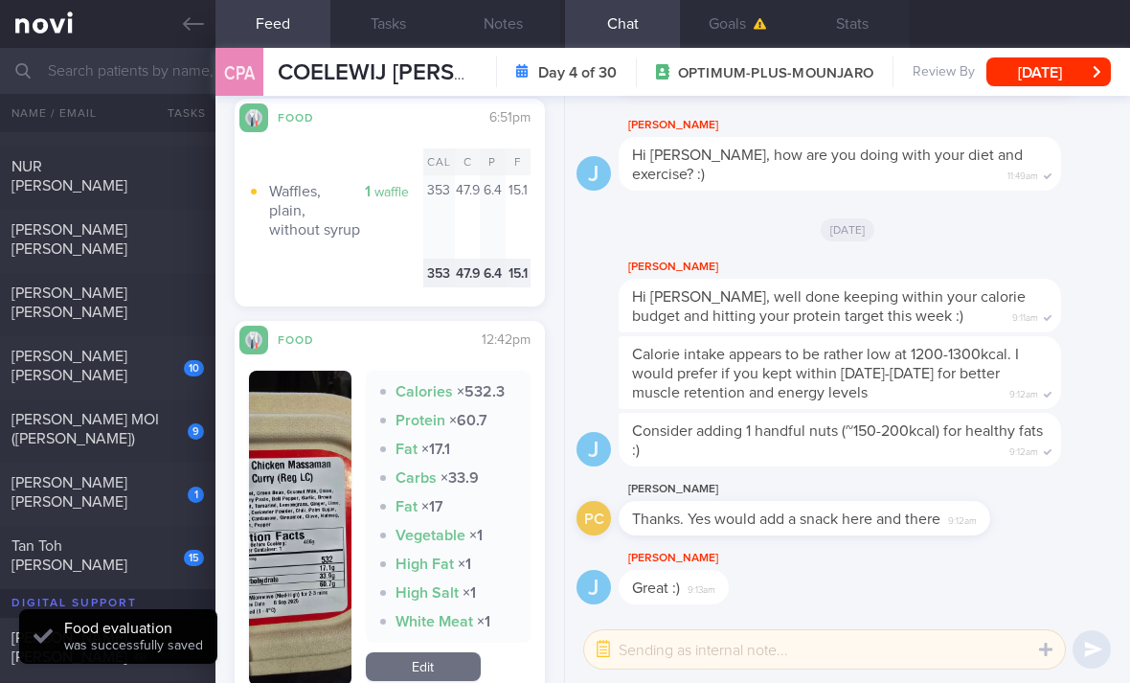
scroll to position [1299, 0]
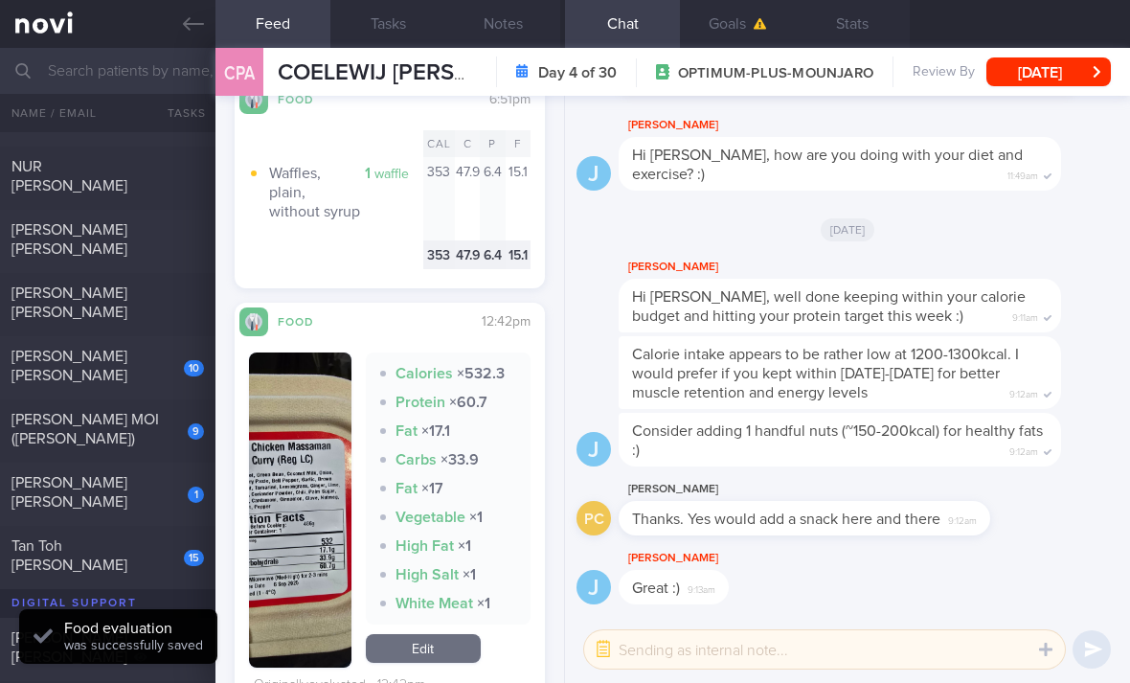
click at [436, 634] on link "Edit" at bounding box center [423, 648] width 115 height 29
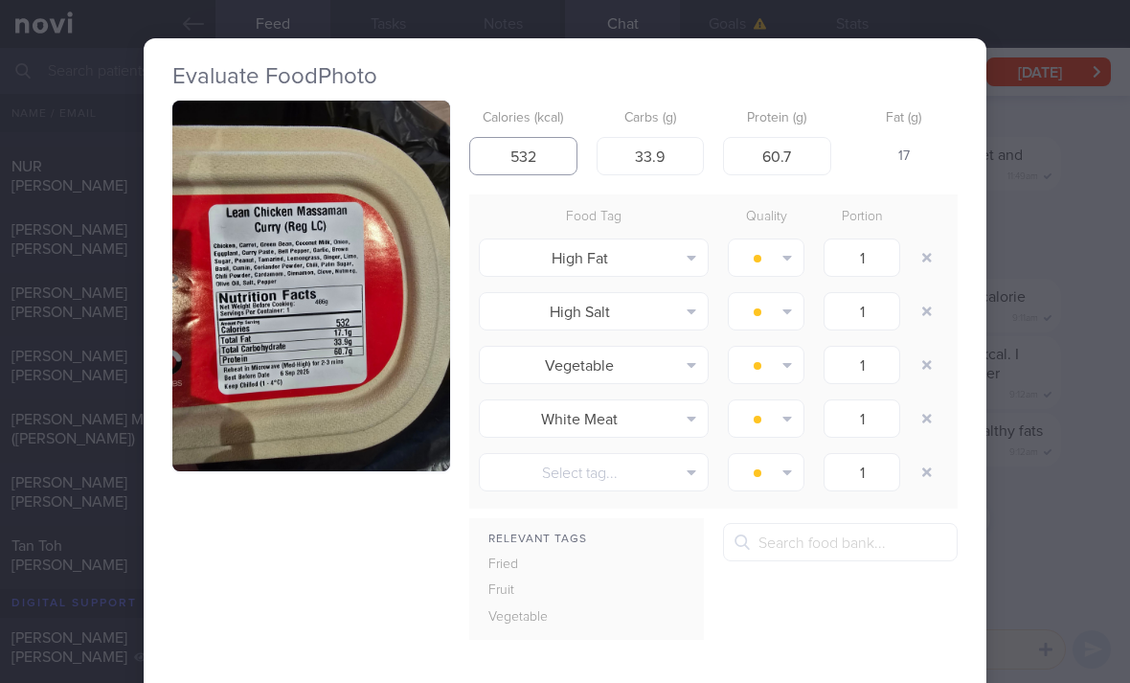
type input "532"
click at [937, 240] on button "button" at bounding box center [926, 257] width 34 height 34
click at [943, 231] on div at bounding box center [928, 258] width 38 height 54
click at [923, 240] on button "button" at bounding box center [926, 257] width 34 height 34
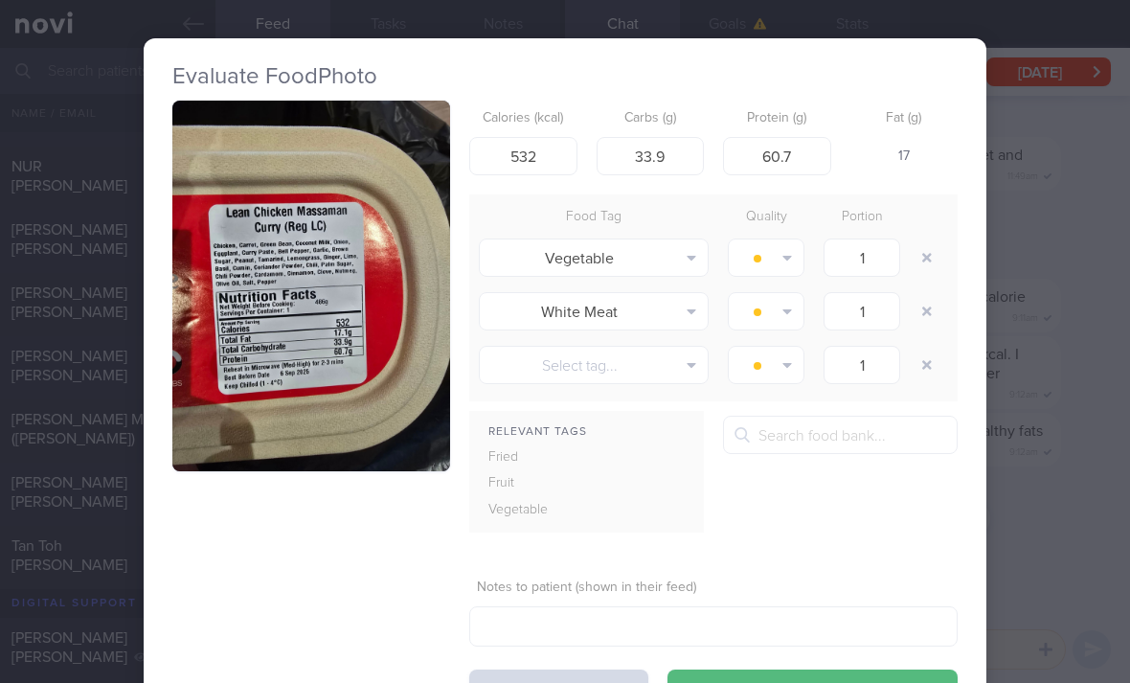
click at [923, 240] on button "button" at bounding box center [926, 257] width 34 height 34
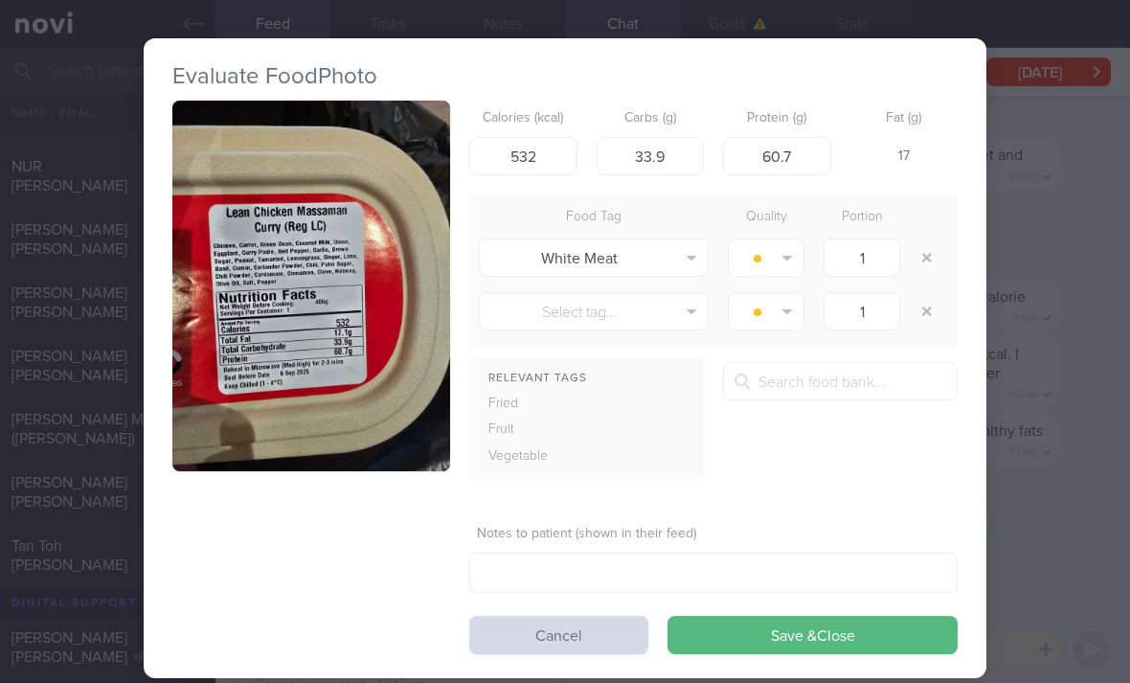
click at [922, 240] on button "button" at bounding box center [926, 257] width 34 height 34
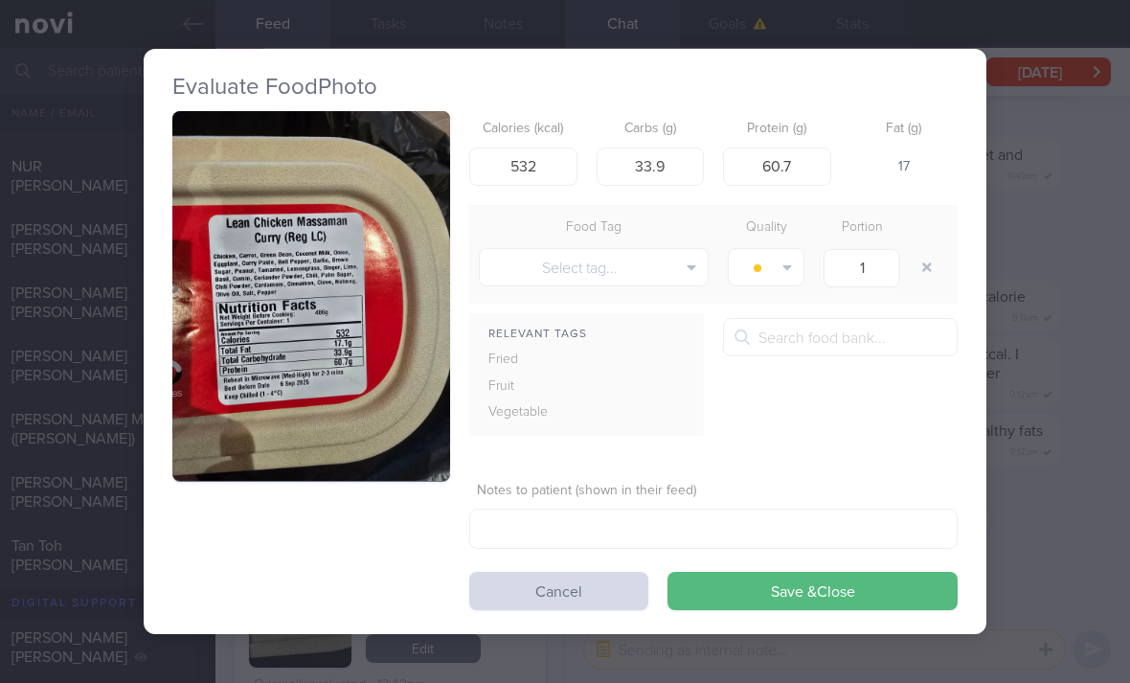
click at [784, 571] on button "Save & Close" at bounding box center [812, 590] width 290 height 38
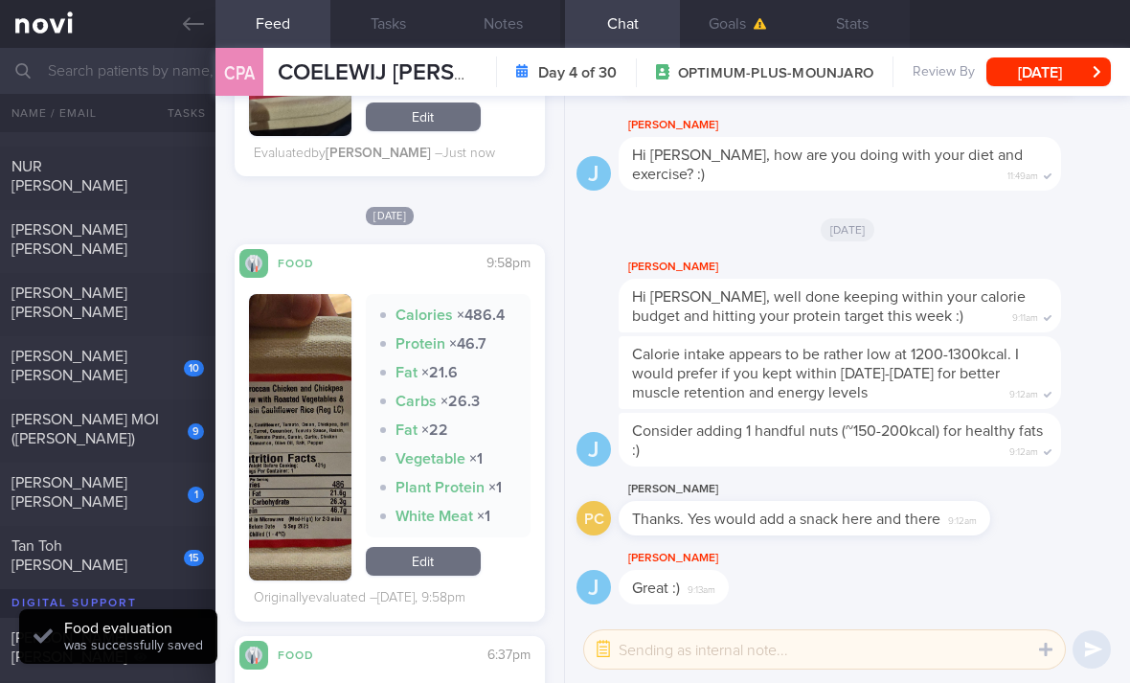
scroll to position [1777, 0]
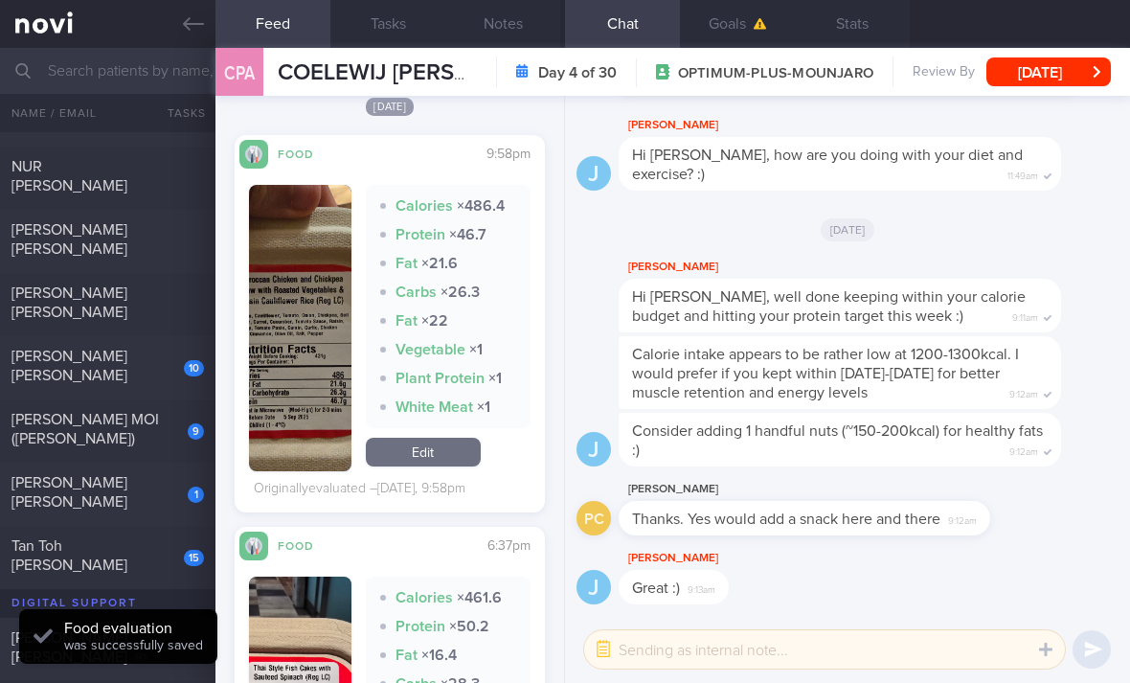
click at [451, 437] on link "Edit" at bounding box center [423, 451] width 115 height 29
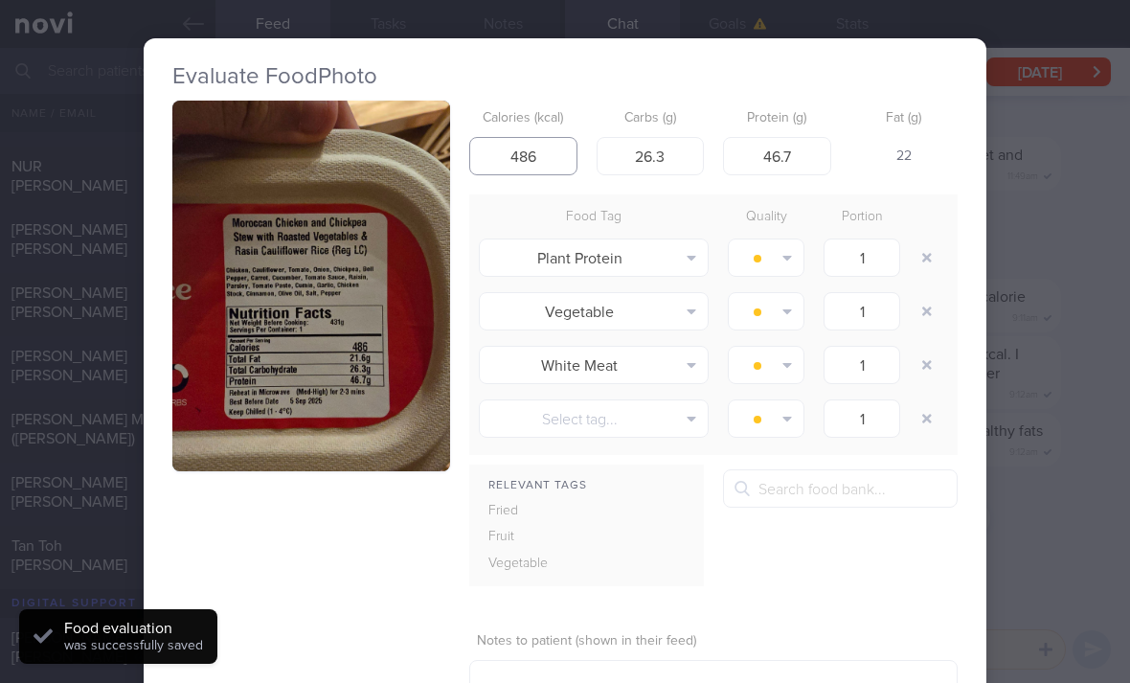
type input "486"
click at [936, 240] on button "button" at bounding box center [926, 257] width 34 height 34
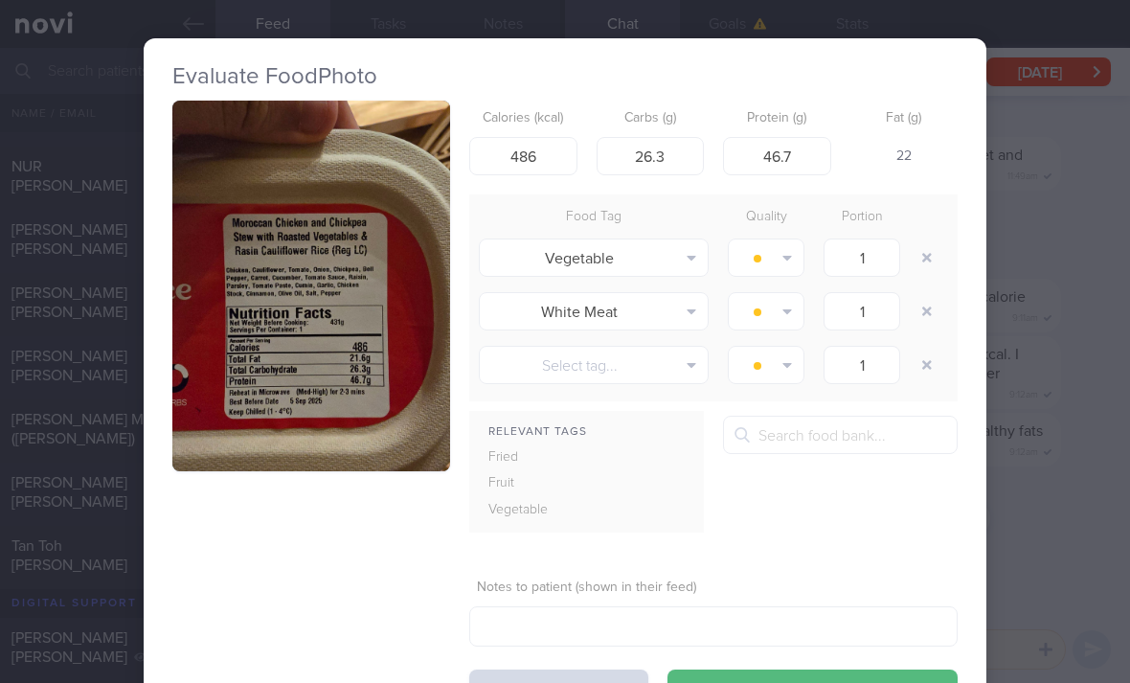
click at [943, 284] on div at bounding box center [928, 311] width 38 height 54
click at [928, 294] on button "button" at bounding box center [926, 311] width 34 height 34
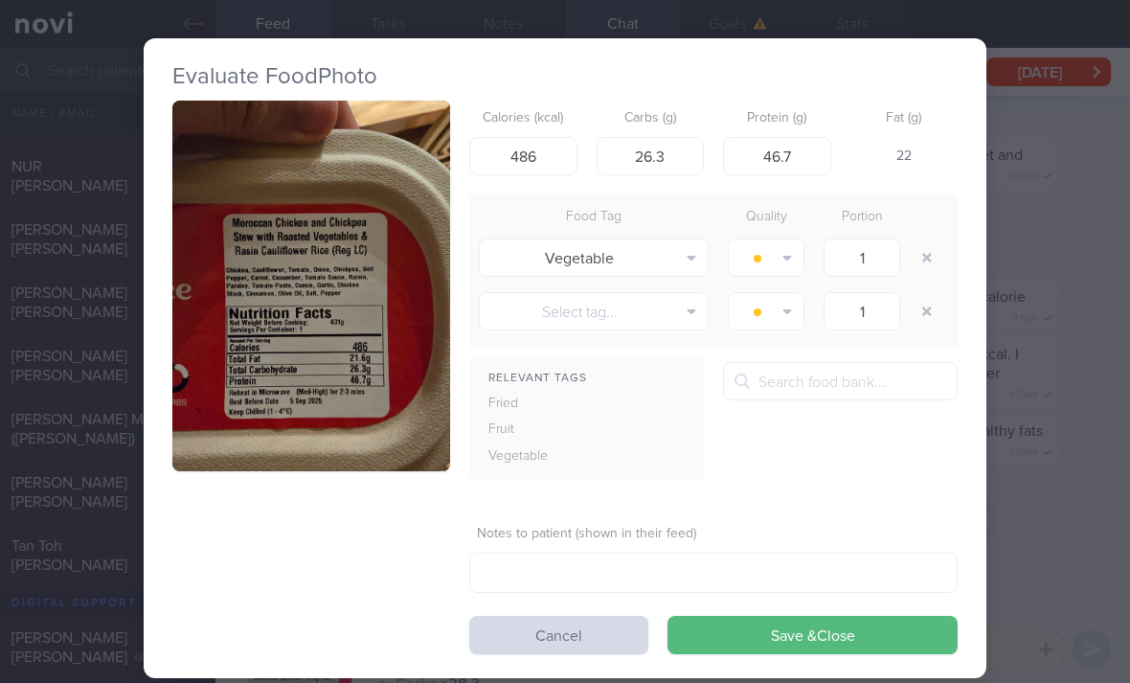
click at [814, 599] on div "Evaluate Food Photo Calories (kcal) 486 Carbs (g) 26.3 Protein (g) 46.7 Fat (g)…" at bounding box center [565, 357] width 842 height 639
click at [814, 598] on div "Evaluate Food Photo Calories (kcal) 486 Carbs (g) 26.3 Protein (g) 46.7 Fat (g)…" at bounding box center [565, 357] width 842 height 639
click at [742, 615] on button "Save & Close" at bounding box center [812, 634] width 290 height 38
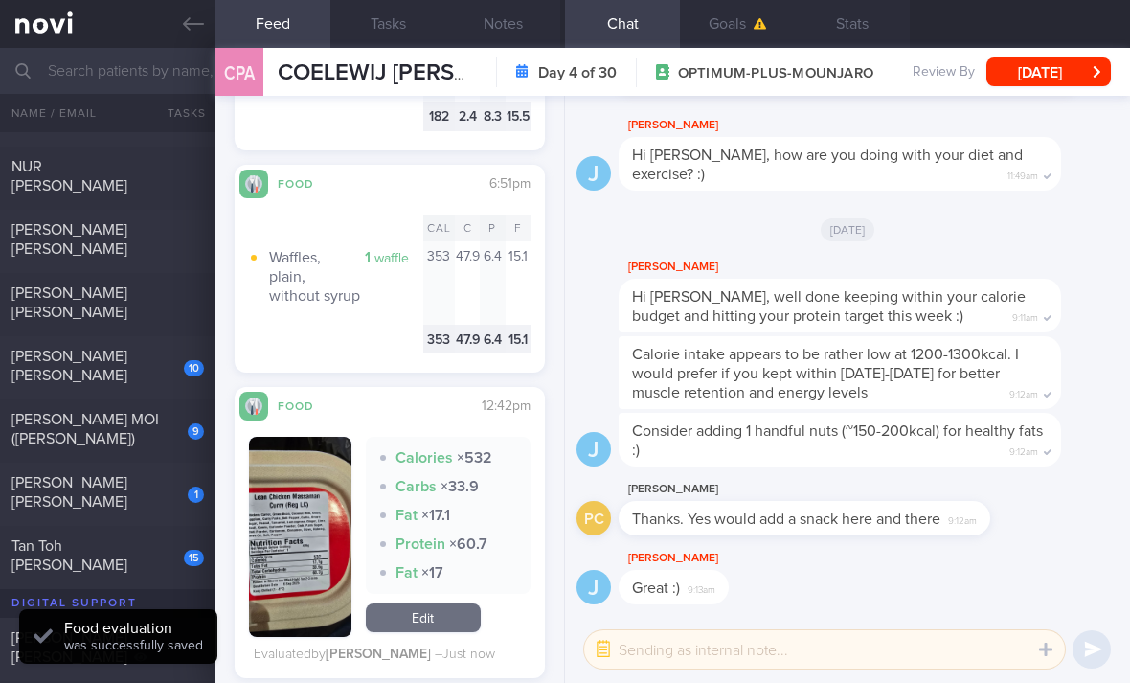
scroll to position [1199, 0]
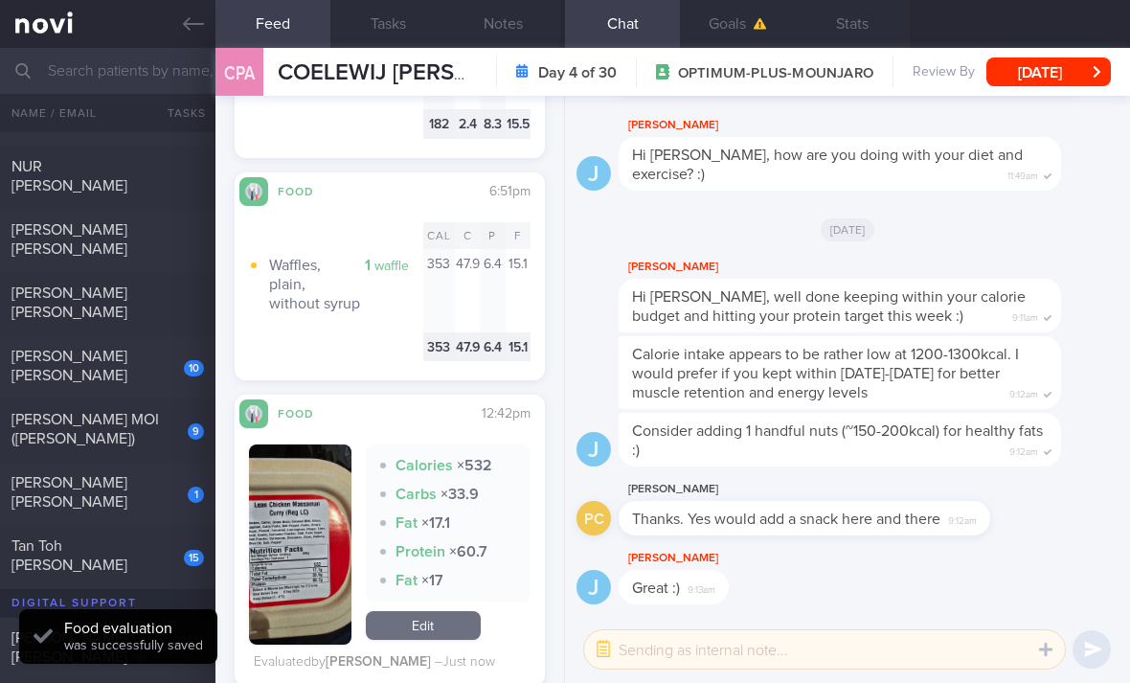
click at [431, 611] on link "Edit" at bounding box center [423, 625] width 115 height 29
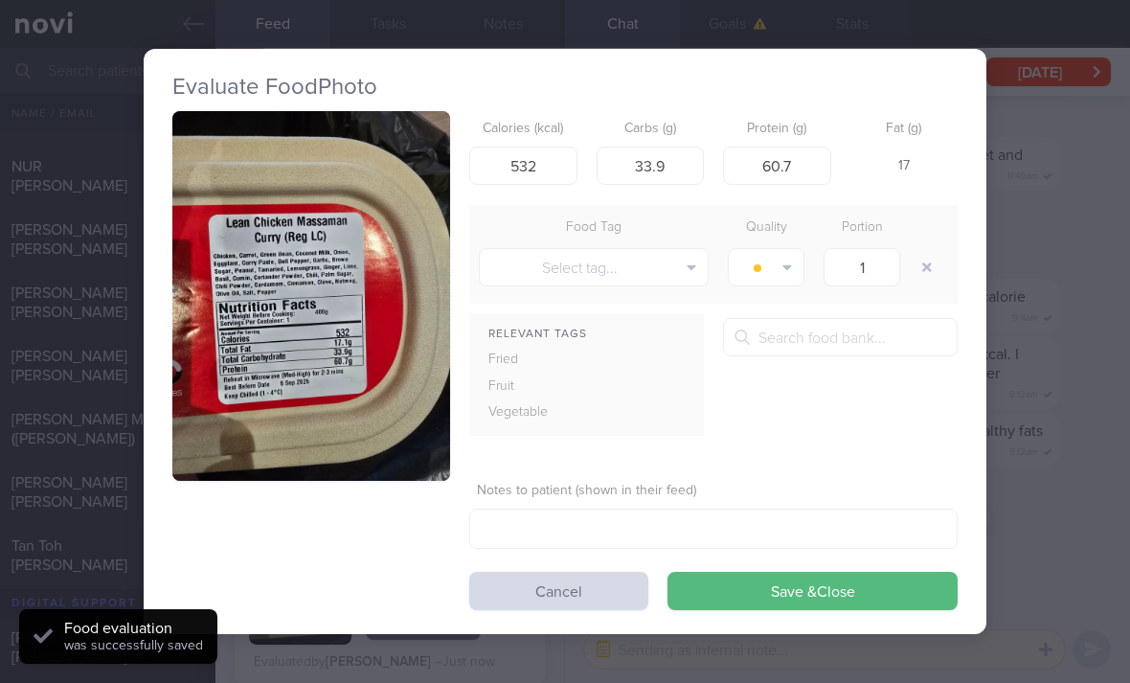
click at [651, 248] on button "Select tag..." at bounding box center [594, 267] width 230 height 38
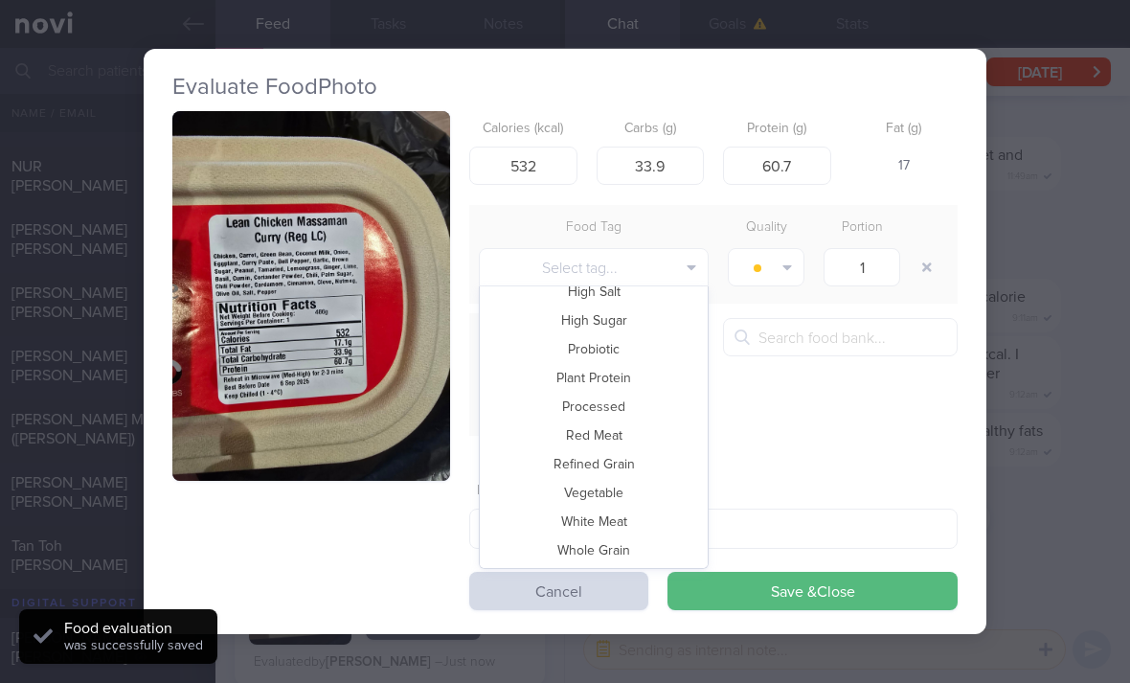
click at [646, 478] on button "Vegetable" at bounding box center [594, 492] width 228 height 29
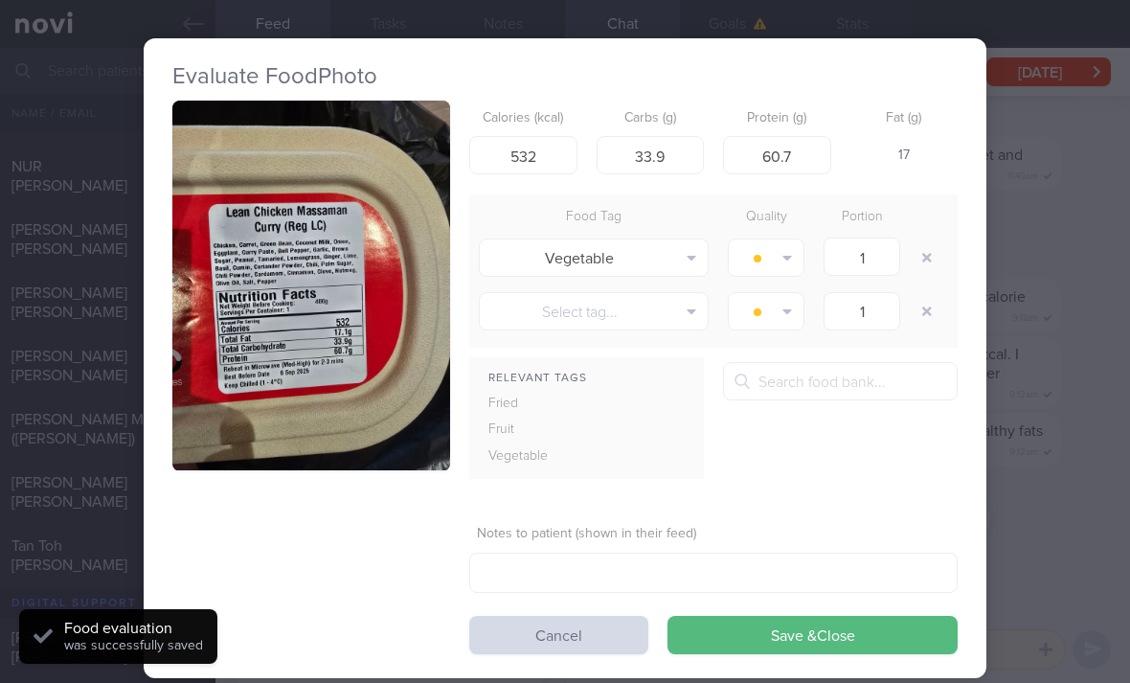
click at [727, 615] on button "Save & Close" at bounding box center [812, 634] width 290 height 38
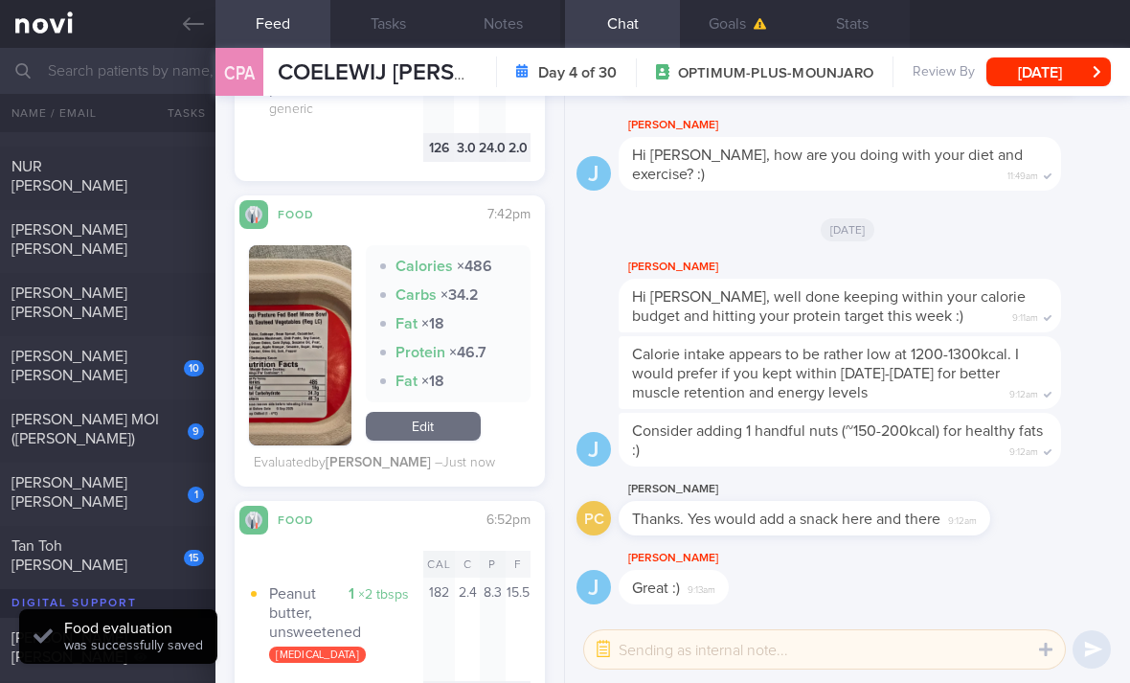
scroll to position [627, 0]
click at [445, 413] on link "Edit" at bounding box center [423, 427] width 115 height 29
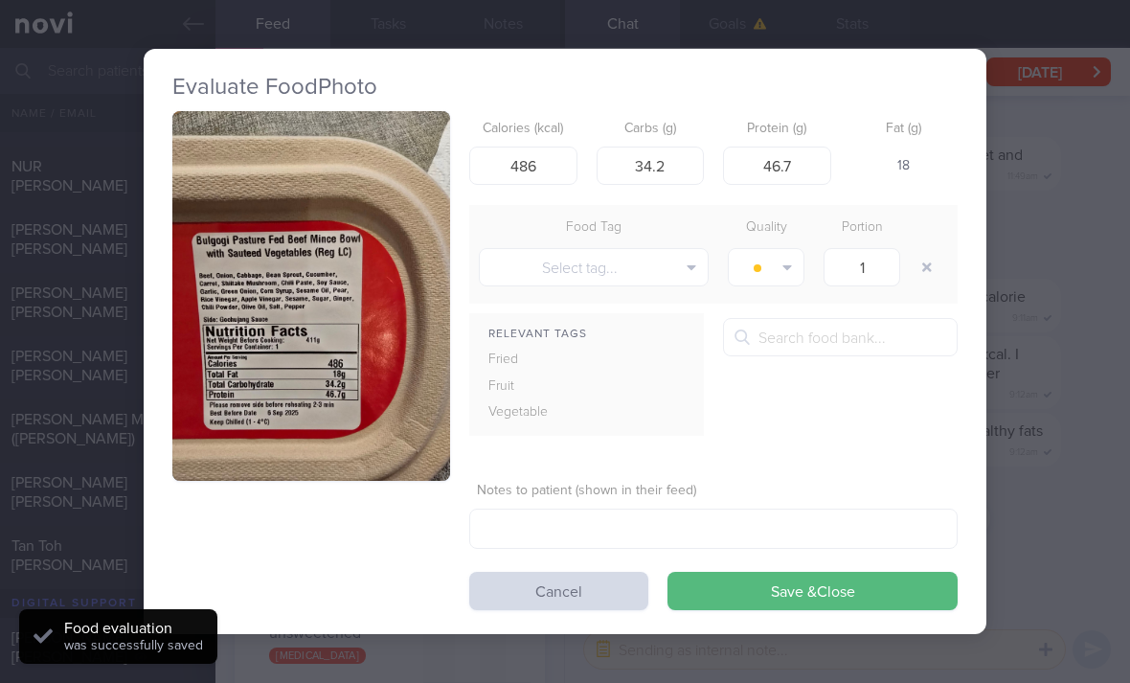
click at [653, 248] on button "Select tag..." at bounding box center [594, 267] width 230 height 38
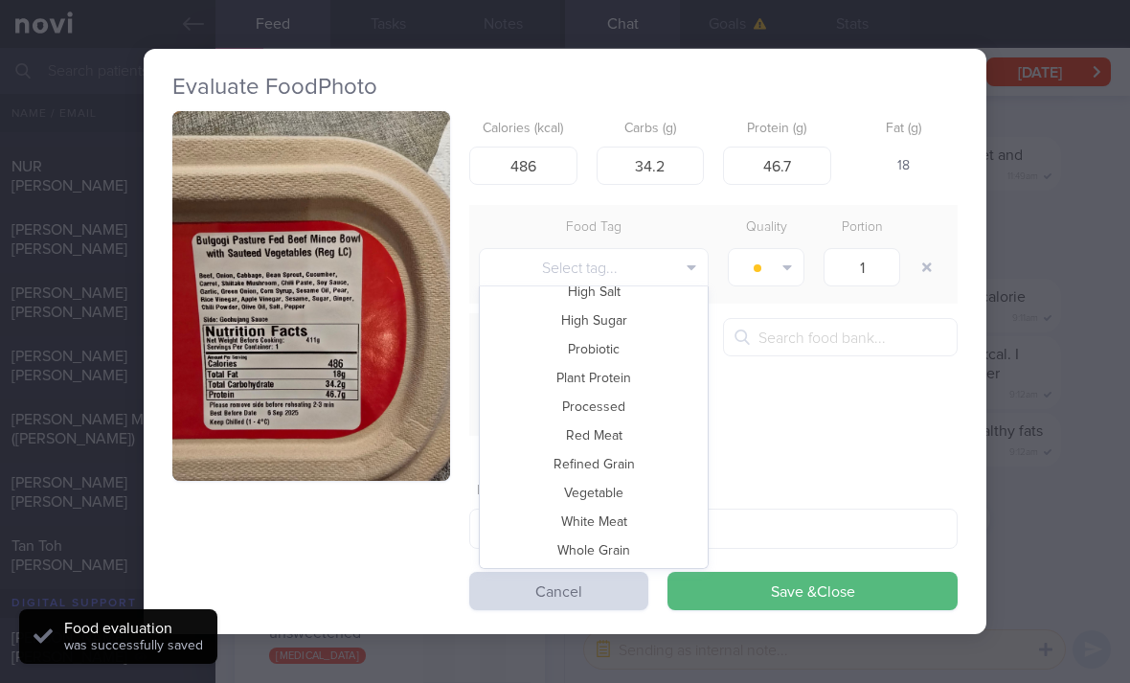
scroll to position [415, 0]
click at [669, 478] on button "Vegetable" at bounding box center [594, 492] width 228 height 29
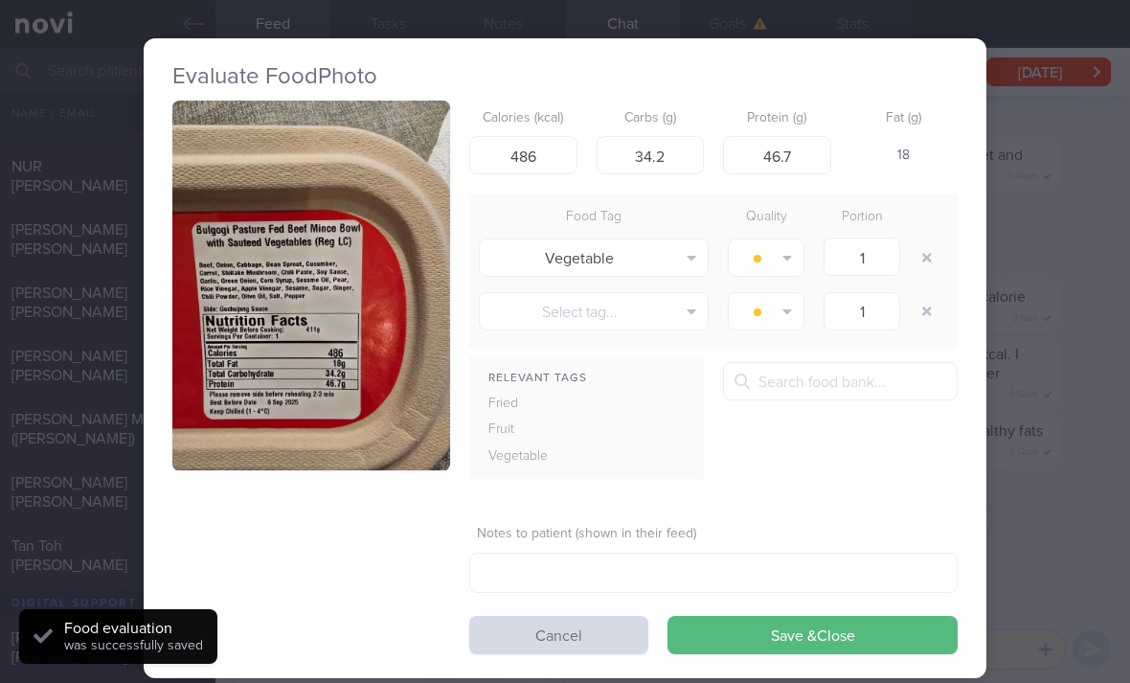
click at [729, 615] on button "Save & Close" at bounding box center [812, 634] width 290 height 38
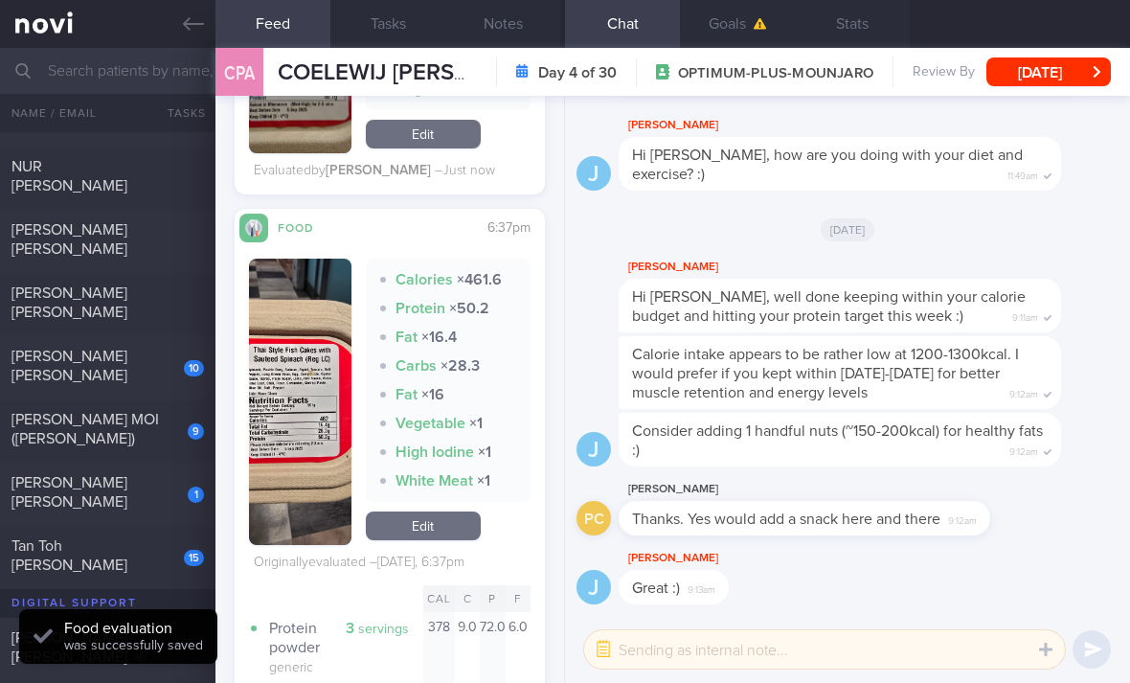
scroll to position [2095, 0]
click at [453, 510] on link "Edit" at bounding box center [423, 524] width 115 height 29
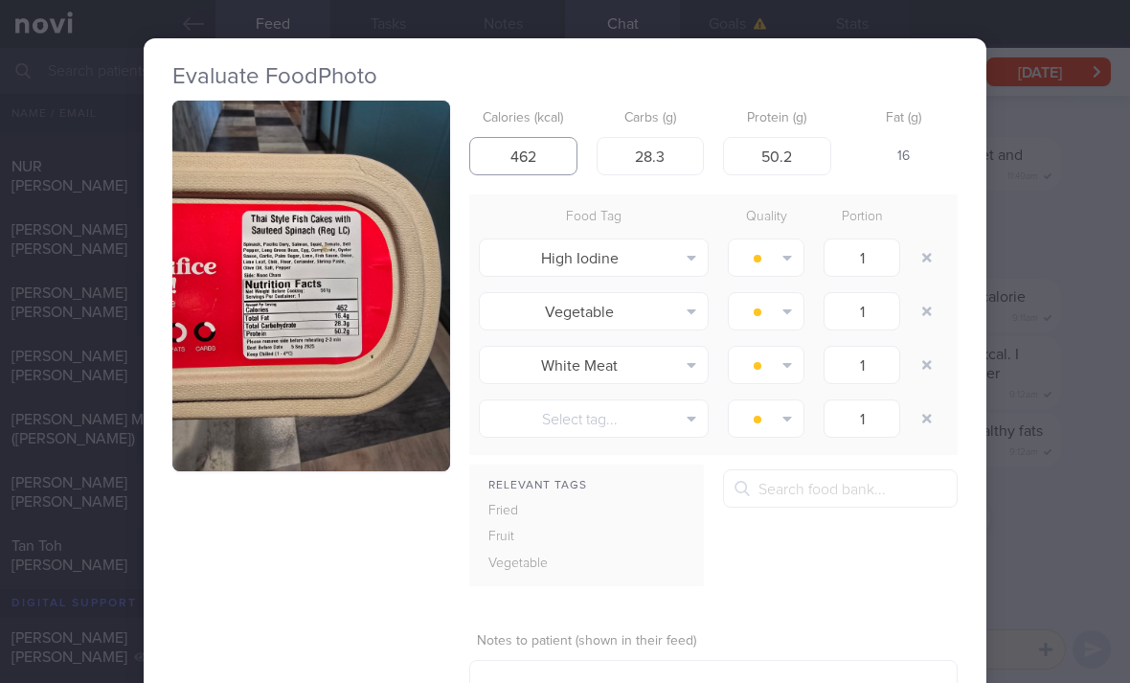
type input "462"
click at [935, 240] on button "button" at bounding box center [926, 257] width 34 height 34
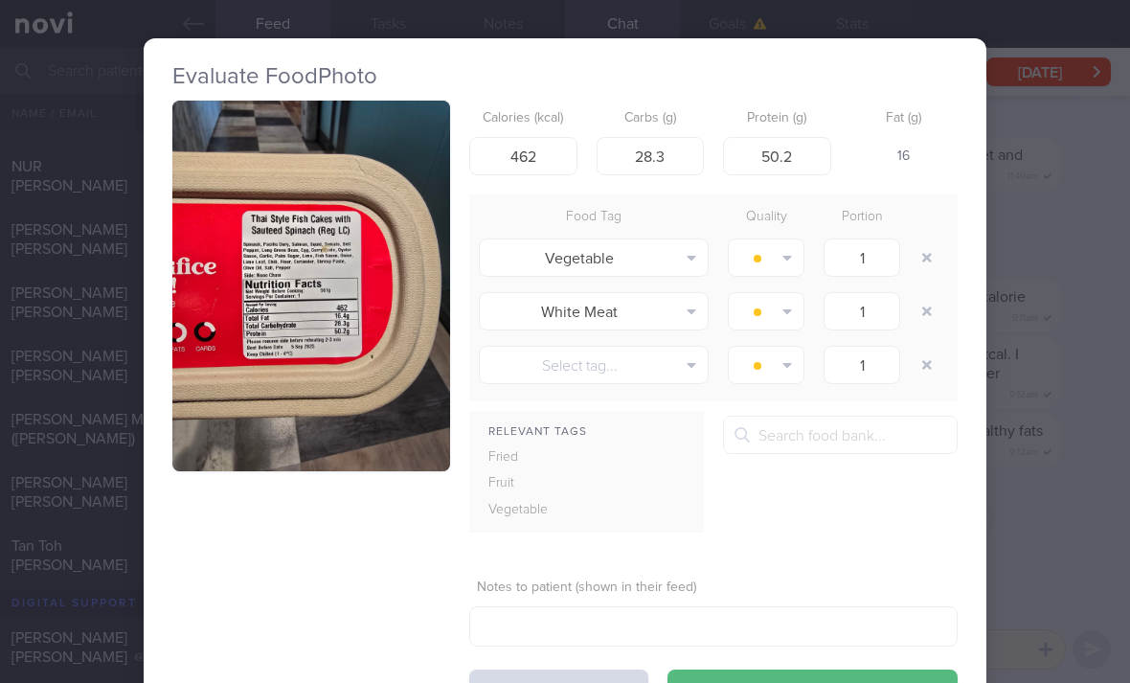
click at [938, 240] on button "button" at bounding box center [926, 257] width 34 height 34
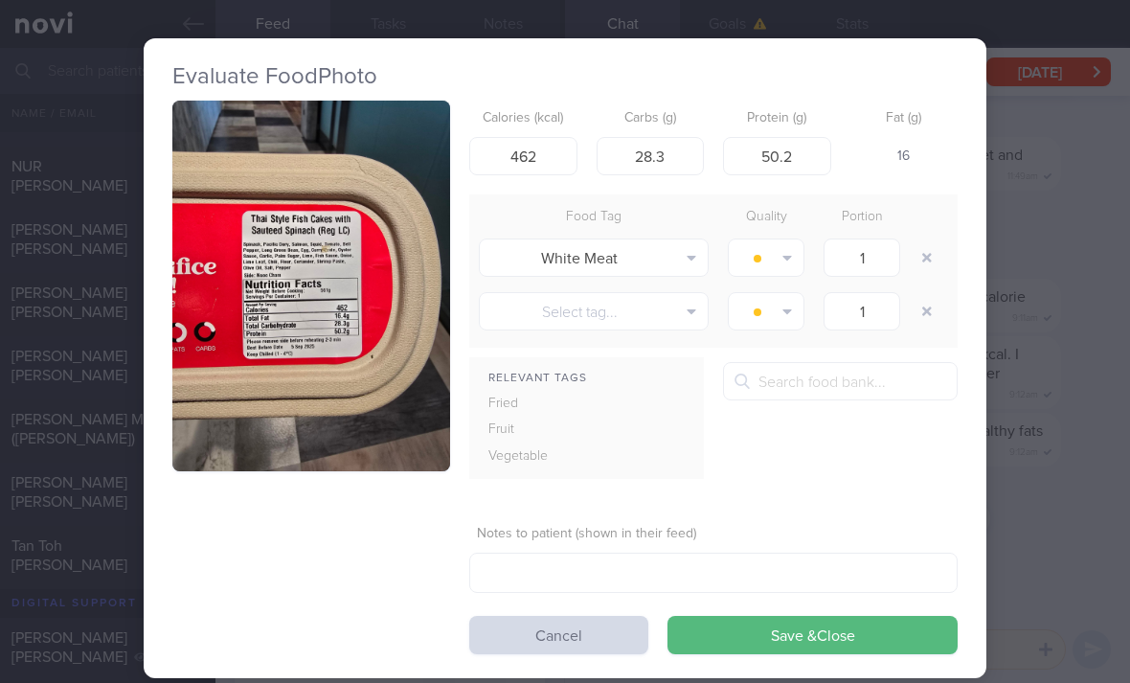
click at [827, 615] on button "Save & Close" at bounding box center [812, 634] width 290 height 38
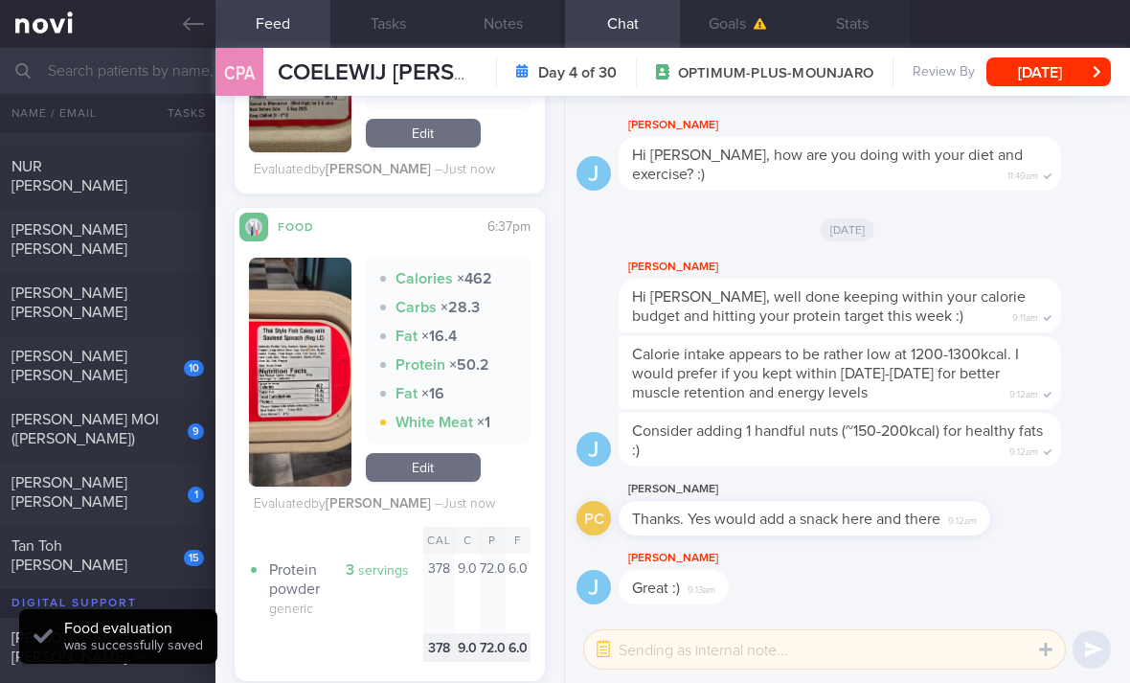
click at [459, 453] on link "Edit" at bounding box center [423, 467] width 115 height 29
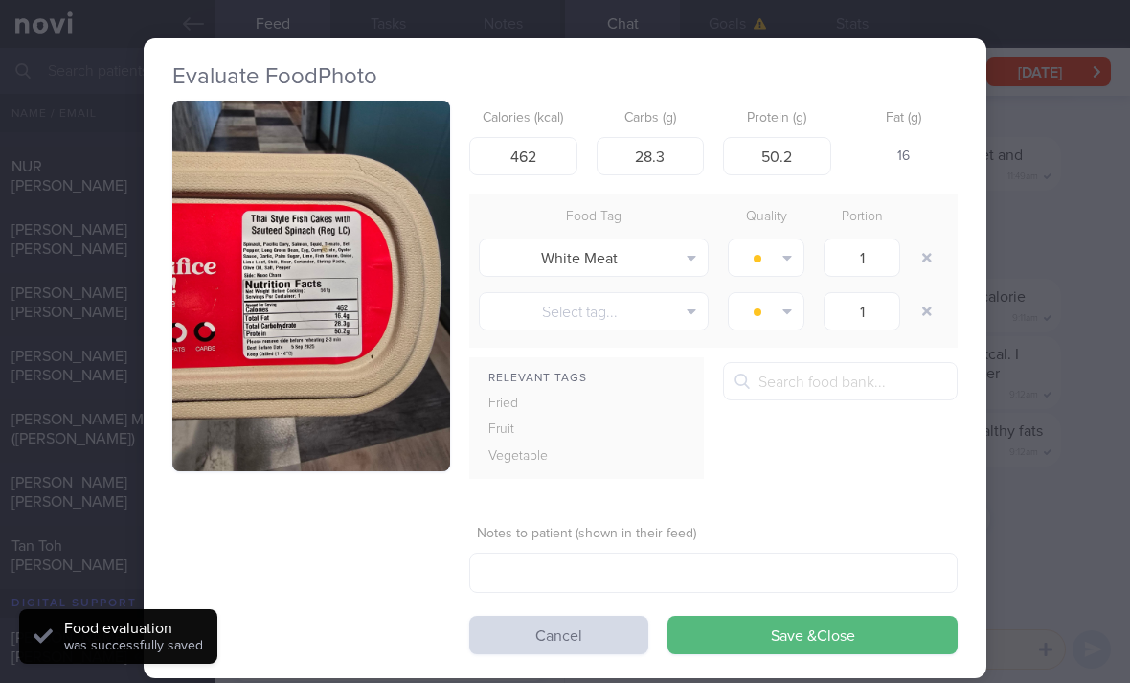
click at [647, 238] on button "White Meat" at bounding box center [594, 257] width 230 height 38
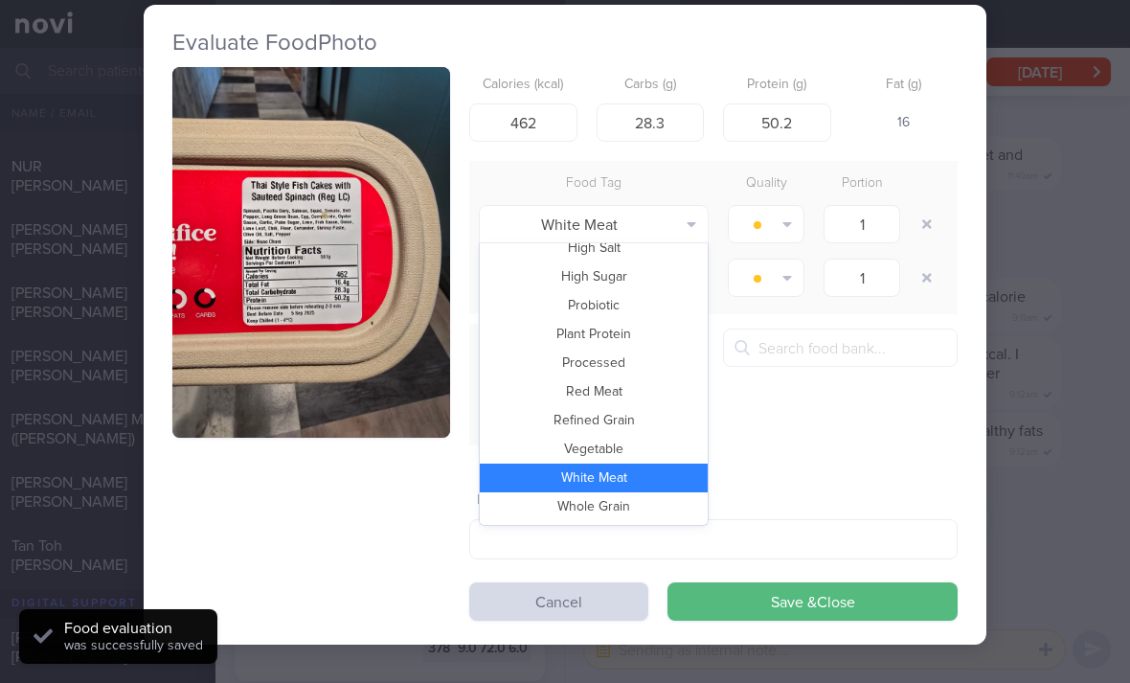
scroll to position [32, -1]
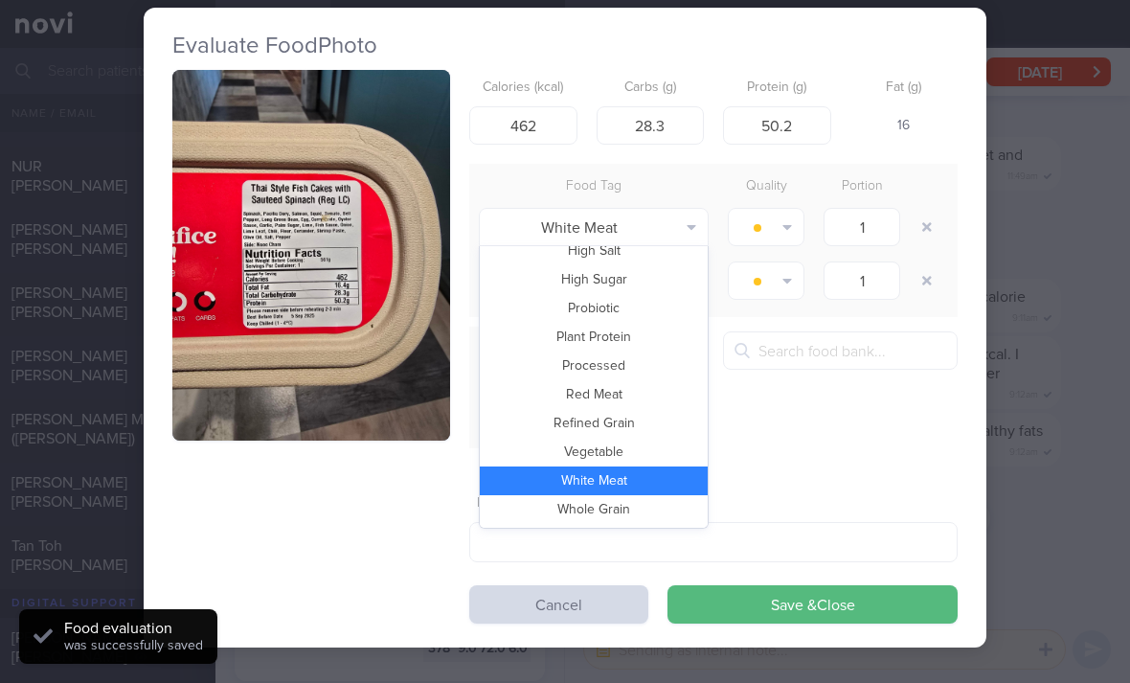
click at [644, 437] on button "Vegetable" at bounding box center [594, 451] width 228 height 29
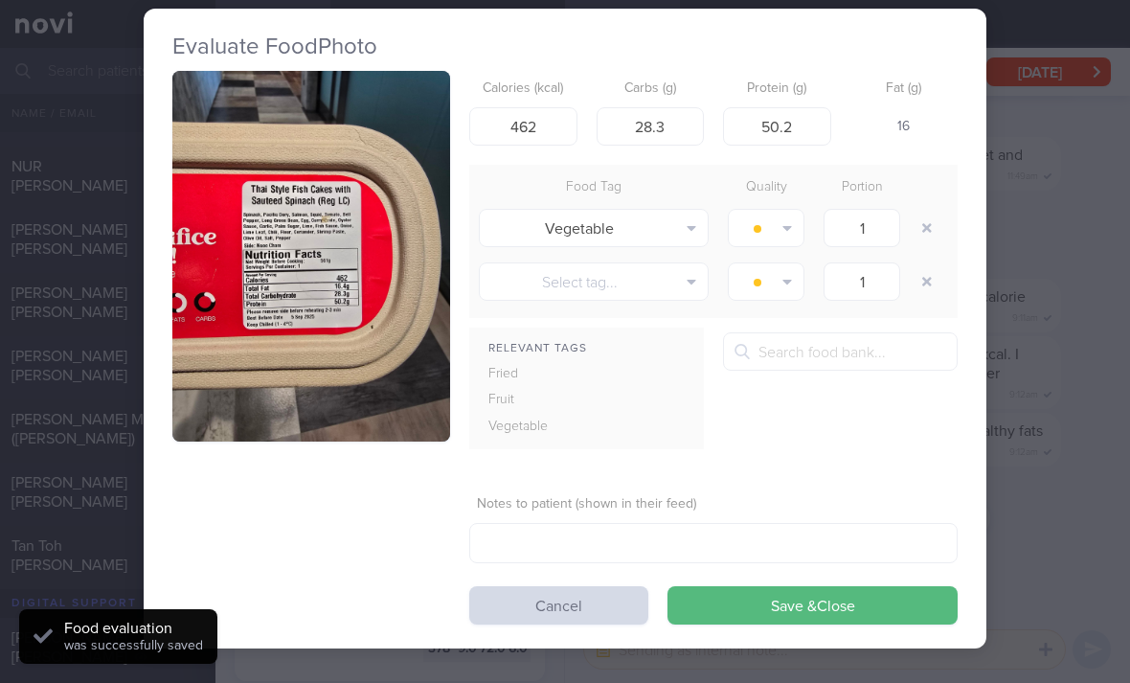
click at [758, 586] on button "Save & Close" at bounding box center [812, 605] width 290 height 38
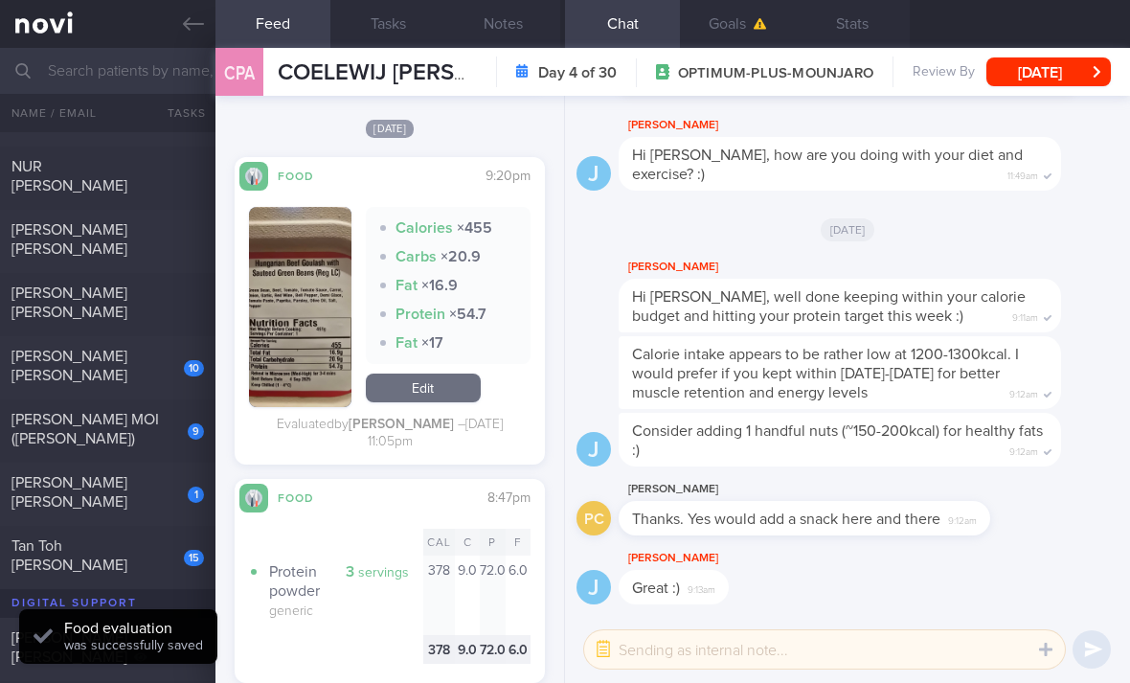
scroll to position [2655, 0]
click at [182, 536] on div "15" at bounding box center [181, 551] width 46 height 30
checkbox input "true"
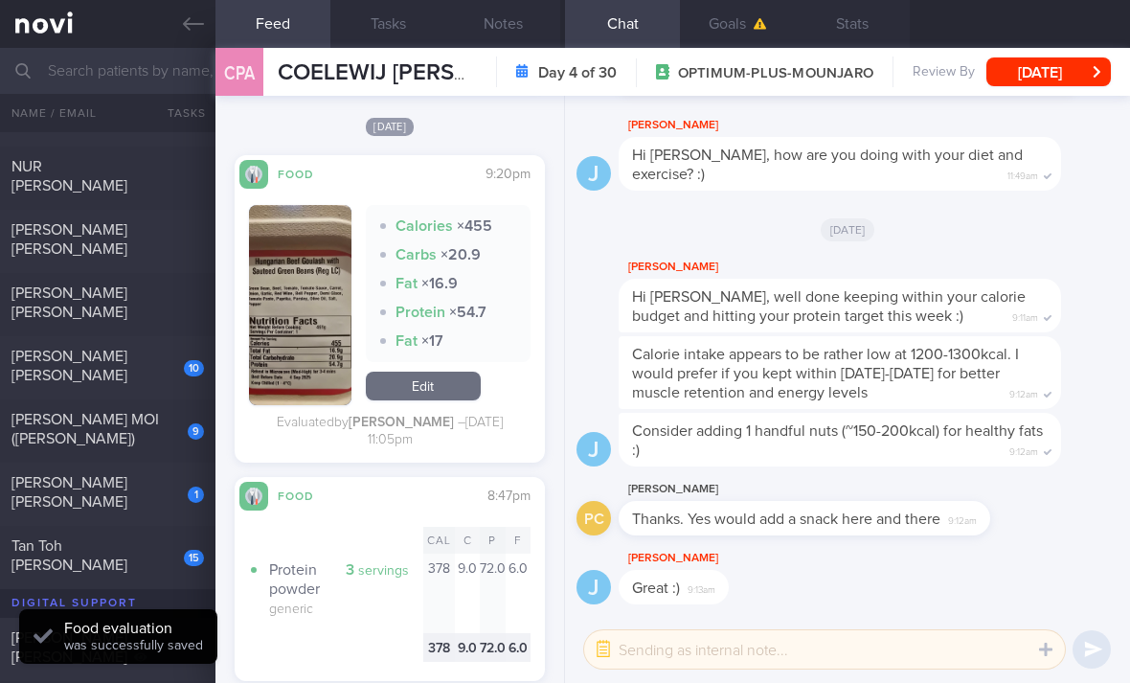
checkbox input "true"
select select "7"
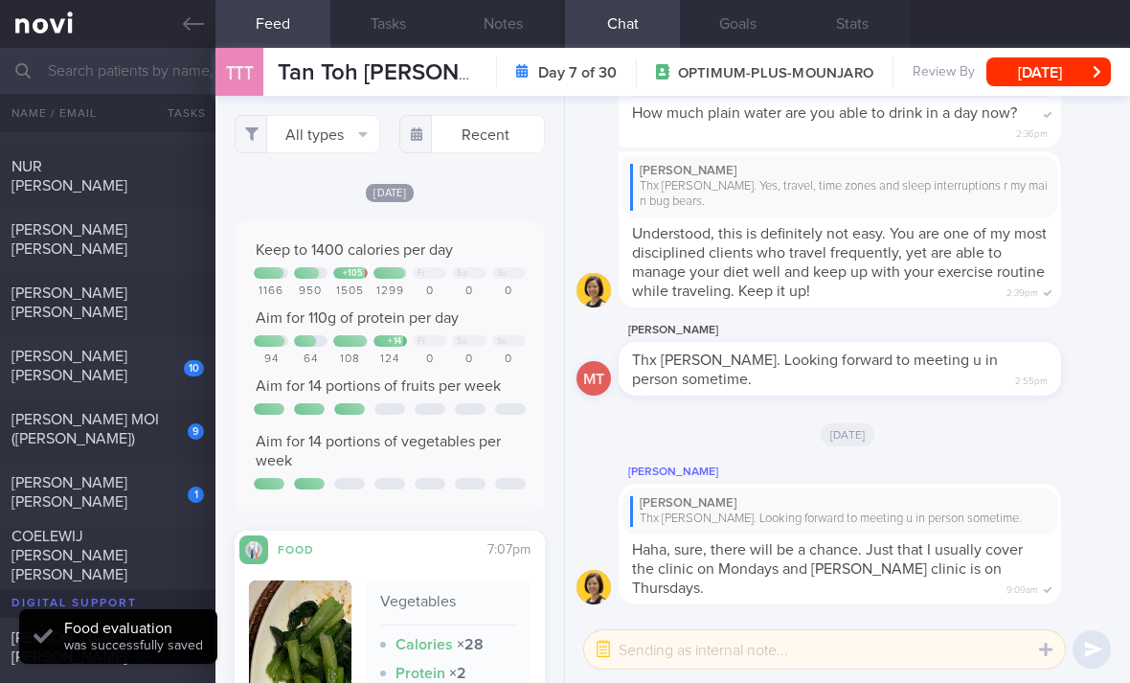
click at [358, 126] on icon "button" at bounding box center [363, 133] width 10 height 15
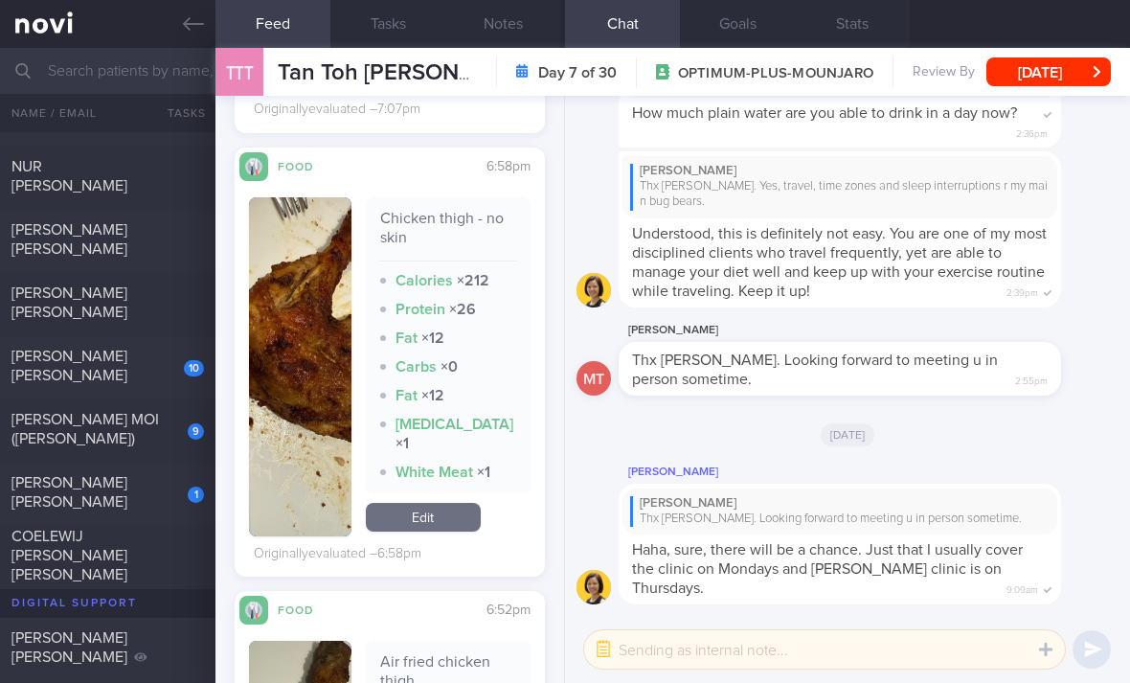
scroll to position [736, 0]
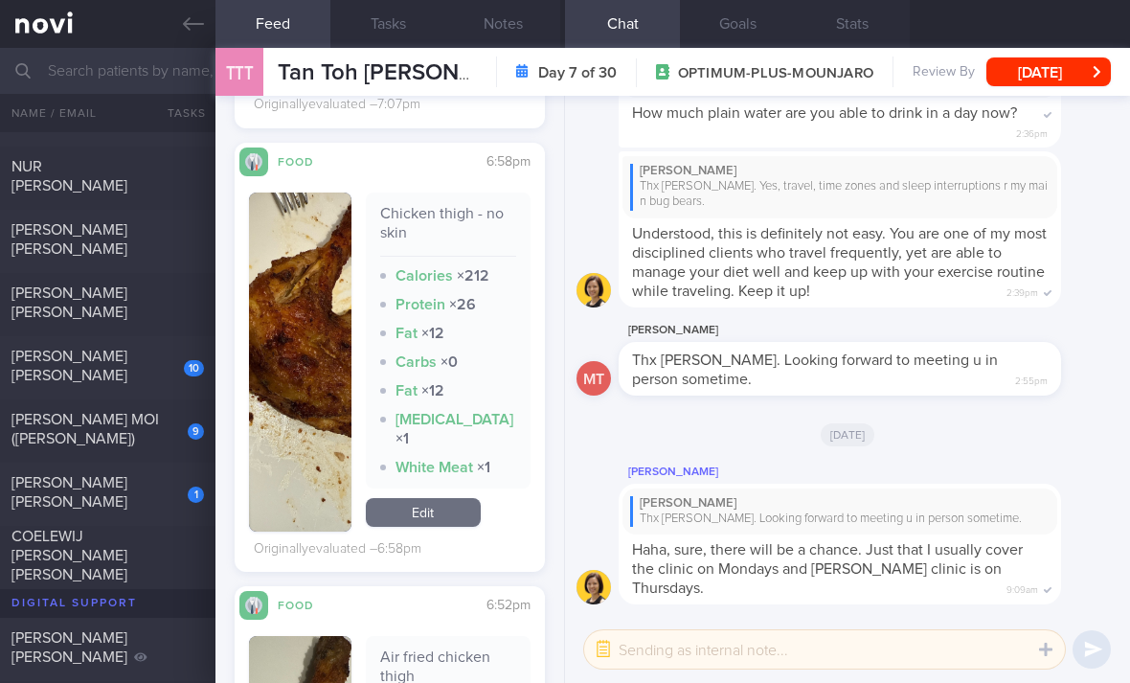
click at [433, 498] on link "Edit" at bounding box center [423, 512] width 115 height 29
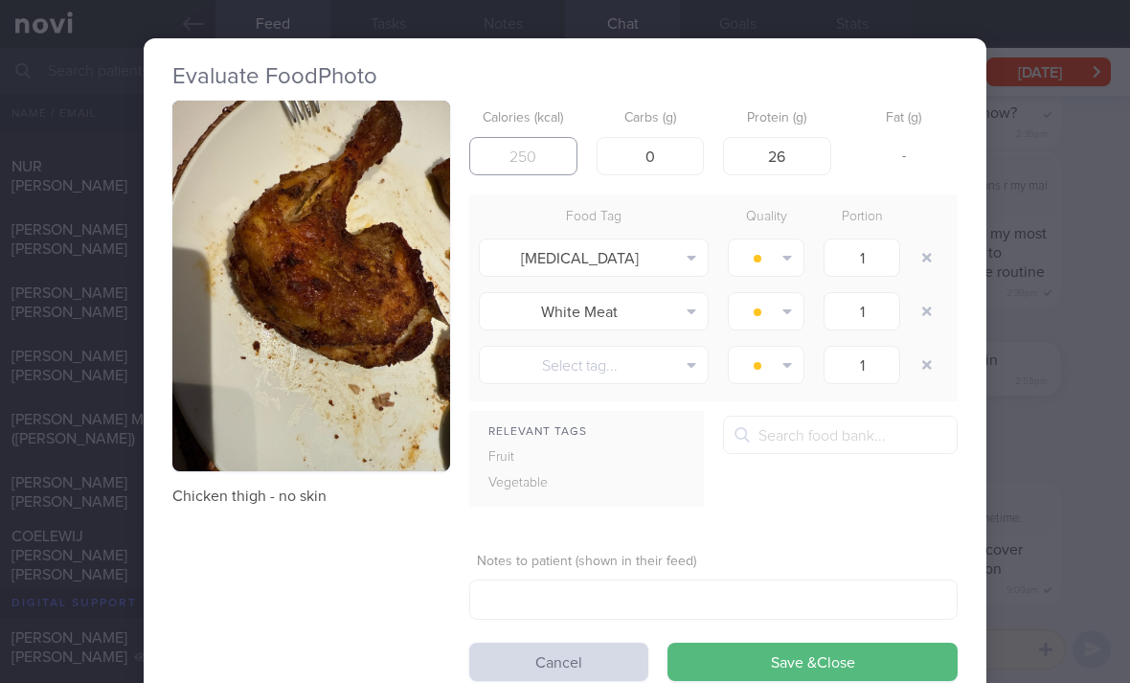
type input "136"
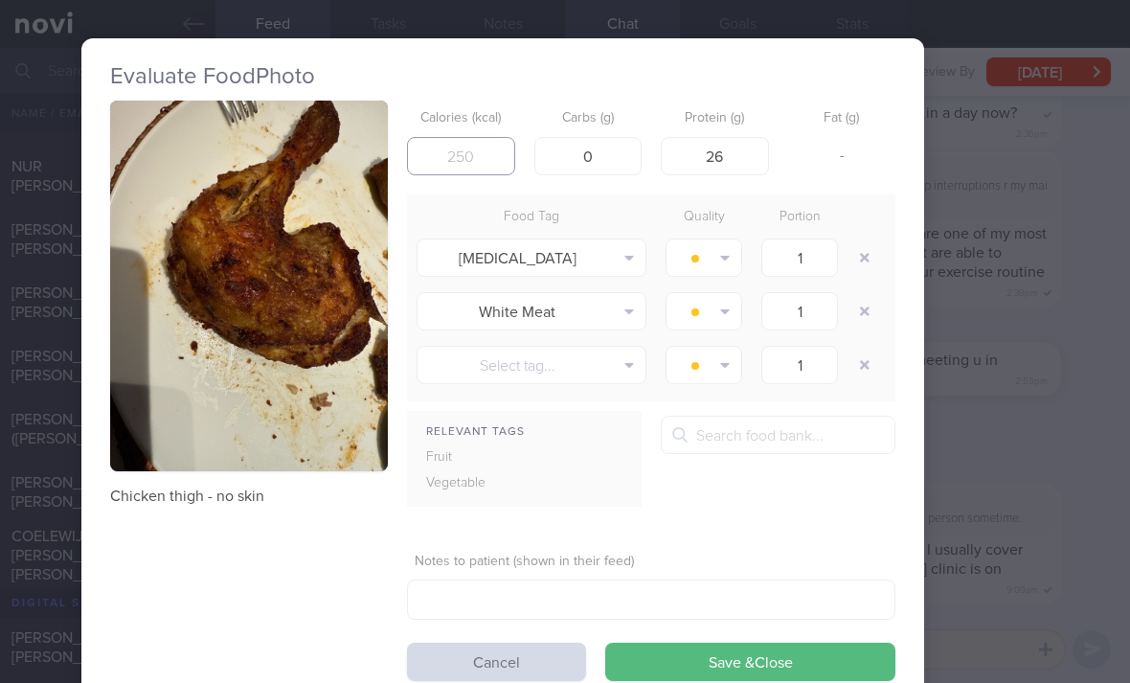
scroll to position [0, 62]
type input "165"
type input "20"
click at [862, 240] on button "button" at bounding box center [864, 257] width 34 height 34
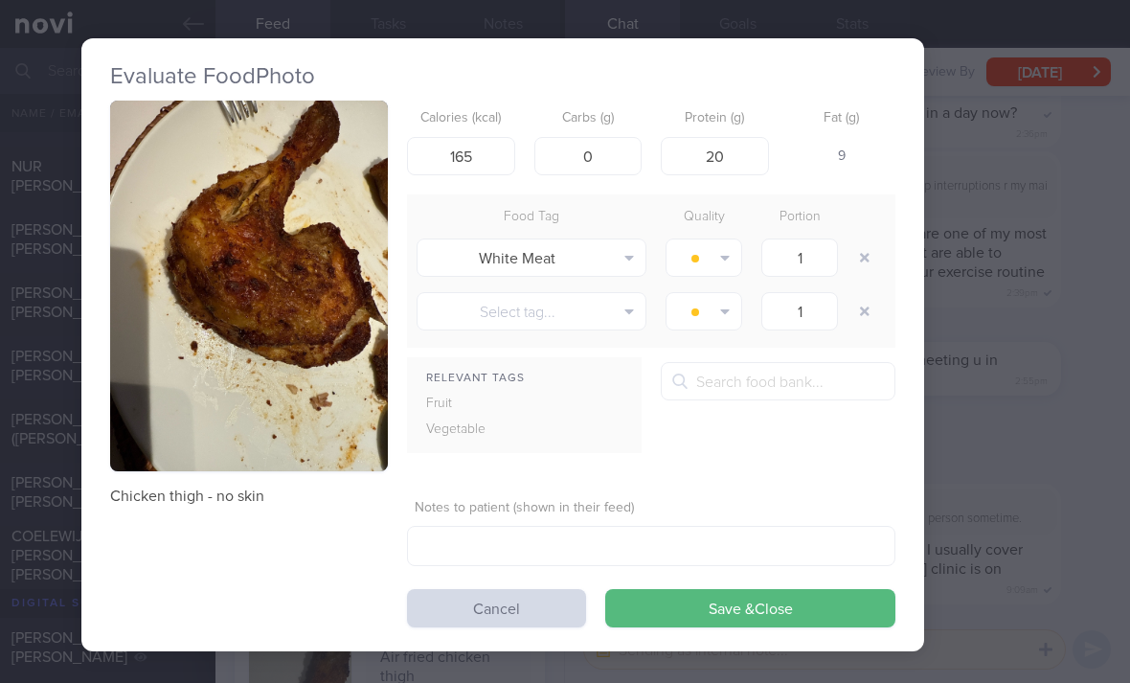
click at [862, 240] on button "button" at bounding box center [864, 257] width 34 height 34
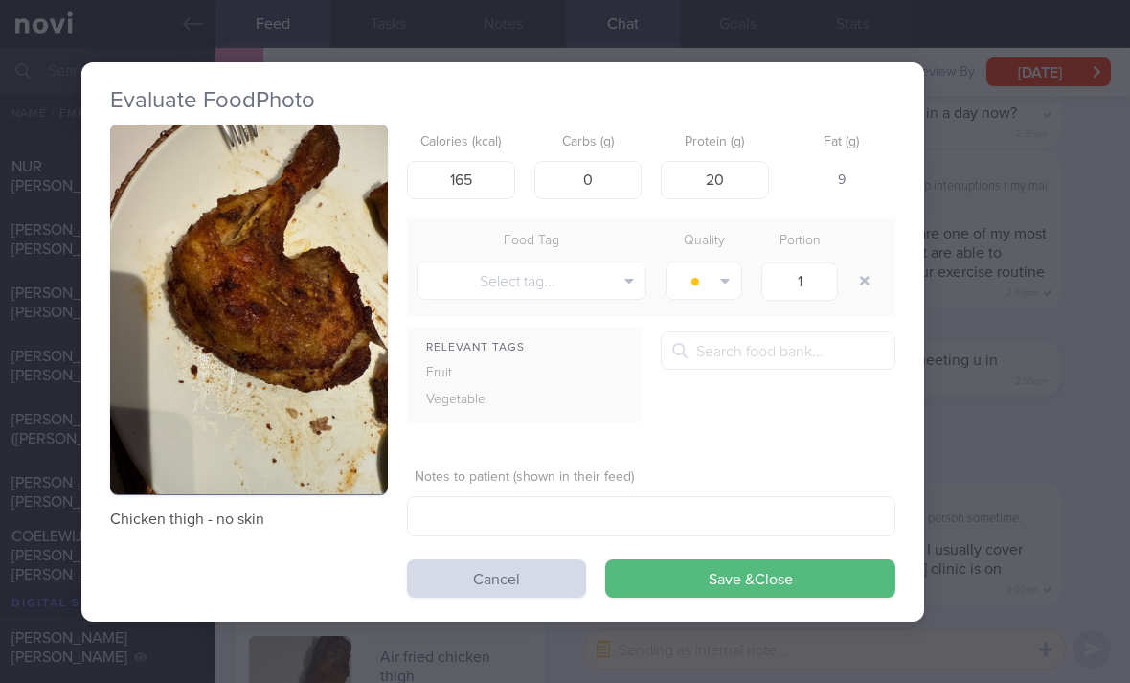
click at [700, 559] on button "Save & Close" at bounding box center [750, 578] width 290 height 38
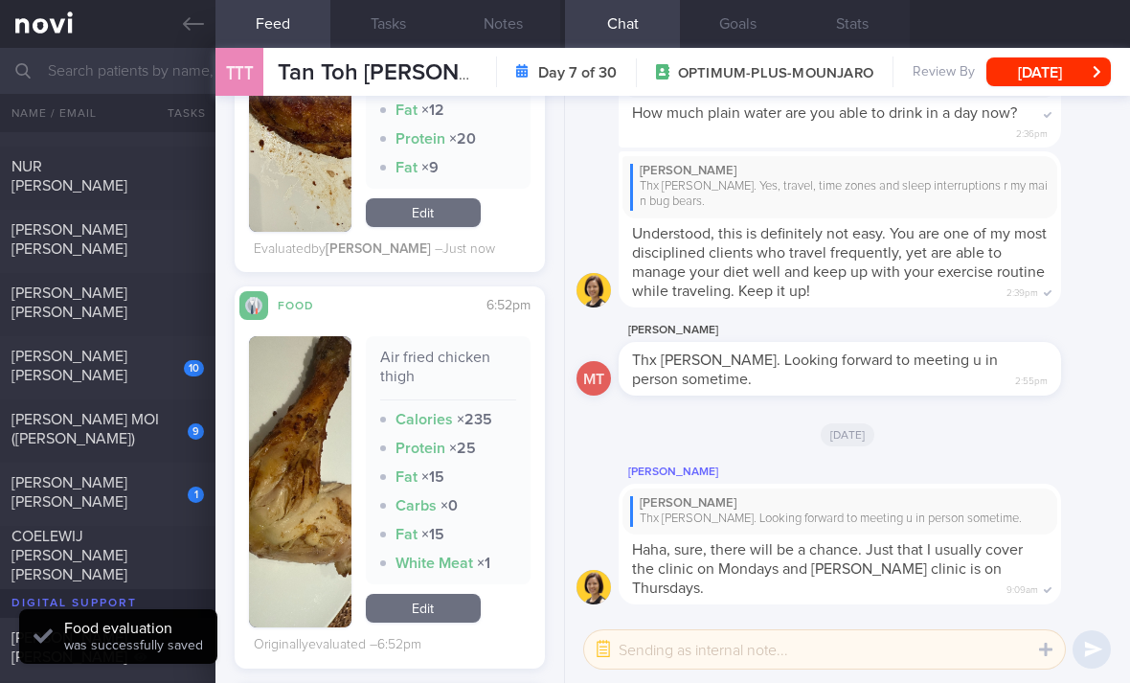
scroll to position [1044, 0]
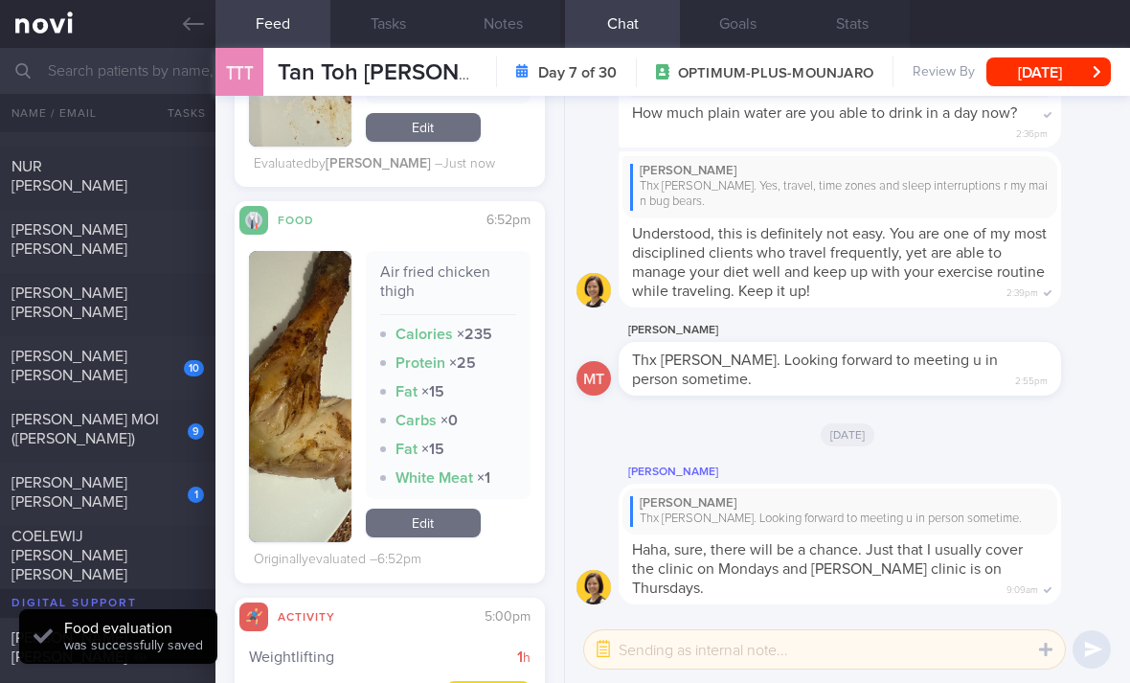
click at [456, 508] on link "Edit" at bounding box center [423, 522] width 115 height 29
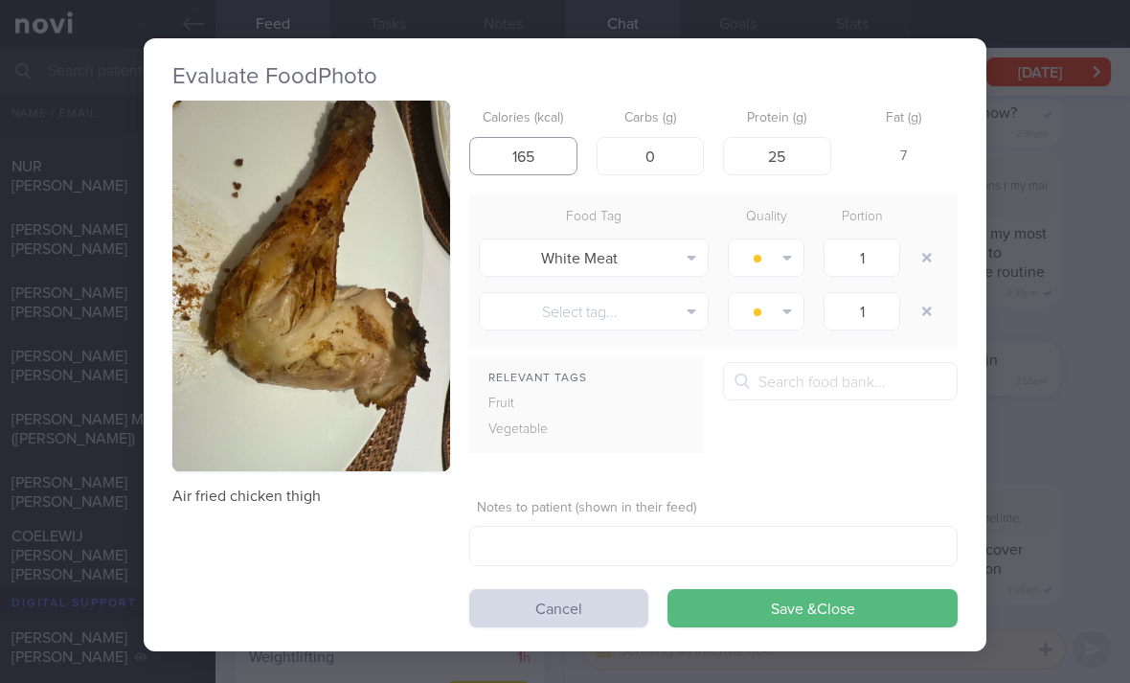
type input "165"
type input "20"
click at [929, 240] on button "button" at bounding box center [926, 257] width 34 height 34
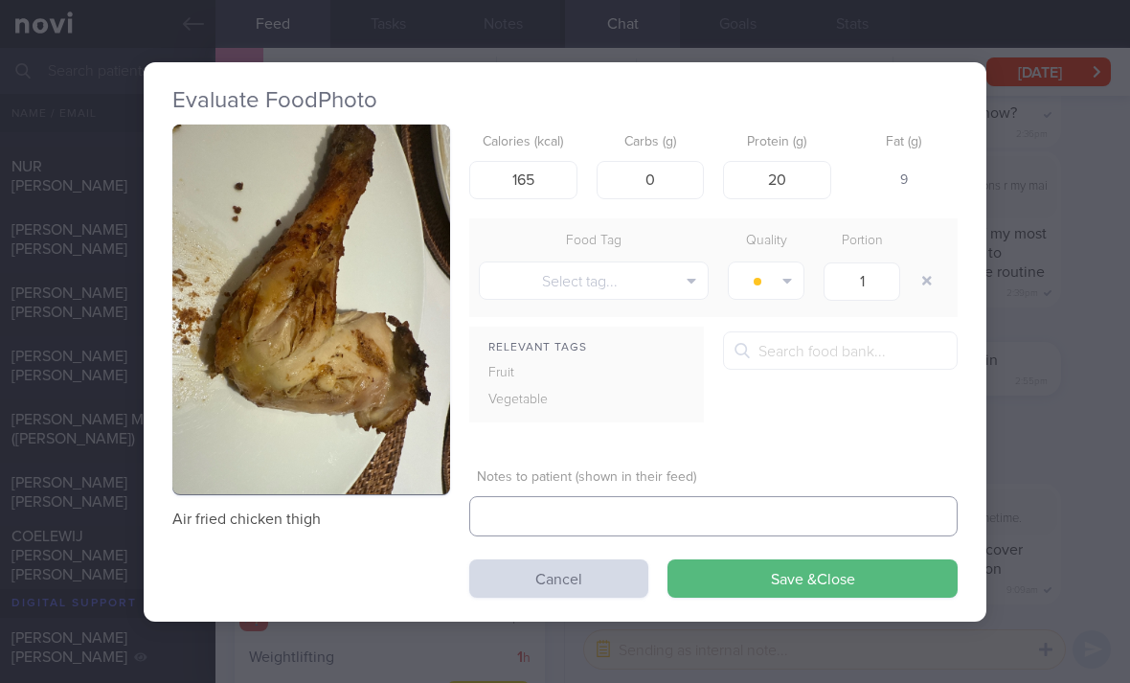
type textarea "L"
click at [804, 559] on button "Save & Close" at bounding box center [812, 578] width 290 height 38
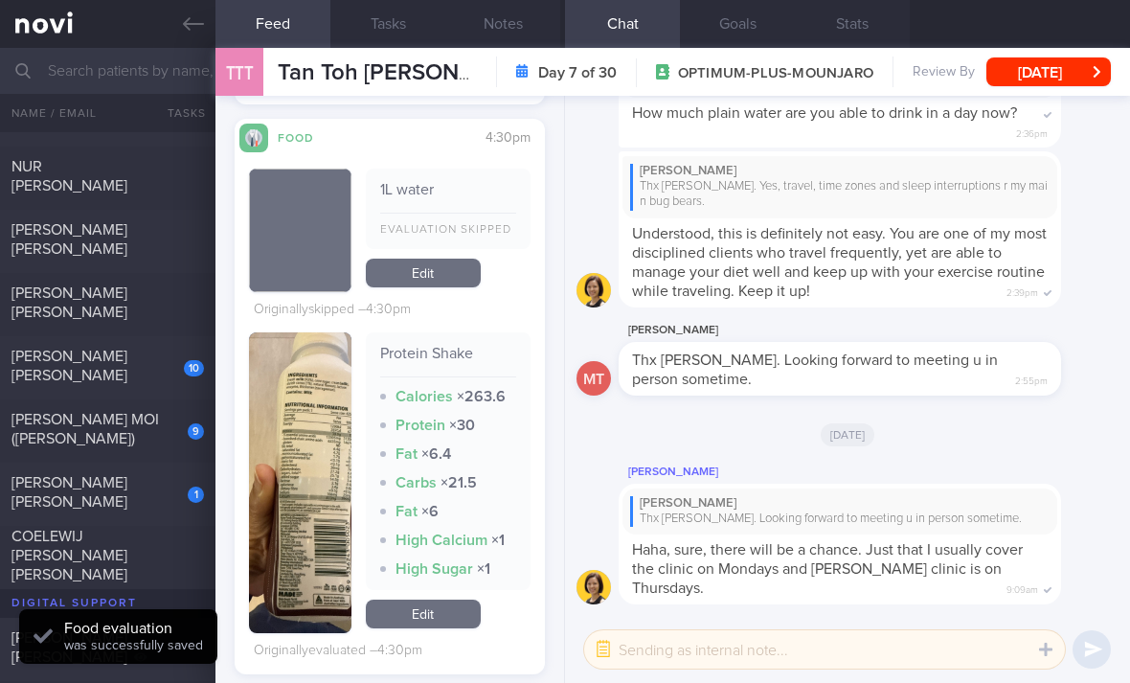
scroll to position [1634, 0]
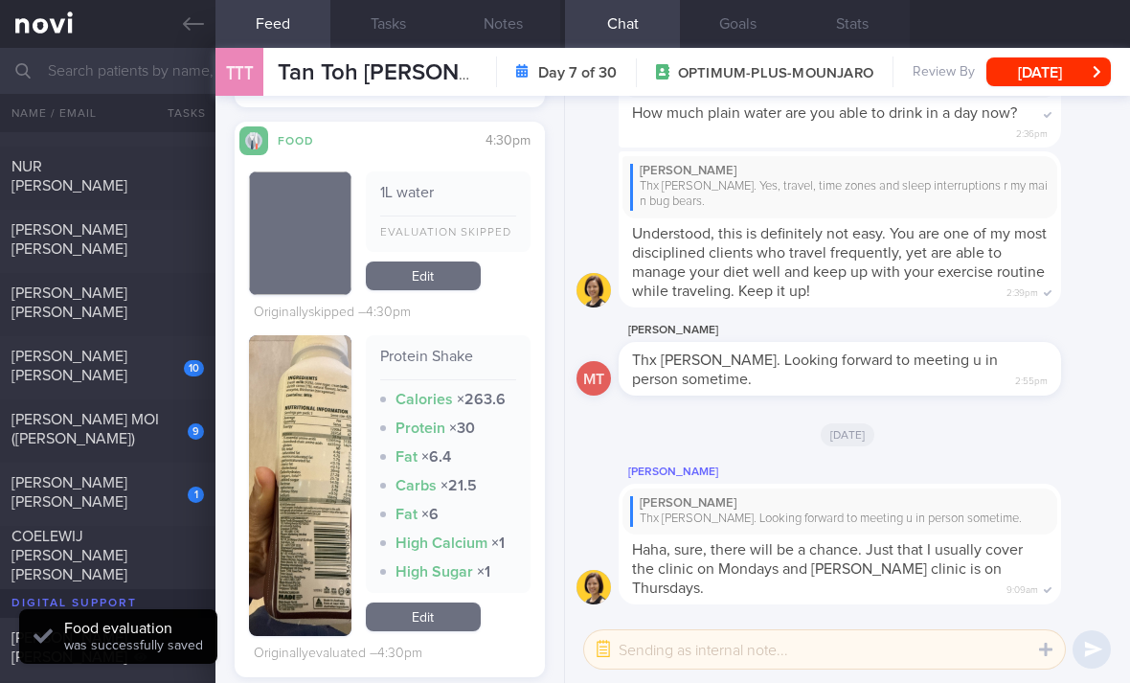
click at [430, 602] on link "Edit" at bounding box center [423, 616] width 115 height 29
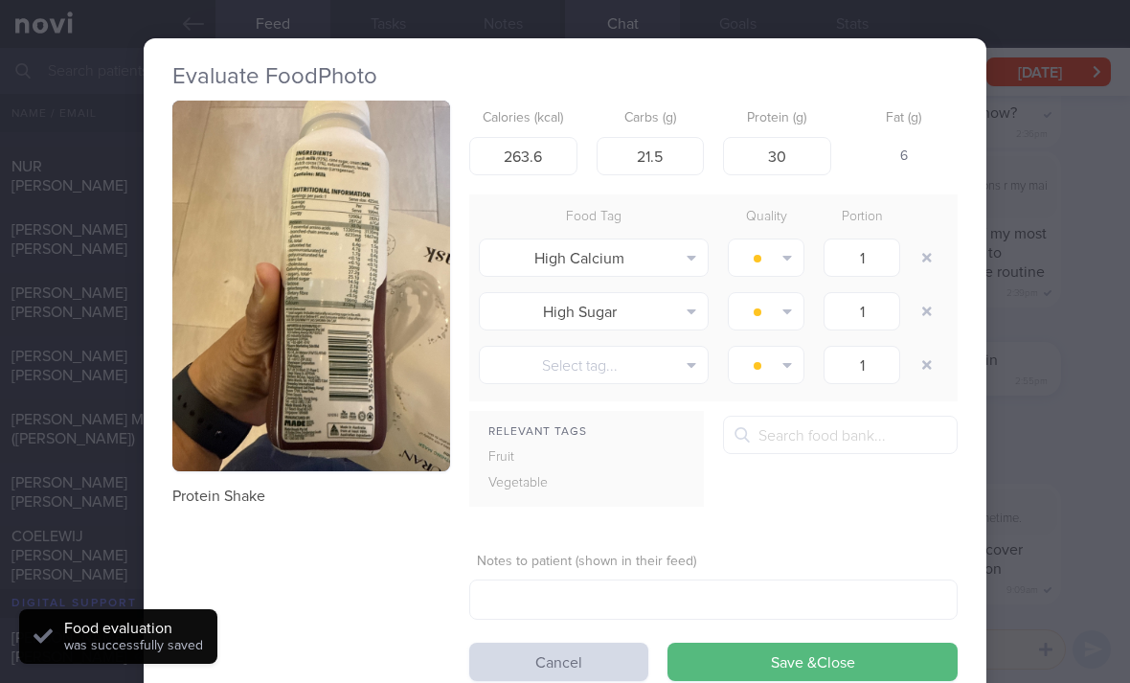
click at [403, 351] on img "button" at bounding box center [311, 286] width 278 height 370
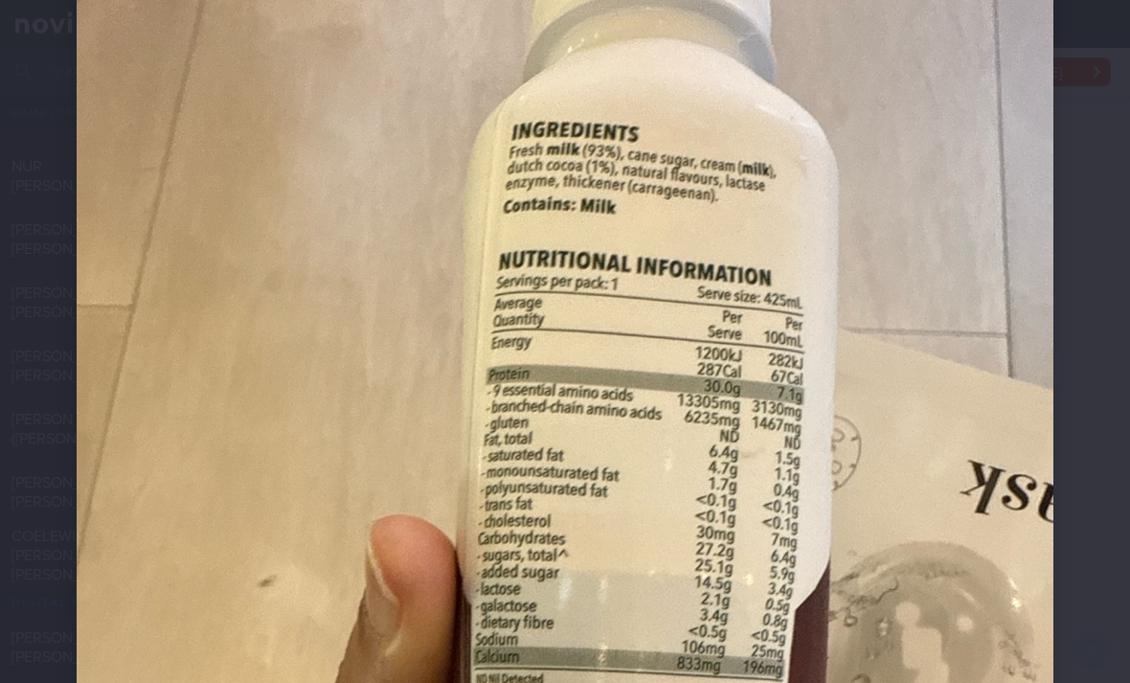
scroll to position [129, 0]
click at [872, 272] on img at bounding box center [565, 598] width 976 height 1302
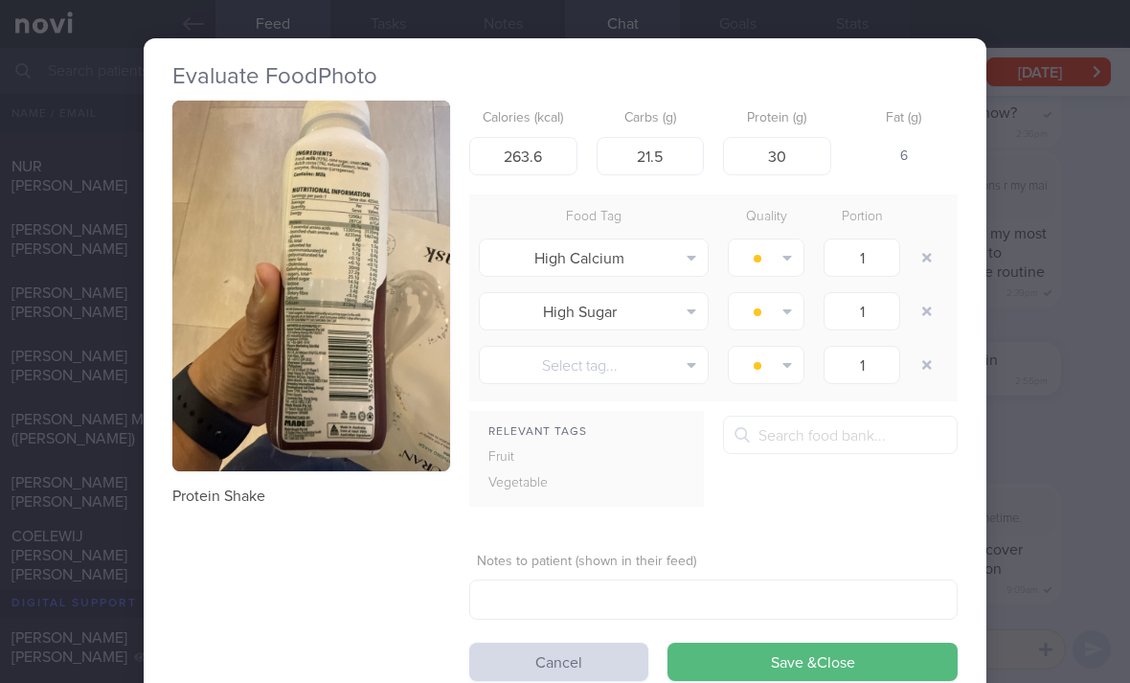
click at [400, 352] on button "button" at bounding box center [311, 286] width 278 height 370
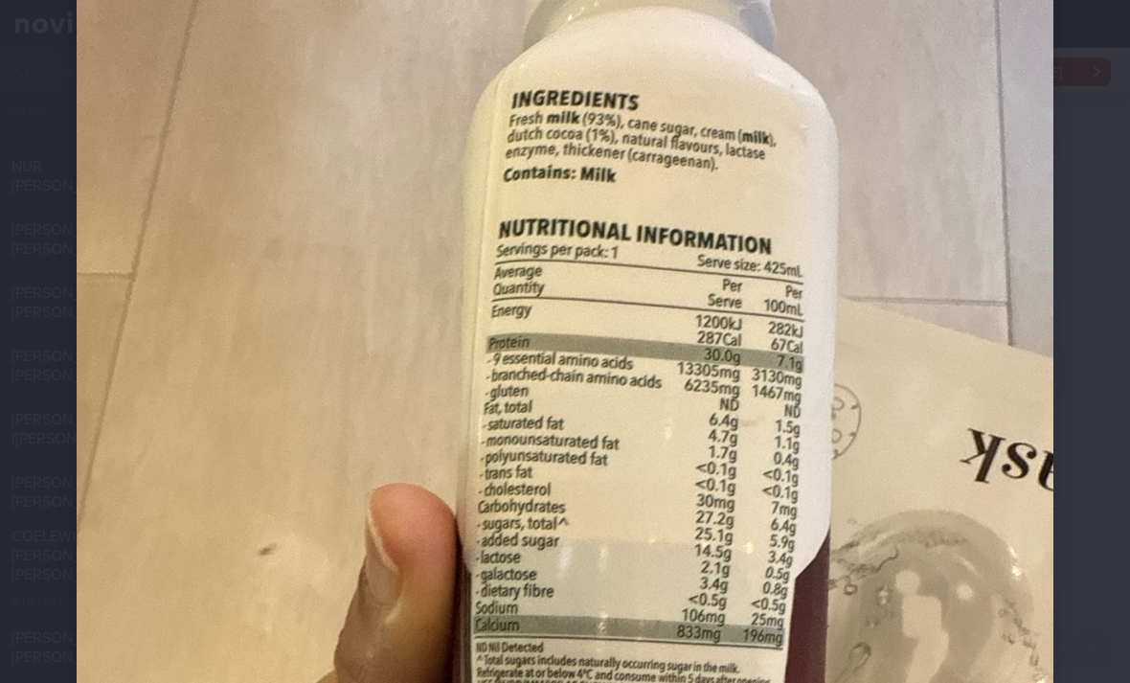
scroll to position [160, 0]
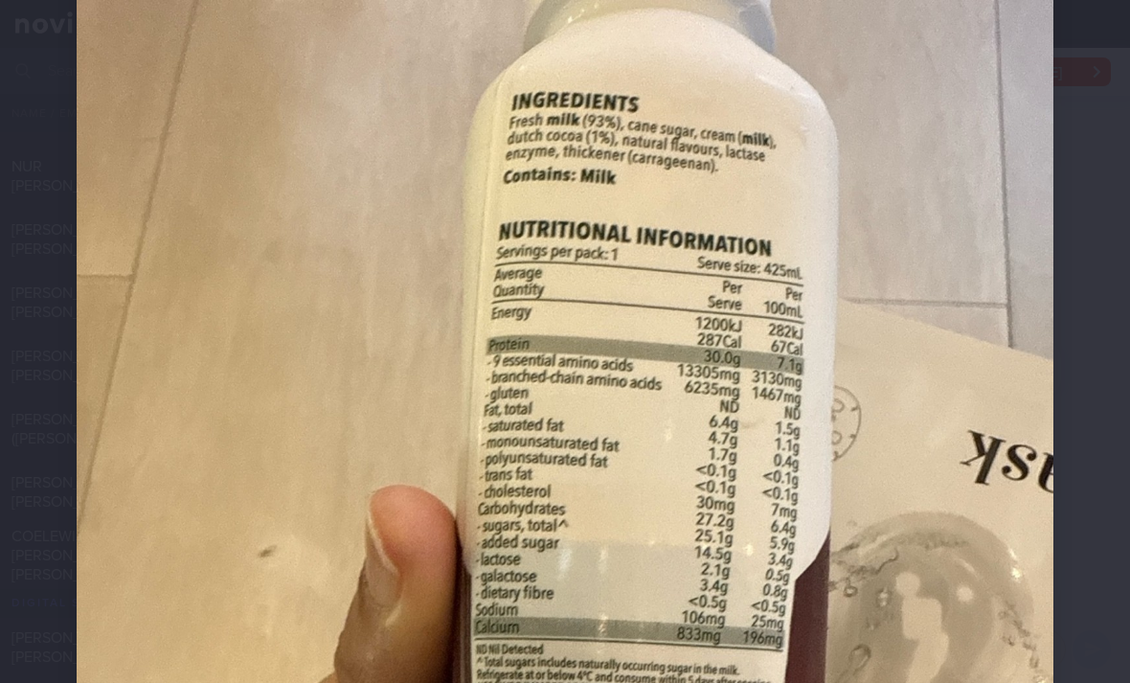
click at [714, 286] on img at bounding box center [565, 568] width 976 height 1302
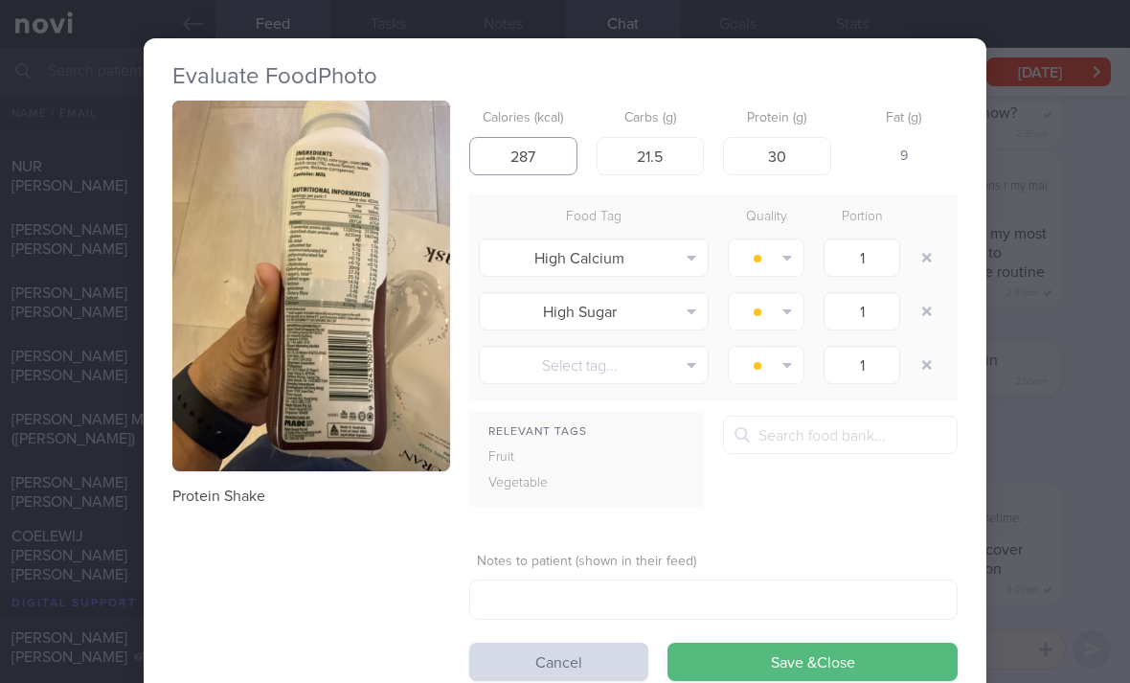
type input "287"
type input "272"
type input "27.2"
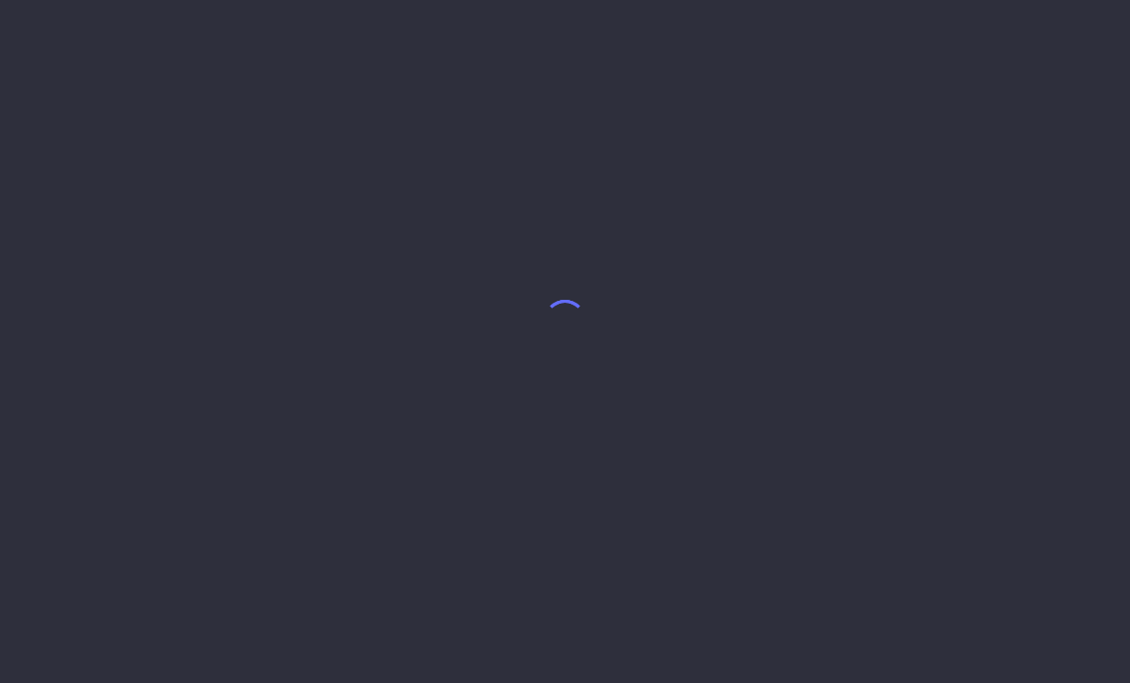
select select "7"
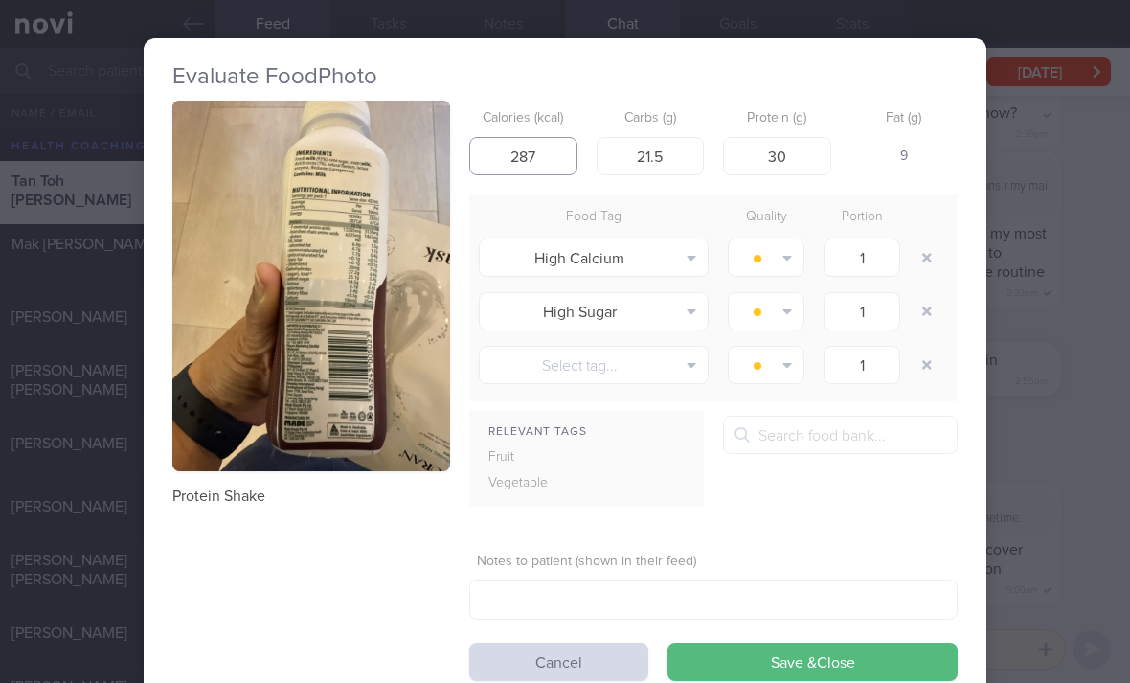
type input "287"
type input "27.2"
click at [928, 254] on button "button" at bounding box center [926, 257] width 34 height 34
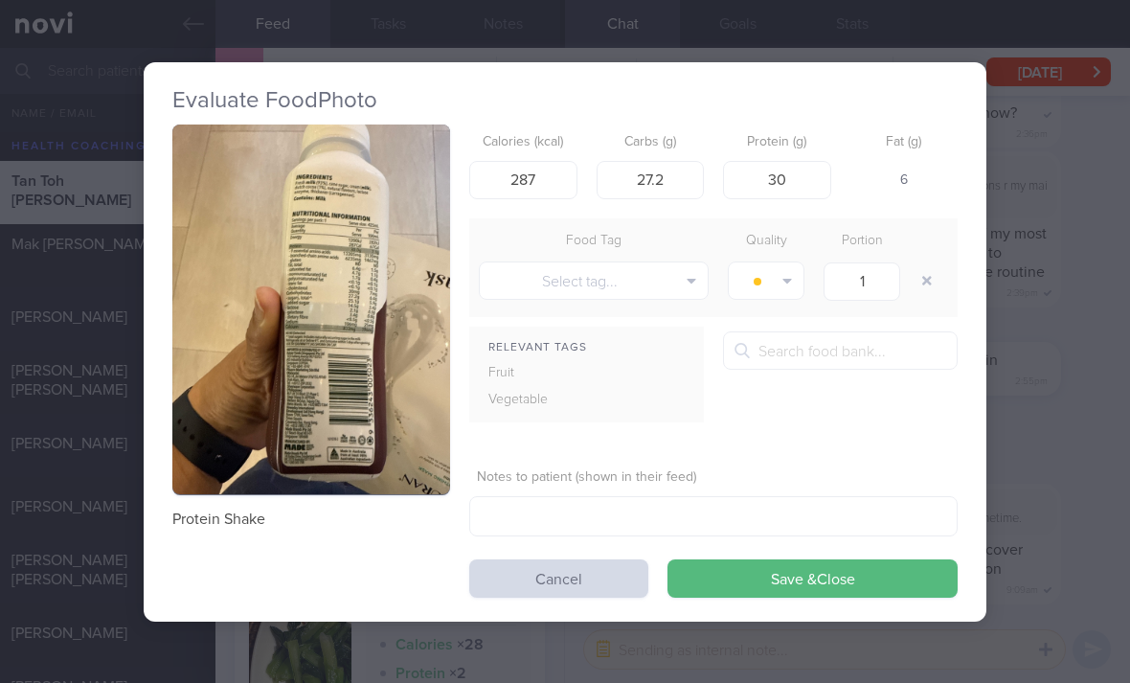
click at [933, 257] on div at bounding box center [928, 281] width 38 height 54
click at [878, 579] on button "Save & Close" at bounding box center [812, 578] width 290 height 38
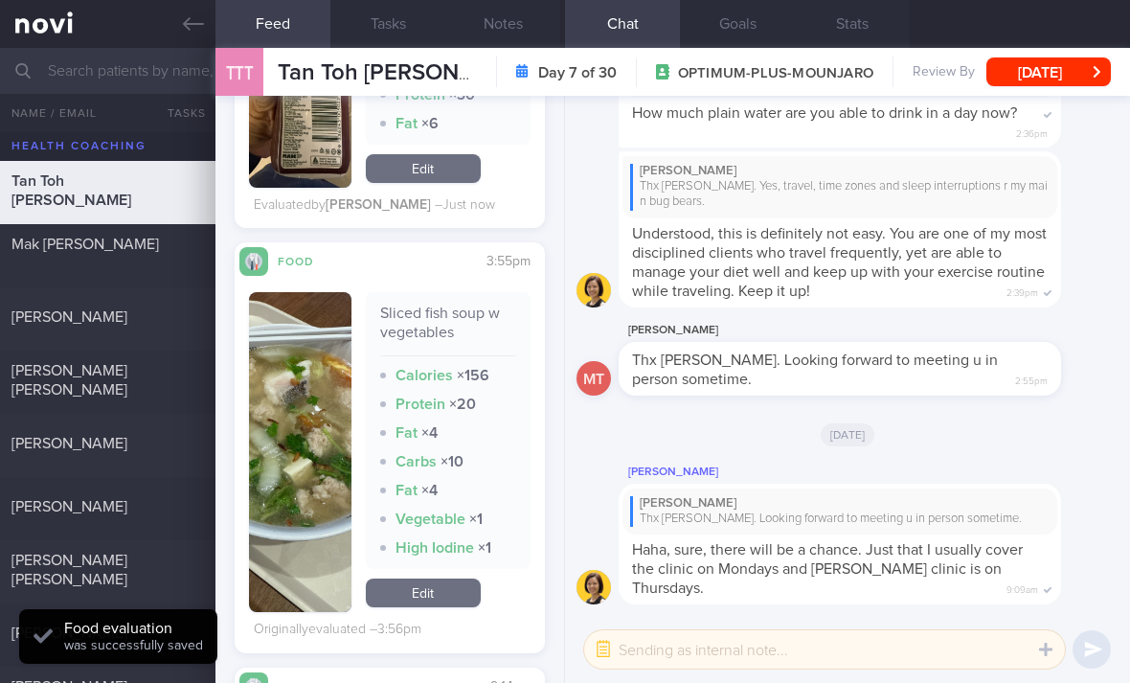
scroll to position [2049, 0]
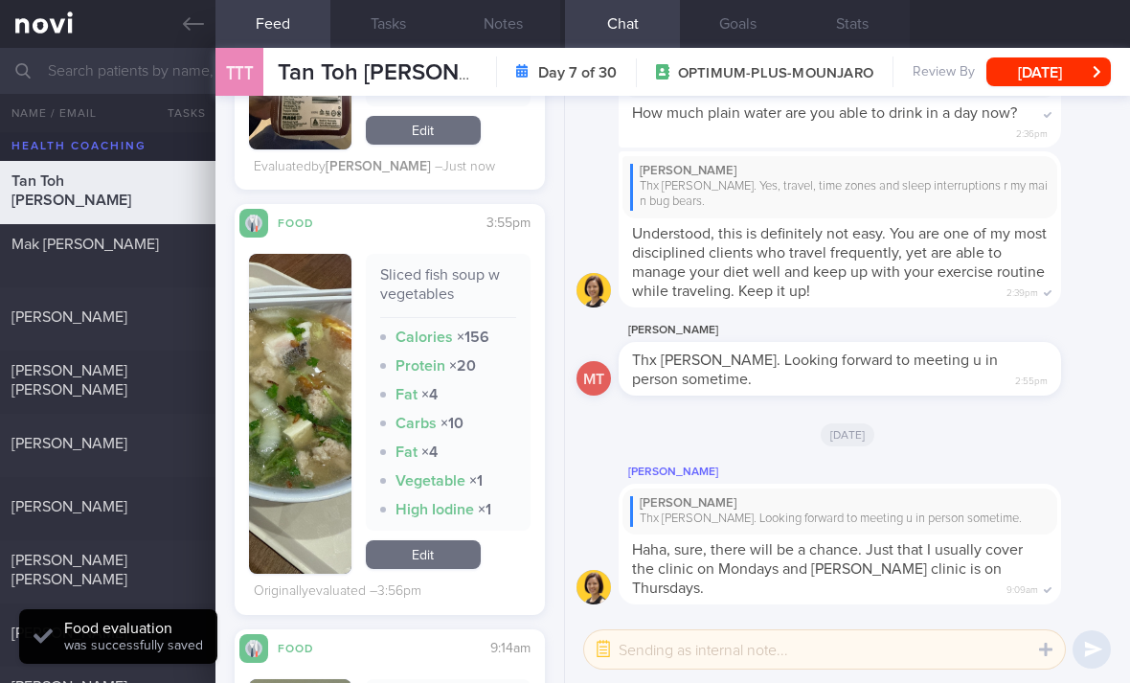
click at [431, 560] on link "Edit" at bounding box center [423, 554] width 115 height 29
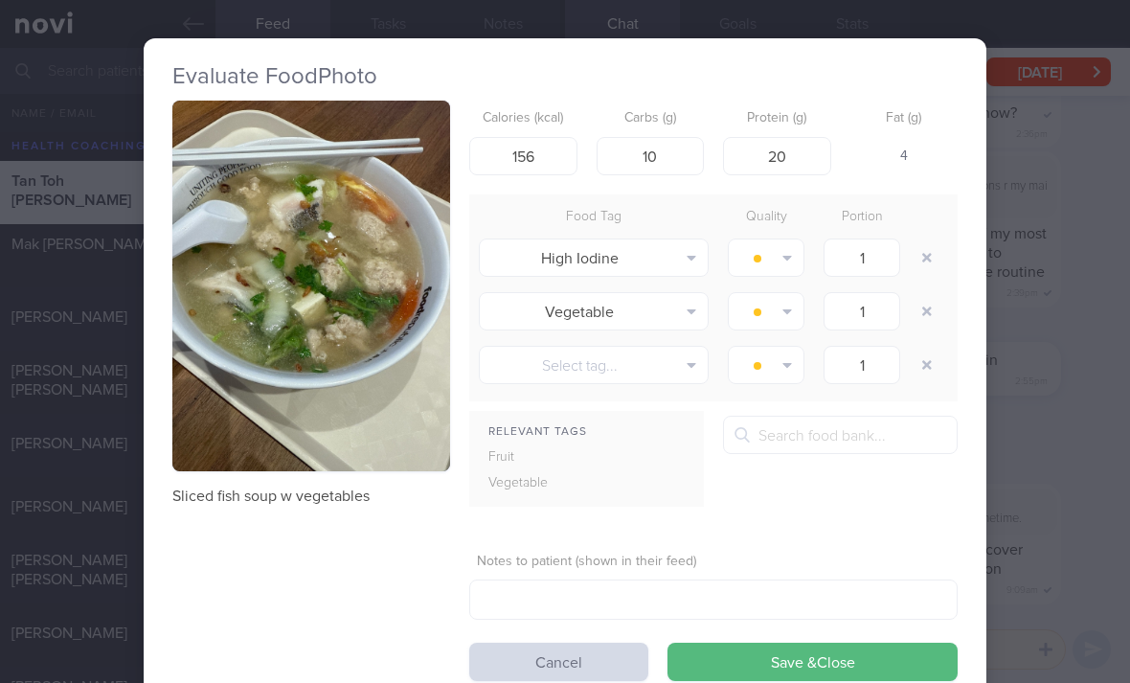
click at [395, 665] on div "Sliced fish soup w vegetables Calories (kcal) 156 Carbs (g) 10 Protein (g) 20 F…" at bounding box center [564, 391] width 785 height 580
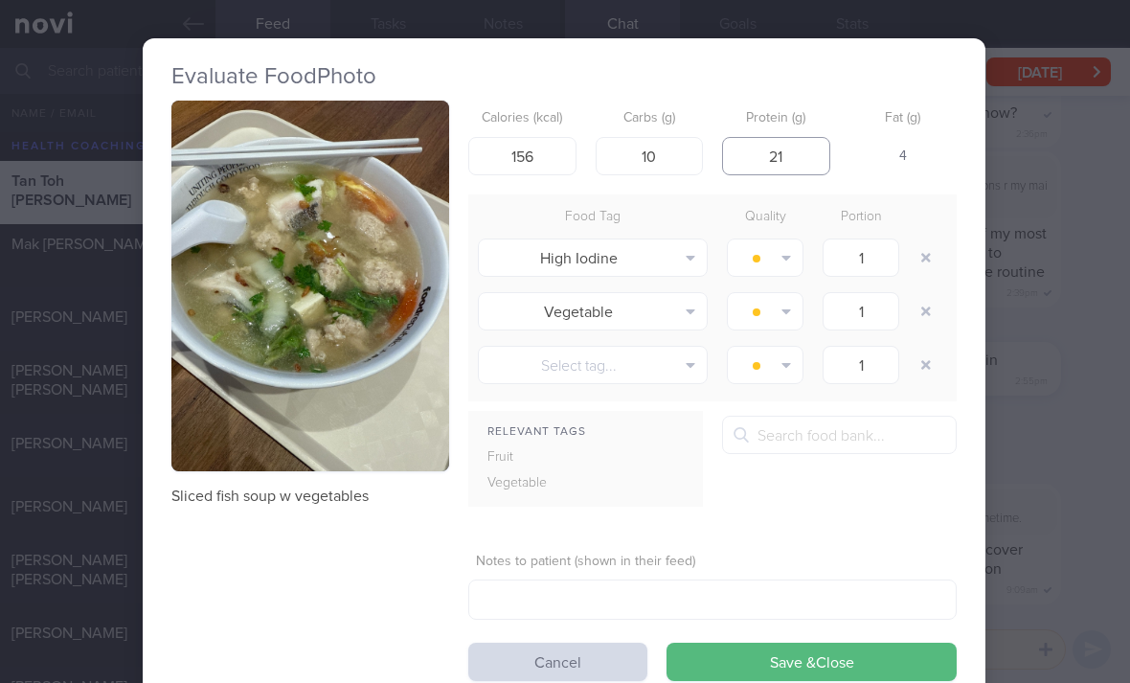
type input "21"
click at [930, 272] on button "button" at bounding box center [925, 257] width 34 height 34
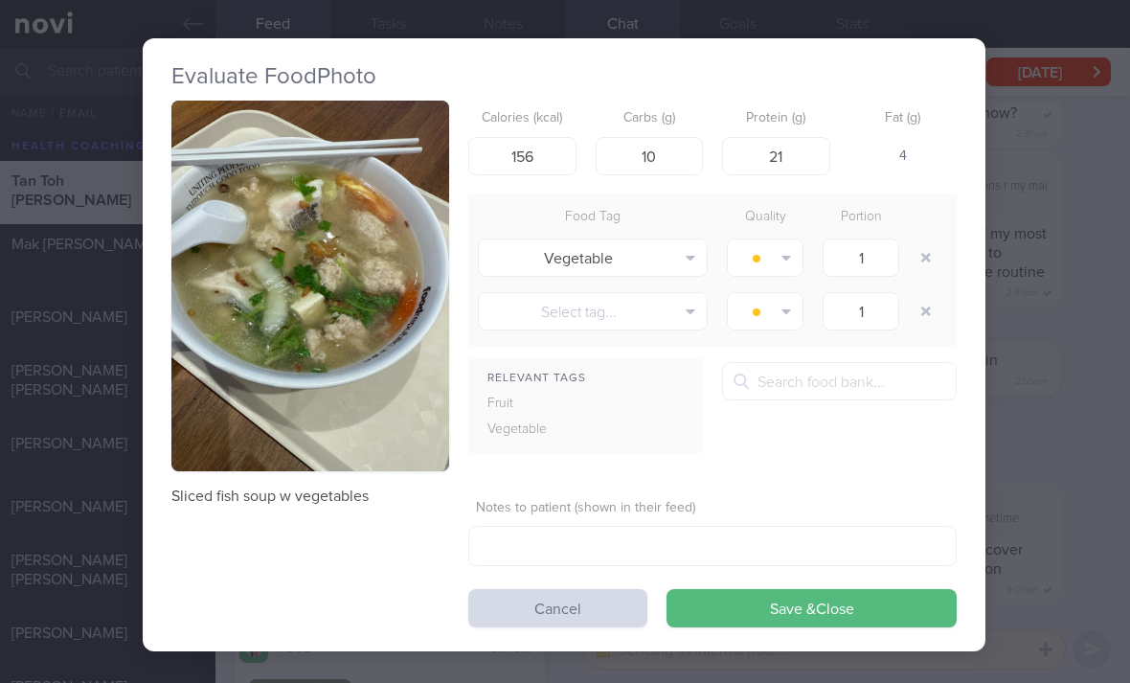
click at [929, 271] on button "button" at bounding box center [925, 257] width 34 height 34
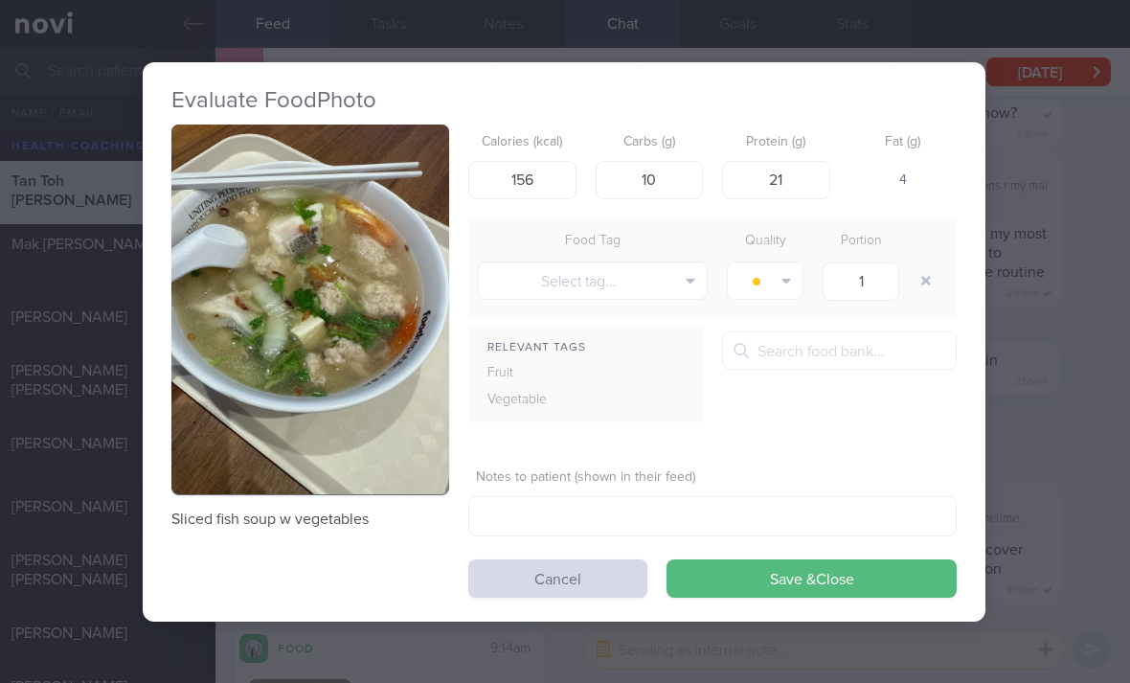
click at [921, 257] on div at bounding box center [927, 281] width 38 height 54
click at [683, 280] on button "Select tag..." at bounding box center [593, 280] width 230 height 38
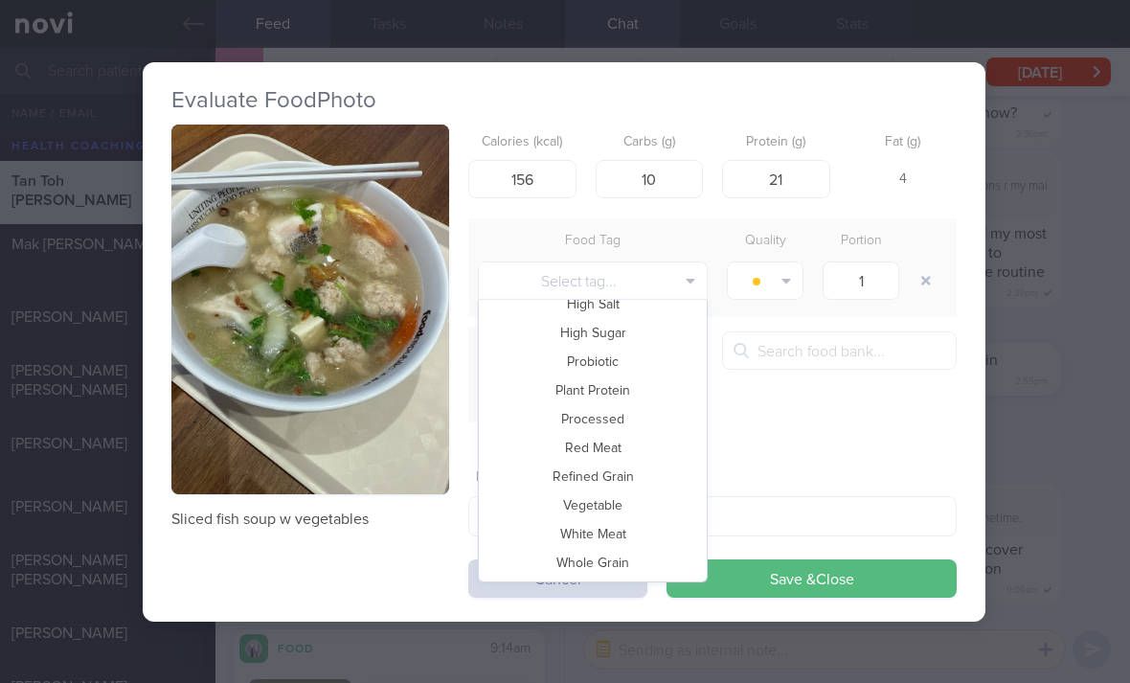
scroll to position [415, 0]
click at [648, 504] on button "Vegetable" at bounding box center [593, 505] width 228 height 29
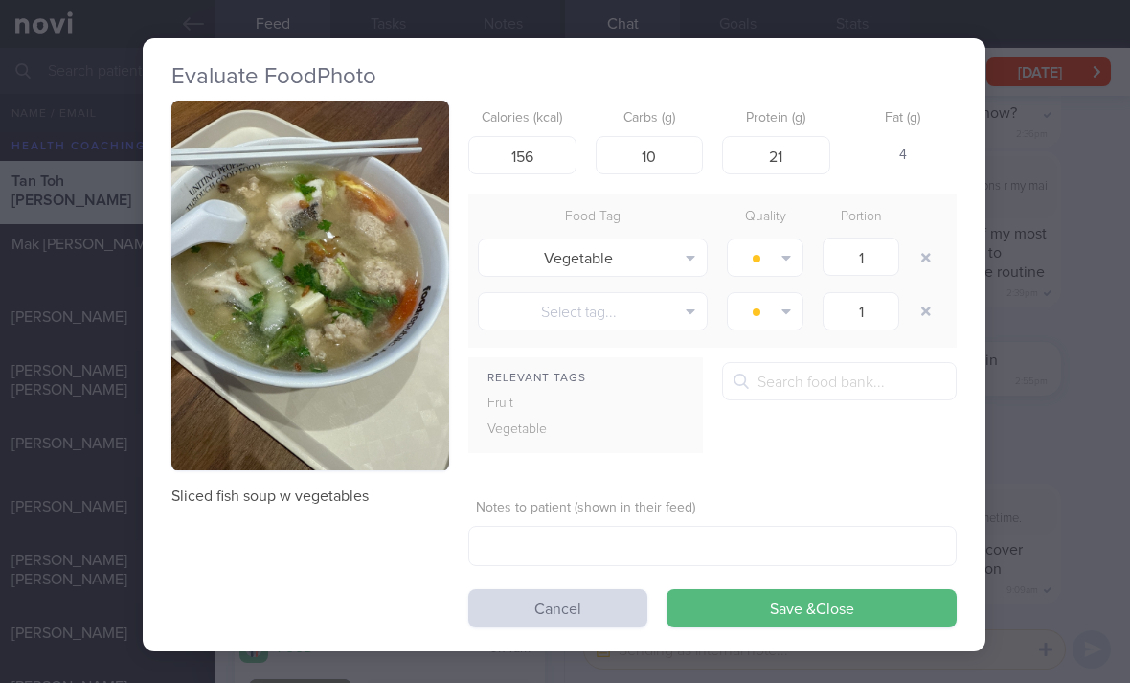
click at [718, 614] on button "Save & Close" at bounding box center [811, 608] width 290 height 38
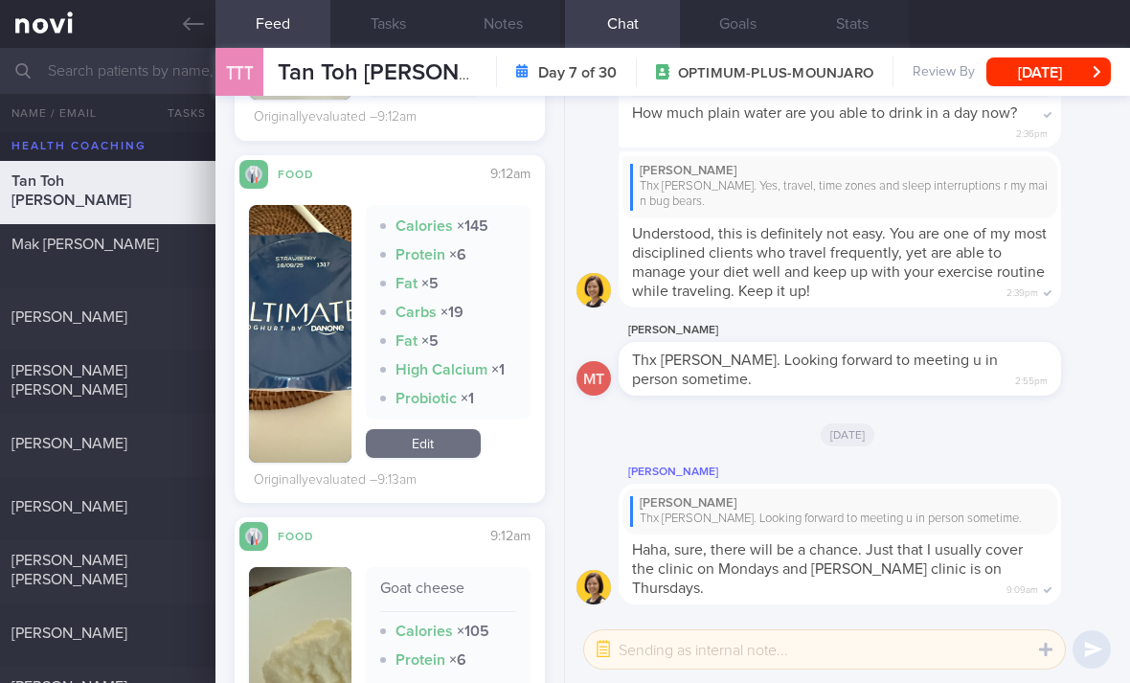
scroll to position [3229, 0]
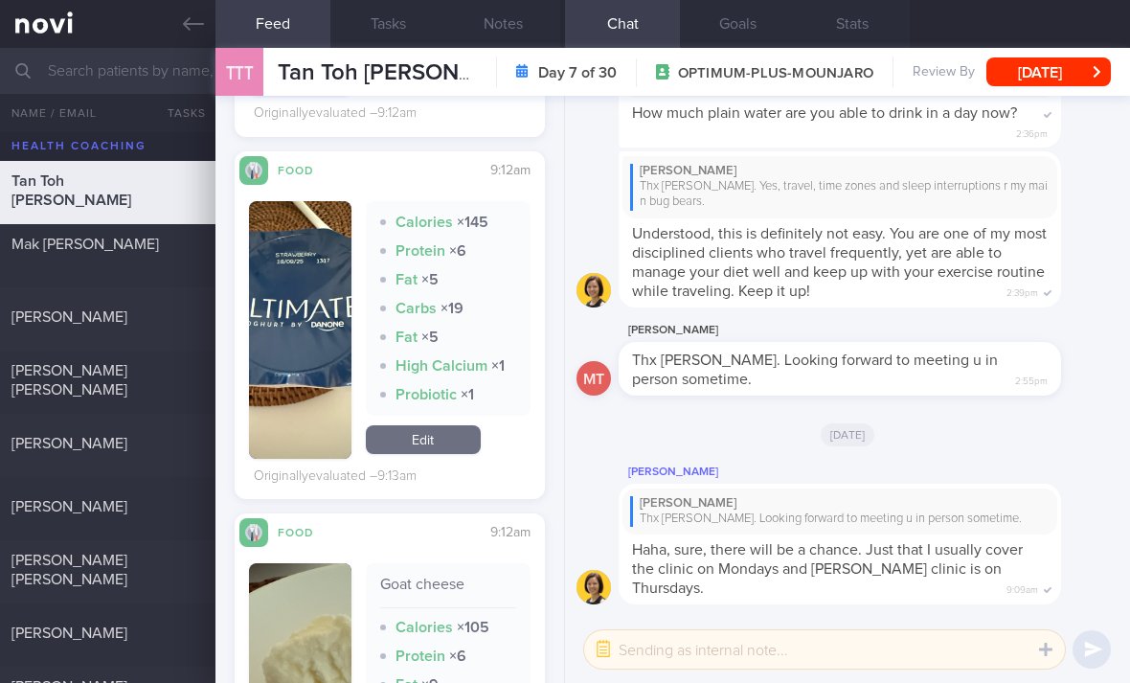
click at [444, 444] on link "Edit" at bounding box center [423, 439] width 115 height 29
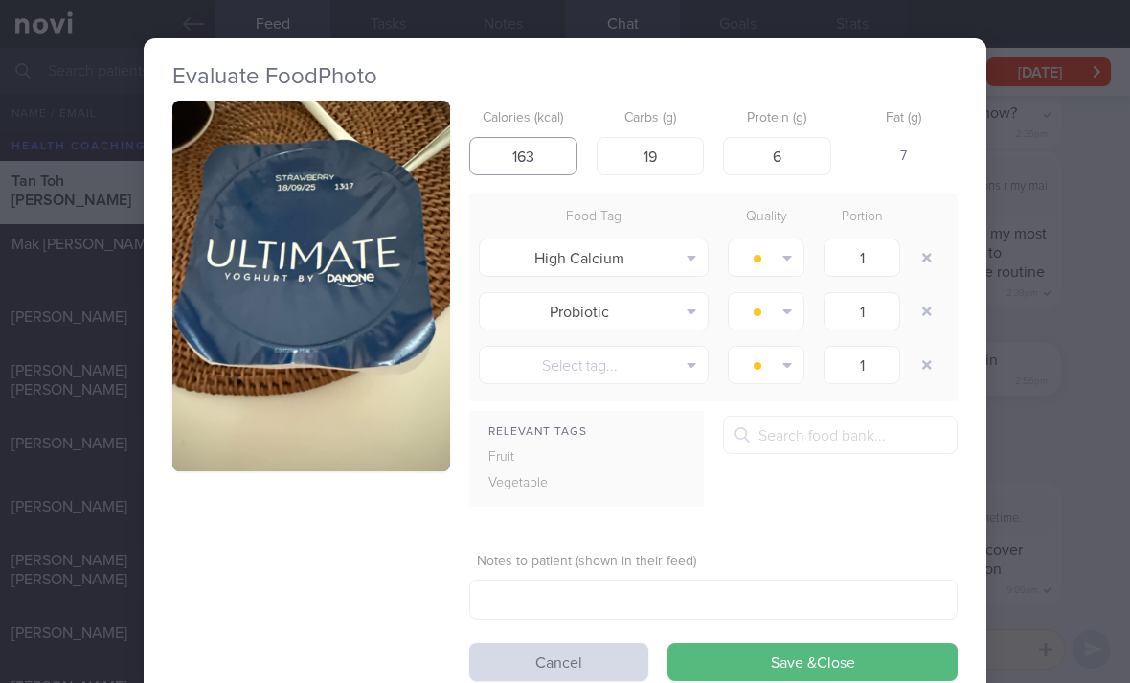
type input "163"
type input "16"
type input "3.7"
click at [924, 247] on button "button" at bounding box center [926, 257] width 34 height 34
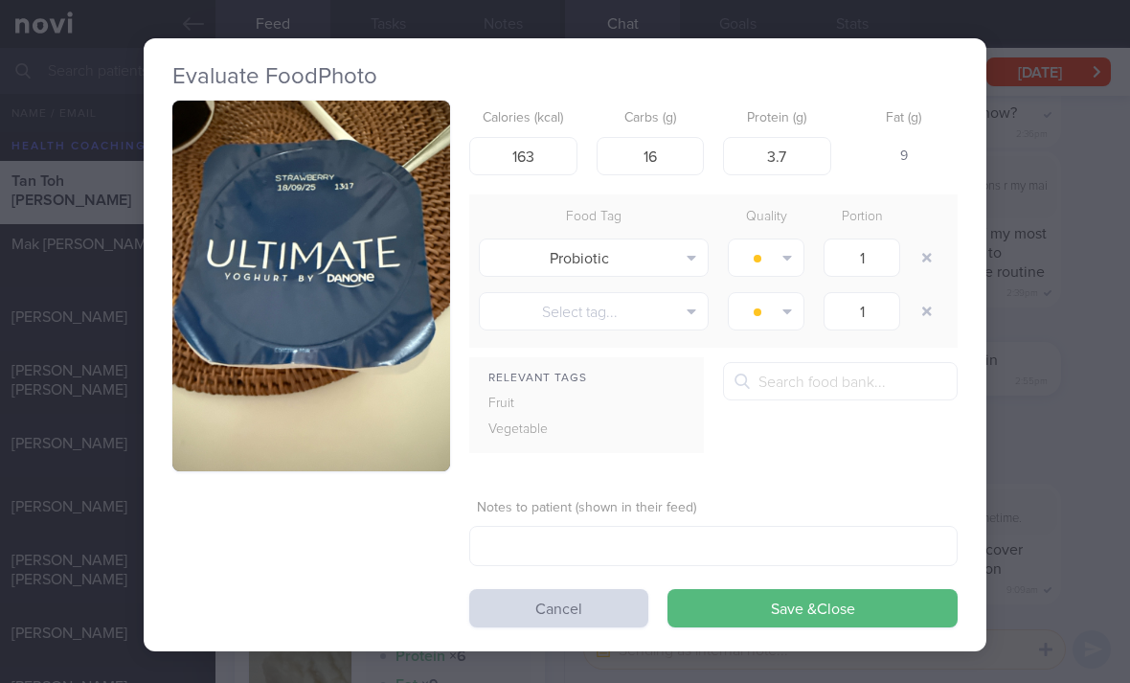
click at [924, 247] on button "button" at bounding box center [926, 257] width 34 height 34
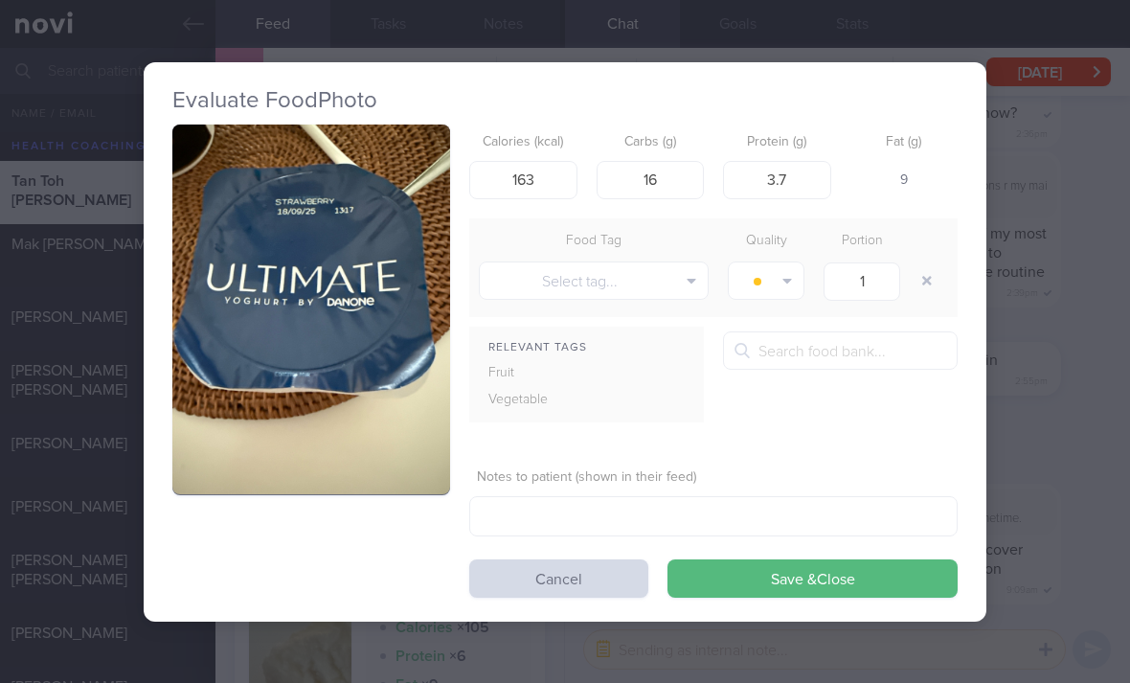
click at [867, 565] on button "Save & Close" at bounding box center [812, 578] width 290 height 38
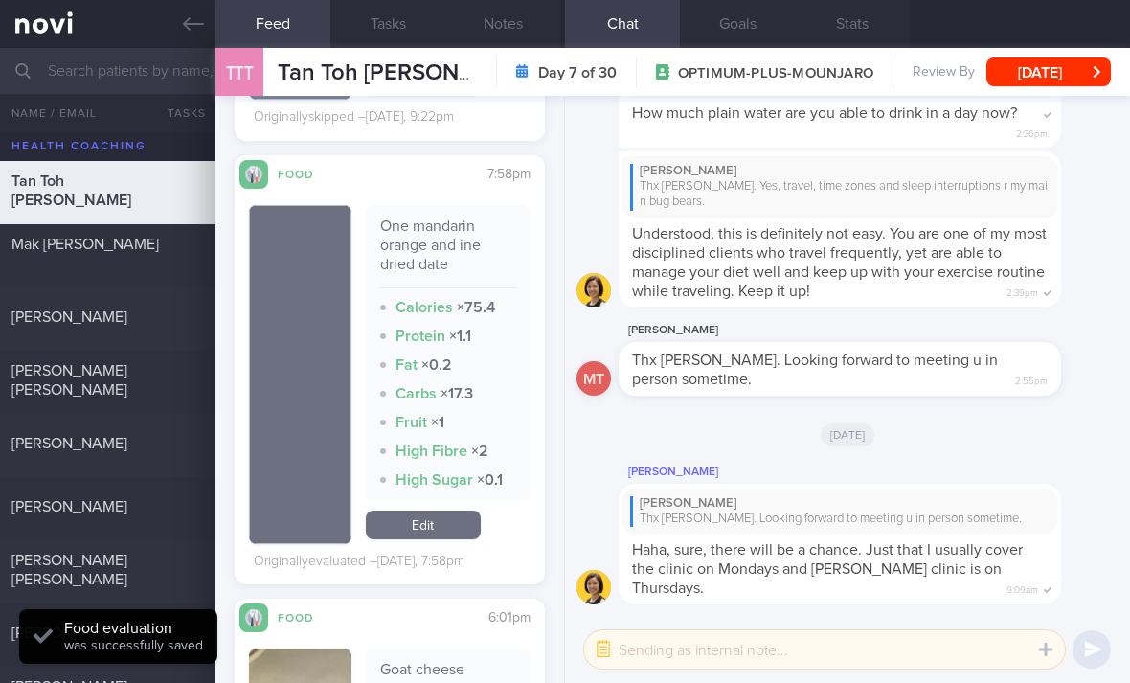
scroll to position [4556, 0]
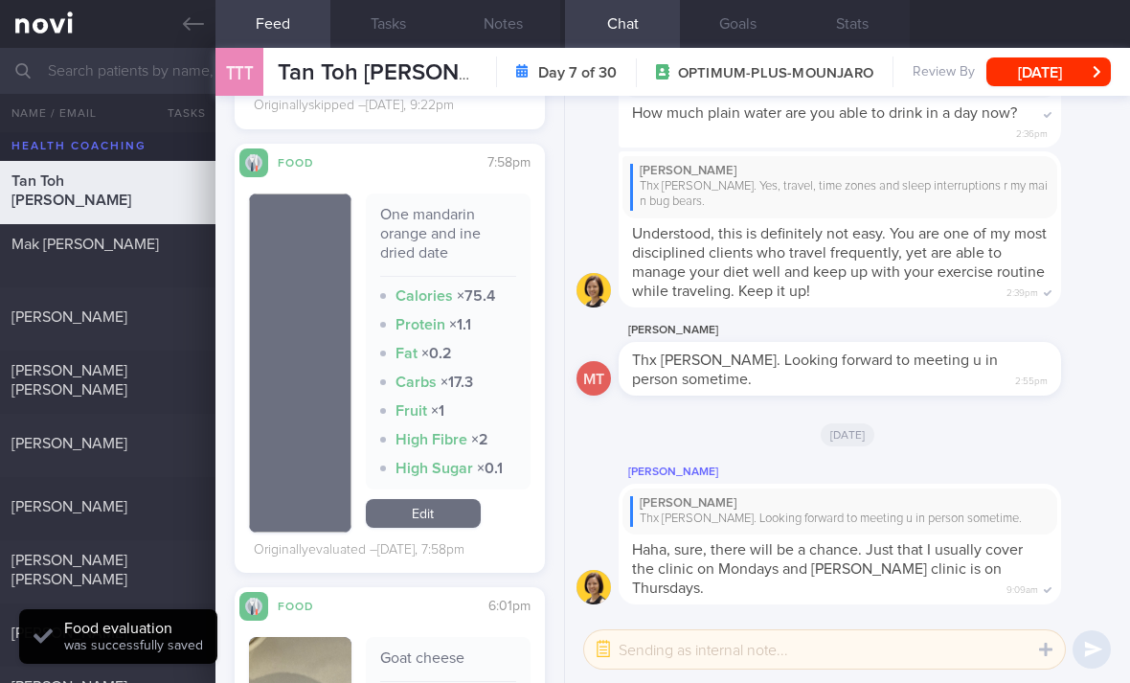
click at [455, 524] on link "Edit" at bounding box center [423, 513] width 115 height 29
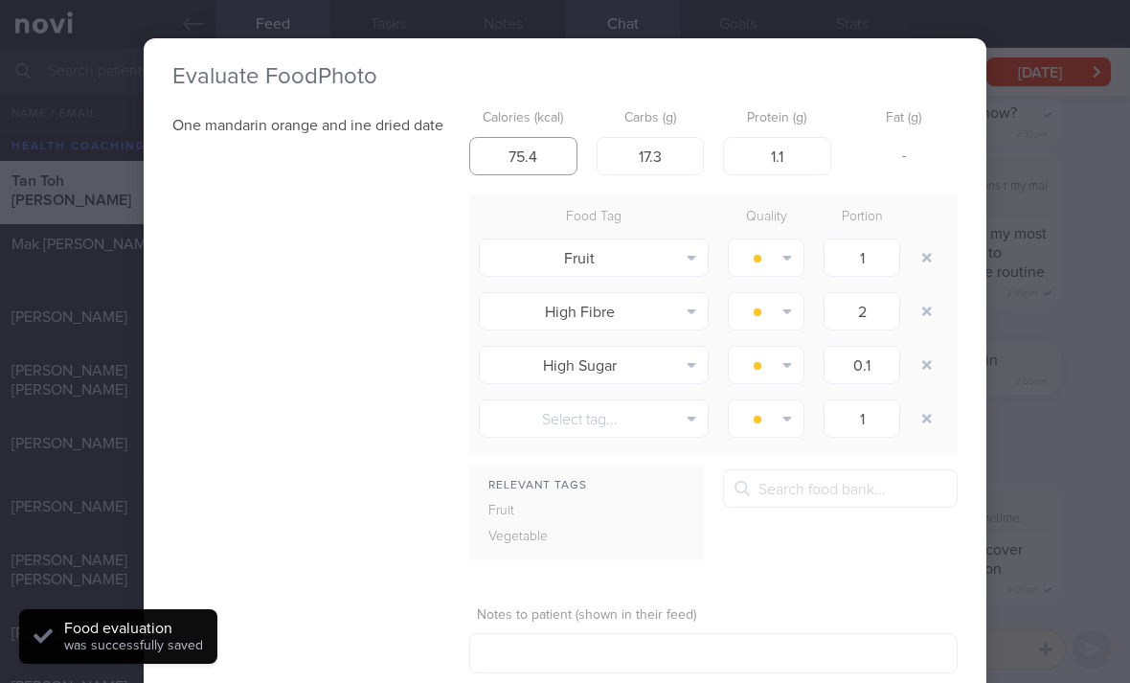
click at [539, 163] on input "75.4" at bounding box center [523, 156] width 108 height 38
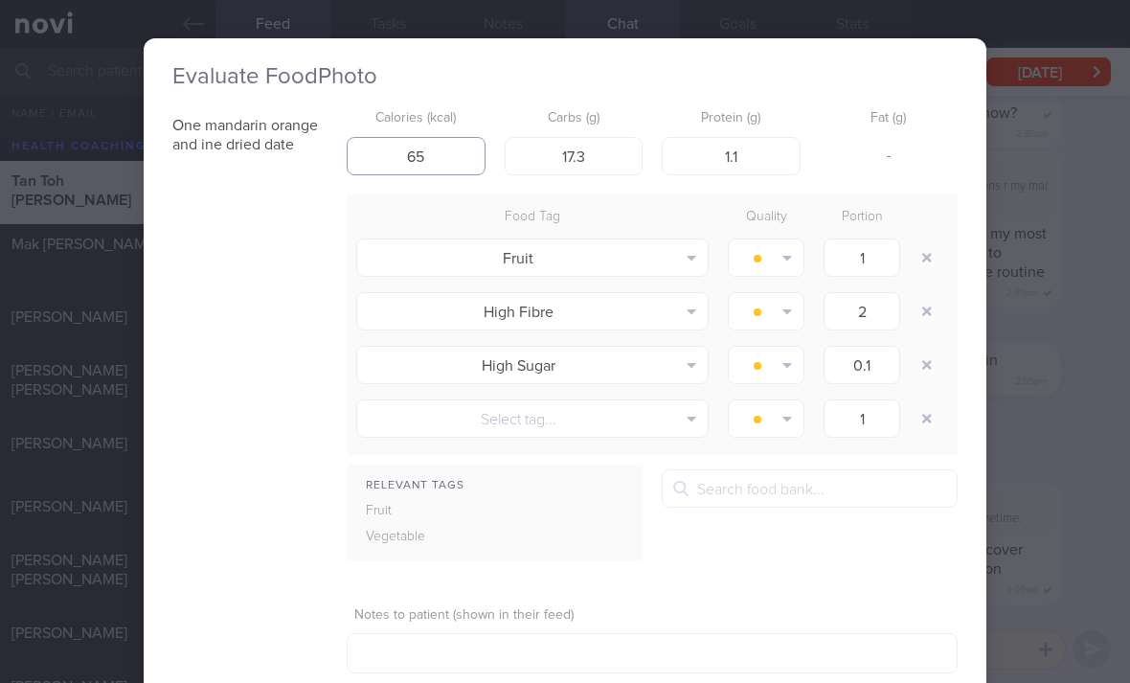
type input "65"
type input "1"
type input "15"
click at [927, 318] on button "button" at bounding box center [926, 311] width 34 height 34
type input "0.1"
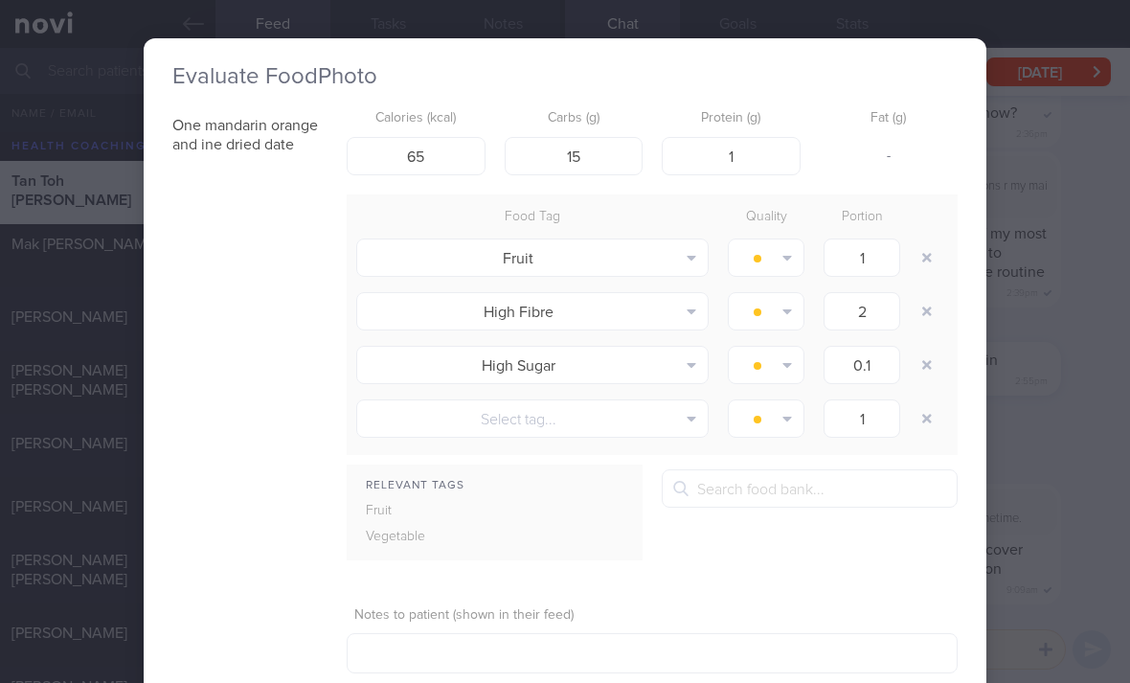
type input "1"
click at [926, 317] on button "button" at bounding box center [926, 311] width 34 height 34
type input "1"
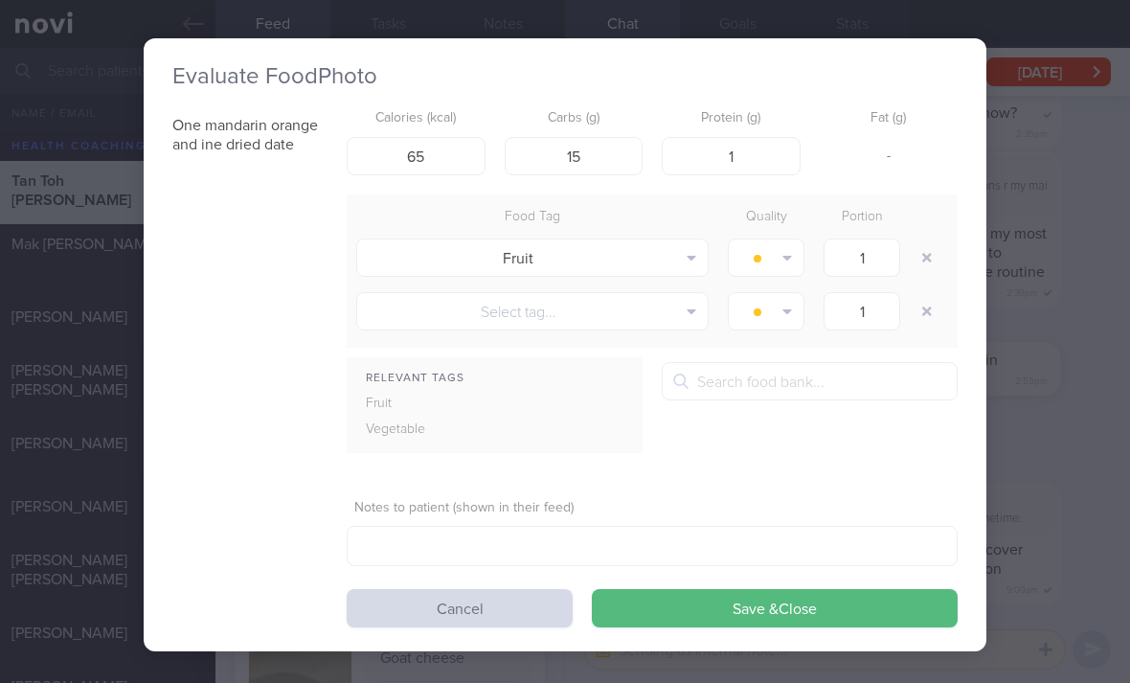
click at [837, 601] on button "Save & Close" at bounding box center [775, 608] width 366 height 38
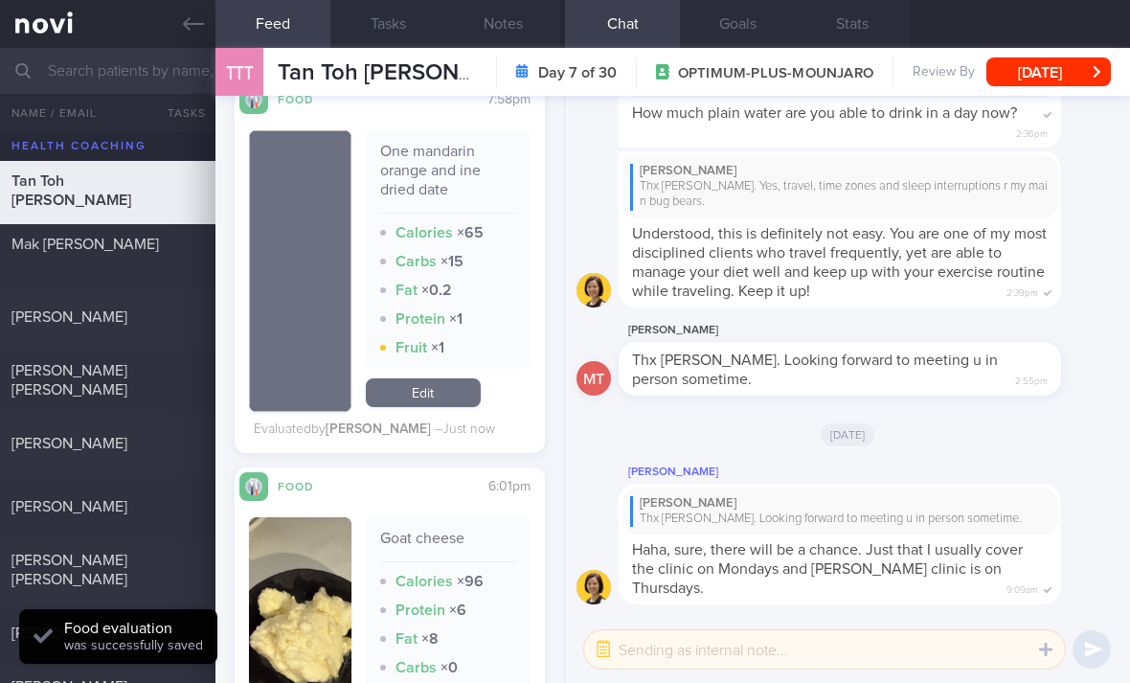
scroll to position [4601, 0]
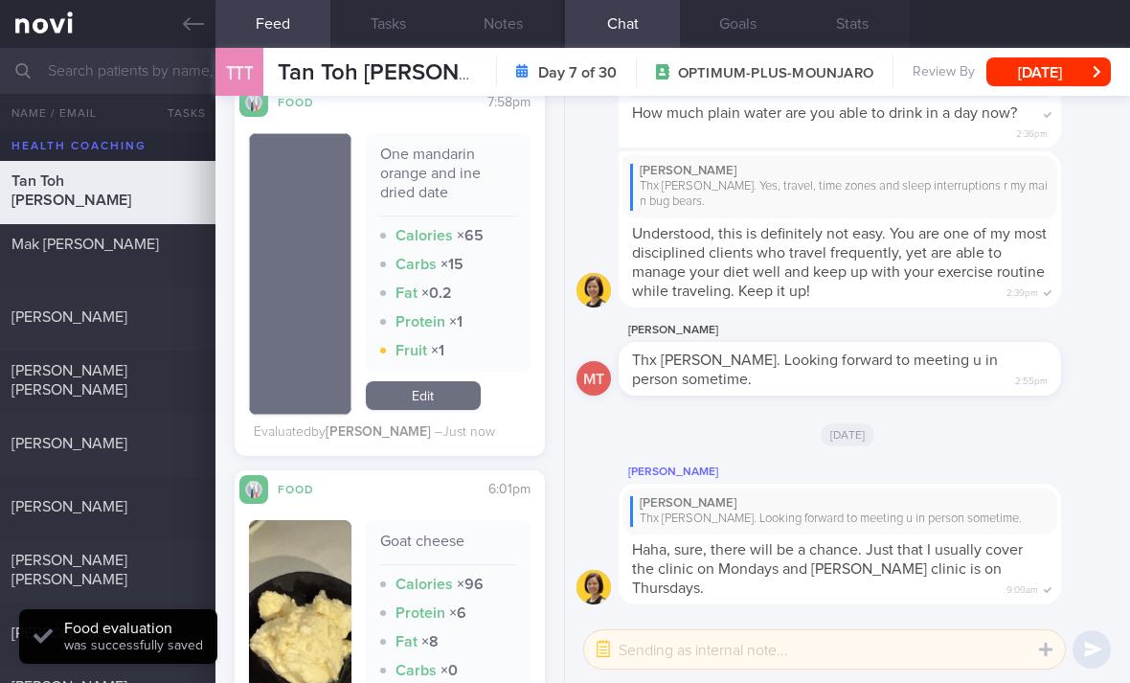
click at [434, 393] on link "Edit" at bounding box center [423, 395] width 115 height 29
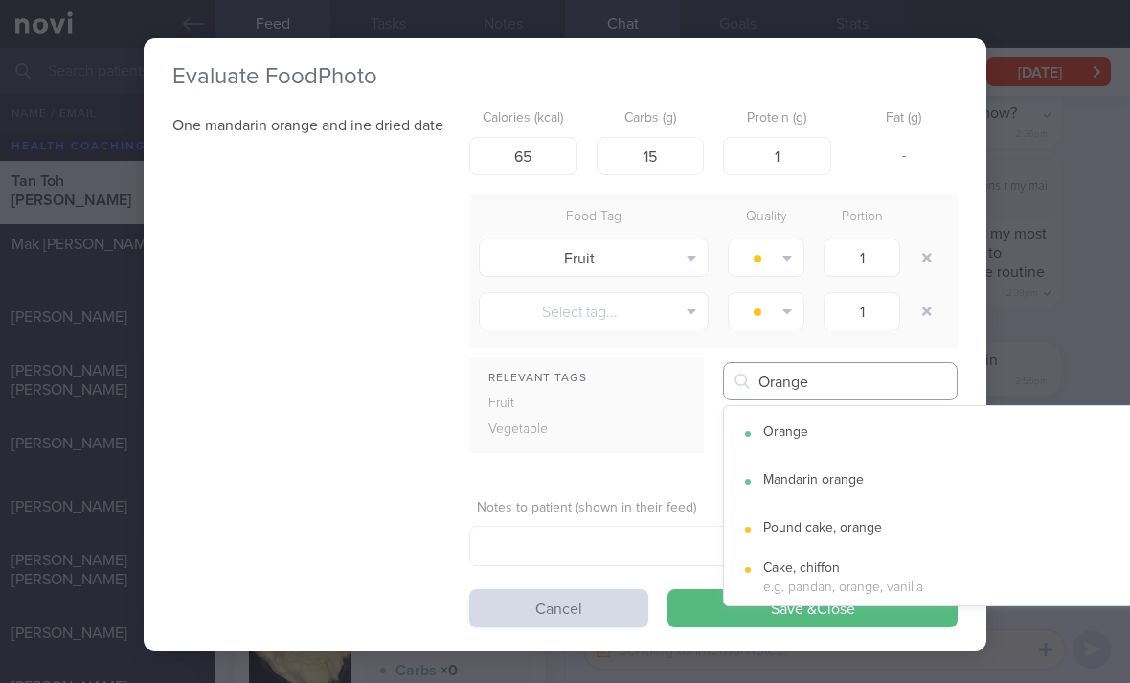
type input "Orange"
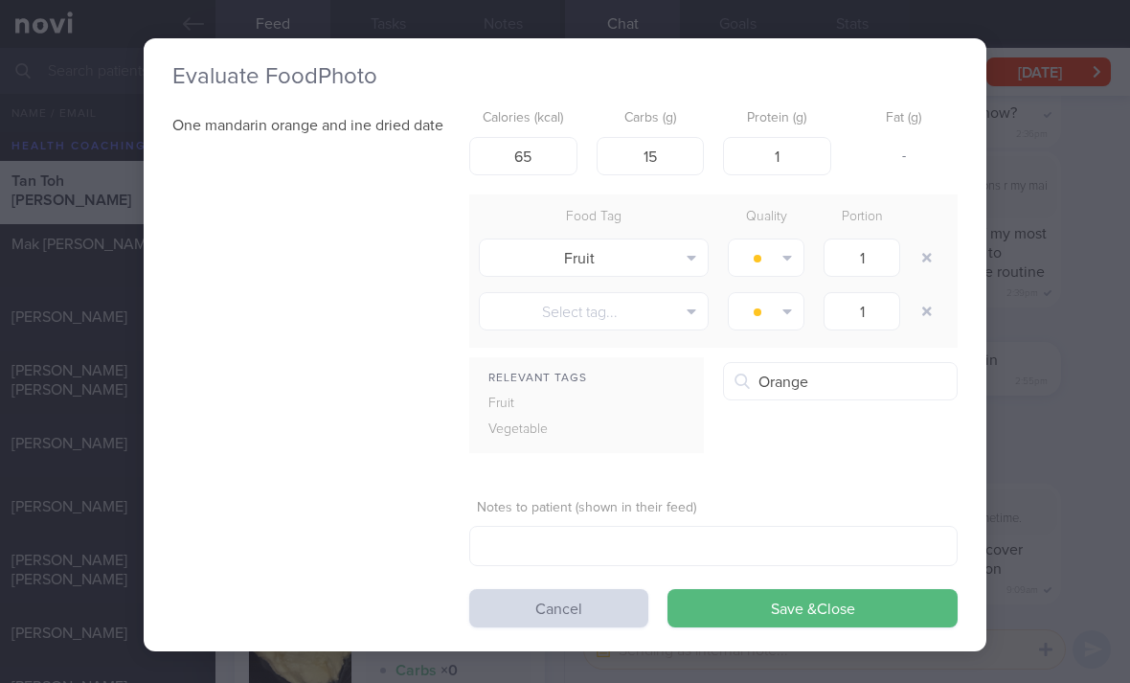
click at [881, 437] on button "Orange" at bounding box center [957, 434] width 467 height 48
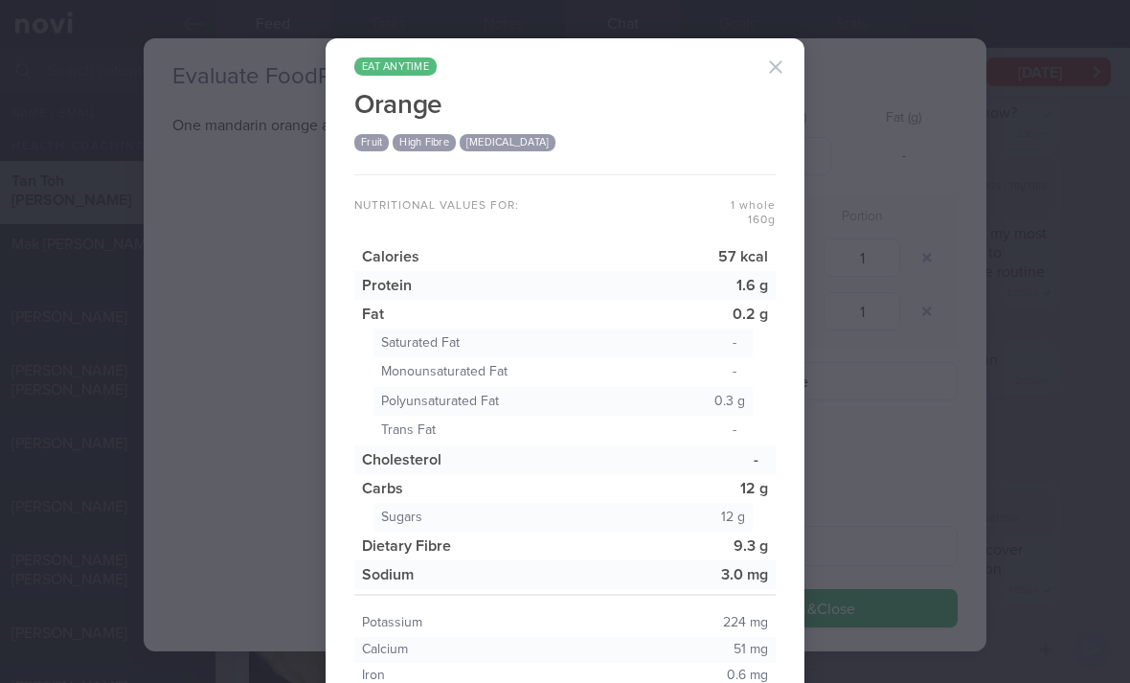
click at [879, 417] on div "eat anytime Orange Fruit High Fibre High Potassium Nutritional values for: 1 wh…" at bounding box center [565, 341] width 1130 height 683
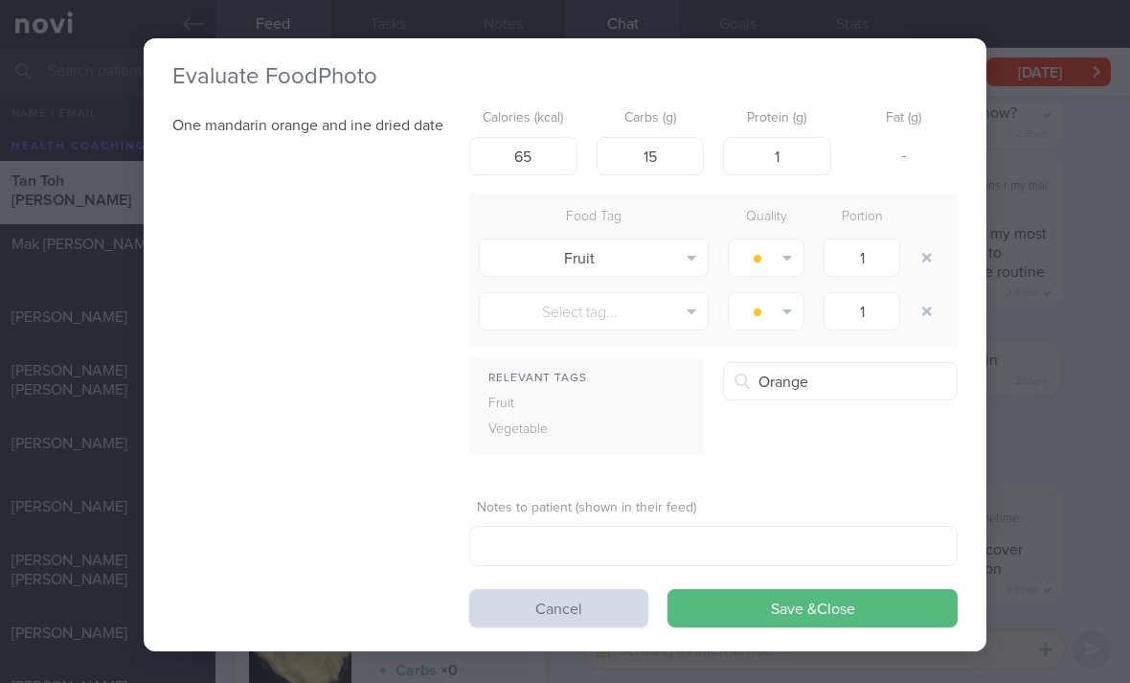
click at [851, 483] on button "Mandarin orange" at bounding box center [957, 482] width 467 height 48
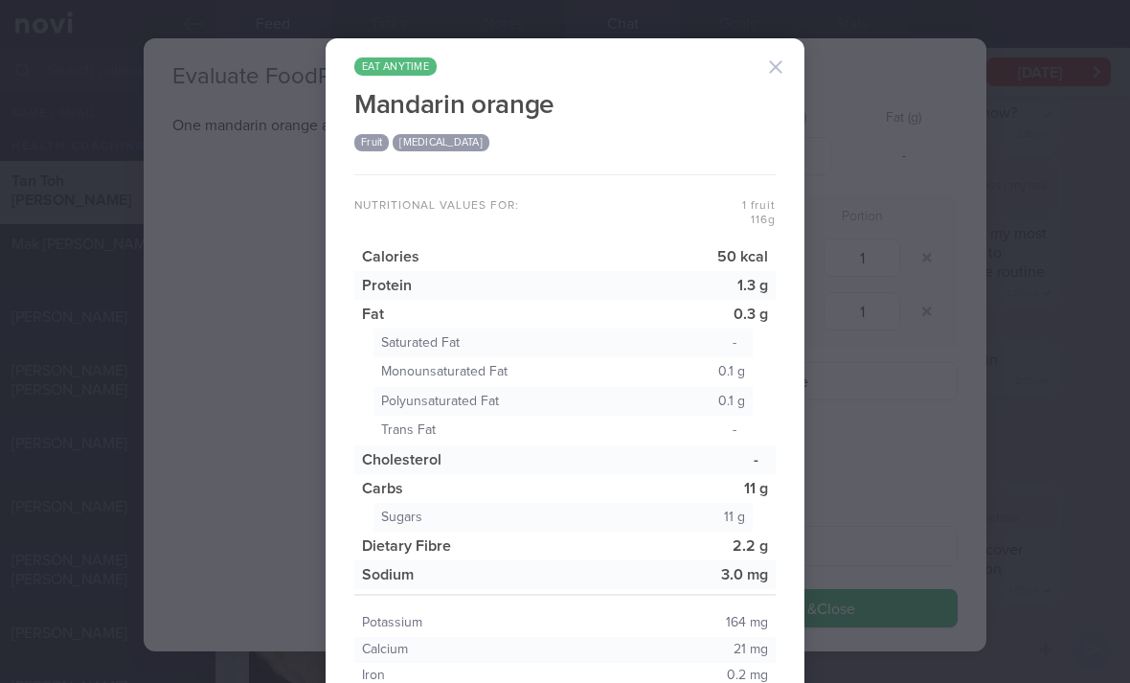
click at [853, 478] on div "eat anytime Mandarin orange Fruit High Potassium Nutritional values for: 1 frui…" at bounding box center [565, 341] width 1130 height 683
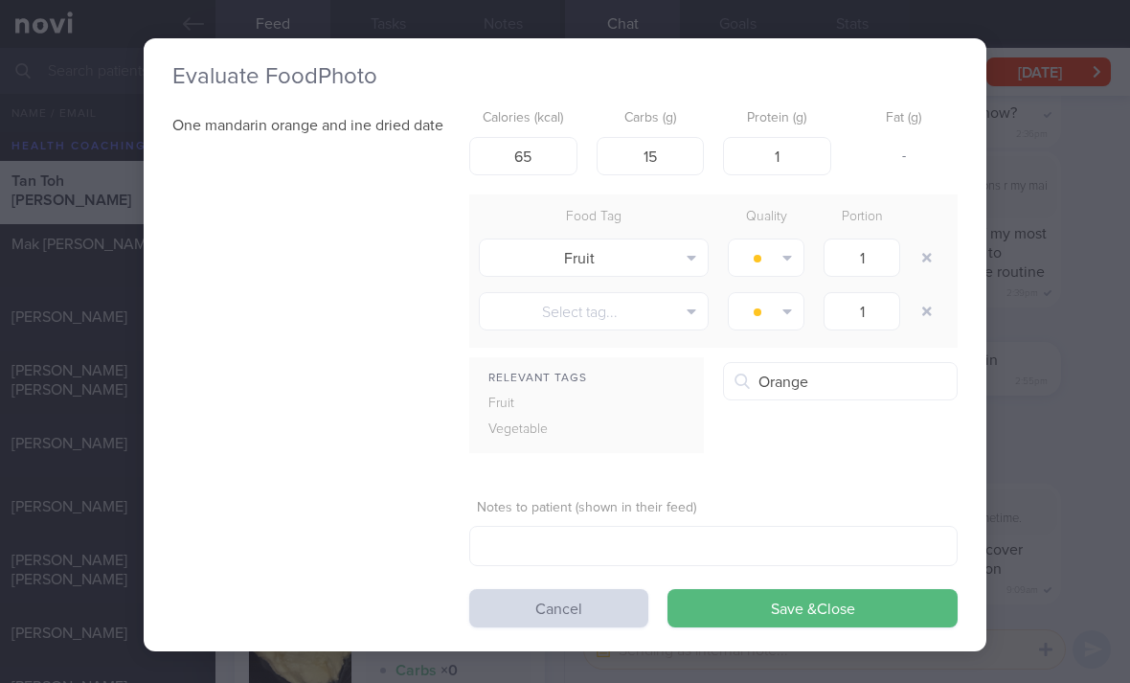
click at [704, 602] on button "Save & Close" at bounding box center [812, 608] width 290 height 38
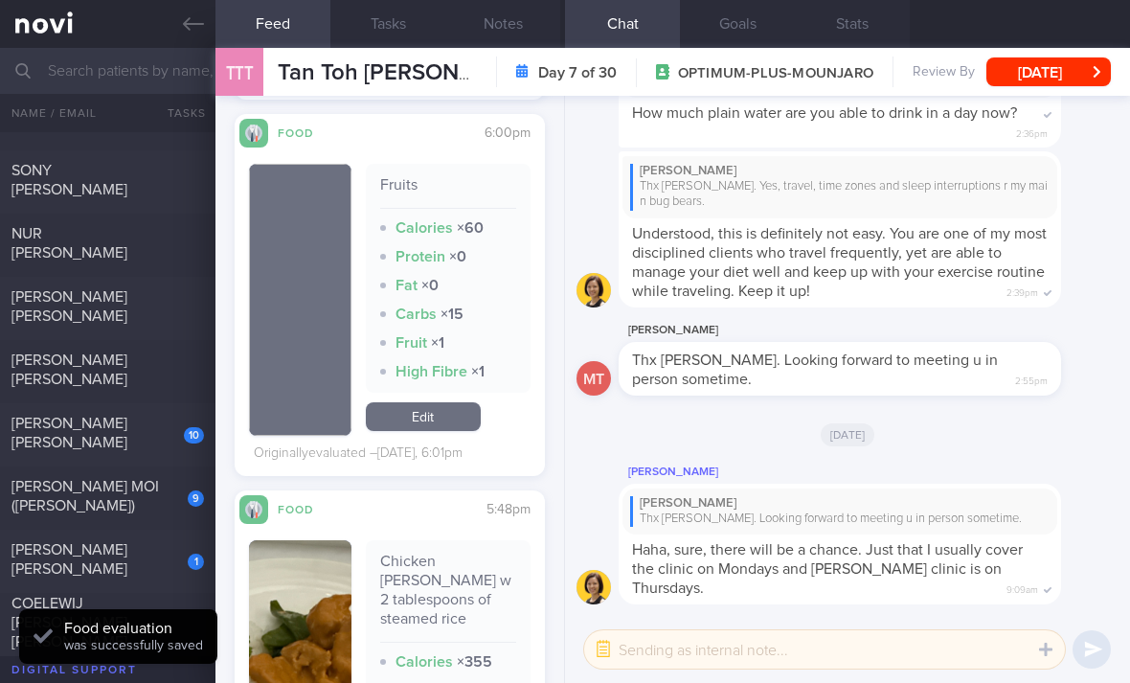
scroll to position [734, 0]
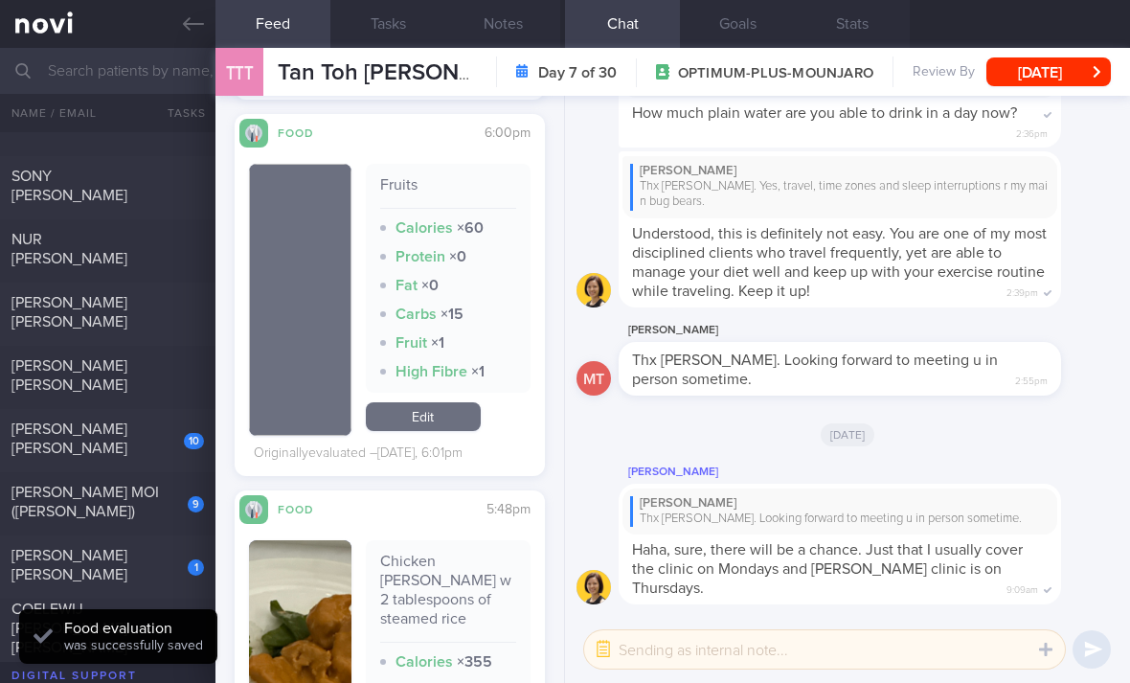
click at [167, 439] on div "10" at bounding box center [181, 434] width 46 height 30
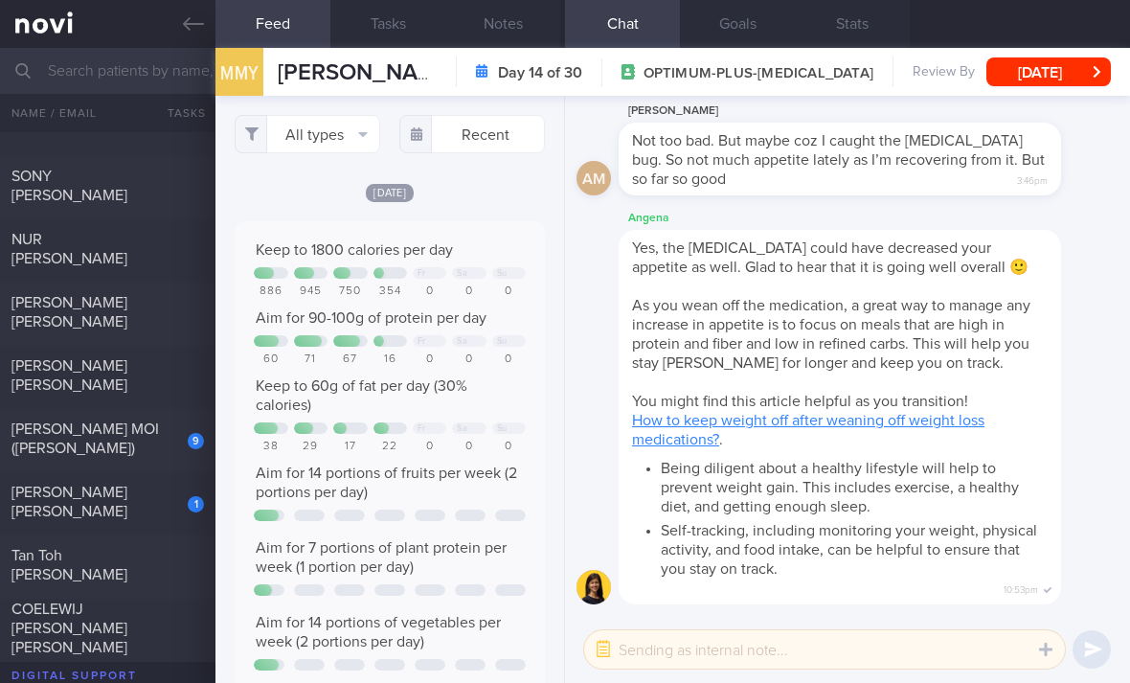
click at [331, 136] on button "All types" at bounding box center [307, 134] width 145 height 38
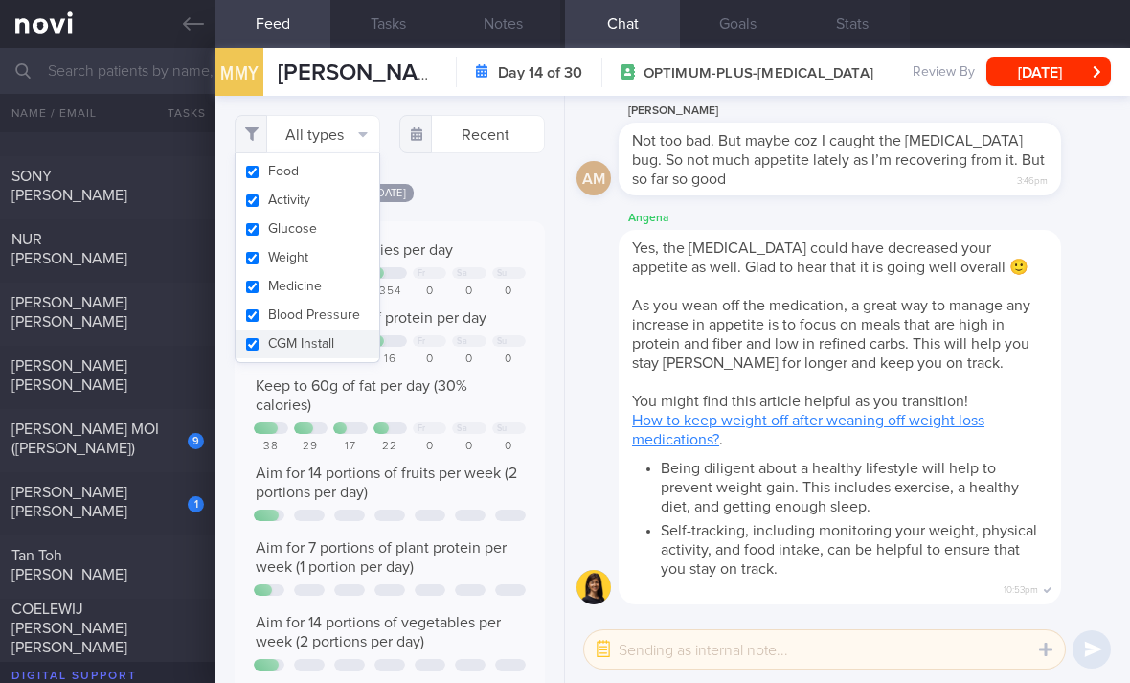
click at [346, 197] on button "Activity" at bounding box center [307, 200] width 144 height 29
checkbox input "false"
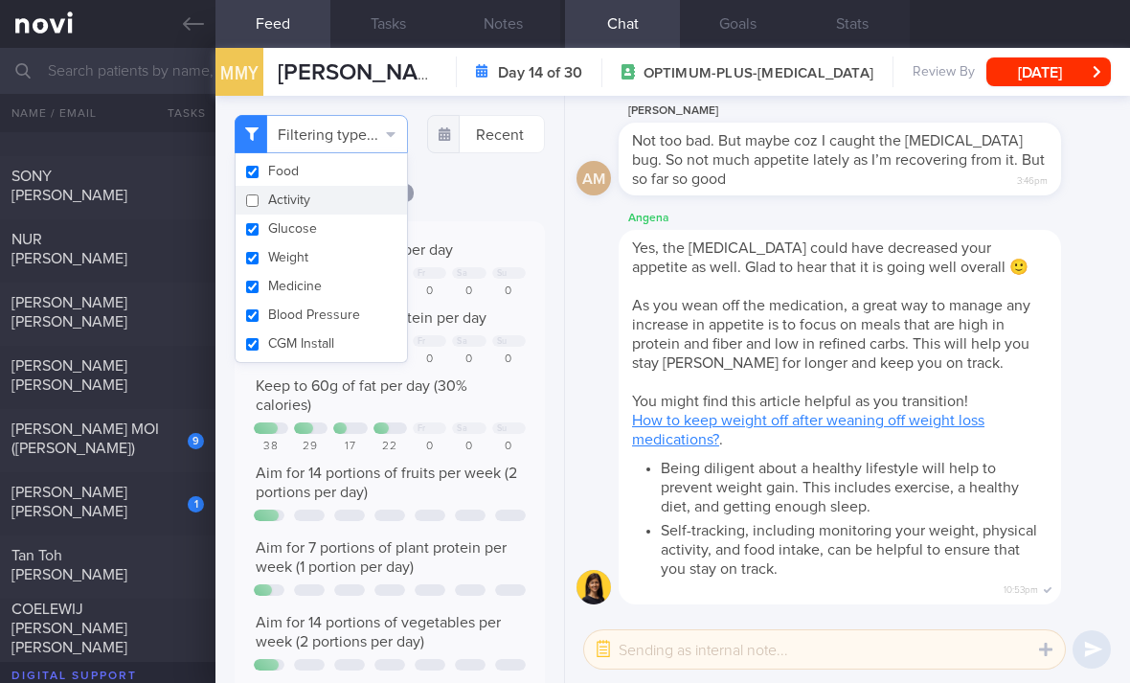
click at [338, 239] on button "Glucose" at bounding box center [320, 228] width 171 height 29
checkbox input "false"
click at [335, 265] on button "Weight" at bounding box center [320, 257] width 171 height 29
checkbox input "false"
click at [332, 299] on button "Medicine" at bounding box center [320, 286] width 171 height 29
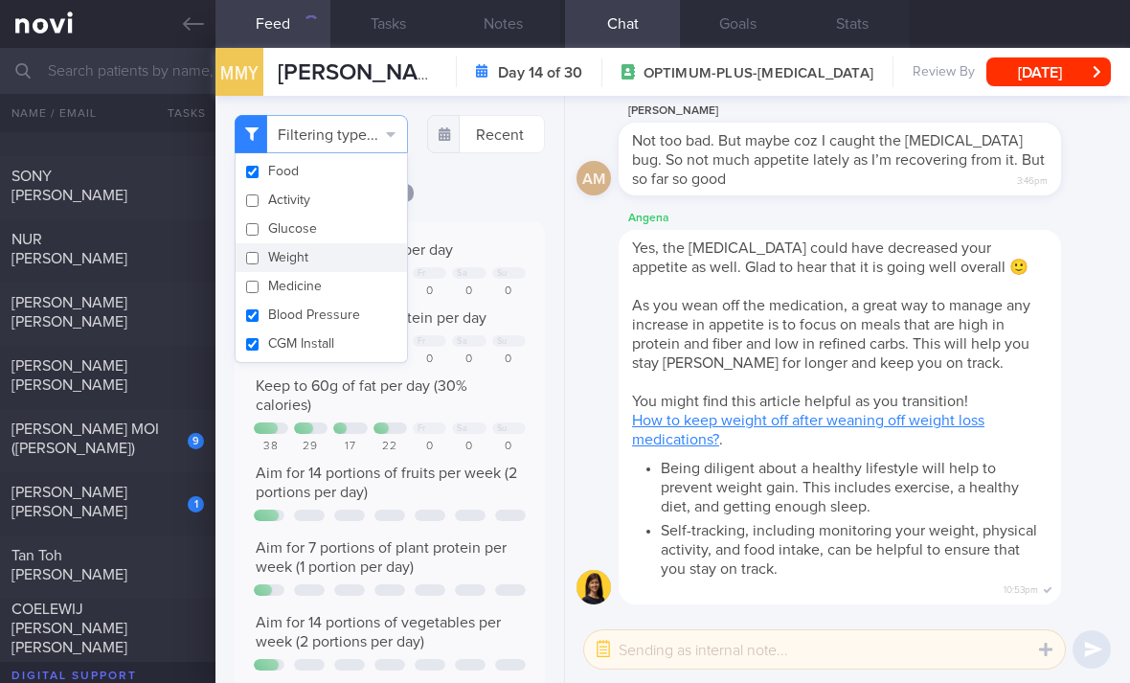
checkbox input "false"
click at [328, 331] on button "CGM Install" at bounding box center [320, 343] width 171 height 29
click at [313, 355] on button "CGM Install" at bounding box center [320, 343] width 171 height 29
checkbox input "true"
click at [374, 315] on button "Blood Pressure" at bounding box center [320, 315] width 171 height 29
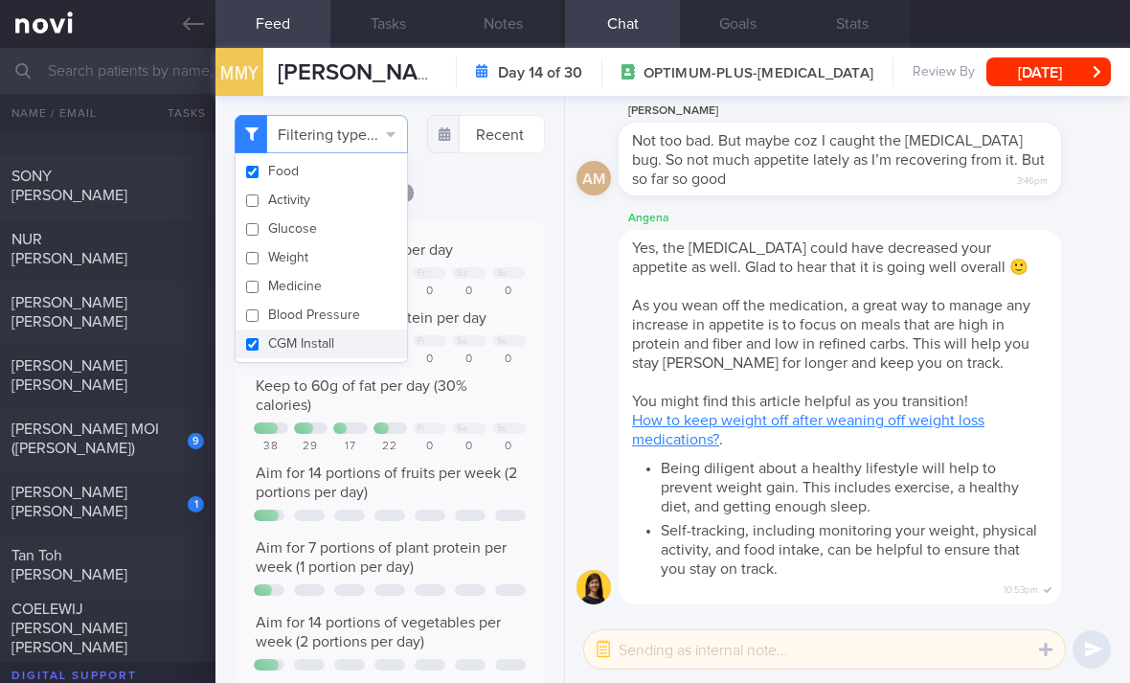
checkbox input "false"
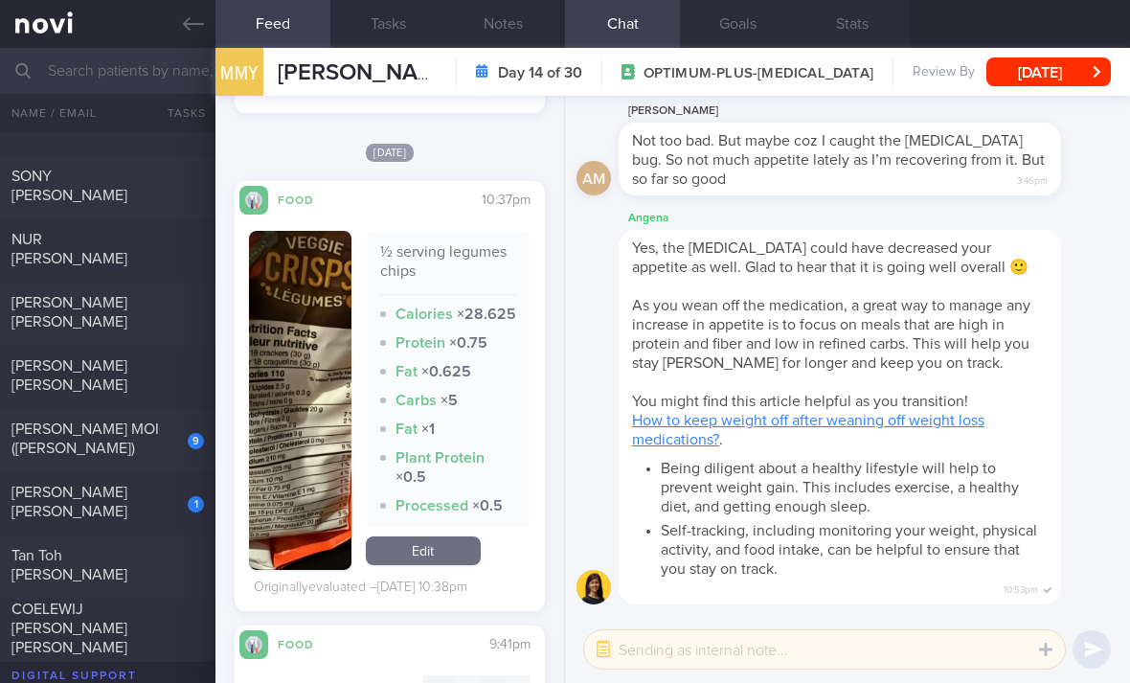
scroll to position [2056, 0]
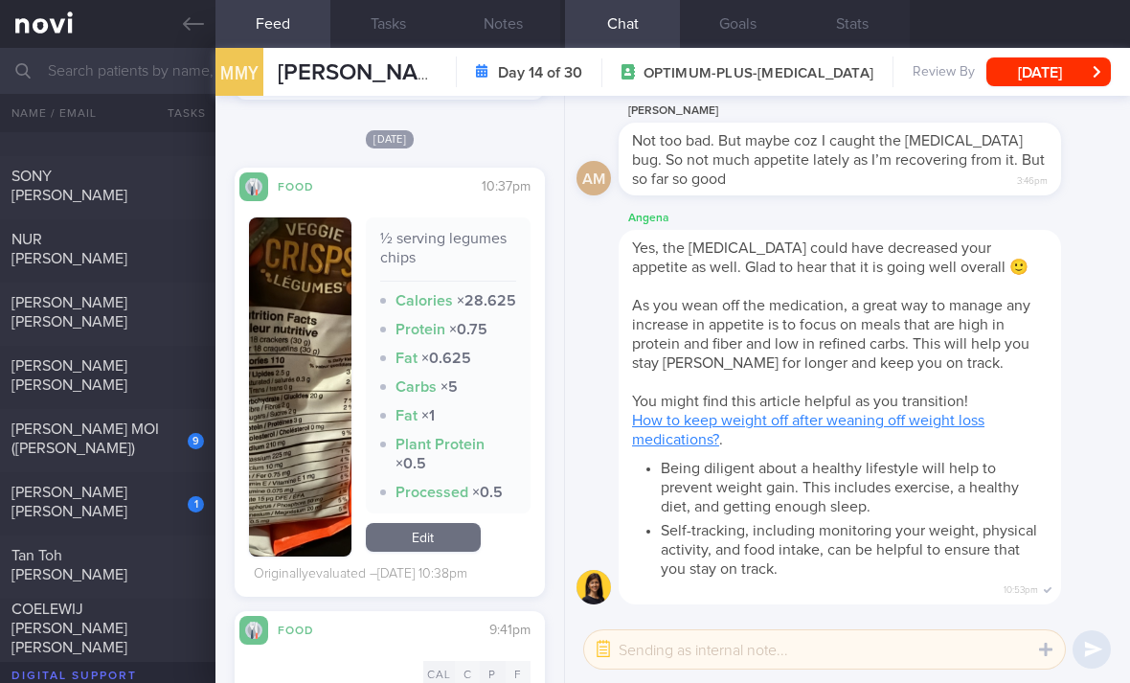
click at [436, 523] on link "Edit" at bounding box center [423, 537] width 115 height 29
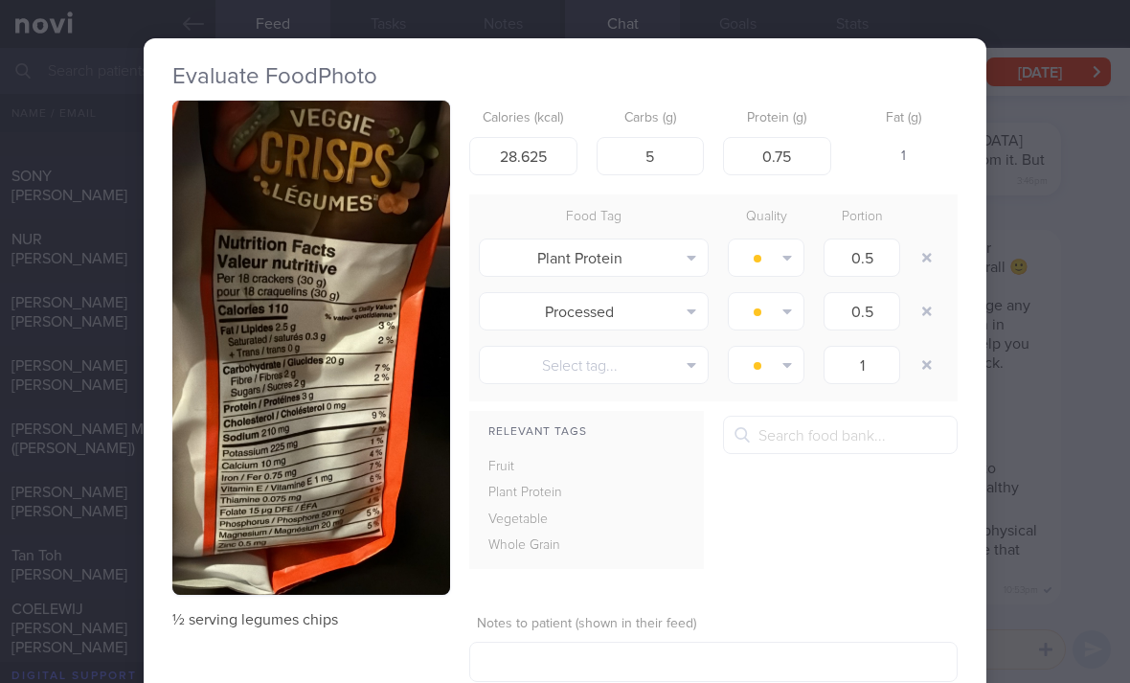
click at [364, 502] on button "button" at bounding box center [311, 348] width 278 height 494
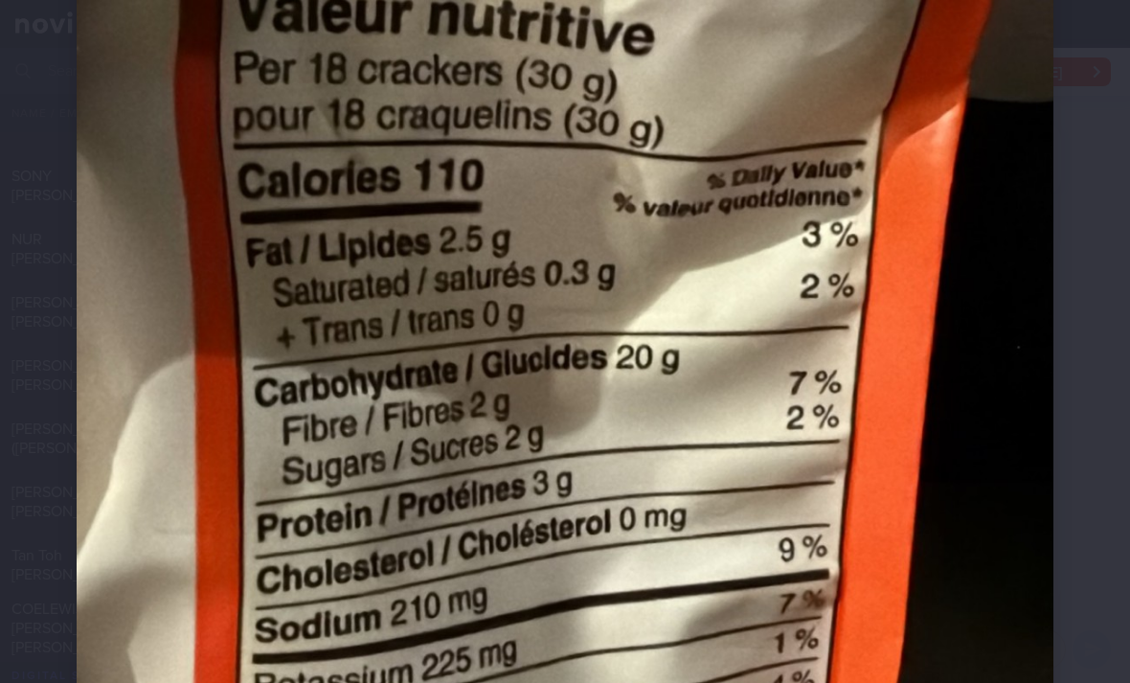
scroll to position [632, 0]
click at [671, 568] on img at bounding box center [565, 313] width 976 height 1737
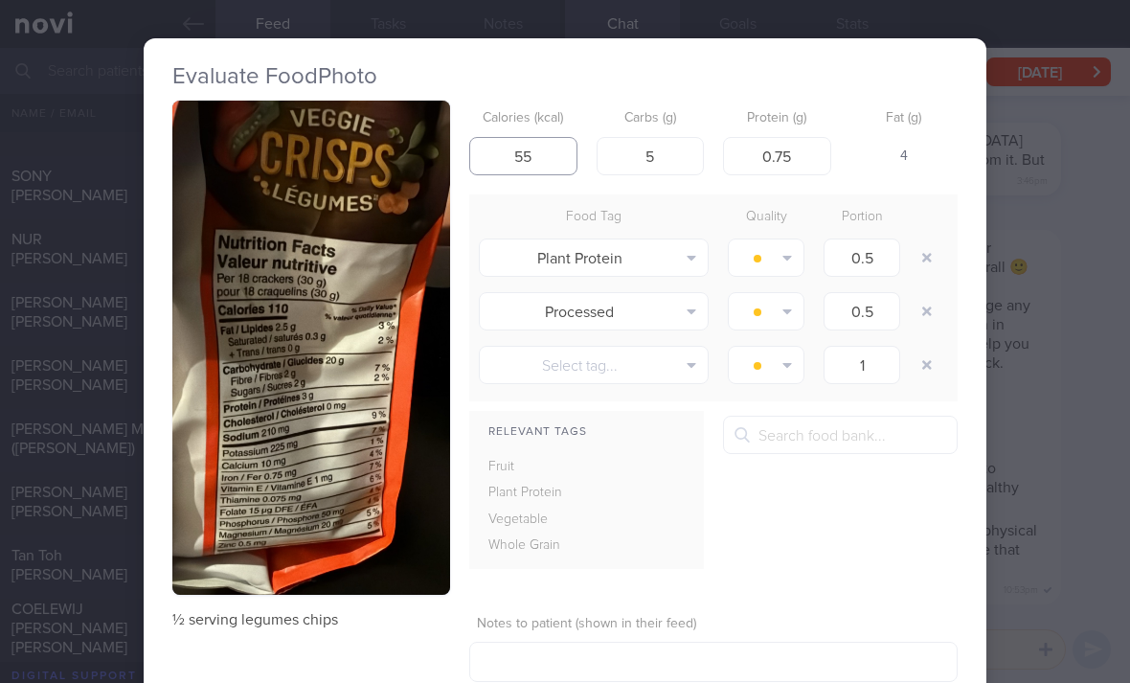
type input "55"
type input "10"
click at [934, 249] on button "button" at bounding box center [926, 257] width 34 height 34
type input "1"
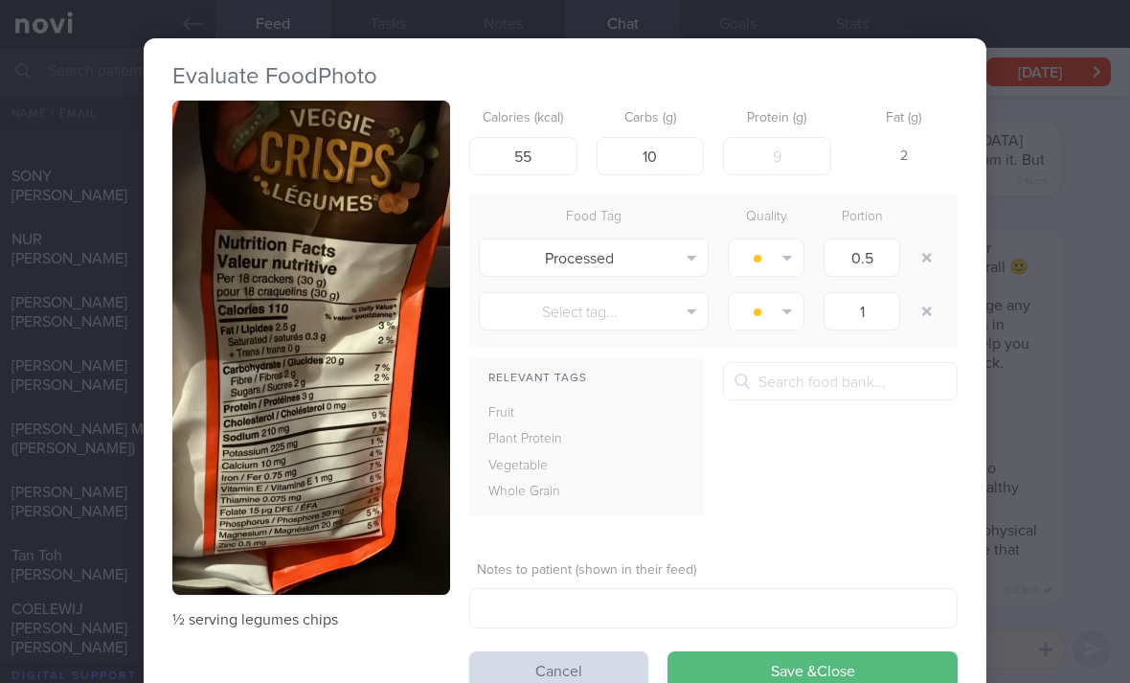
click at [933, 248] on button "button" at bounding box center [926, 257] width 34 height 34
type input "1"
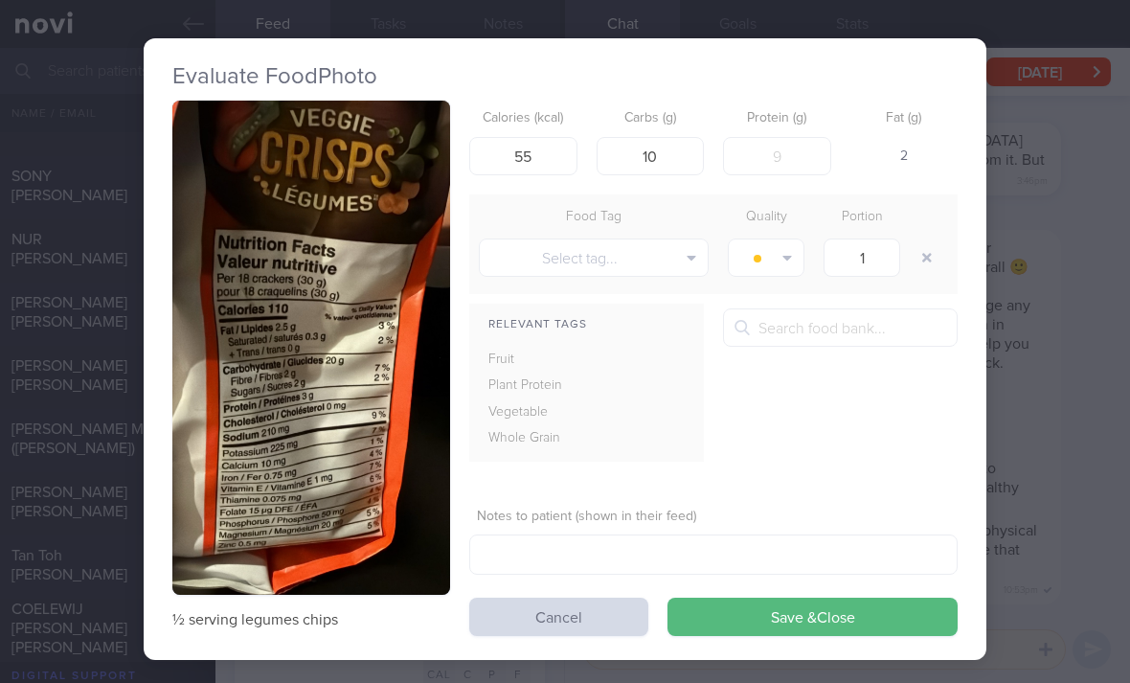
click at [929, 249] on button "button" at bounding box center [926, 257] width 34 height 34
type input "1.5"
click at [902, 624] on button "Save & Close" at bounding box center [812, 616] width 290 height 38
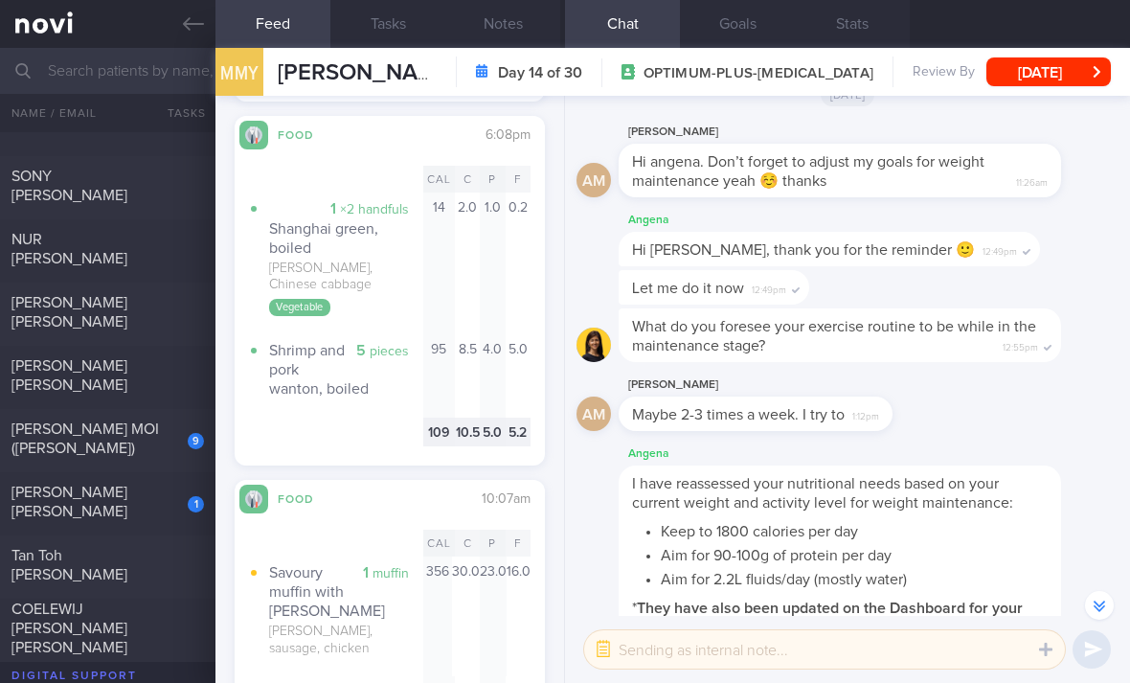
scroll to position [-647, 0]
click at [823, 508] on span "I have reassessed your nutritional needs based on your current weight and activ…" at bounding box center [822, 491] width 381 height 34
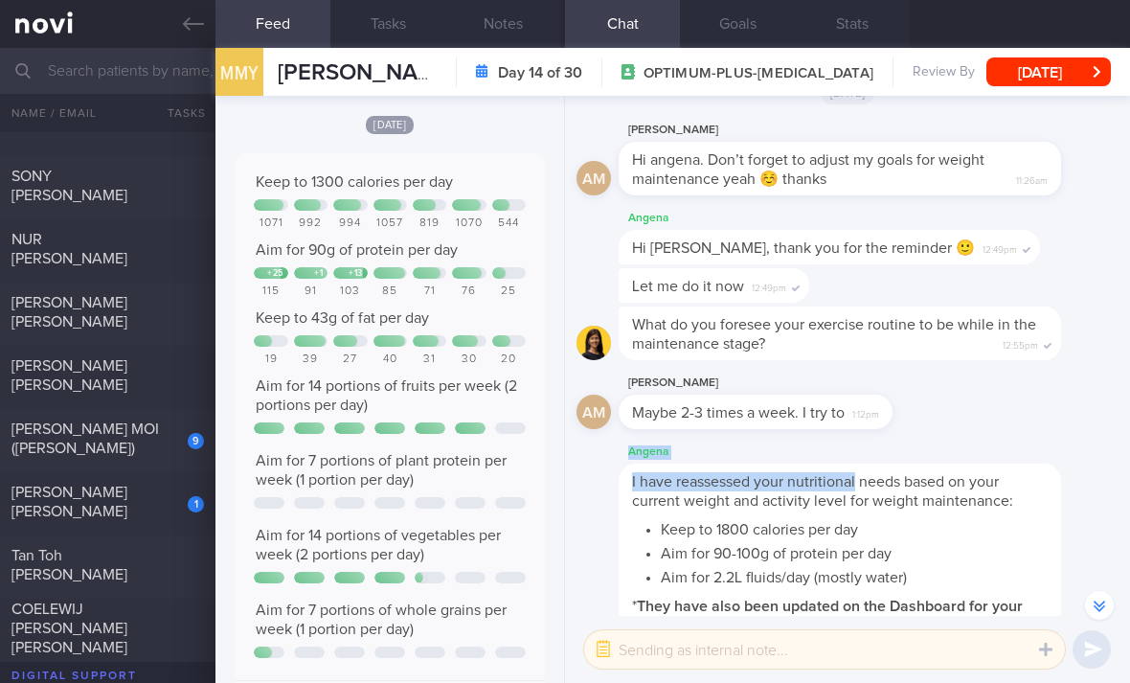
scroll to position [5086, 0]
click at [186, 441] on div "9" at bounding box center [183, 434] width 42 height 30
checkbox input "true"
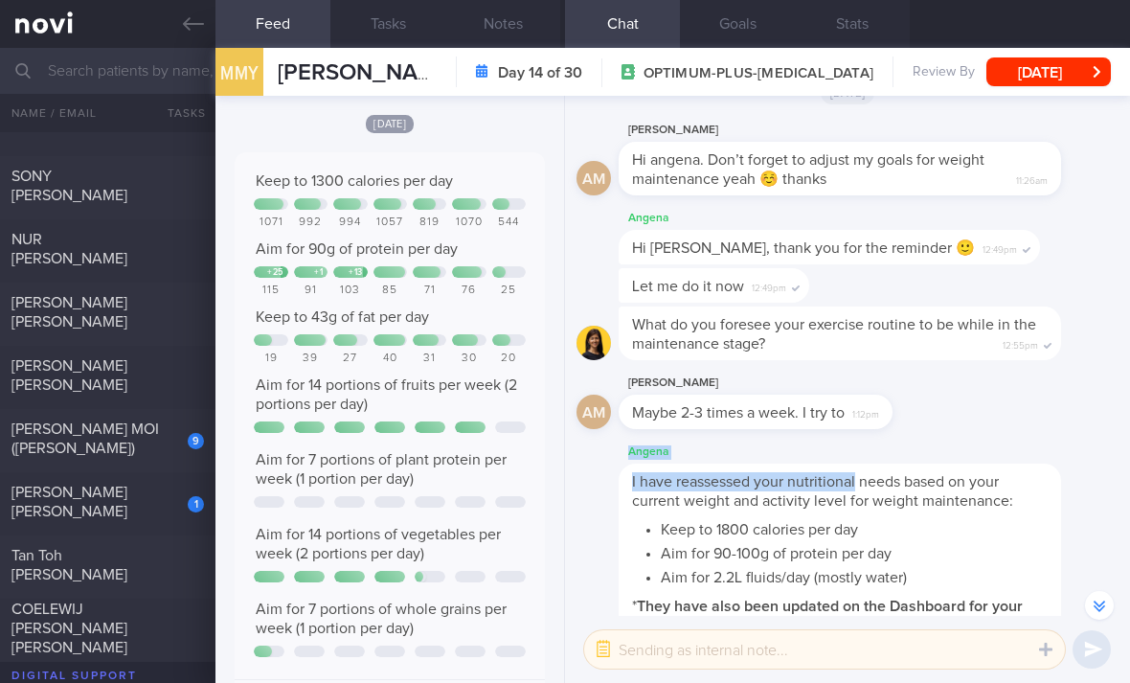
checkbox input "true"
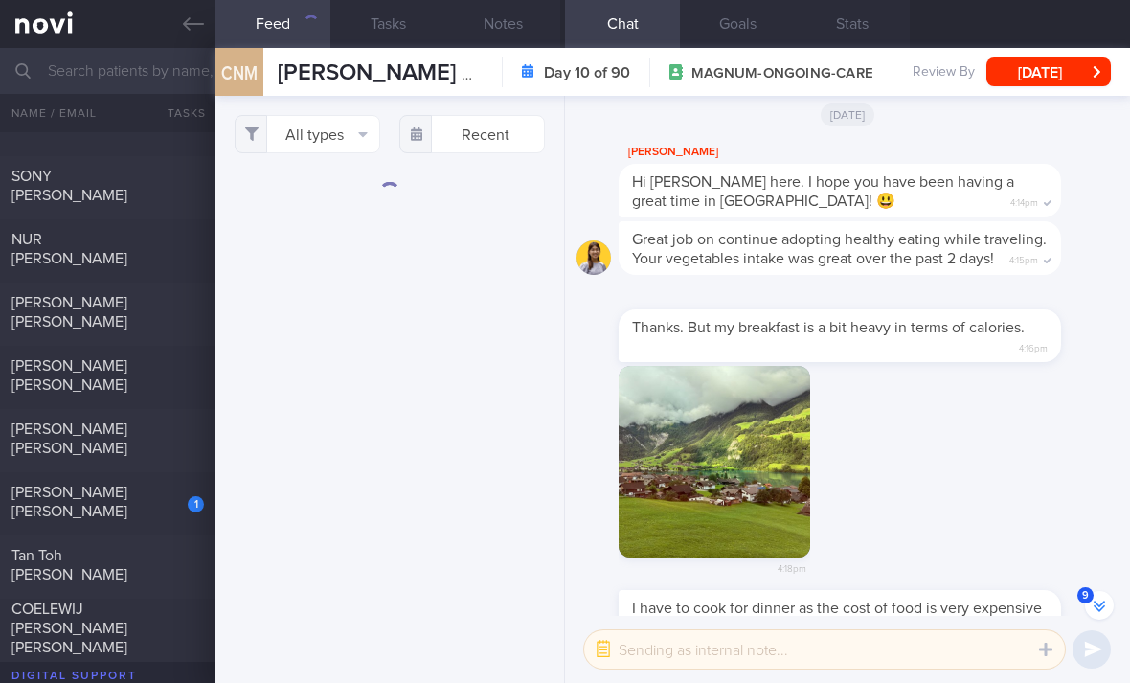
click at [347, 141] on button "All types" at bounding box center [307, 134] width 145 height 38
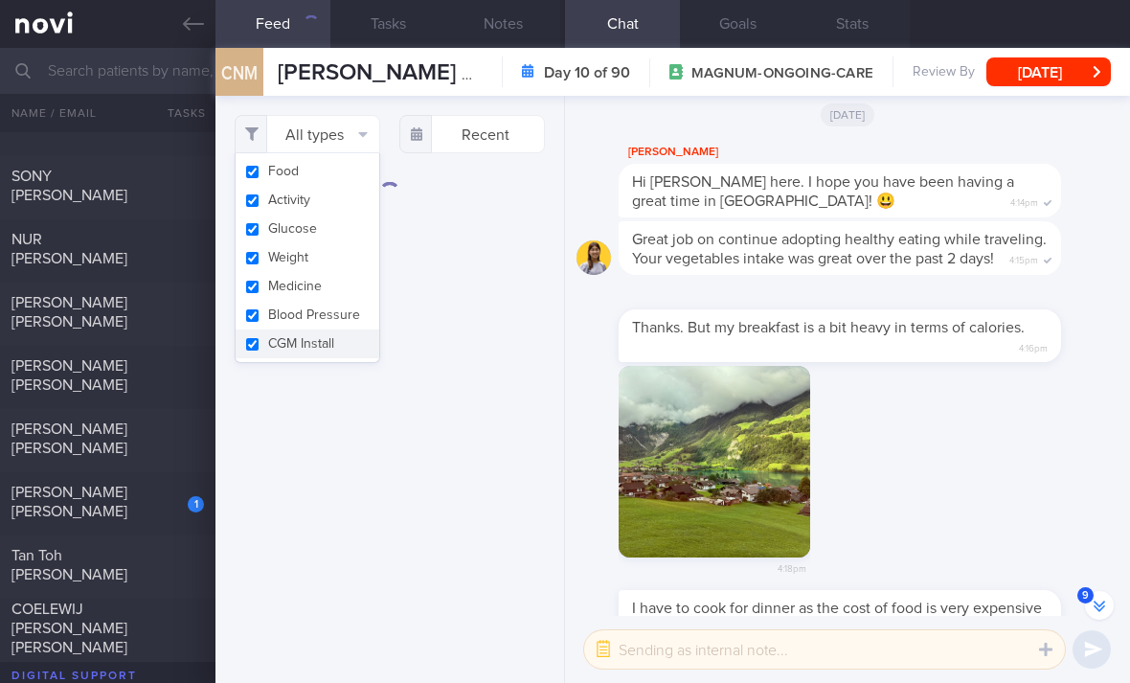
click at [340, 218] on button "Glucose" at bounding box center [307, 228] width 144 height 29
checkbox input "false"
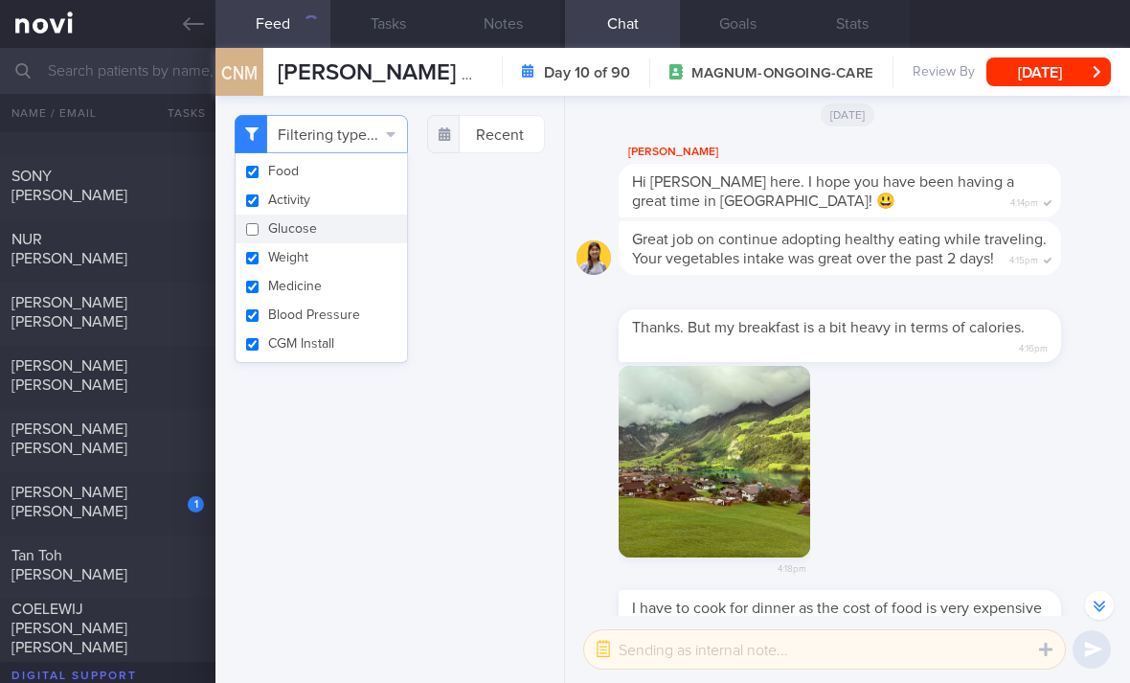
click at [335, 275] on button "Medicine" at bounding box center [320, 286] width 171 height 29
checkbox input "false"
click at [332, 334] on button "CGM Install" at bounding box center [320, 343] width 171 height 29
click at [331, 333] on button "CGM Install" at bounding box center [320, 343] width 171 height 29
checkbox input "true"
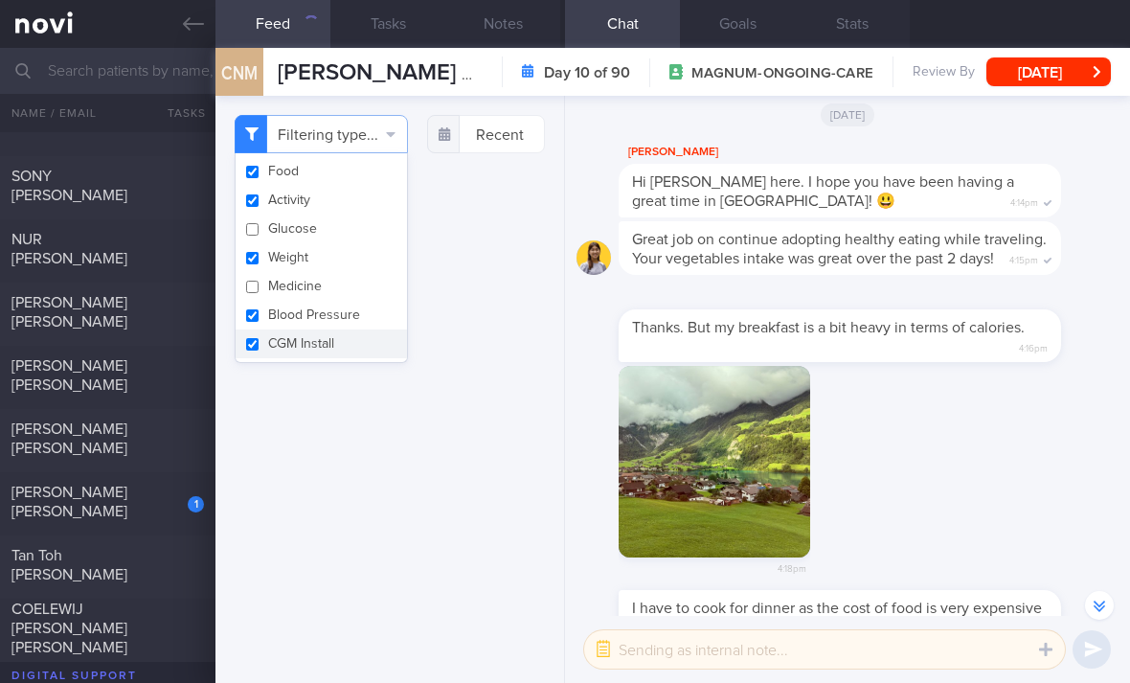
click at [350, 247] on button "Weight" at bounding box center [320, 257] width 171 height 29
checkbox input "false"
click at [352, 205] on button "Activity" at bounding box center [320, 200] width 171 height 29
checkbox input "false"
click at [347, 308] on button "Blood Pressure" at bounding box center [320, 315] width 171 height 29
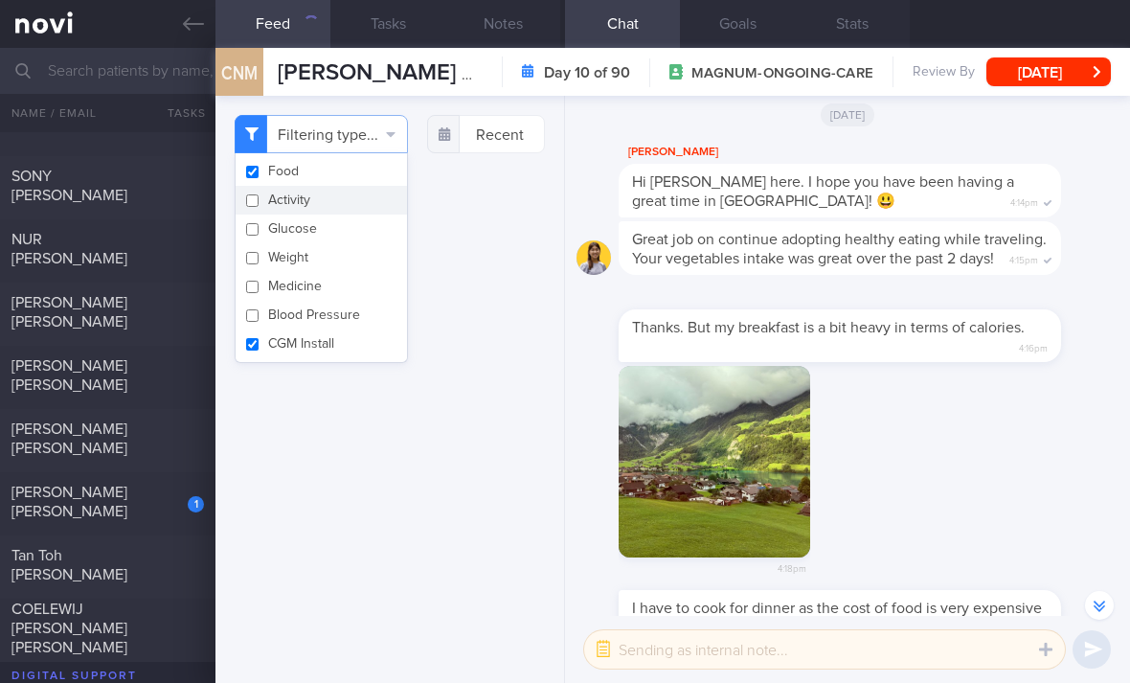
checkbox input "false"
click at [350, 351] on button "CGM Install" at bounding box center [320, 343] width 171 height 29
checkbox input "false"
click at [423, 515] on div "Filtering type... Food Activity Glucose Weight Medicine Blood Pressure [MEDICAL…" at bounding box center [389, 389] width 348 height 587
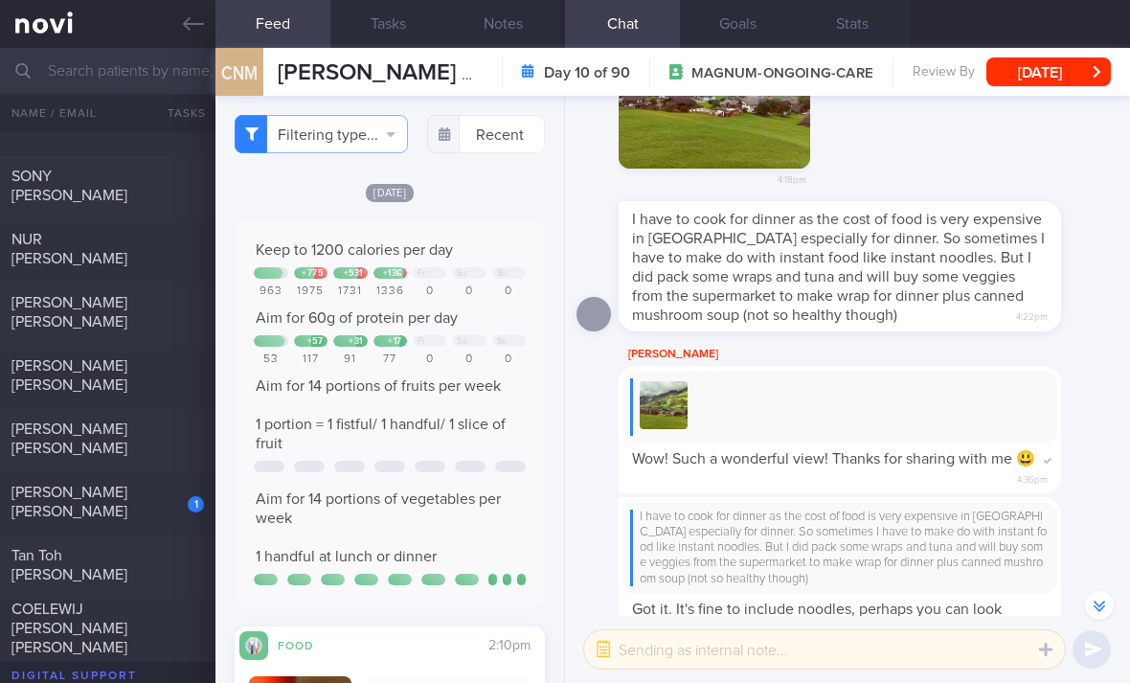
scroll to position [-392, 0]
click at [737, 168] on img "button" at bounding box center [713, 71] width 191 height 191
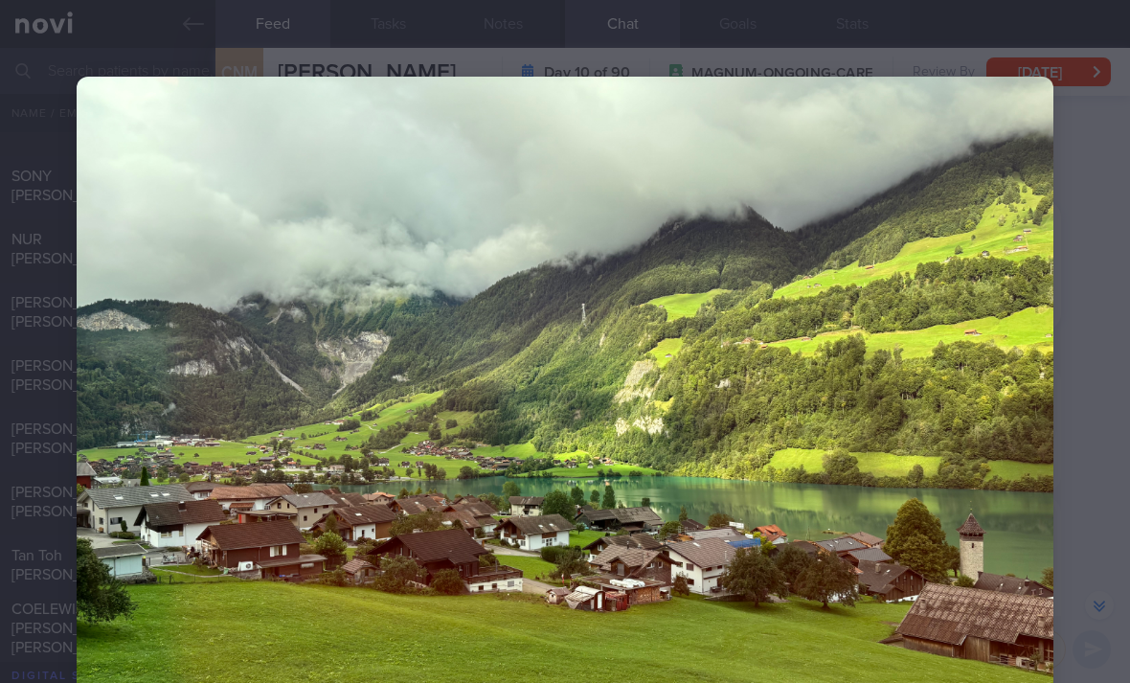
click at [960, 414] on img at bounding box center [565, 443] width 976 height 732
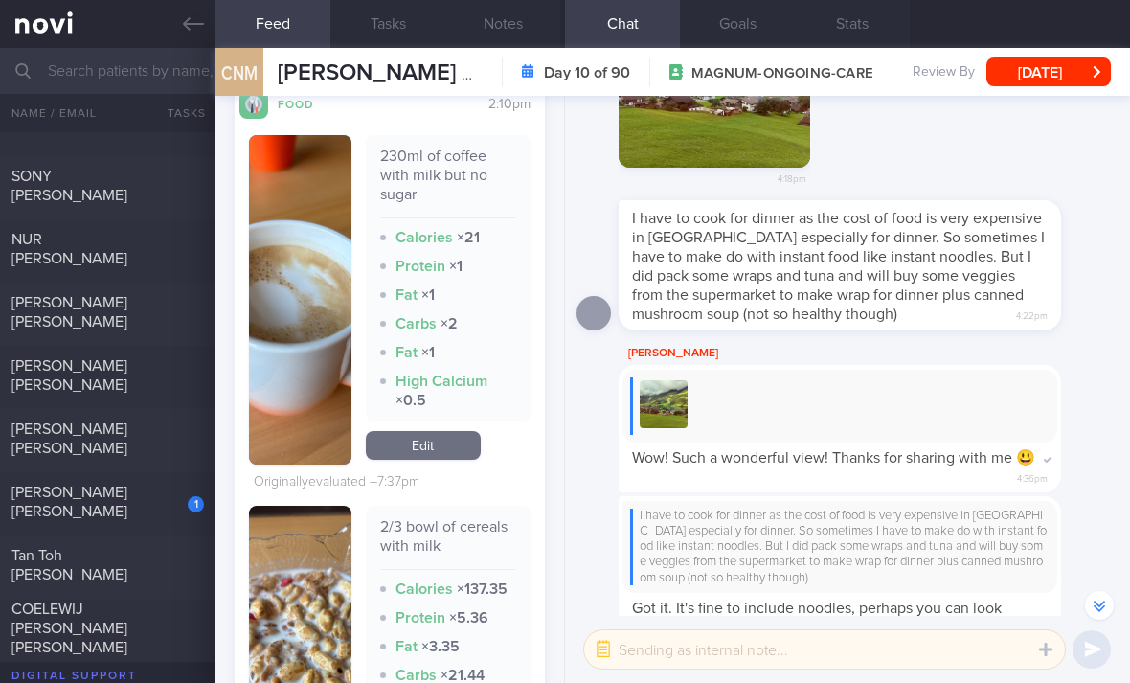
scroll to position [543, 0]
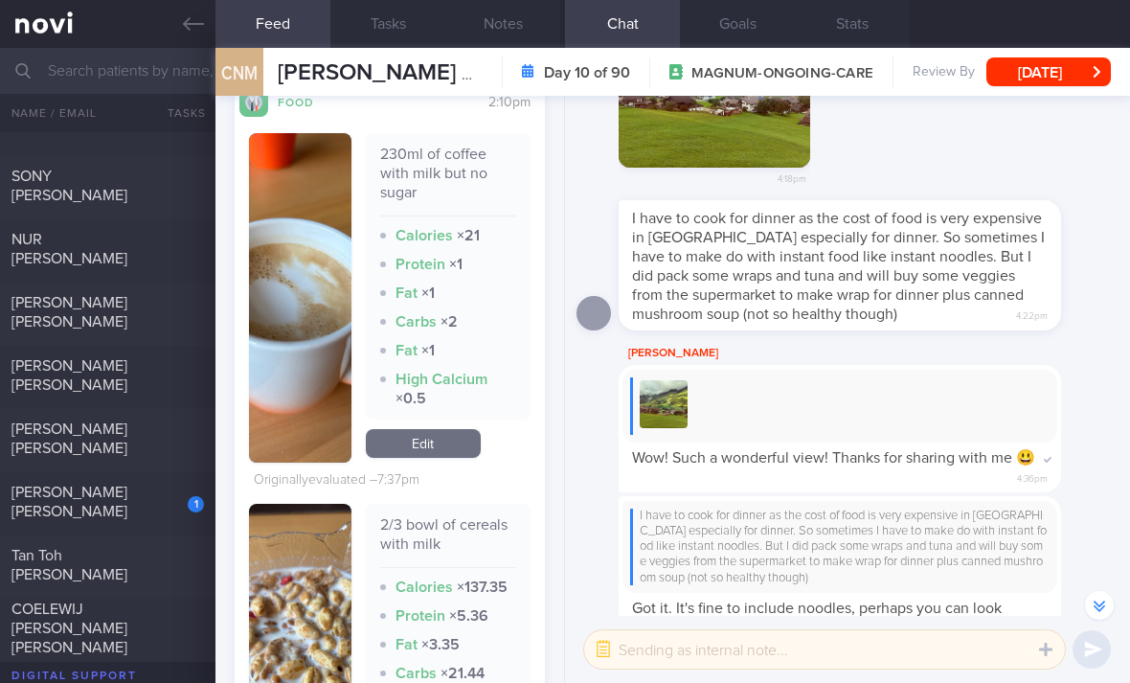
click at [433, 458] on link "Edit" at bounding box center [423, 443] width 115 height 29
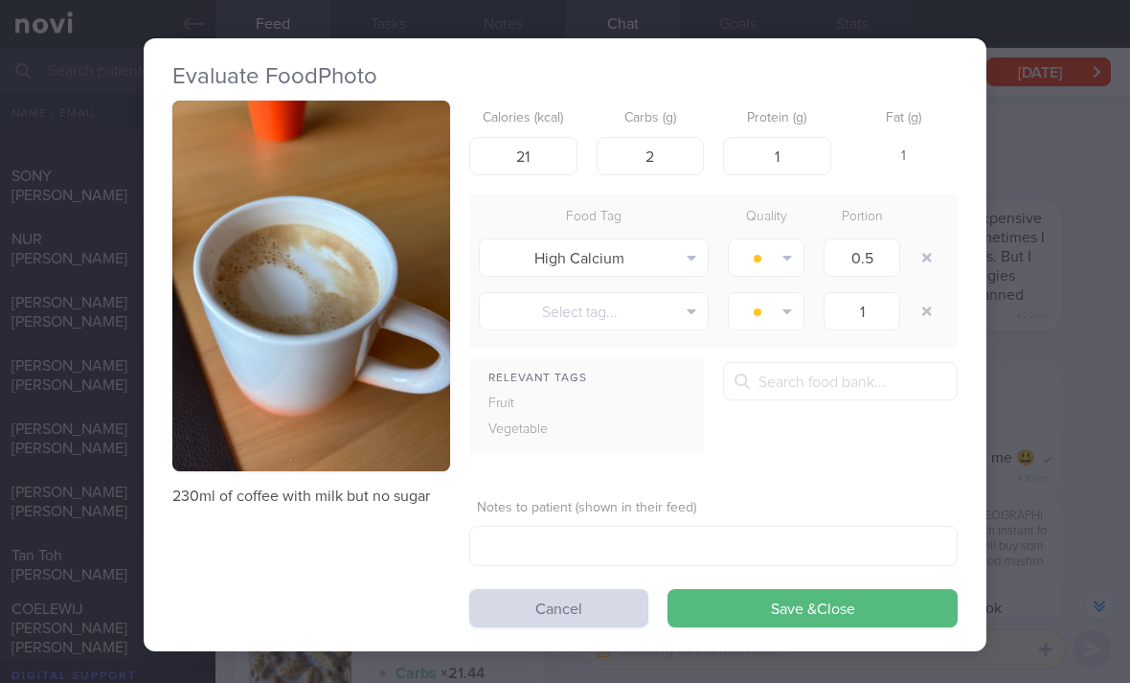
click at [45, 492] on div "Evaluate Food Photo 230ml of coffee with milk but no sugar Calories (kcal) 21 C…" at bounding box center [565, 341] width 1130 height 683
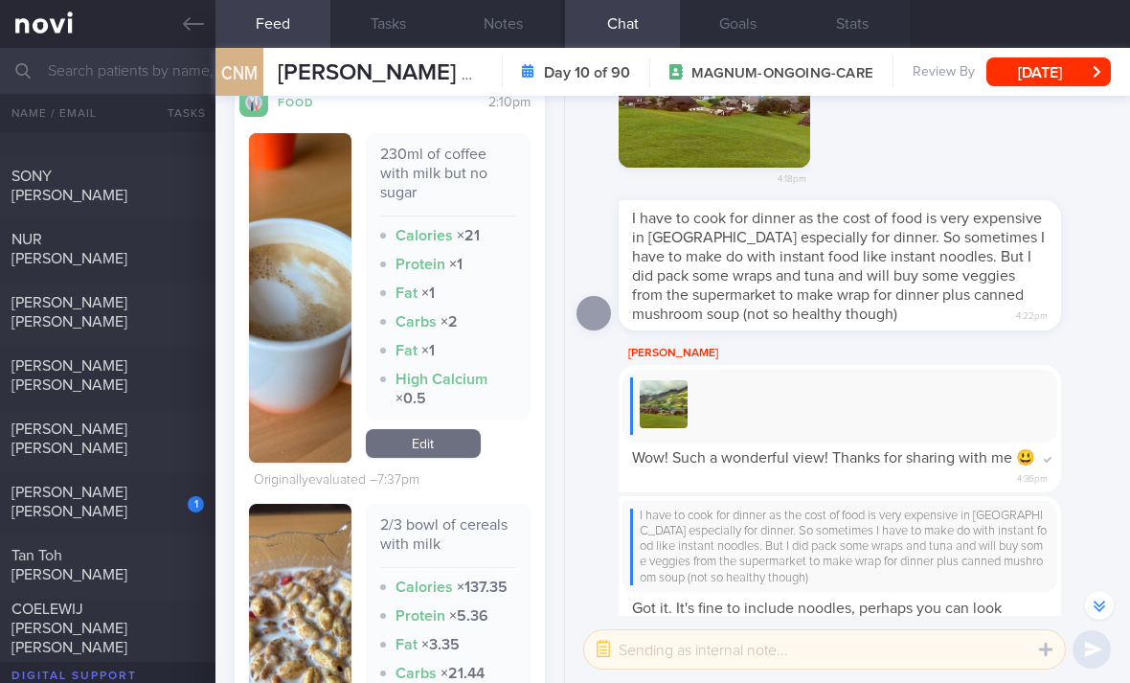
click at [457, 458] on link "Edit" at bounding box center [423, 443] width 115 height 29
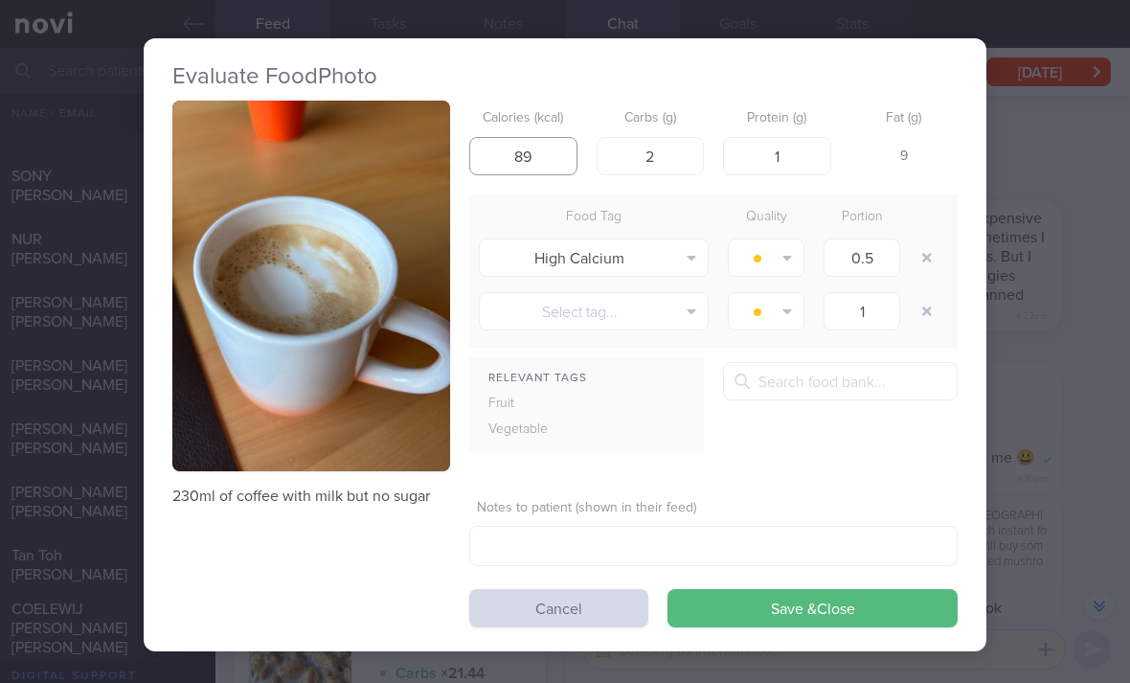
type input "89"
type input "10"
type input "6"
type input "7"
click at [920, 256] on button "button" at bounding box center [926, 257] width 34 height 34
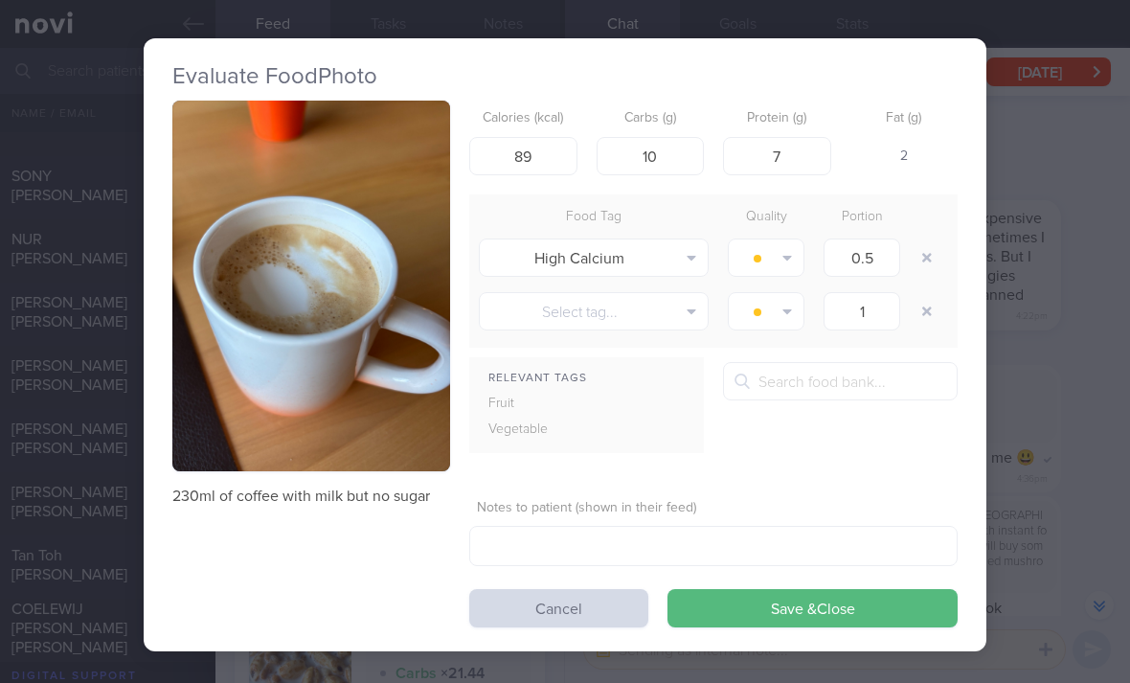
type input "1"
click at [920, 256] on div at bounding box center [928, 258] width 38 height 54
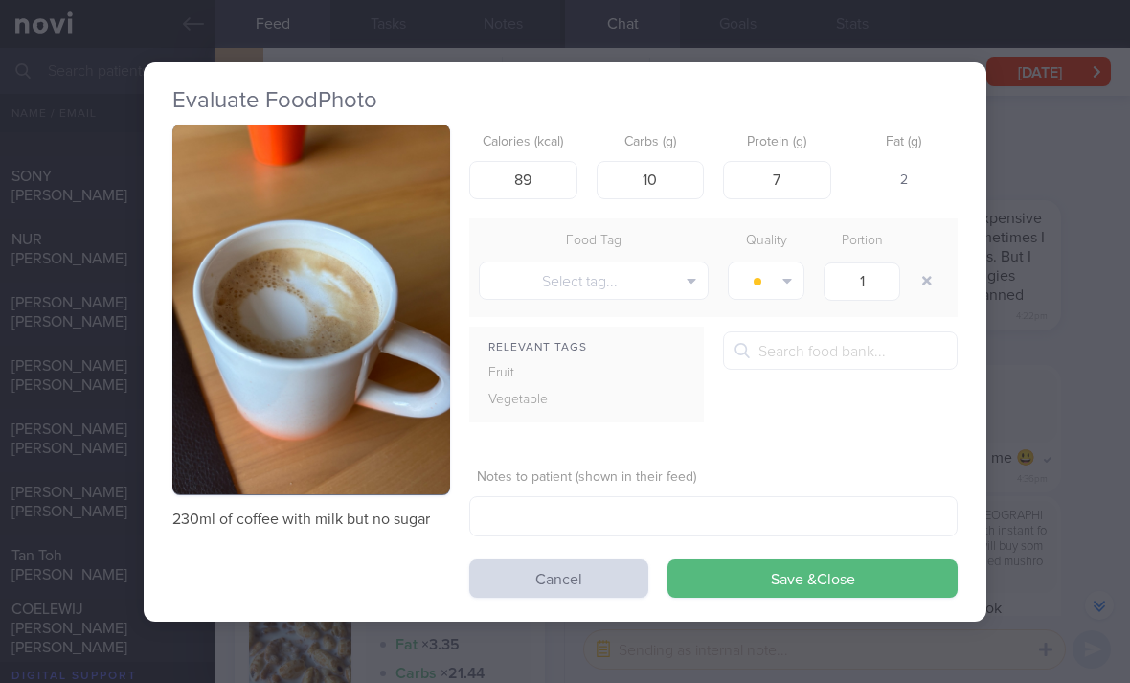
click at [850, 553] on form "Calories (kcal) 89 Carbs (g) 10 Protein (g) 7 Fat (g) 2 Food Tag Quality Portio…" at bounding box center [713, 360] width 488 height 473
click at [854, 581] on button "Save & Close" at bounding box center [812, 578] width 290 height 38
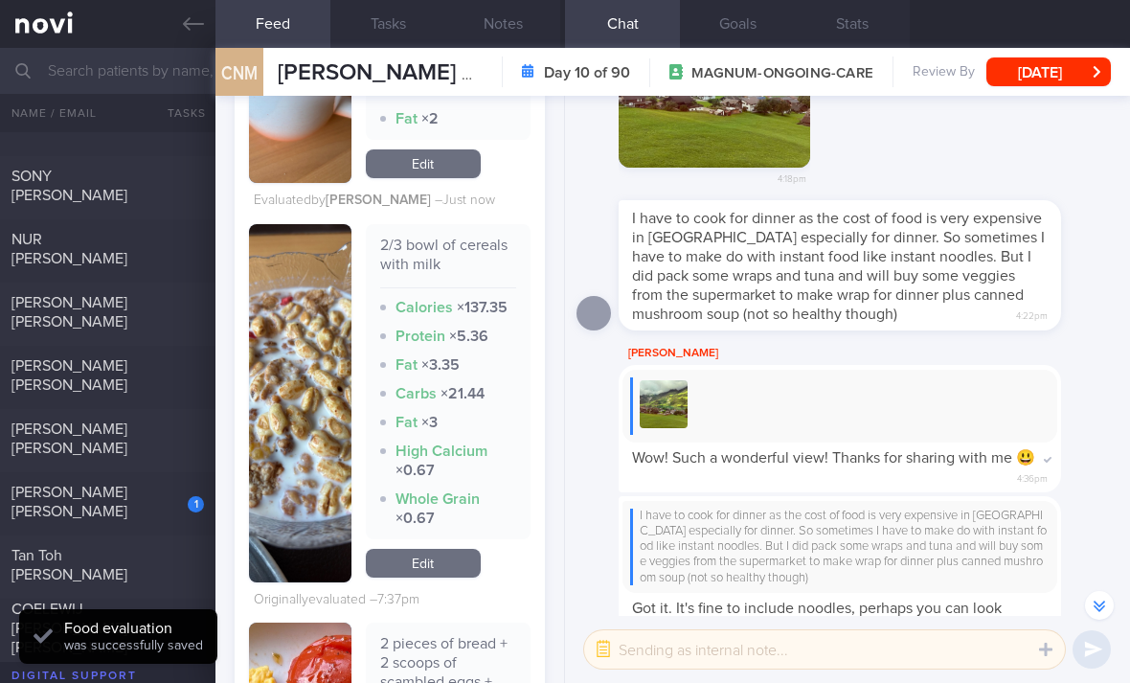
scroll to position [778, 0]
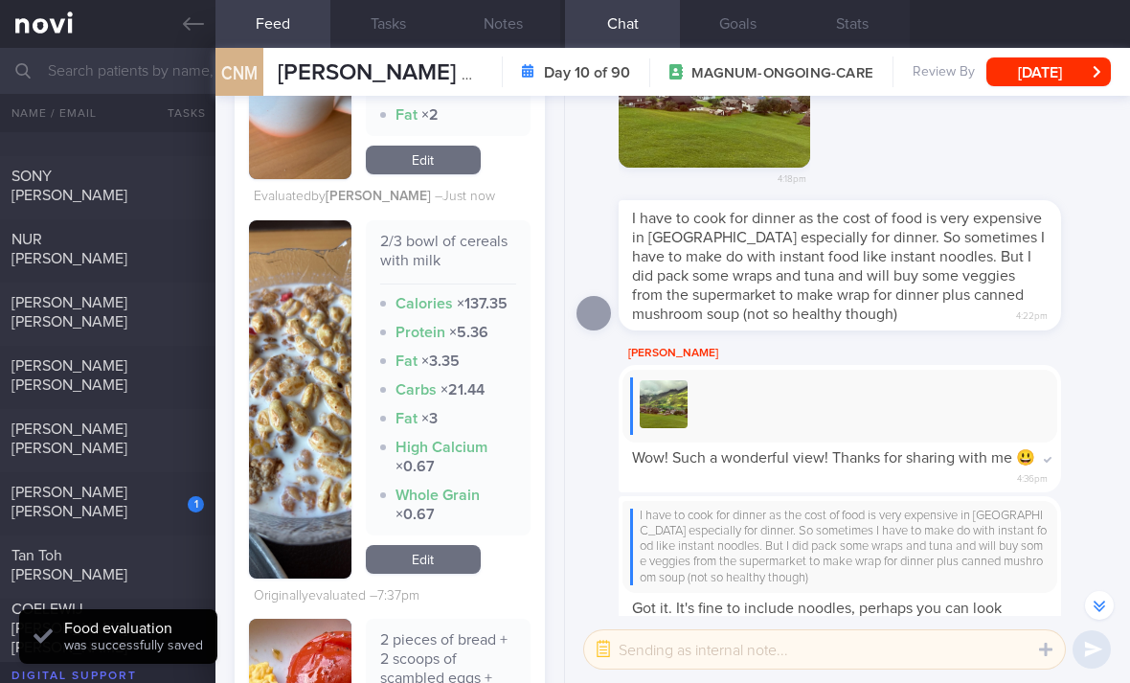
click at [446, 573] on link "Edit" at bounding box center [423, 559] width 115 height 29
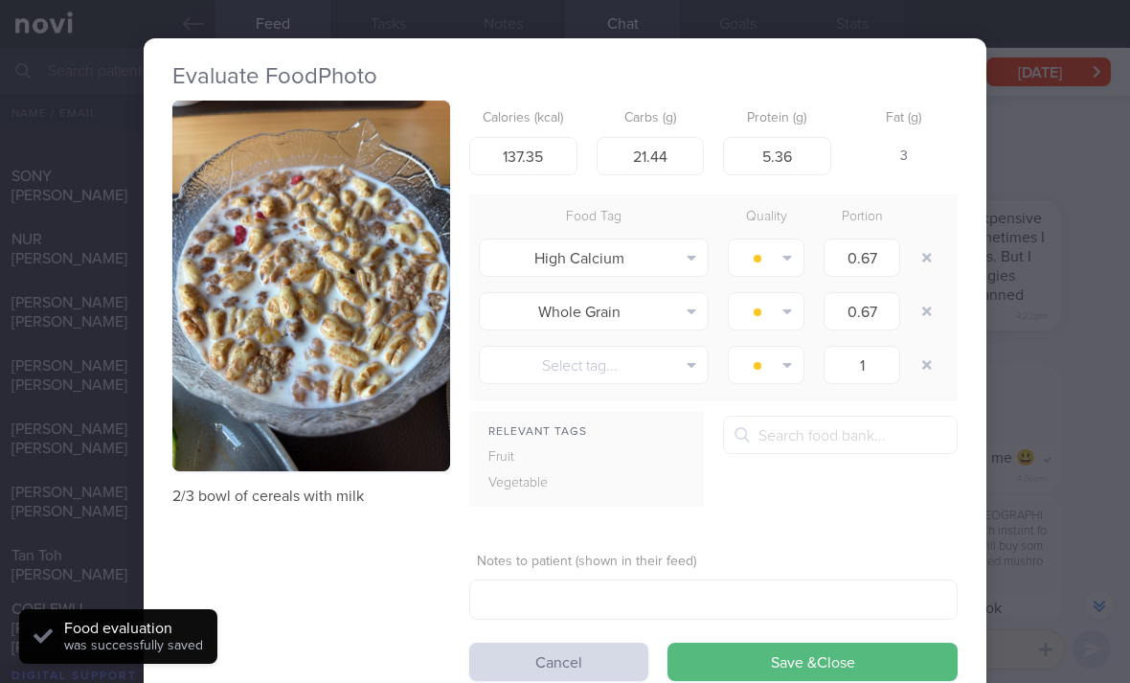
click at [446, 578] on div "2/3 bowl of cereals with milk Calories (kcal) 137.35 Carbs (g) 21.44 Protein (g…" at bounding box center [564, 391] width 785 height 580
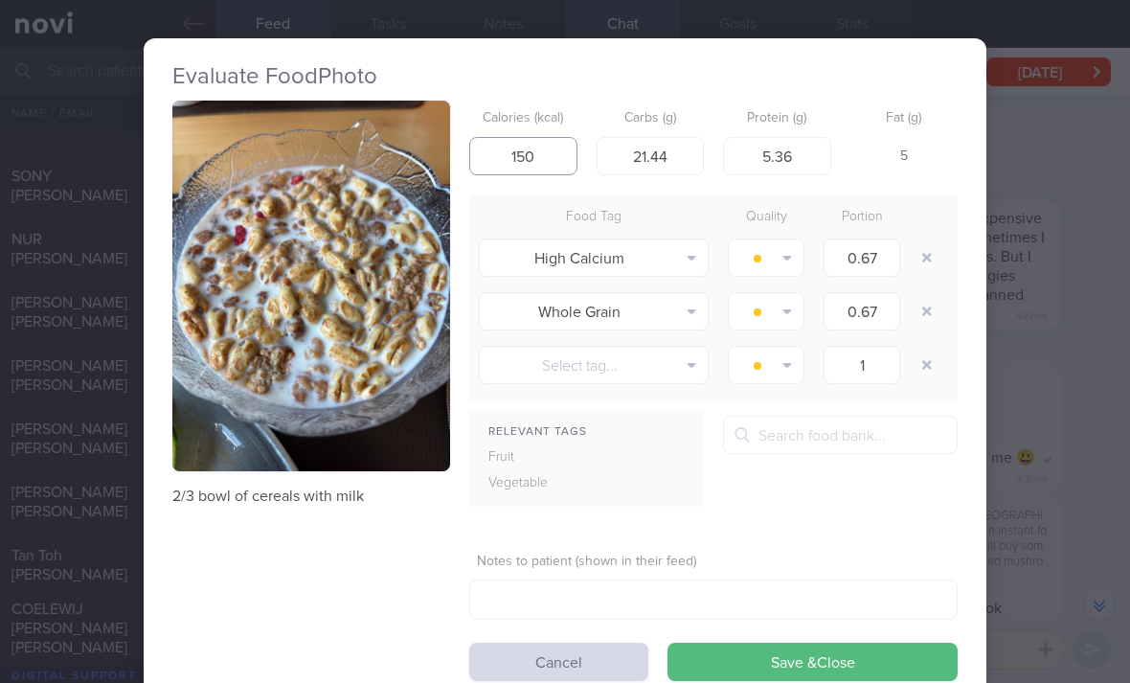
type input "150"
type input "22"
type input "6"
click at [929, 252] on button "button" at bounding box center [926, 257] width 34 height 34
type input "1"
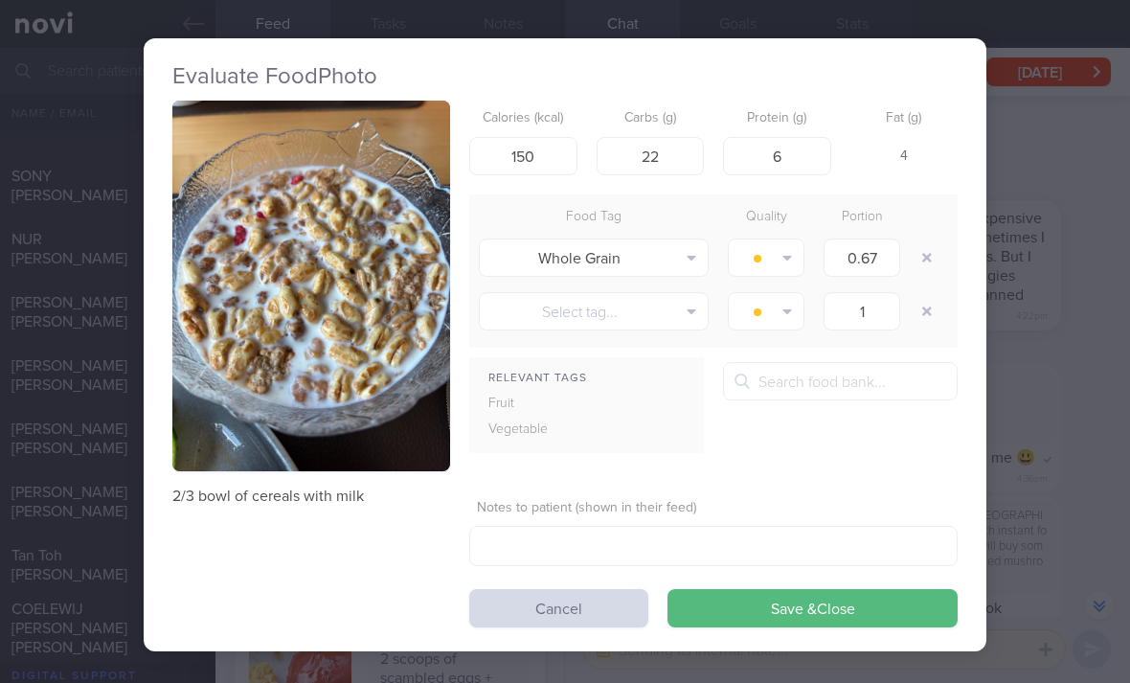
click at [929, 251] on button "button" at bounding box center [926, 257] width 34 height 34
type input "1"
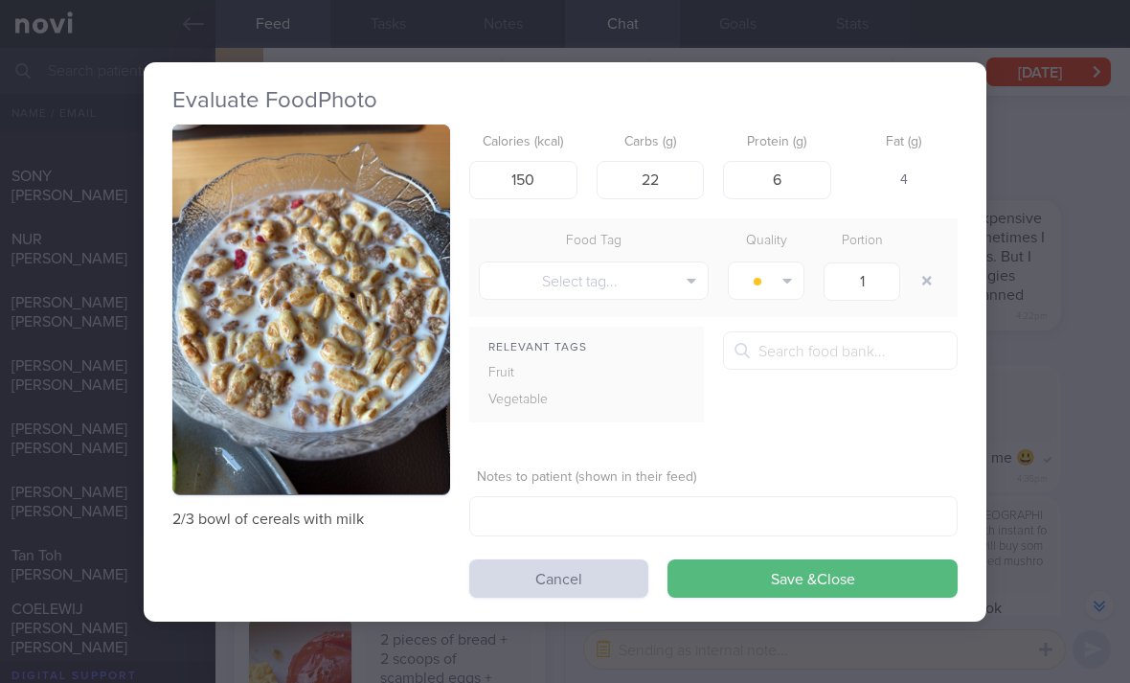
click at [922, 258] on div at bounding box center [928, 281] width 38 height 54
click at [820, 581] on button "Save & Close" at bounding box center [812, 578] width 290 height 38
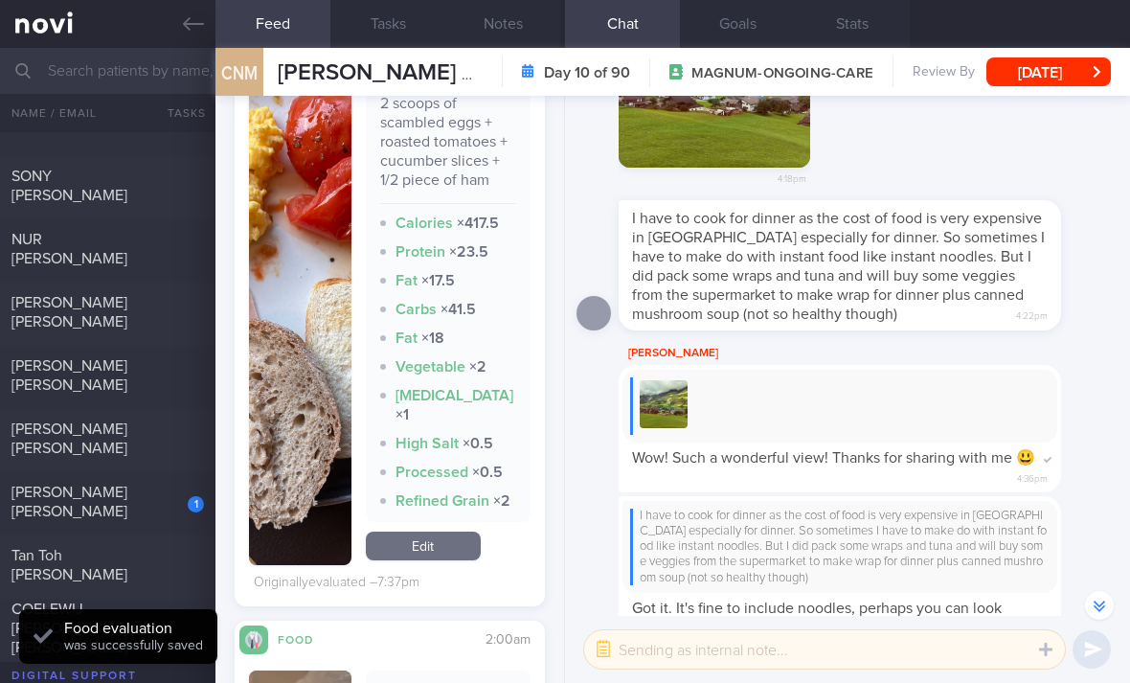
scroll to position [1253, 0]
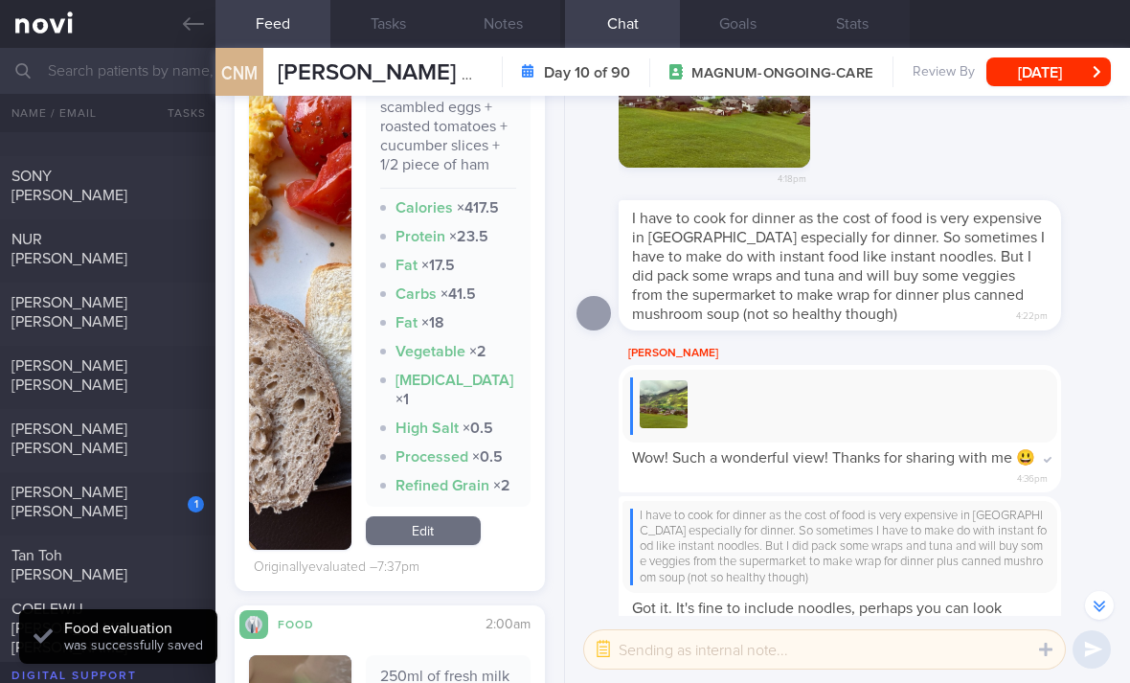
click at [426, 545] on link "Edit" at bounding box center [423, 530] width 115 height 29
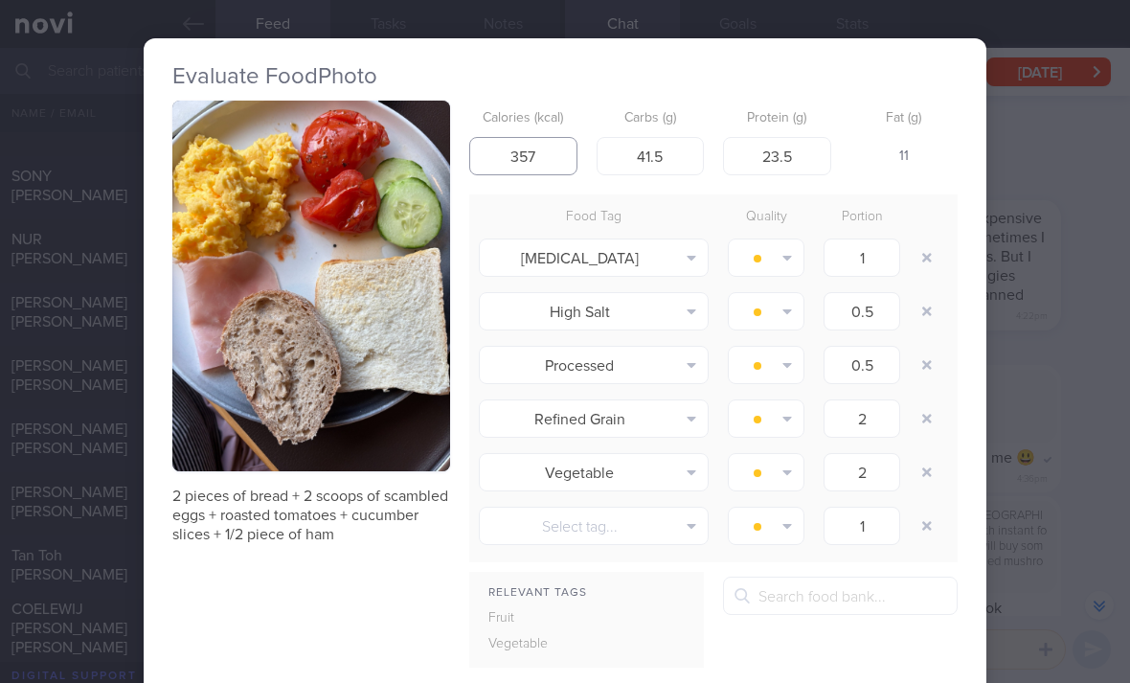
type input "357"
type input "42"
type input "20"
click at [916, 253] on button "button" at bounding box center [926, 257] width 34 height 34
type input "0.5"
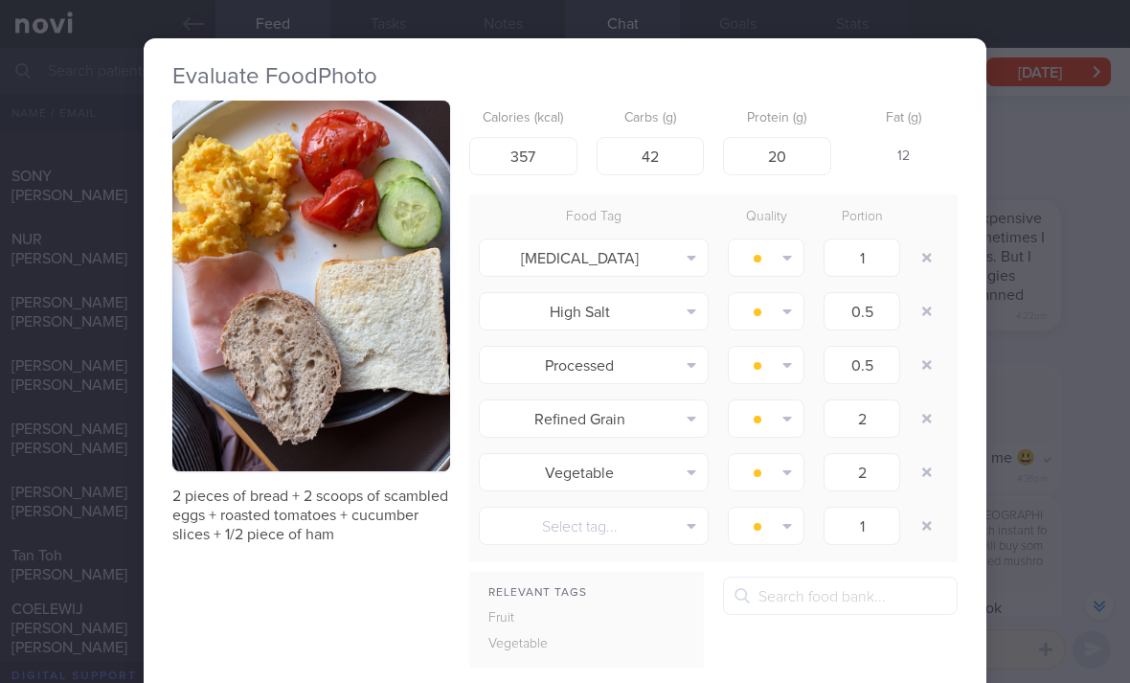
type input "2"
type input "1"
click at [915, 253] on button "button" at bounding box center [926, 257] width 34 height 34
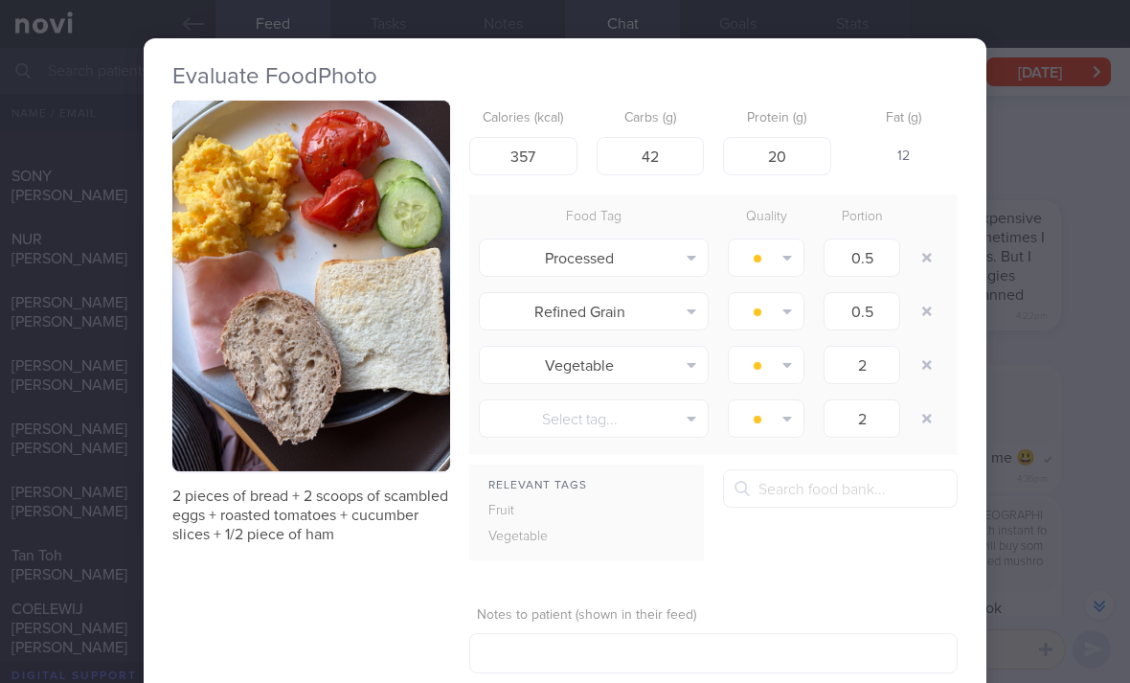
type input "2"
type input "1"
click at [921, 256] on button "button" at bounding box center [926, 257] width 34 height 34
type input "2"
type input "1"
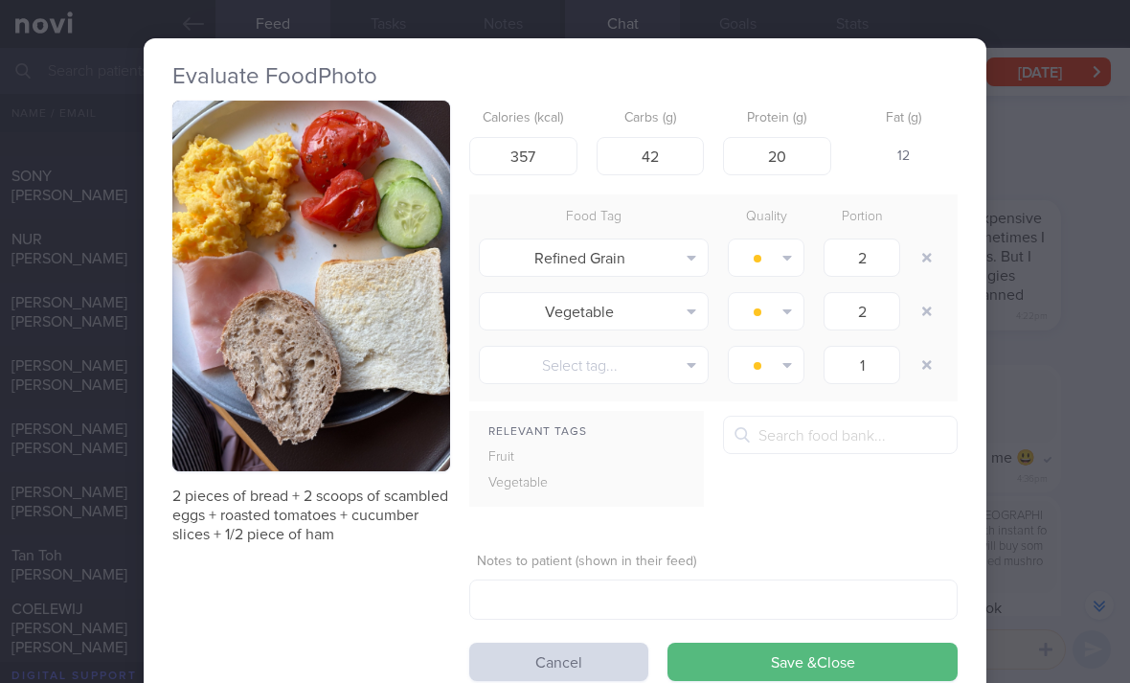
click at [921, 255] on button "button" at bounding box center [926, 257] width 34 height 34
type input "1"
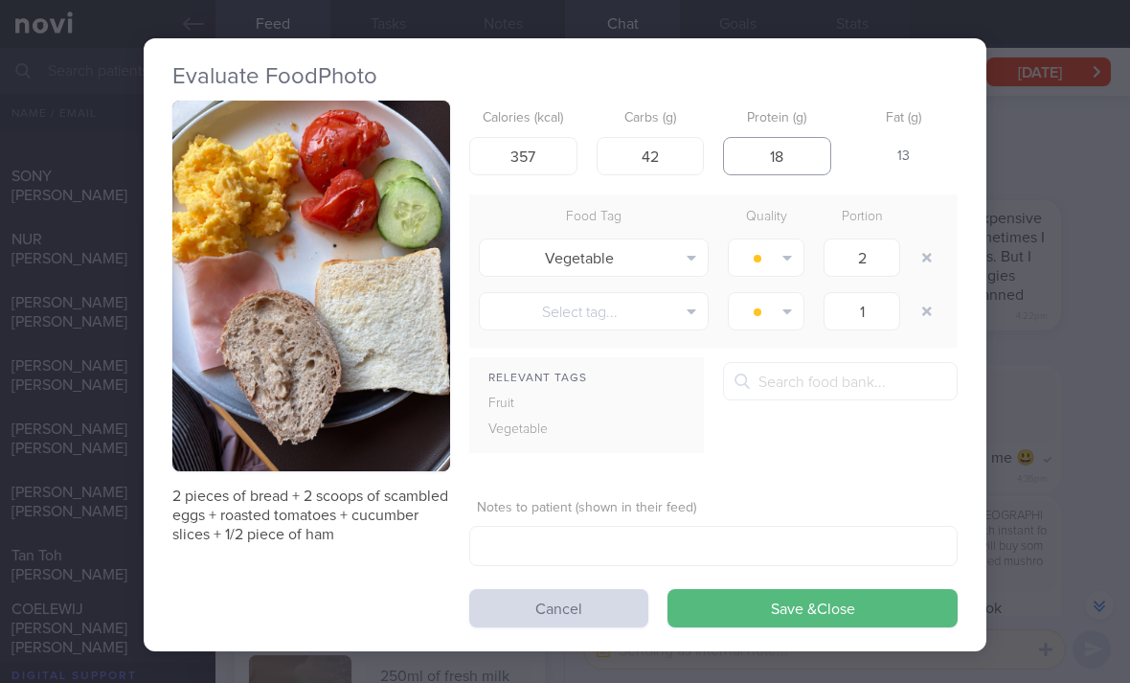
type input "18"
click at [925, 264] on button "button" at bounding box center [926, 257] width 34 height 34
type input "1"
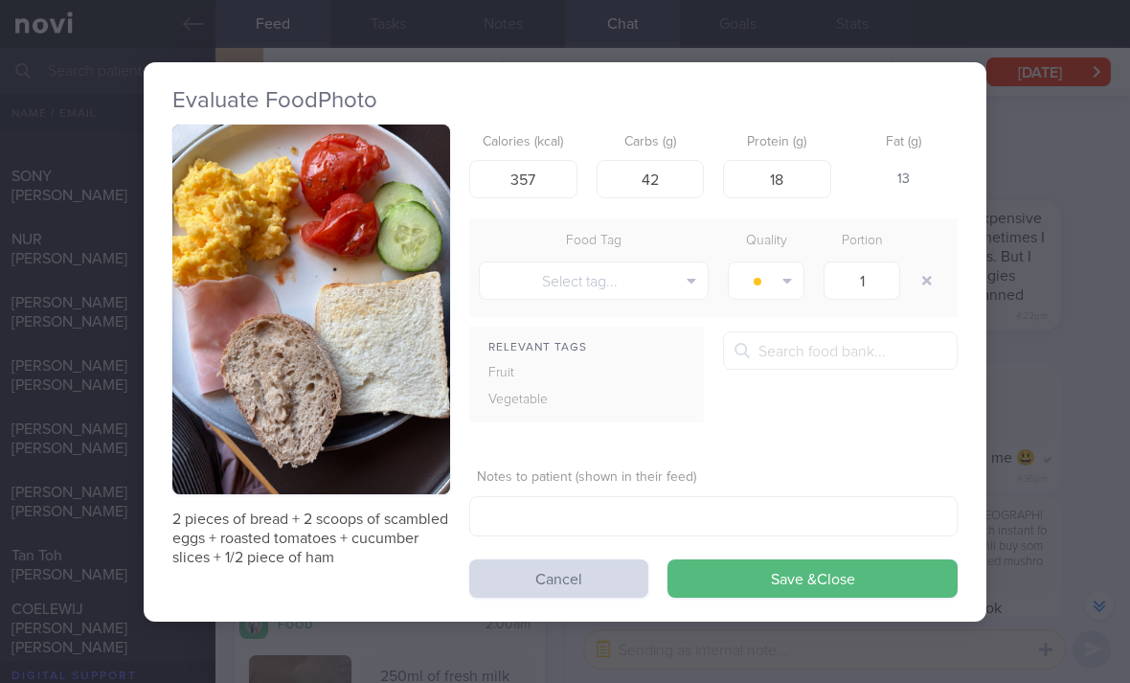
click at [785, 578] on button "Save & Close" at bounding box center [812, 578] width 290 height 38
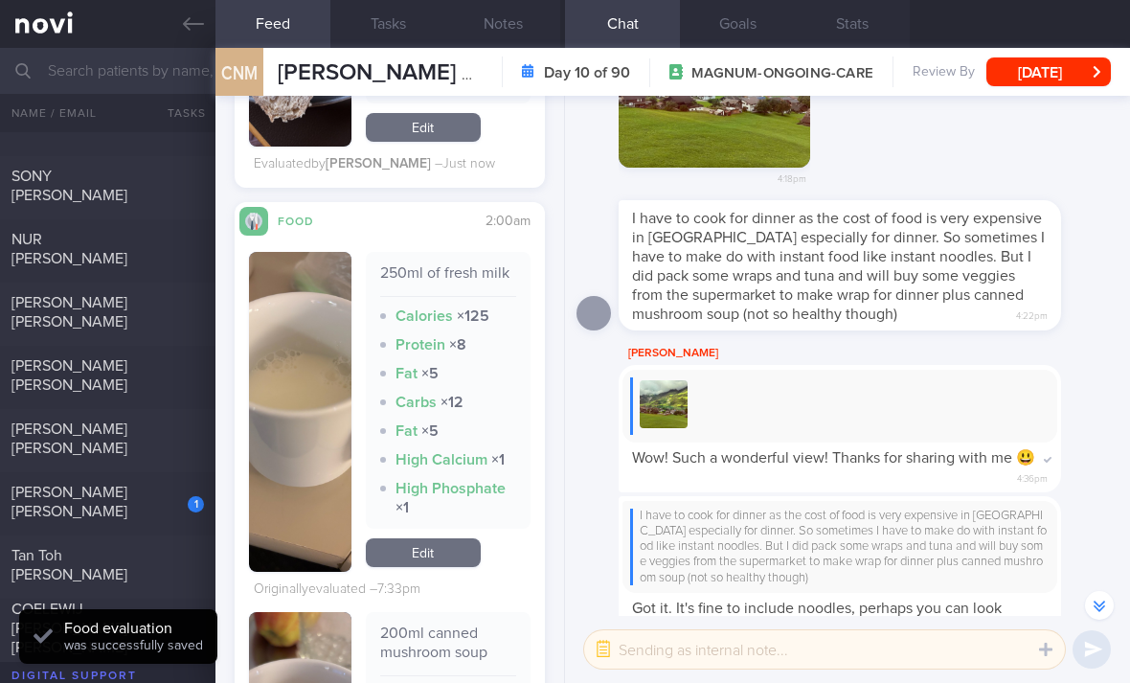
scroll to position [1559, 0]
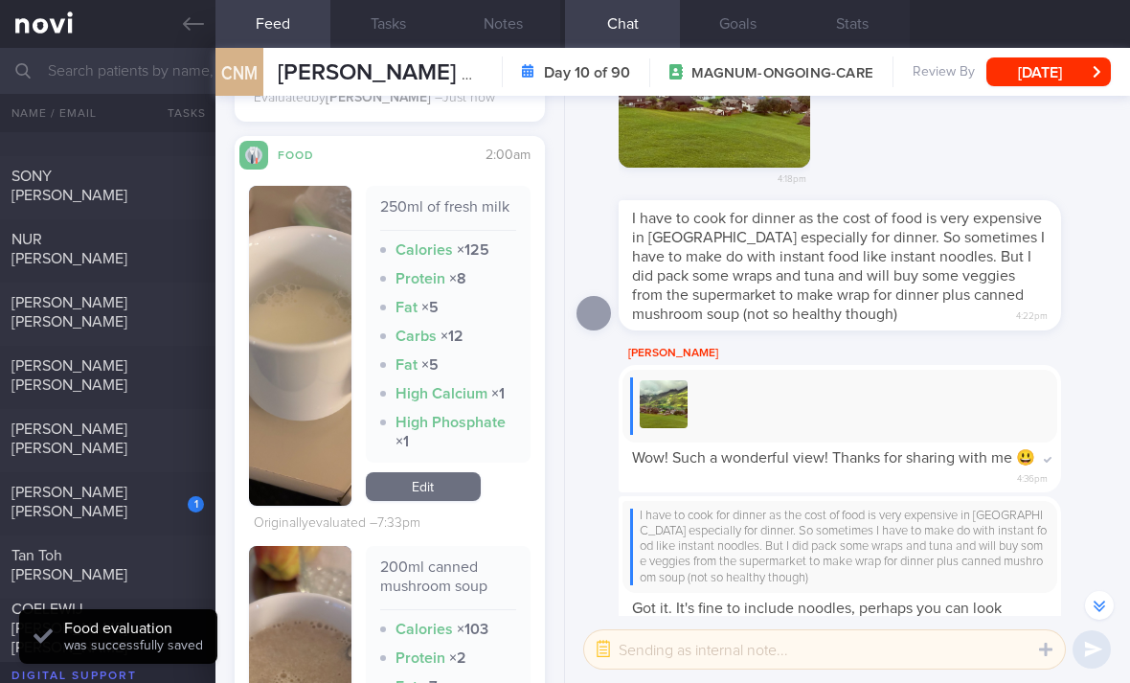
click at [443, 501] on link "Edit" at bounding box center [423, 486] width 115 height 29
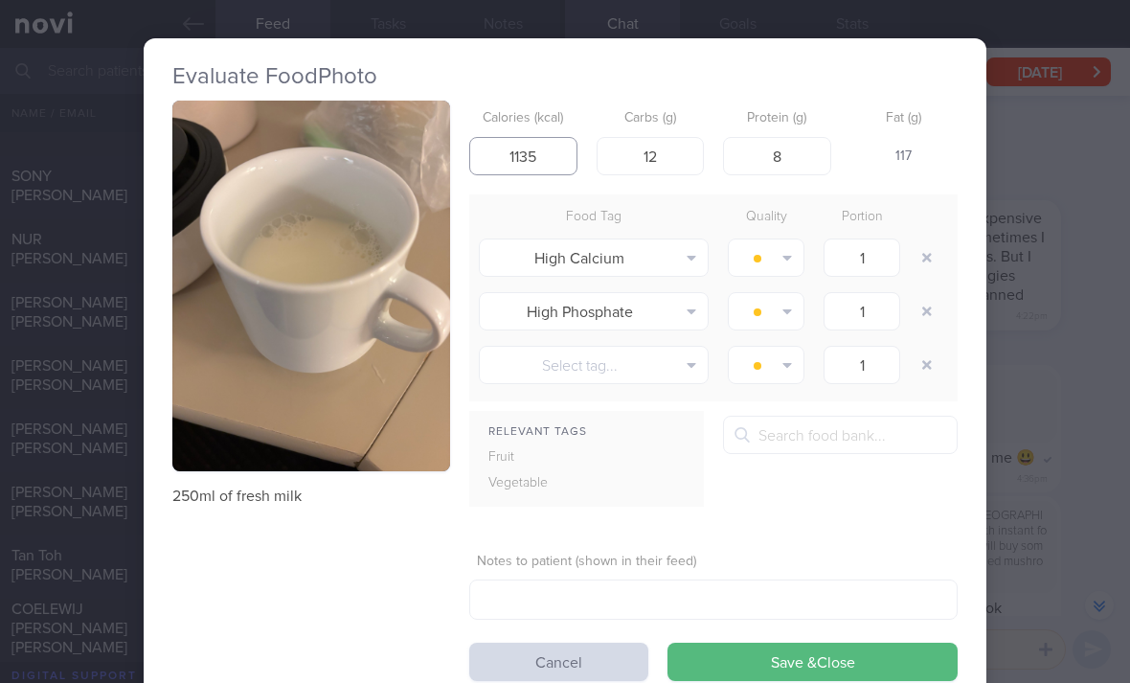
type input "1135"
type input "11"
type input "8.5"
click at [933, 264] on button "button" at bounding box center [926, 257] width 34 height 34
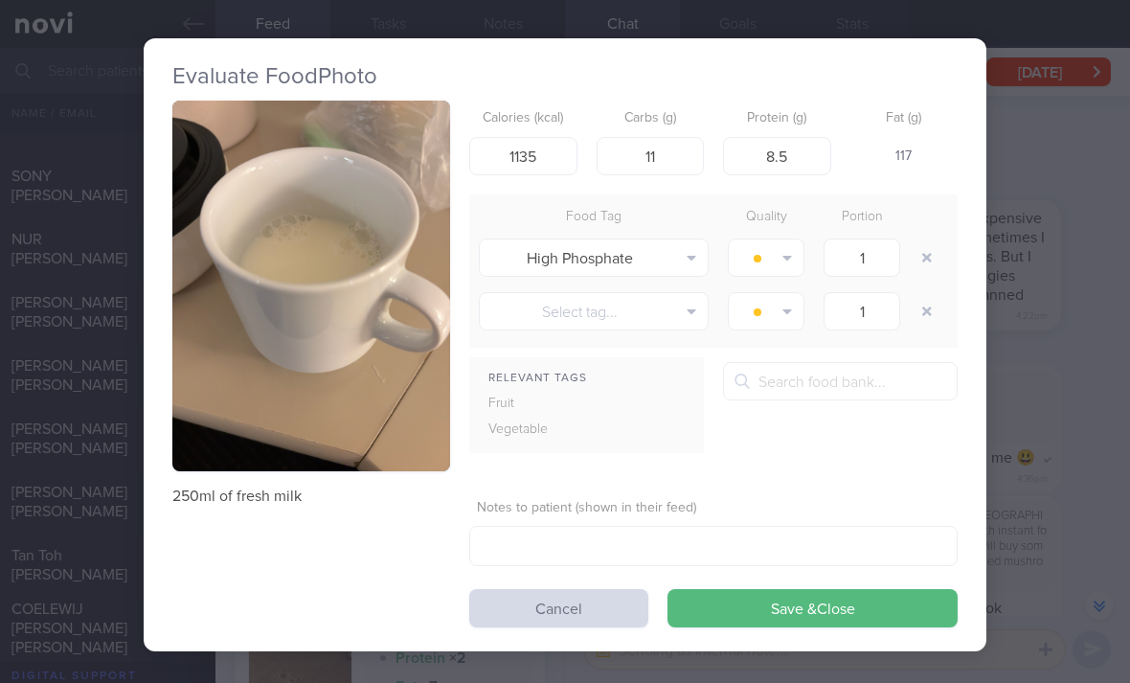
click at [933, 264] on button "button" at bounding box center [926, 257] width 34 height 34
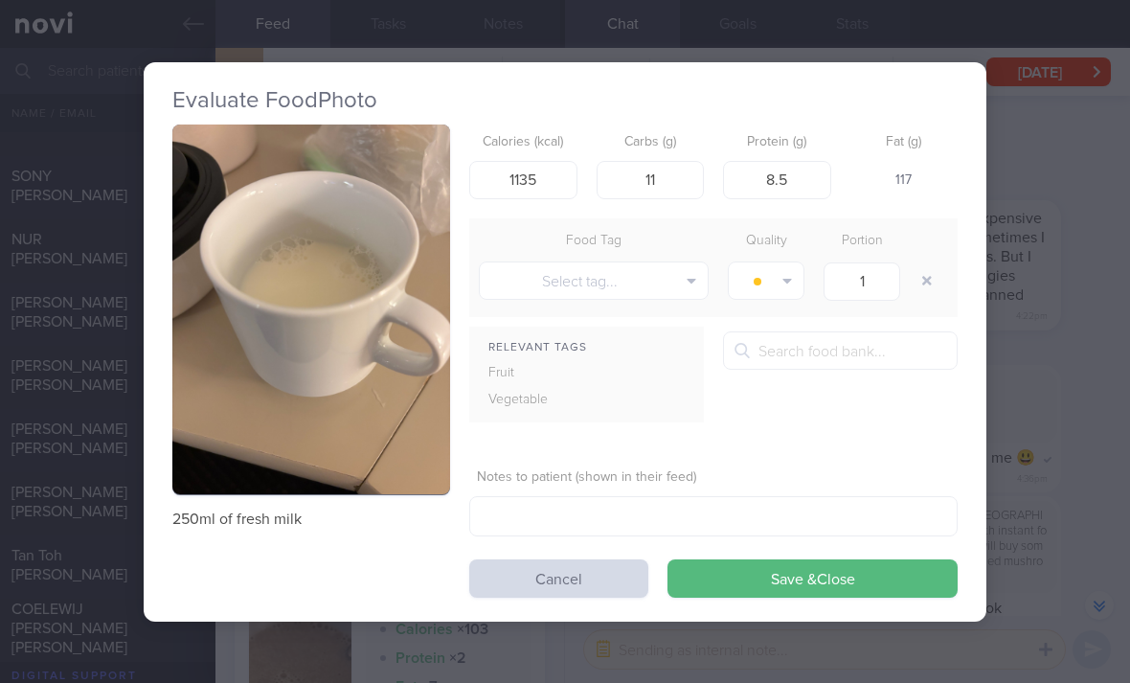
click at [924, 266] on button "button" at bounding box center [926, 280] width 34 height 34
type input "135"
click at [883, 577] on button "Save & Close" at bounding box center [812, 578] width 290 height 38
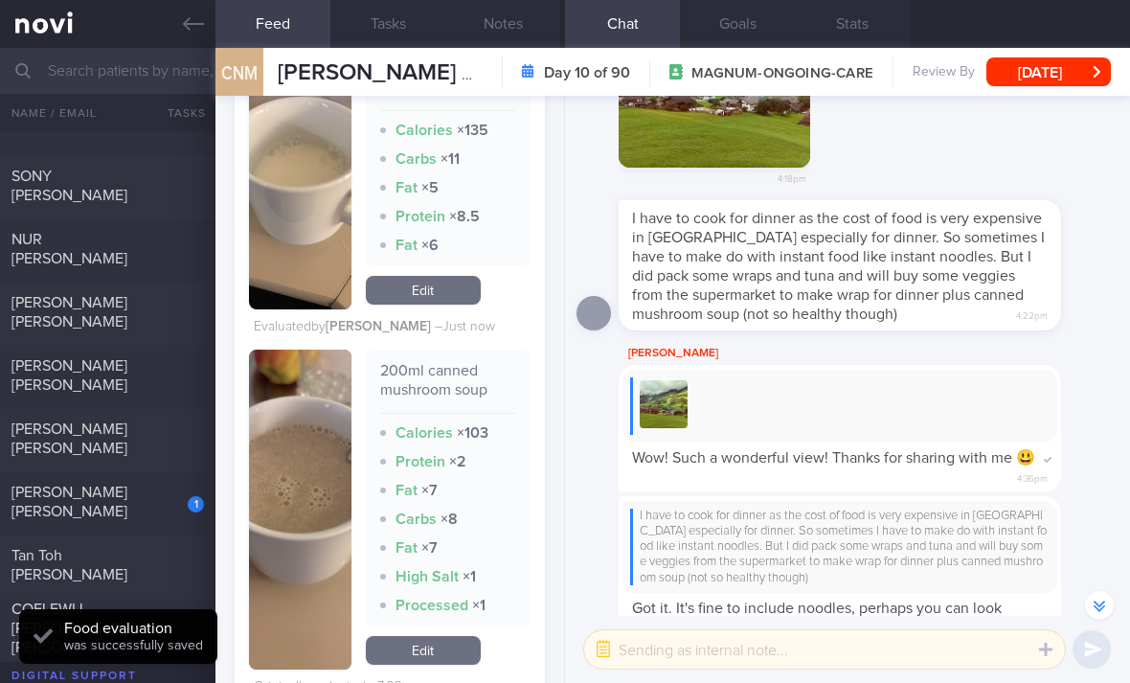
scroll to position [1851, 0]
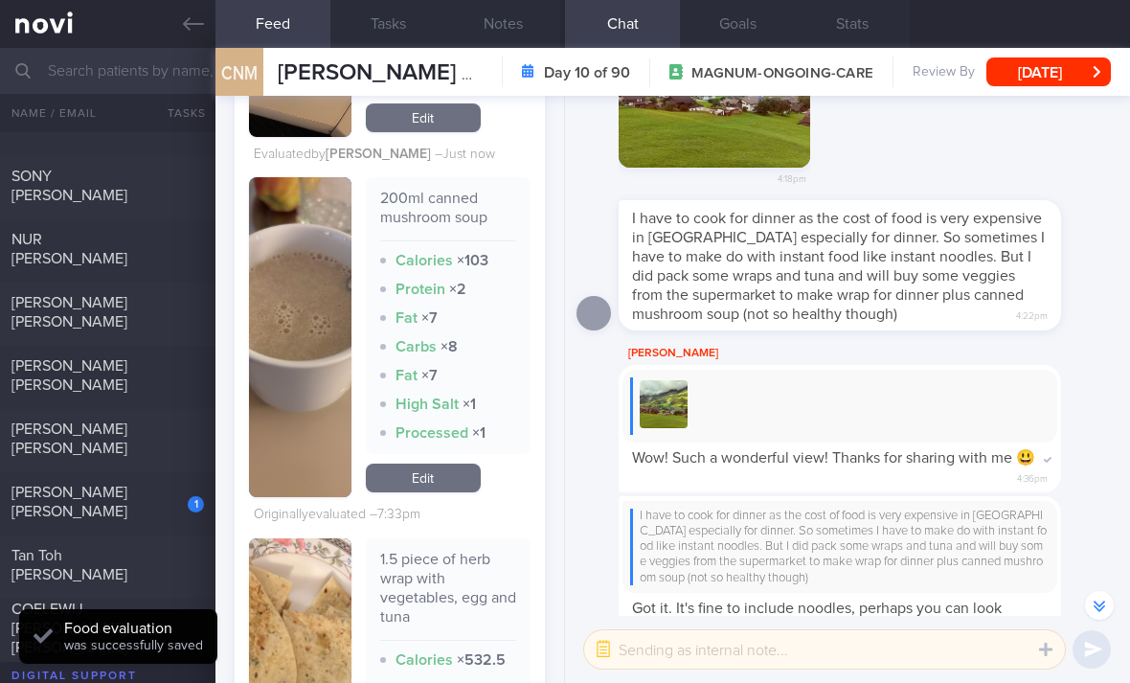
click at [455, 492] on link "Edit" at bounding box center [423, 477] width 115 height 29
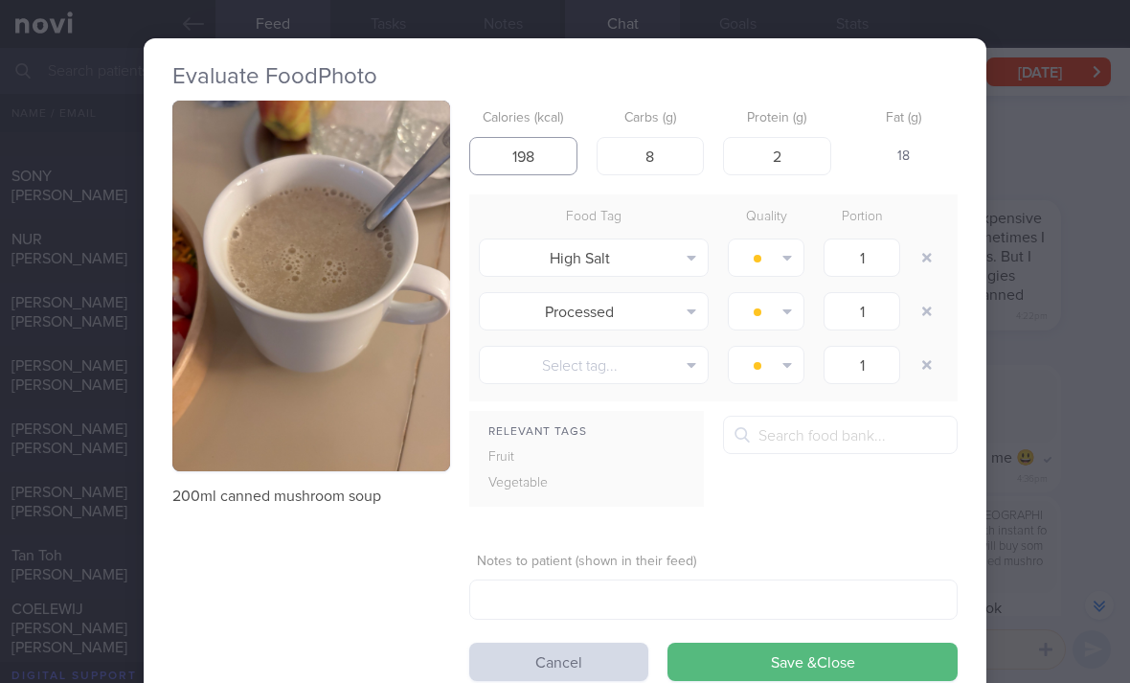
type input "198"
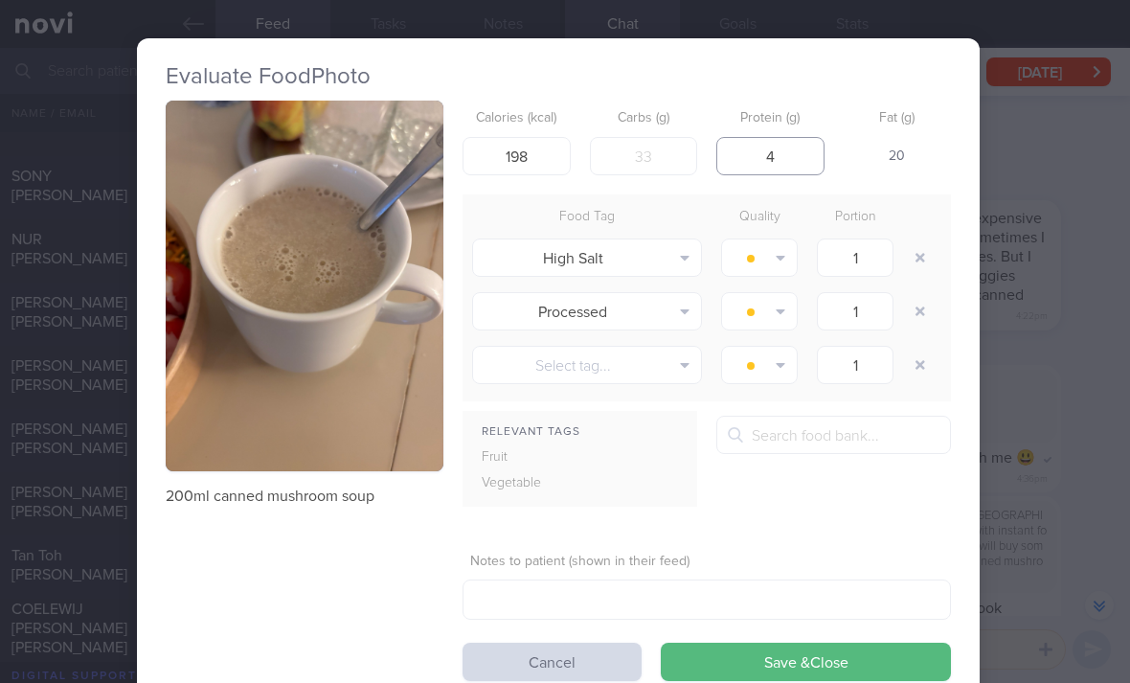
scroll to position [2, 11]
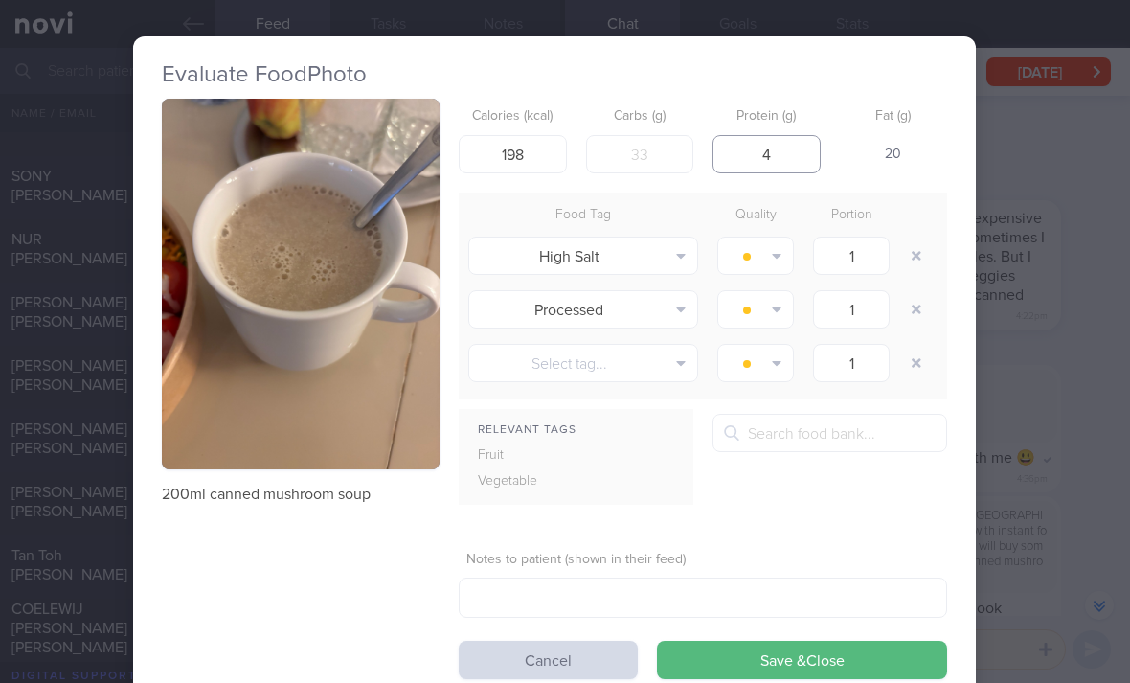
type input "4"
type input "20"
click at [910, 260] on button "button" at bounding box center [916, 255] width 34 height 34
click at [909, 260] on button "button" at bounding box center [916, 255] width 34 height 34
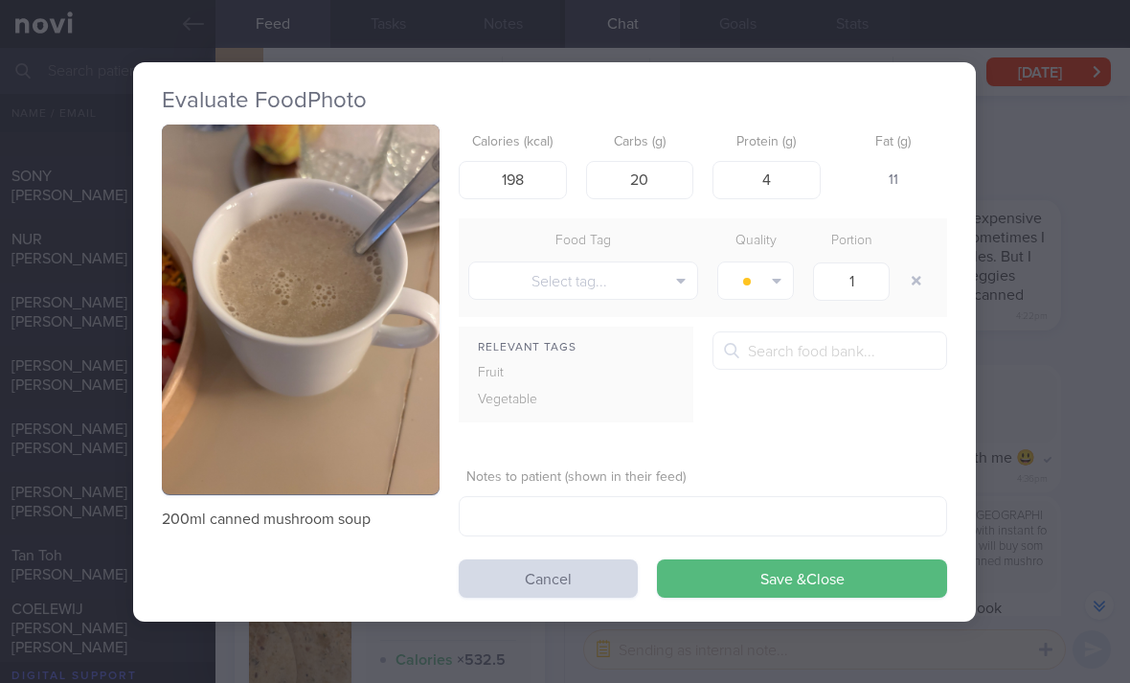
click at [917, 263] on button "button" at bounding box center [916, 280] width 34 height 34
click at [850, 594] on button "Save & Close" at bounding box center [802, 578] width 290 height 38
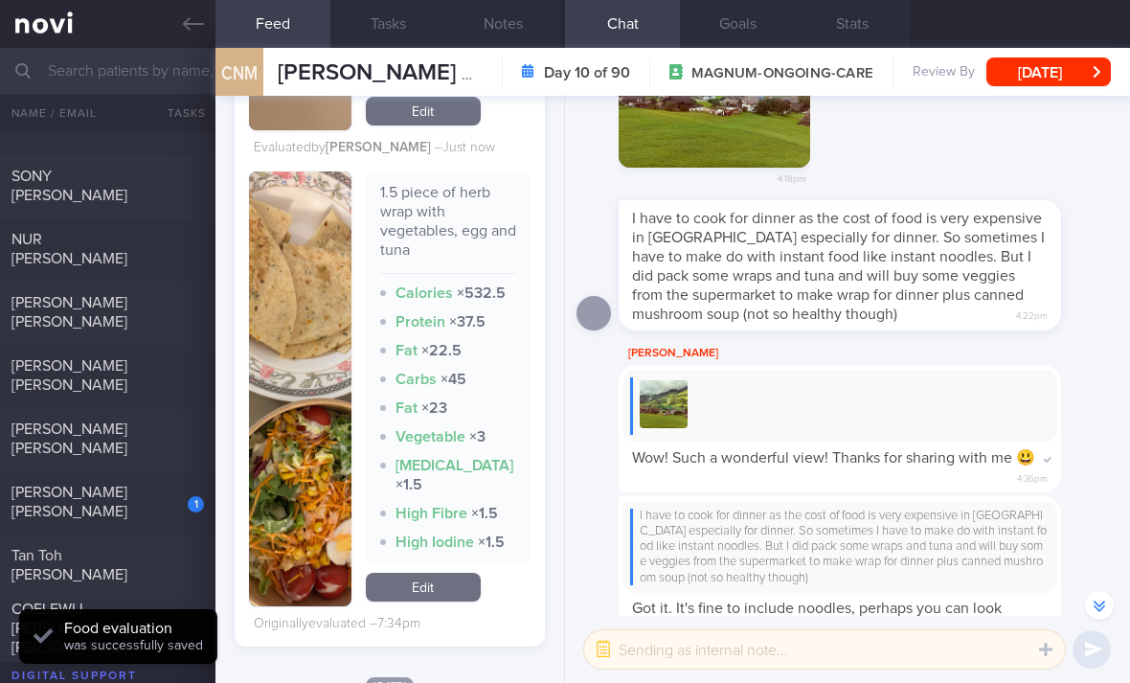
scroll to position [2160, 0]
click at [418, 601] on link "Edit" at bounding box center [423, 586] width 115 height 29
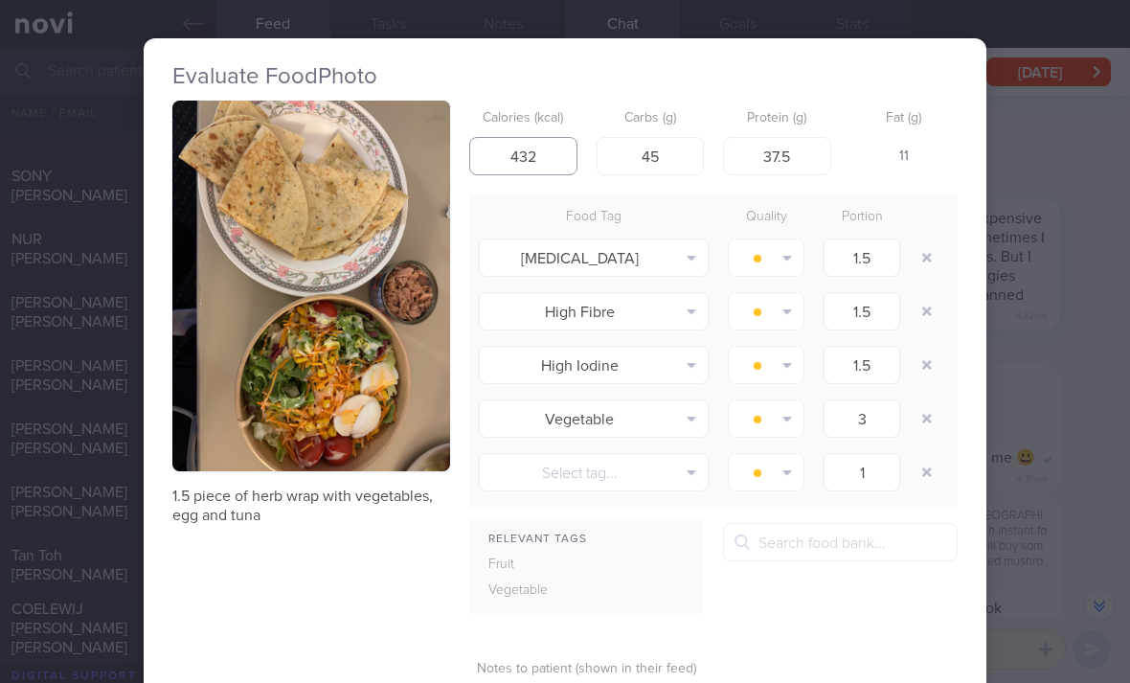
type input "432"
type input "25"
click at [942, 248] on button "button" at bounding box center [926, 257] width 34 height 34
type input "3"
type input "1"
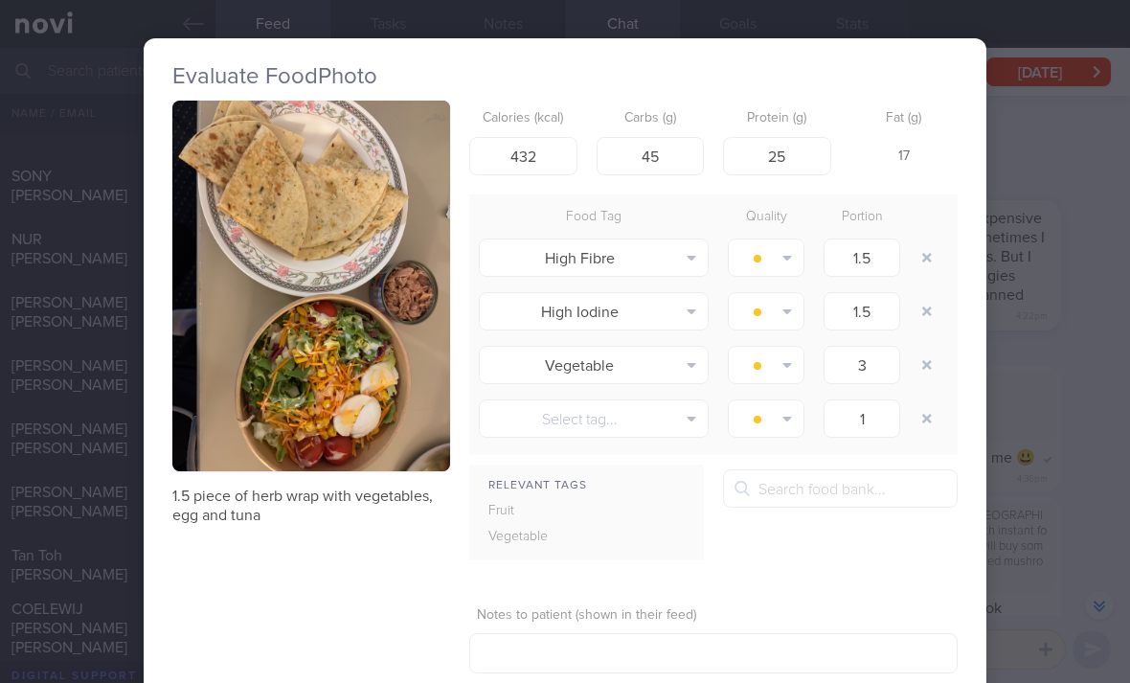
click at [945, 251] on div at bounding box center [928, 258] width 38 height 54
click at [938, 258] on button "button" at bounding box center [926, 257] width 34 height 34
type input "3"
type input "1"
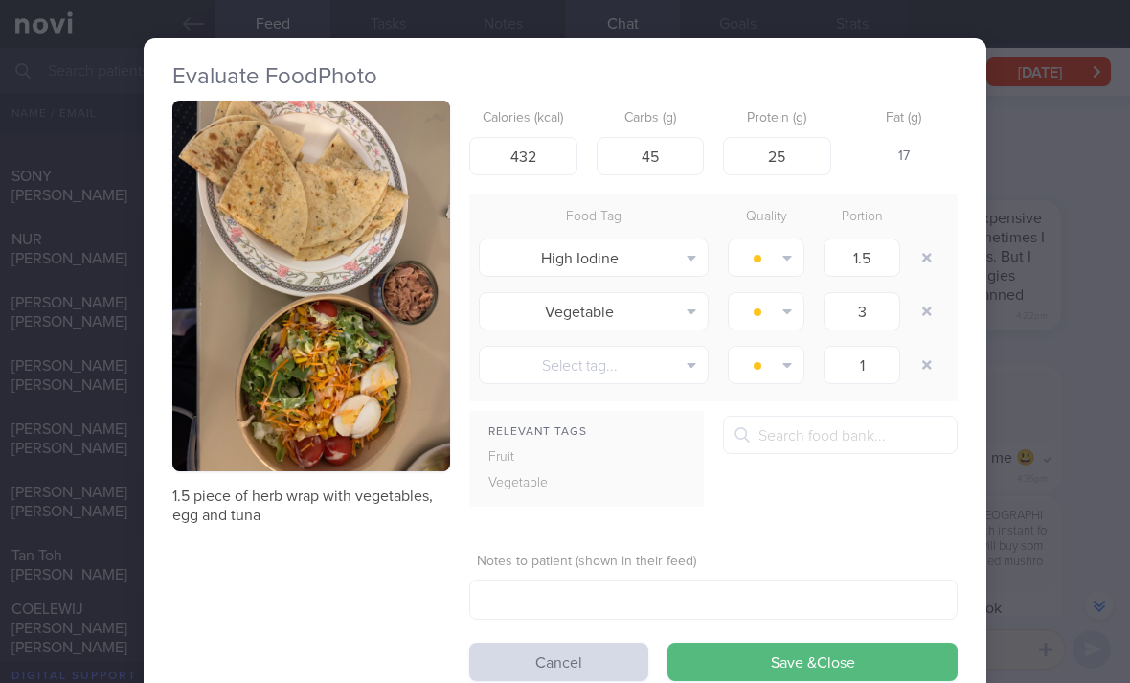
click at [936, 269] on button "button" at bounding box center [926, 257] width 34 height 34
type input "3"
type input "1"
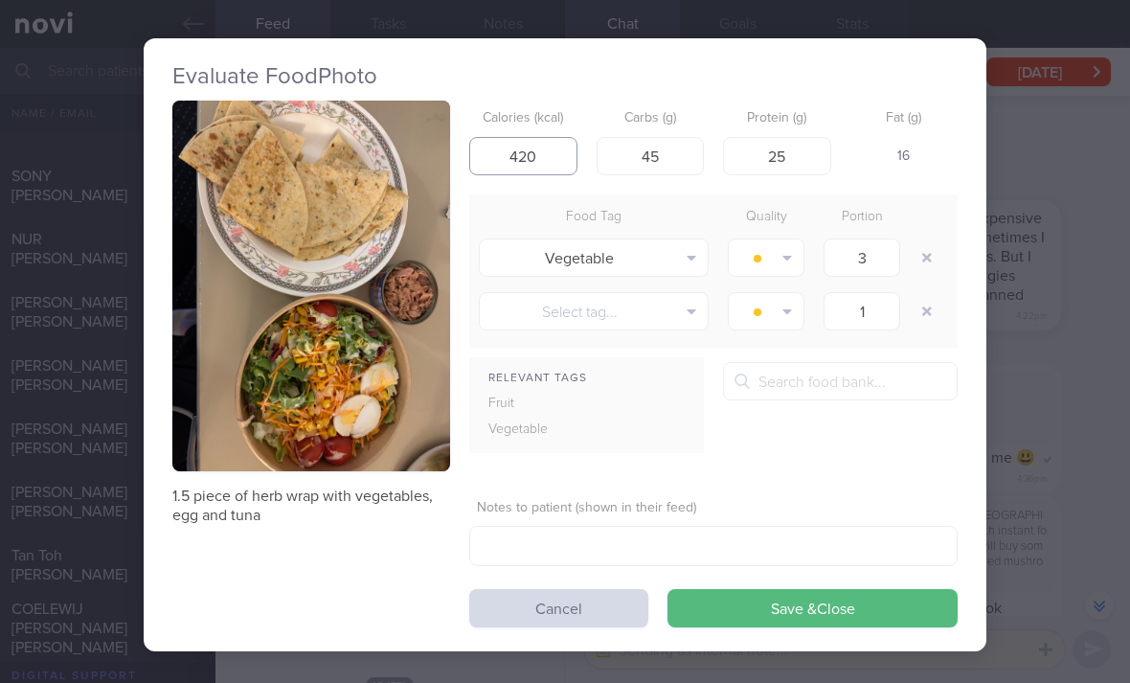
type input "420"
click at [886, 615] on button "Save & Close" at bounding box center [812, 608] width 290 height 38
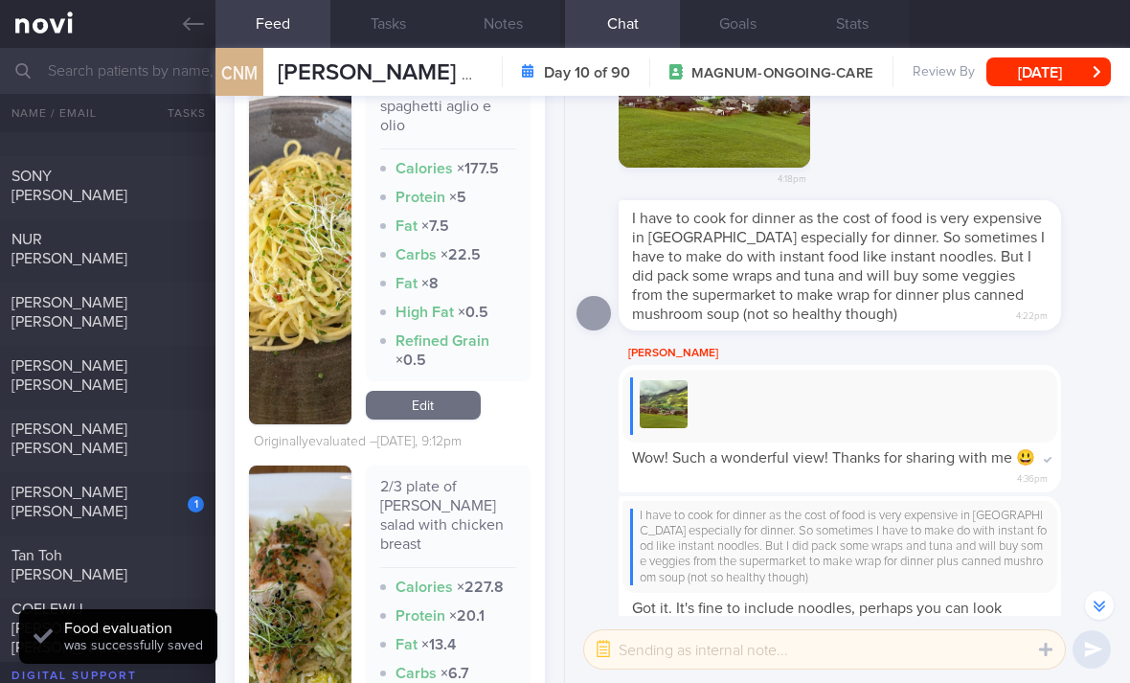
scroll to position [2752, 0]
click at [423, 420] on link "Edit" at bounding box center [423, 406] width 115 height 29
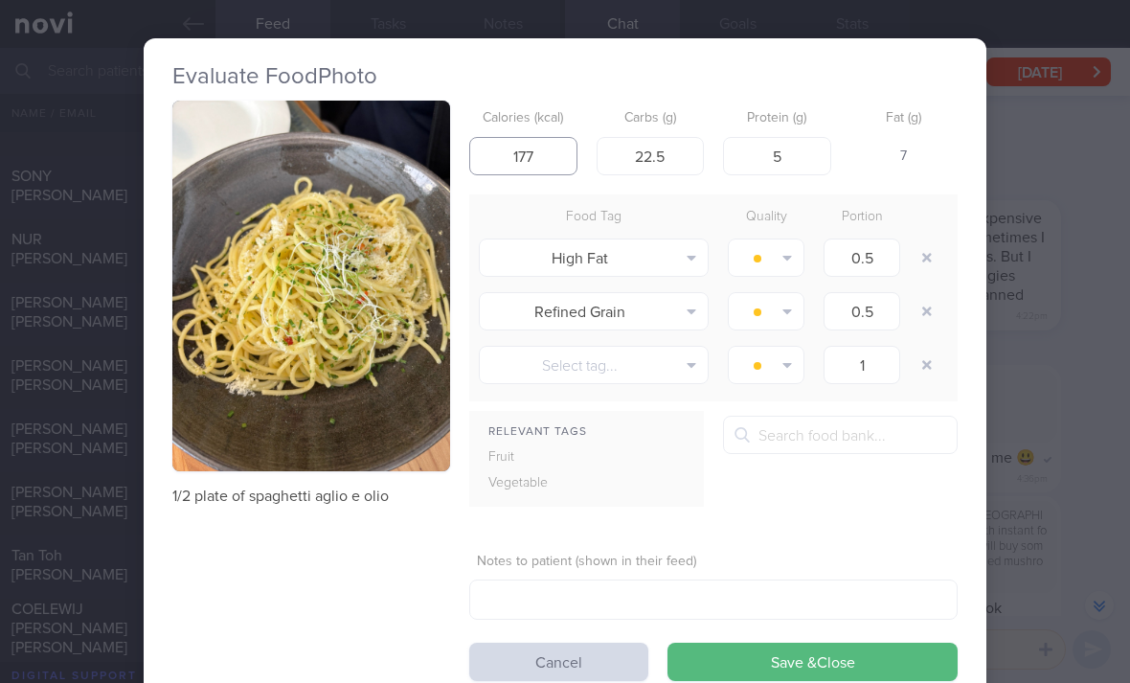
type input "177"
type input "25"
click at [922, 253] on button "button" at bounding box center [926, 257] width 34 height 34
type input "1"
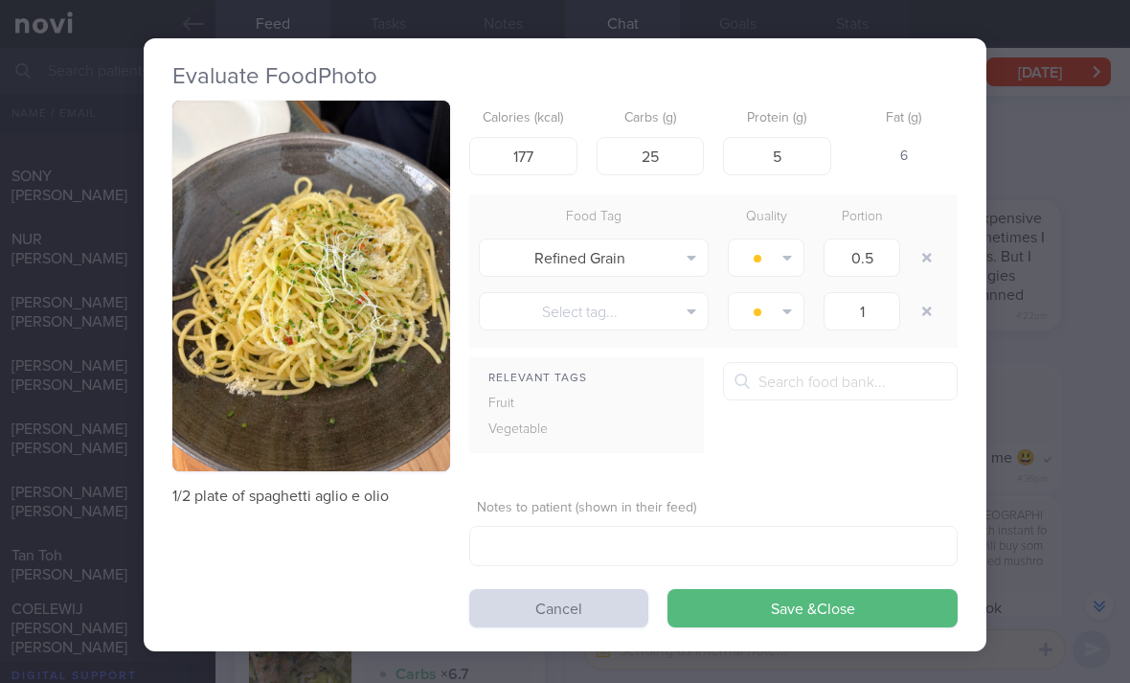
click at [922, 253] on button "button" at bounding box center [926, 257] width 34 height 34
type input "1"
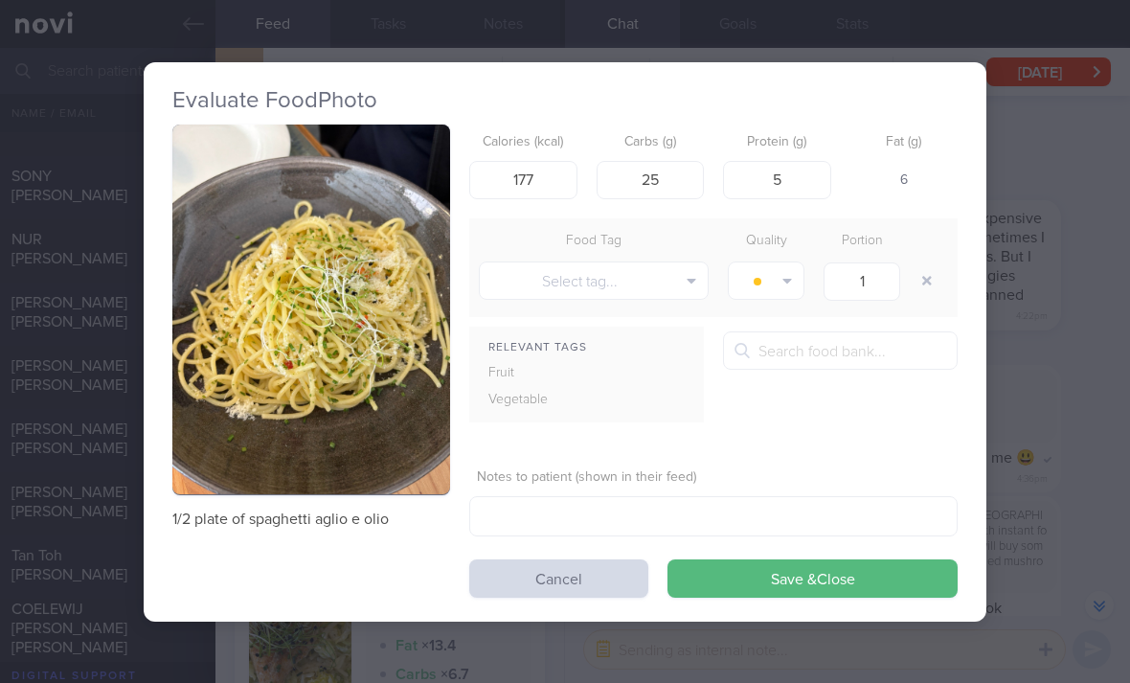
click at [856, 568] on button "Save & Close" at bounding box center [812, 578] width 290 height 38
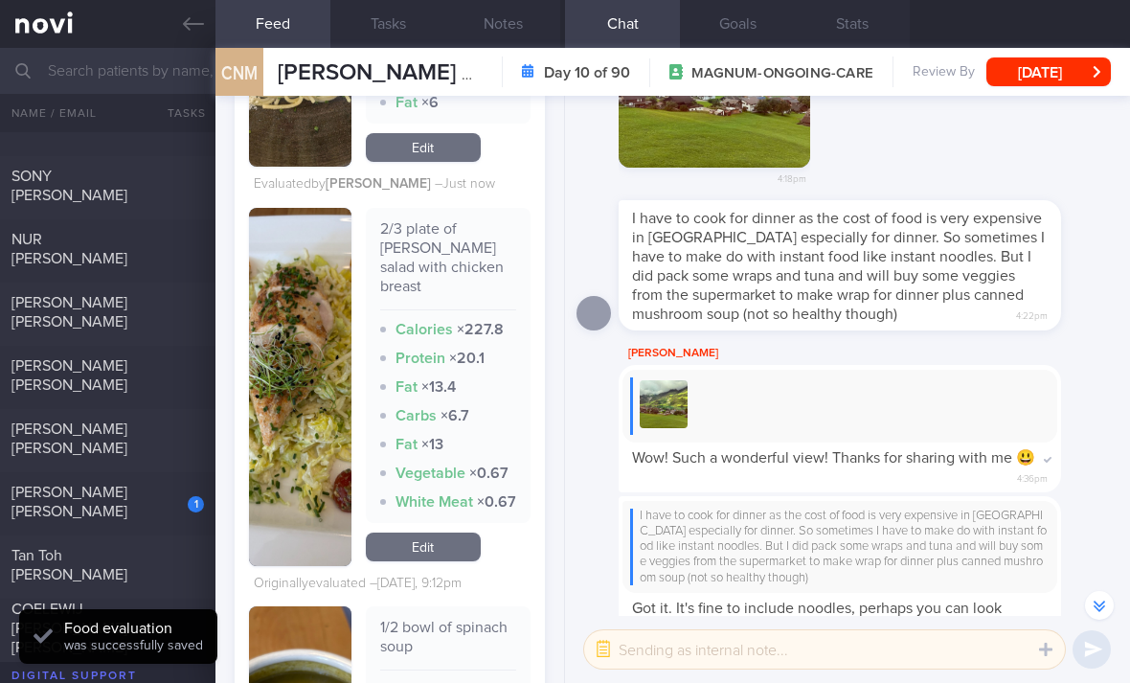
scroll to position [3037, 0]
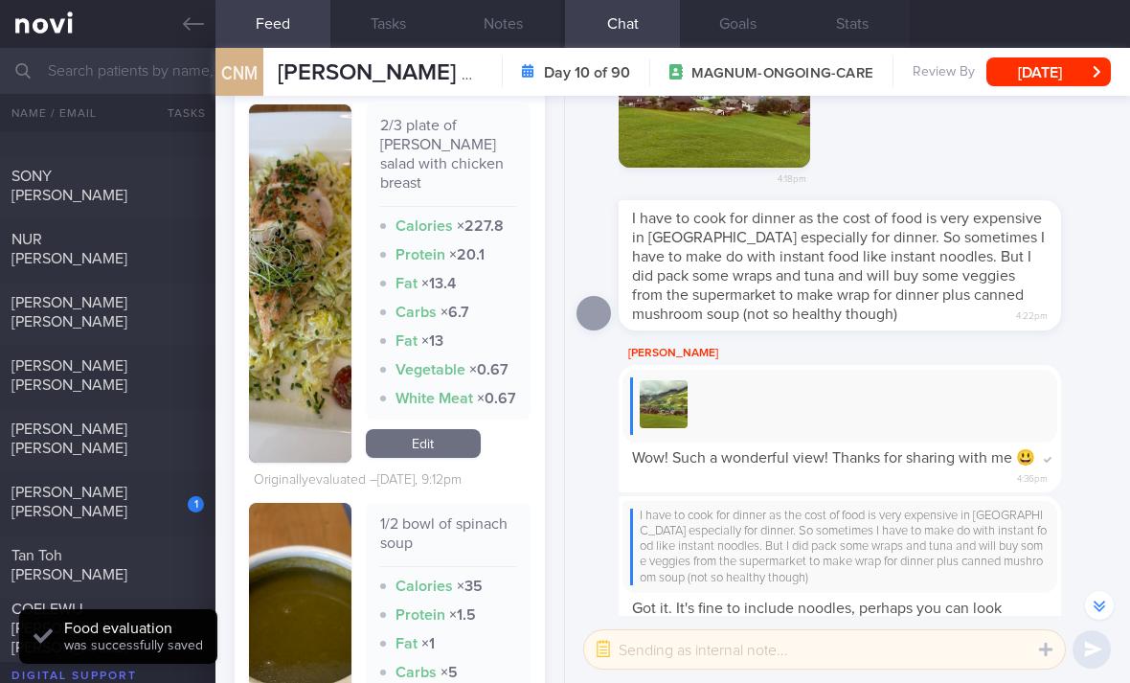
click at [440, 458] on link "Edit" at bounding box center [423, 443] width 115 height 29
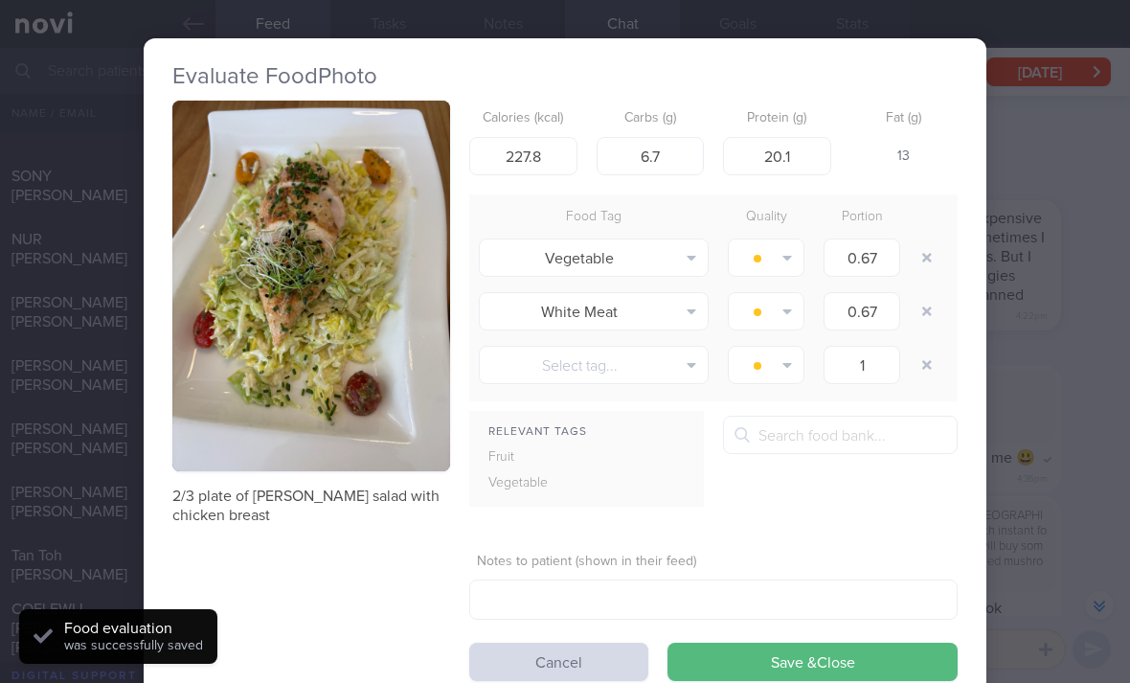
click at [917, 250] on button "button" at bounding box center [926, 257] width 34 height 34
type input "1"
click at [916, 250] on button "button" at bounding box center [926, 257] width 34 height 34
type input "1"
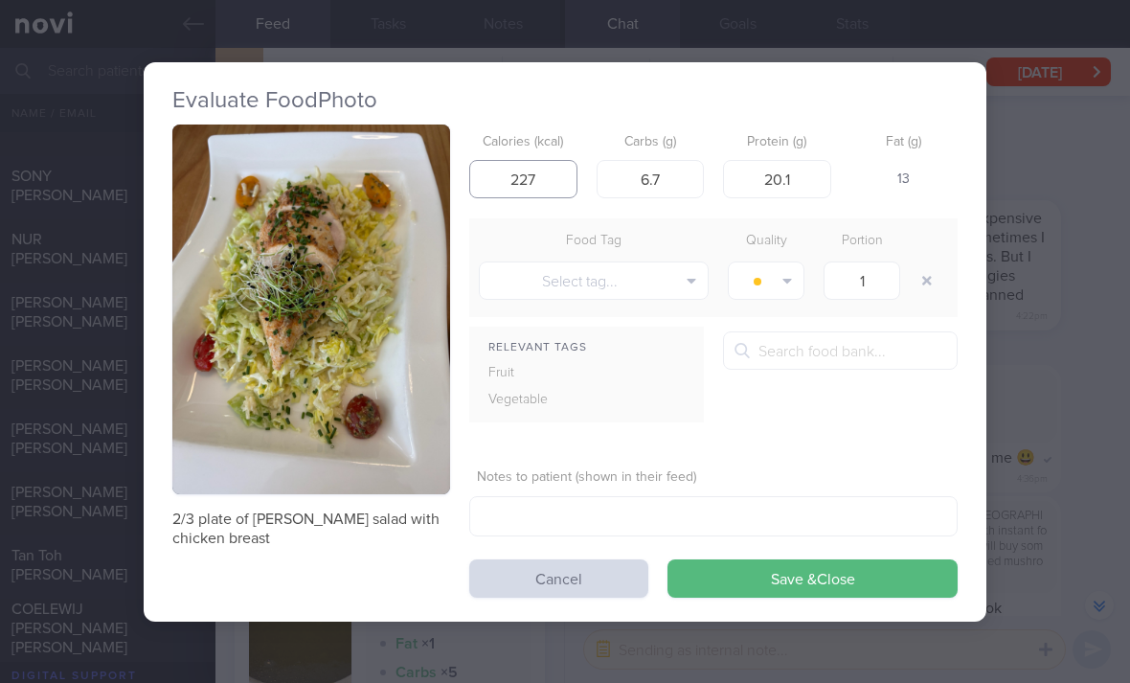
type input "227"
type input "10"
type input "20"
type input "207"
type input "18"
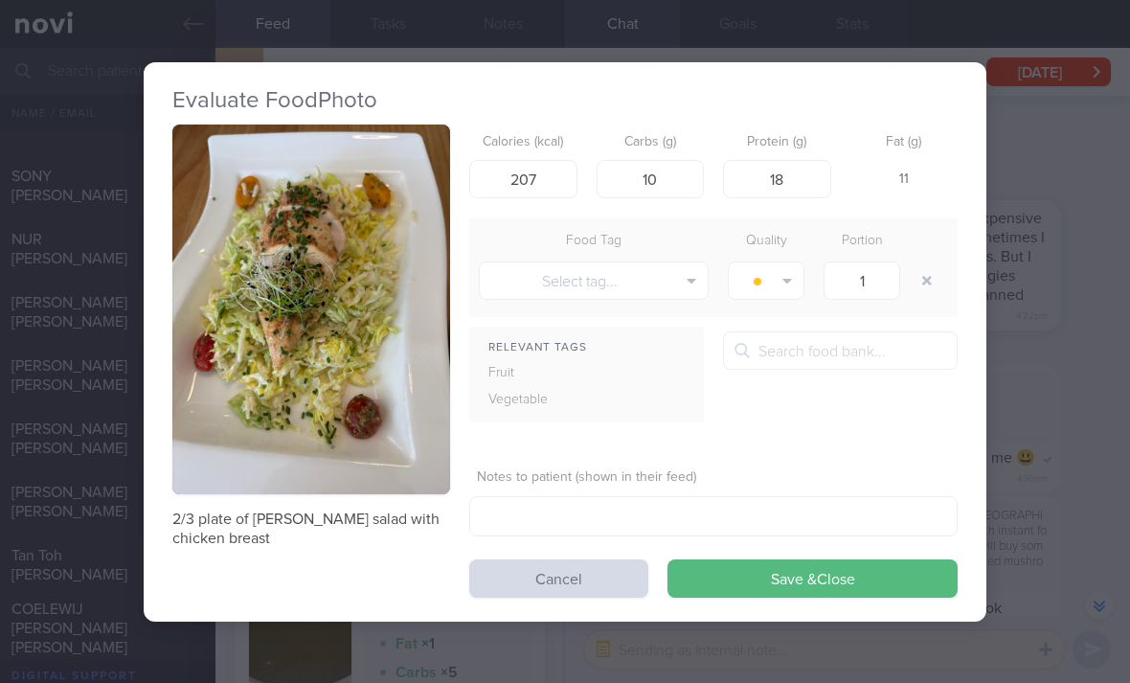
click at [854, 565] on button "Save & Close" at bounding box center [812, 578] width 290 height 38
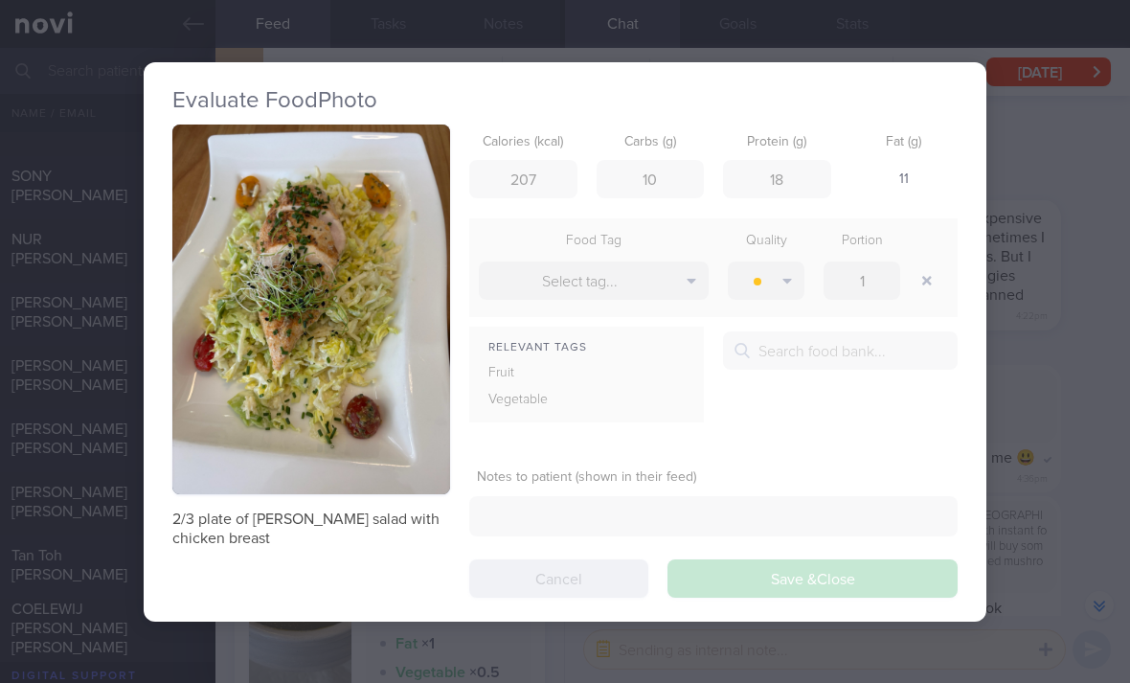
click at [854, 565] on div "2/3 plate of cesar salad with chicken breast Calories (kcal) 207 Carbs (g) 10 P…" at bounding box center [564, 360] width 785 height 473
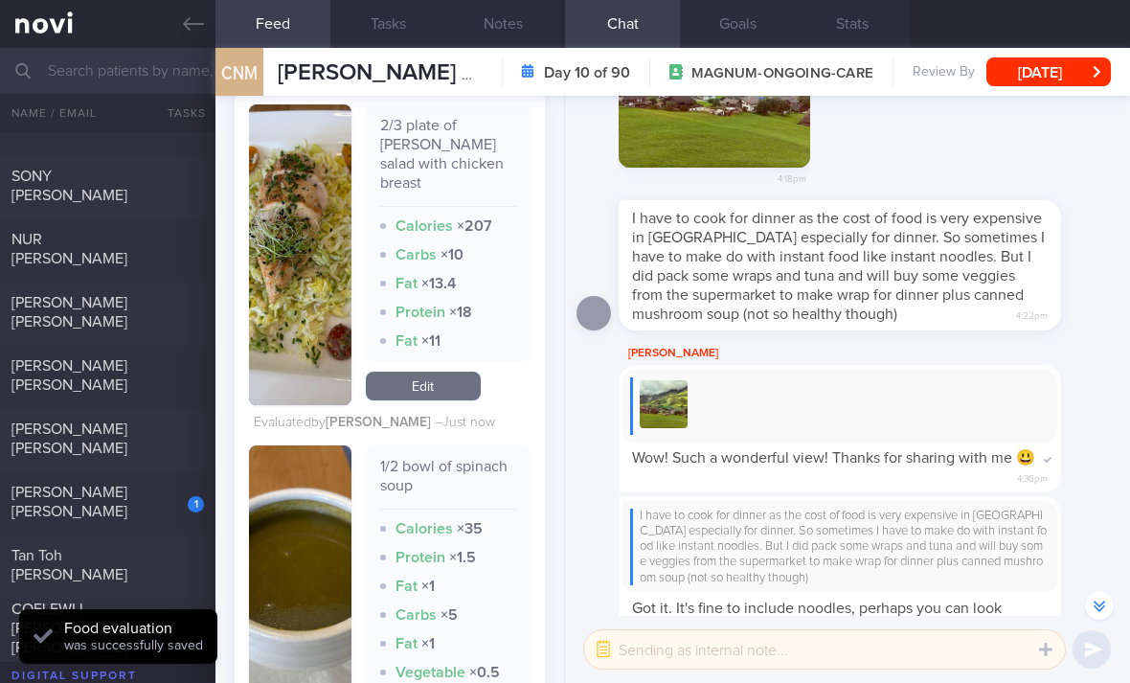
scroll to position [3294, 0]
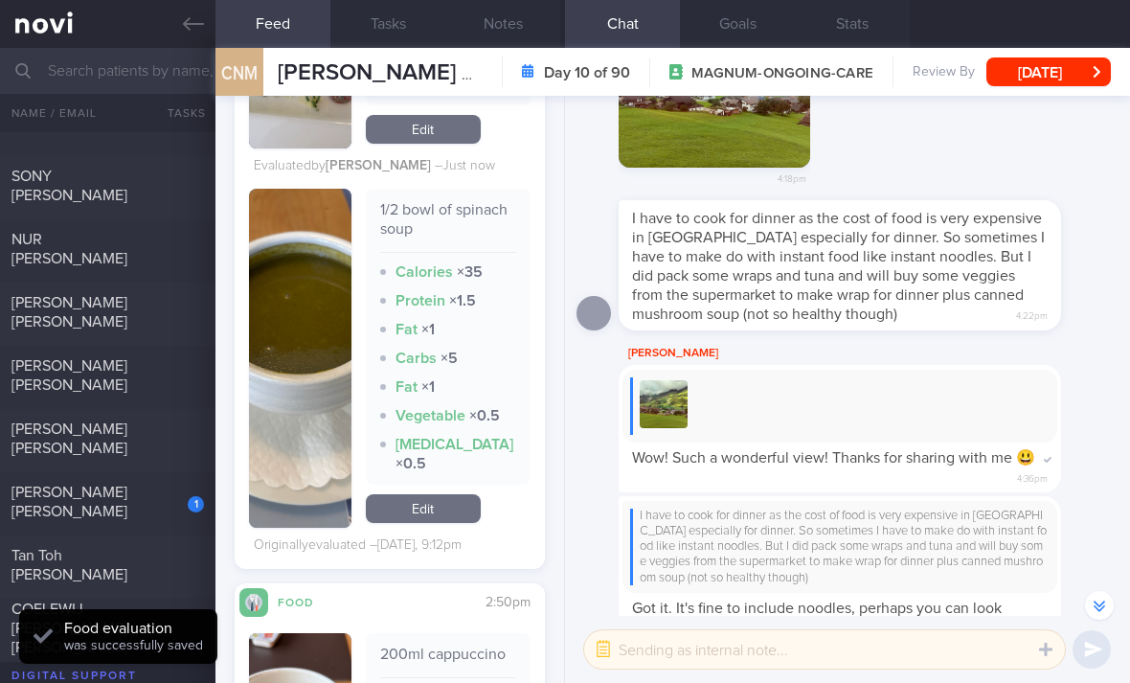
click at [440, 522] on link "Edit" at bounding box center [423, 508] width 115 height 29
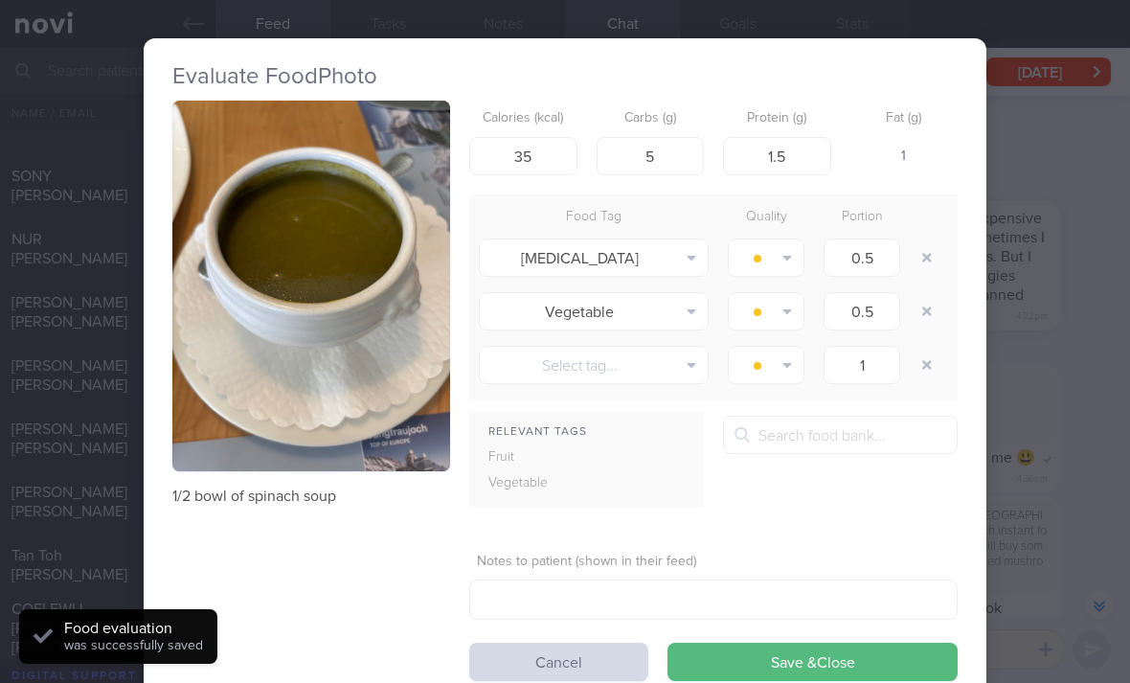
click at [924, 264] on button "button" at bounding box center [926, 257] width 34 height 34
type input "1"
click at [923, 264] on button "button" at bounding box center [926, 257] width 34 height 34
type input "1"
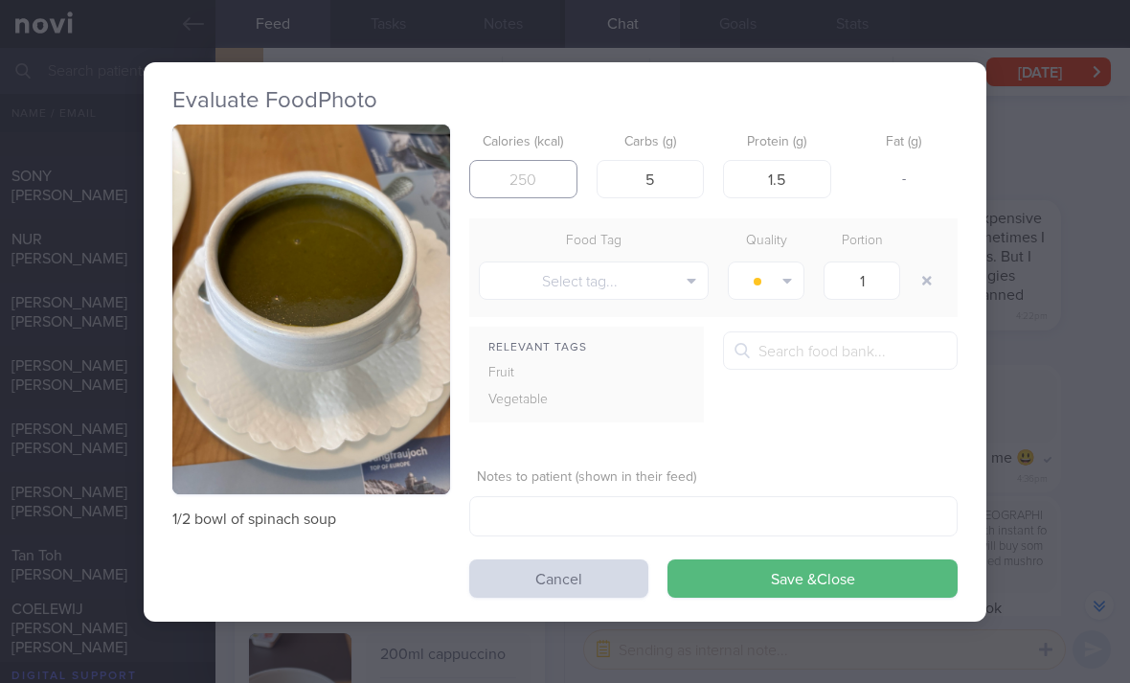
type input "115"
type input "14"
type input "2"
click at [847, 561] on button "Save & Close" at bounding box center [812, 578] width 290 height 38
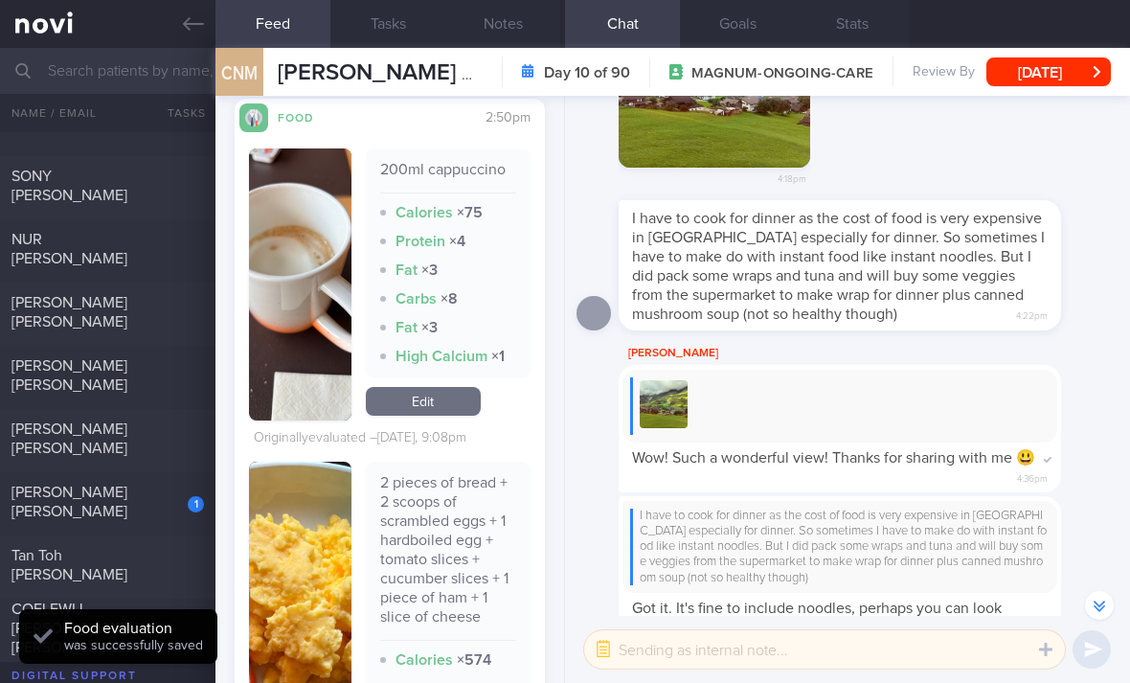
scroll to position [3716, 0]
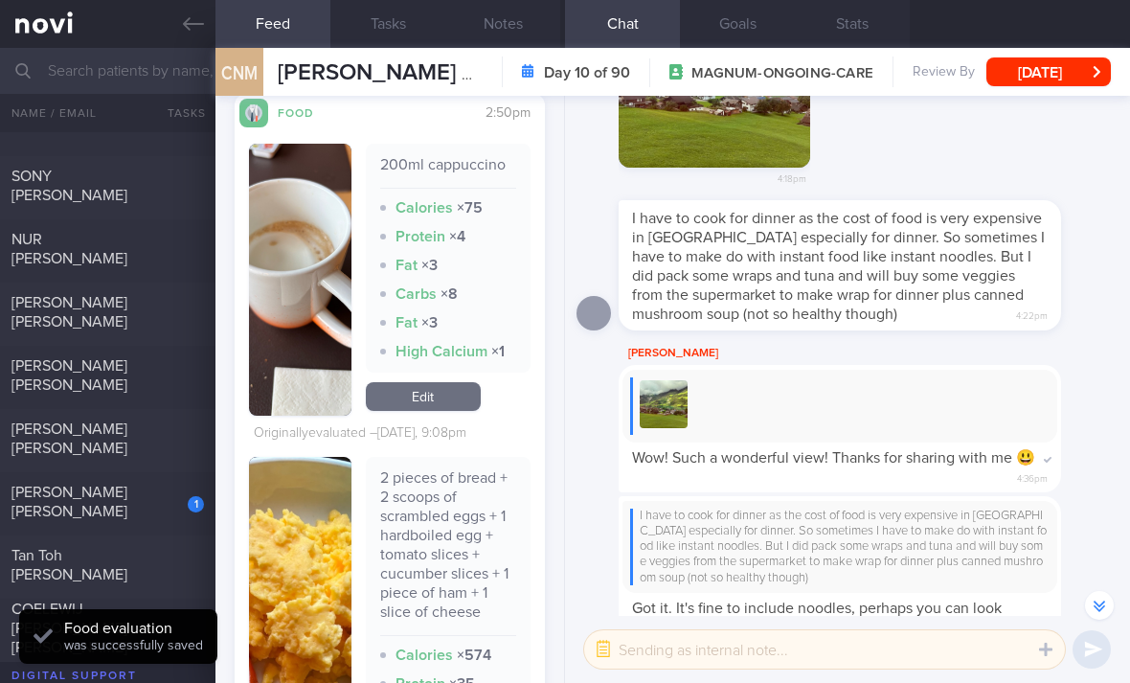
click at [443, 391] on link "Edit" at bounding box center [423, 396] width 115 height 29
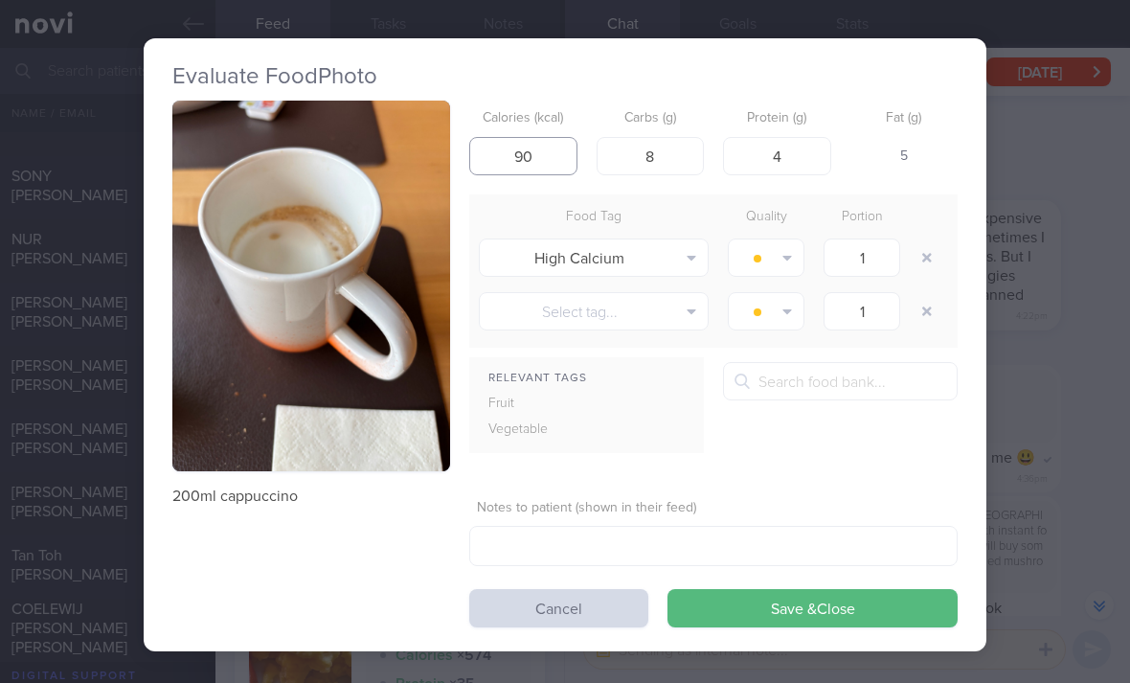
type input "90"
type input "5"
click at [927, 240] on button "button" at bounding box center [926, 257] width 34 height 34
click at [927, 223] on div at bounding box center [928, 213] width 38 height 19
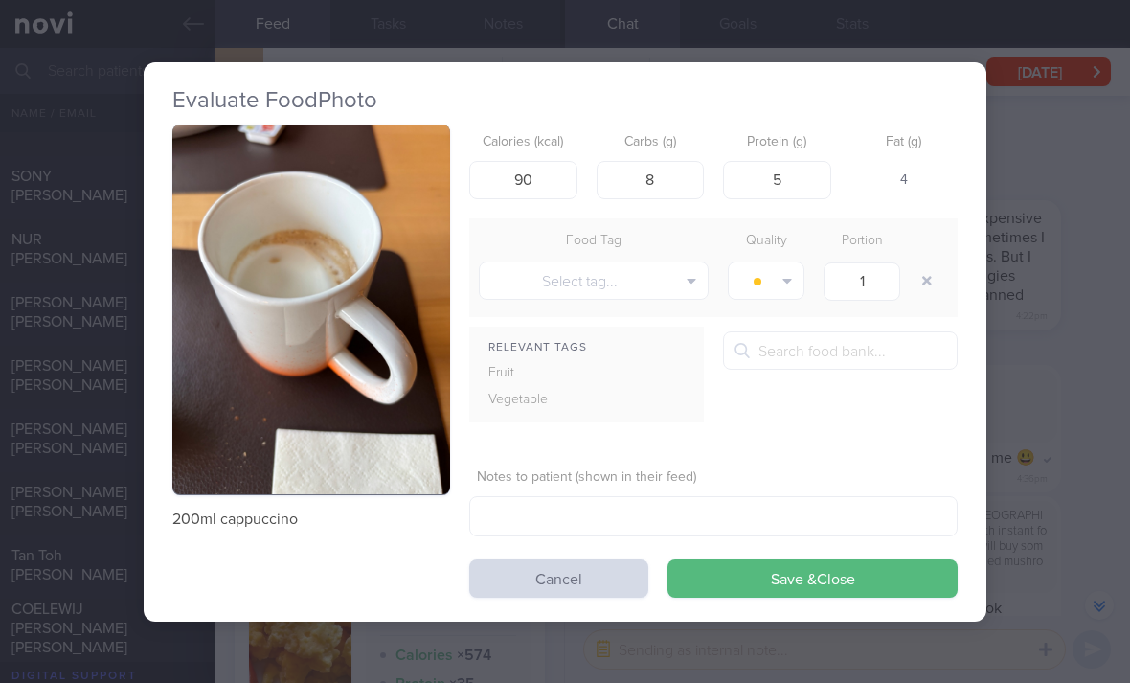
click at [917, 265] on button "button" at bounding box center [926, 280] width 34 height 34
click at [851, 584] on button "Save & Close" at bounding box center [812, 578] width 290 height 38
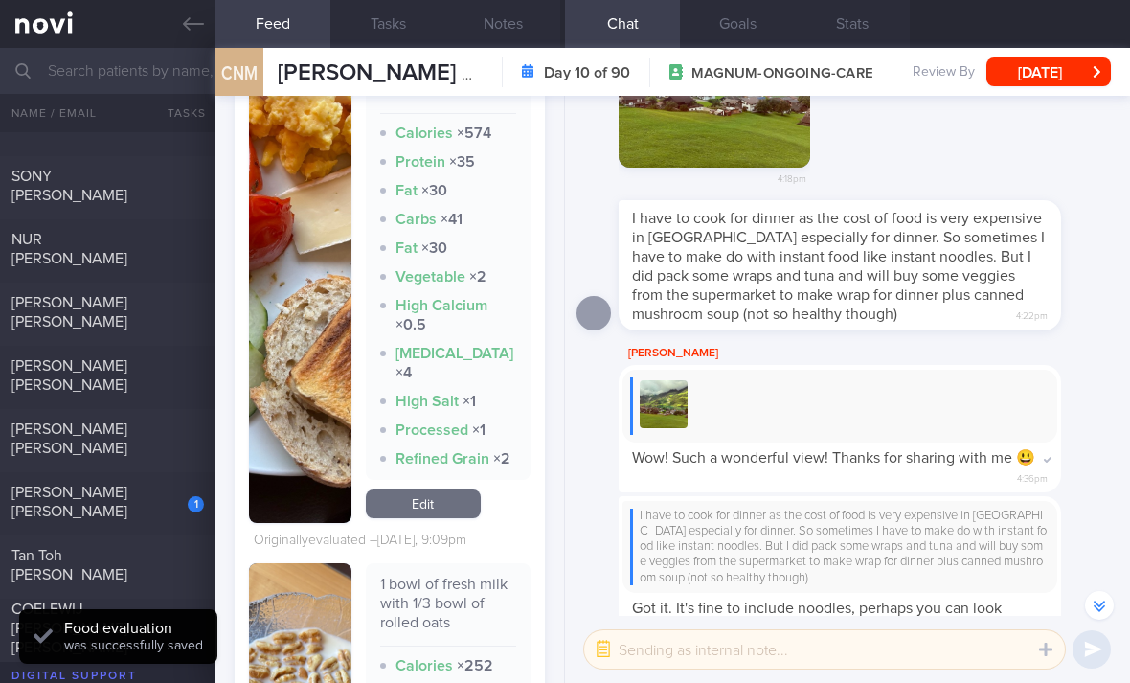
scroll to position [4217, 0]
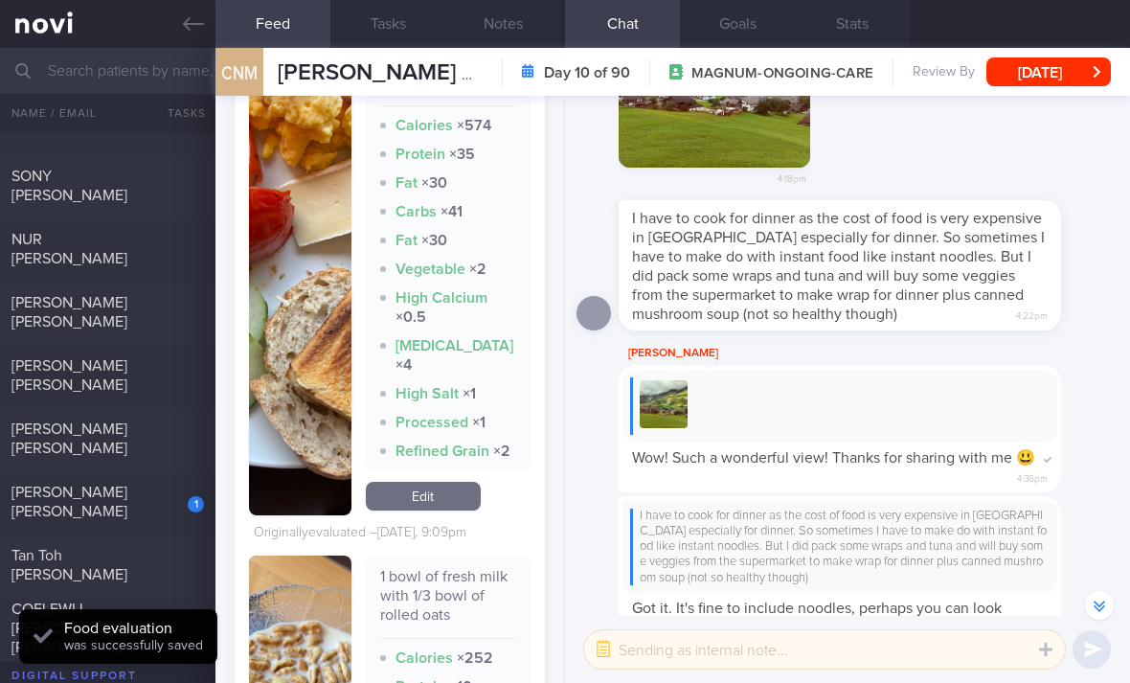
click at [436, 487] on link "Edit" at bounding box center [423, 495] width 115 height 29
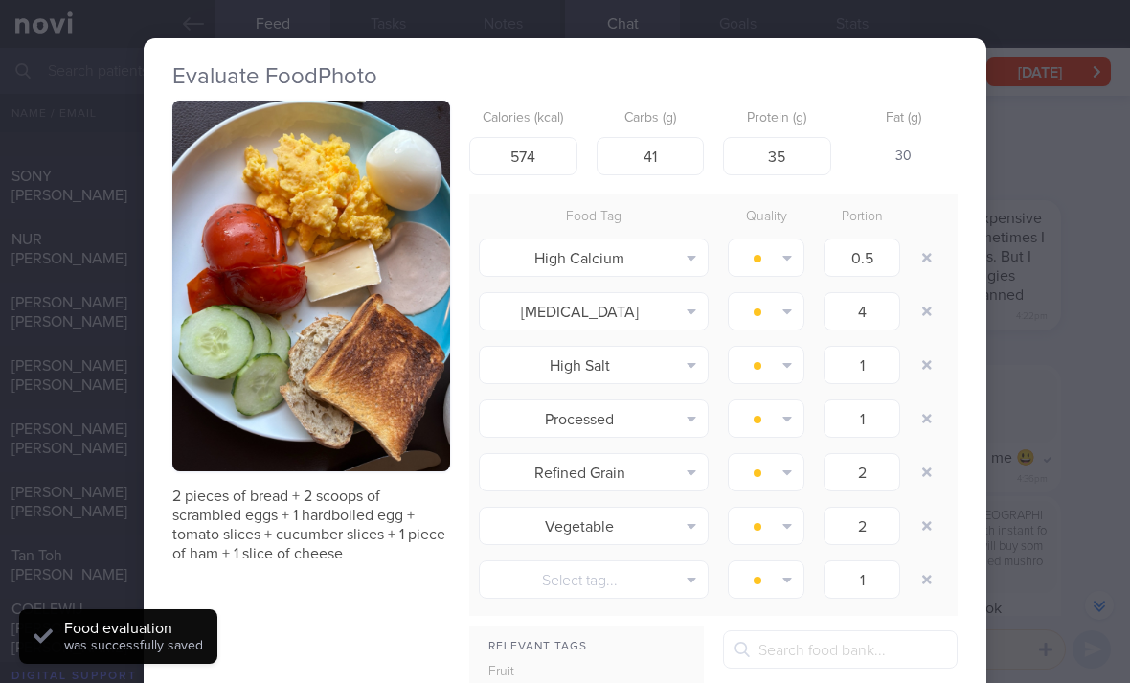
click at [933, 246] on button "button" at bounding box center [926, 257] width 34 height 34
type input "4"
type input "1"
type input "2"
type input "1"
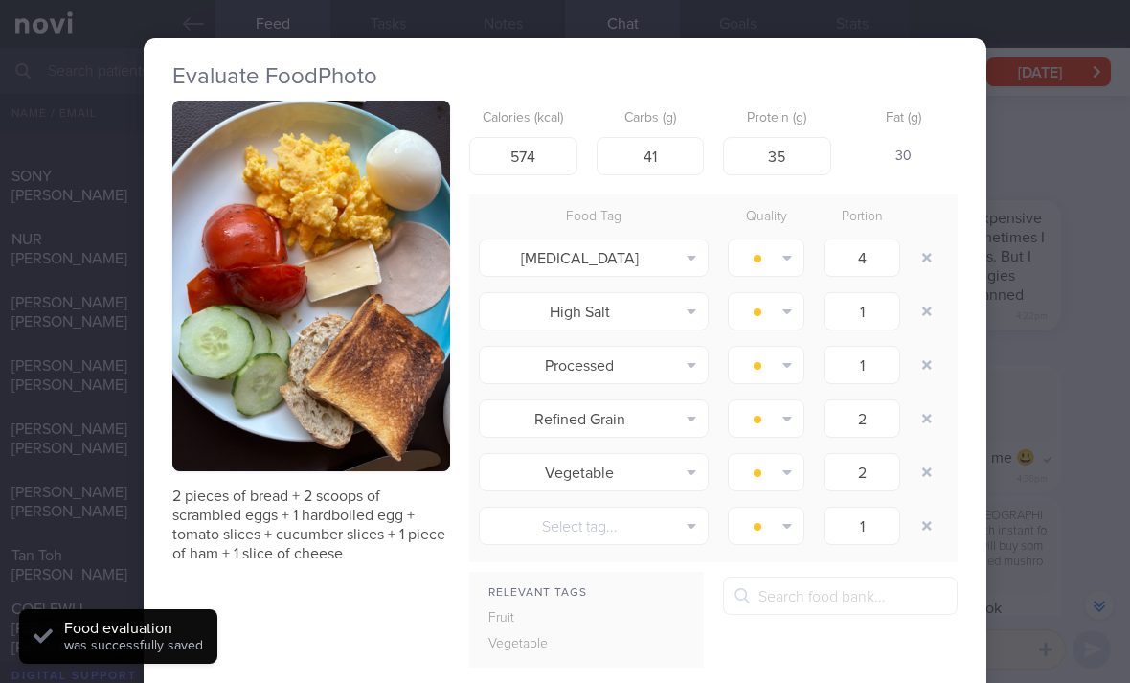
click at [932, 246] on button "button" at bounding box center [926, 257] width 34 height 34
type input "1"
type input "2"
type input "1"
click at [923, 250] on button "button" at bounding box center [926, 257] width 34 height 34
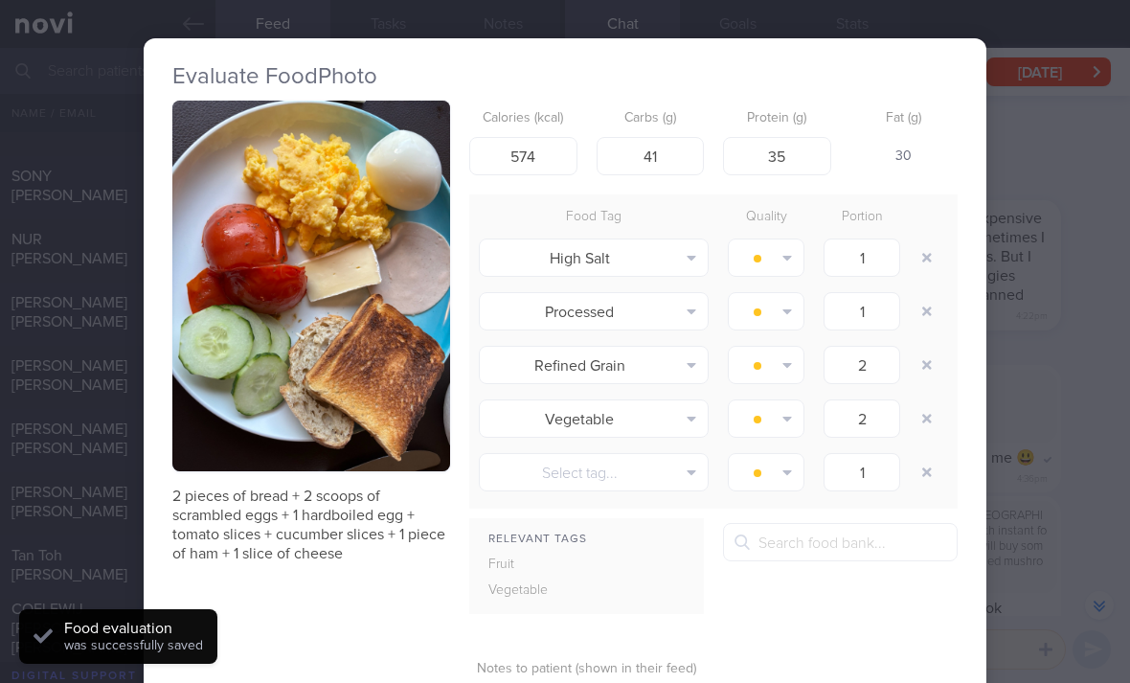
type input "2"
type input "1"
click at [922, 250] on button "button" at bounding box center [926, 257] width 34 height 34
type input "2"
type input "1"
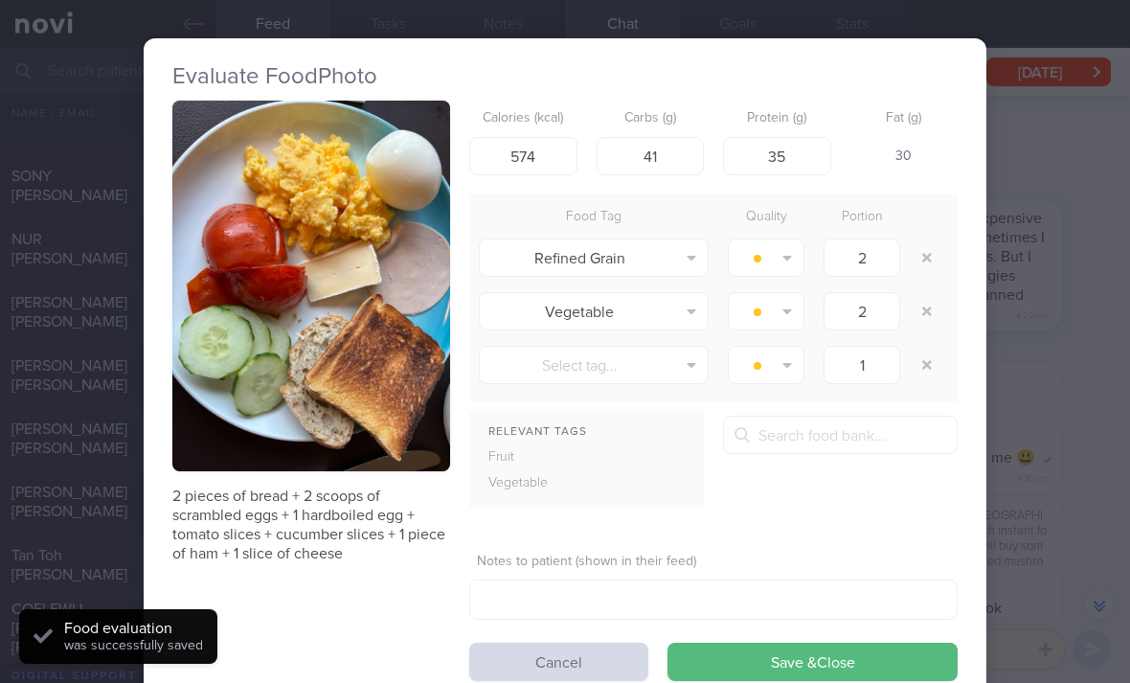
click at [921, 263] on button "button" at bounding box center [926, 257] width 34 height 34
type input "1"
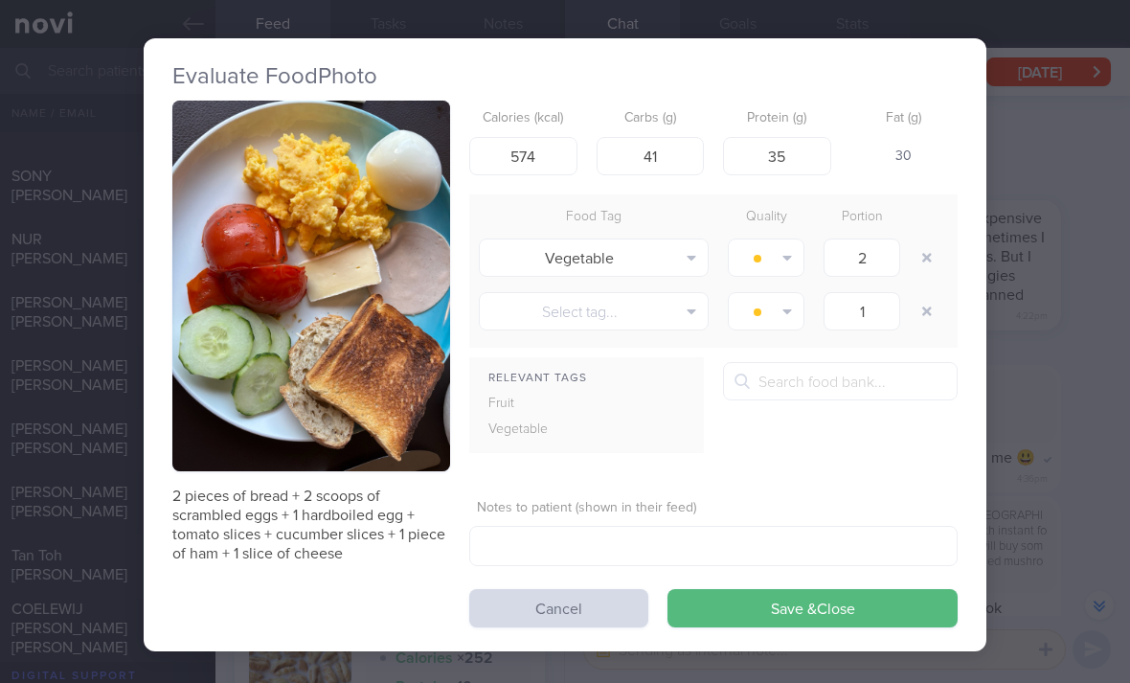
click at [920, 262] on button "button" at bounding box center [926, 257] width 34 height 34
type input "1"
click at [919, 266] on button "button" at bounding box center [926, 257] width 34 height 34
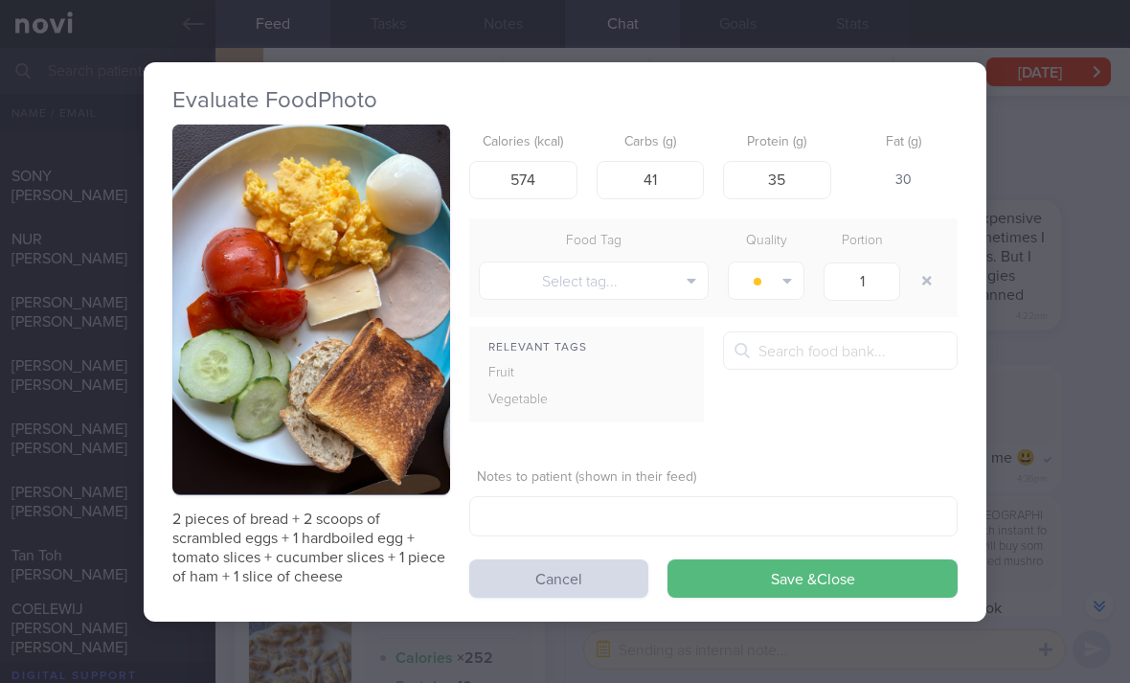
click at [919, 265] on button "button" at bounding box center [926, 280] width 34 height 34
click at [915, 272] on button "button" at bounding box center [926, 280] width 34 height 34
click at [915, 271] on button "button" at bounding box center [926, 280] width 34 height 34
type input "425"
type input "40"
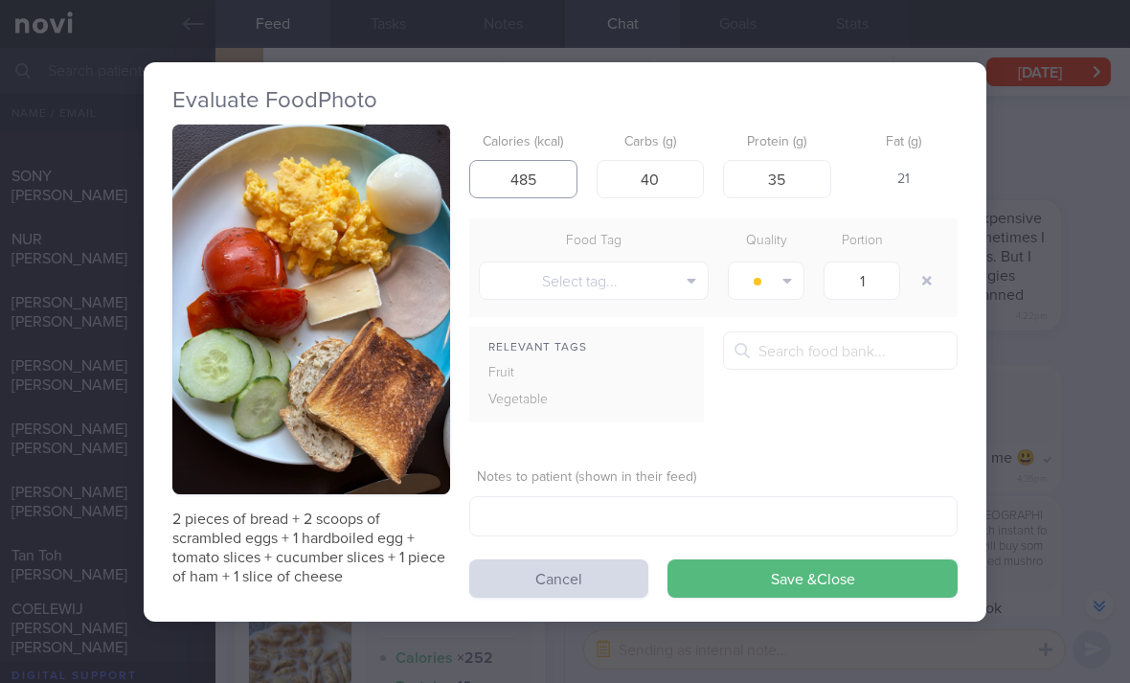
type input "485"
click at [861, 575] on button "Save & Close" at bounding box center [812, 578] width 290 height 38
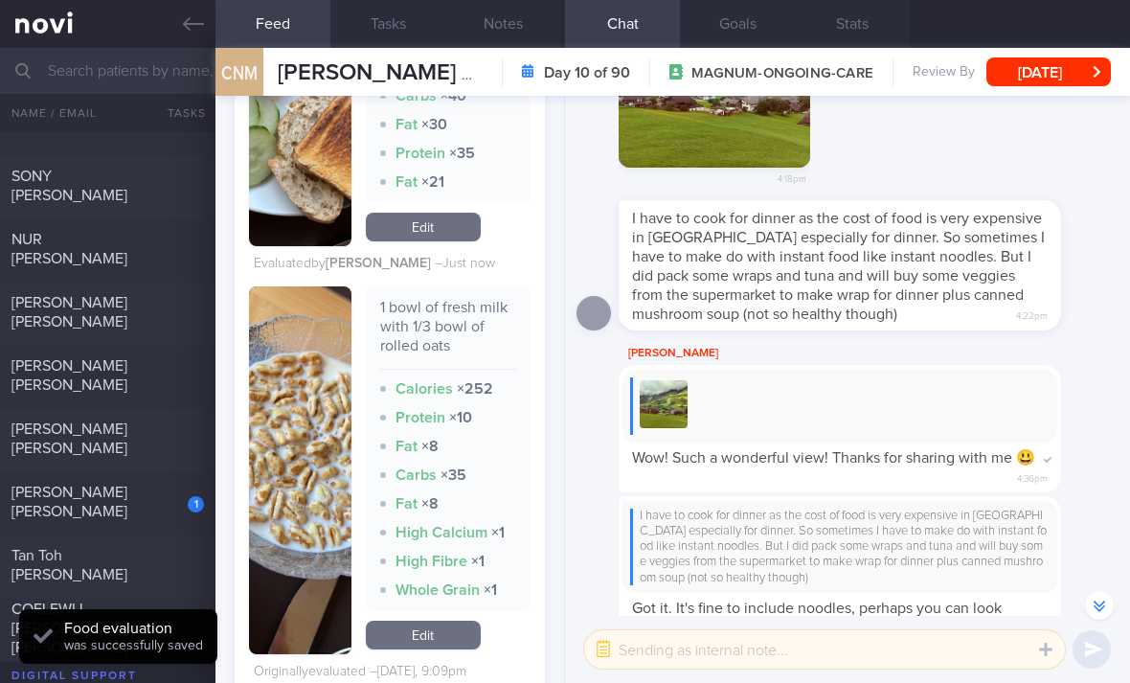
scroll to position [4282, 0]
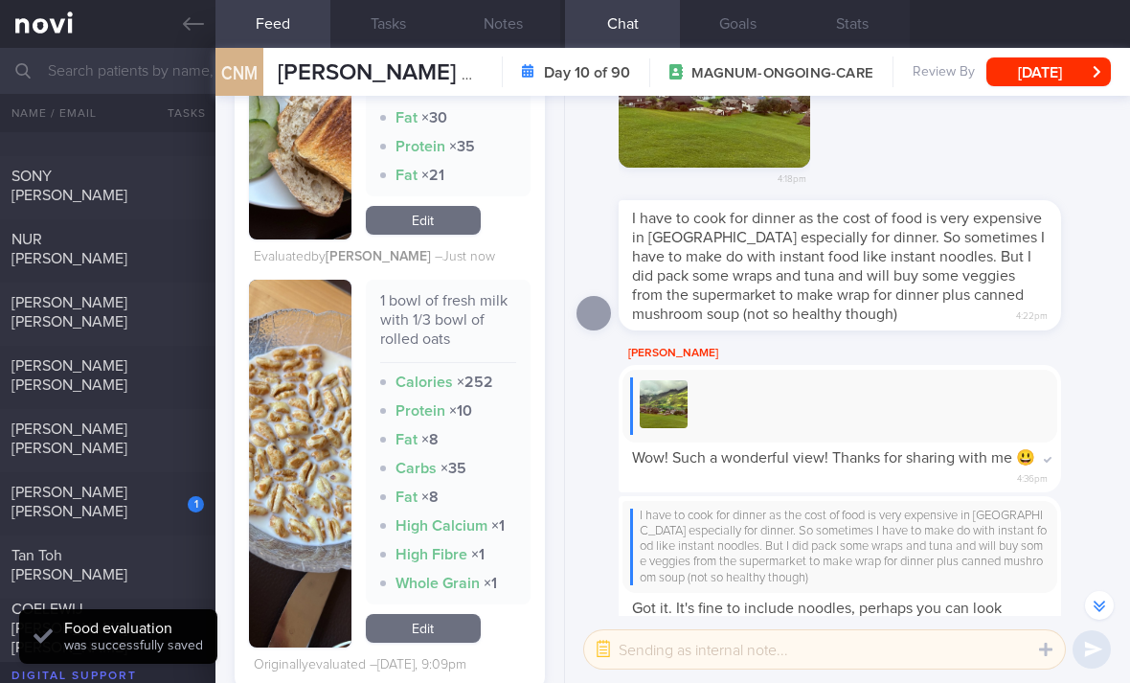
click at [435, 614] on link "Edit" at bounding box center [423, 628] width 115 height 29
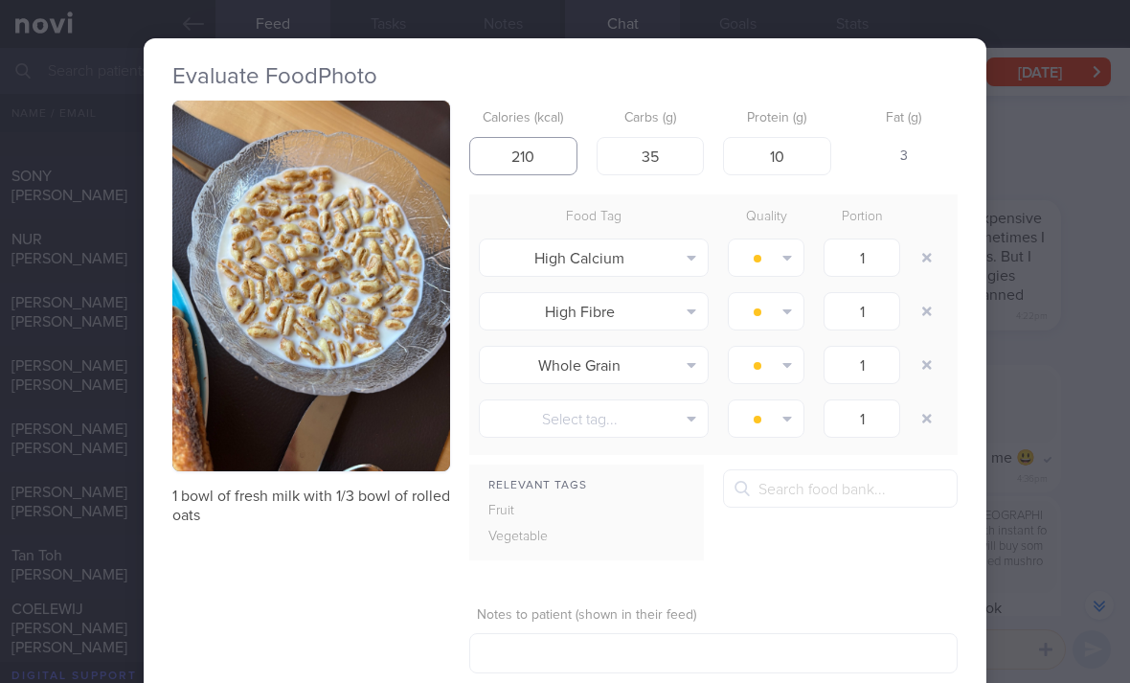
type input "210"
type input "7"
click at [922, 255] on button "button" at bounding box center [926, 257] width 34 height 34
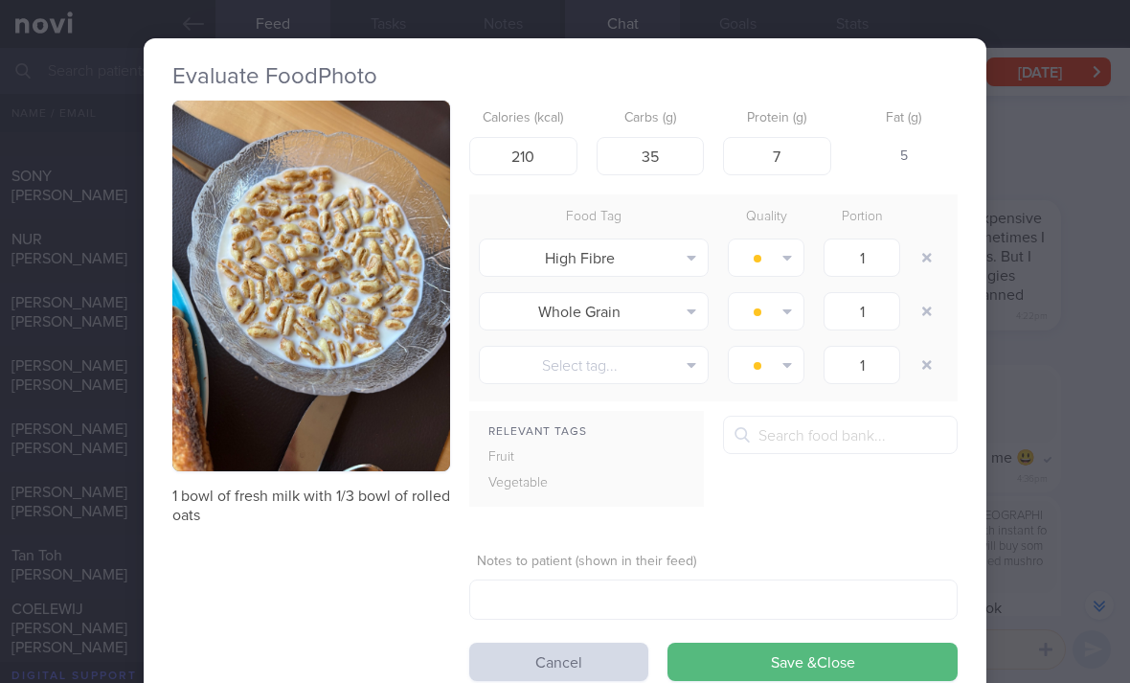
click at [922, 254] on button "button" at bounding box center [926, 257] width 34 height 34
click at [920, 257] on button "button" at bounding box center [926, 257] width 34 height 34
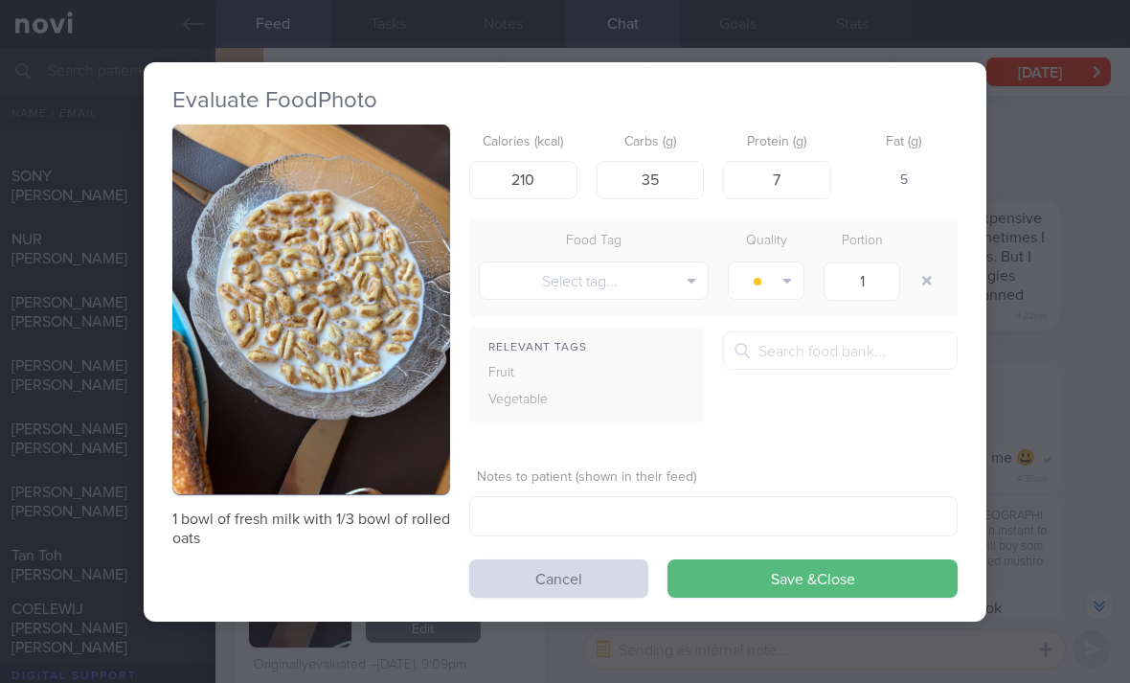
click at [875, 594] on button "Save & Close" at bounding box center [812, 578] width 290 height 38
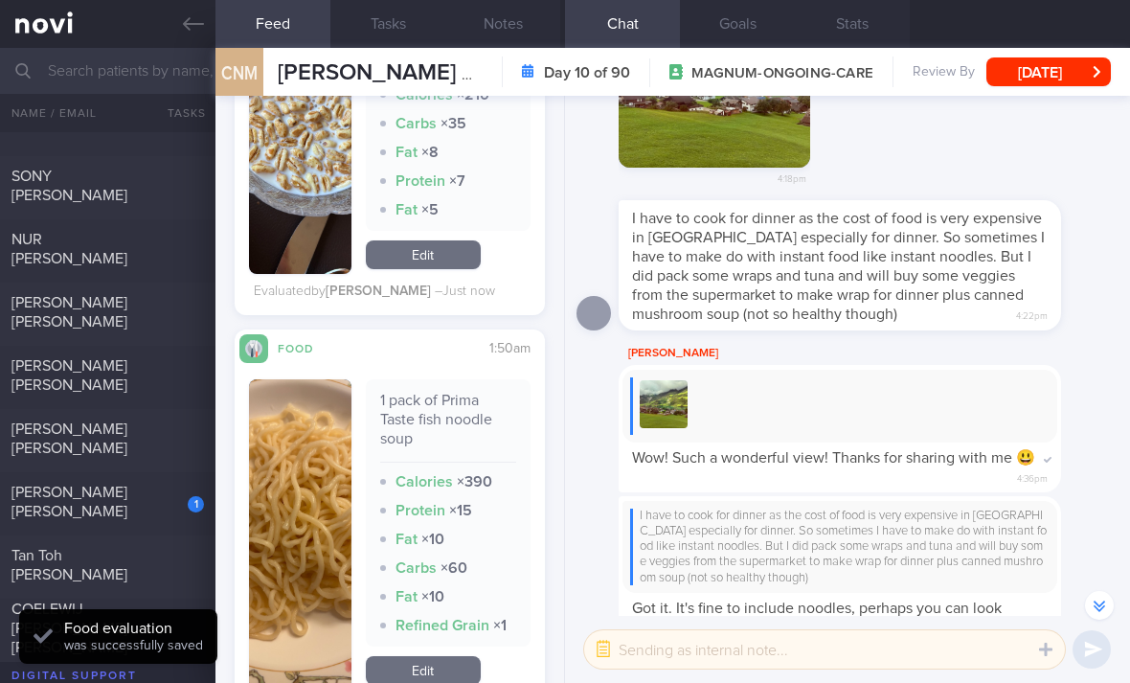
scroll to position [4538, 0]
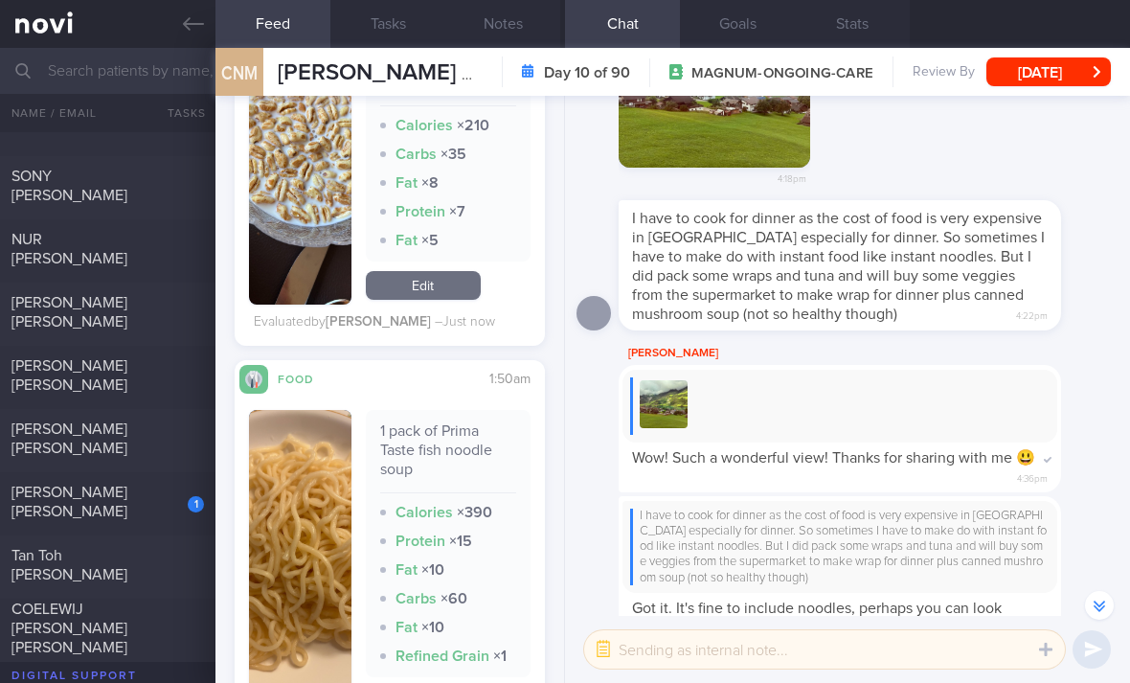
click at [452, 271] on link "Edit" at bounding box center [423, 285] width 115 height 29
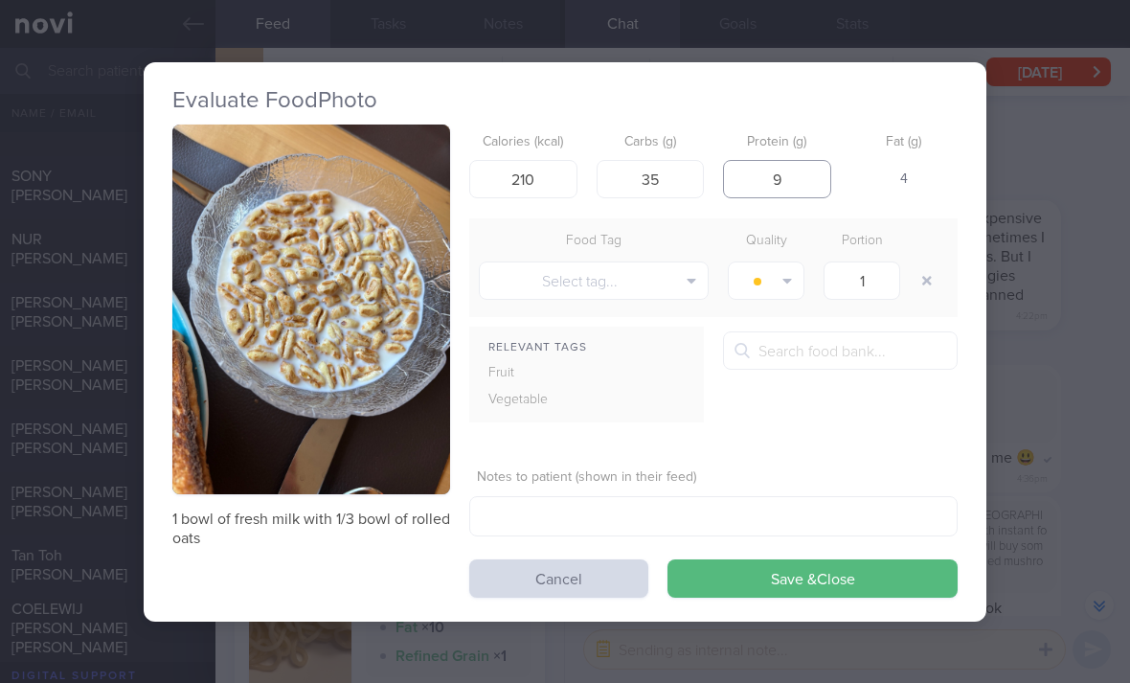
type input "9"
click at [869, 581] on button "Save & Close" at bounding box center [812, 578] width 290 height 38
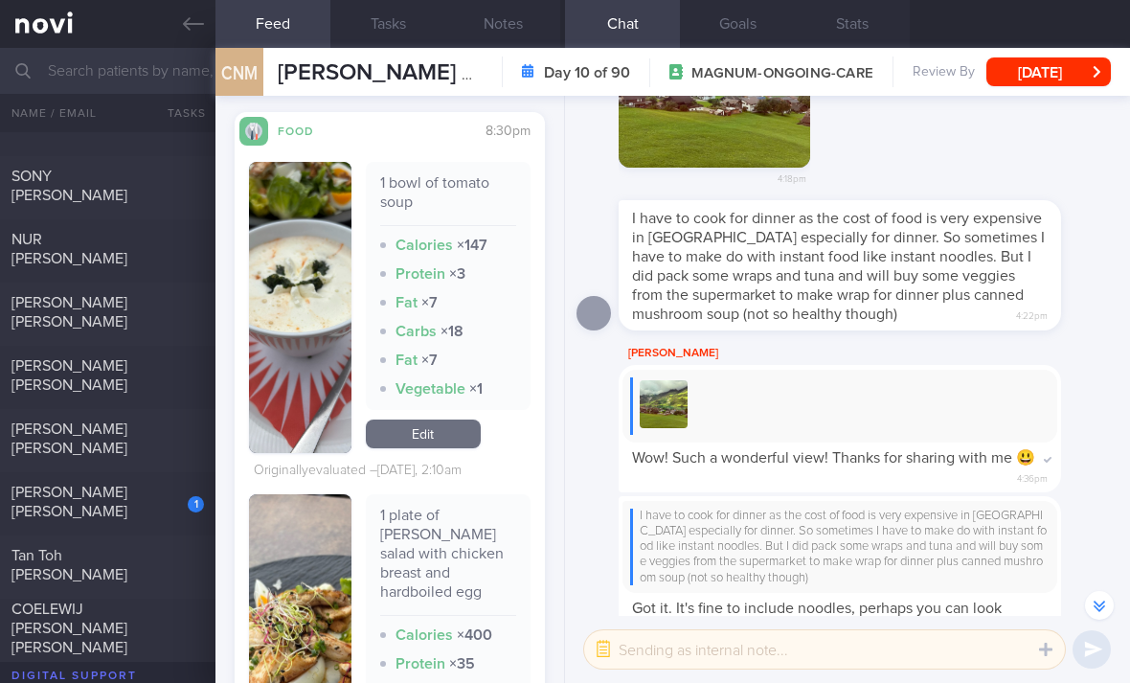
scroll to position [5222, 0]
click at [439, 439] on link "Edit" at bounding box center [423, 434] width 115 height 29
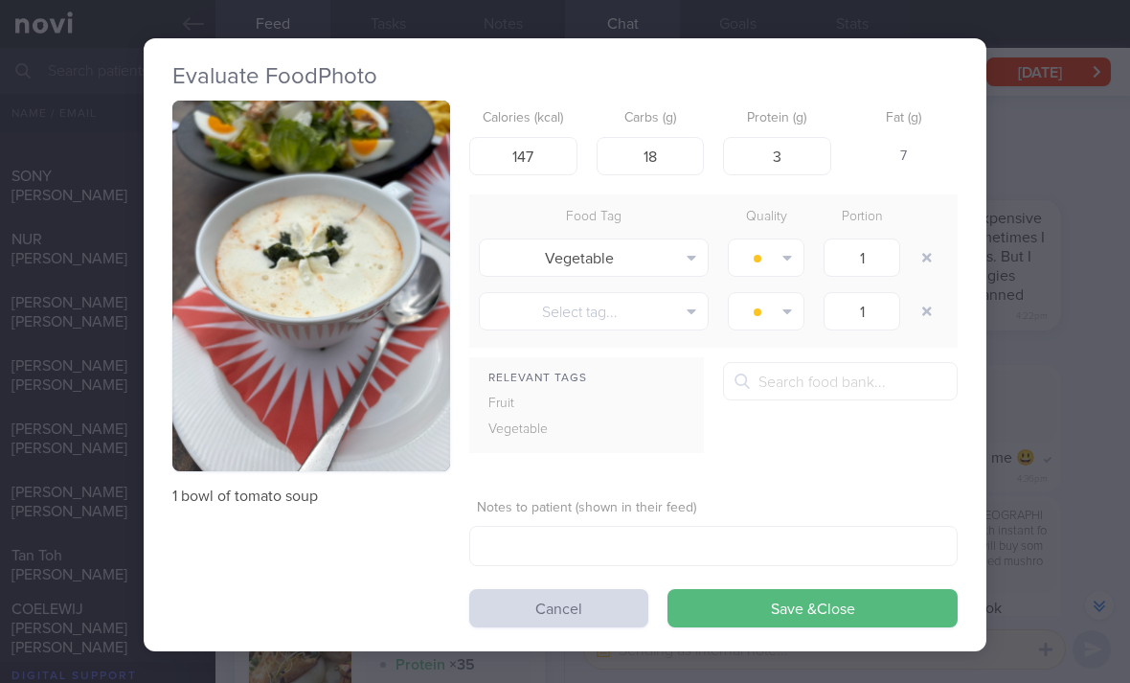
click at [924, 254] on icon "button" at bounding box center [927, 258] width 10 height 10
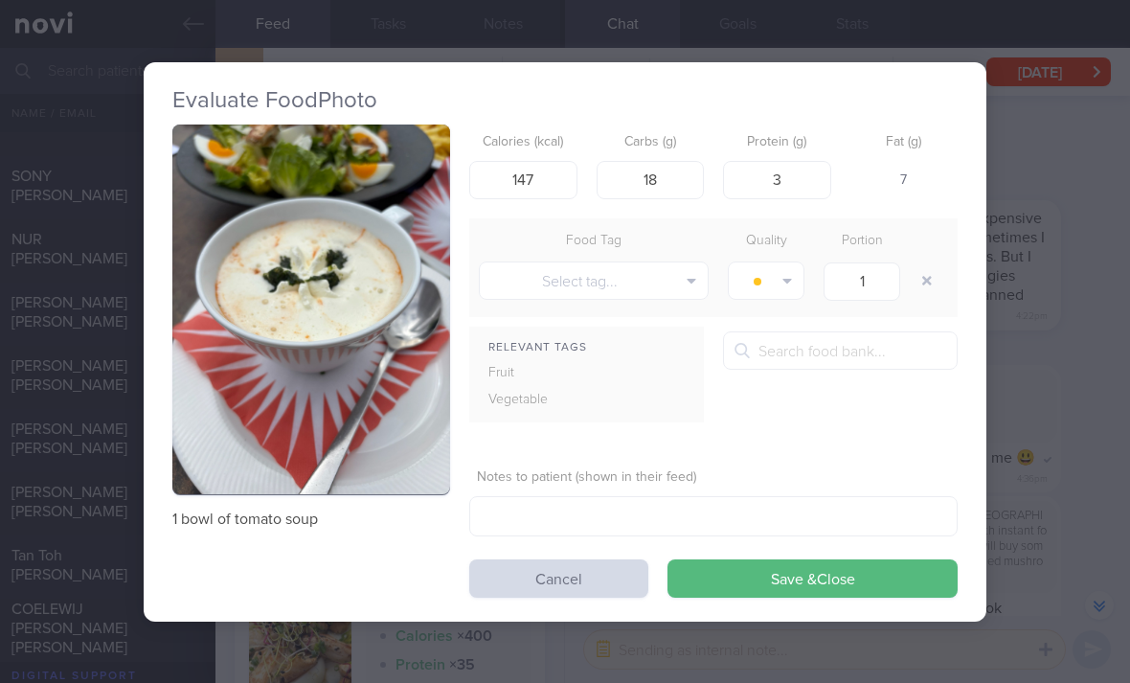
click at [879, 580] on button "Save & Close" at bounding box center [812, 578] width 290 height 38
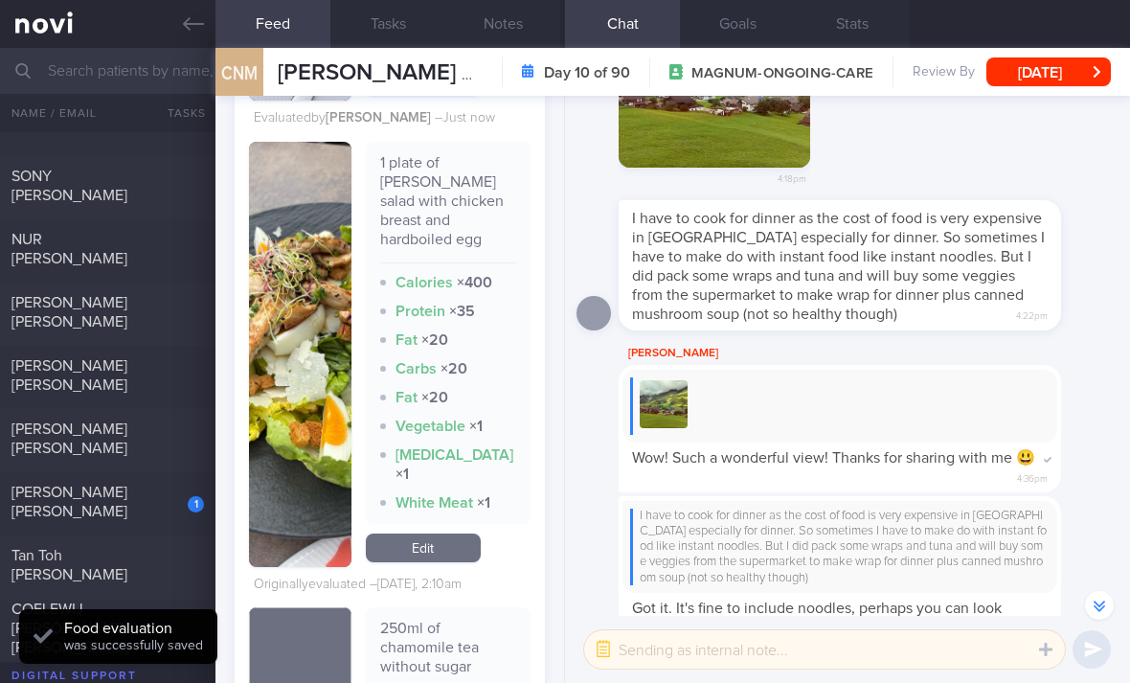
scroll to position [5552, 0]
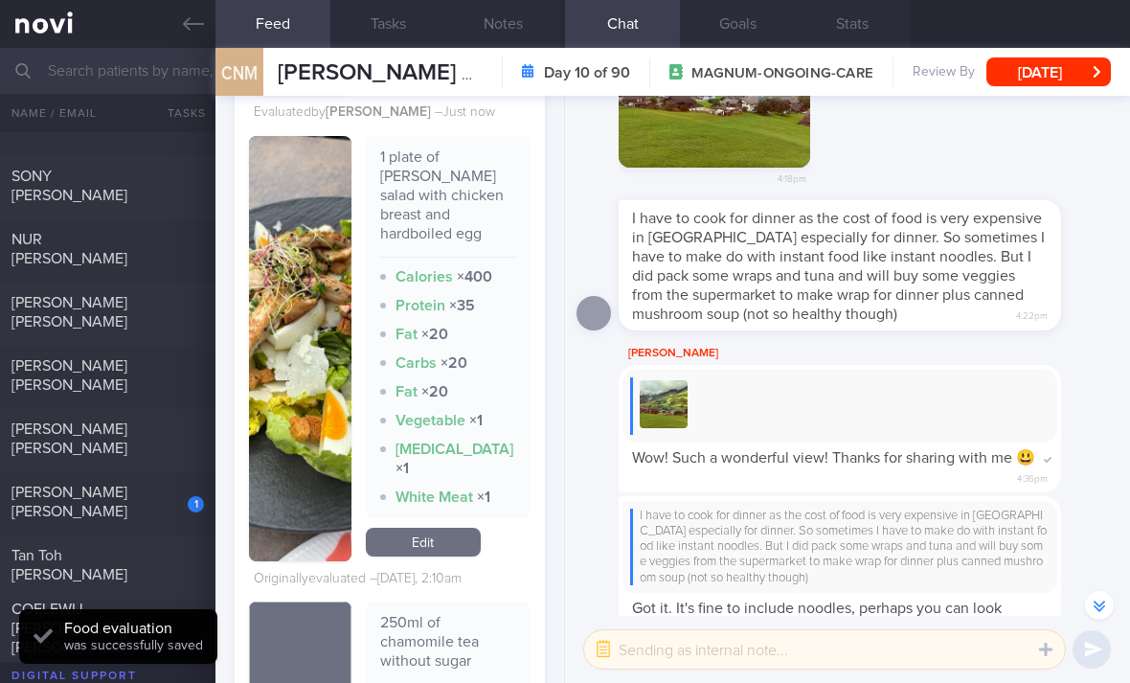
click at [426, 531] on link "Edit" at bounding box center [423, 541] width 115 height 29
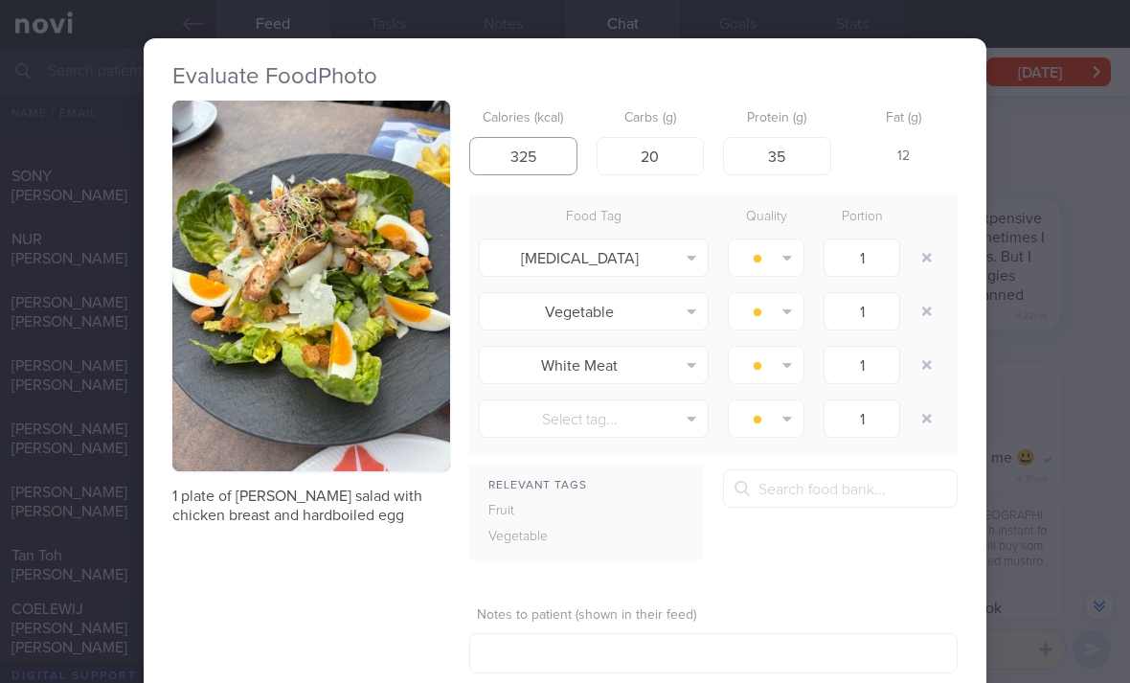
type input "325"
type input "16"
type input "5"
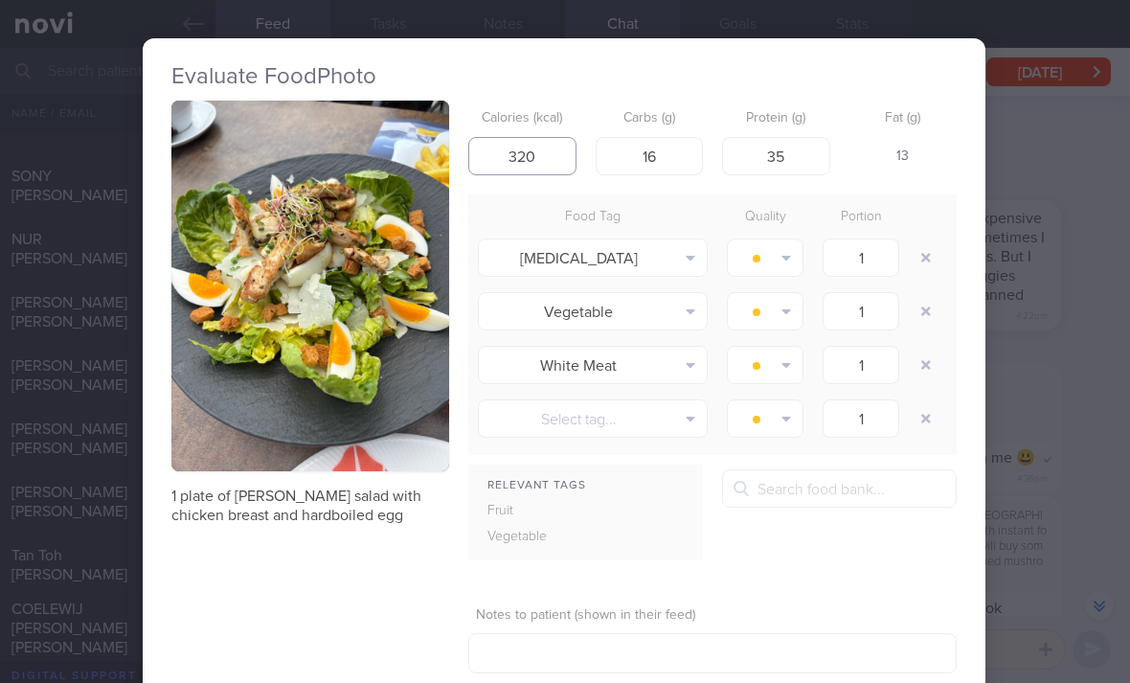
type input "320"
click at [922, 254] on button "button" at bounding box center [925, 257] width 34 height 34
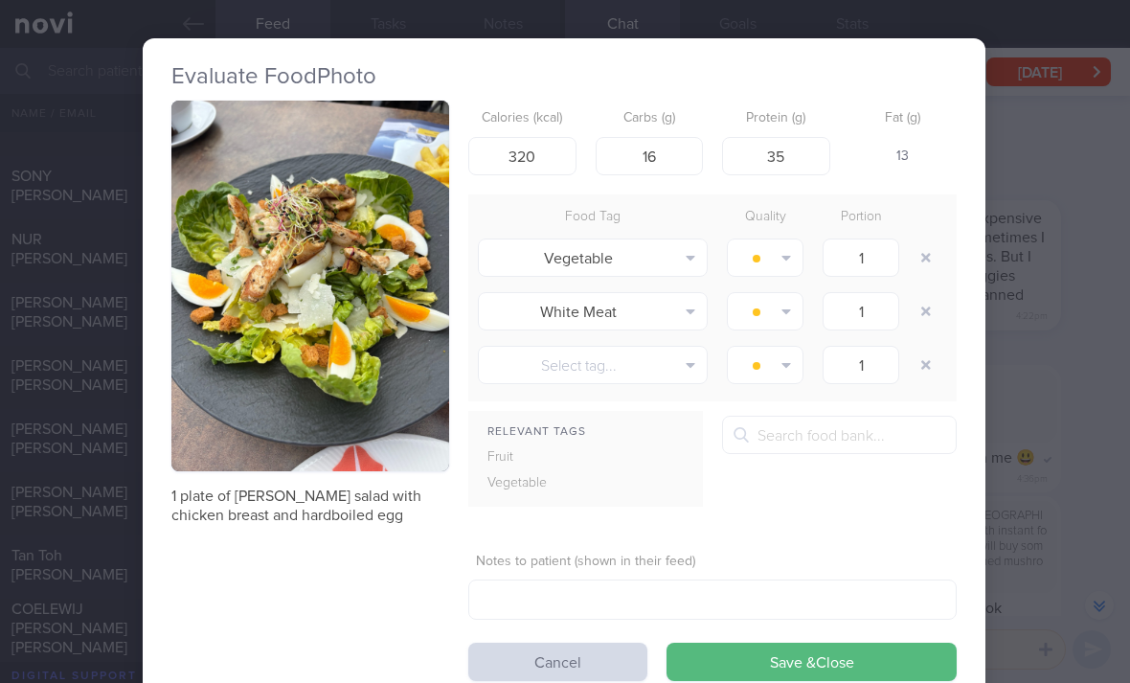
click at [924, 312] on icon "button" at bounding box center [926, 311] width 10 height 10
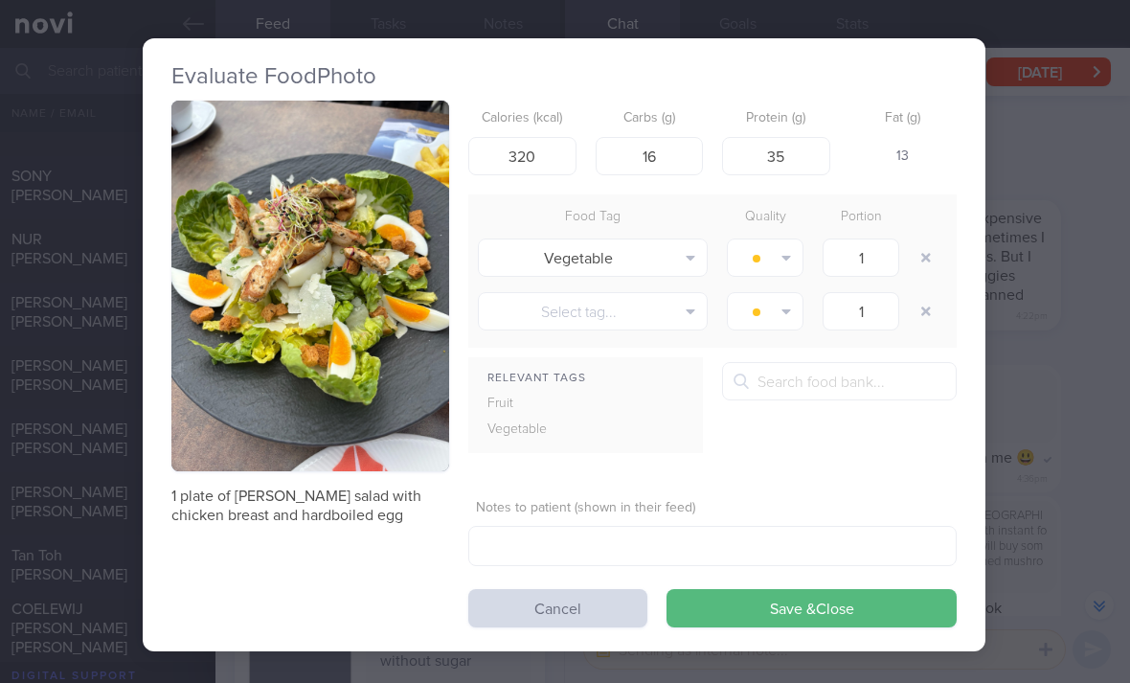
click at [903, 606] on button "Save & Close" at bounding box center [811, 608] width 290 height 38
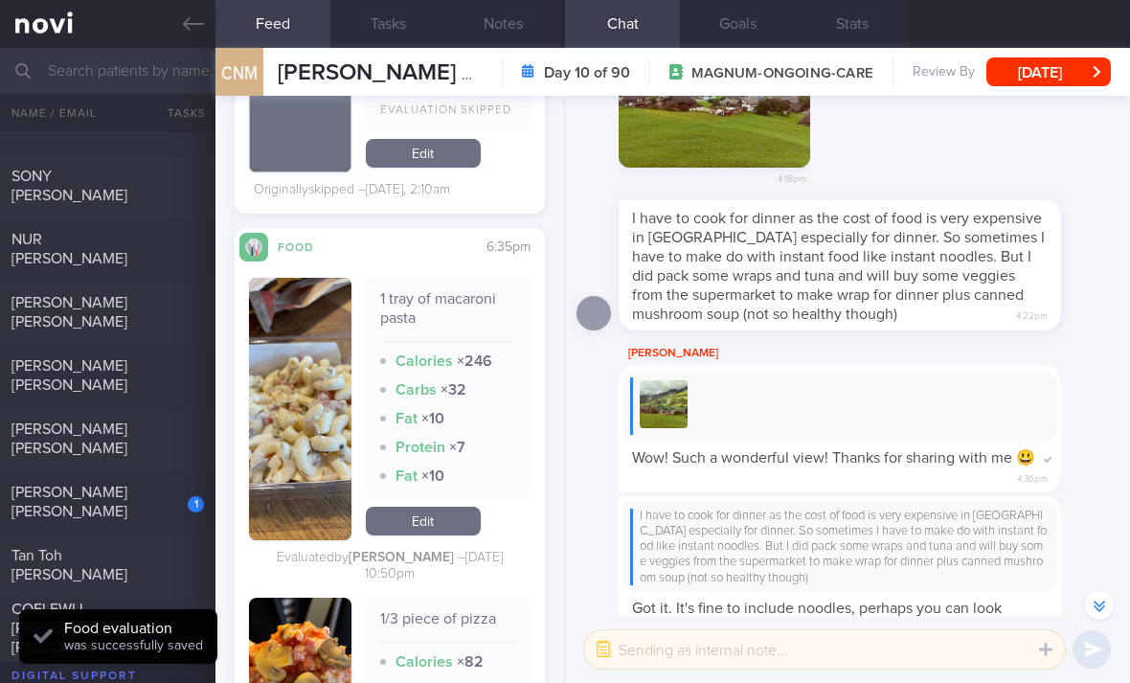
scroll to position [6165, 0]
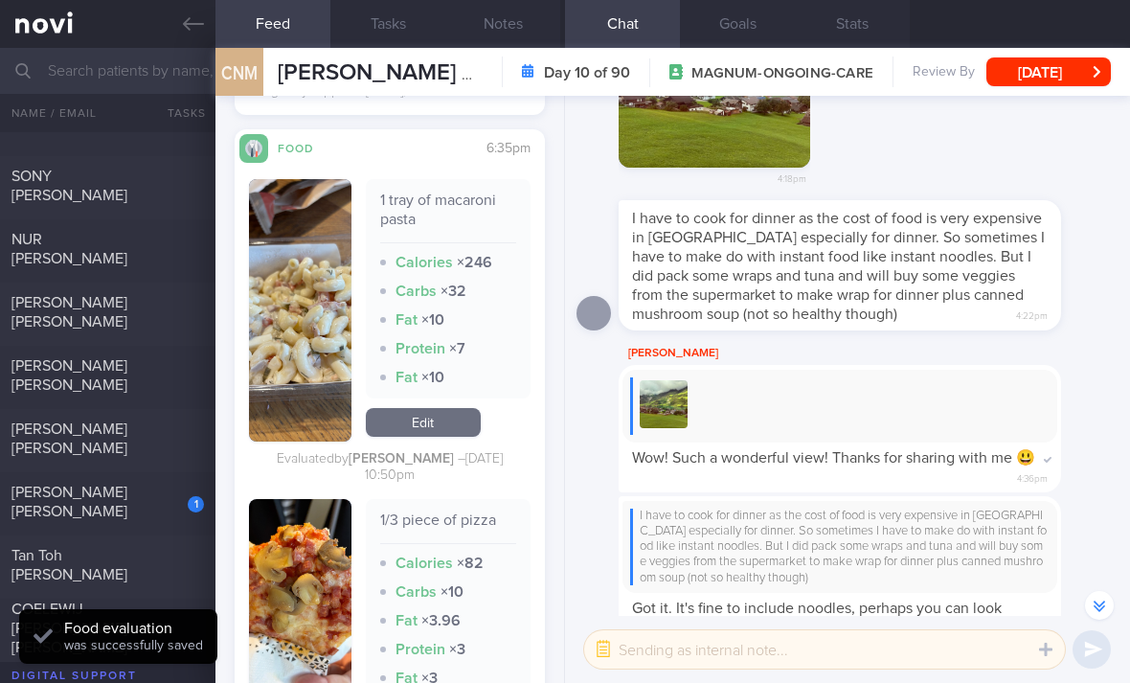
click at [451, 409] on link "Edit" at bounding box center [423, 422] width 115 height 29
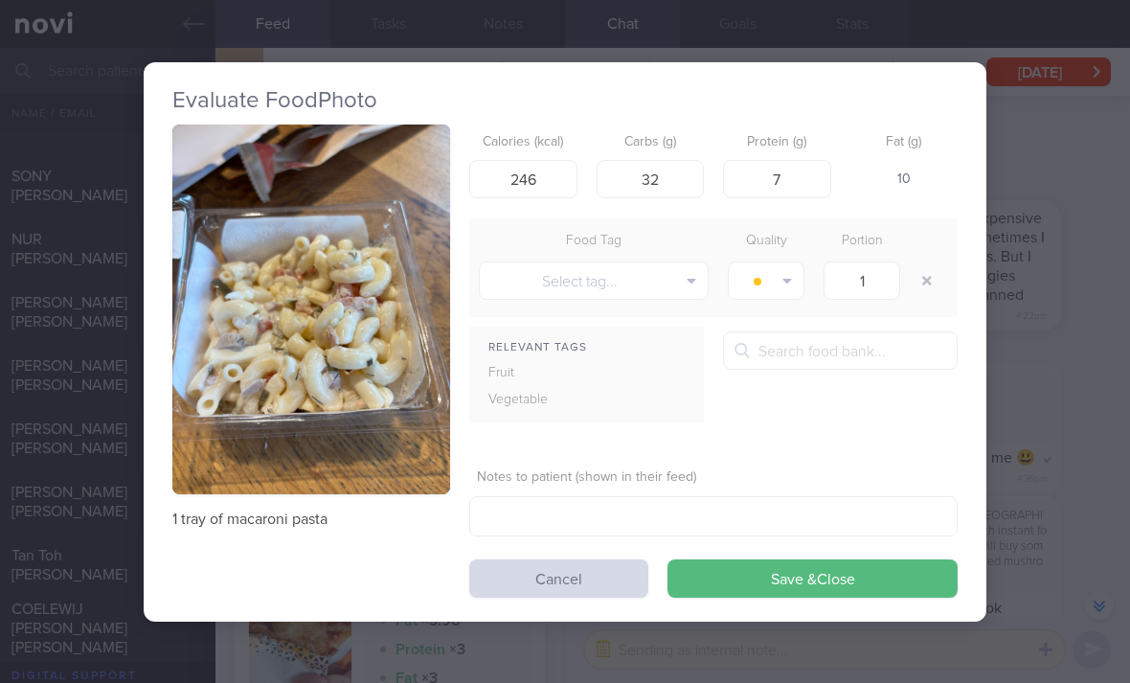
click at [606, 586] on button "Cancel" at bounding box center [558, 578] width 179 height 38
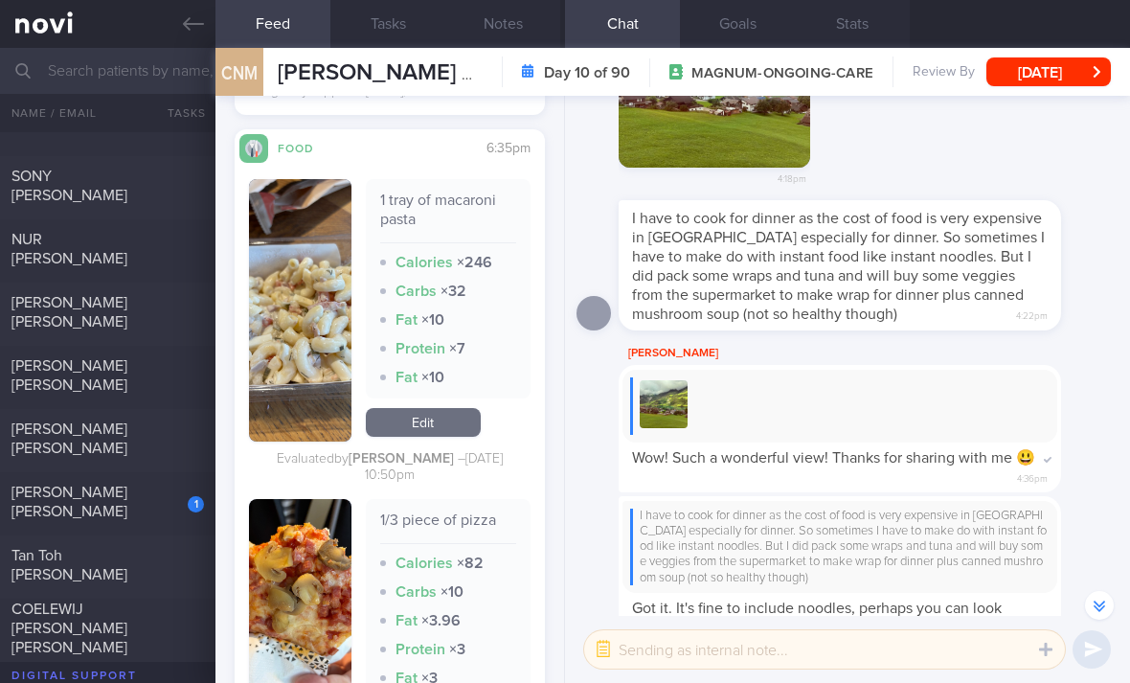
click at [127, 510] on span "[PERSON_NAME] [PERSON_NAME]" at bounding box center [69, 501] width 116 height 34
checkbox input "true"
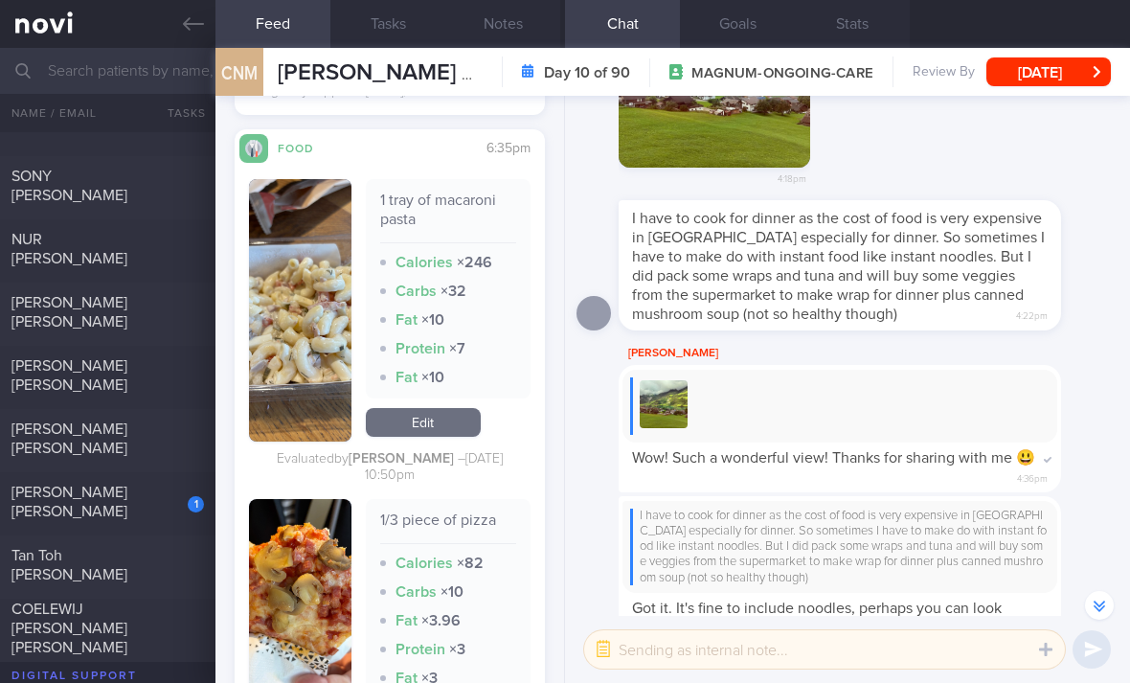
checkbox input "true"
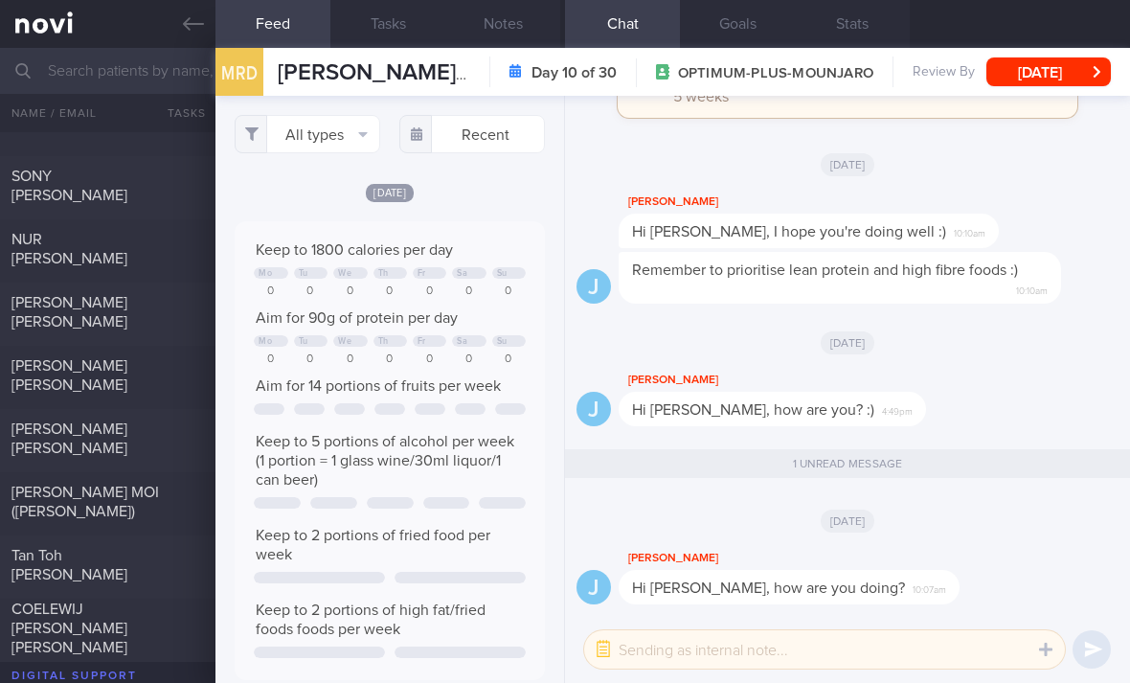
scroll to position [71, 284]
